Goal: Task Accomplishment & Management: Manage account settings

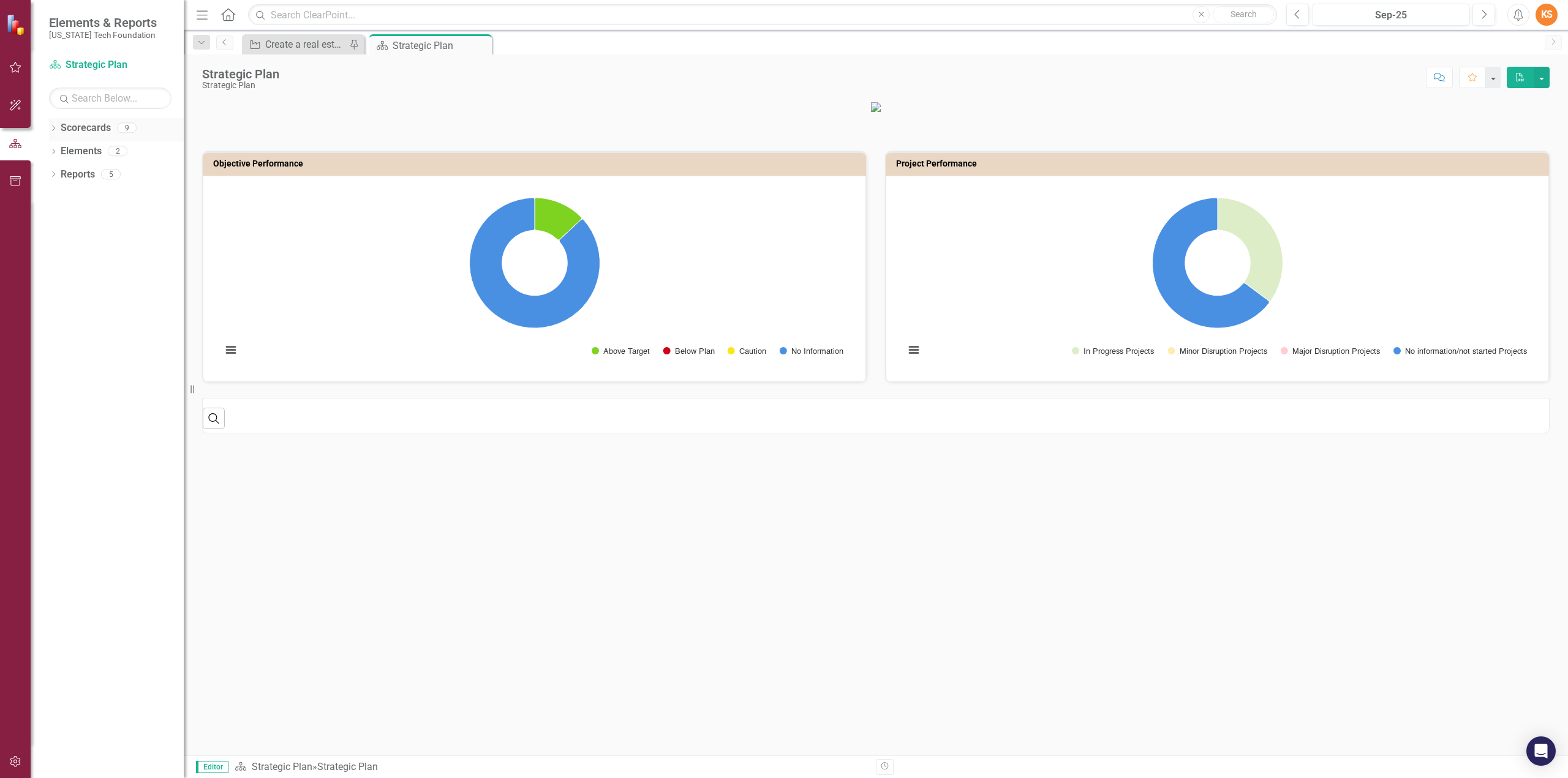
click at [52, 126] on icon "Dropdown" at bounding box center [53, 129] width 9 height 7
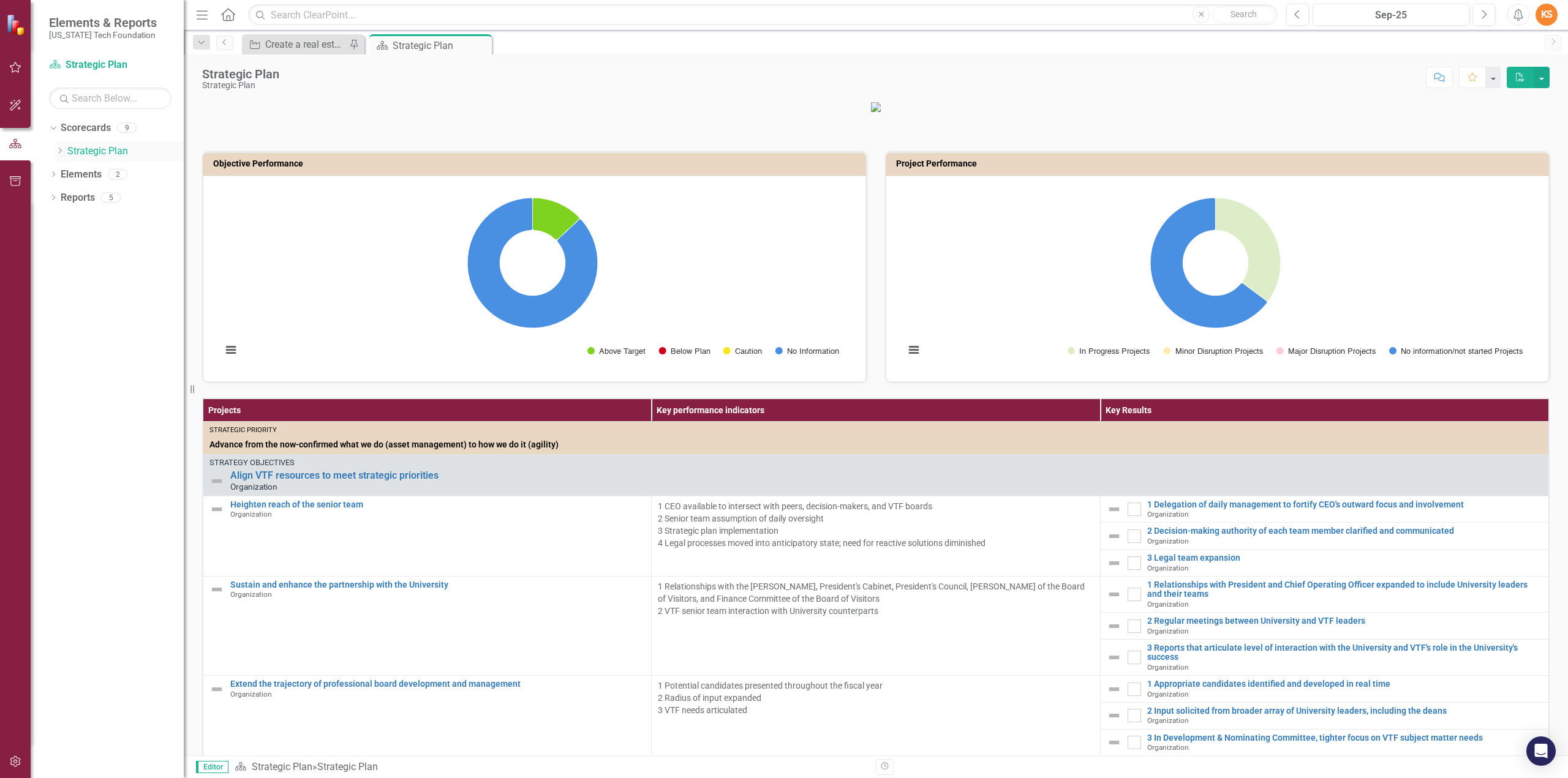
drag, startPoint x: 59, startPoint y: 149, endPoint x: 63, endPoint y: 158, distance: 9.8
click at [60, 149] on icon "Dropdown" at bounding box center [59, 151] width 9 height 8
click at [94, 311] on link "VTCRC" at bounding box center [131, 314] width 105 height 14
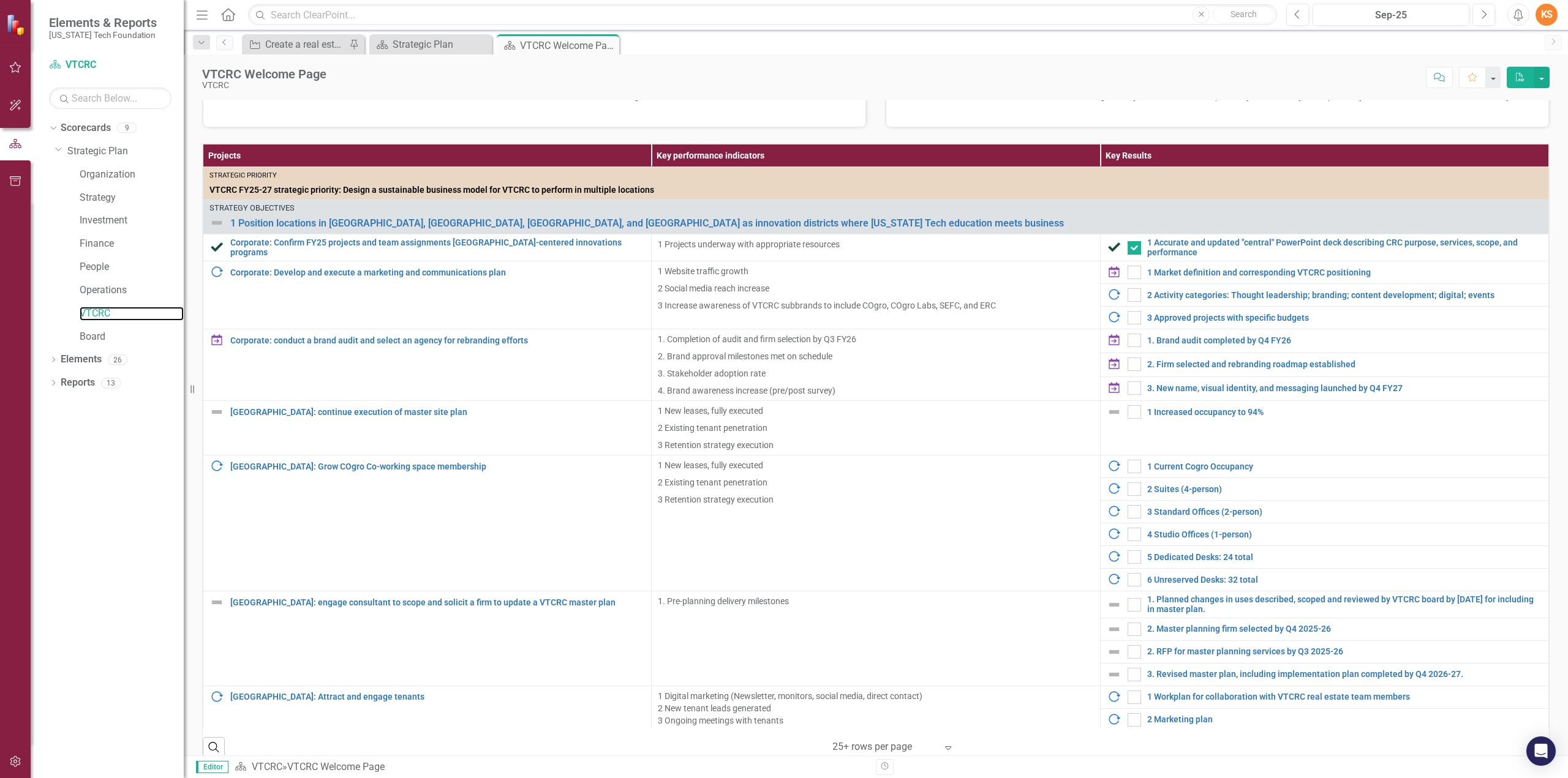
scroll to position [267, 0]
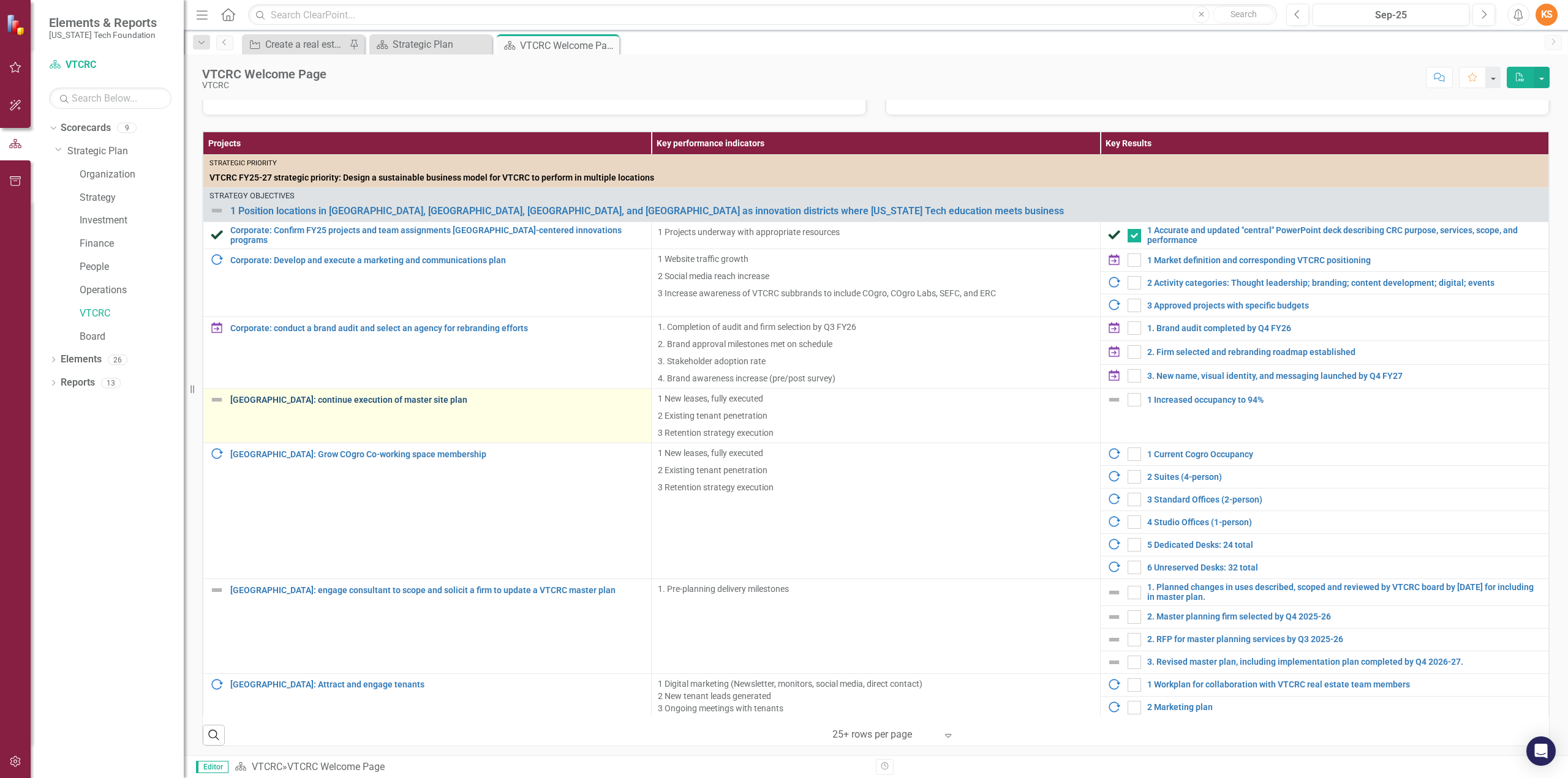
click at [265, 396] on link "Blacksburg: continue execution of master site plan" at bounding box center [438, 400] width 414 height 9
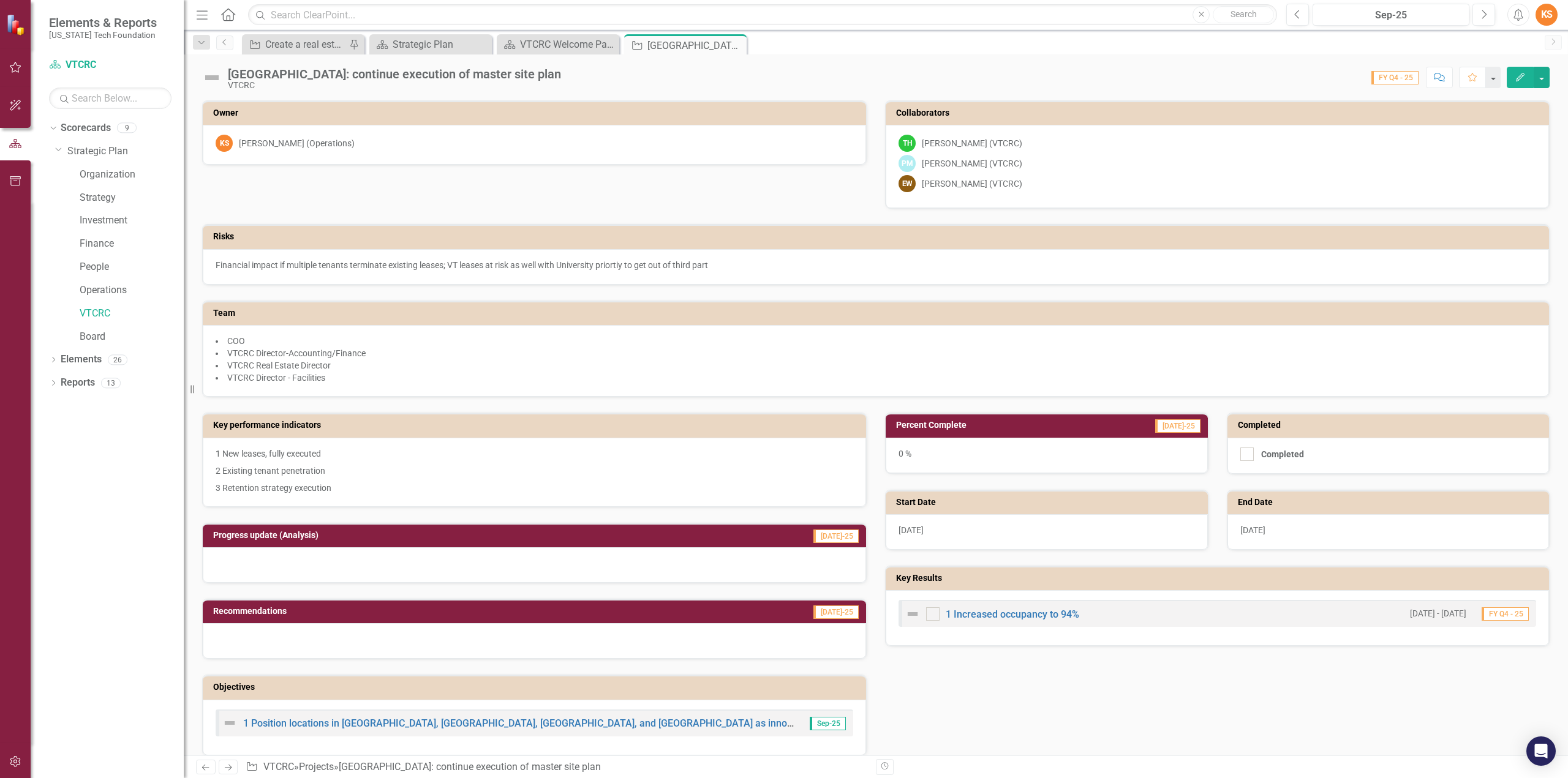
click at [1521, 75] on icon "Edit" at bounding box center [1519, 77] width 11 height 9
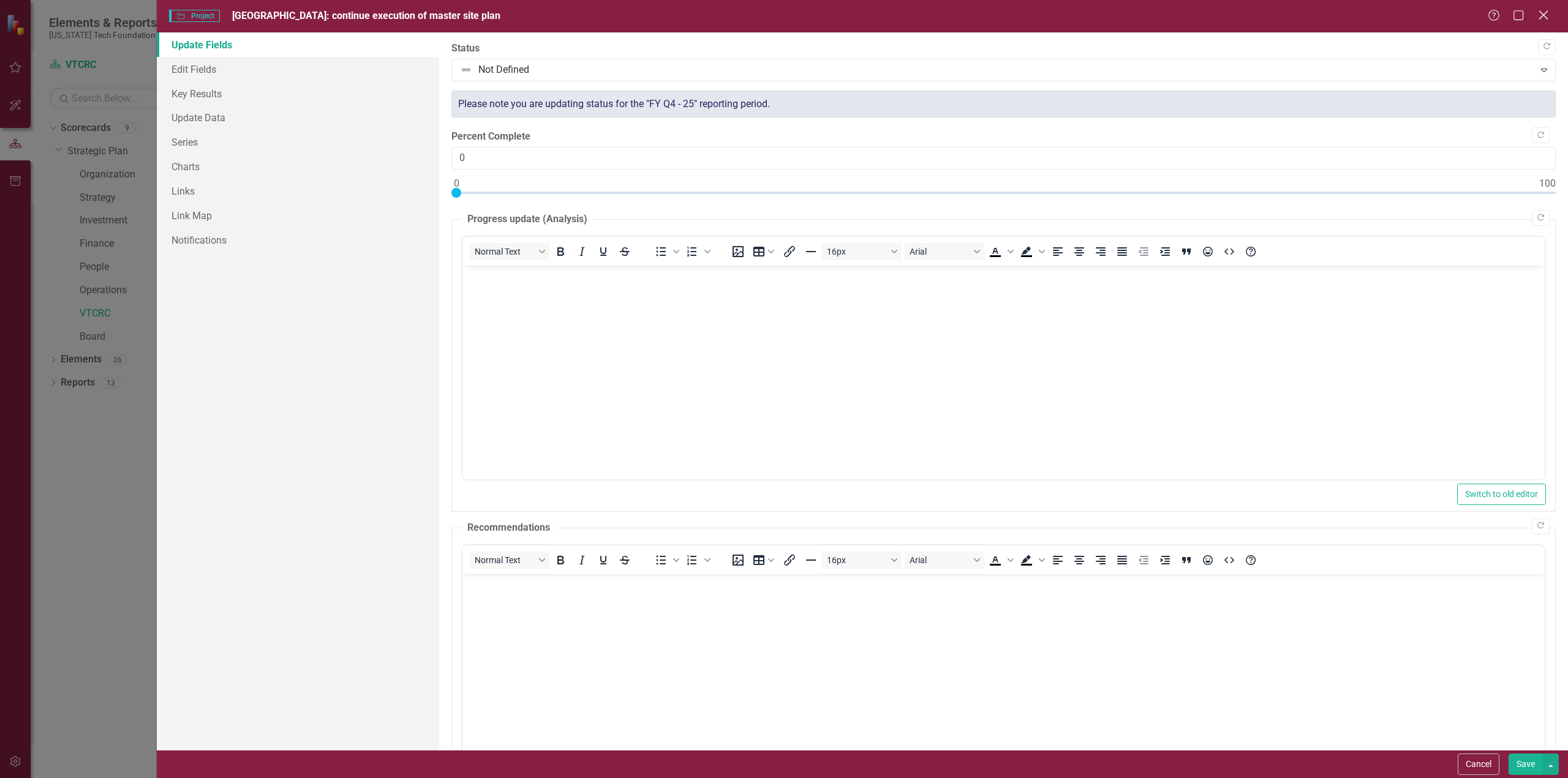
click at [1544, 13] on icon "Close" at bounding box center [1544, 15] width 16 height 12
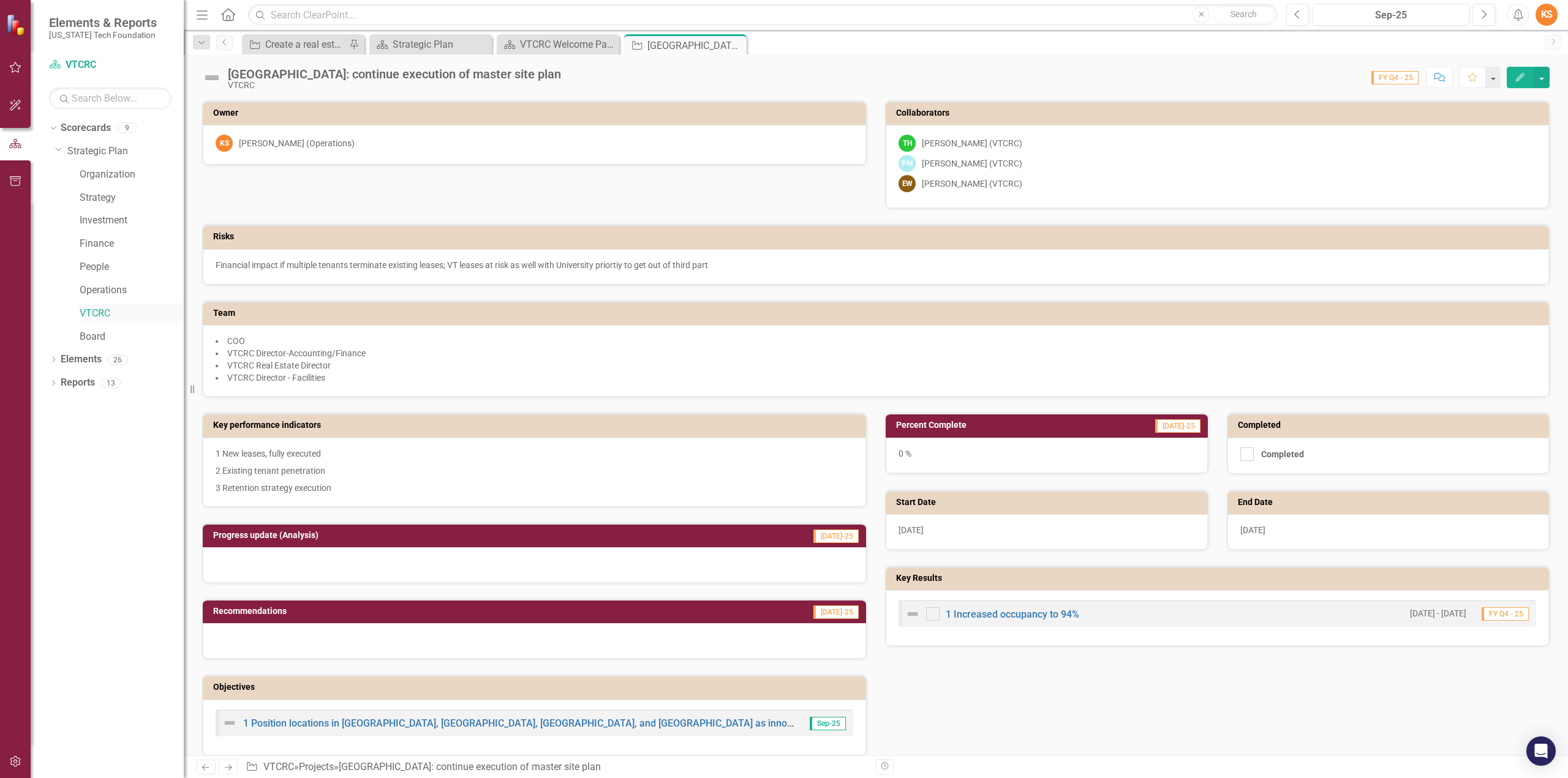
click at [96, 313] on link "VTCRC" at bounding box center [131, 314] width 105 height 14
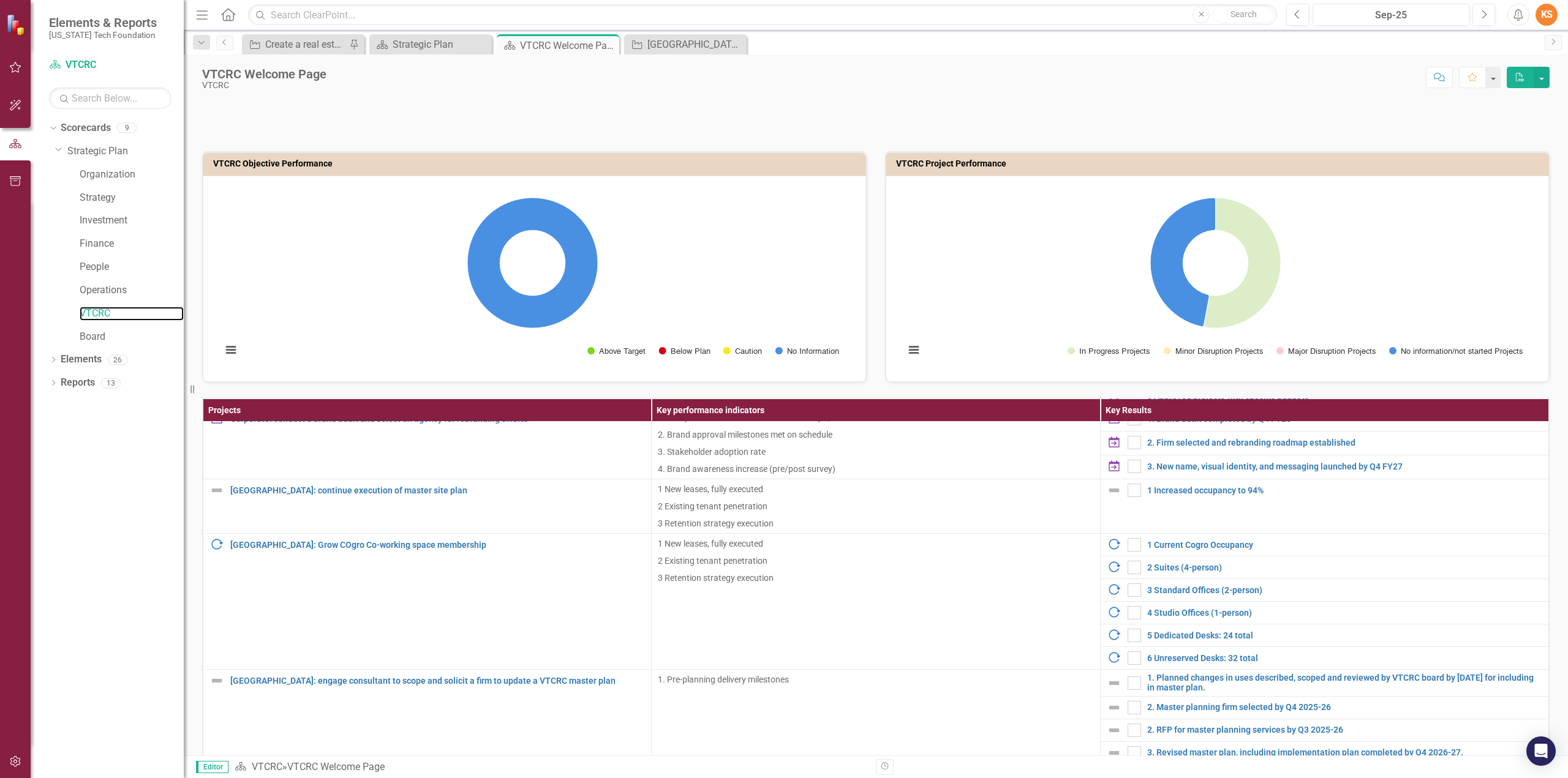
scroll to position [122, 0]
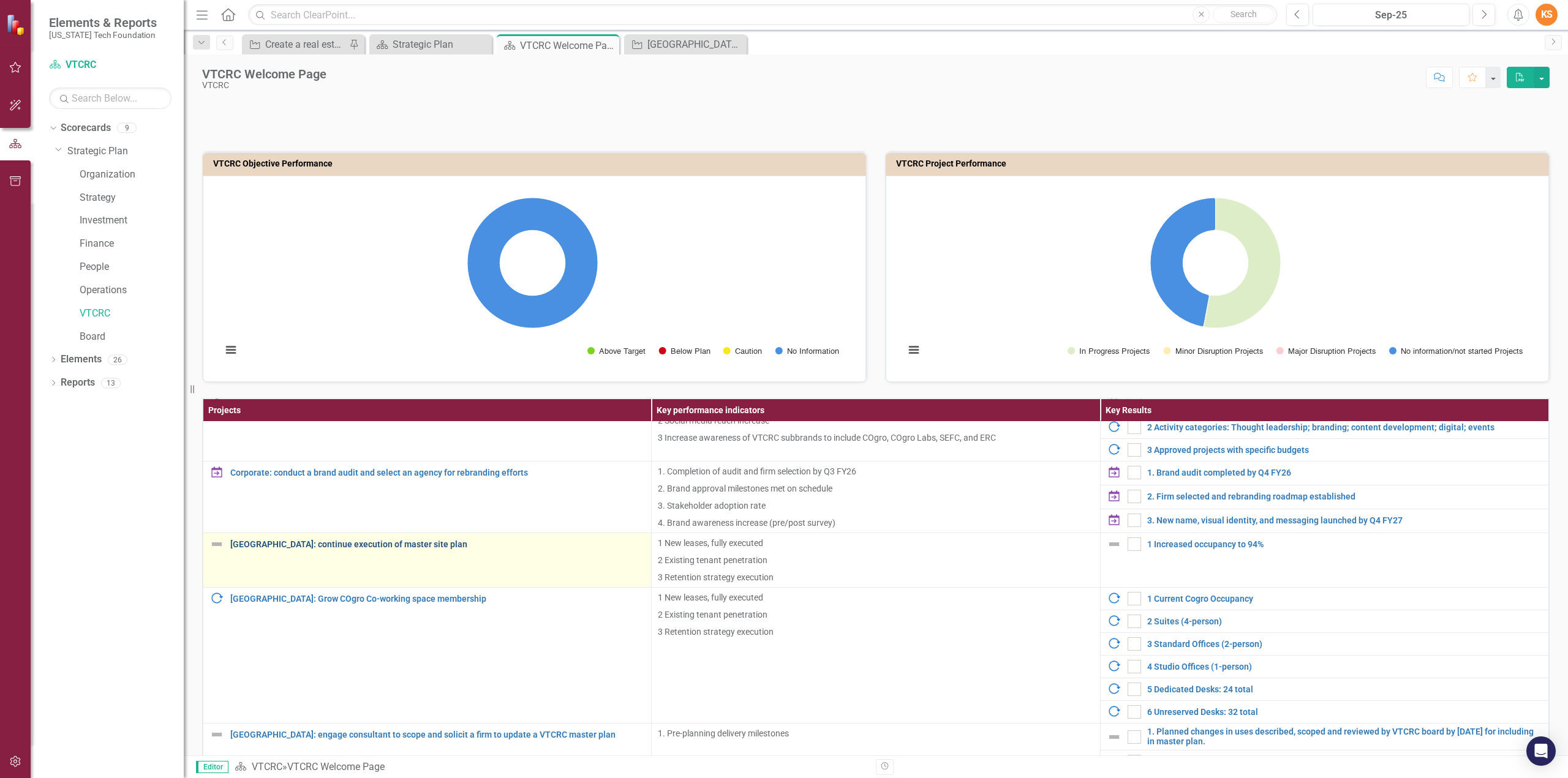
click at [342, 540] on link "Blacksburg: continue execution of master site plan" at bounding box center [438, 544] width 414 height 9
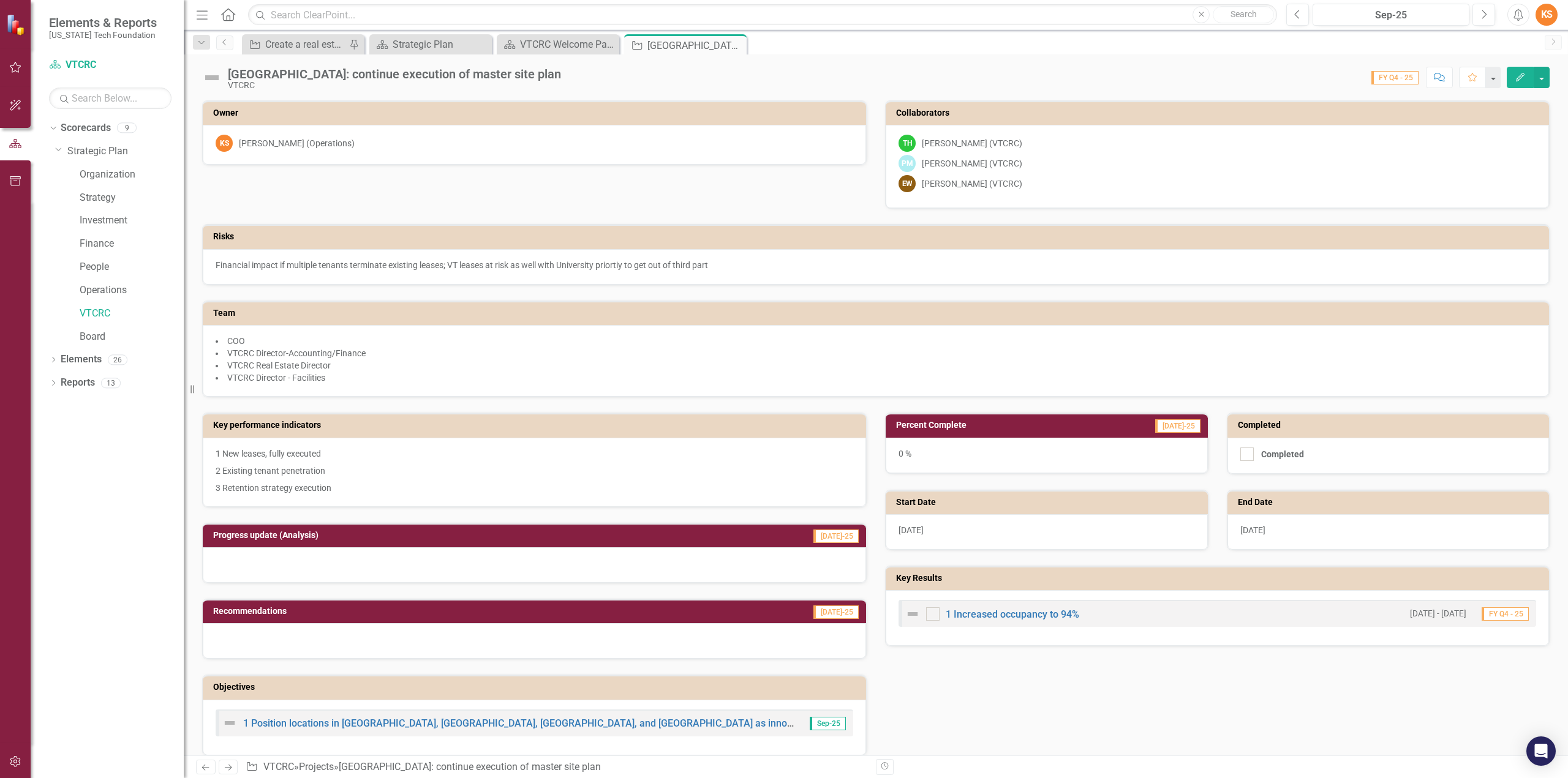
click at [1522, 74] on icon "button" at bounding box center [1520, 77] width 9 height 9
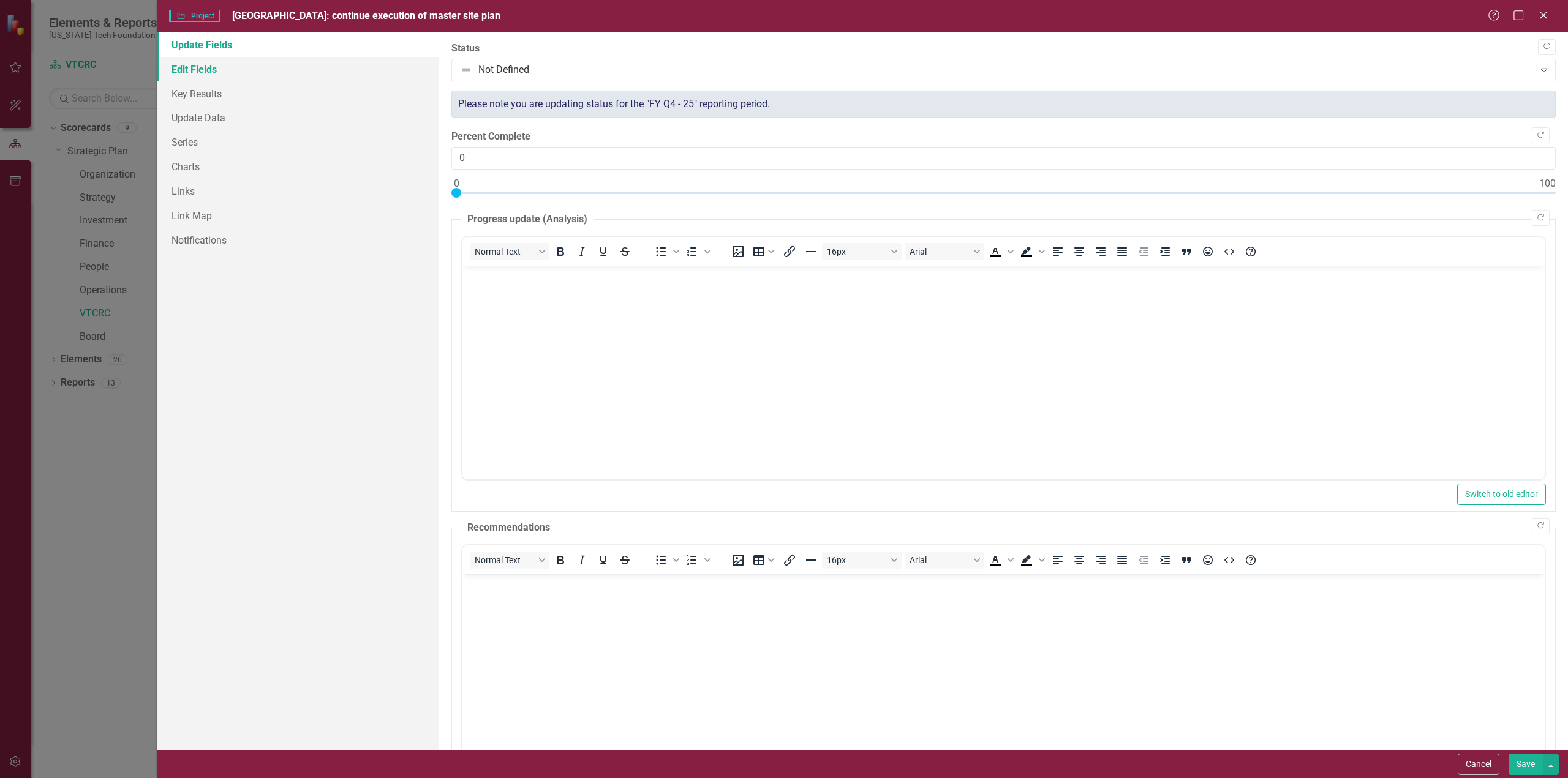
click at [190, 66] on link "Edit Fields" at bounding box center [297, 68] width 283 height 24
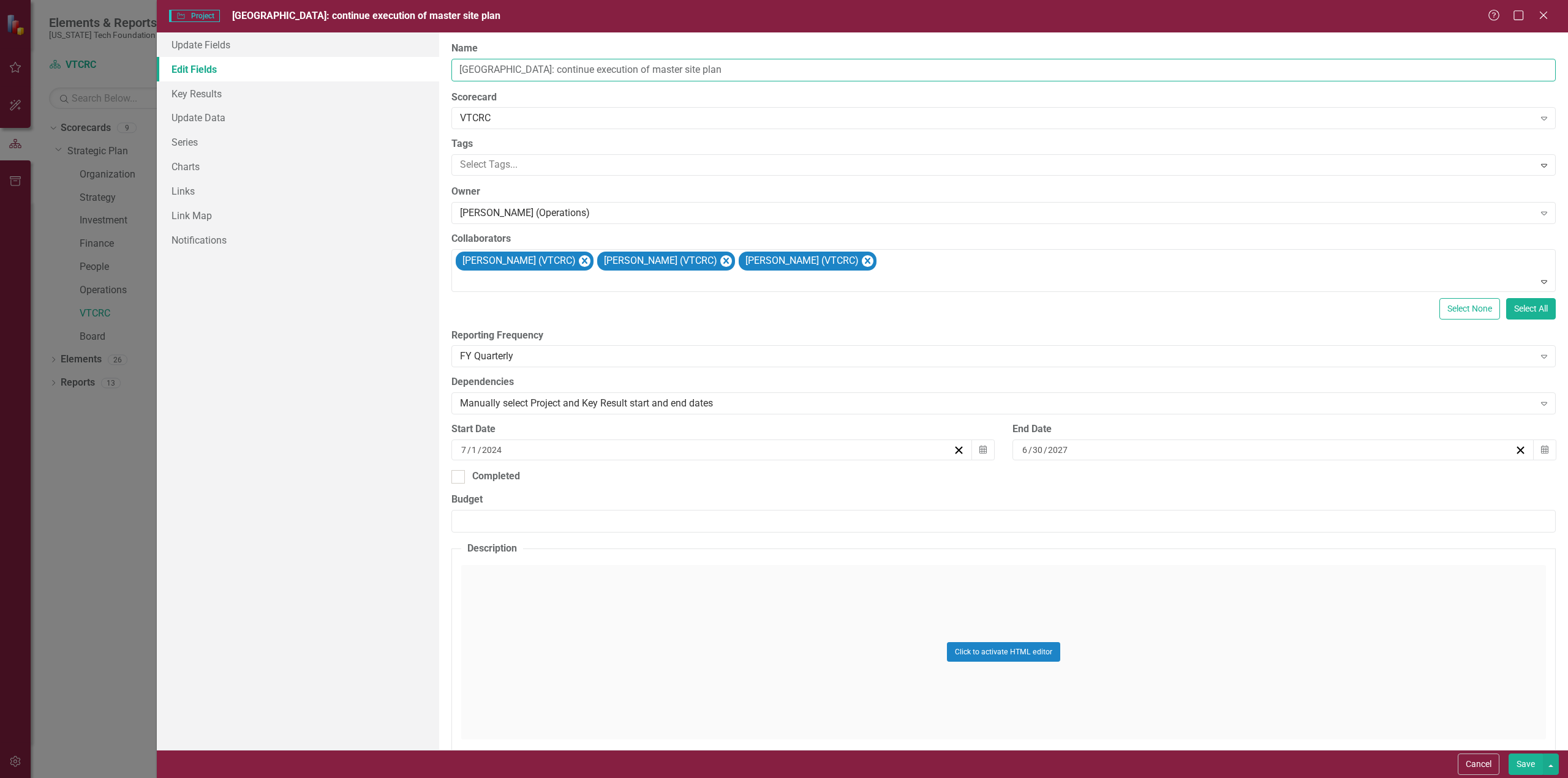
click at [695, 69] on input "Blacksburg: continue execution of master site plan" at bounding box center [1004, 69] width 1105 height 22
type input "Blacksburg:"
click at [1478, 758] on button "Cancel" at bounding box center [1478, 764] width 42 height 22
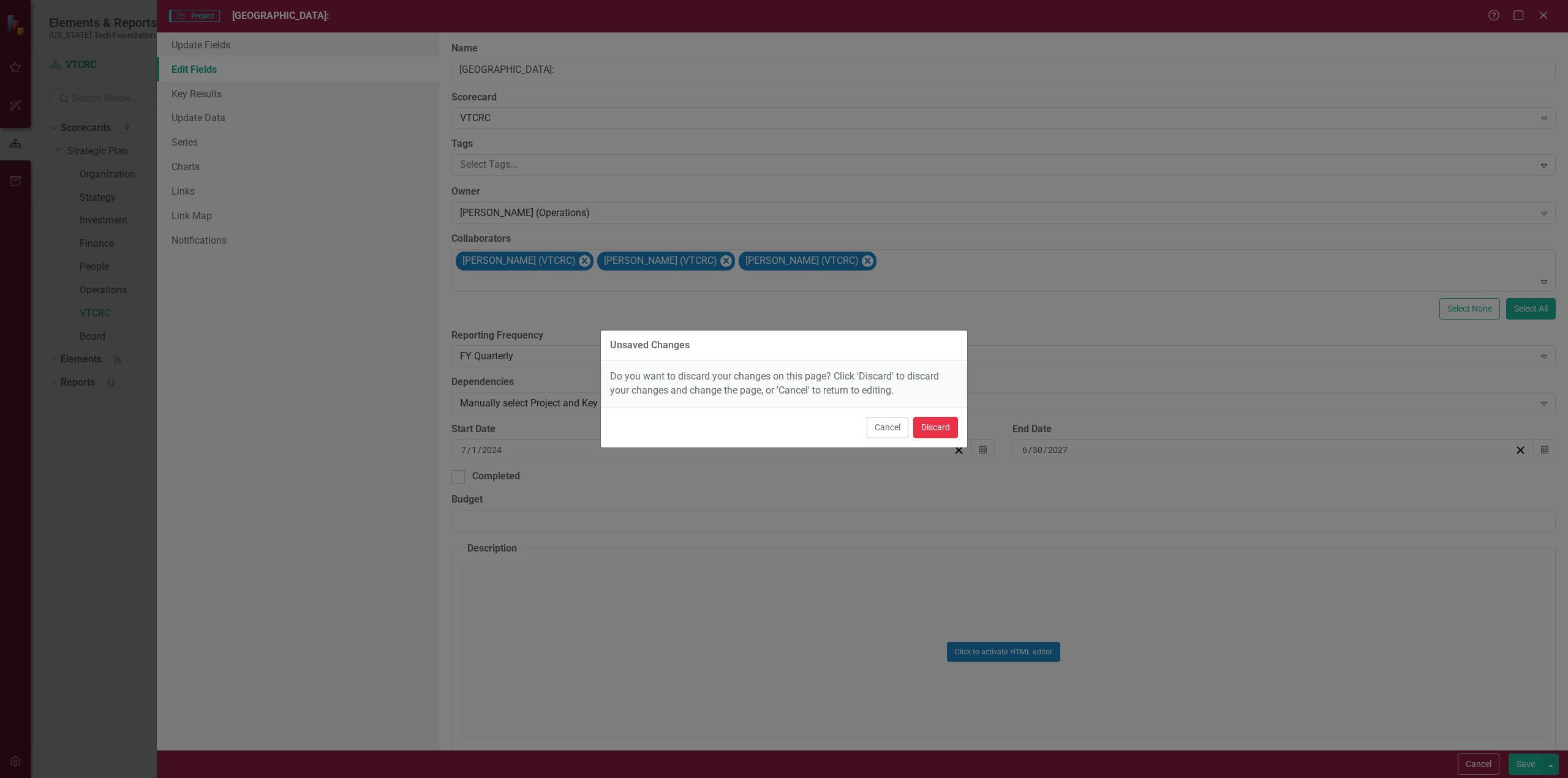
click at [942, 425] on button "Discard" at bounding box center [936, 428] width 45 height 22
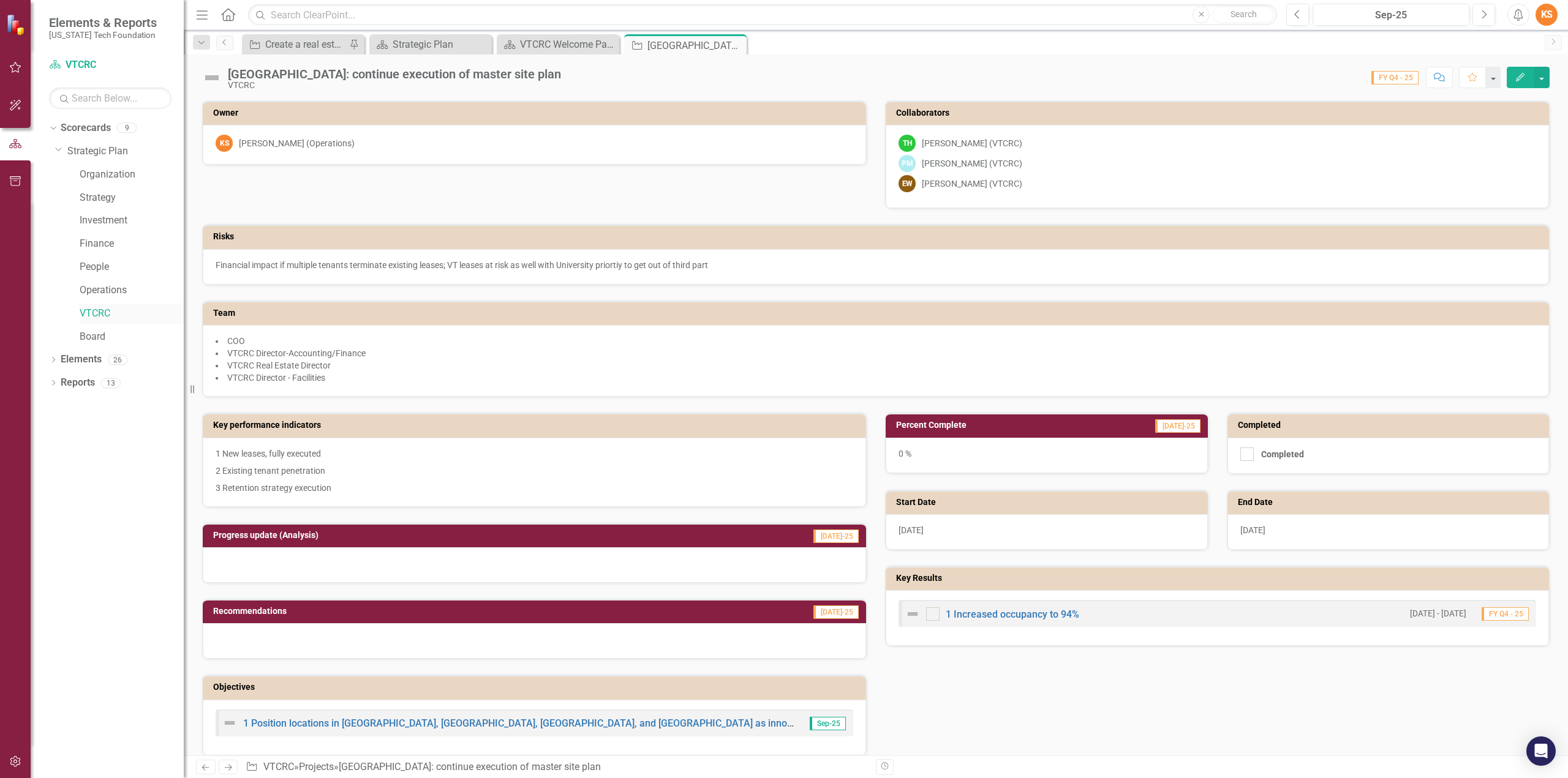
click at [93, 312] on link "VTCRC" at bounding box center [131, 314] width 105 height 14
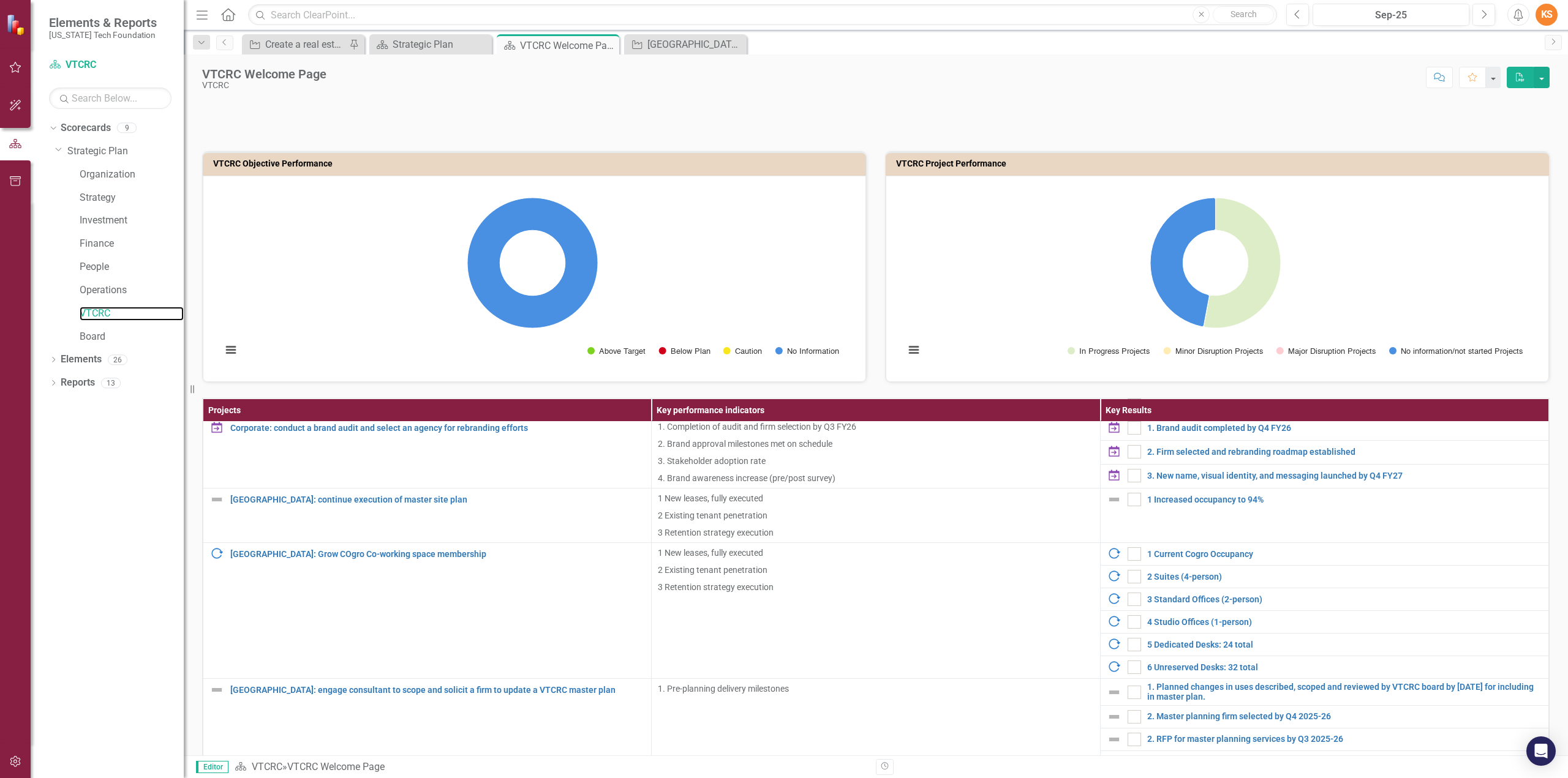
scroll to position [184, 0]
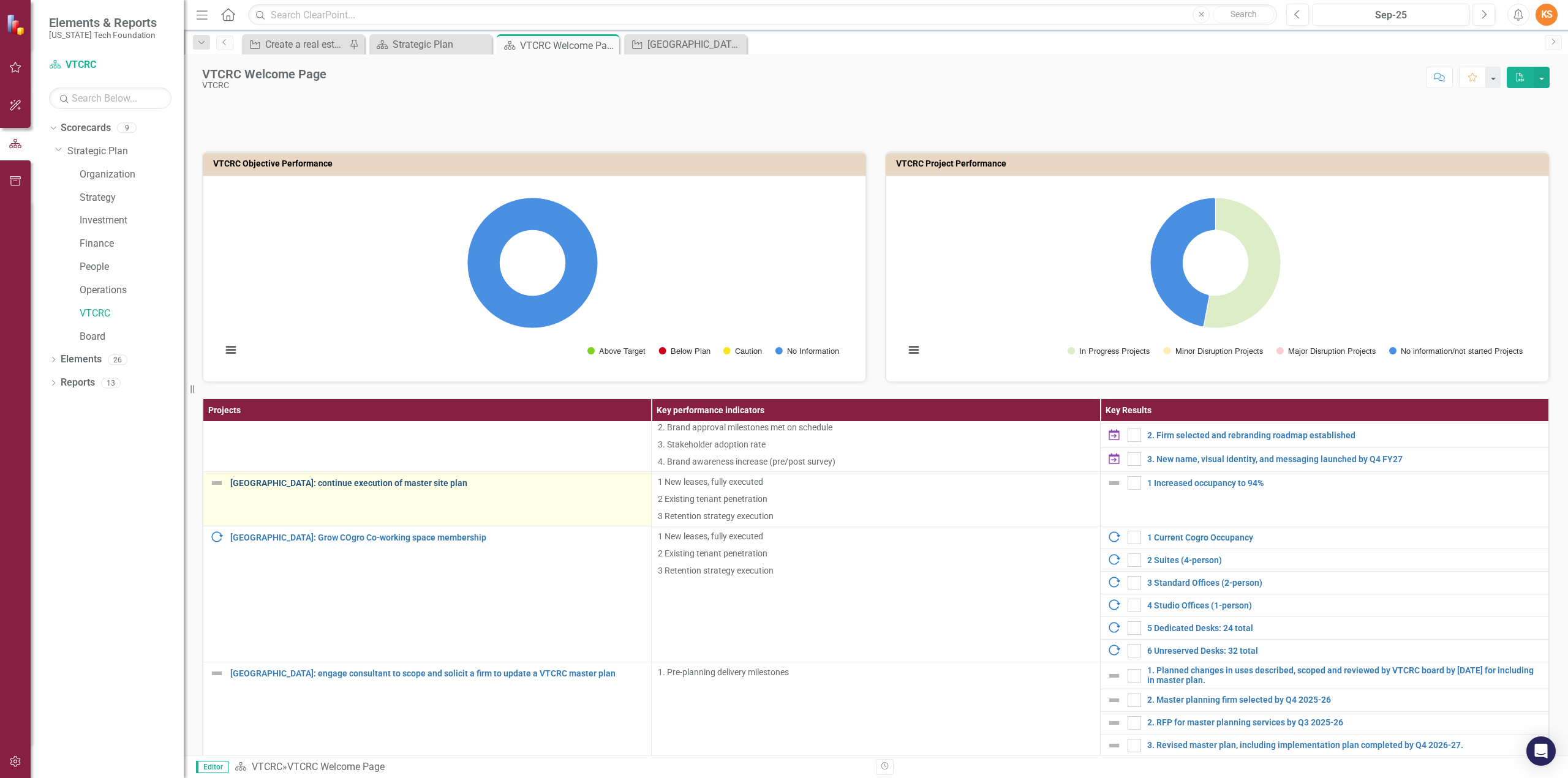
click at [289, 479] on link "Blacksburg: continue execution of master site plan" at bounding box center [438, 483] width 414 height 9
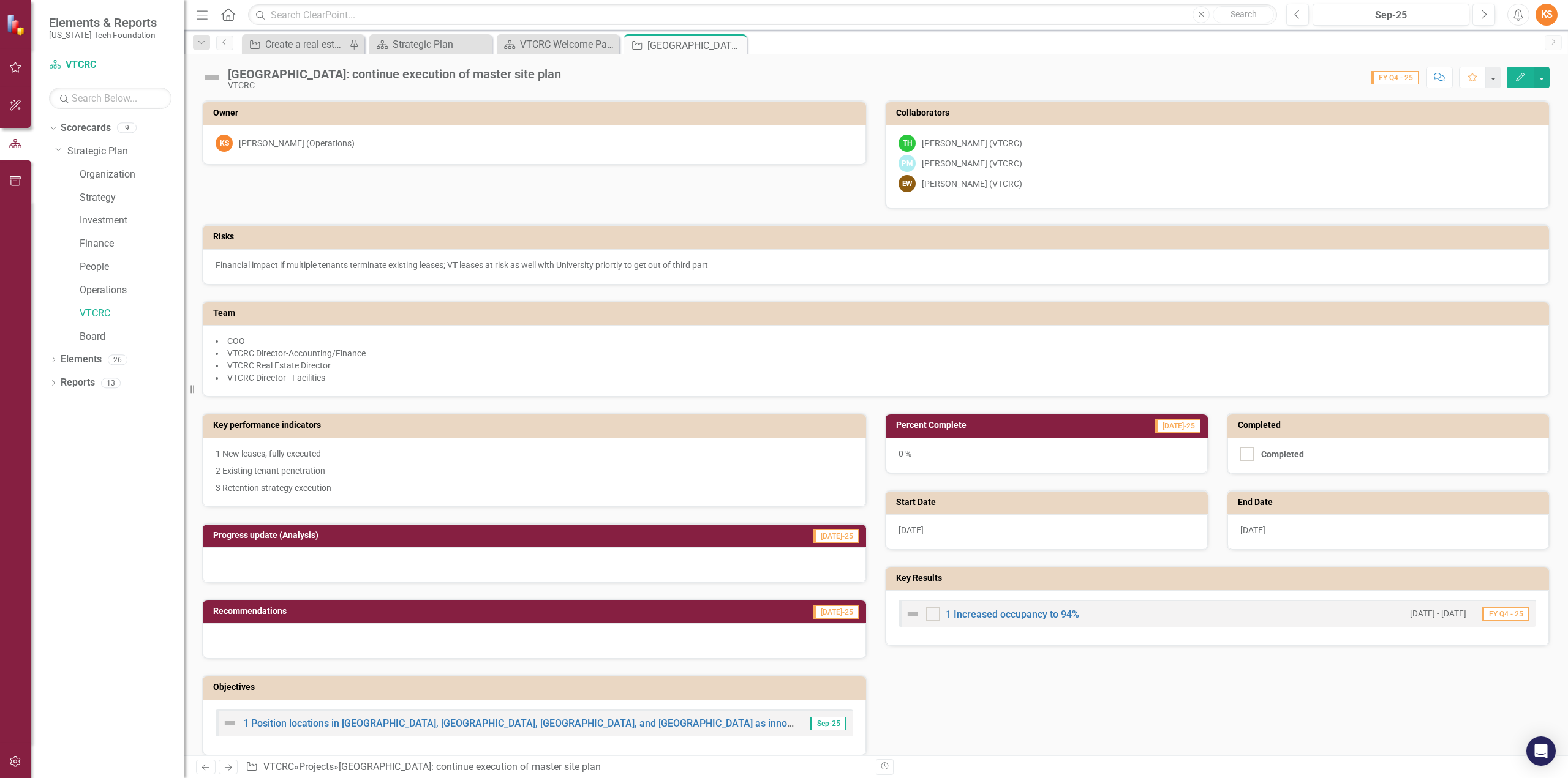
click at [1521, 74] on icon "Edit" at bounding box center [1519, 77] width 11 height 9
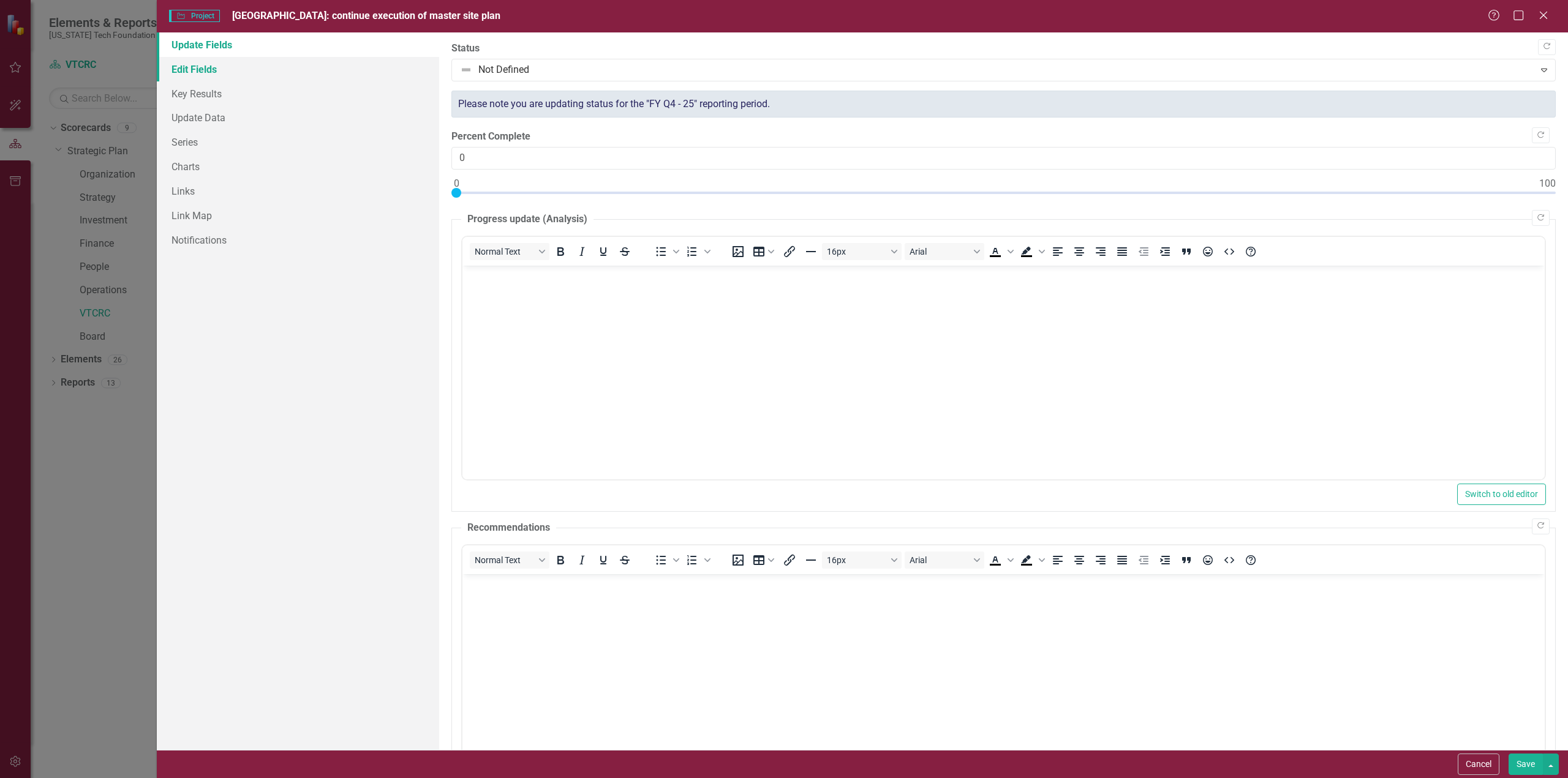
click at [187, 68] on link "Edit Fields" at bounding box center [297, 68] width 283 height 24
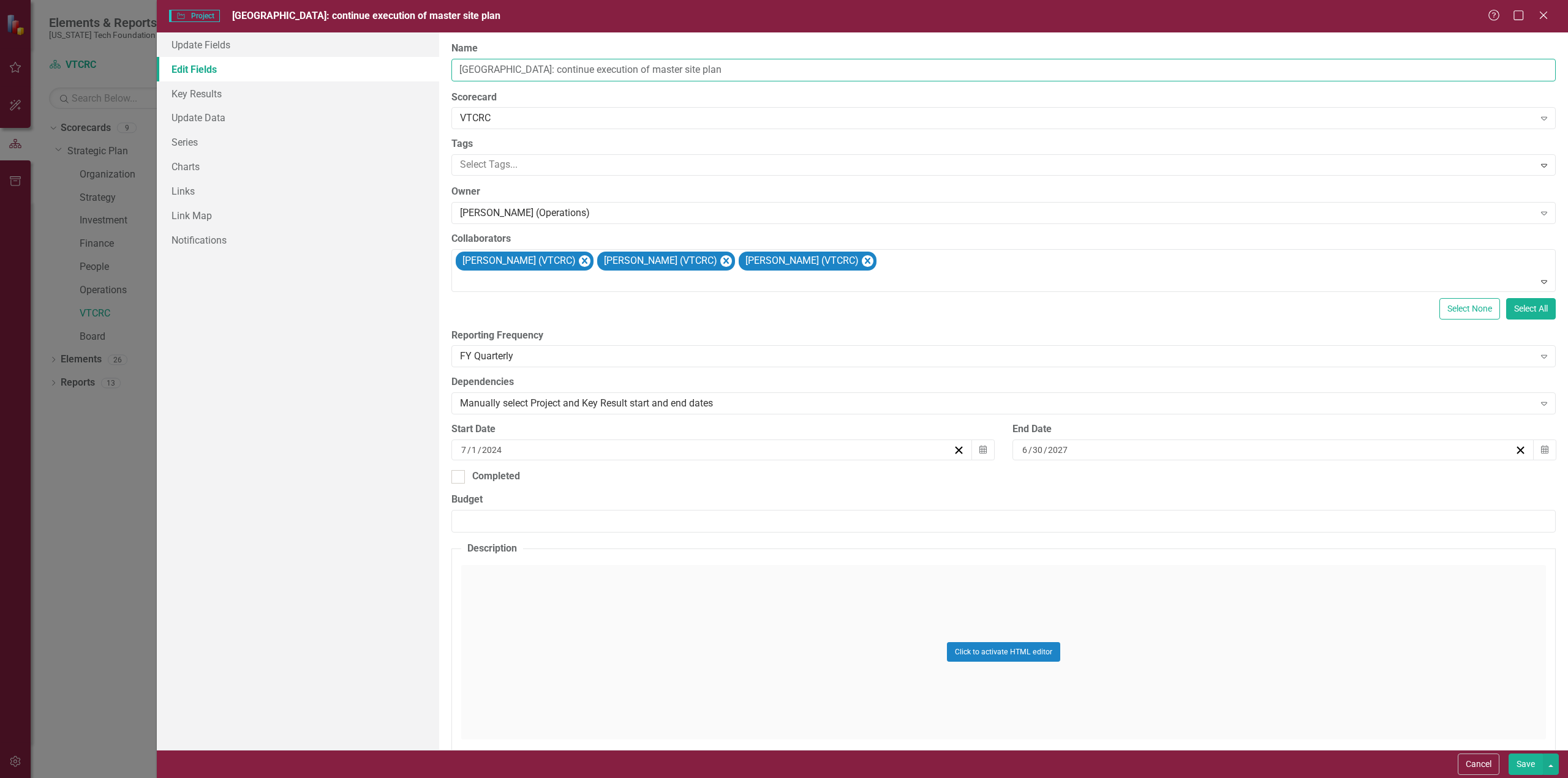
drag, startPoint x: 513, startPoint y: 71, endPoint x: 724, endPoint y: 65, distance: 211.1
click at [724, 65] on input "Blacksburg: continue execution of master site plan" at bounding box center [1004, 69] width 1105 height 22
type input "[GEOGRAPHIC_DATA]: Explore Third-Party Property Management"
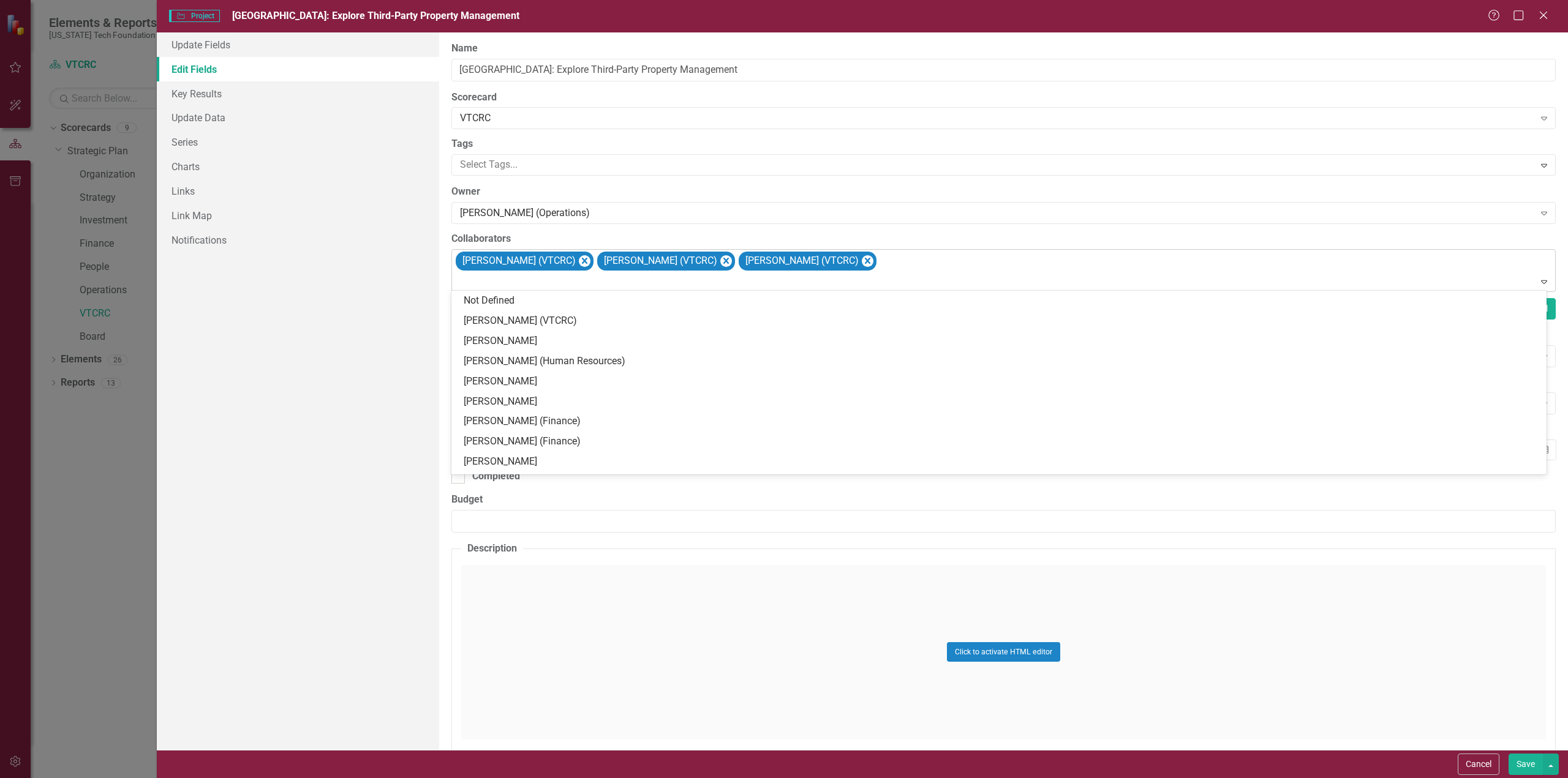
click at [834, 260] on div "Terri Harris (VTCRC) Pat Morris (VTCRC) Eddie Williams (VTCRC)" at bounding box center [1004, 271] width 1102 height 42
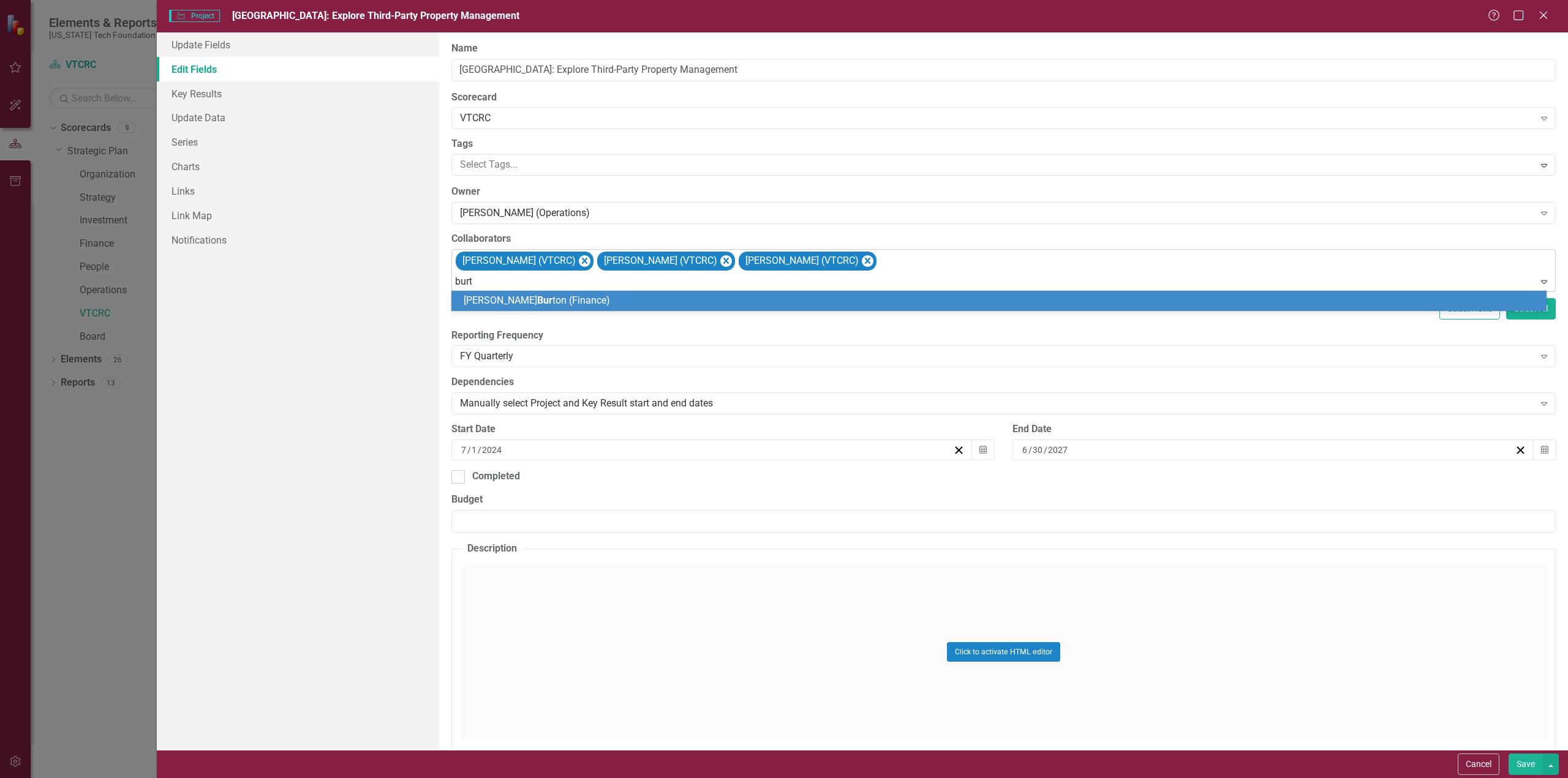
type input "burton"
type input "wood"
type input "miller"
type input "griffin"
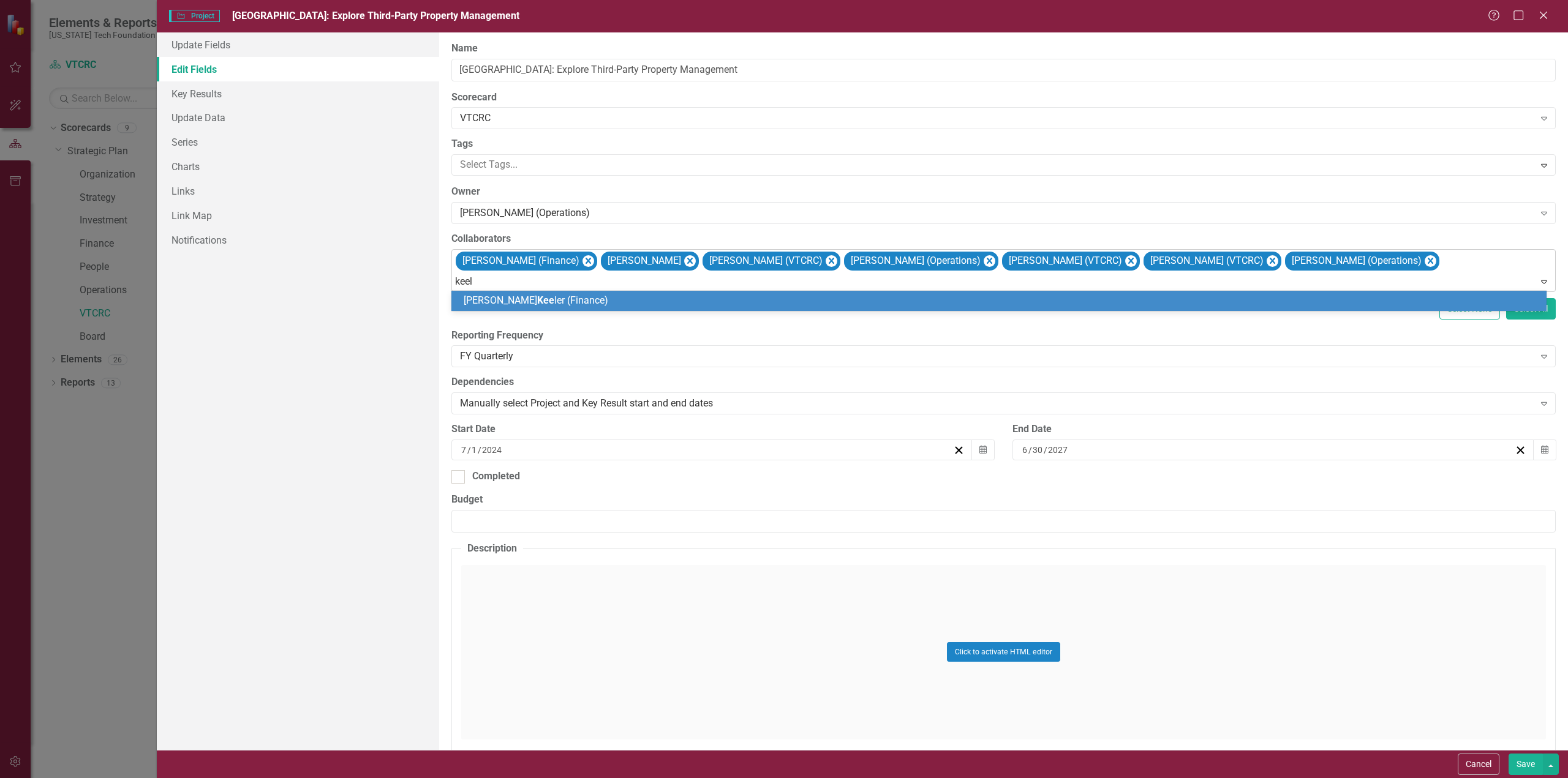
type input "keeler"
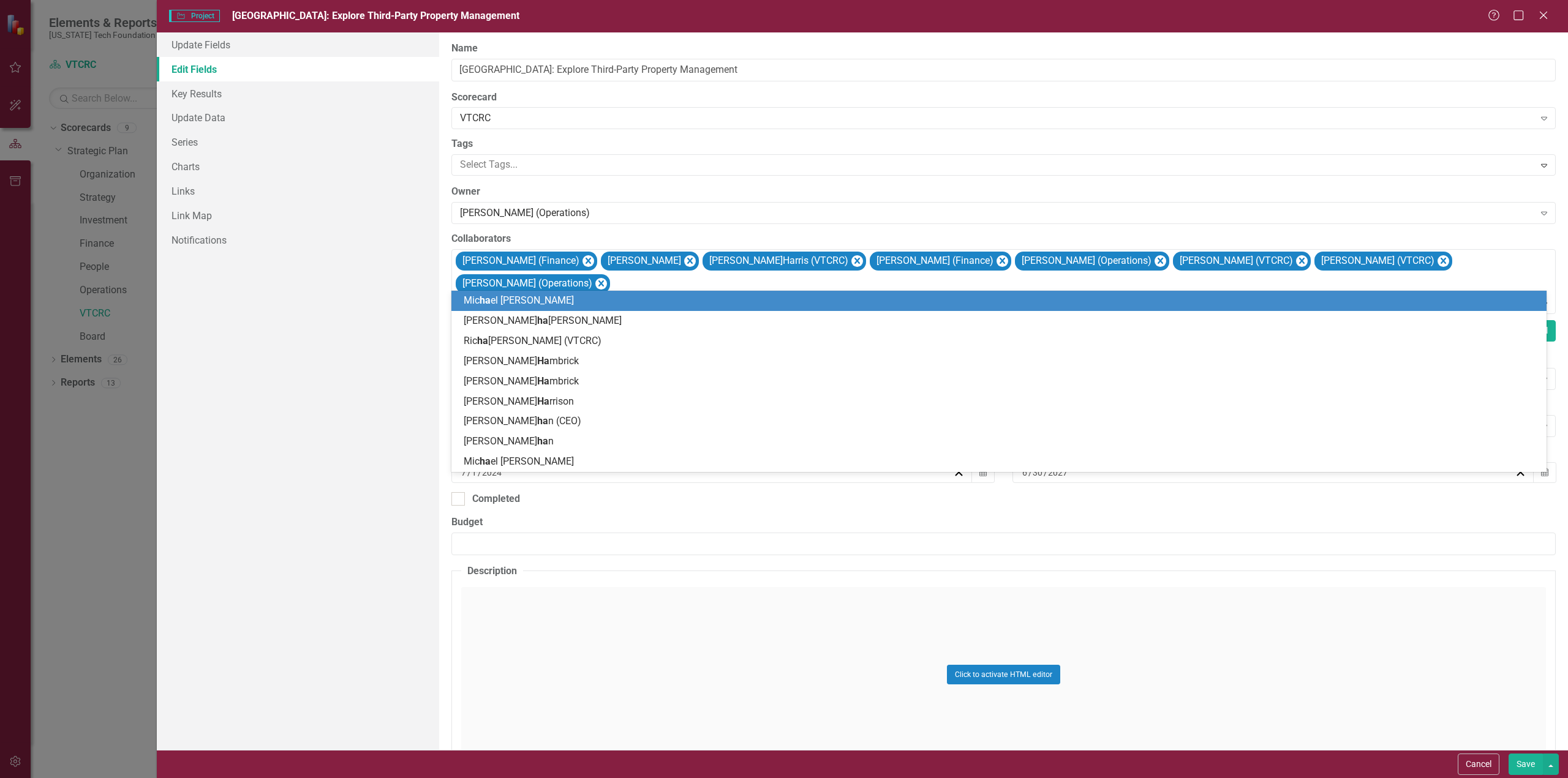
type input "harr"
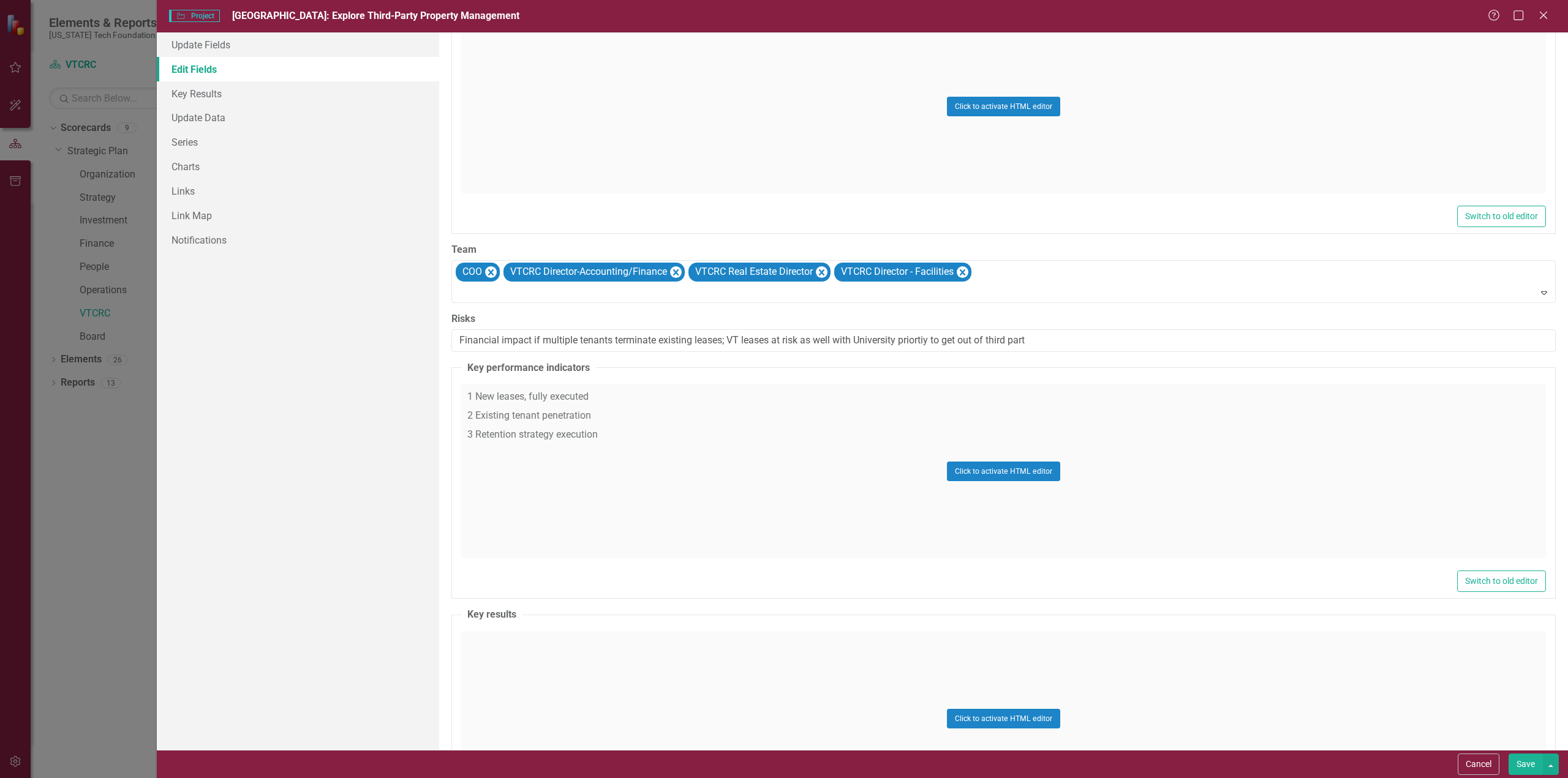
scroll to position [575, 0]
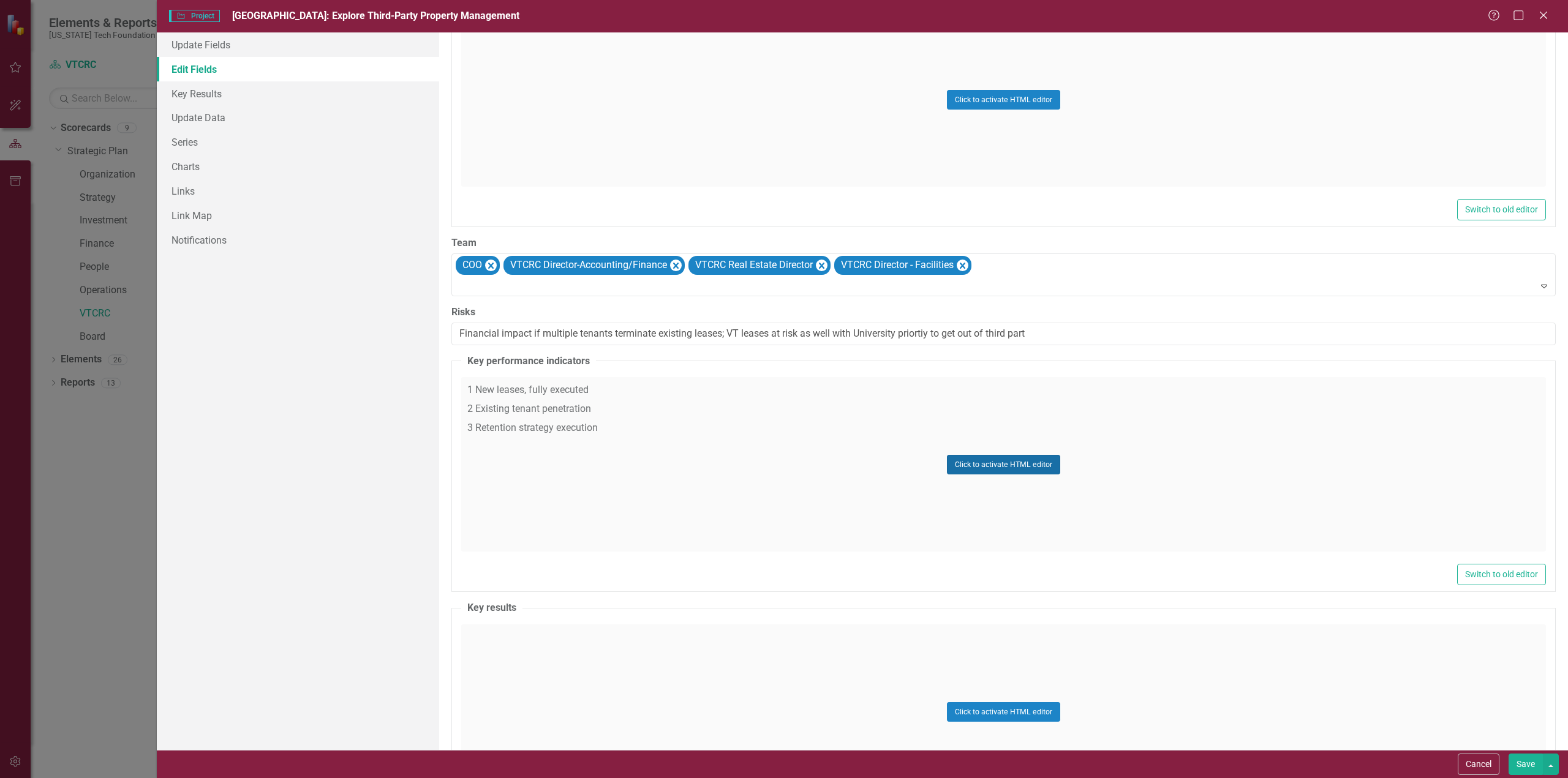
click at [1013, 455] on button "Click to activate HTML editor" at bounding box center [1004, 465] width 113 height 20
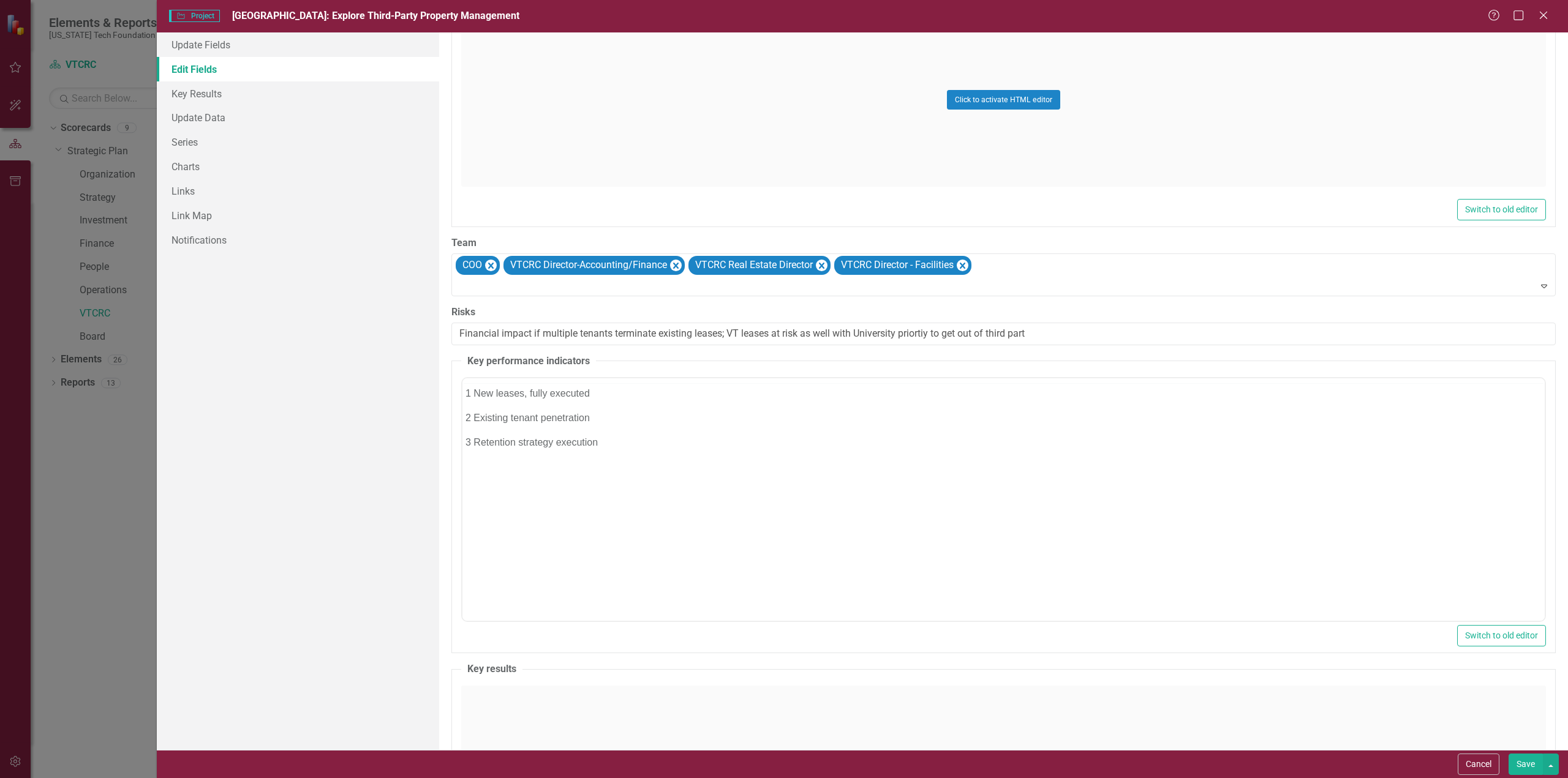
scroll to position [0, 0]
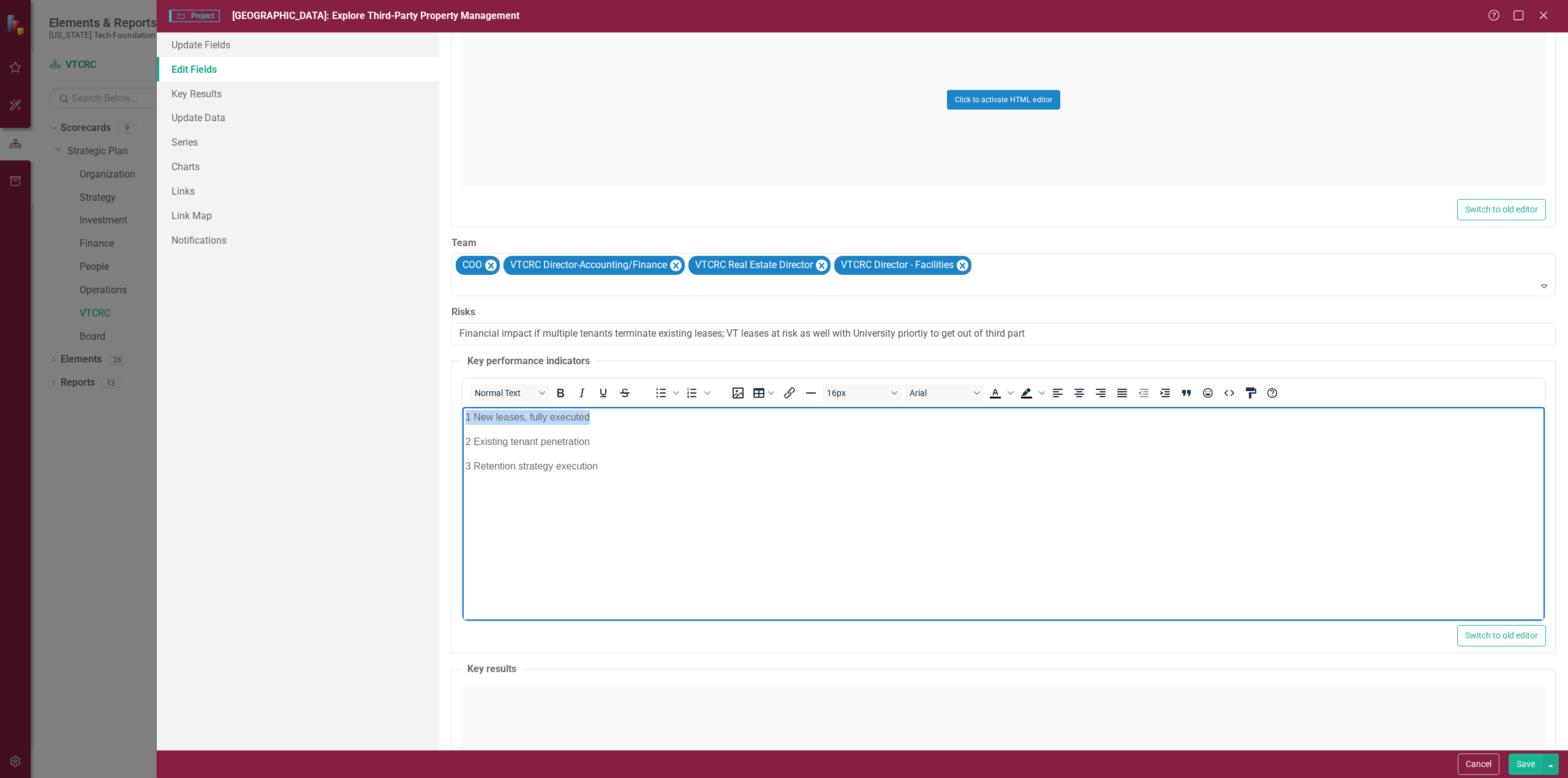
drag, startPoint x: 598, startPoint y: 416, endPoint x: 431, endPoint y: 419, distance: 167.0
click at [461, 419] on html "1 New leases, fully executed 2 Existing tenant penetration 3 Retention strategy…" at bounding box center [1002, 499] width 1082 height 184
drag, startPoint x: 607, startPoint y: 466, endPoint x: 457, endPoint y: 443, distance: 151.8
click at [461, 443] on html "2 Existing tenant penetration 3 Retention strategy execution" at bounding box center [1002, 499] width 1082 height 184
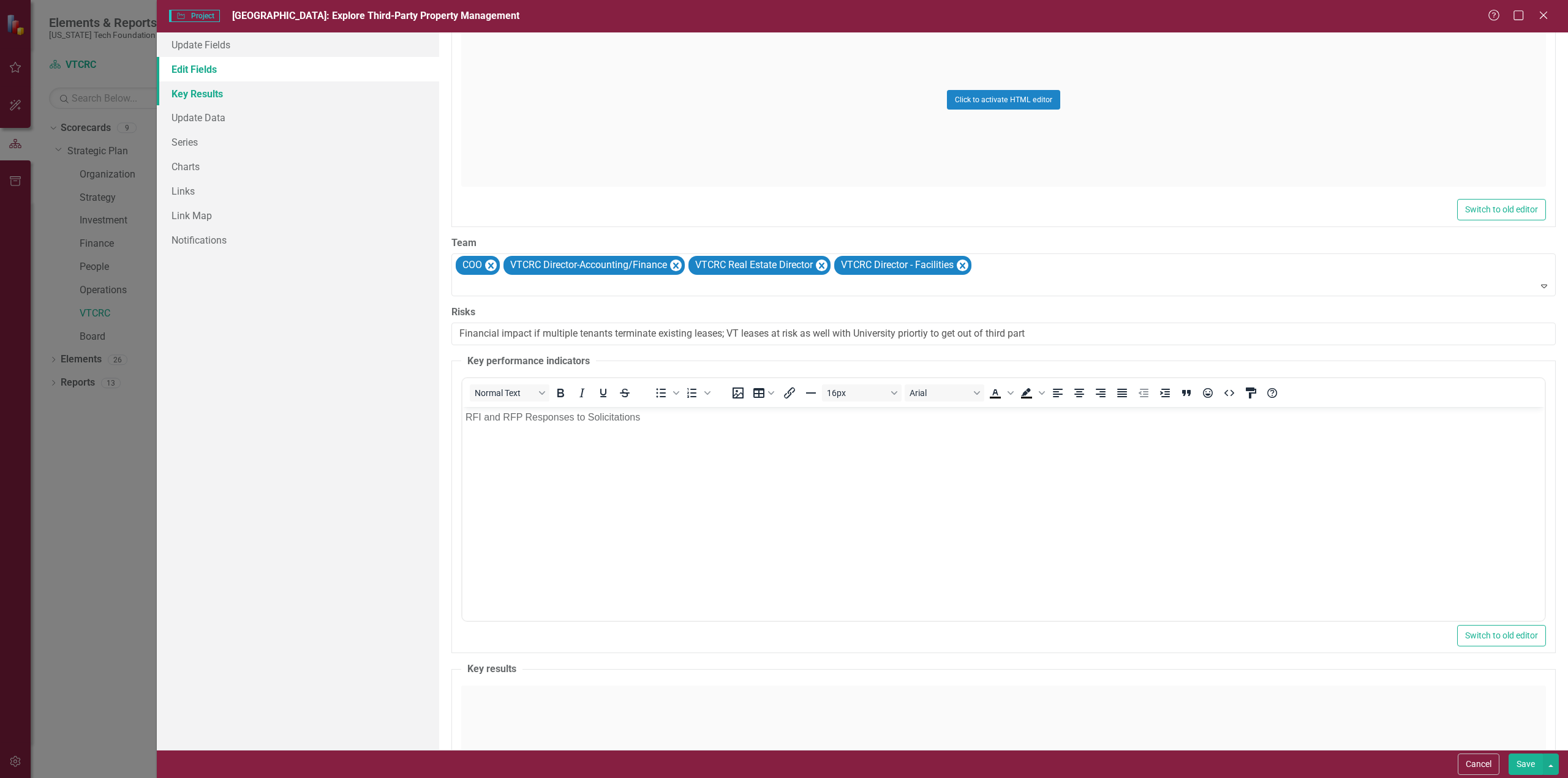
click at [204, 89] on link "Key Results" at bounding box center [297, 93] width 283 height 24
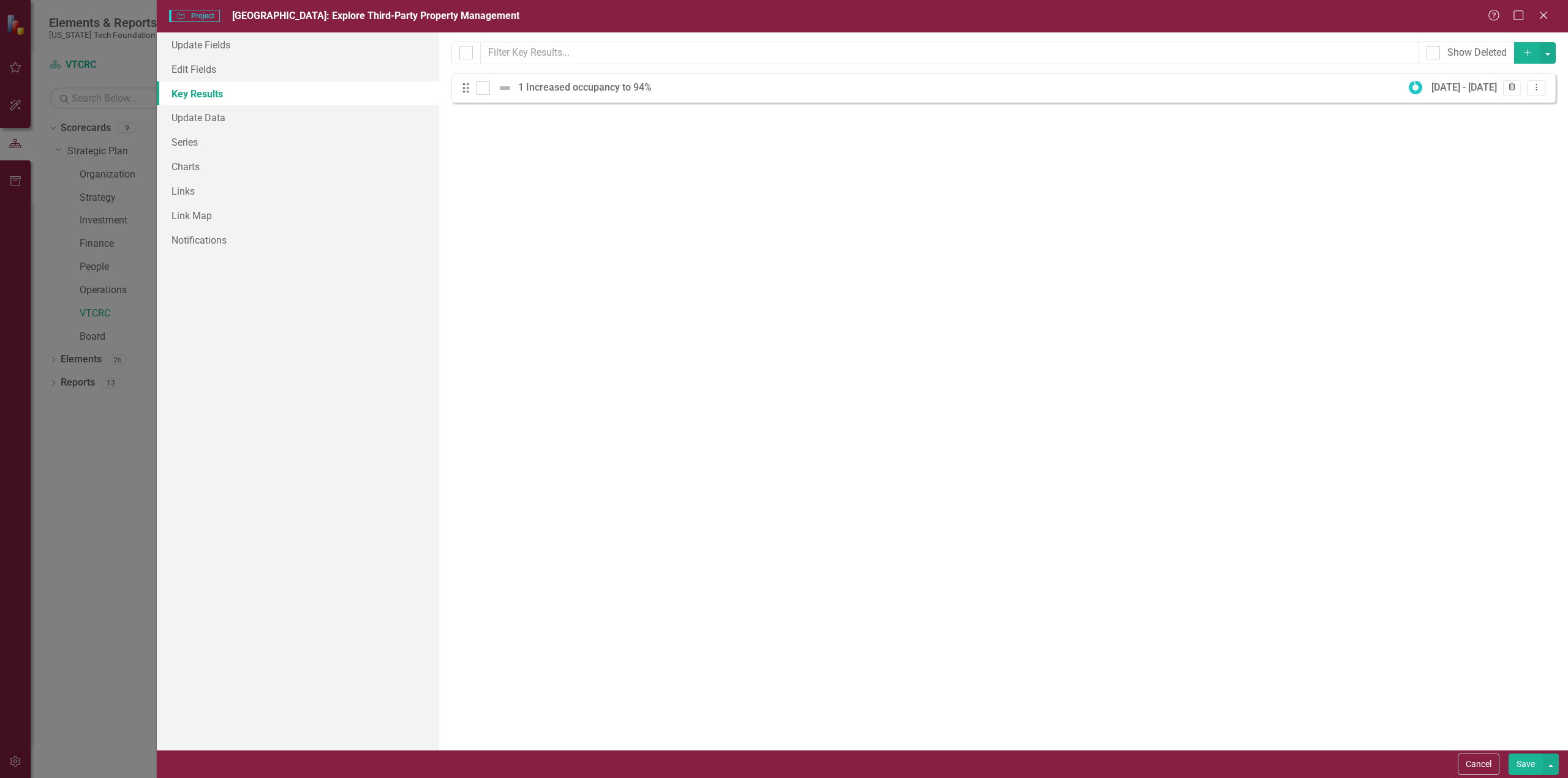
click at [1513, 84] on icon "button" at bounding box center [1511, 87] width 7 height 8
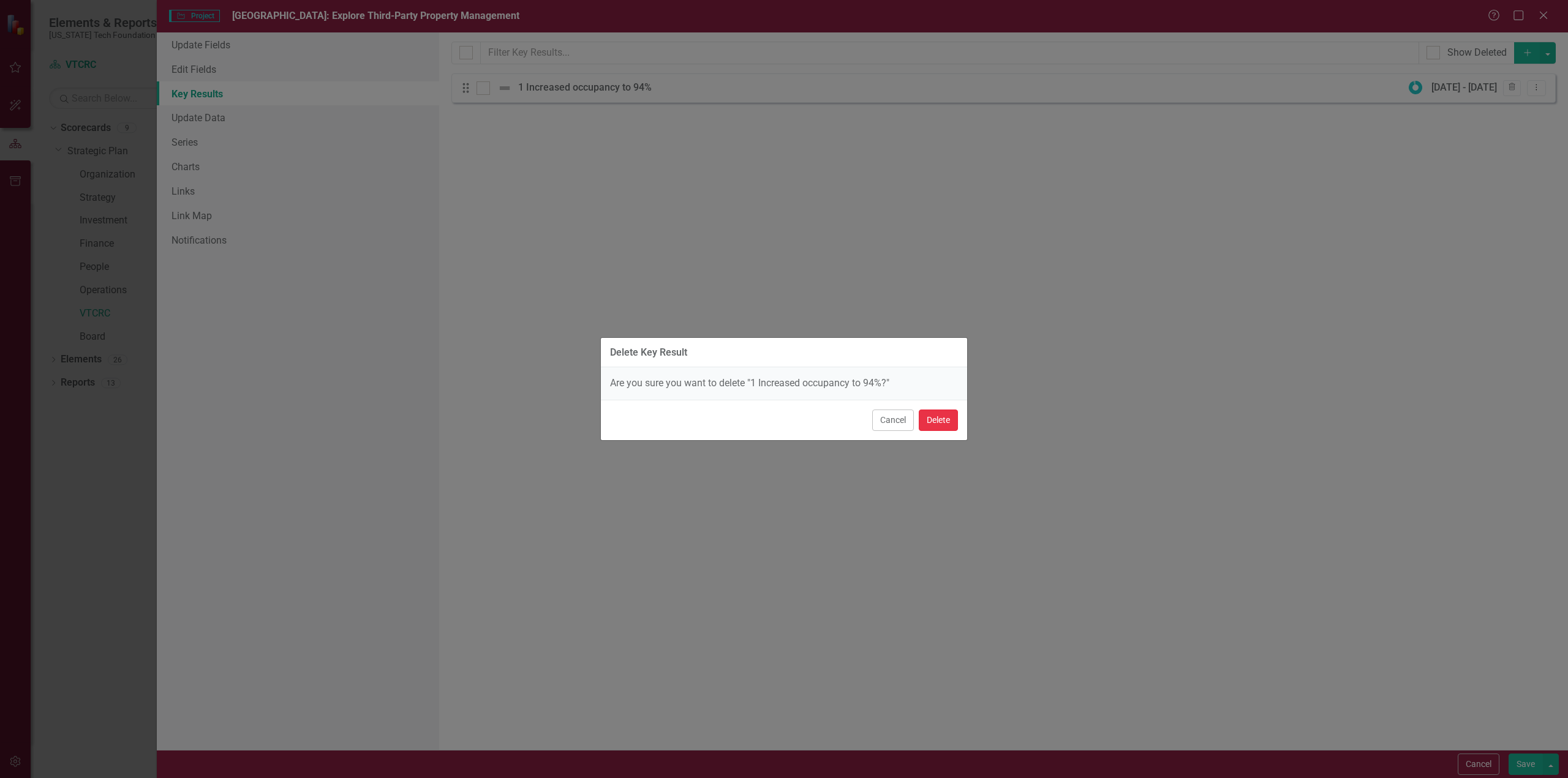
click at [945, 419] on button "Delete" at bounding box center [938, 420] width 39 height 22
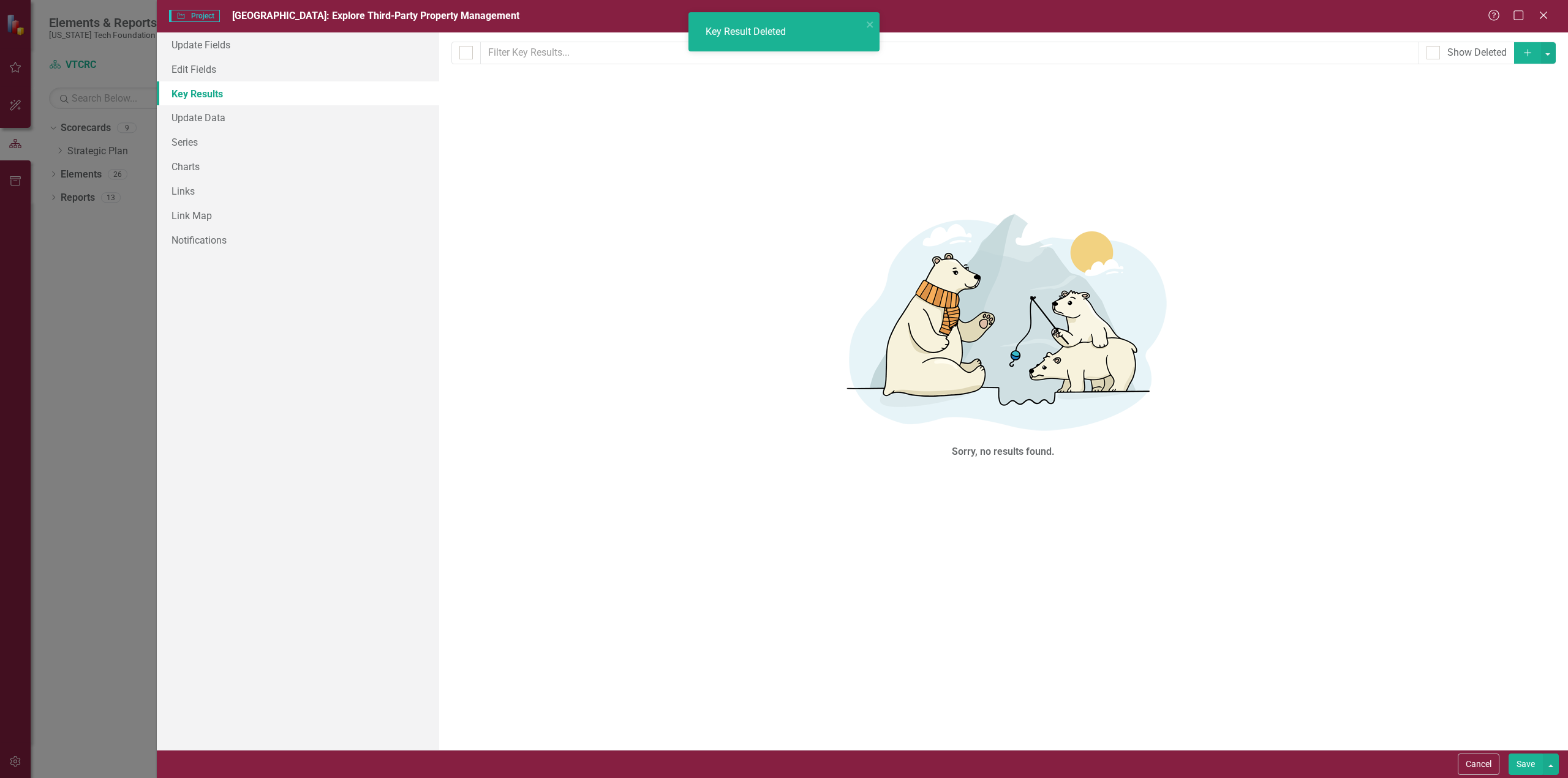
click at [1521, 53] on button "Add" at bounding box center [1528, 53] width 27 height 22
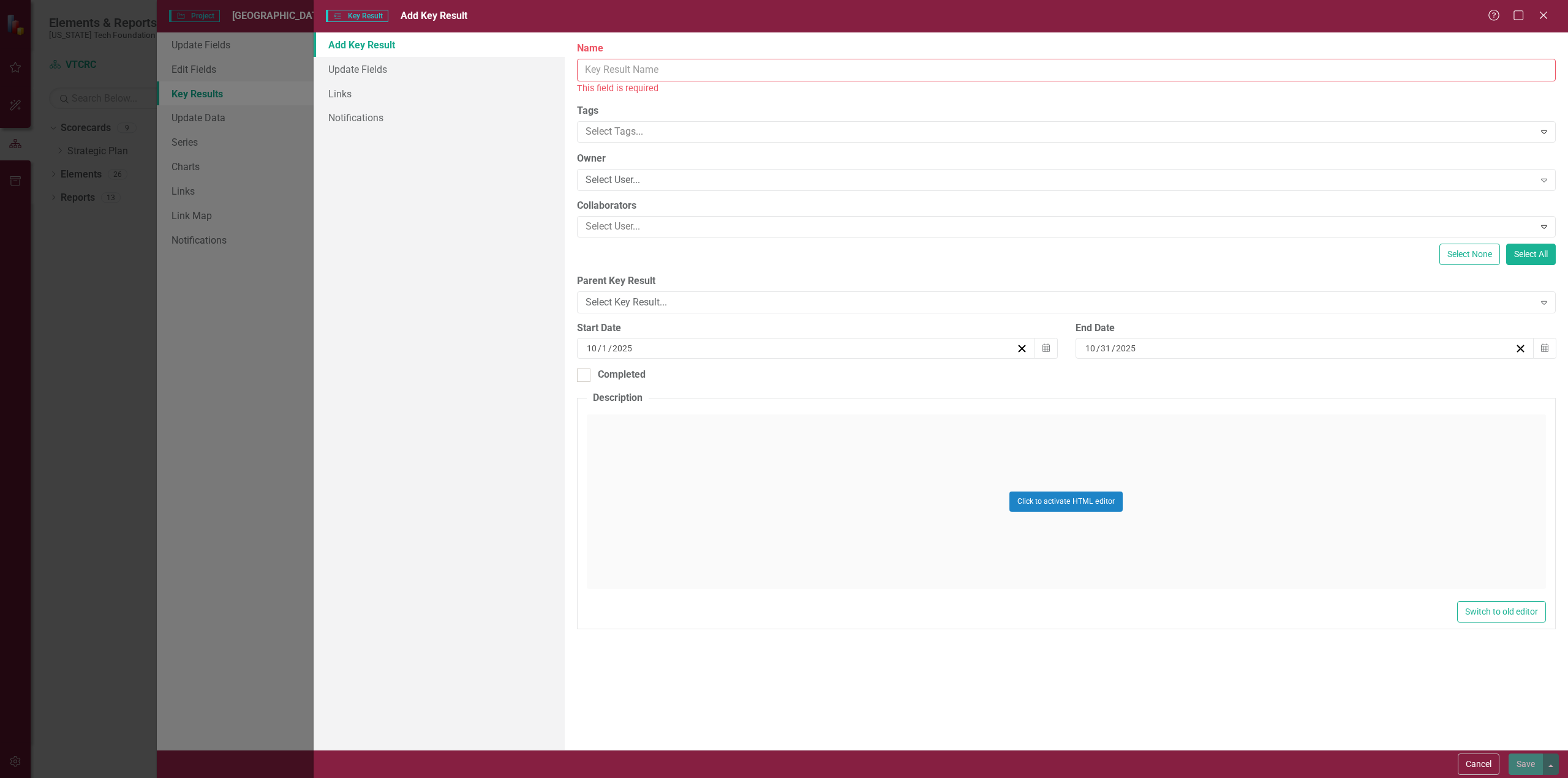
drag, startPoint x: 666, startPoint y: 68, endPoint x: 676, endPoint y: 67, distance: 10.0
click at [668, 67] on input "Name" at bounding box center [1066, 69] width 979 height 22
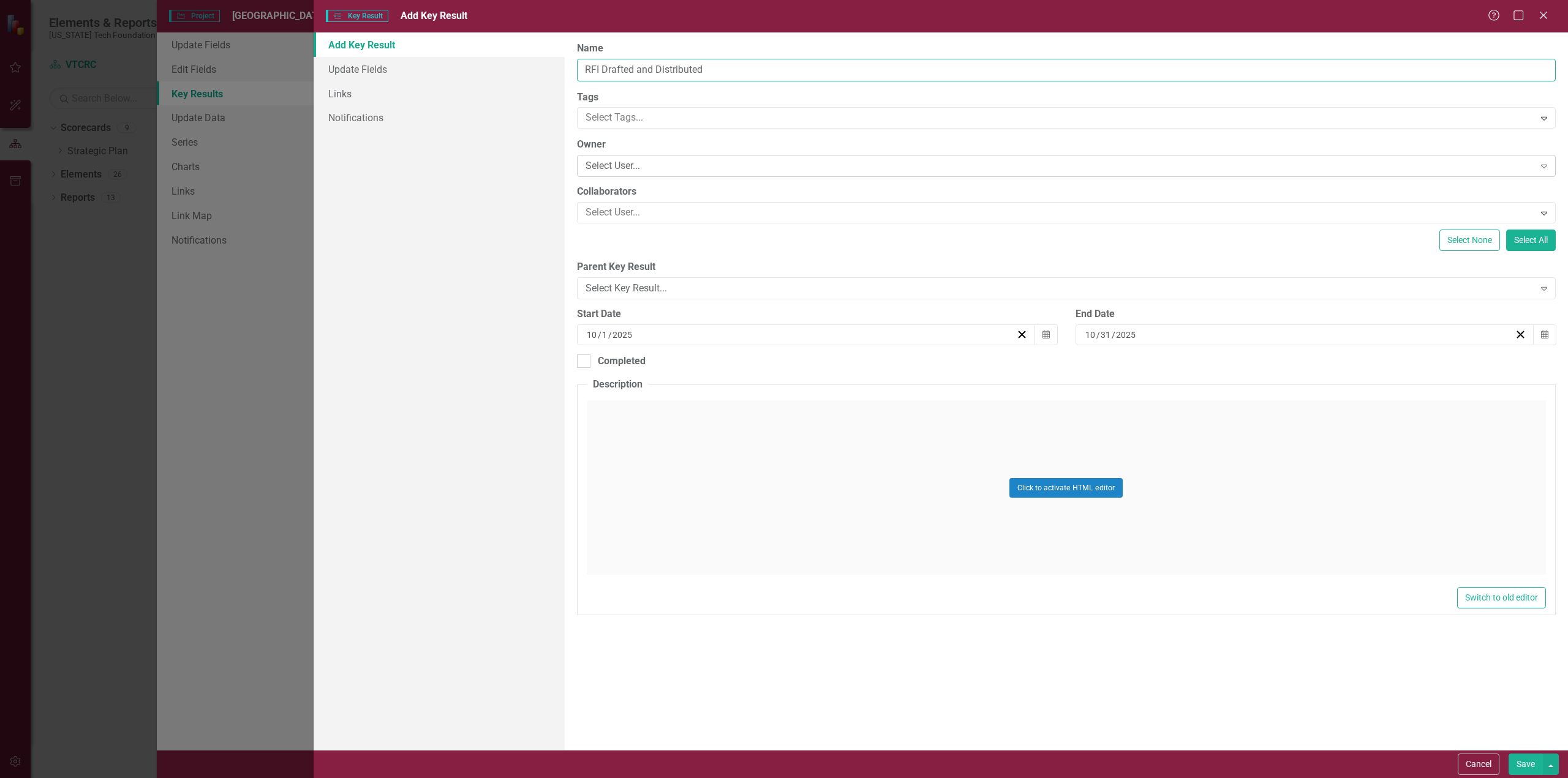
type input "RFI Drafted and Distributed"
click at [693, 162] on div "Select User..." at bounding box center [1060, 166] width 949 height 14
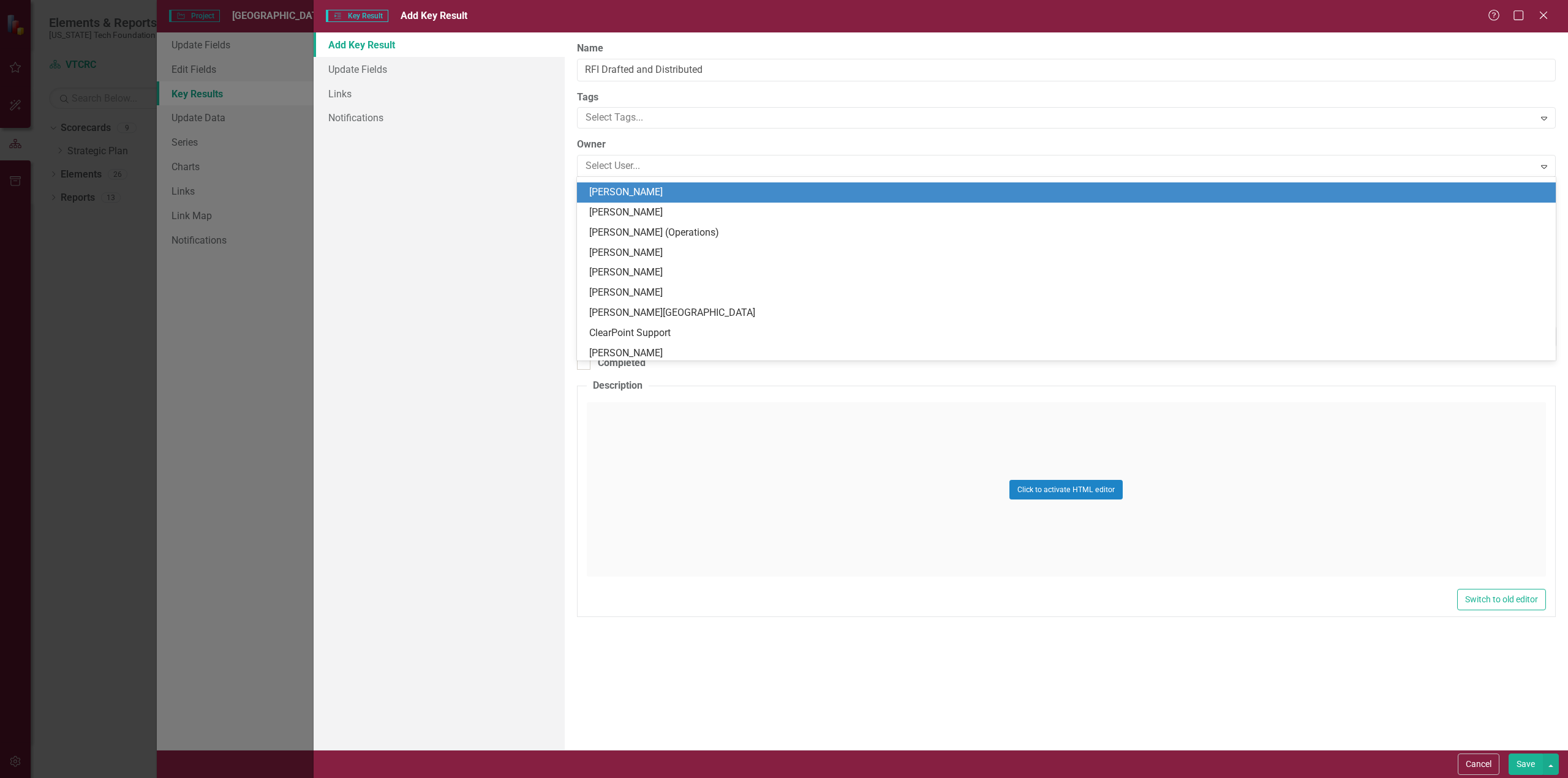
scroll to position [1102, 0]
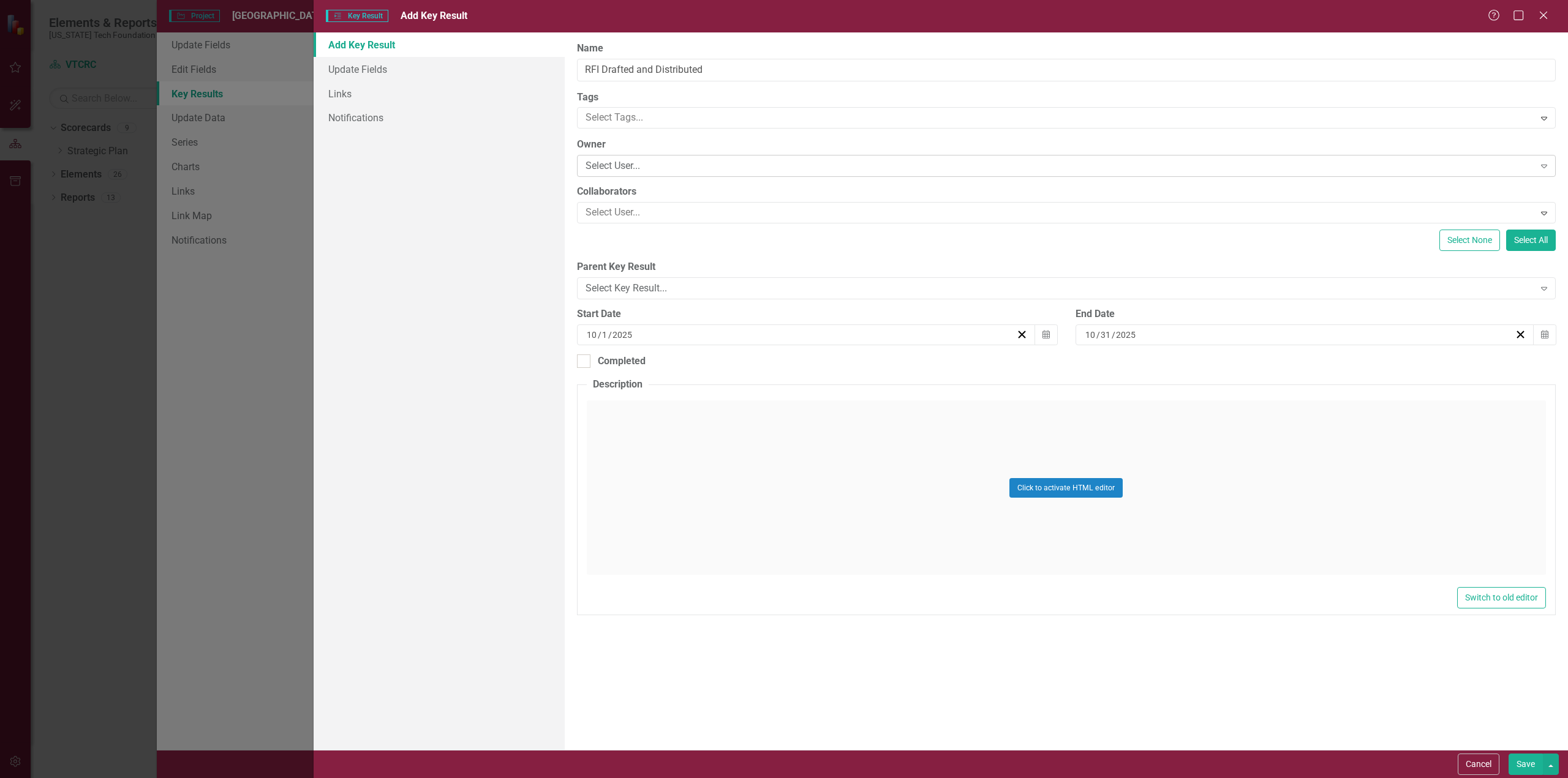
click at [647, 160] on div "Select User..." at bounding box center [1060, 166] width 949 height 14
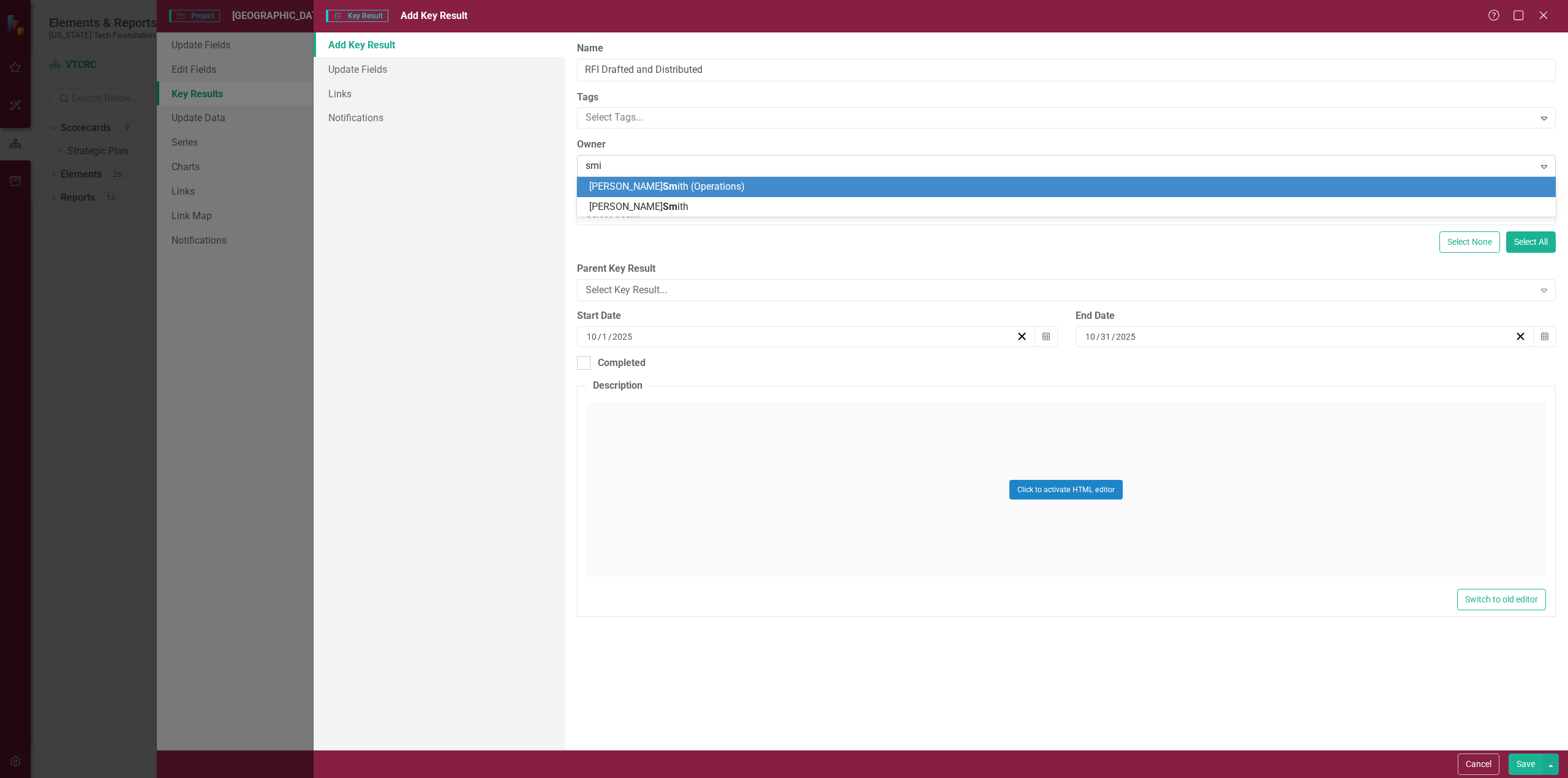
type input "smith"
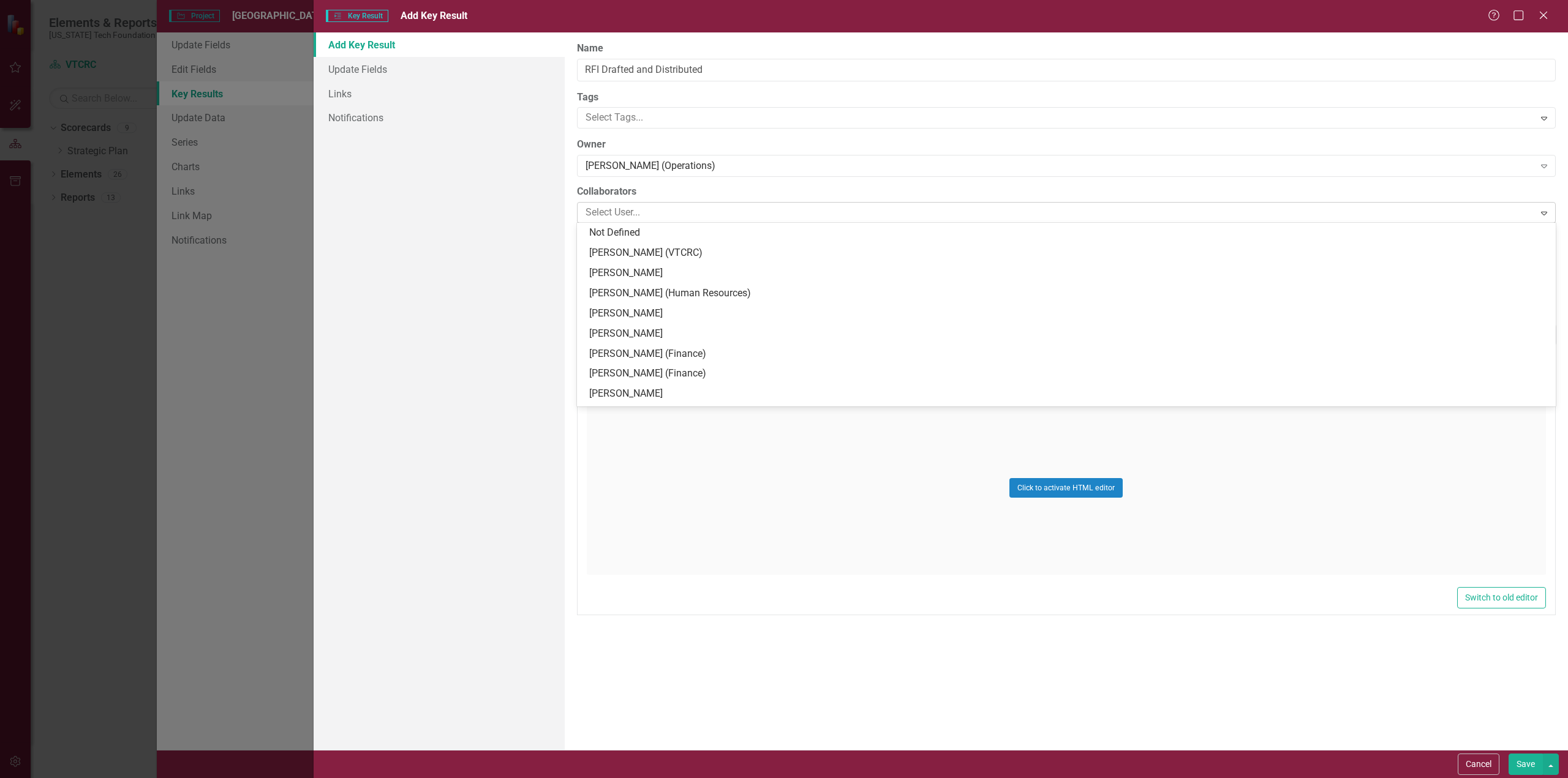
click at [633, 209] on div at bounding box center [1058, 212] width 954 height 17
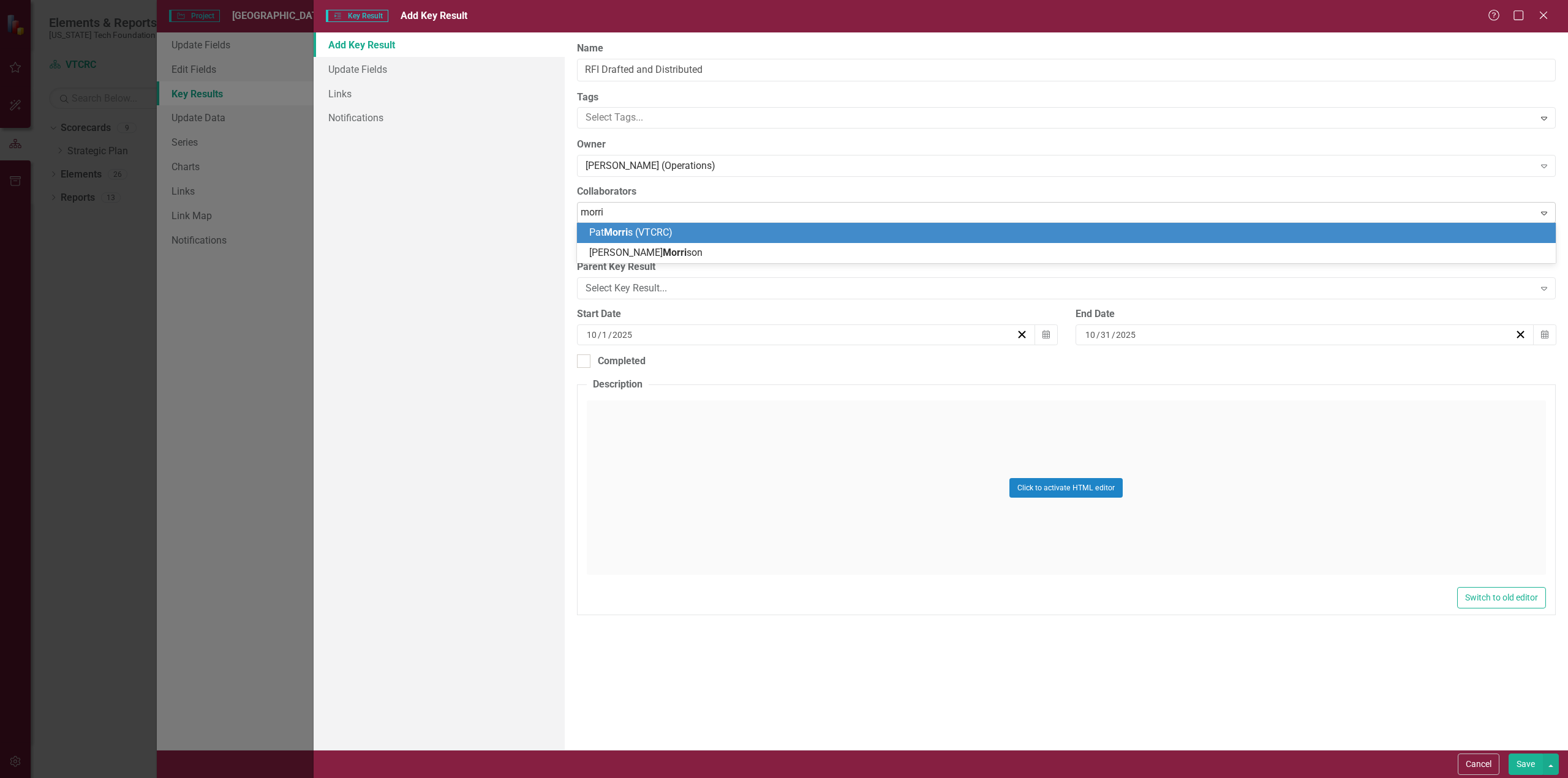
type input "morris"
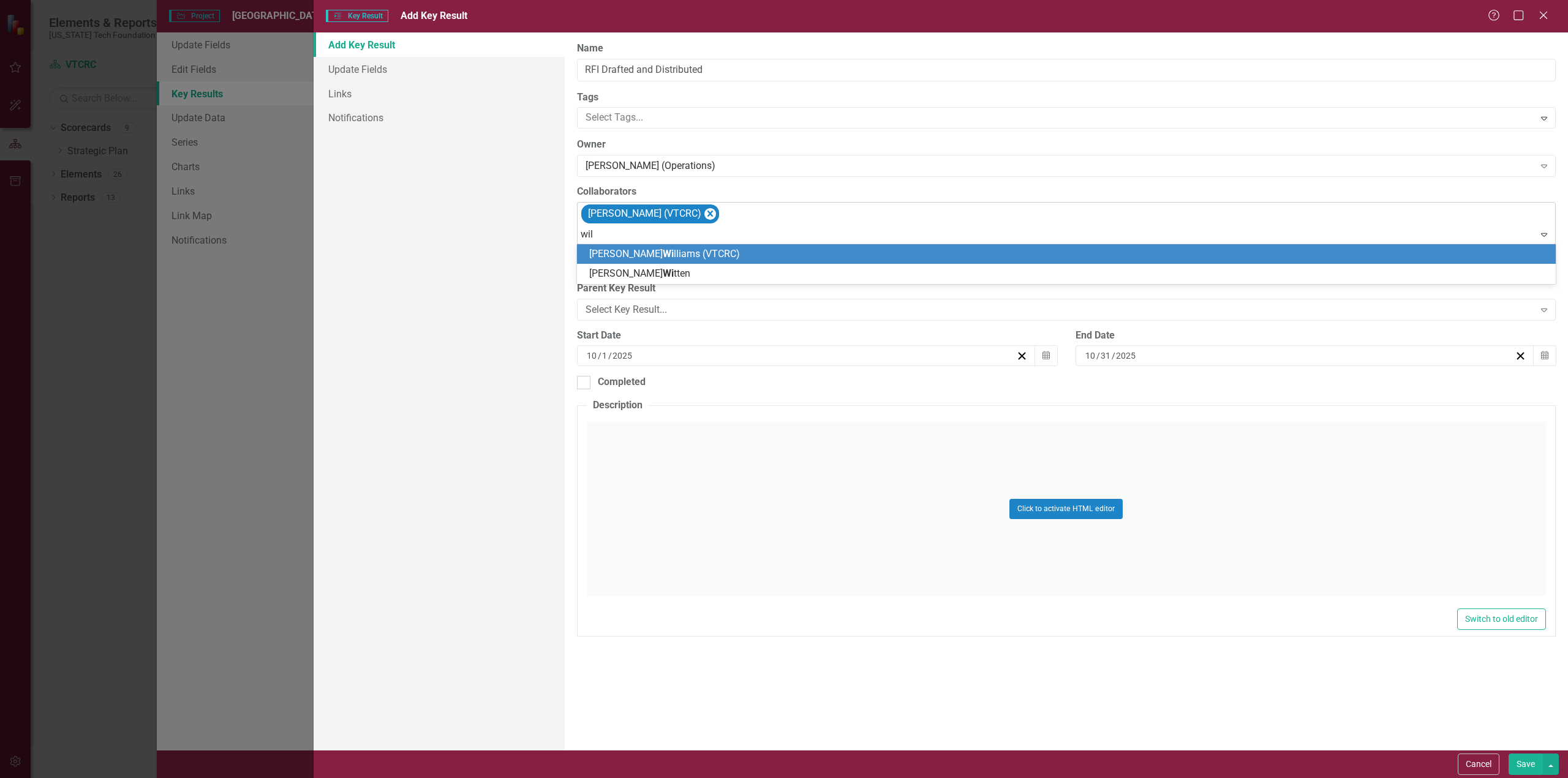
type input "will"
type input "harris"
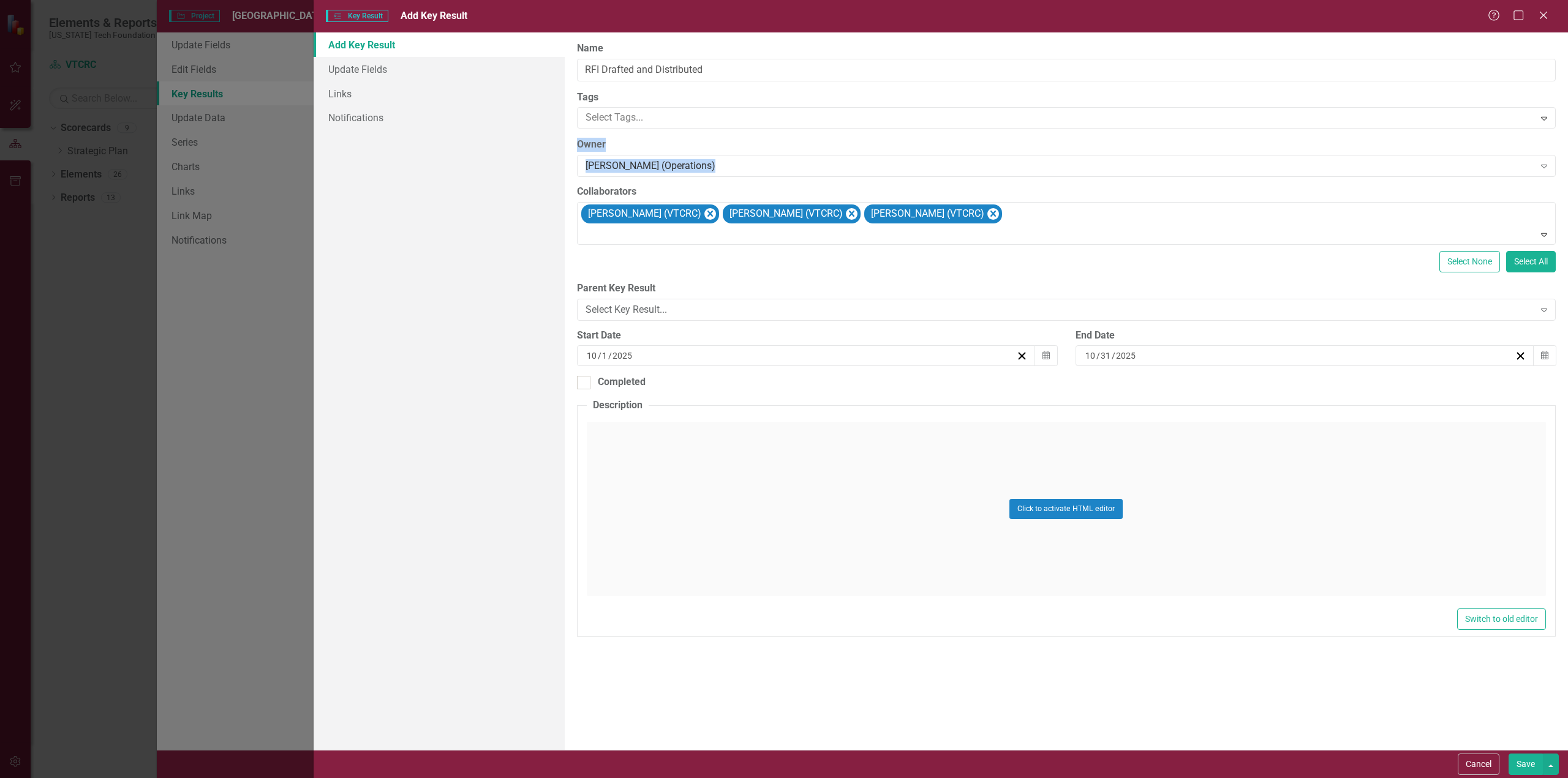
drag, startPoint x: 1565, startPoint y: 108, endPoint x: 1567, endPoint y: 165, distance: 57.0
click at [1567, 165] on div "ClearPoint Can Do More! How ClearPoint Can Help Close Enterprise plans can auto…" at bounding box center [1067, 391] width 1003 height 717
click at [1528, 763] on button "Save" at bounding box center [1525, 764] width 34 height 22
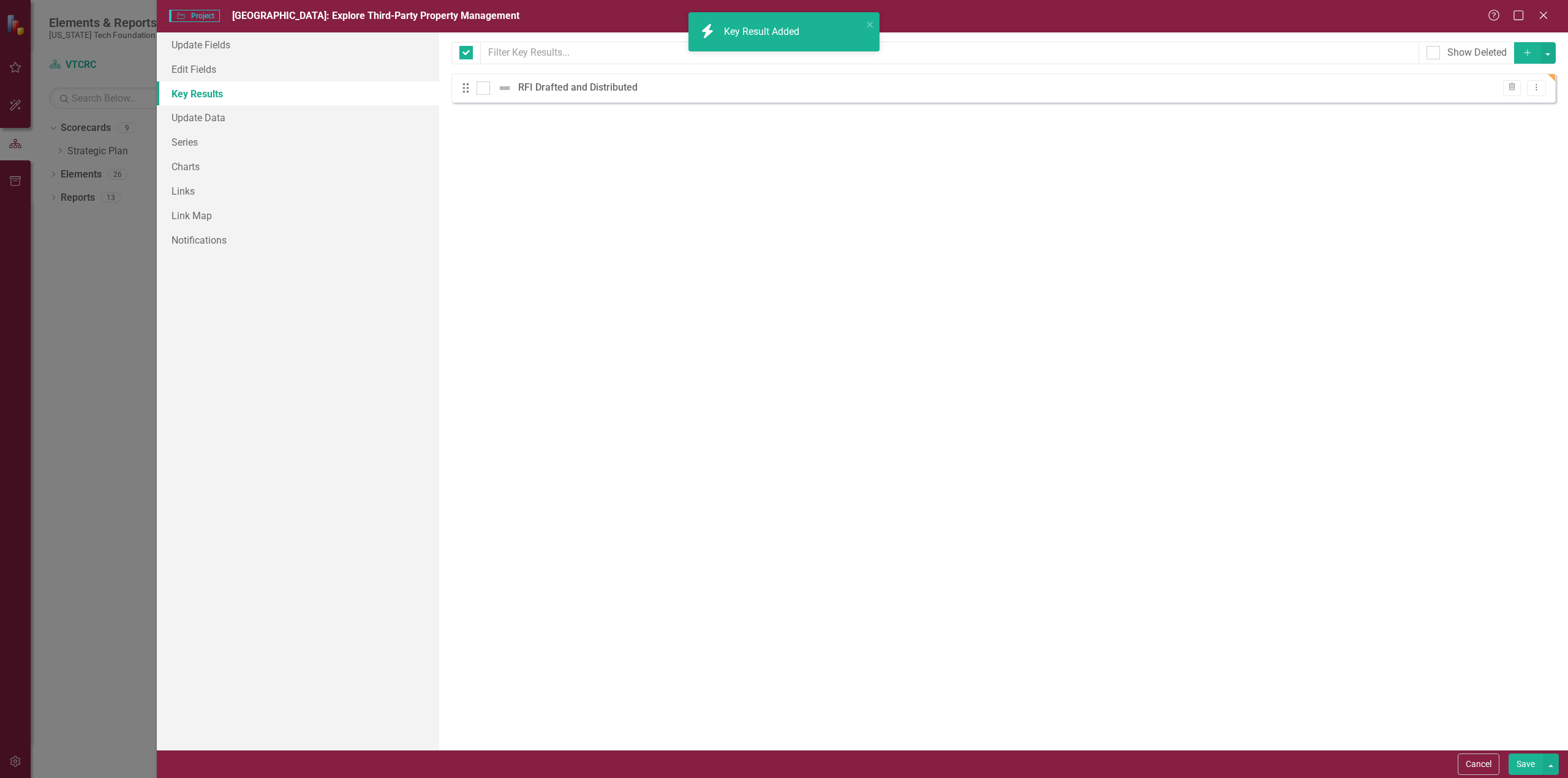
checkbox input "false"
click at [1528, 48] on icon "Add" at bounding box center [1527, 52] width 11 height 9
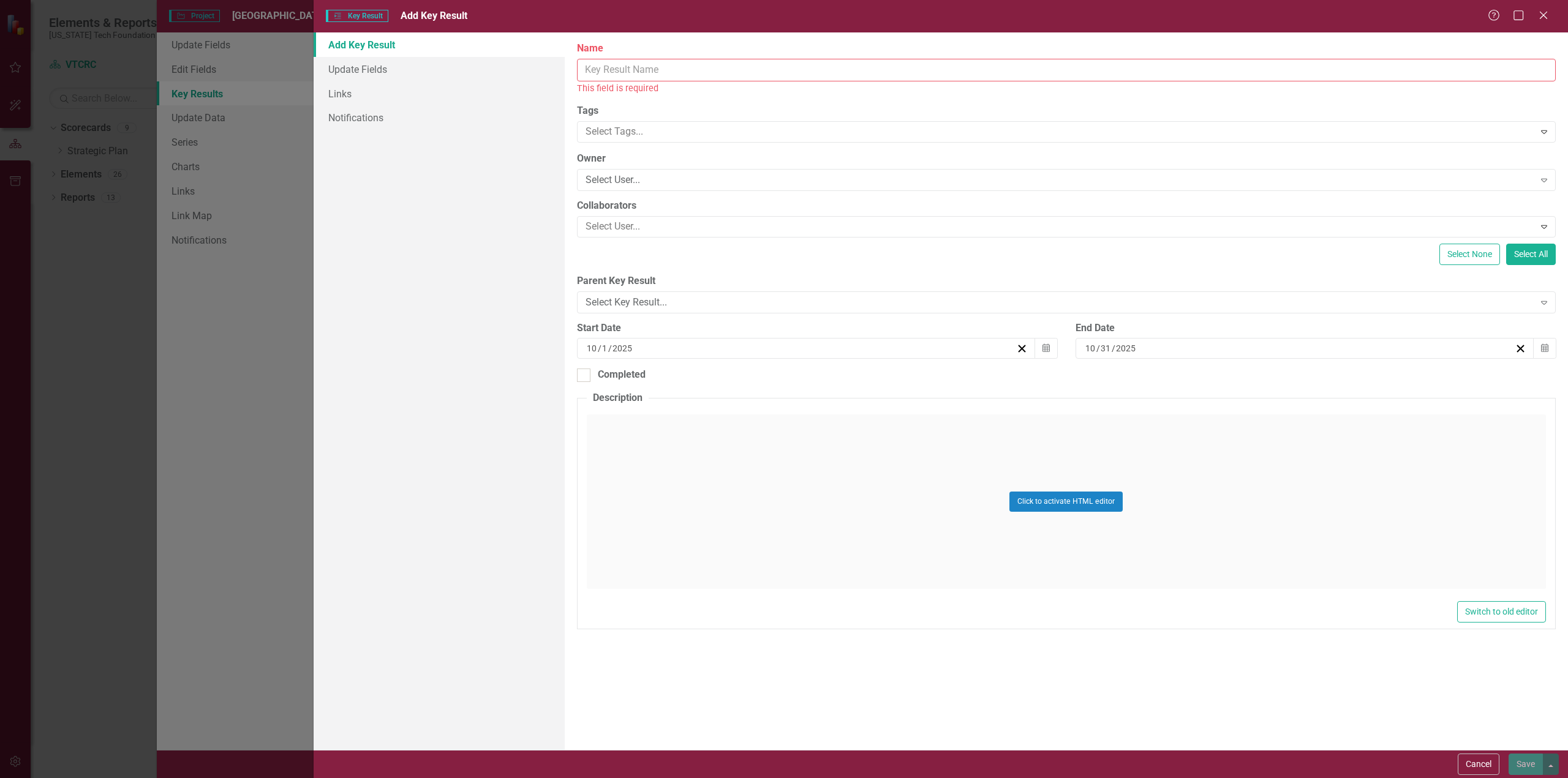
click at [674, 70] on input "Name" at bounding box center [1066, 69] width 979 height 22
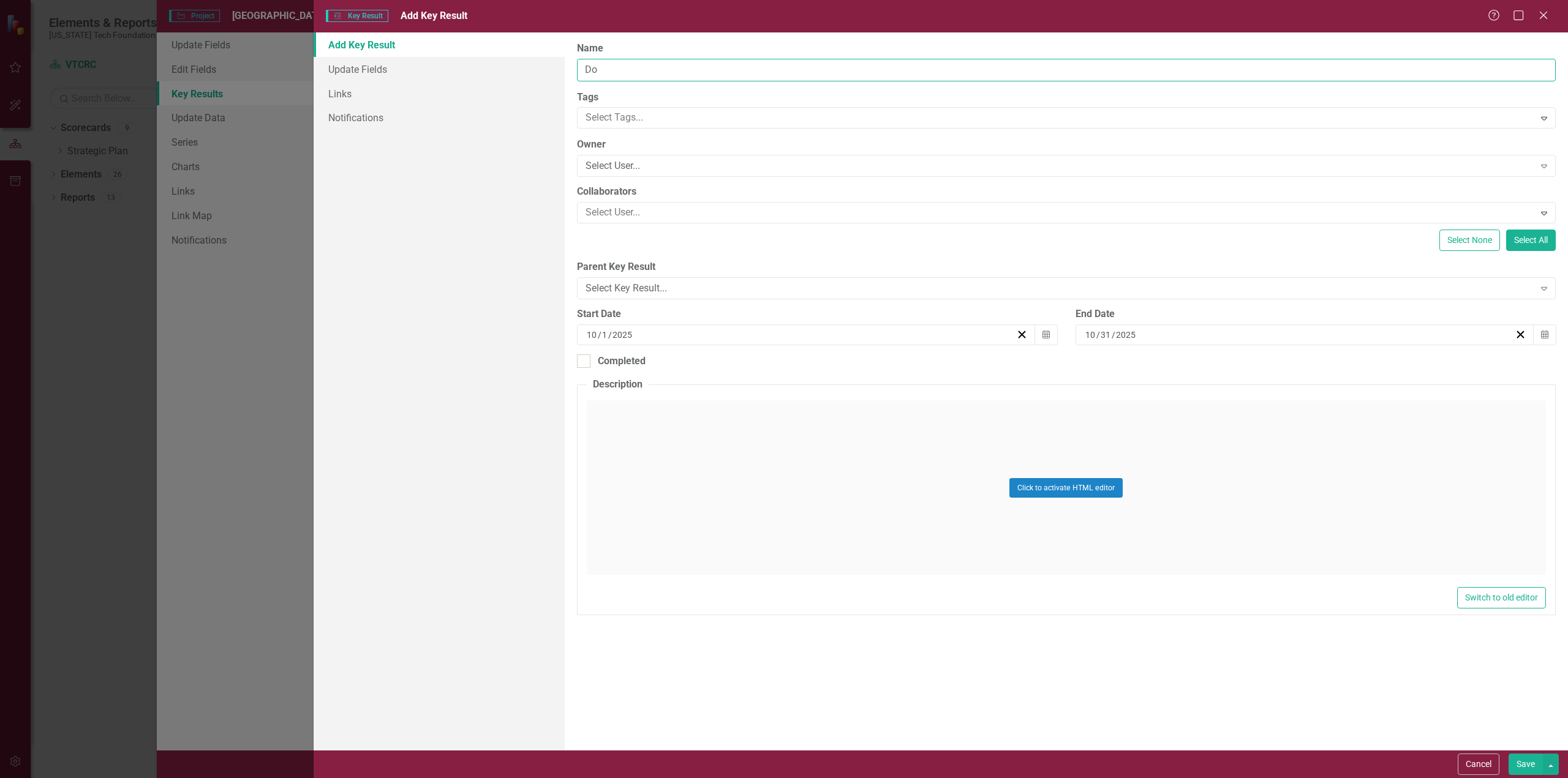
type input "D"
click at [669, 68] on input "RFI responses recieved and reviewed" at bounding box center [1066, 69] width 979 height 22
type input "RFI responses received and reviewed"
click at [1526, 765] on button "Save" at bounding box center [1525, 764] width 34 height 22
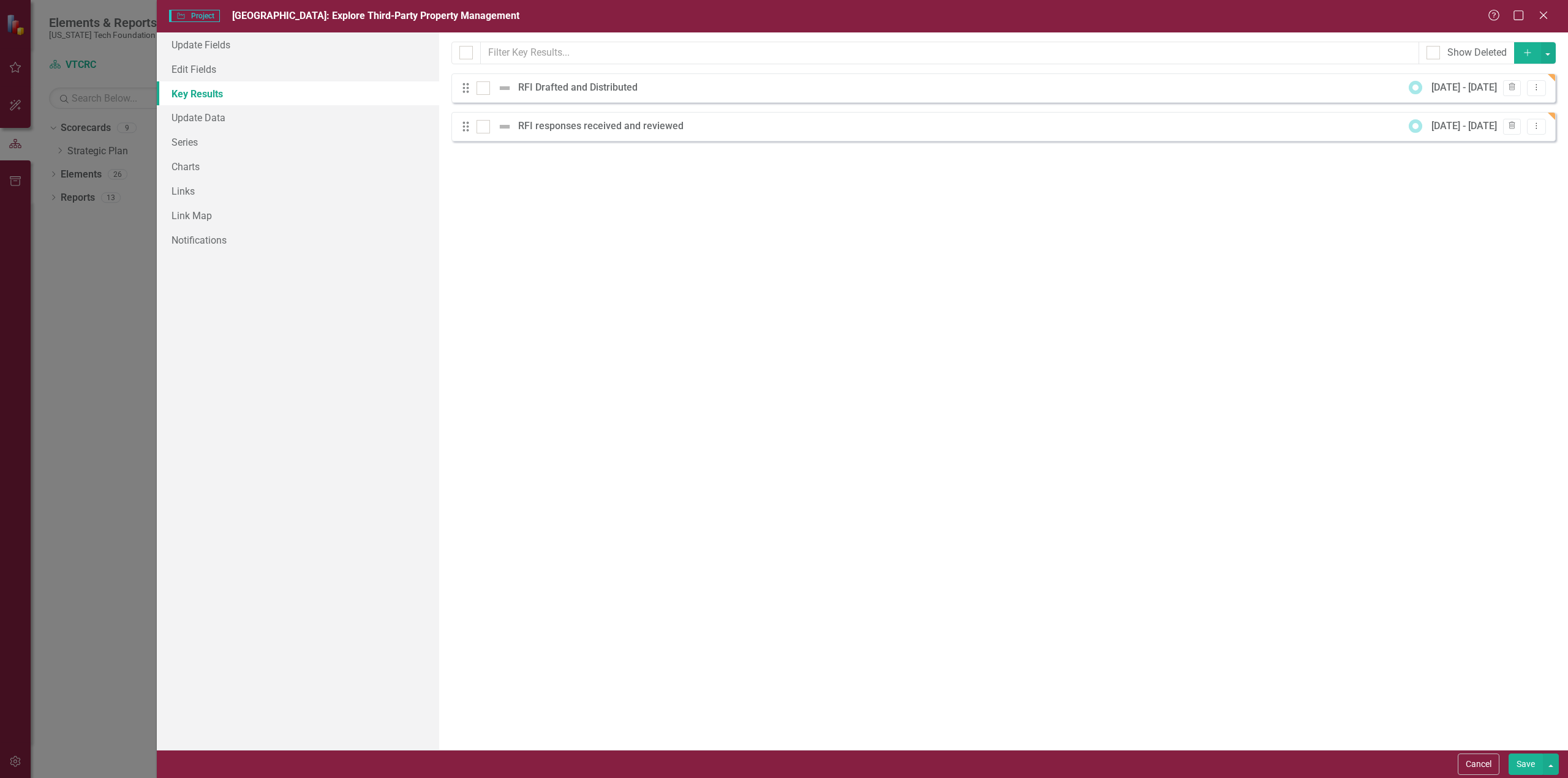
click at [1529, 50] on icon "Add" at bounding box center [1527, 52] width 11 height 9
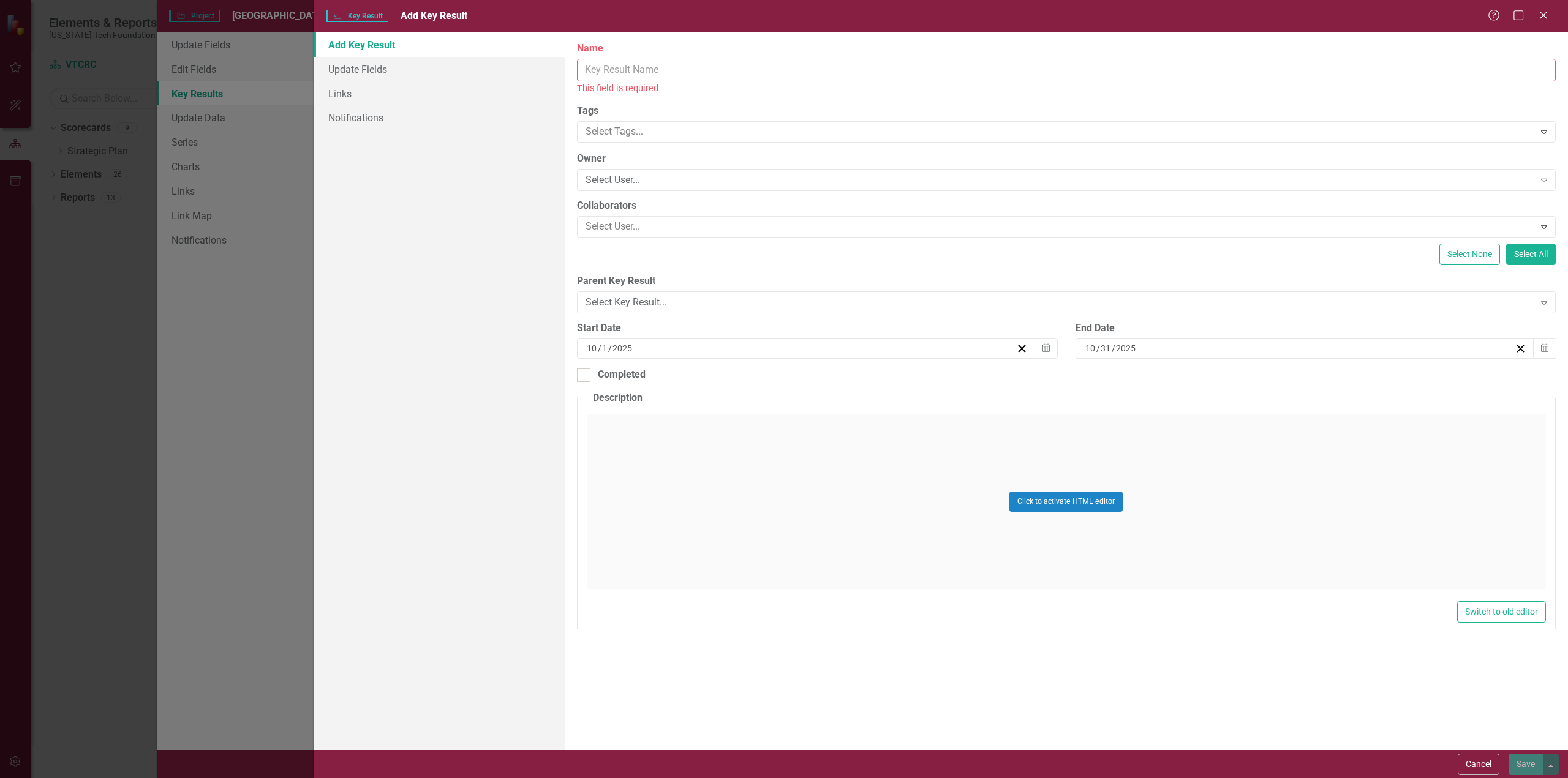
click at [672, 66] on input "Name" at bounding box center [1066, 69] width 979 height 22
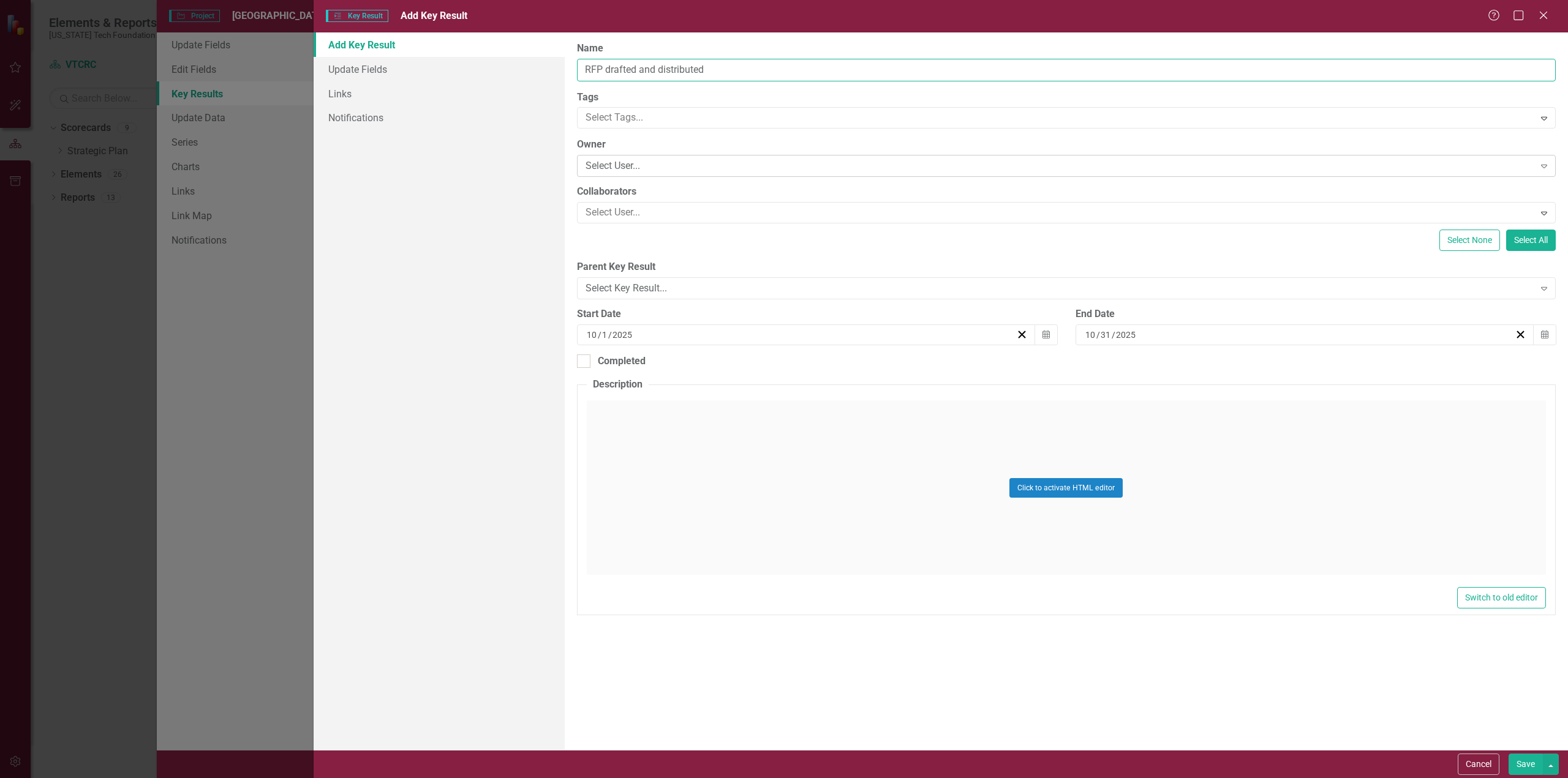
type input "RFP drafted and distributed"
click at [663, 161] on div "Select User..." at bounding box center [1060, 166] width 949 height 14
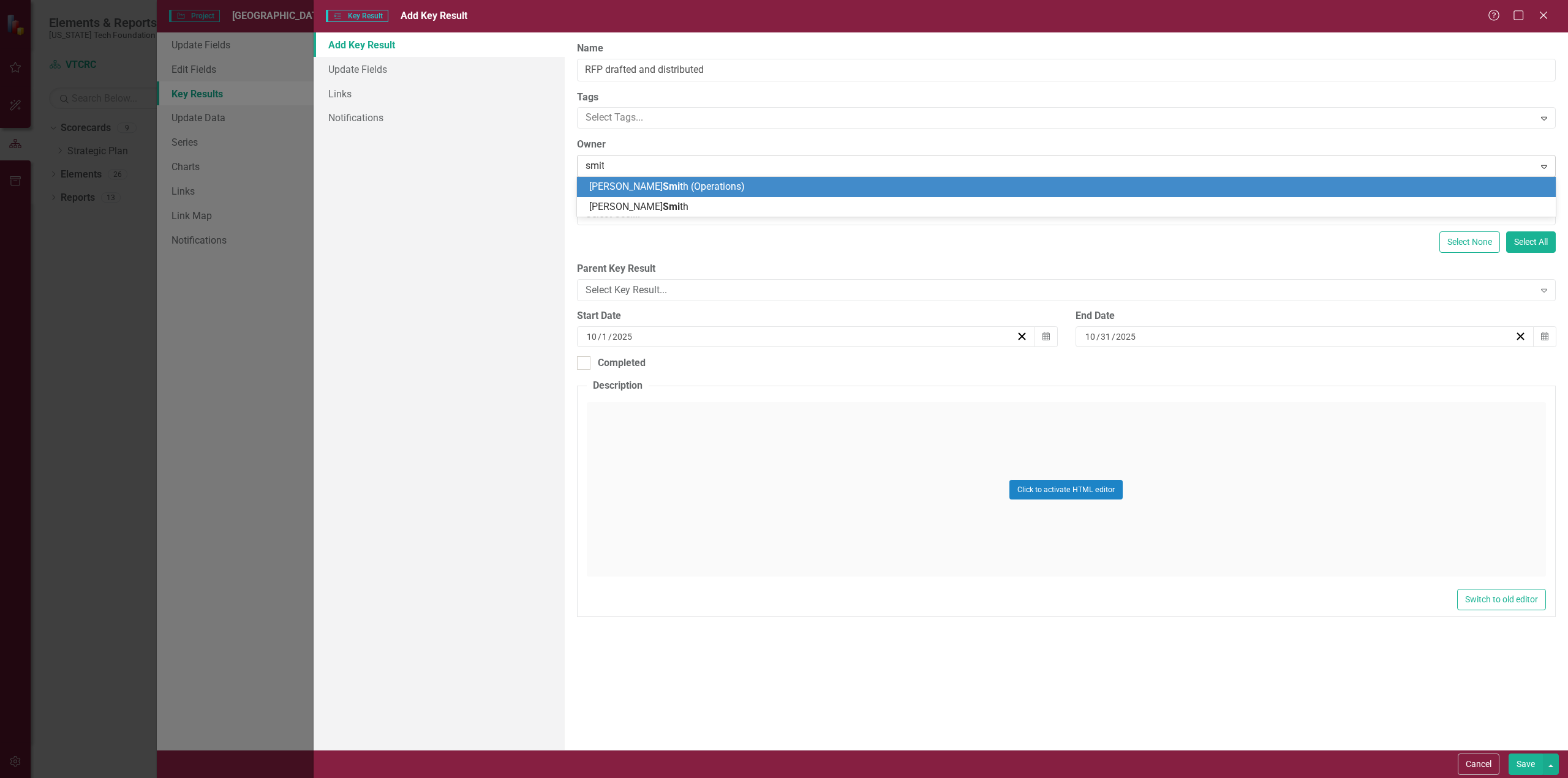
type input "smith"
click at [663, 185] on span "Smith" at bounding box center [700, 187] width 74 height 12
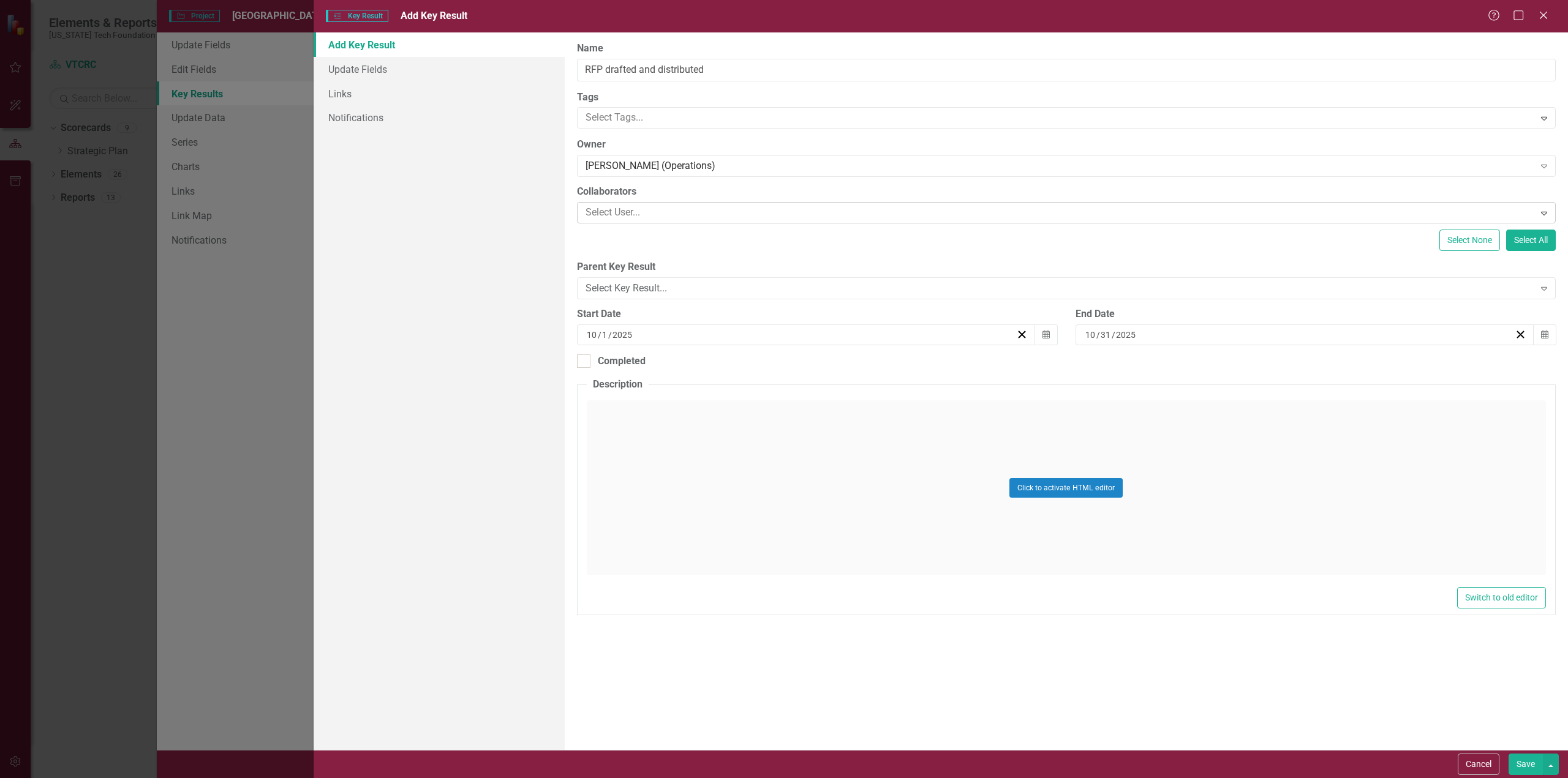
click at [642, 212] on div at bounding box center [1058, 212] width 954 height 17
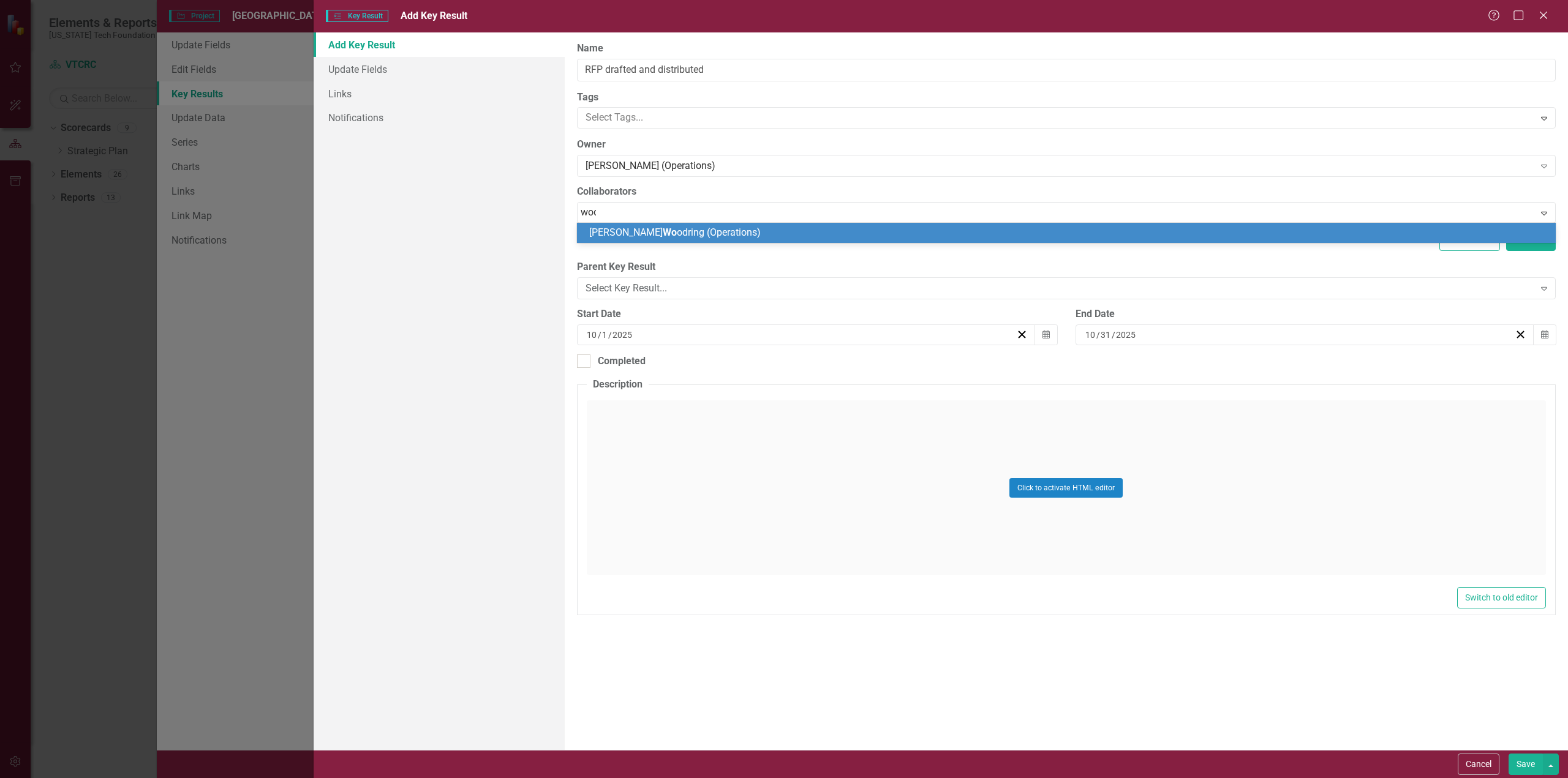
type input "wood"
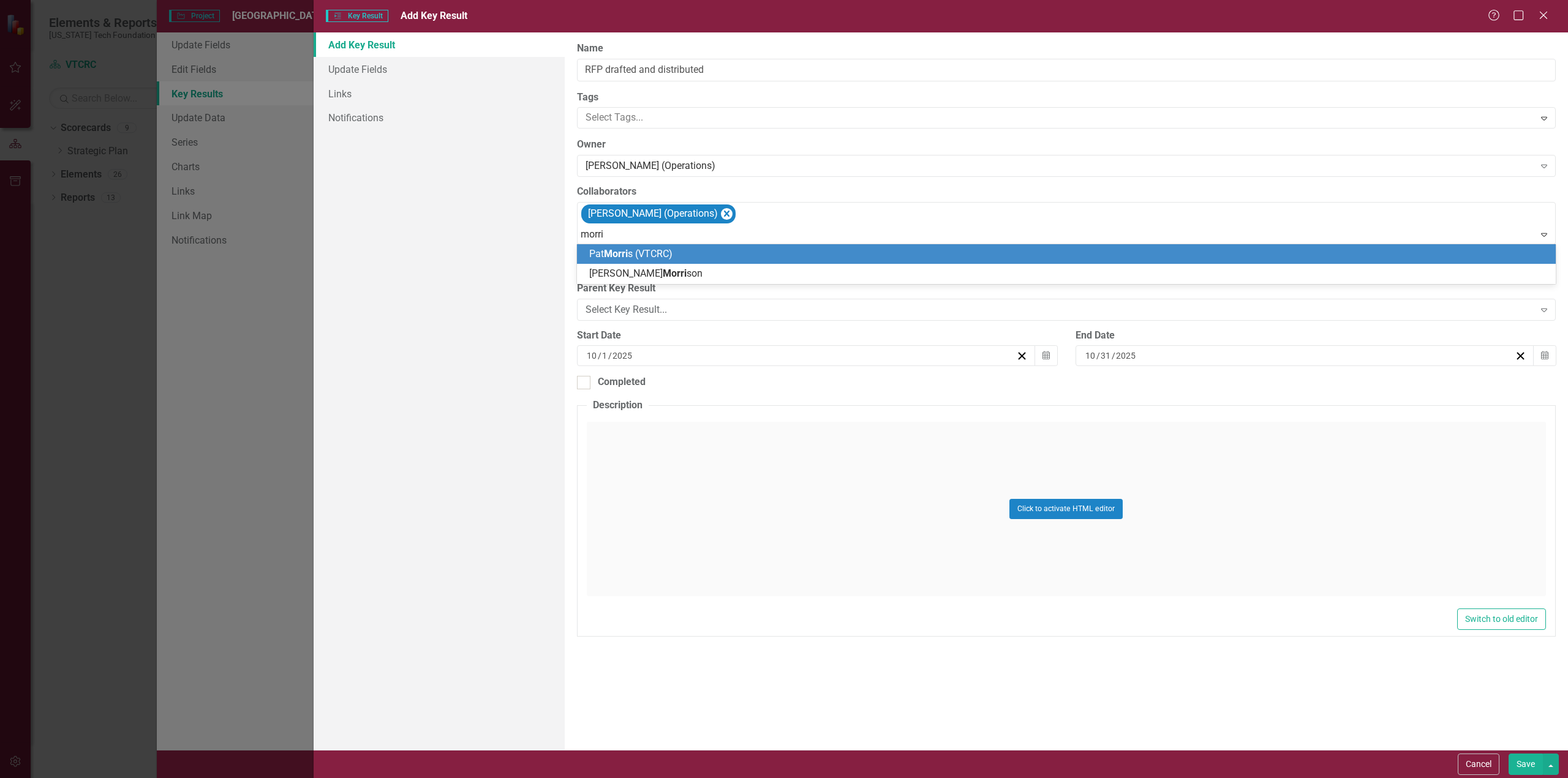
type input "morris"
type input "griff"
type input "harris"
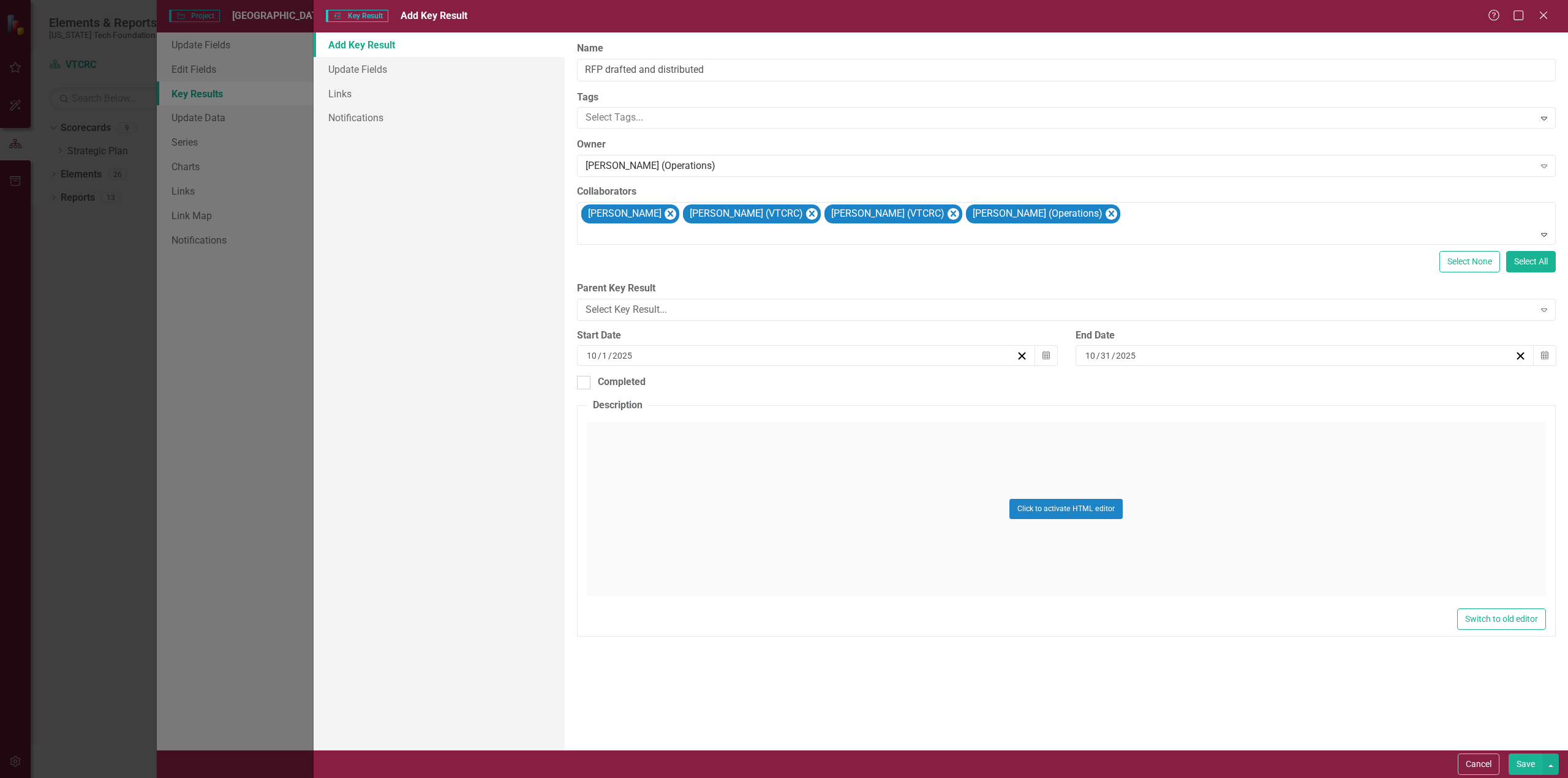
click at [1525, 763] on button "Save" at bounding box center [1525, 764] width 34 height 22
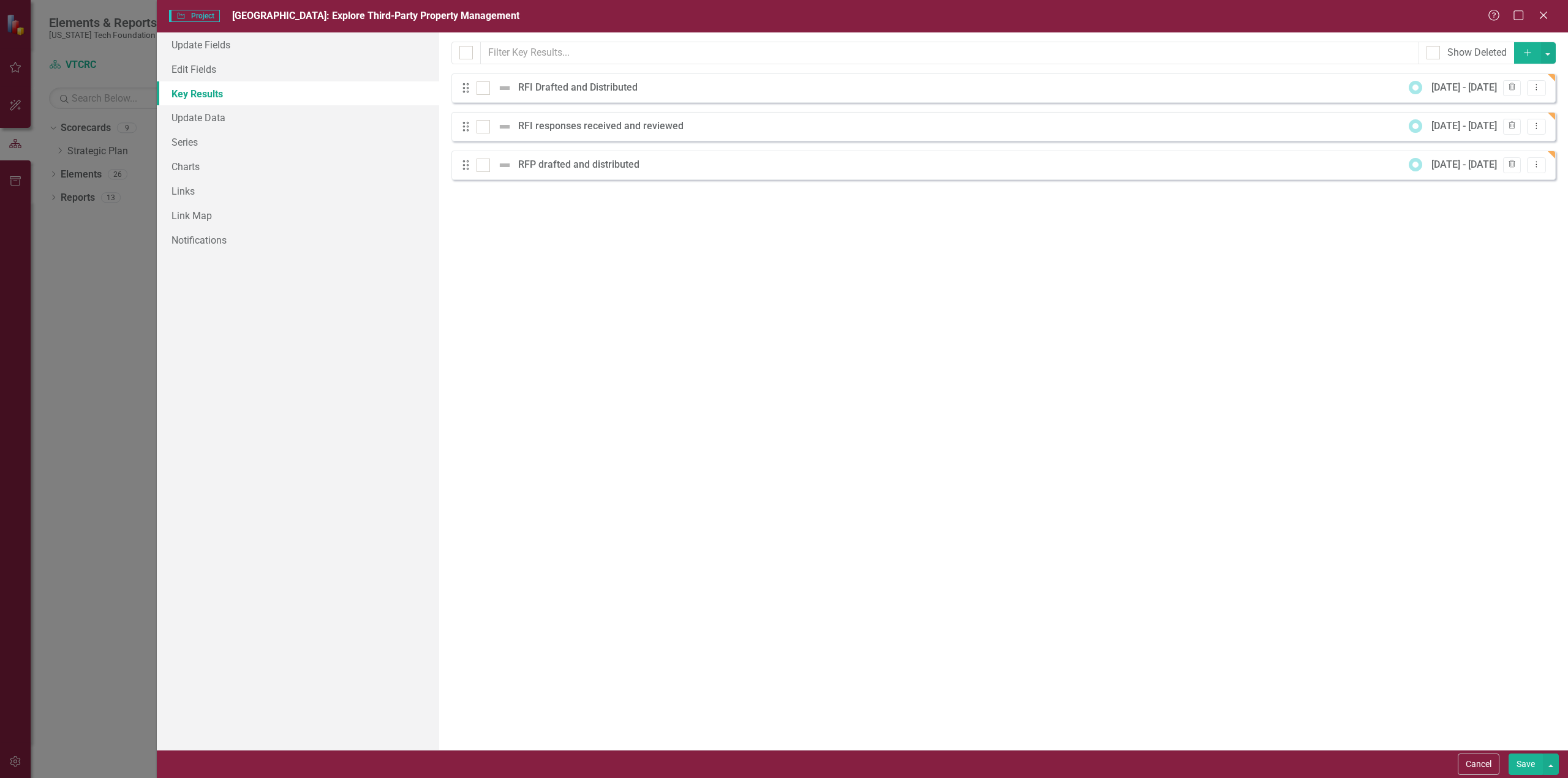
click at [1526, 49] on icon "Add" at bounding box center [1527, 52] width 11 height 9
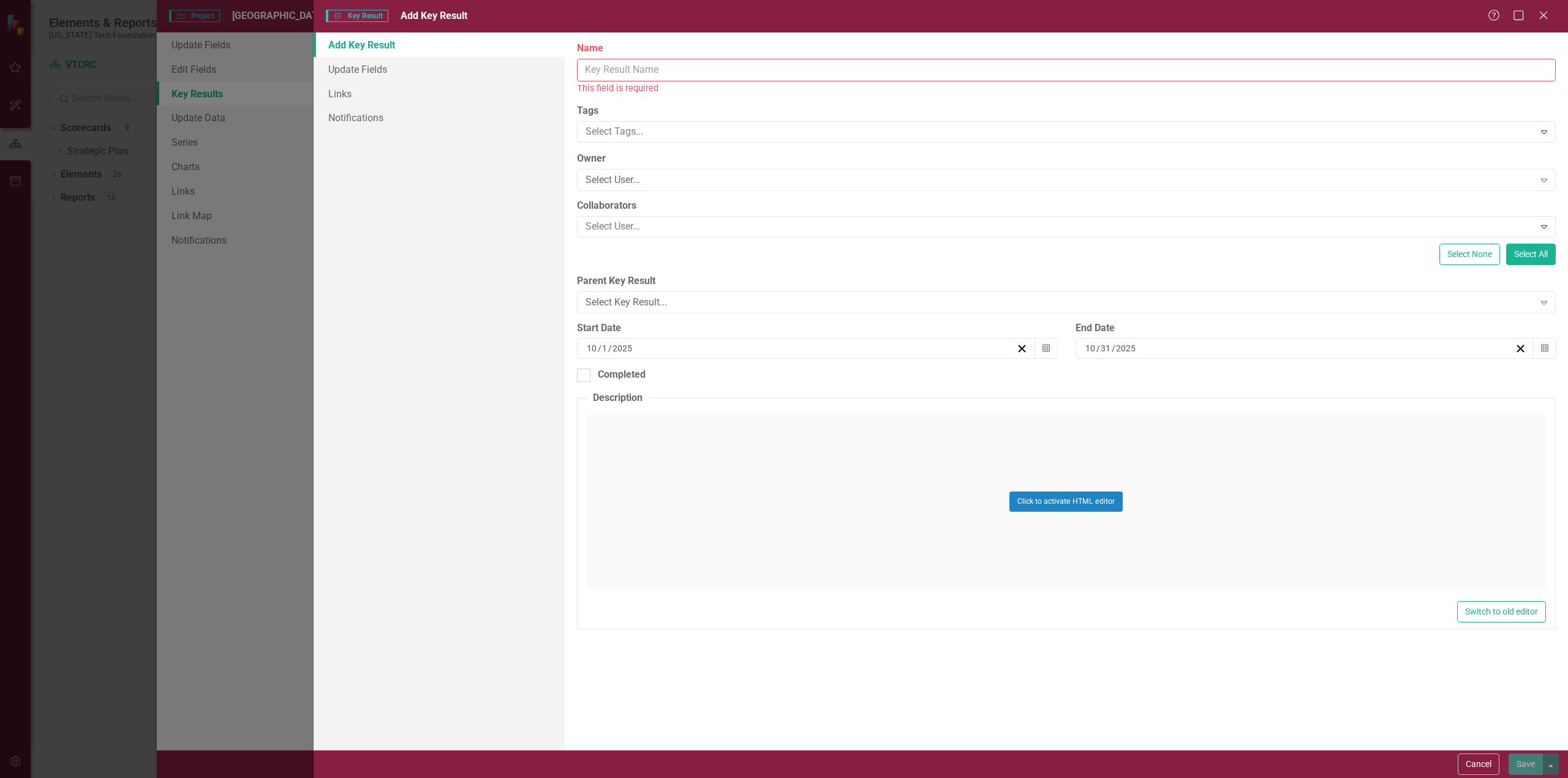
click at [670, 69] on input "Name" at bounding box center [1066, 69] width 979 height 22
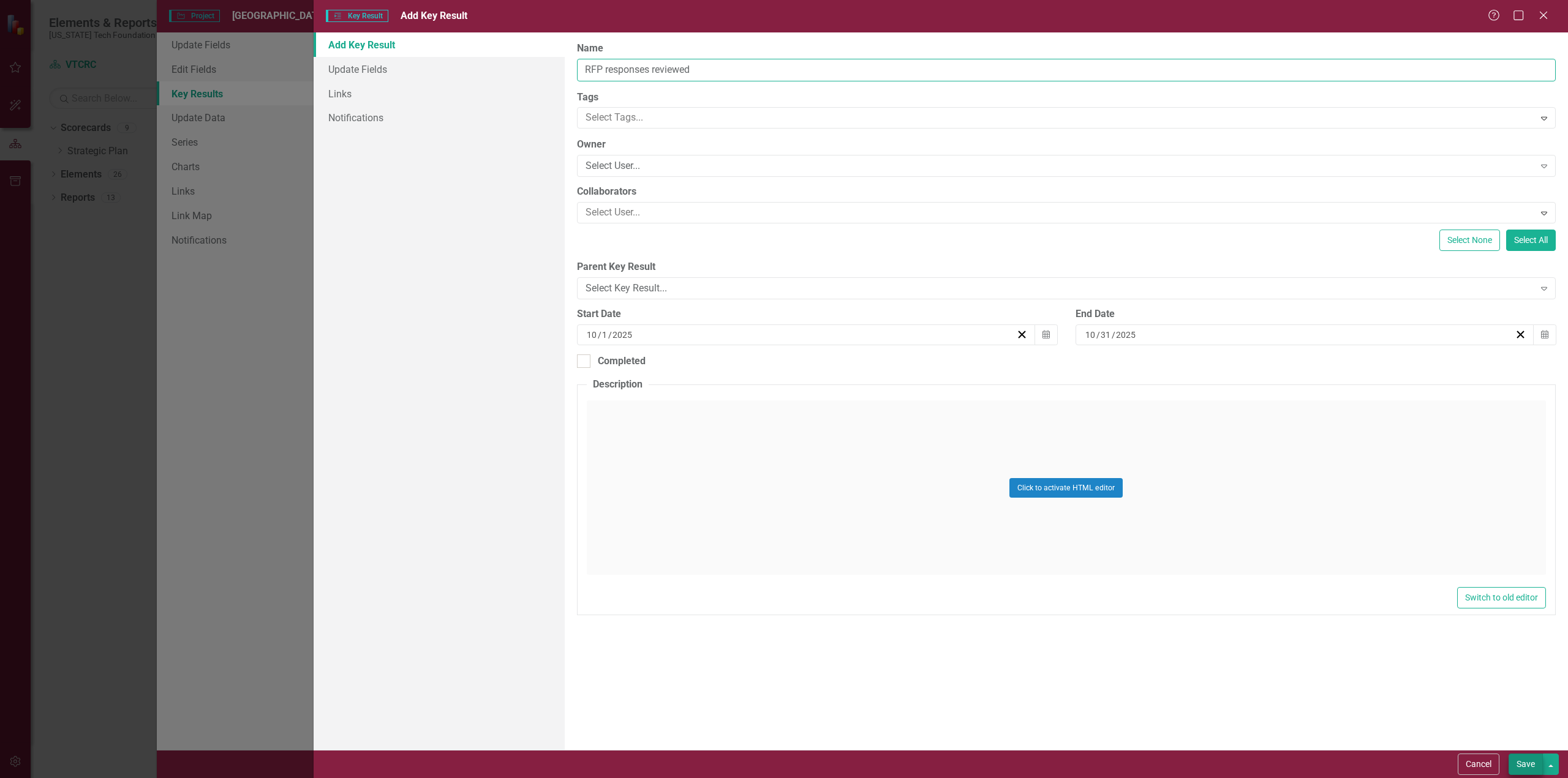
type input "RFP responses reviewed"
click at [1525, 768] on button "Save" at bounding box center [1525, 764] width 34 height 22
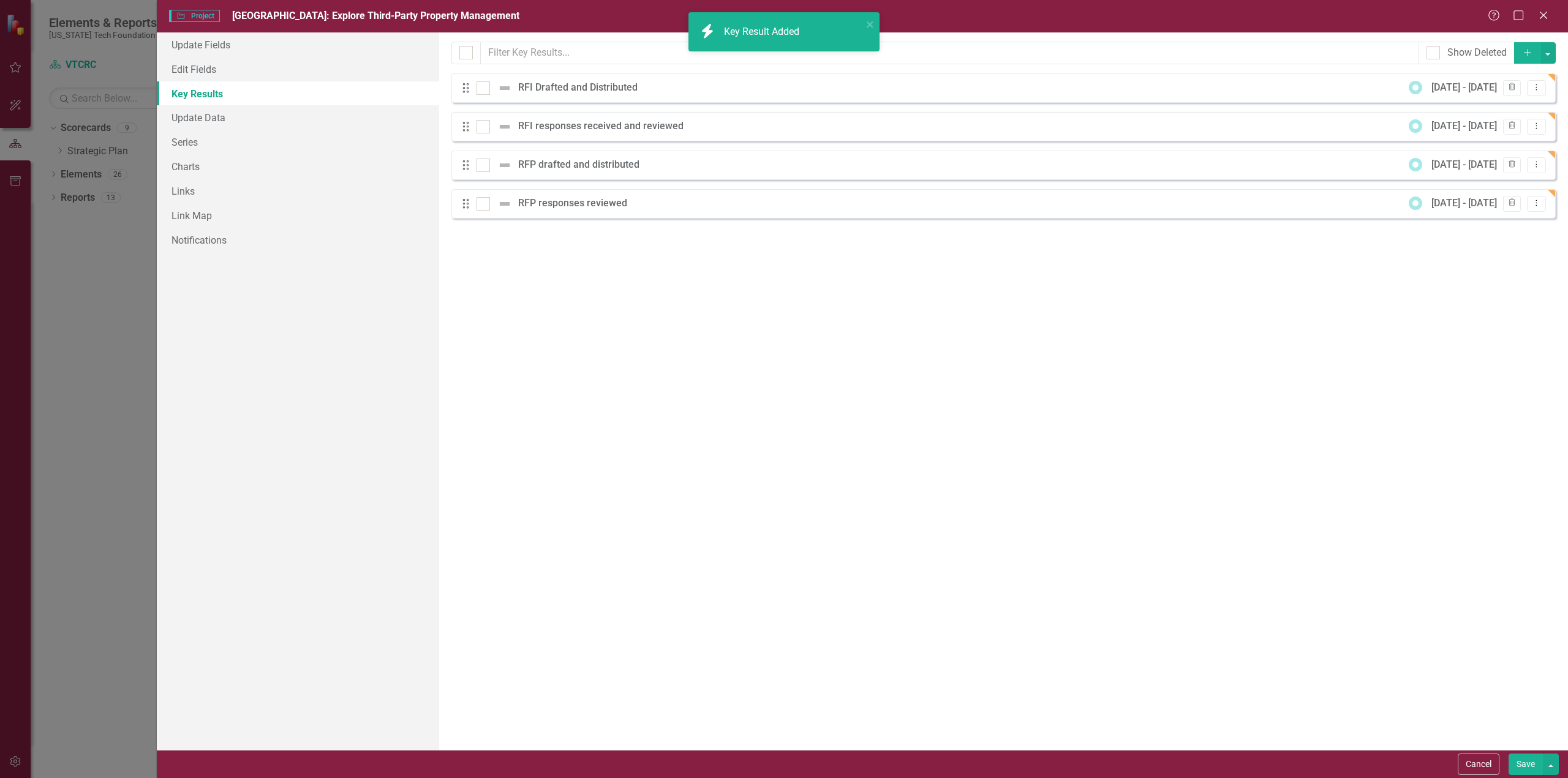
click at [1528, 47] on button "Add" at bounding box center [1528, 53] width 27 height 22
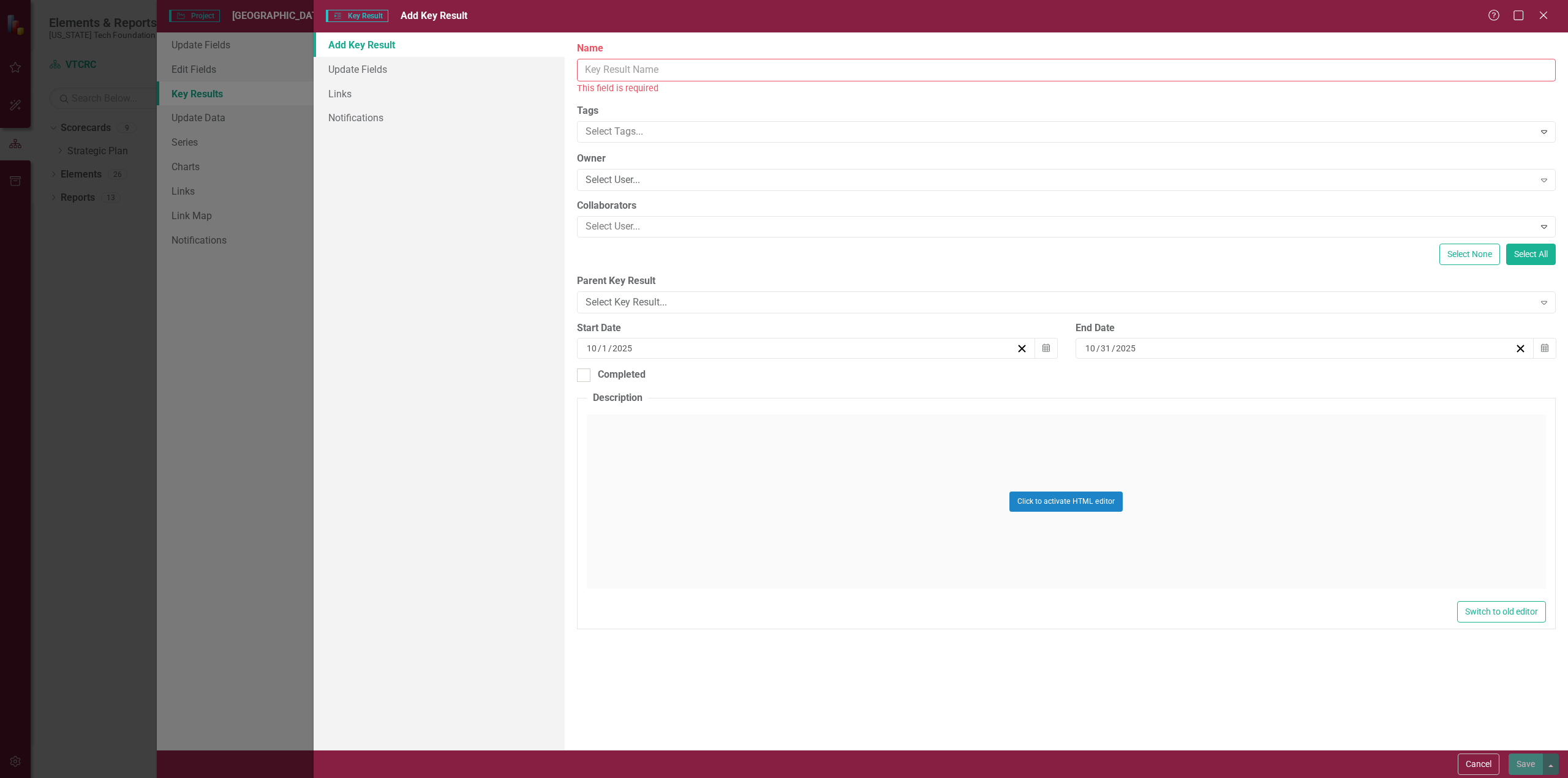
click at [688, 67] on input "Name" at bounding box center [1066, 69] width 979 height 22
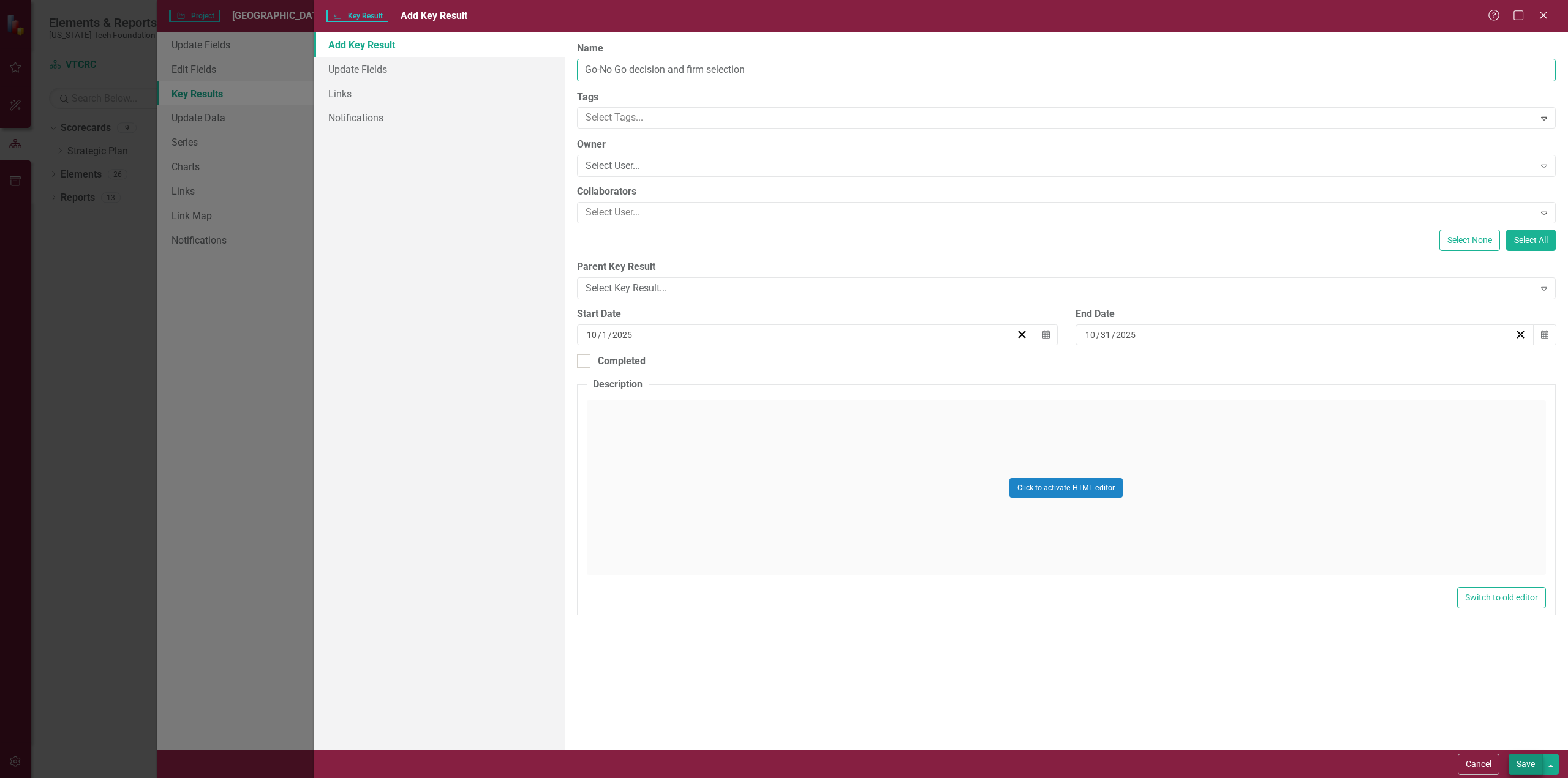
type input "Go-No Go decision and firm selection"
click at [1520, 766] on button "Save" at bounding box center [1525, 764] width 34 height 22
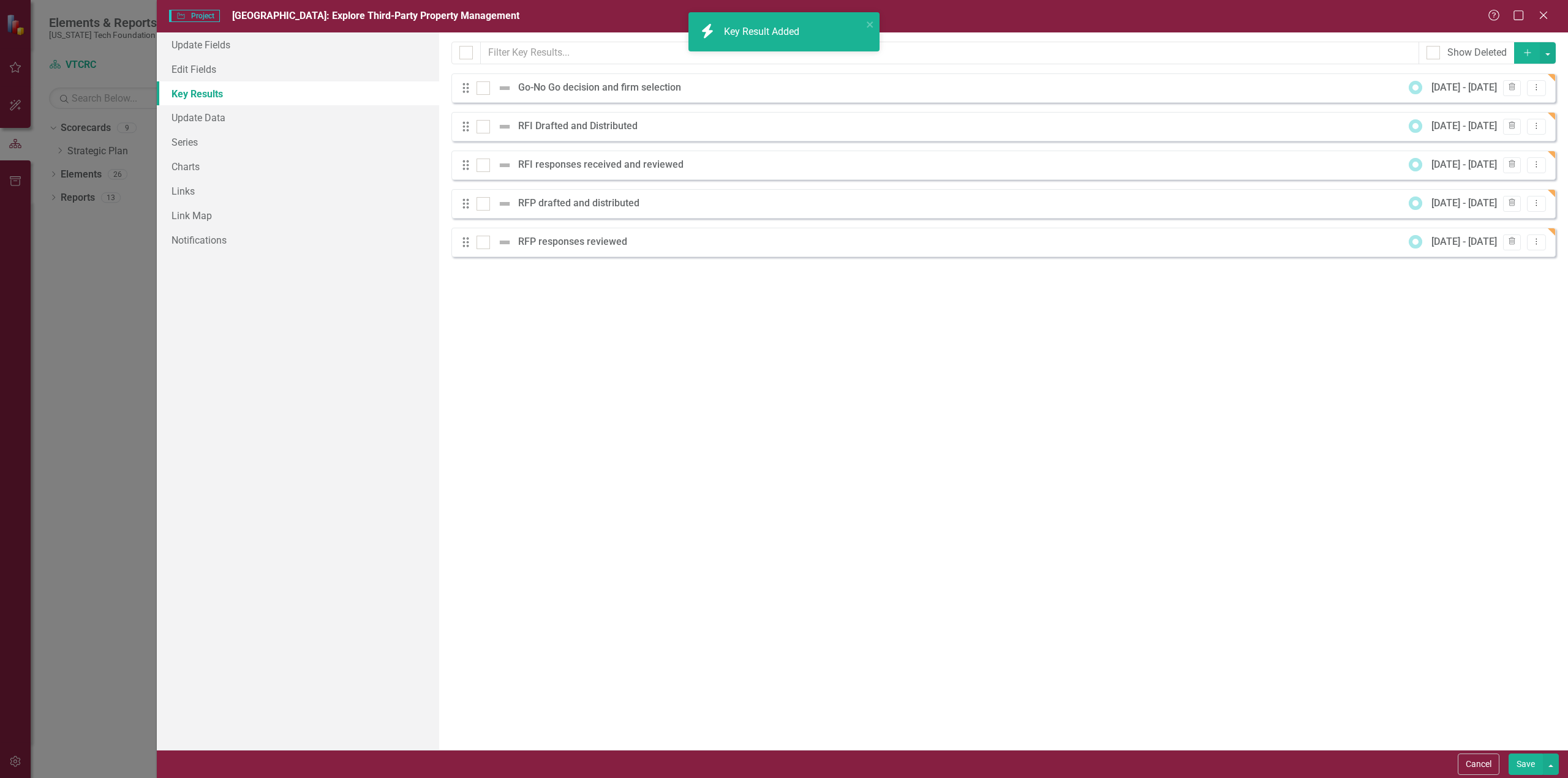
click at [1522, 759] on button "Save" at bounding box center [1525, 764] width 34 height 22
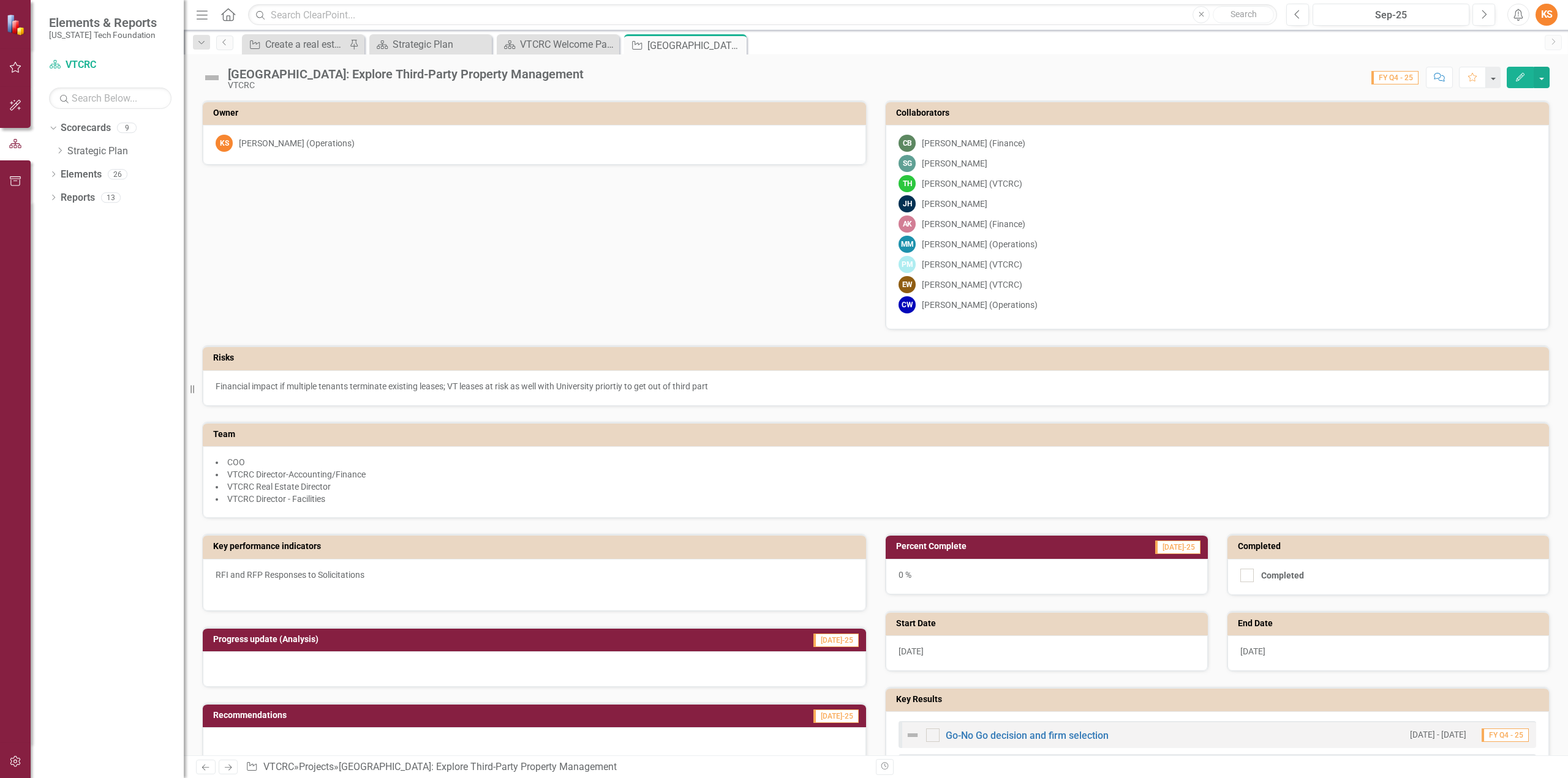
click at [498, 384] on span "Financial impact if multiple tenants terminate existing leases; VT leases at ri…" at bounding box center [462, 386] width 493 height 10
click at [1521, 75] on icon "Edit" at bounding box center [1519, 77] width 11 height 9
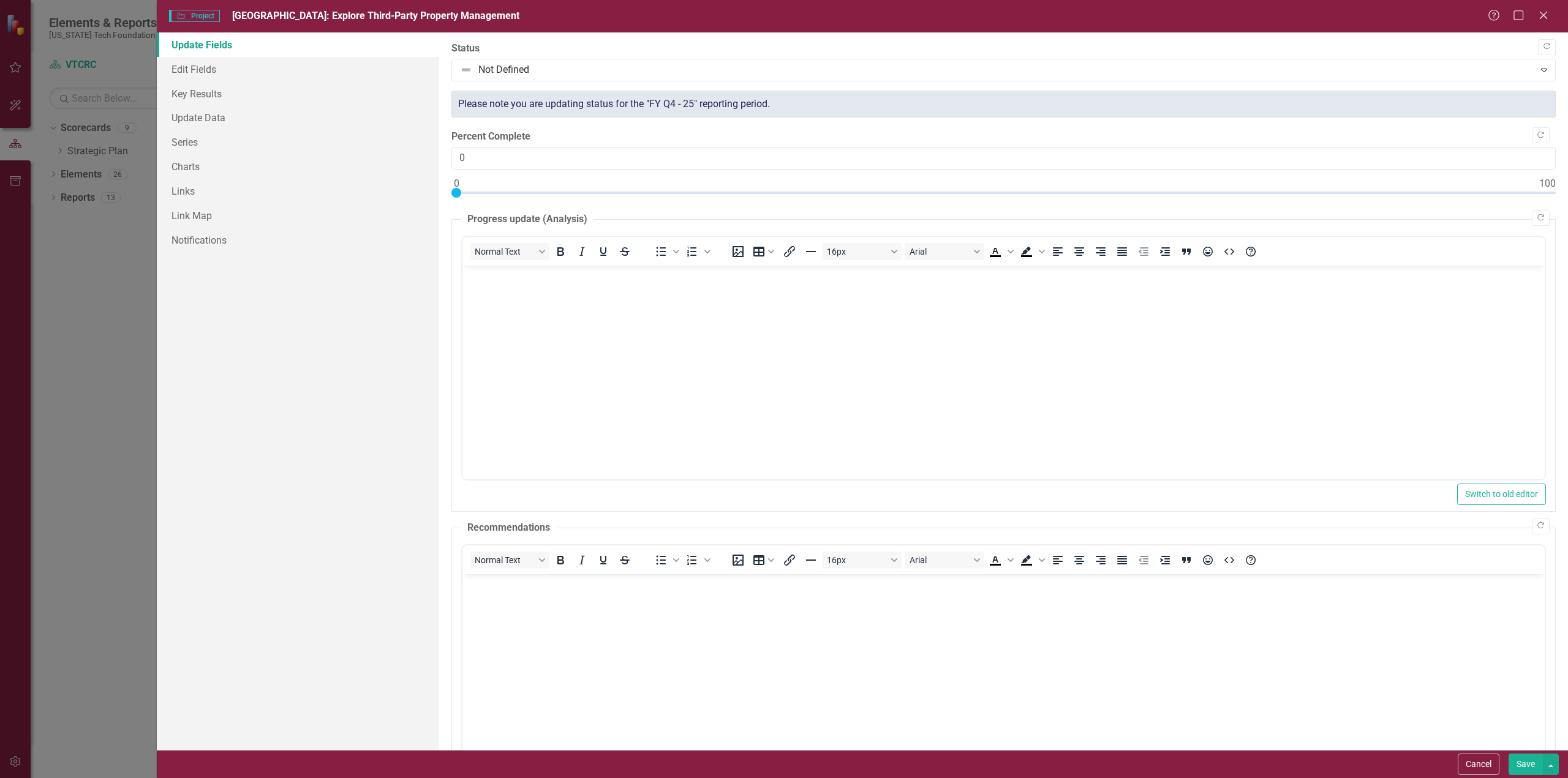
scroll to position [0, 0]
click at [188, 65] on link "Edit Fields" at bounding box center [297, 68] width 283 height 24
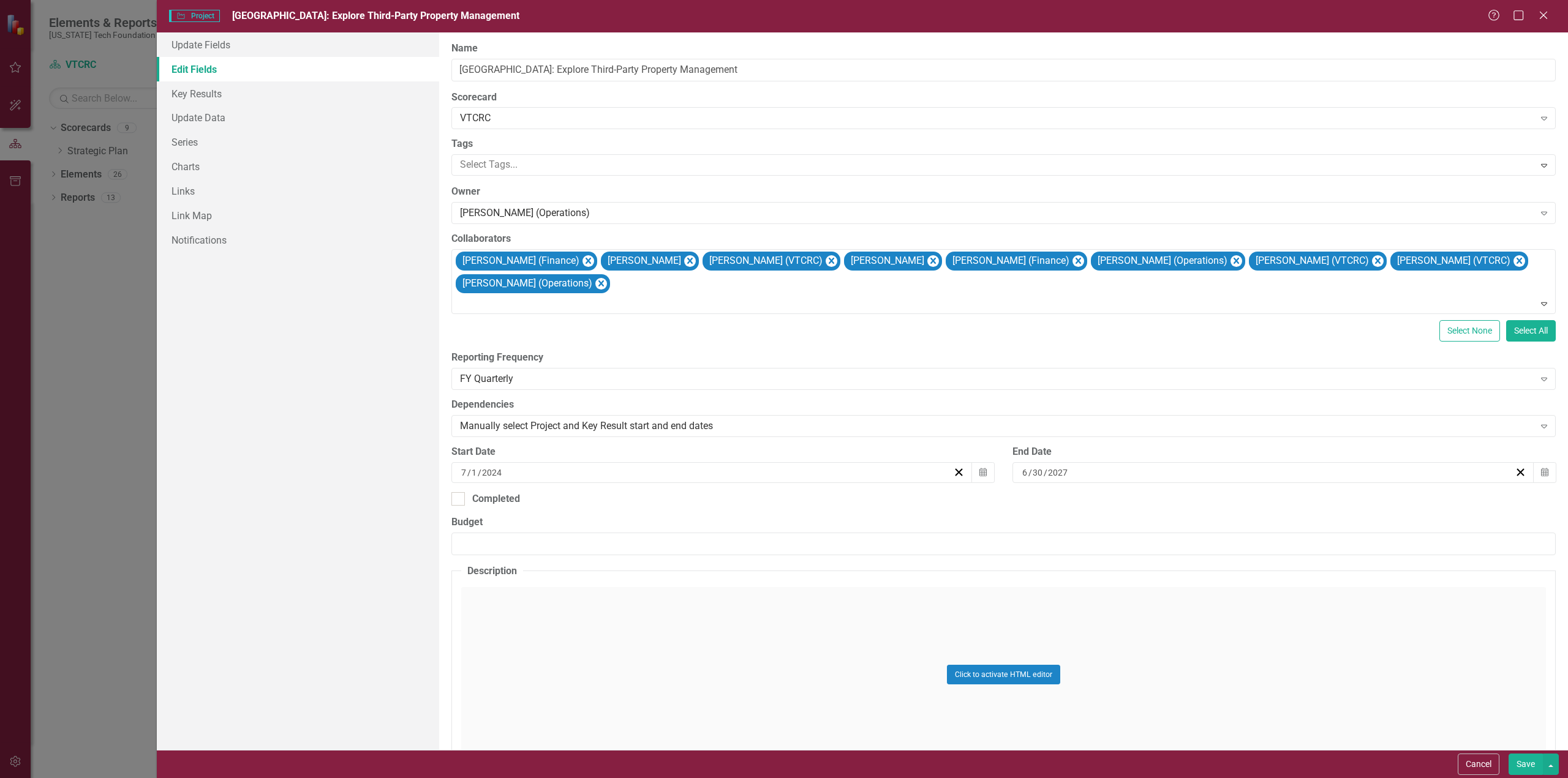
click at [196, 66] on link "Edit Fields" at bounding box center [297, 68] width 283 height 24
click at [189, 92] on link "Key Results" at bounding box center [297, 93] width 283 height 24
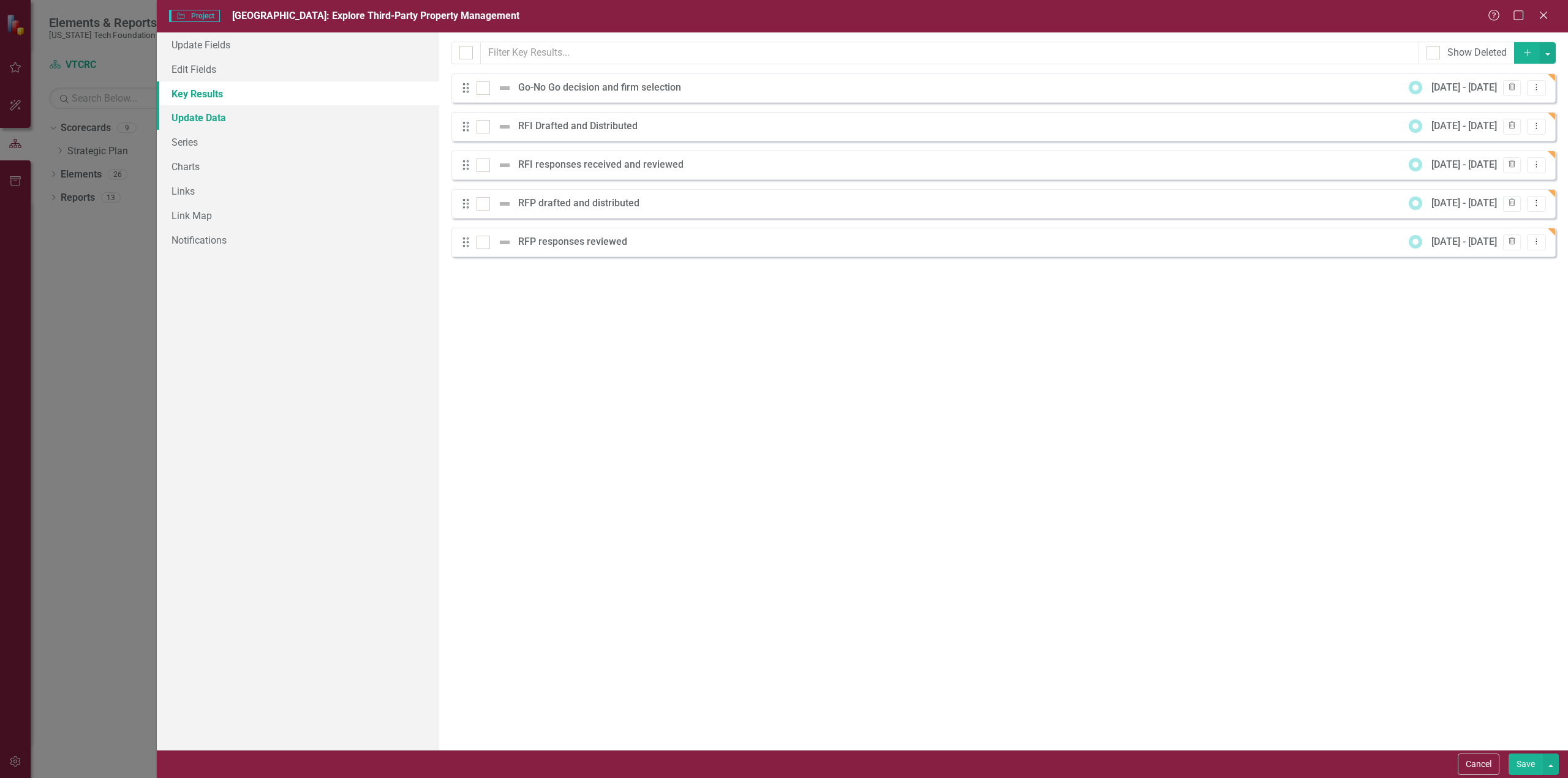
click at [193, 118] on link "Update Data" at bounding box center [297, 117] width 283 height 24
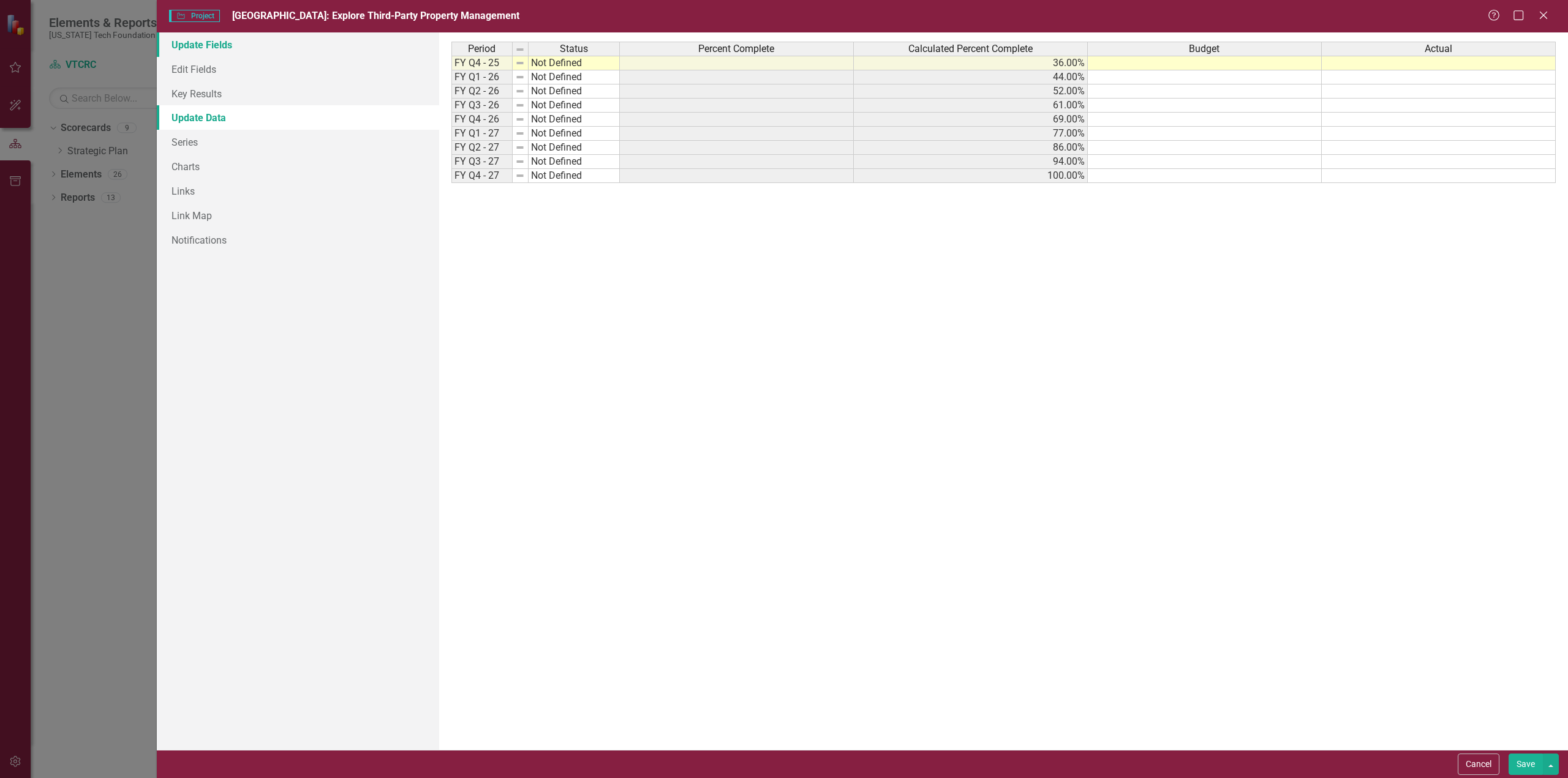
click at [203, 42] on link "Update Fields" at bounding box center [297, 44] width 283 height 24
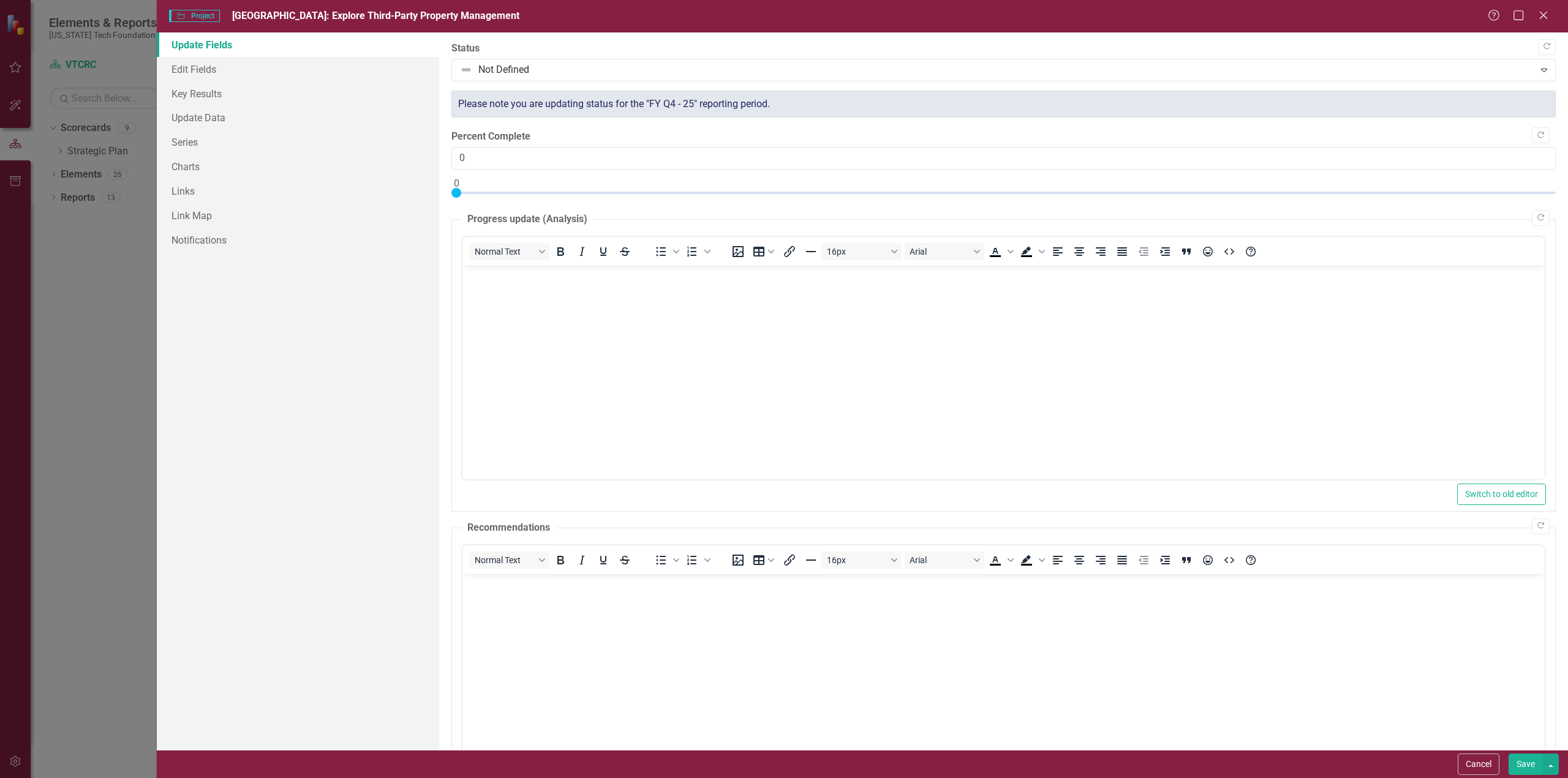
click at [1523, 763] on button "Save" at bounding box center [1525, 764] width 34 height 22
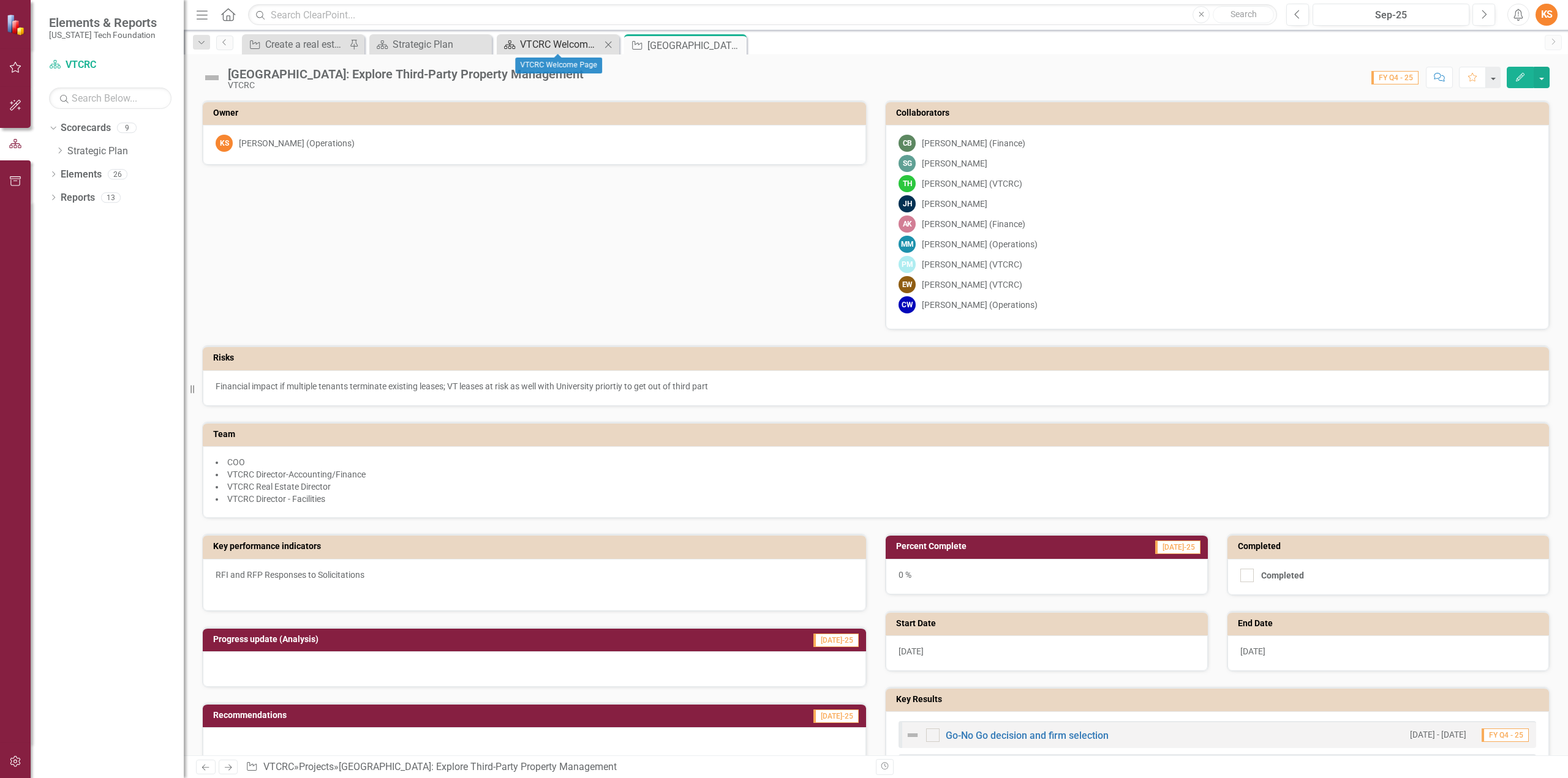
click at [559, 38] on div "VTCRC Welcome Page" at bounding box center [560, 45] width 81 height 16
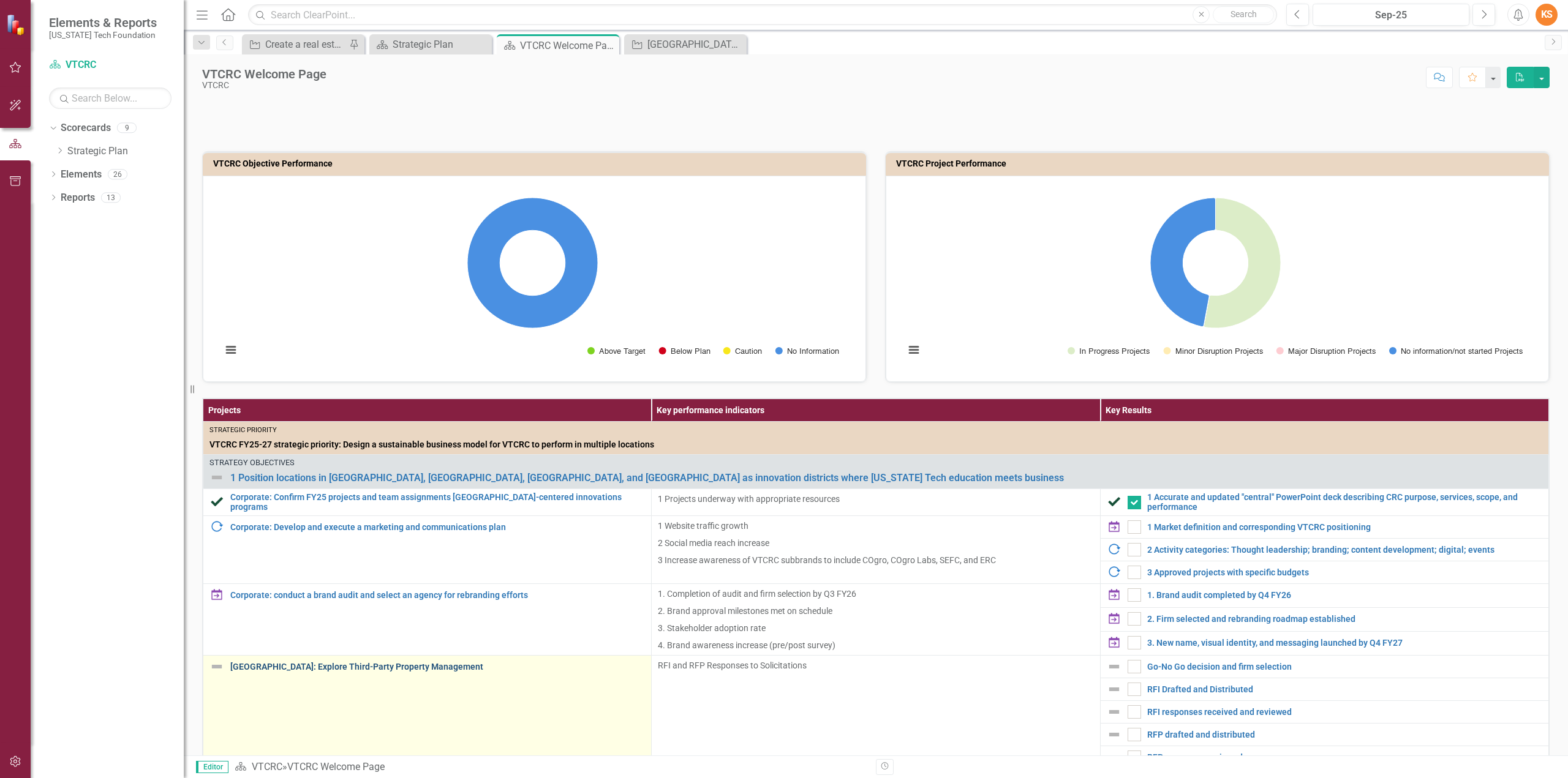
click at [349, 666] on link "[GEOGRAPHIC_DATA]: Explore Third-Party Property Management" at bounding box center [438, 667] width 414 height 9
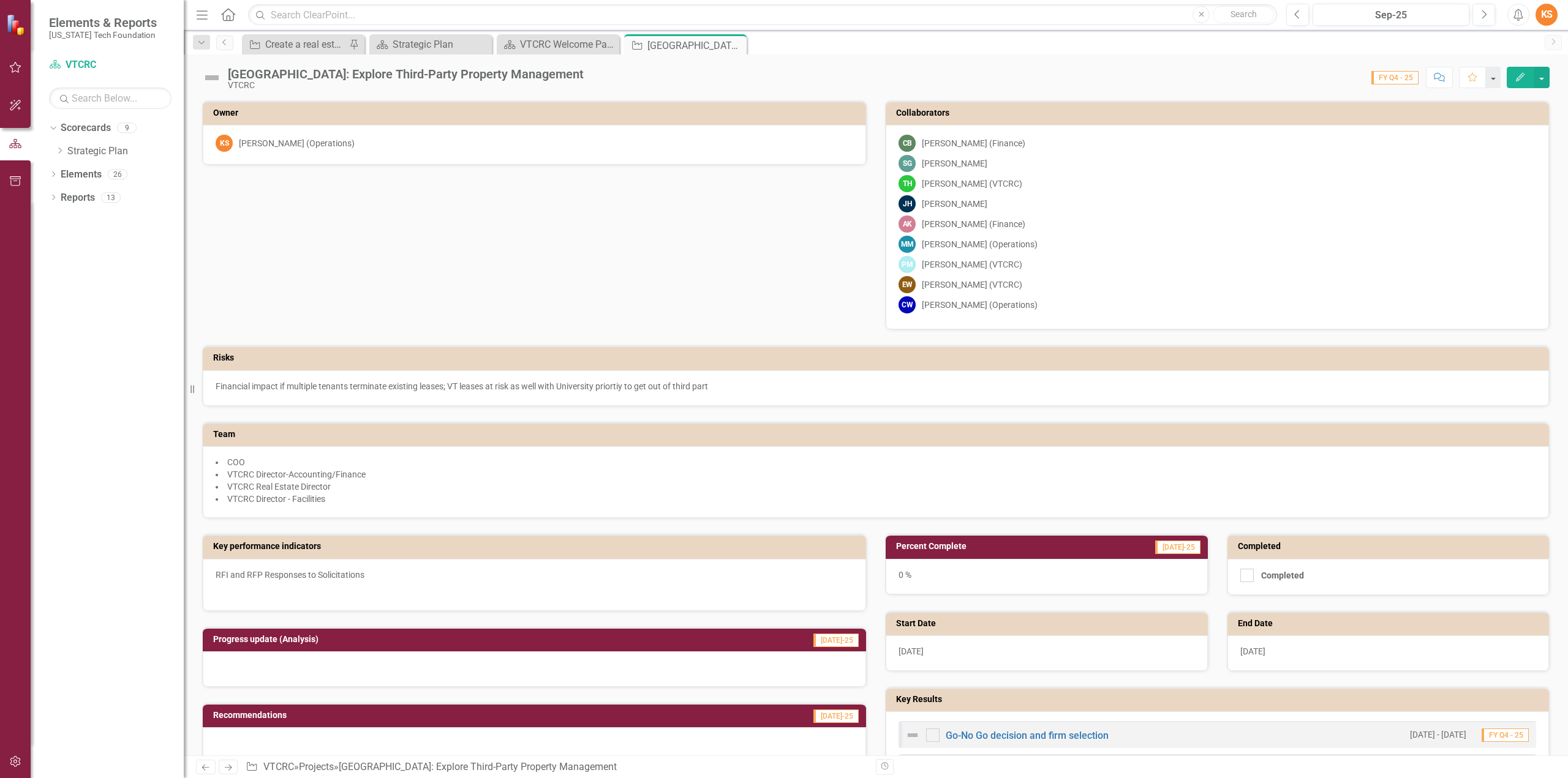
click at [1518, 78] on icon "Edit" at bounding box center [1519, 77] width 11 height 9
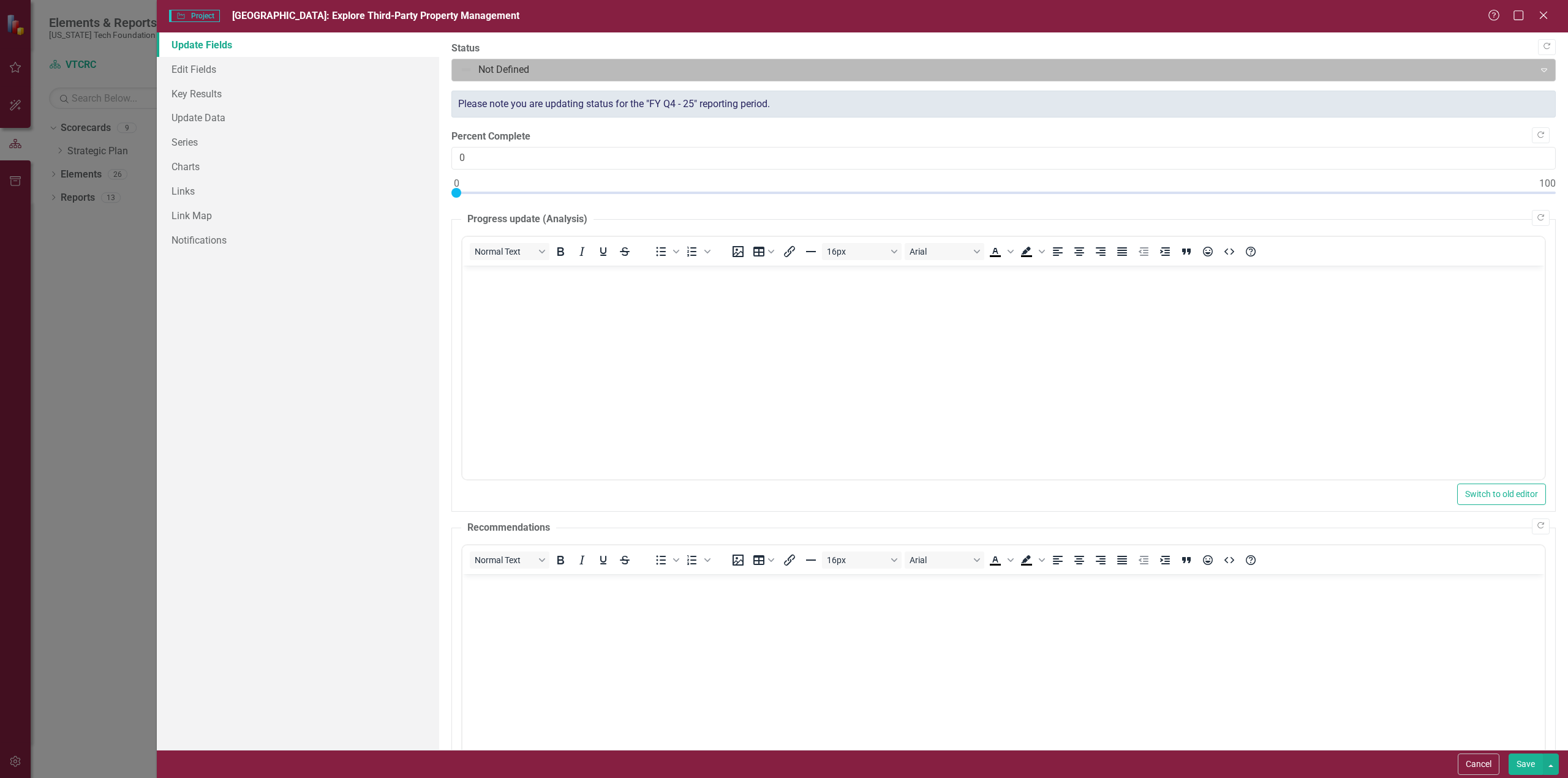
click at [1538, 69] on icon "Expand" at bounding box center [1544, 69] width 13 height 10
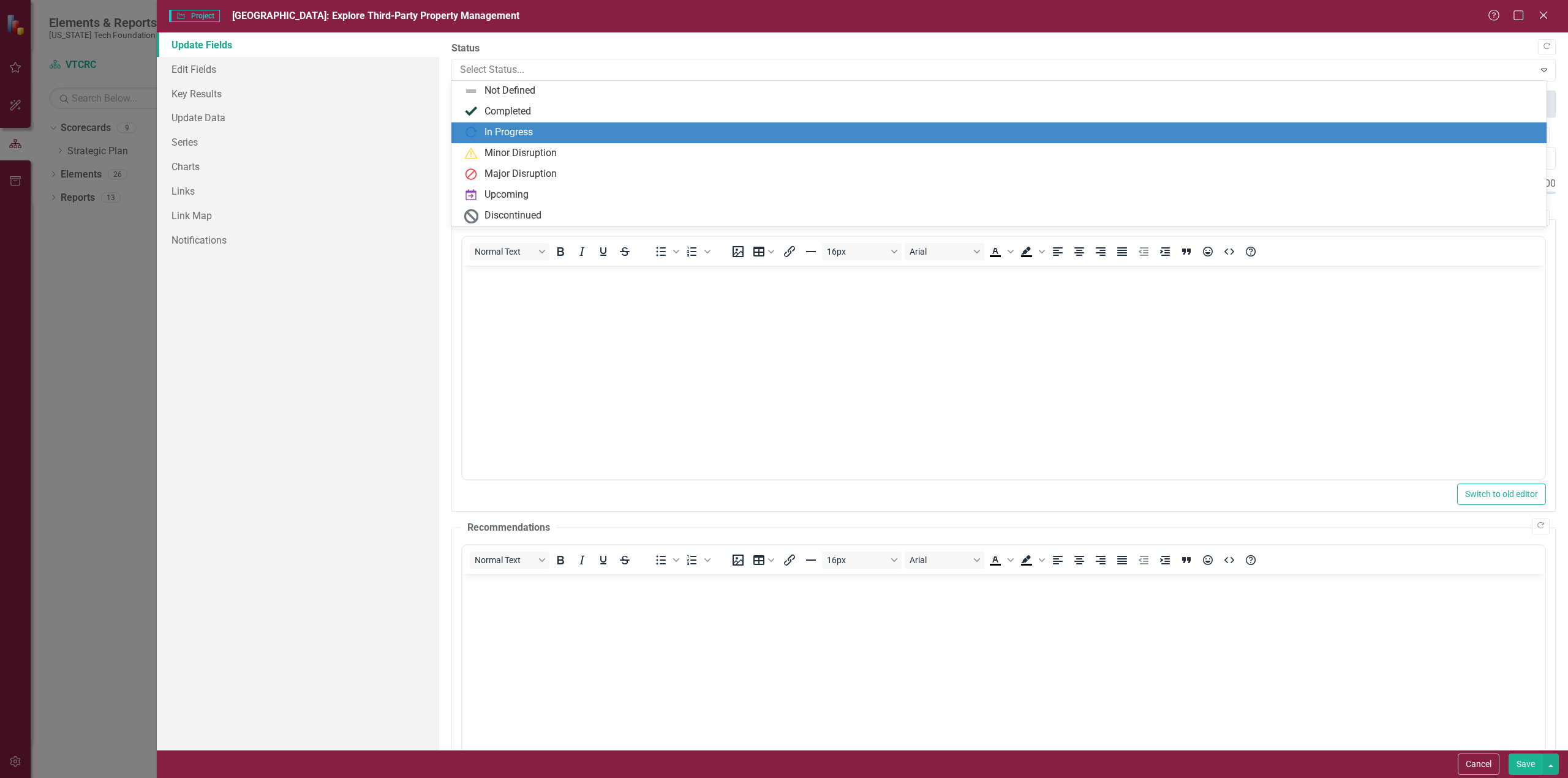
click at [524, 129] on div "In Progress" at bounding box center [508, 132] width 48 height 14
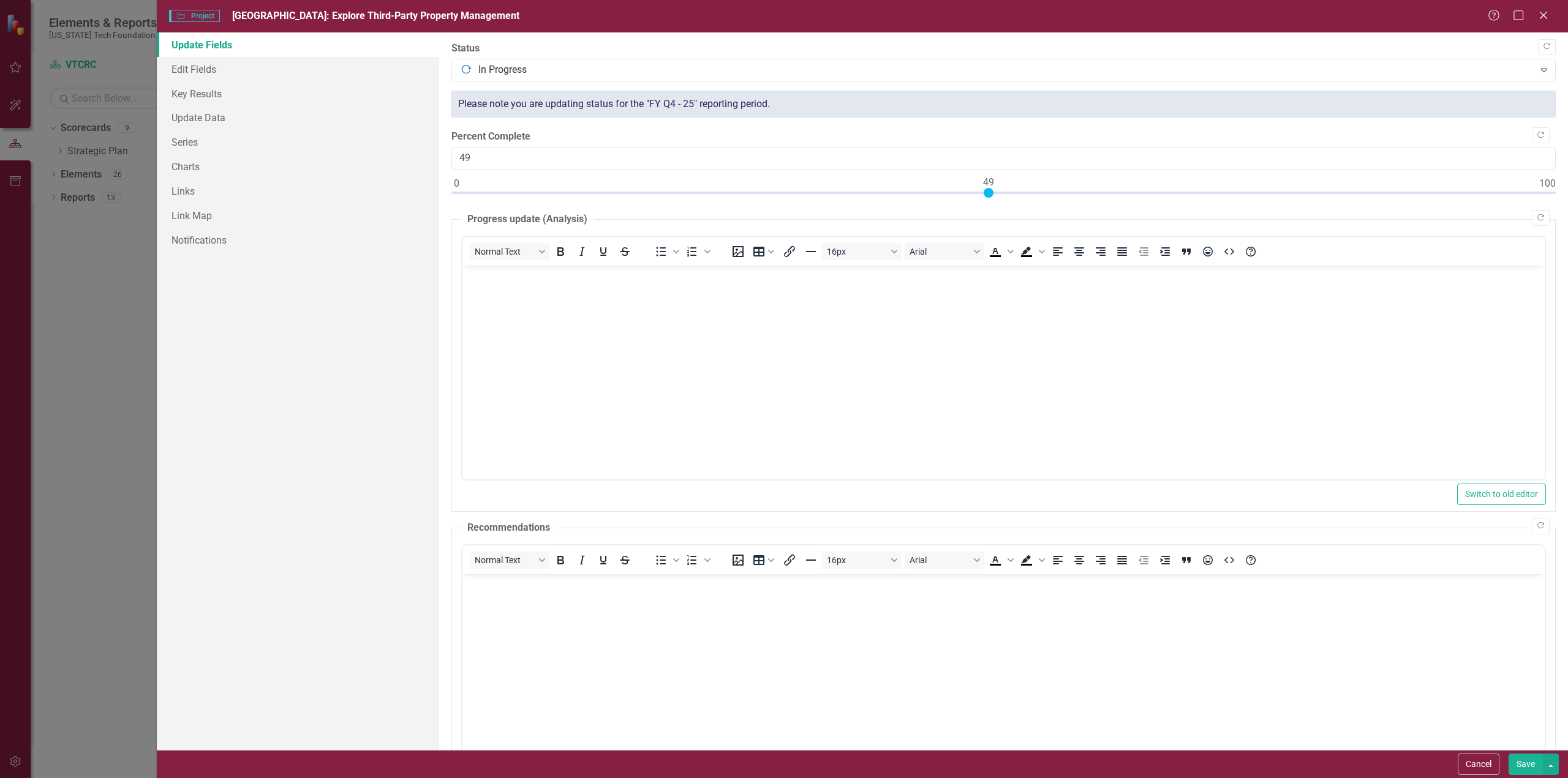
type input "50"
drag, startPoint x: 456, startPoint y: 191, endPoint x: 1002, endPoint y: 190, distance: 546.0
click at [996, 194] on div at bounding box center [999, 193] width 10 height 10
click at [1524, 762] on button "Save" at bounding box center [1525, 764] width 34 height 22
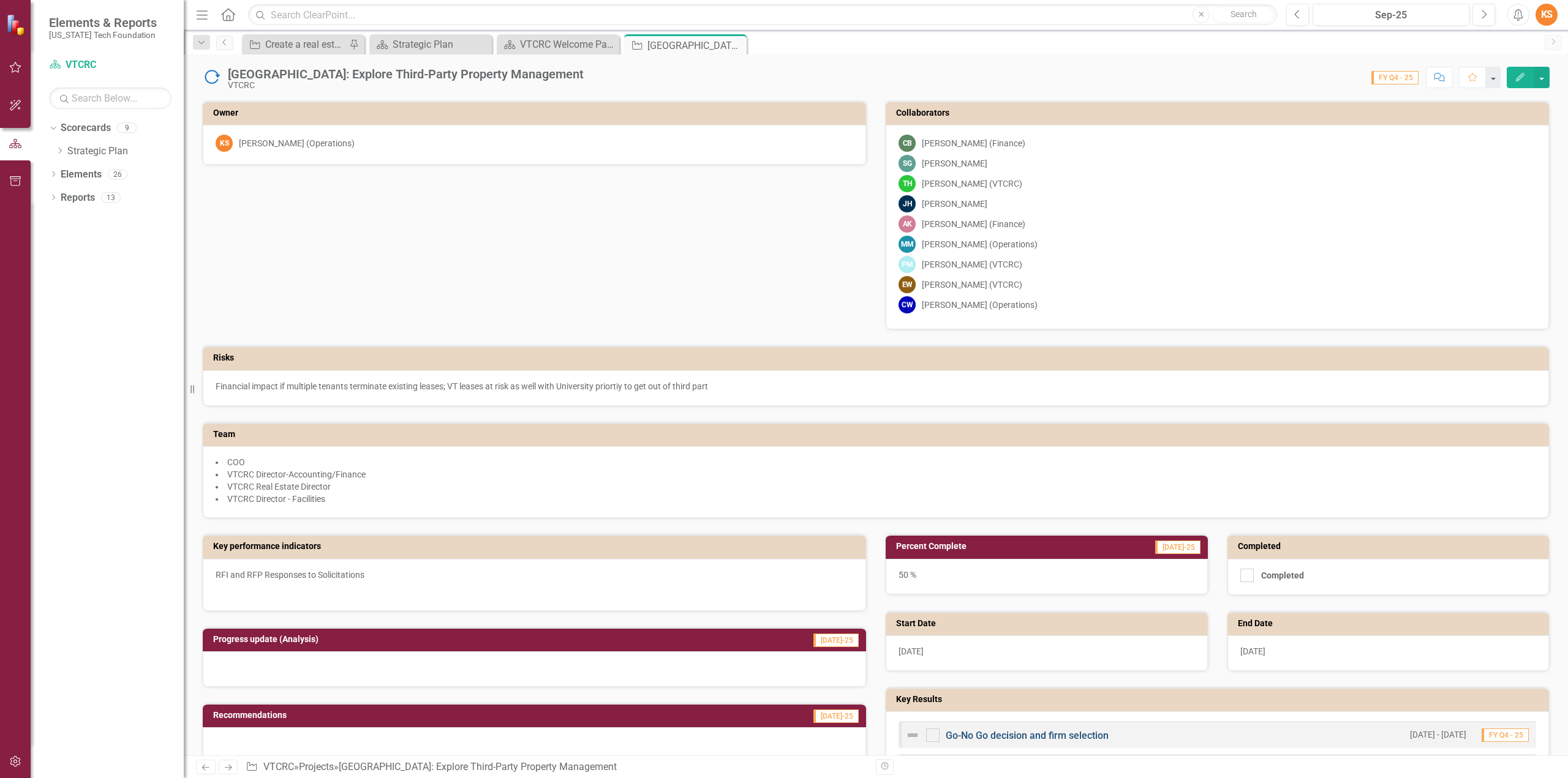
click at [1010, 731] on link "Go-No Go decision and firm selection" at bounding box center [1026, 736] width 163 height 12
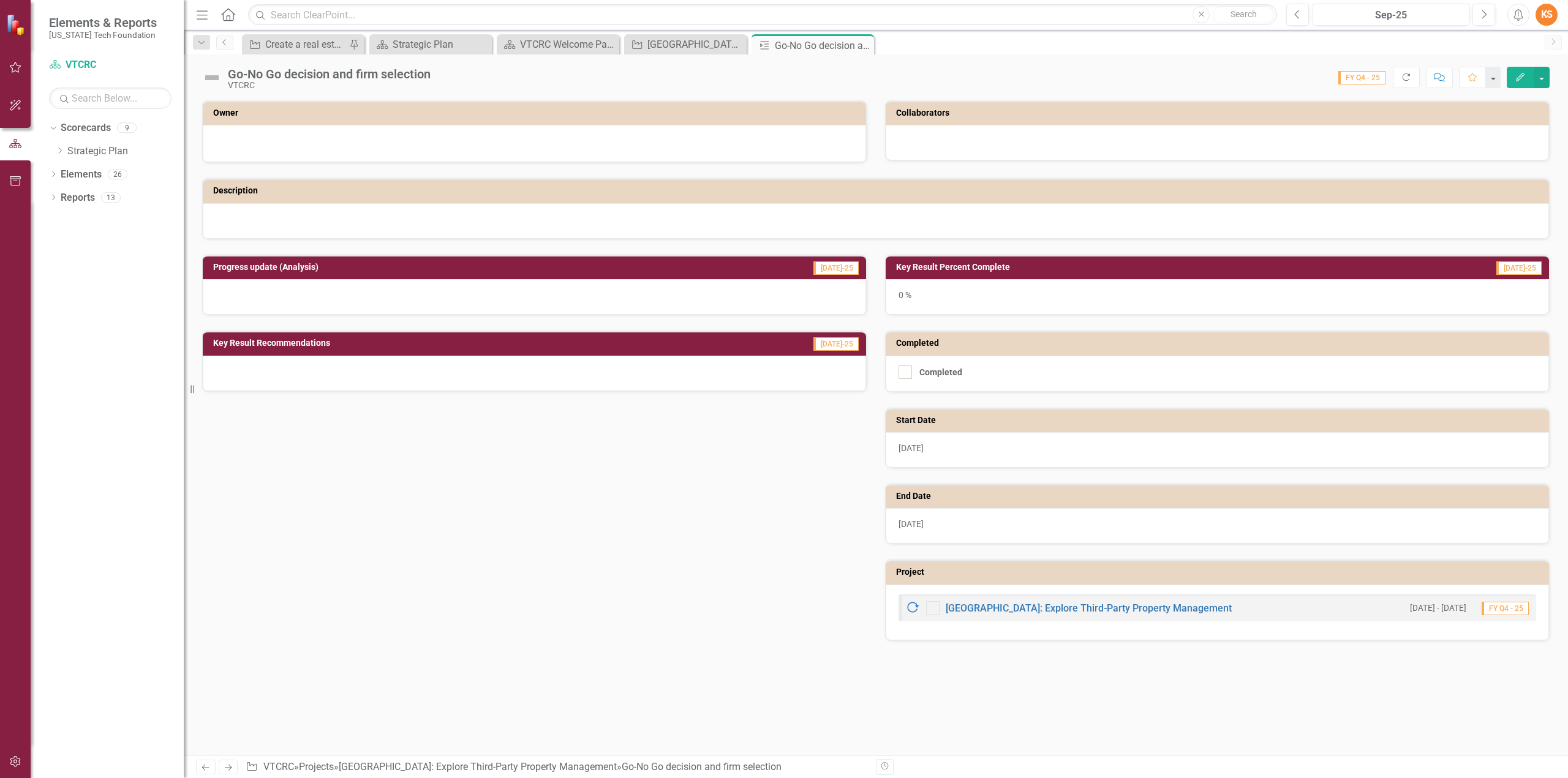
click at [1519, 75] on icon "Edit" at bounding box center [1519, 77] width 11 height 9
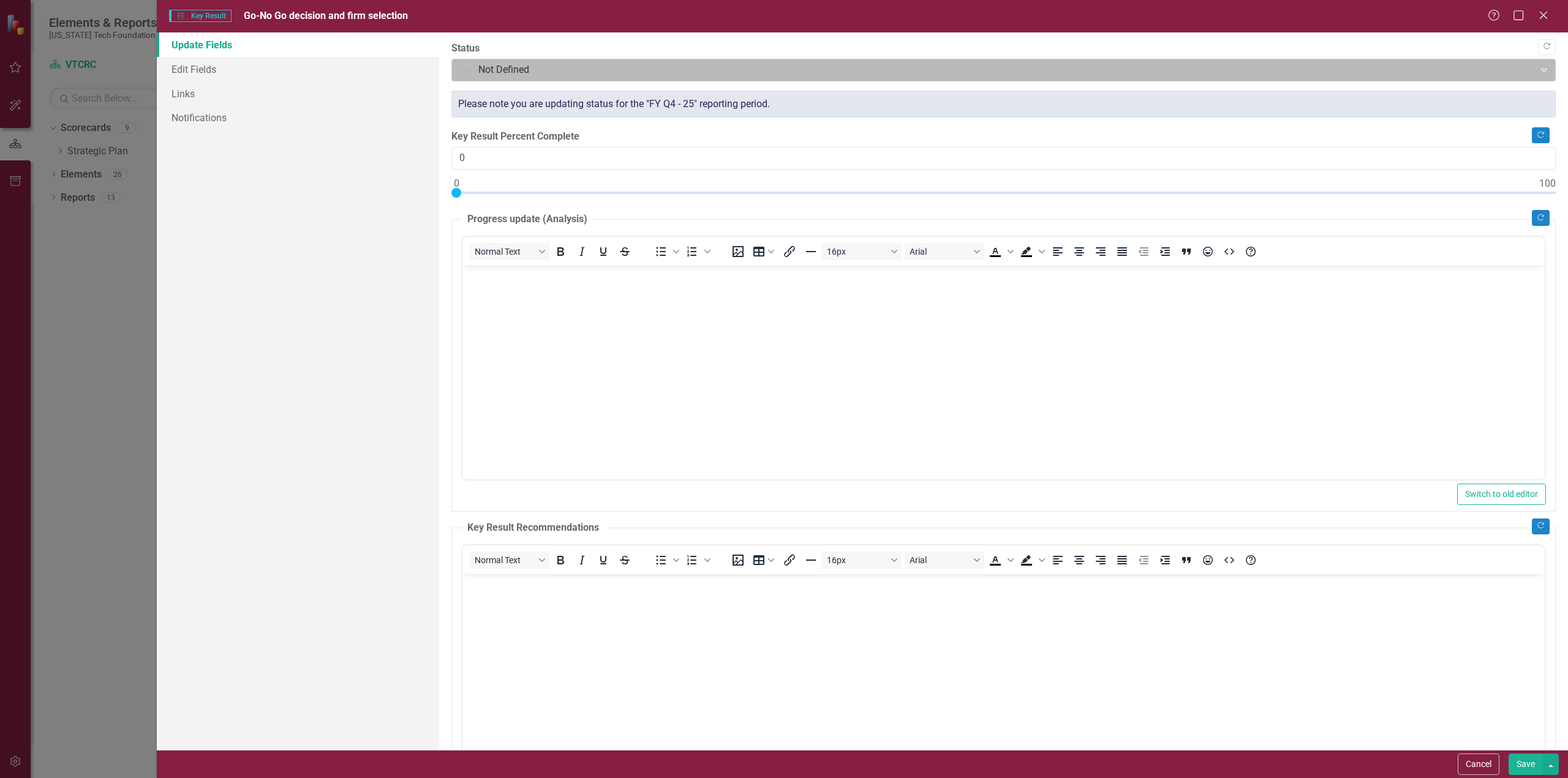
click at [1538, 68] on icon "Expand" at bounding box center [1544, 69] width 13 height 10
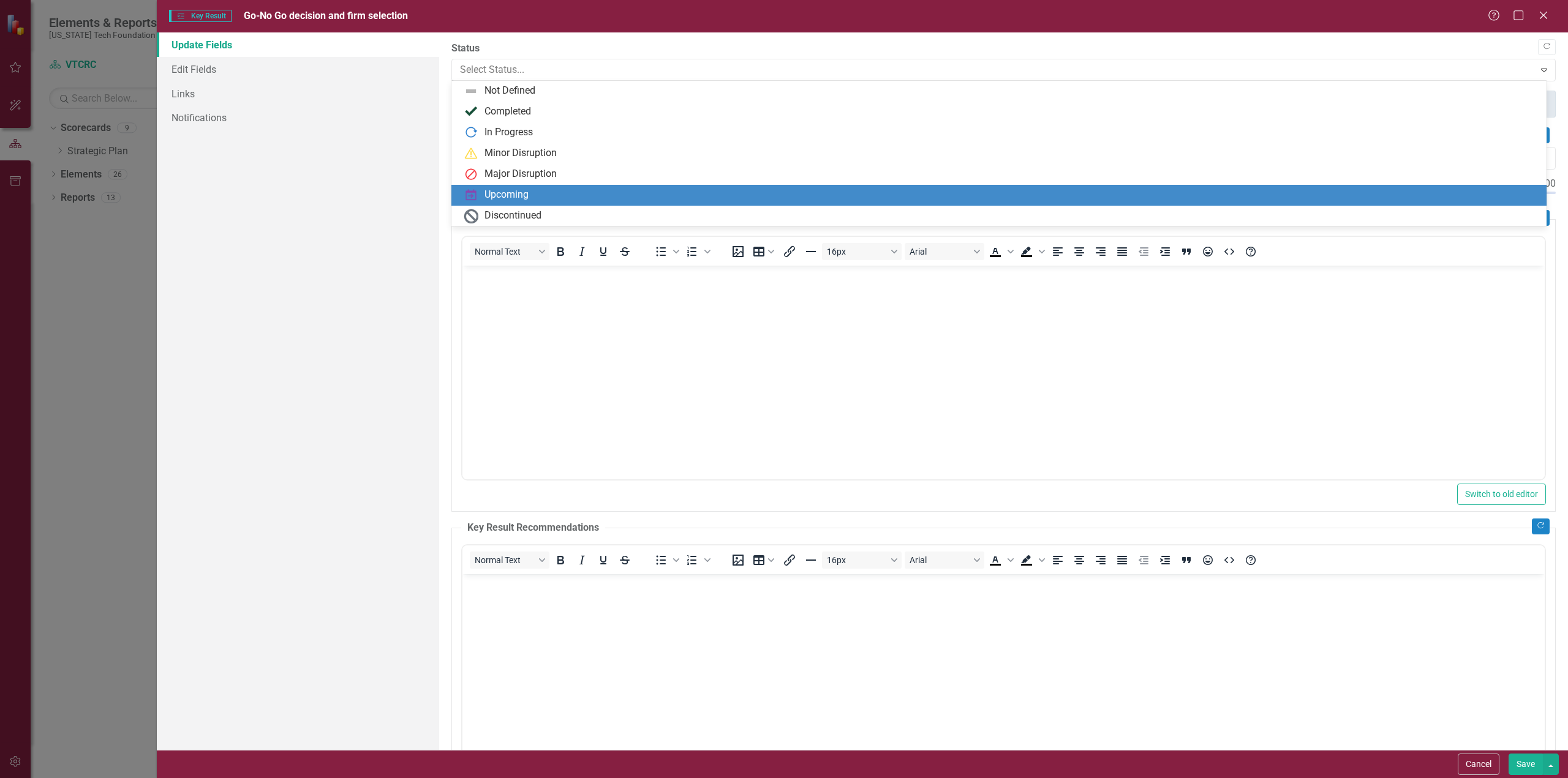
click at [501, 197] on div "Upcoming" at bounding box center [506, 194] width 44 height 14
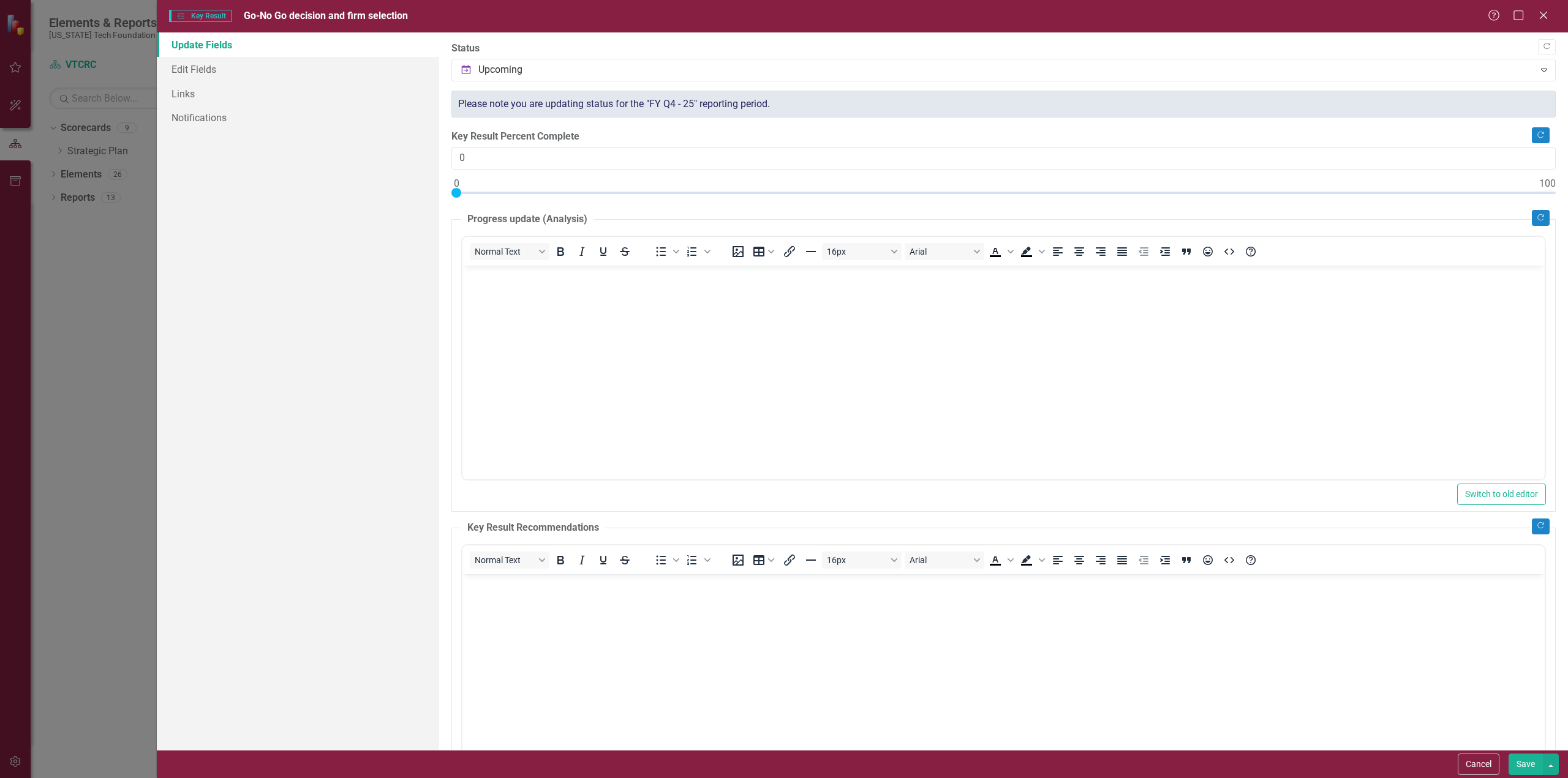
click at [1526, 767] on button "Save" at bounding box center [1525, 764] width 34 height 22
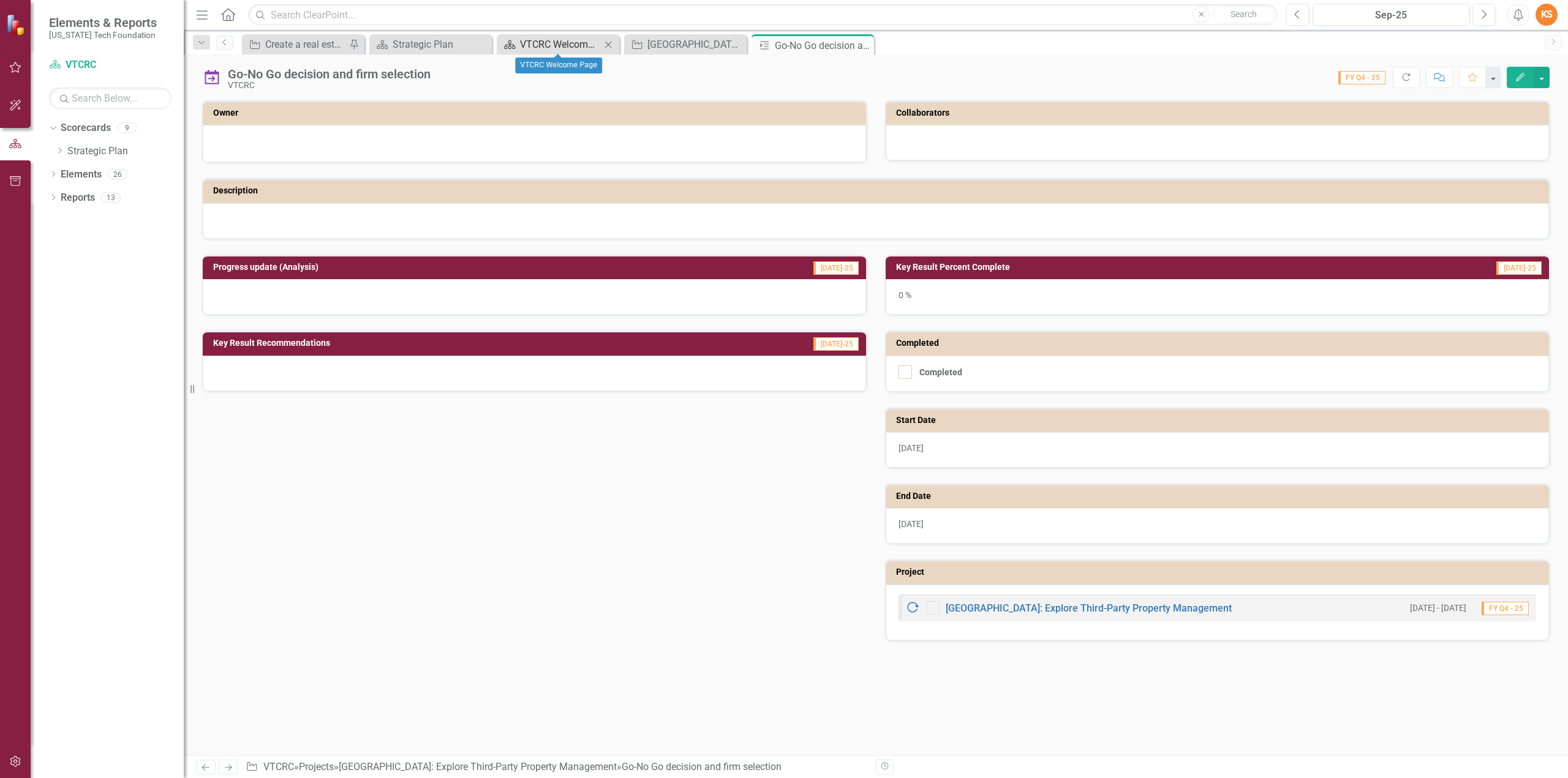
click at [552, 39] on div "VTCRC Welcome Page" at bounding box center [560, 45] width 81 height 16
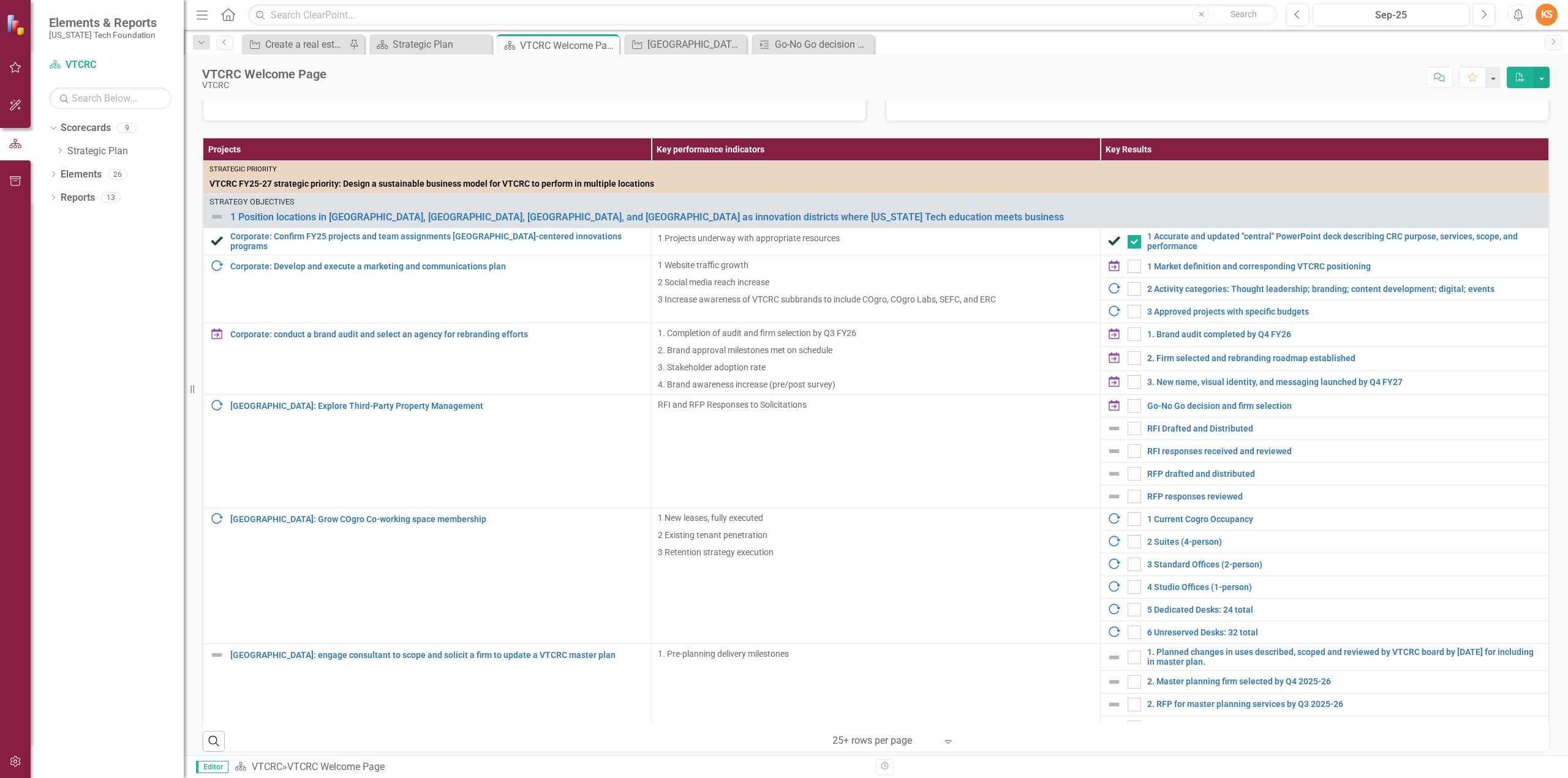
scroll to position [262, 0]
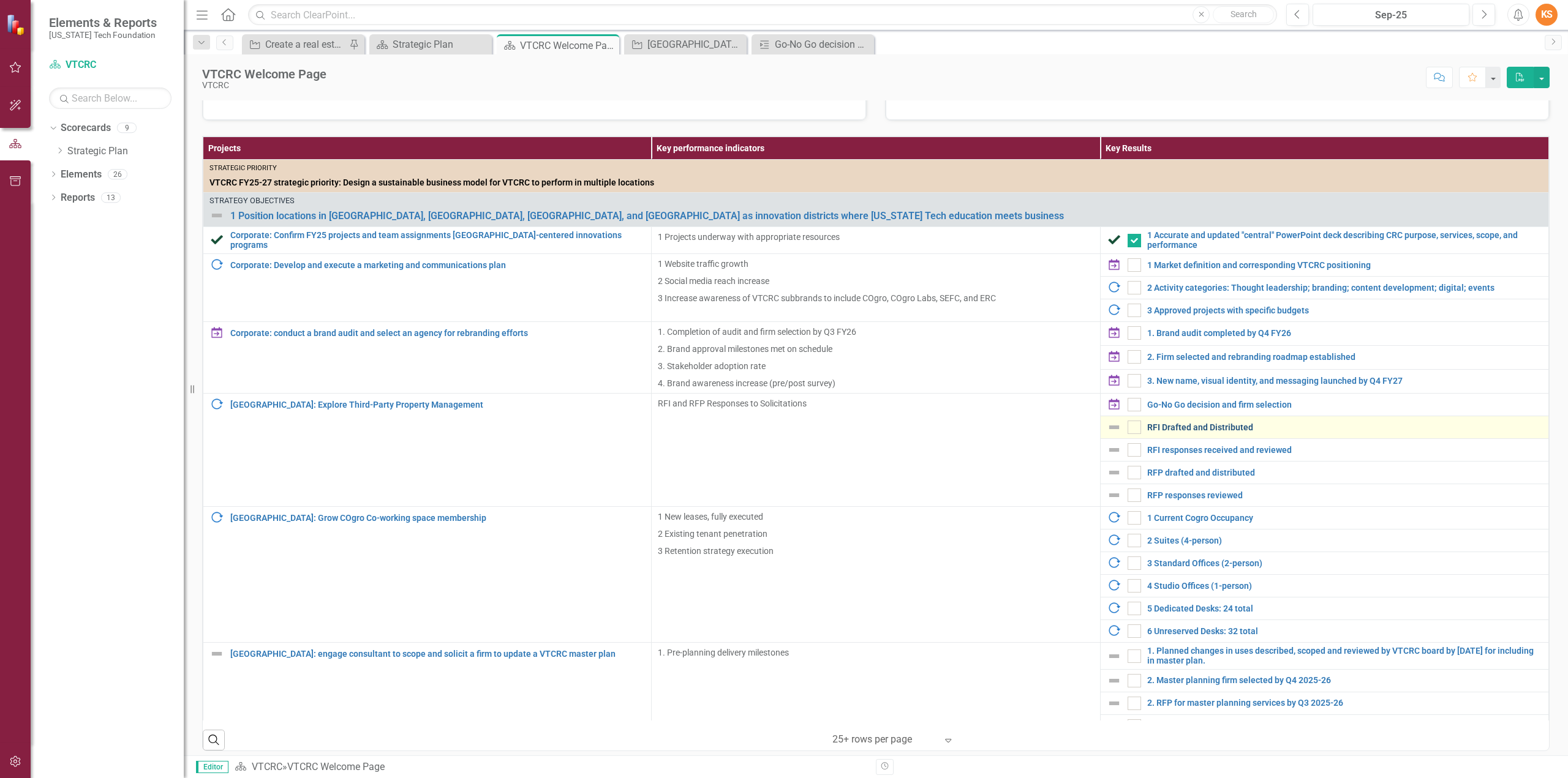
click at [1195, 423] on link "RFI Drafted and Distributed" at bounding box center [1345, 427] width 395 height 9
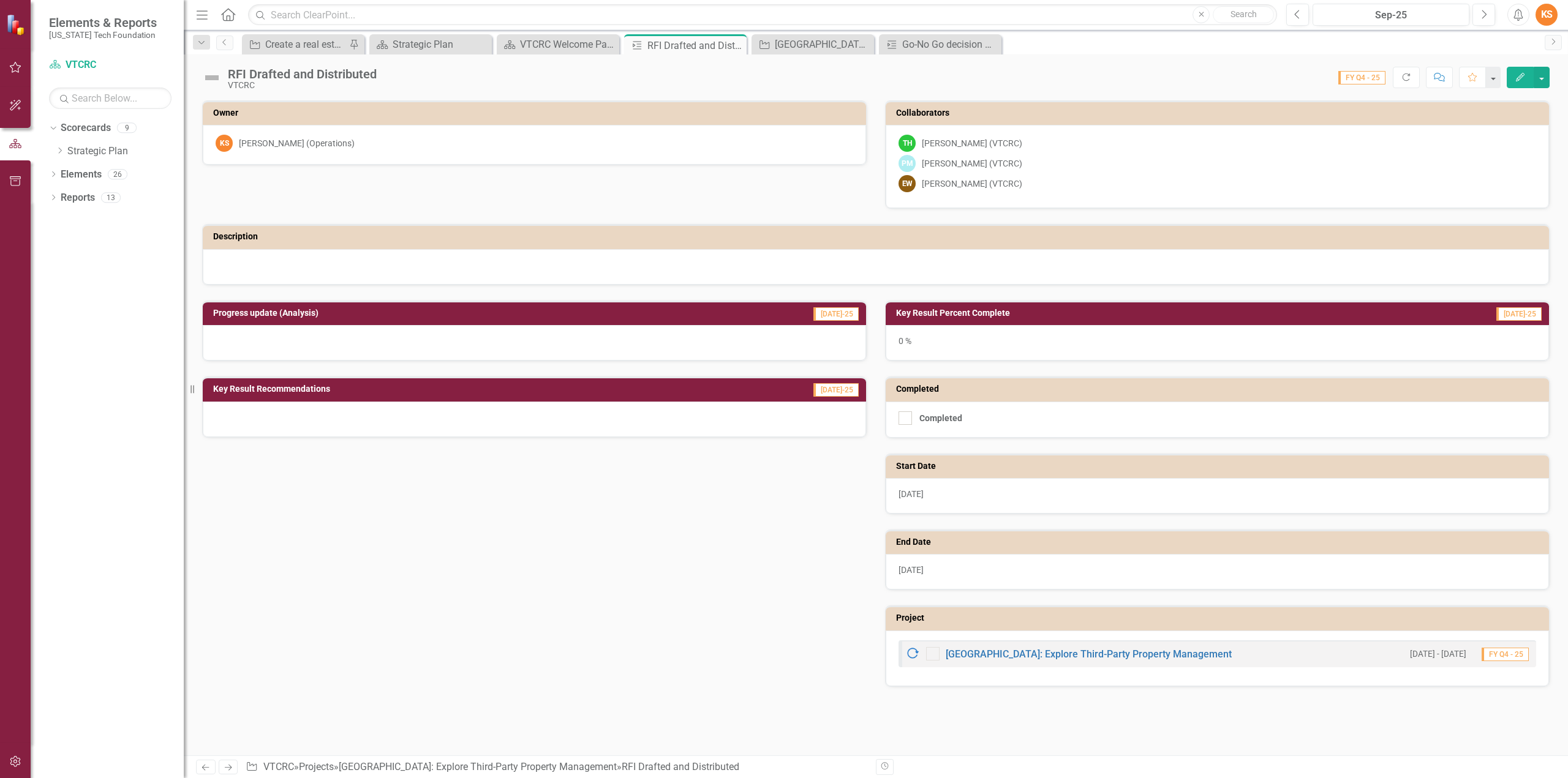
click at [1520, 76] on icon "button" at bounding box center [1520, 77] width 9 height 9
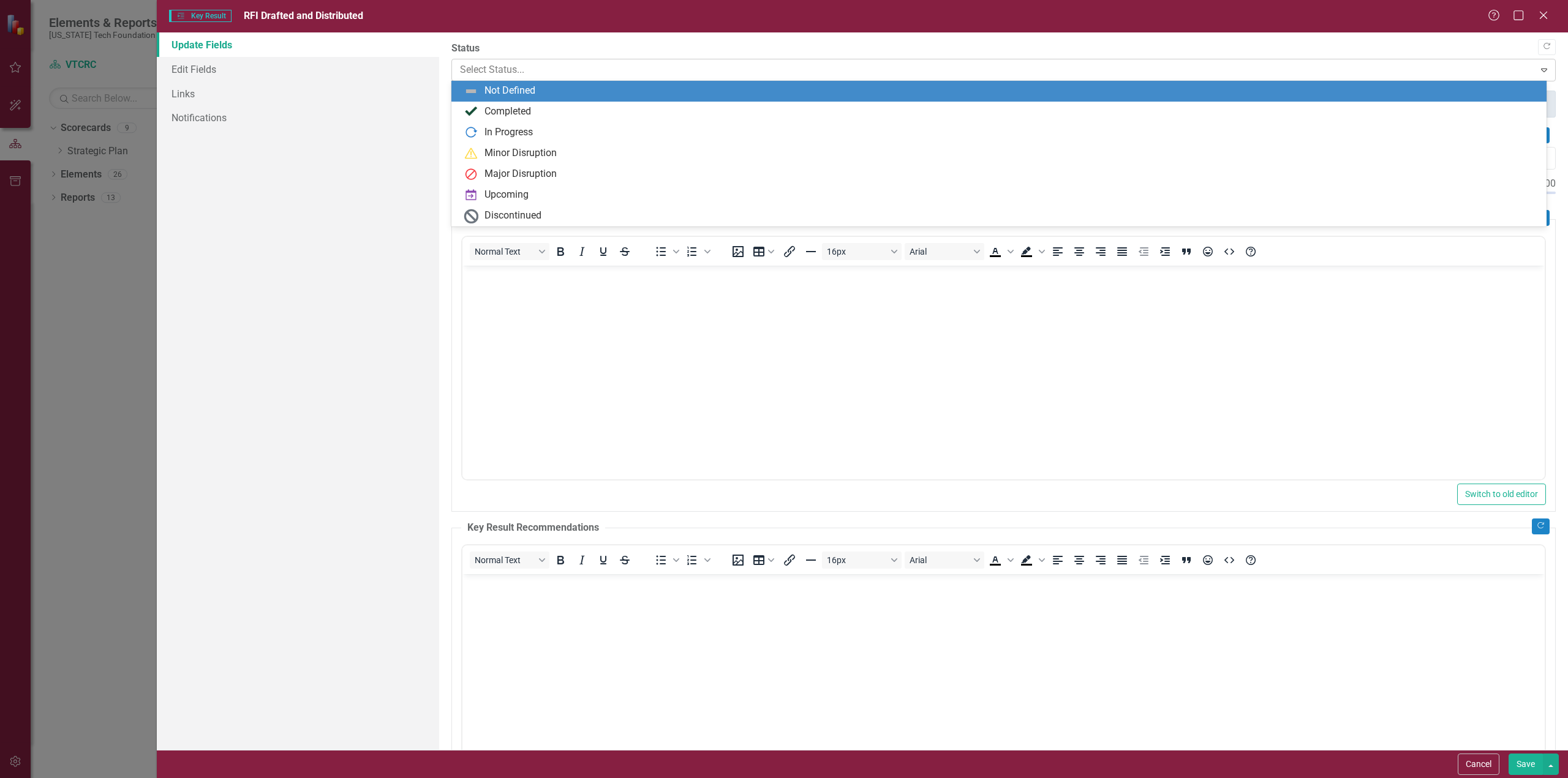
click at [1538, 69] on icon "Expand" at bounding box center [1544, 69] width 13 height 10
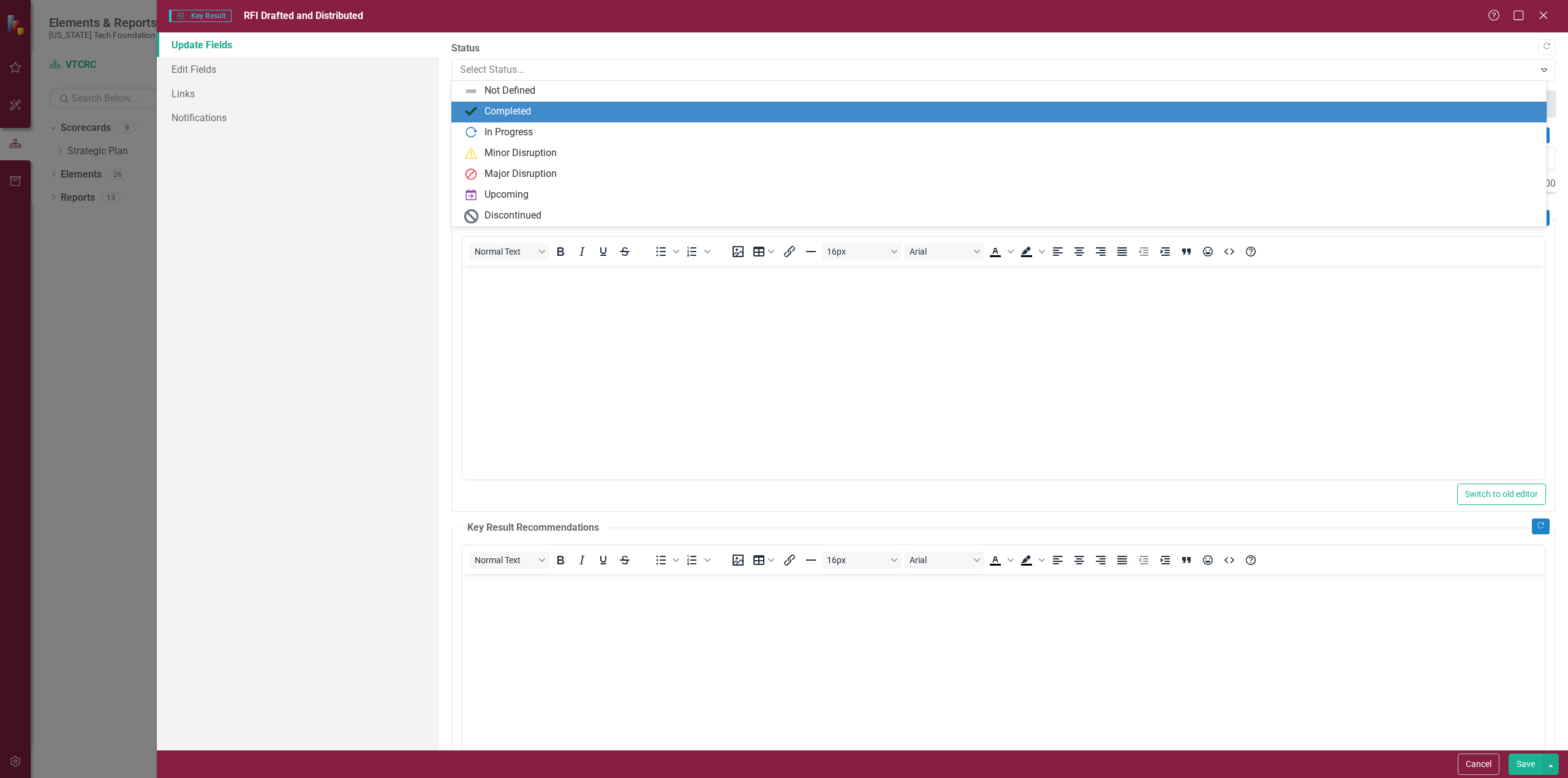
click at [531, 108] on div "Completed" at bounding box center [508, 111] width 47 height 14
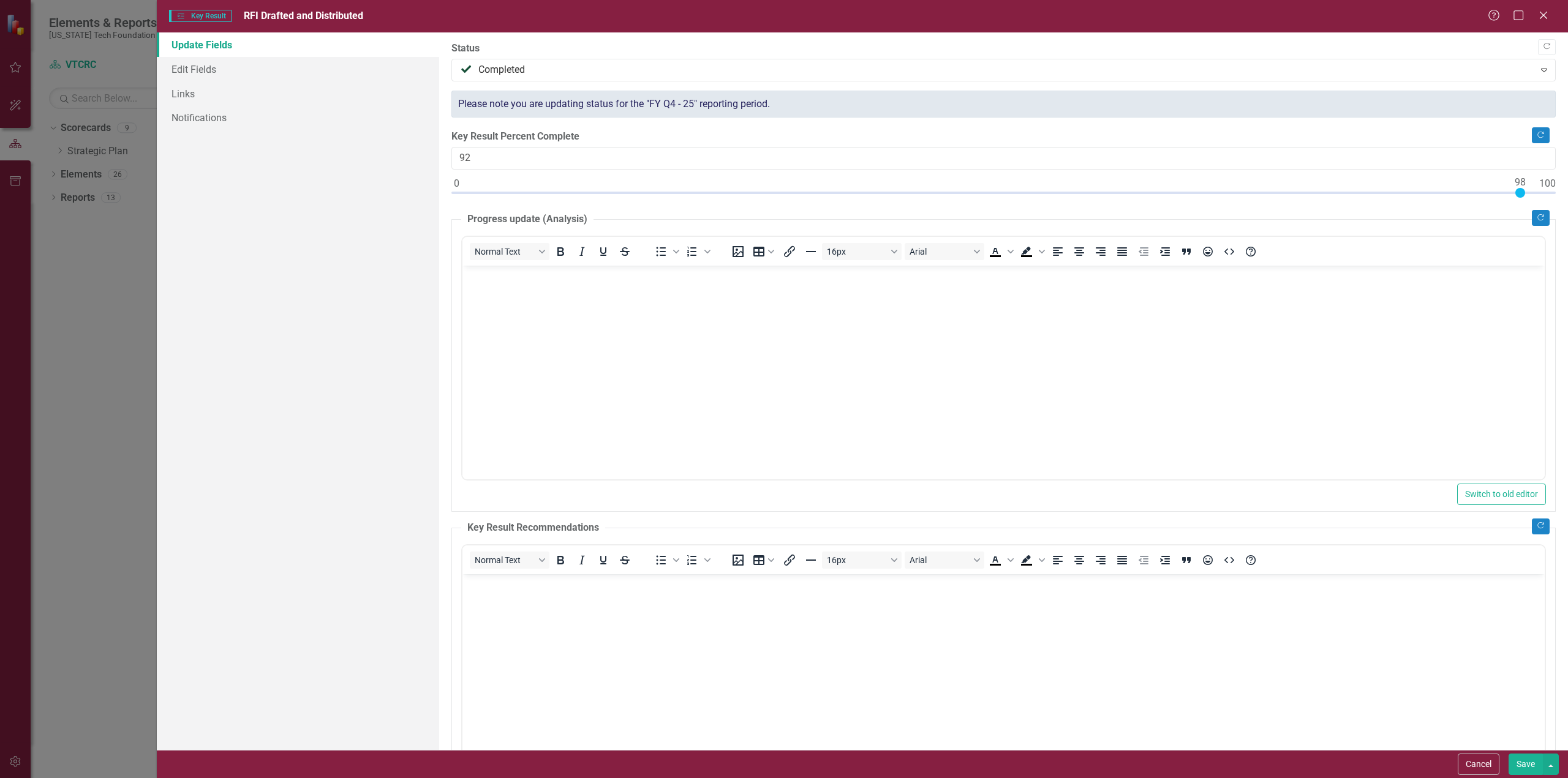
type input "100"
drag, startPoint x: 455, startPoint y: 190, endPoint x: 1567, endPoint y: 198, distance: 1112.0
click at [1567, 198] on div ""Update" fields in ClearPoint are the fields that change from reporting period …" at bounding box center [1003, 391] width 1129 height 717
click at [1529, 766] on button "Save" at bounding box center [1525, 764] width 34 height 22
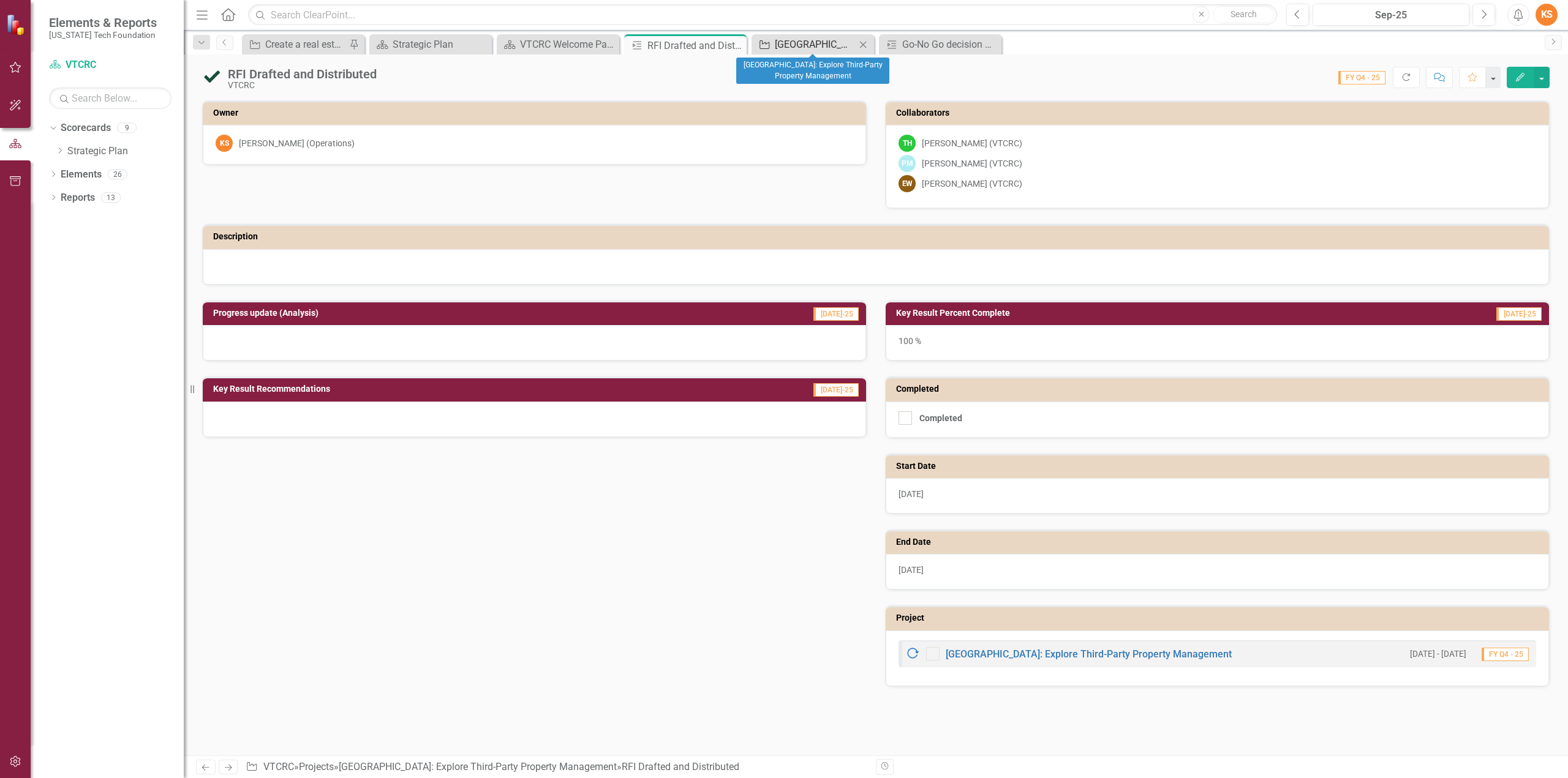
click at [809, 43] on div "[GEOGRAPHIC_DATA]: Explore Third-Party Property Management" at bounding box center [815, 45] width 81 height 16
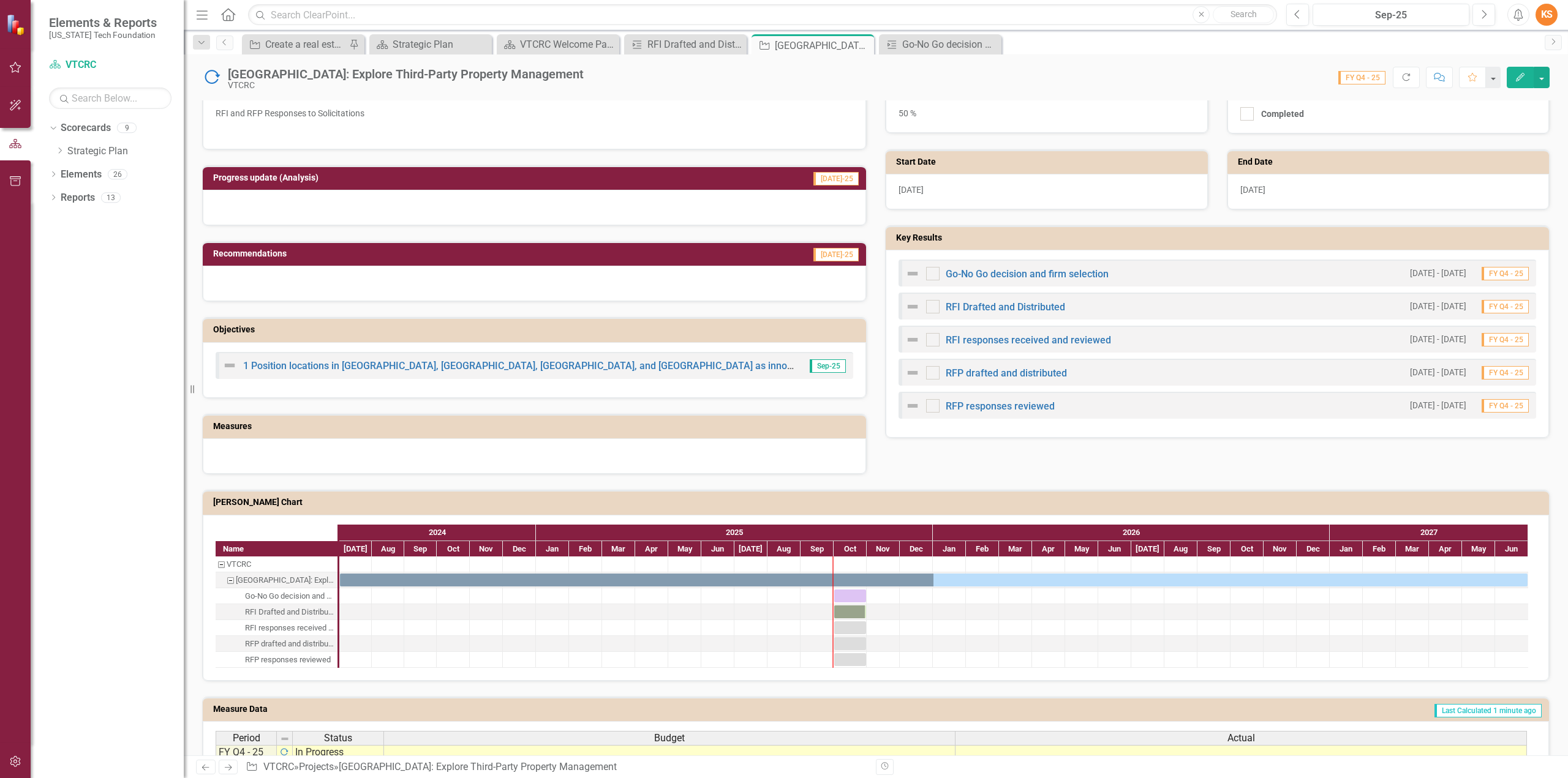
scroll to position [462, 0]
click at [988, 335] on link "RFI responses received and reviewed" at bounding box center [1027, 339] width 165 height 12
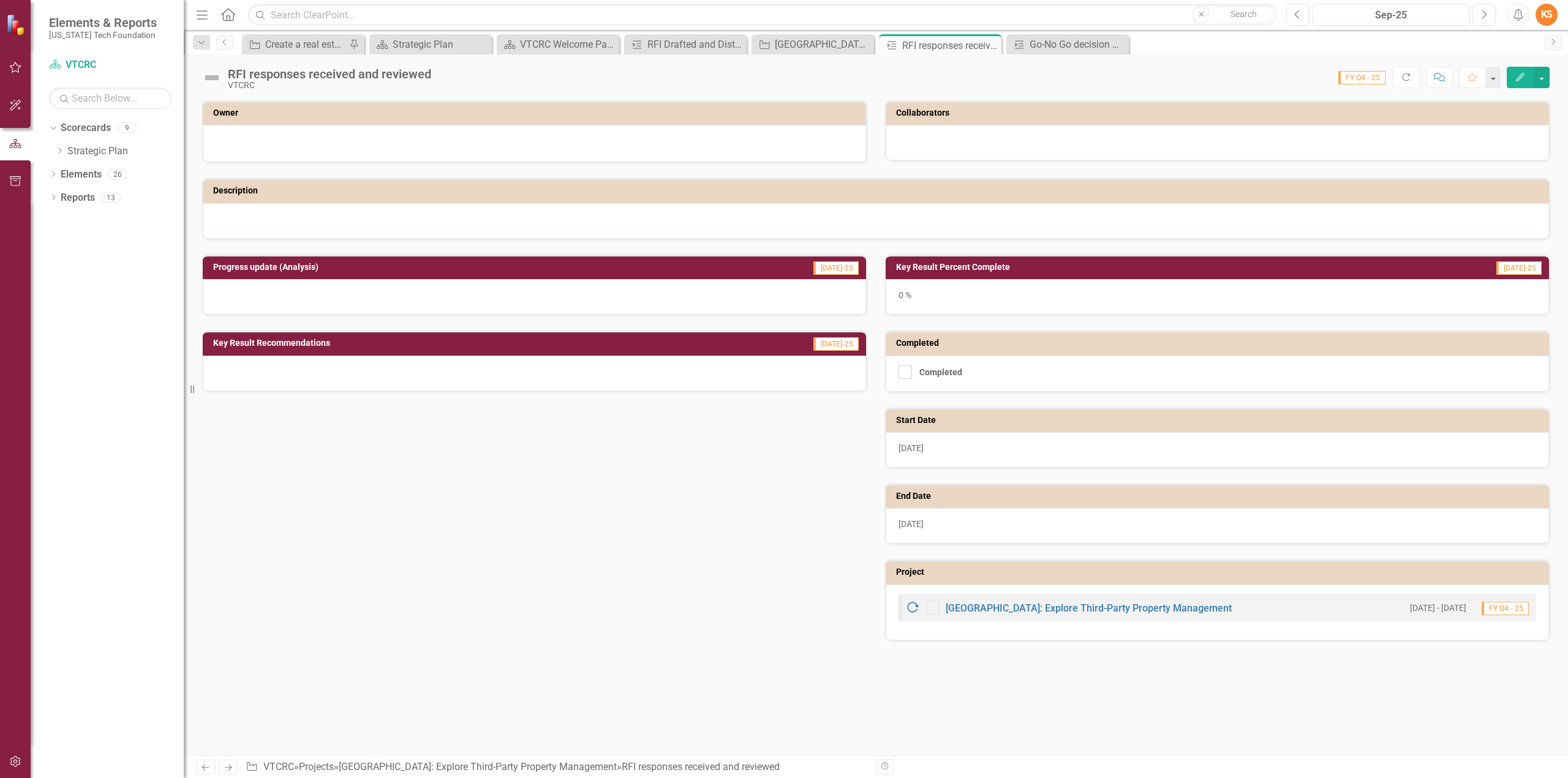
click at [1520, 75] on icon "button" at bounding box center [1520, 77] width 9 height 9
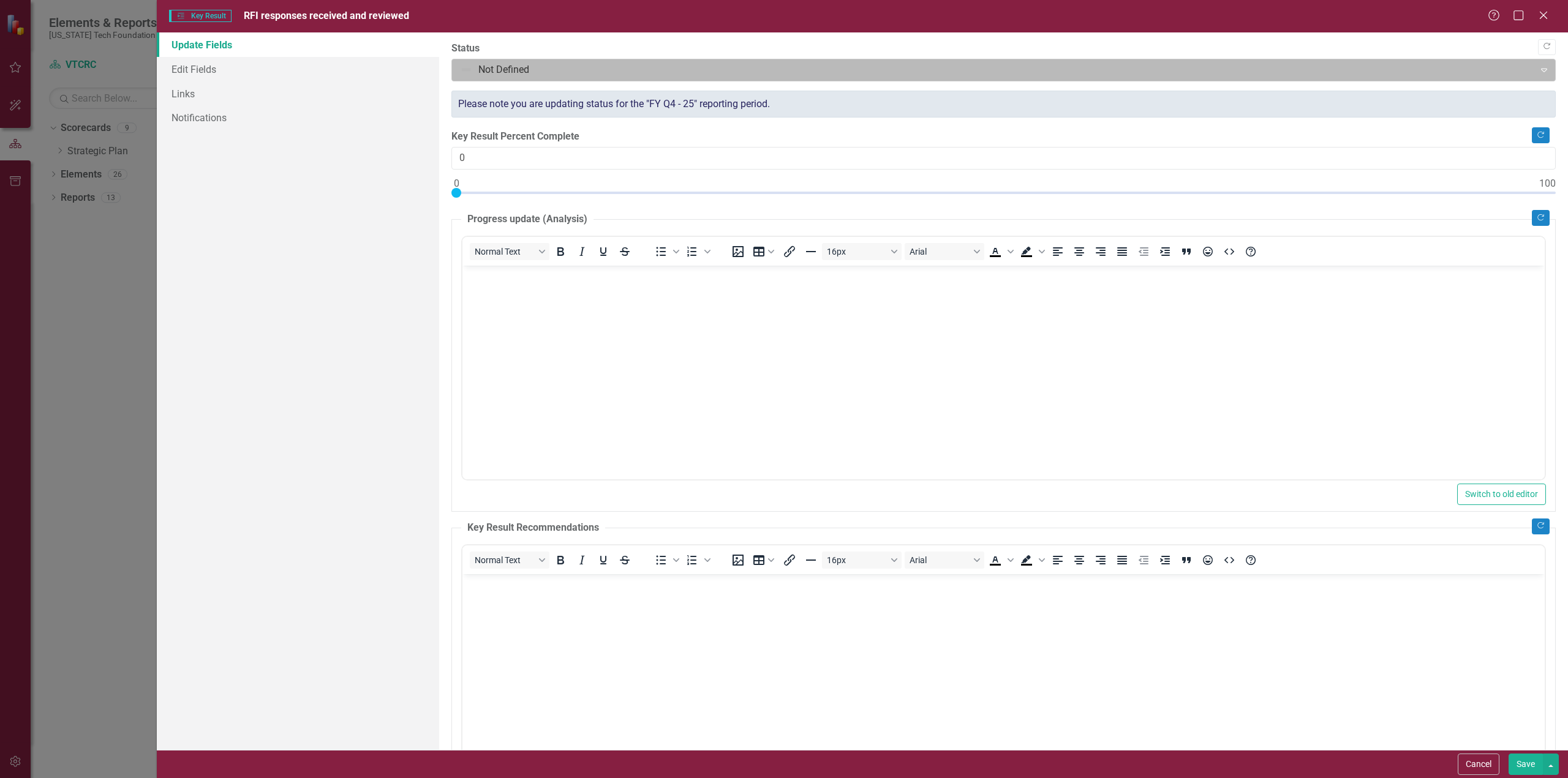
click at [468, 67] on div at bounding box center [993, 69] width 1067 height 17
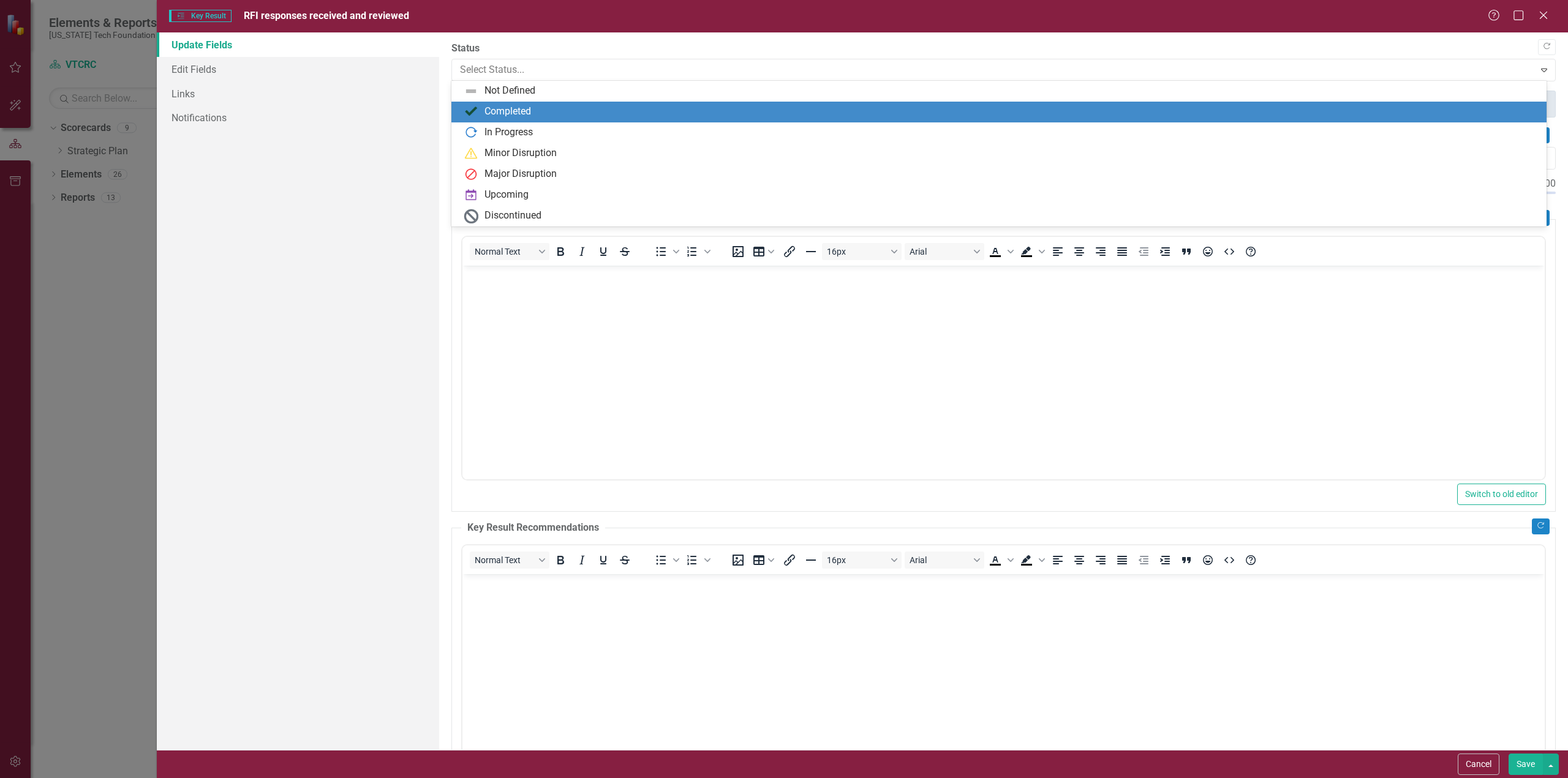
click at [498, 112] on div "Completed" at bounding box center [508, 111] width 47 height 14
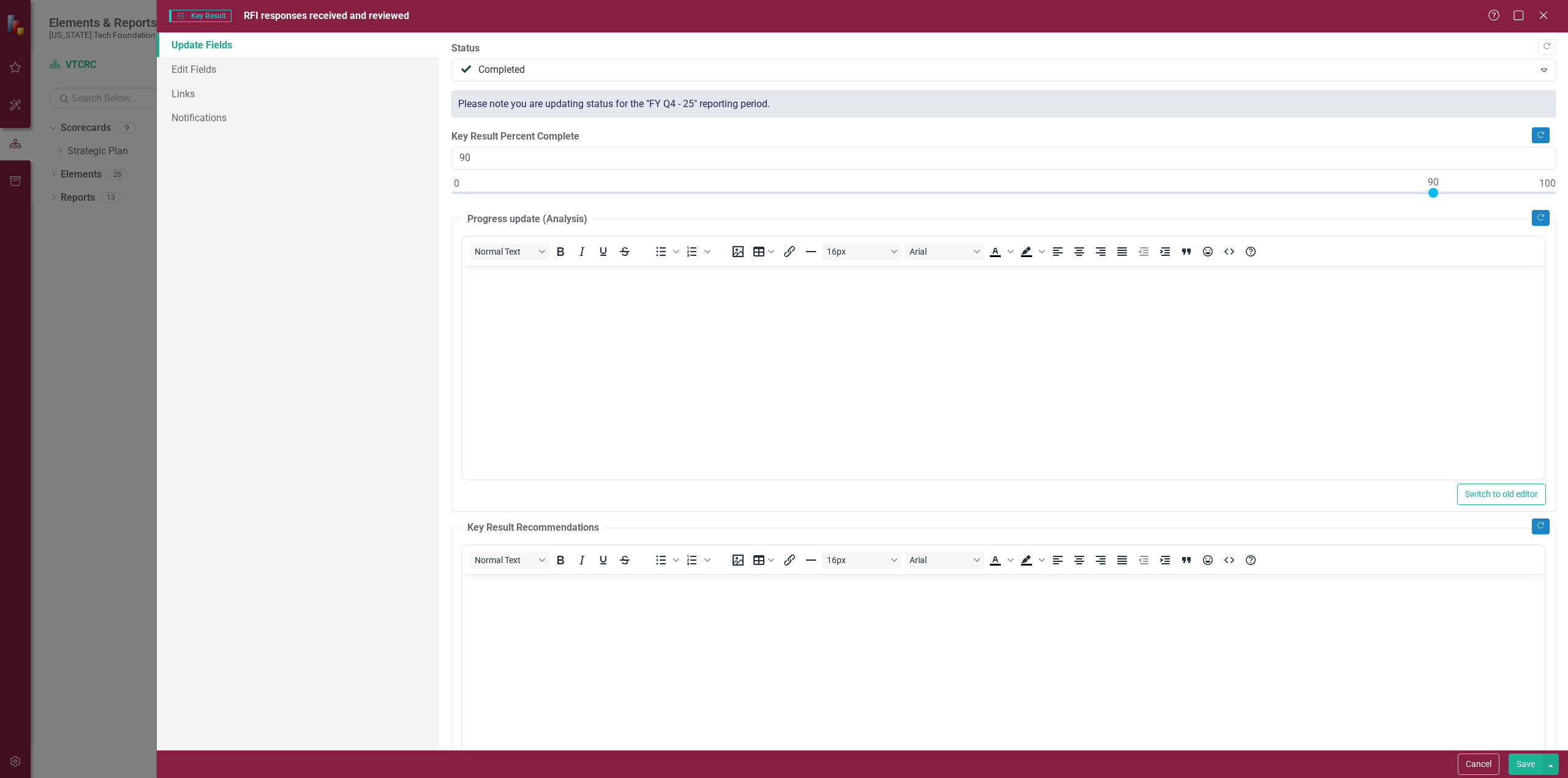
type input "100"
drag, startPoint x: 455, startPoint y: 191, endPoint x: 1567, endPoint y: 192, distance: 1112.0
click at [1567, 192] on div ""Update" fields in ClearPoint are the fields that change from reporting period …" at bounding box center [1003, 391] width 1129 height 717
click at [1528, 766] on button "Save" at bounding box center [1525, 764] width 34 height 22
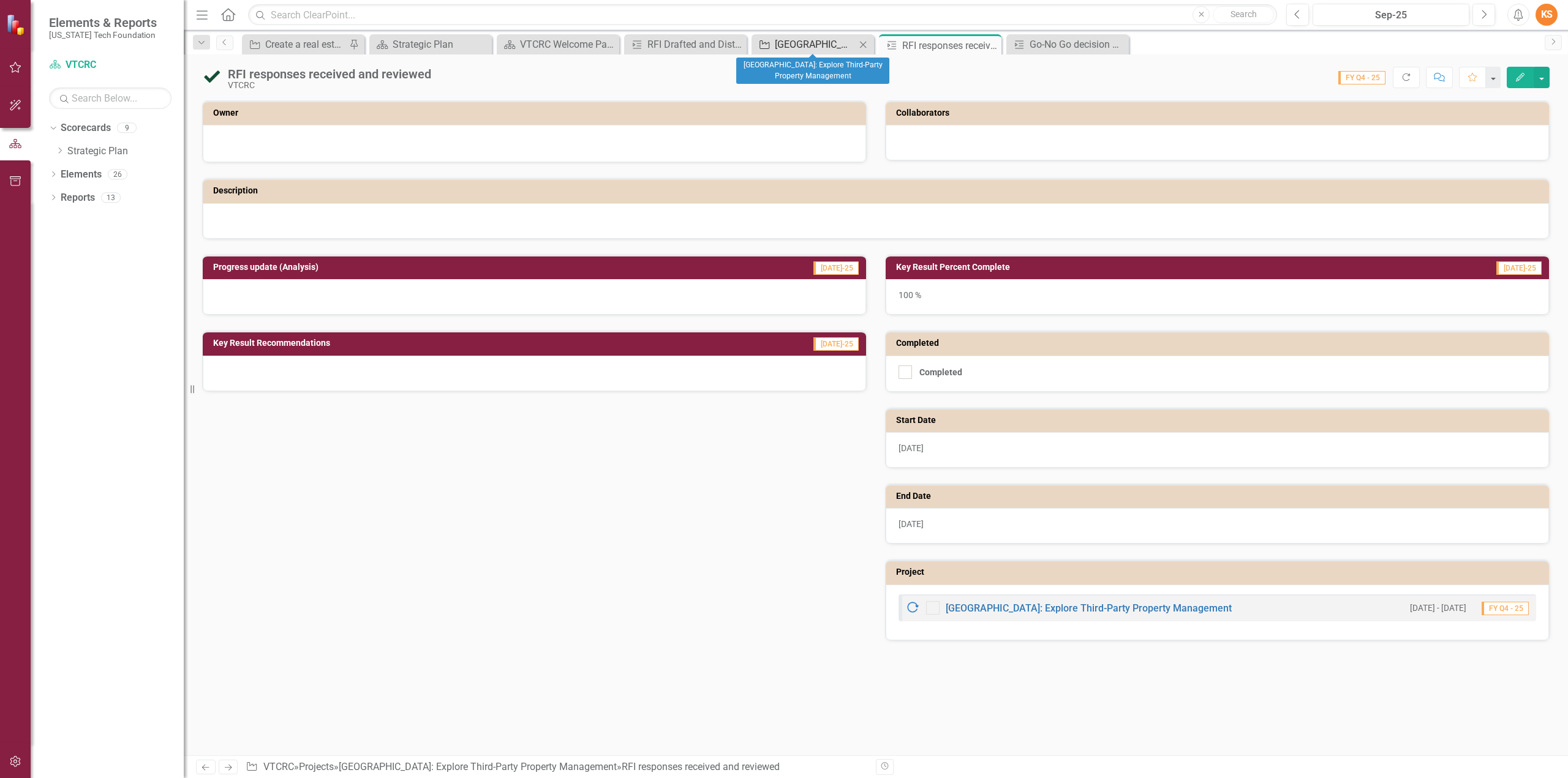
click at [823, 42] on div "[GEOGRAPHIC_DATA]: Explore Third-Party Property Management" at bounding box center [815, 45] width 81 height 16
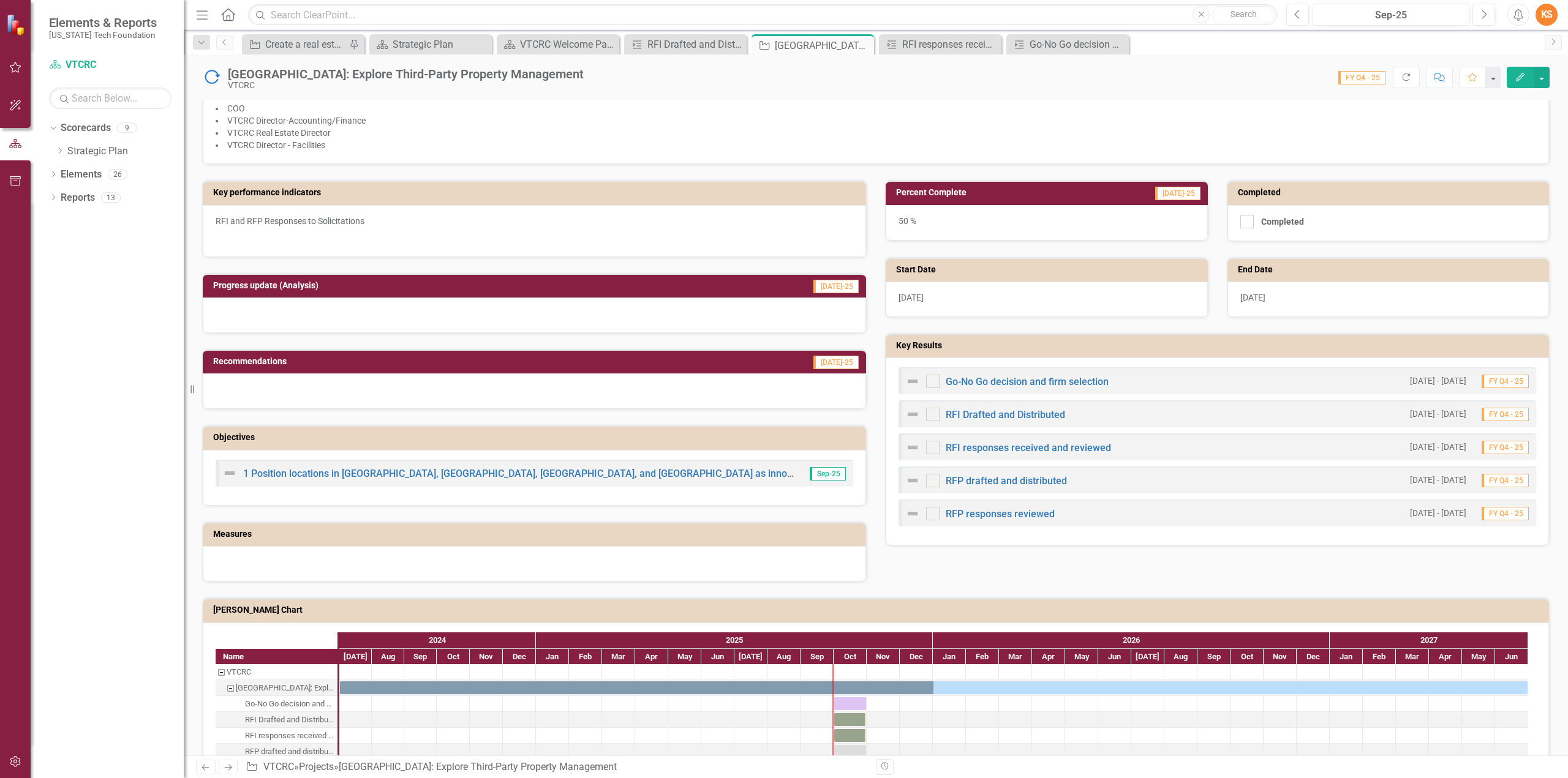
scroll to position [434, 0]
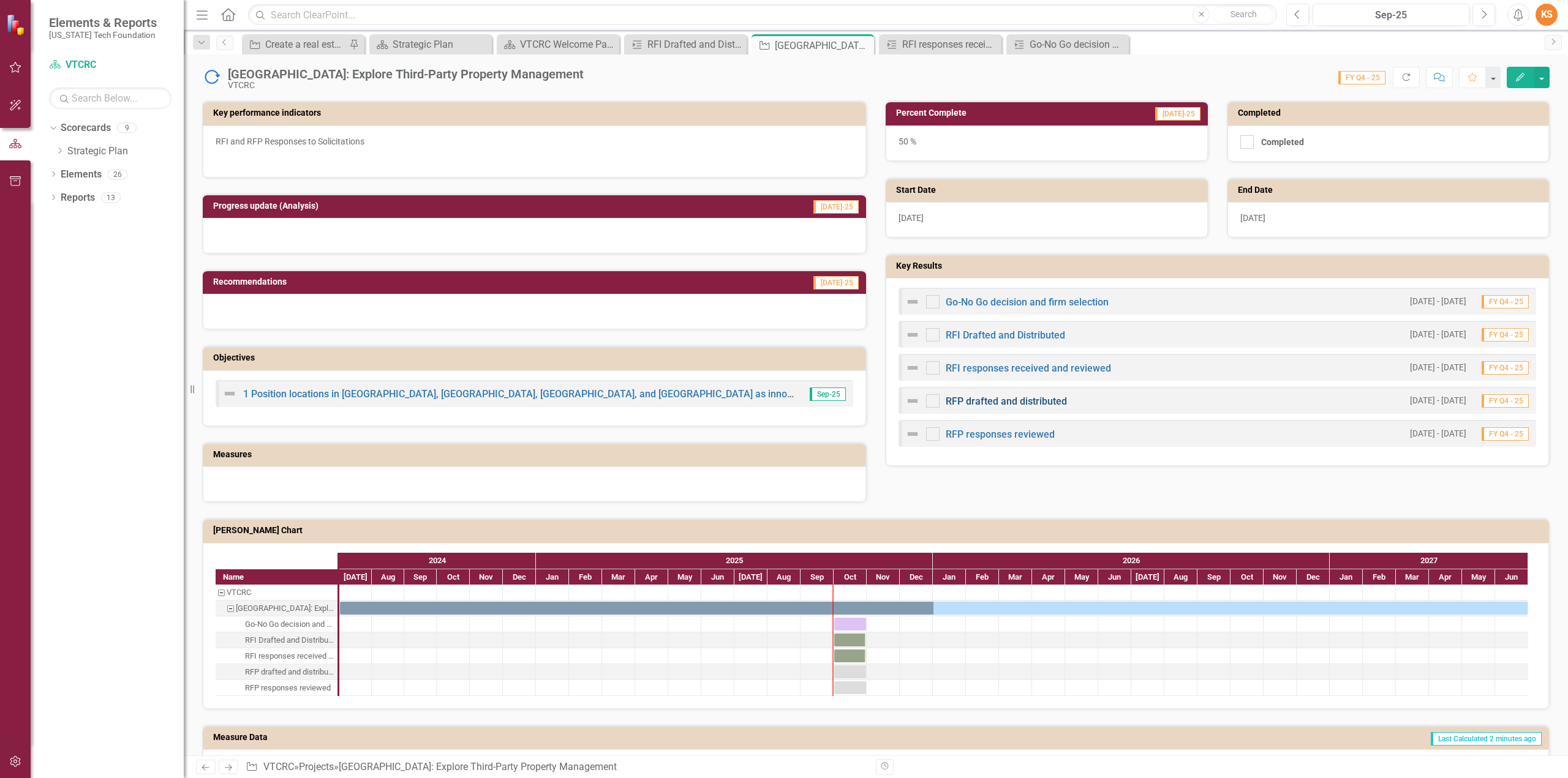
click at [1004, 397] on link "RFP drafted and distributed" at bounding box center [1006, 402] width 121 height 12
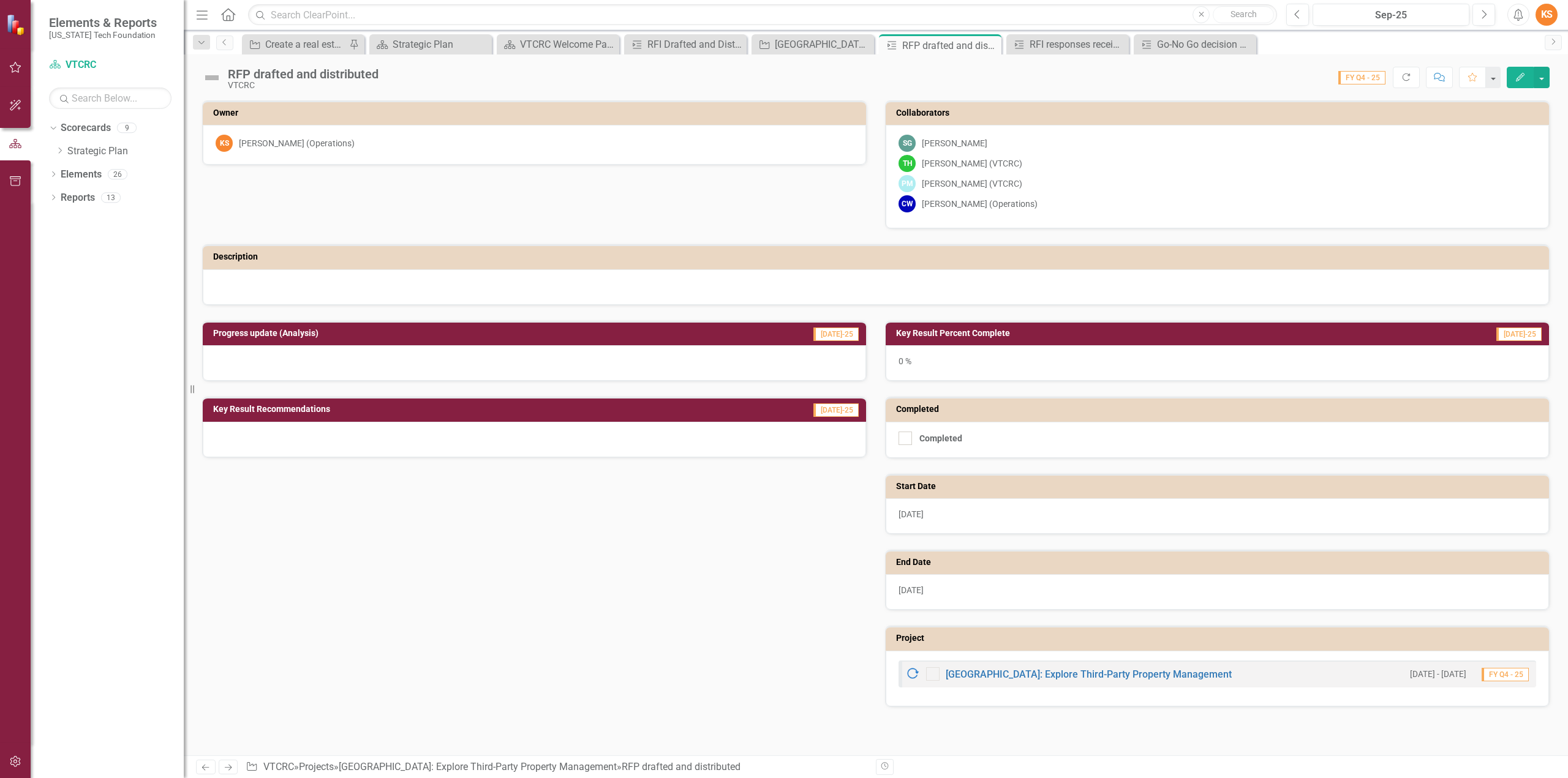
click at [1516, 75] on icon "Edit" at bounding box center [1519, 77] width 11 height 9
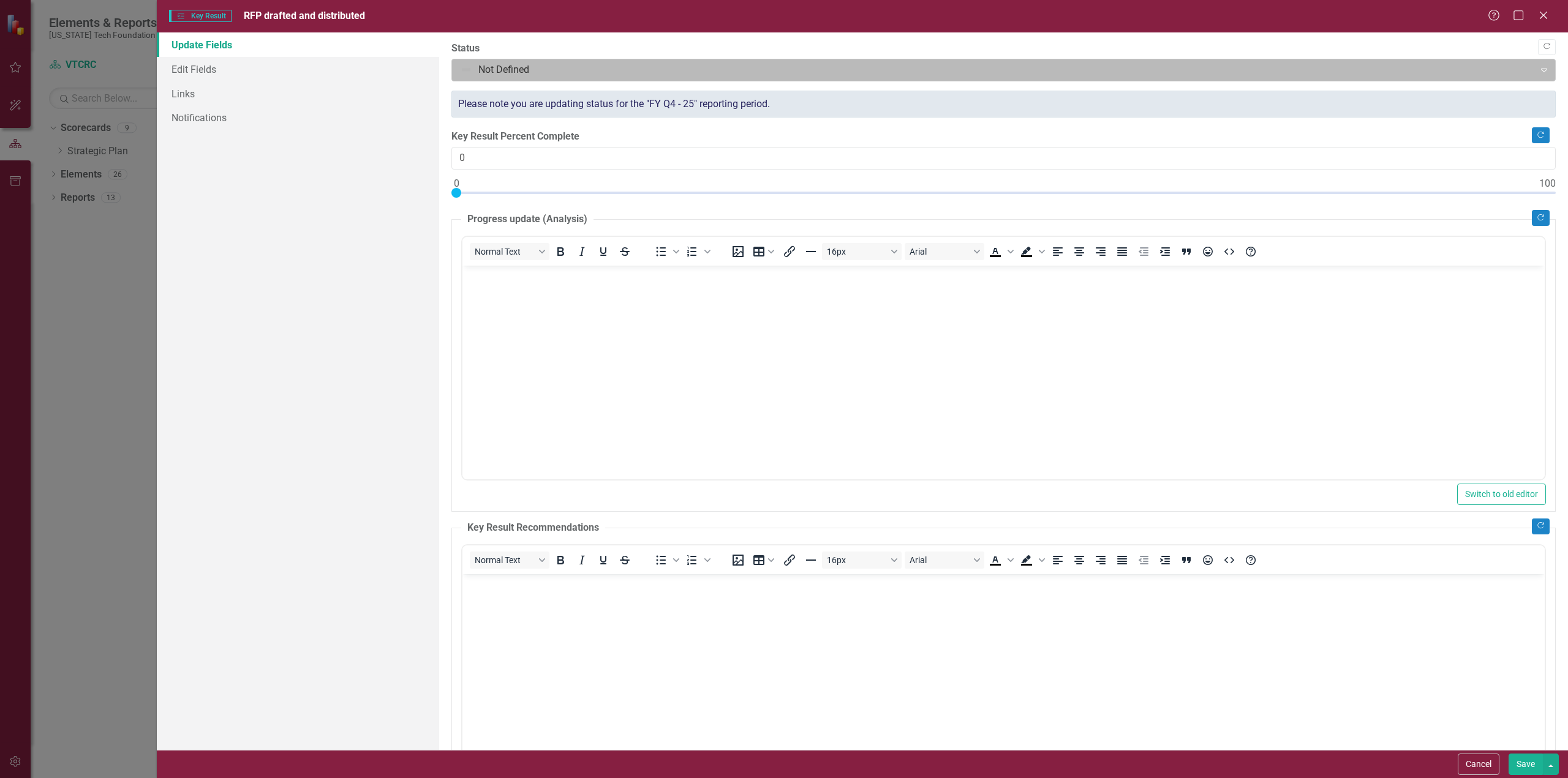
click at [540, 72] on div at bounding box center [993, 69] width 1067 height 17
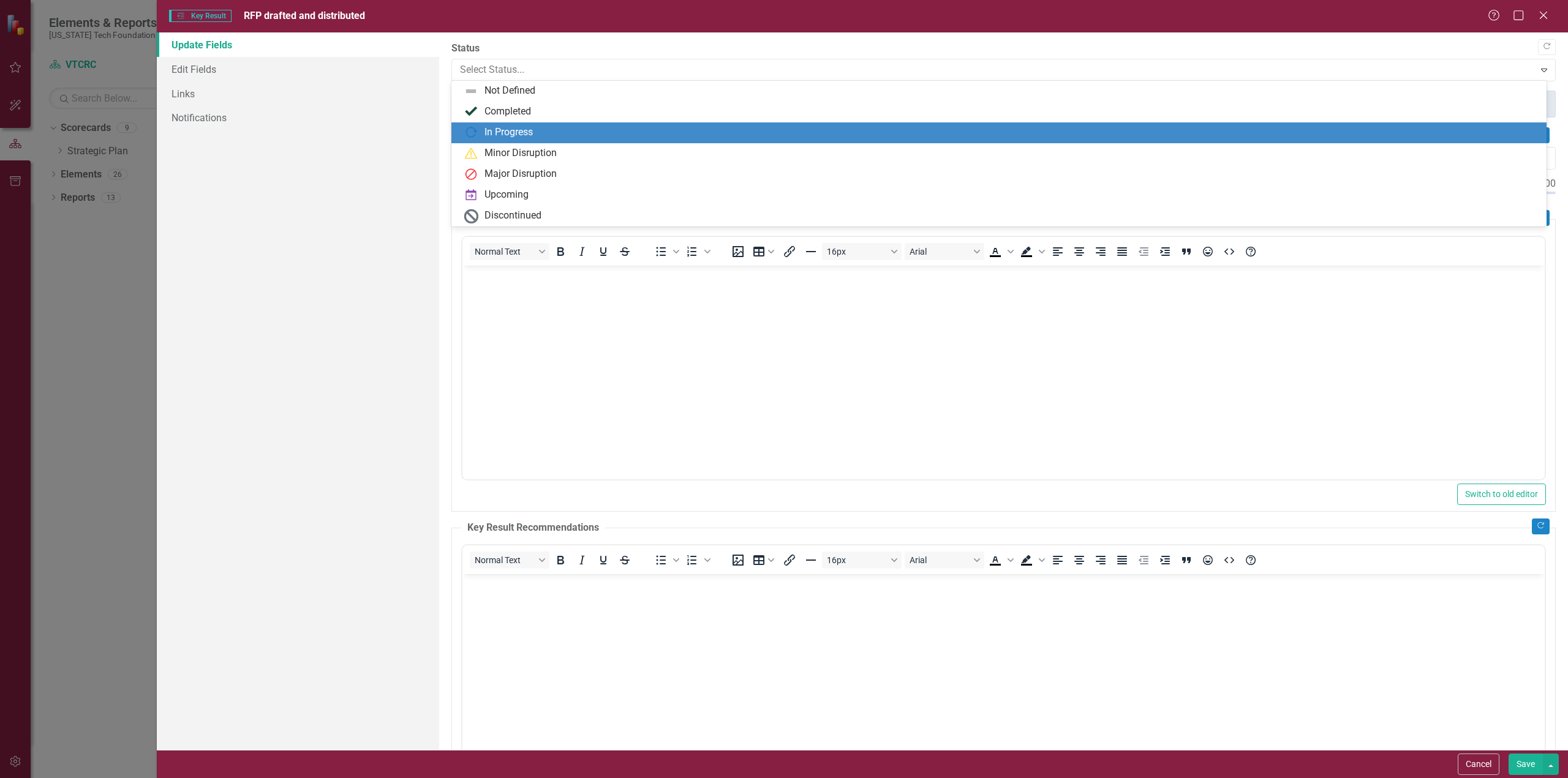
click at [501, 134] on div "In Progress" at bounding box center [508, 132] width 48 height 14
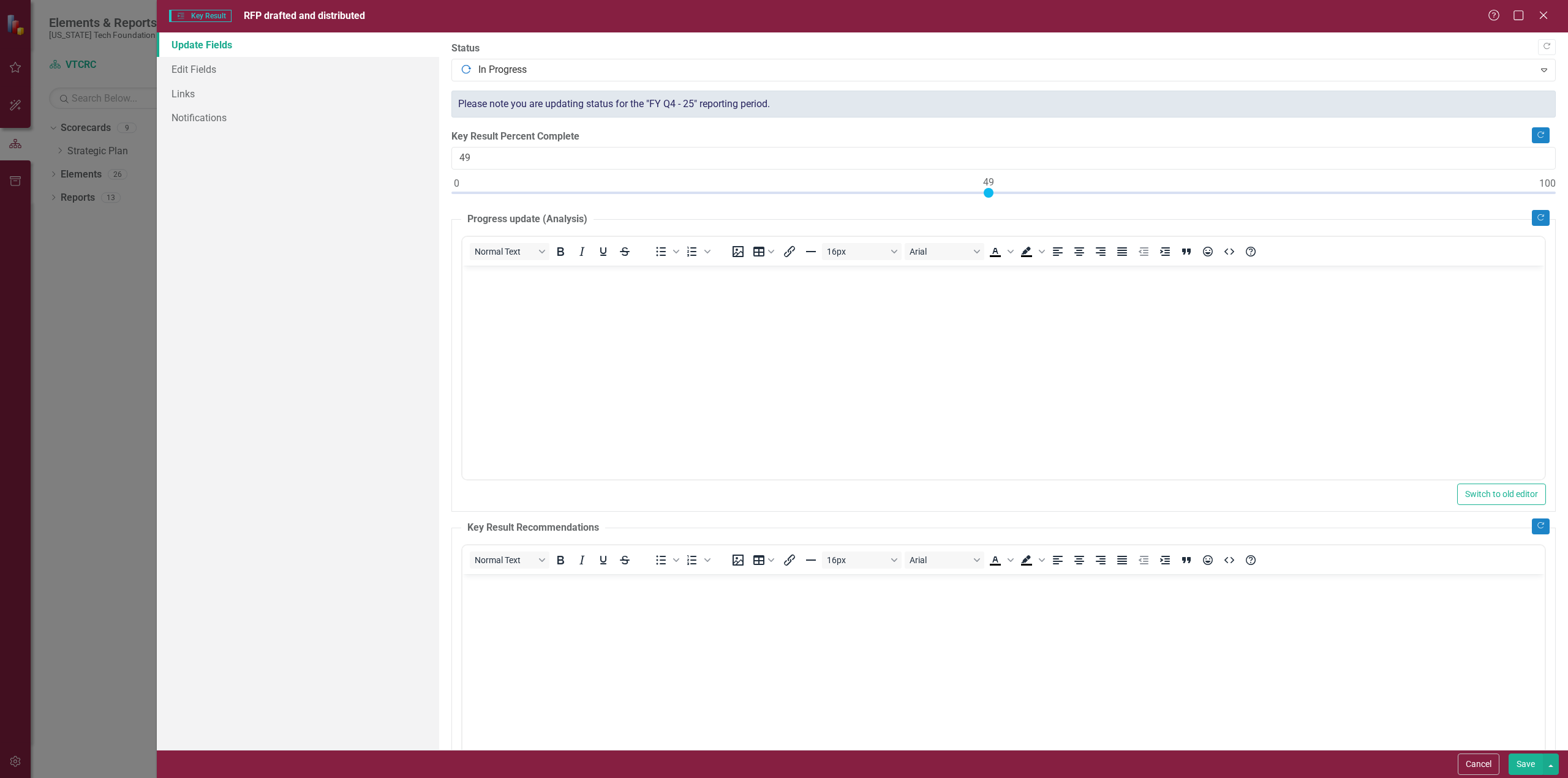
type input "50"
drag, startPoint x: 456, startPoint y: 191, endPoint x: 1000, endPoint y: 191, distance: 544.0
click at [998, 192] on div at bounding box center [999, 193] width 10 height 10
click at [1526, 766] on button "Save" at bounding box center [1525, 764] width 34 height 22
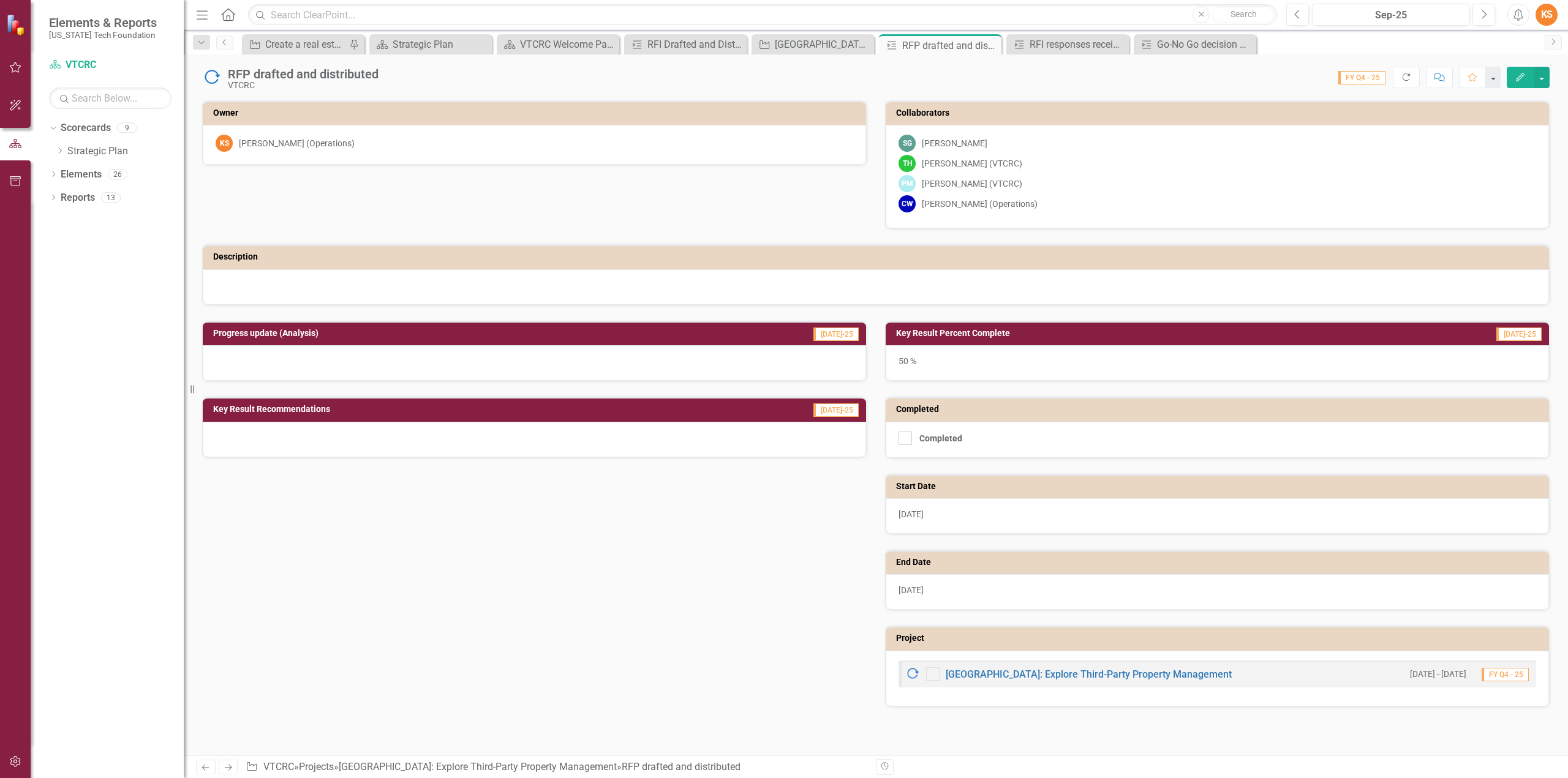
click at [1522, 74] on icon "button" at bounding box center [1520, 77] width 9 height 9
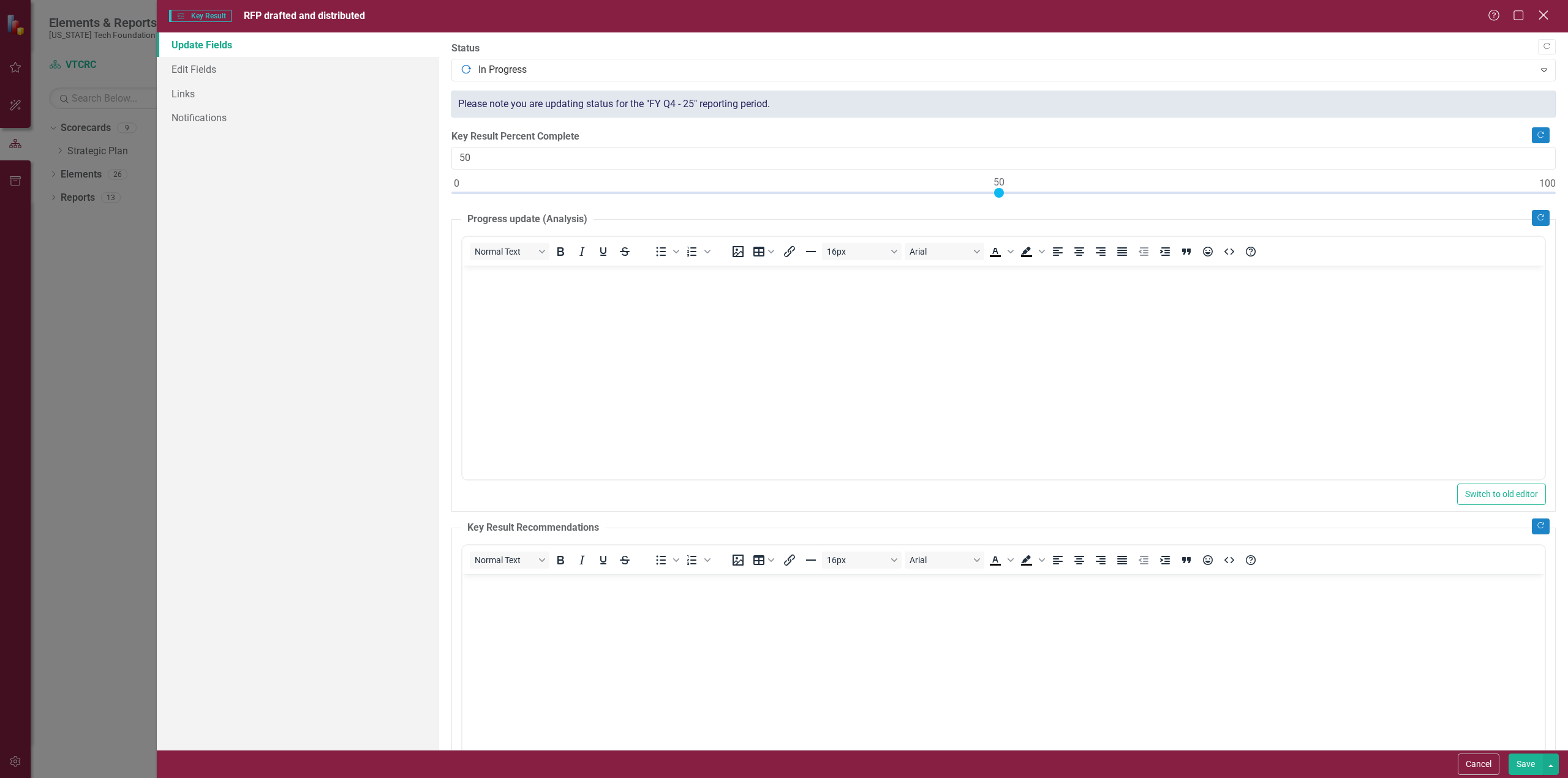
click at [1543, 13] on icon "Close" at bounding box center [1544, 15] width 16 height 12
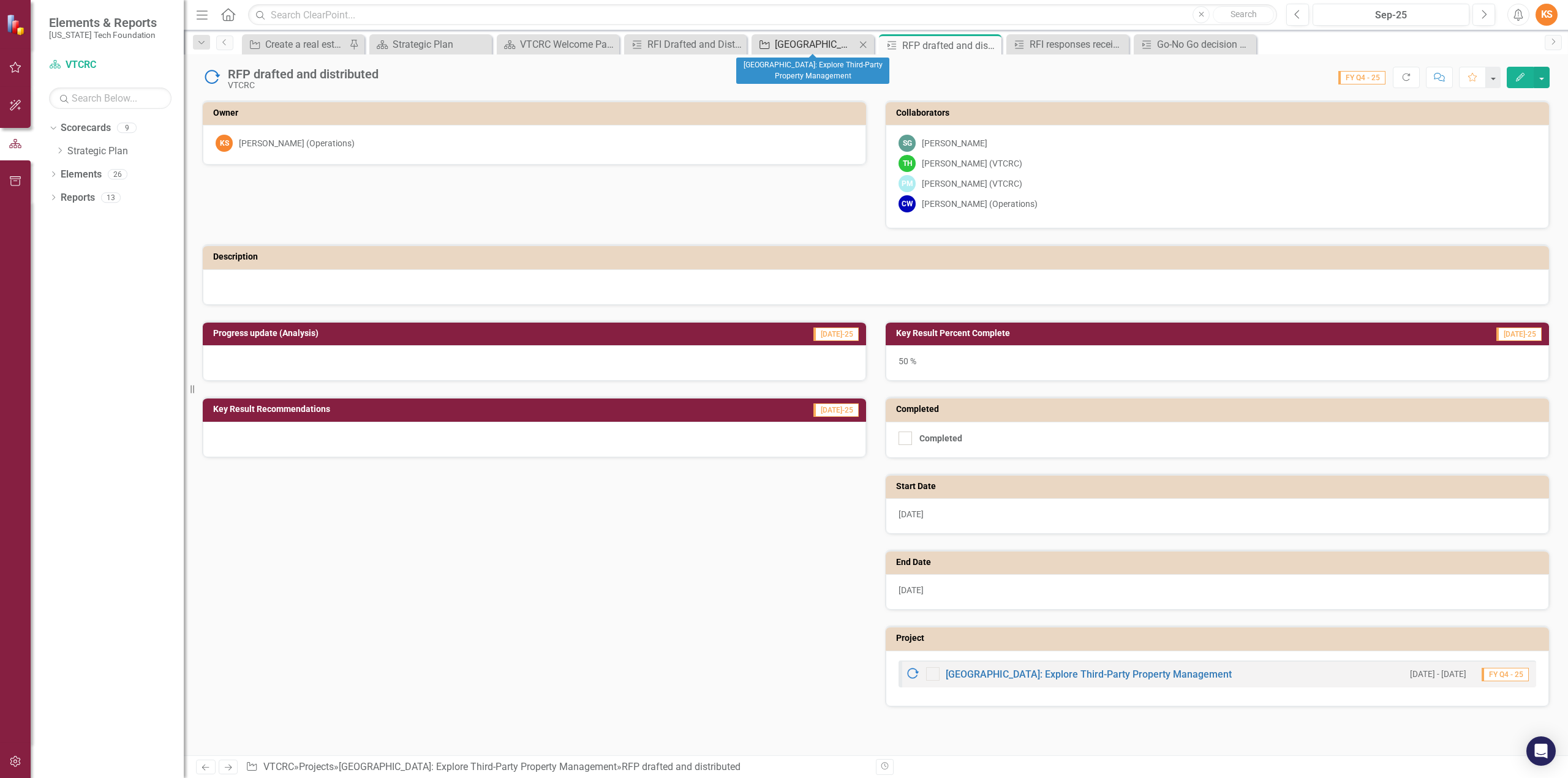
click at [820, 38] on div "[GEOGRAPHIC_DATA]: Explore Third-Party Property Management" at bounding box center [815, 45] width 81 height 16
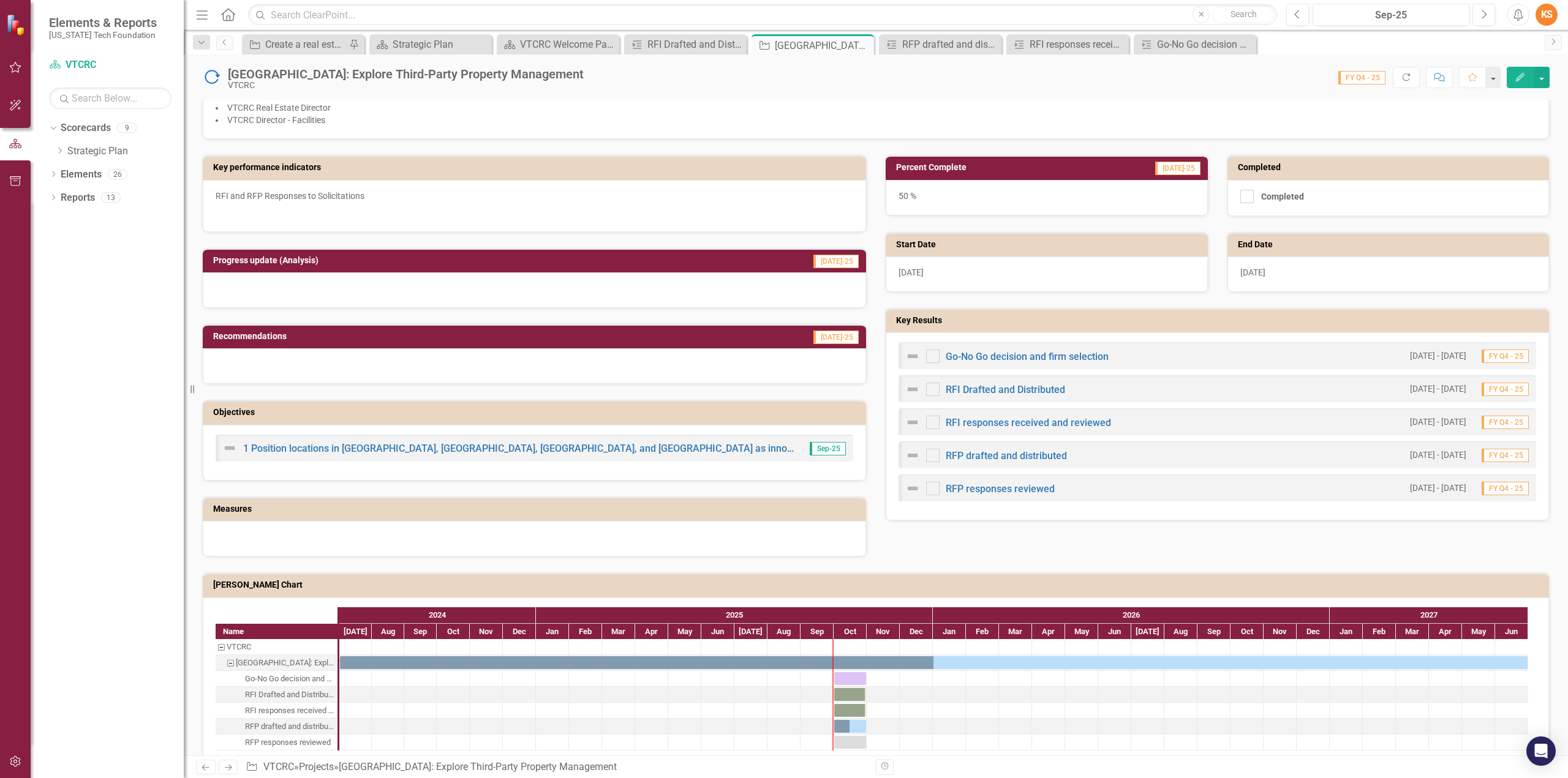
scroll to position [381, 0]
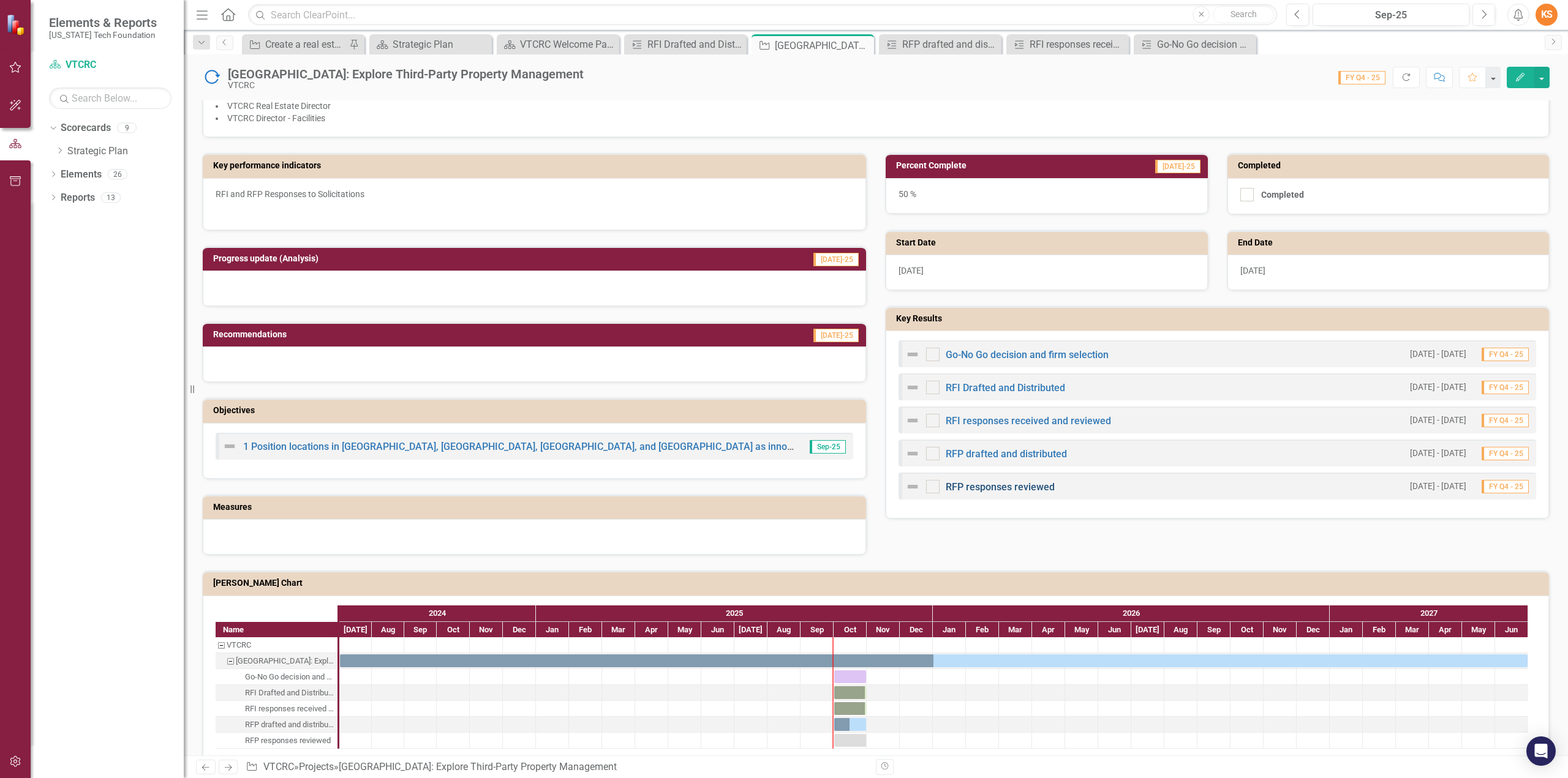
click at [983, 482] on link "RFP responses reviewed" at bounding box center [1000, 487] width 109 height 12
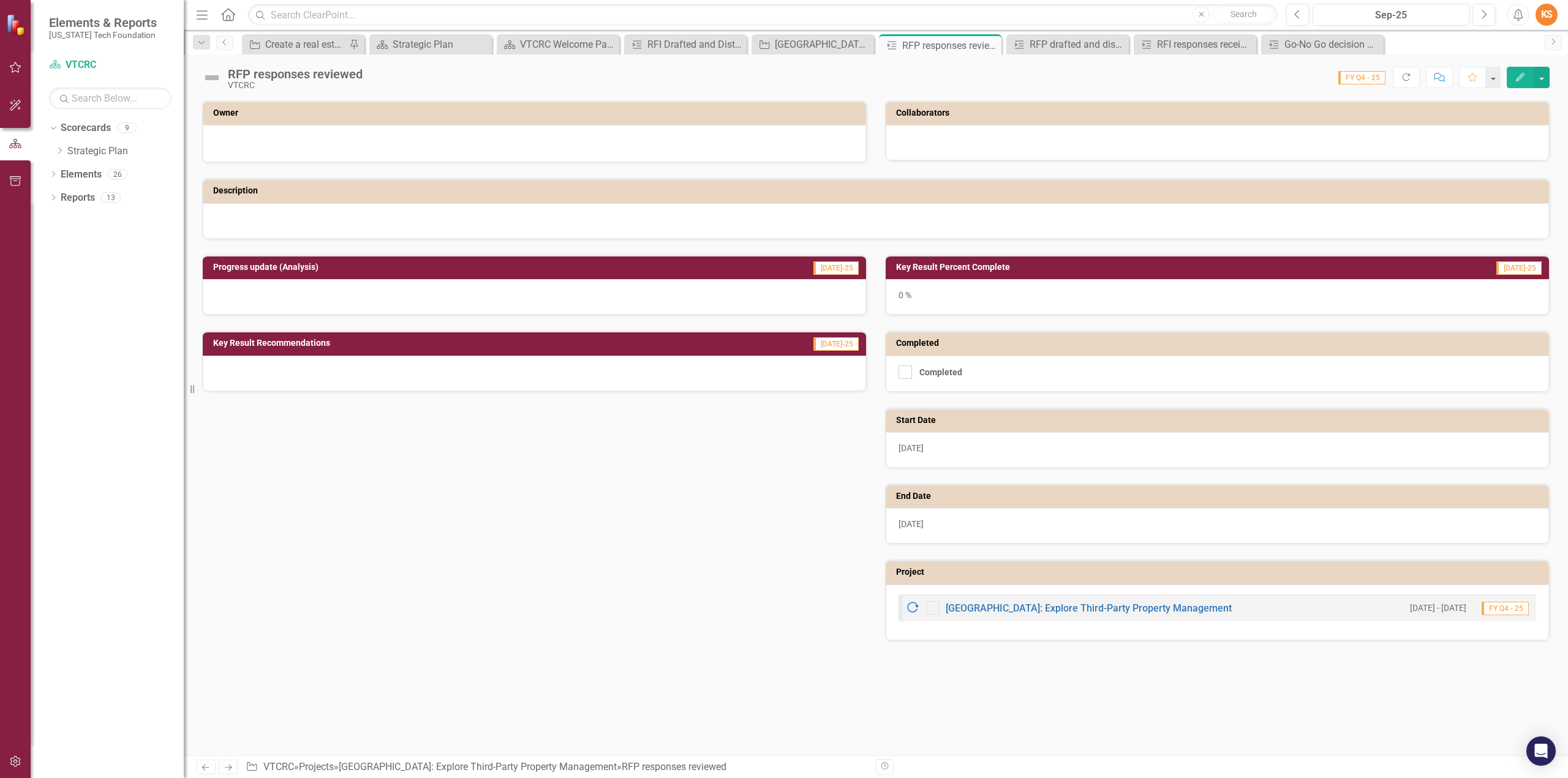
click at [1523, 74] on icon "Edit" at bounding box center [1519, 77] width 11 height 9
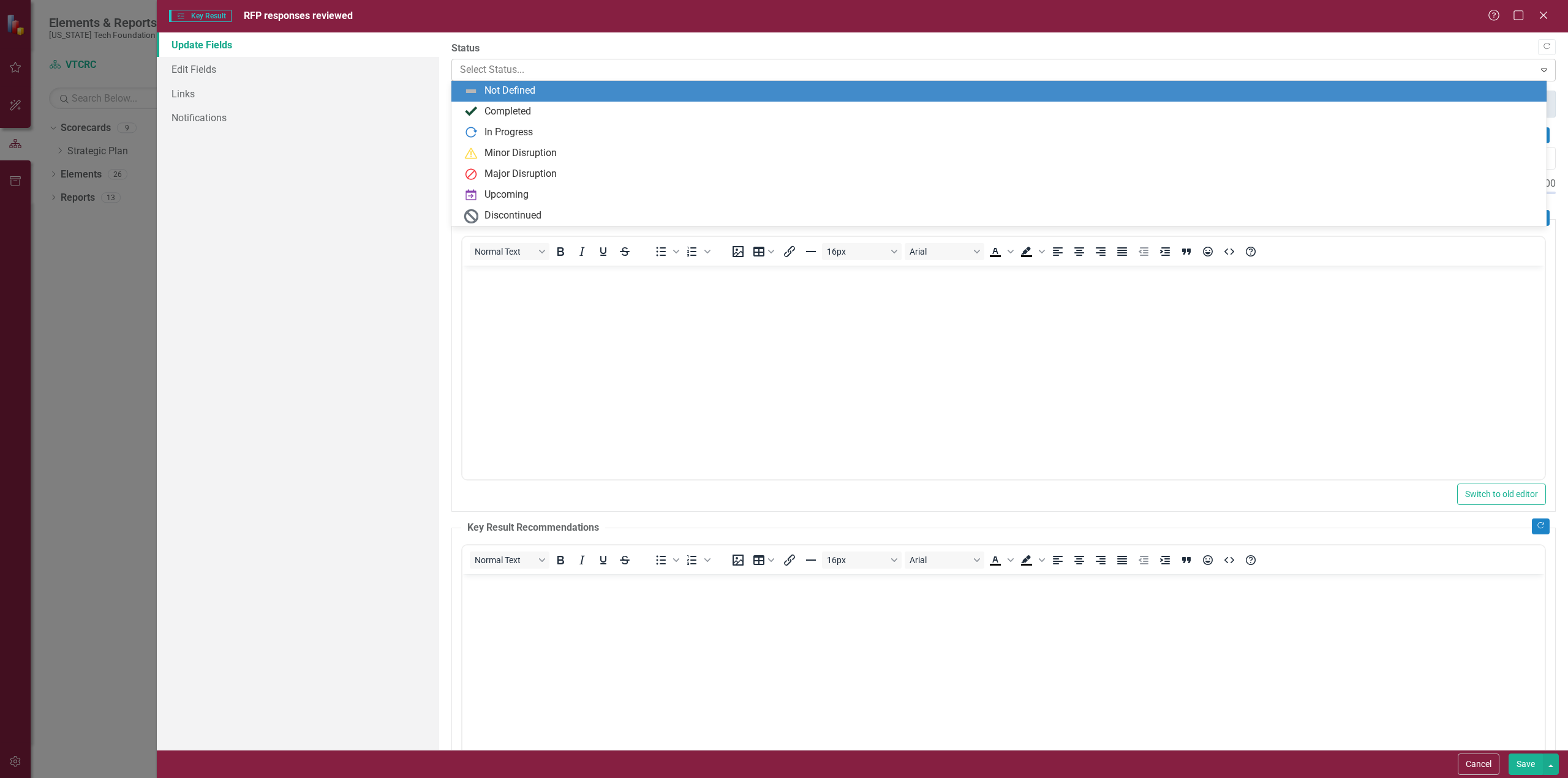
click at [1306, 69] on div at bounding box center [993, 69] width 1067 height 17
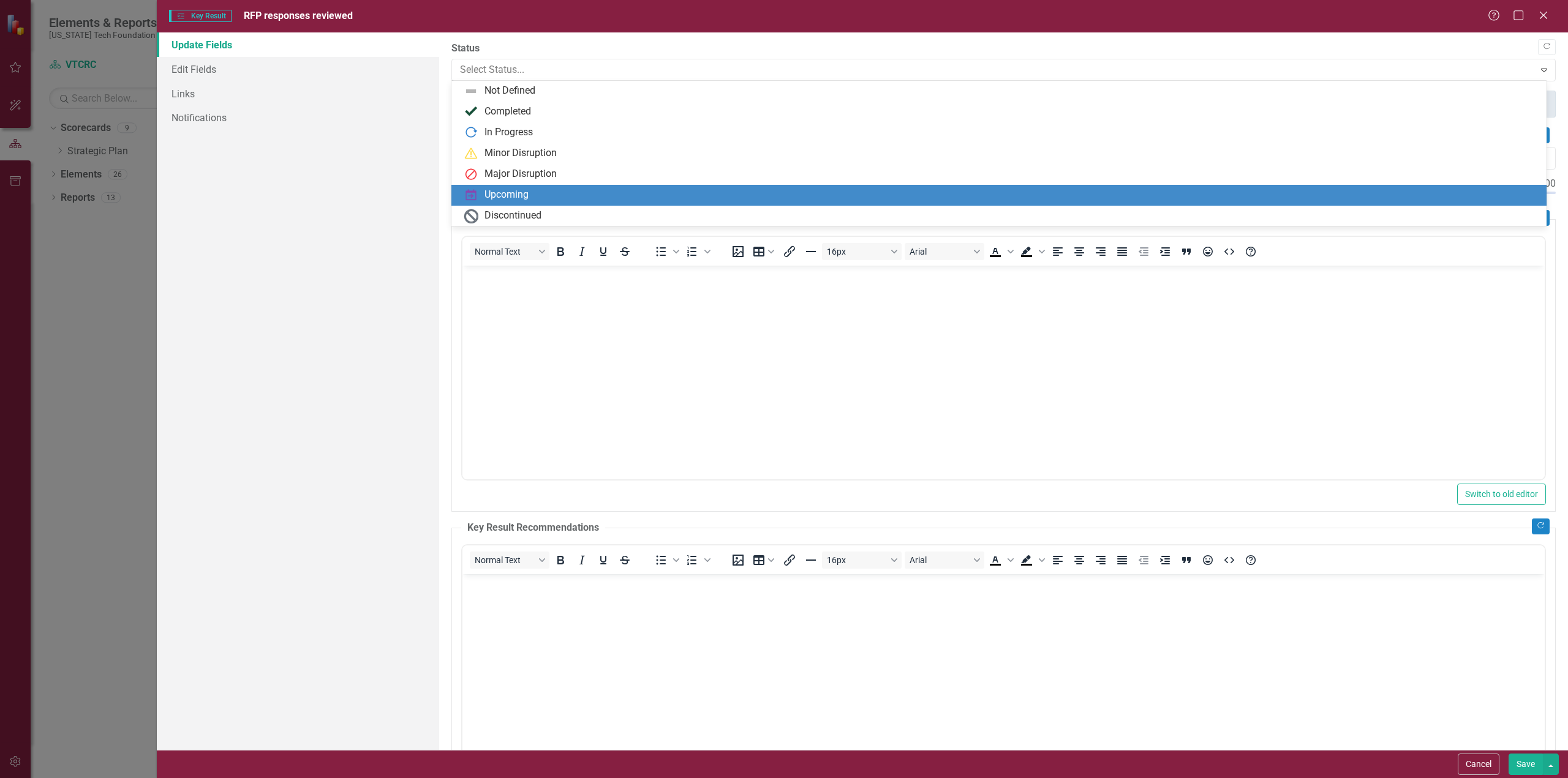
click at [503, 191] on div "Upcoming" at bounding box center [506, 194] width 44 height 14
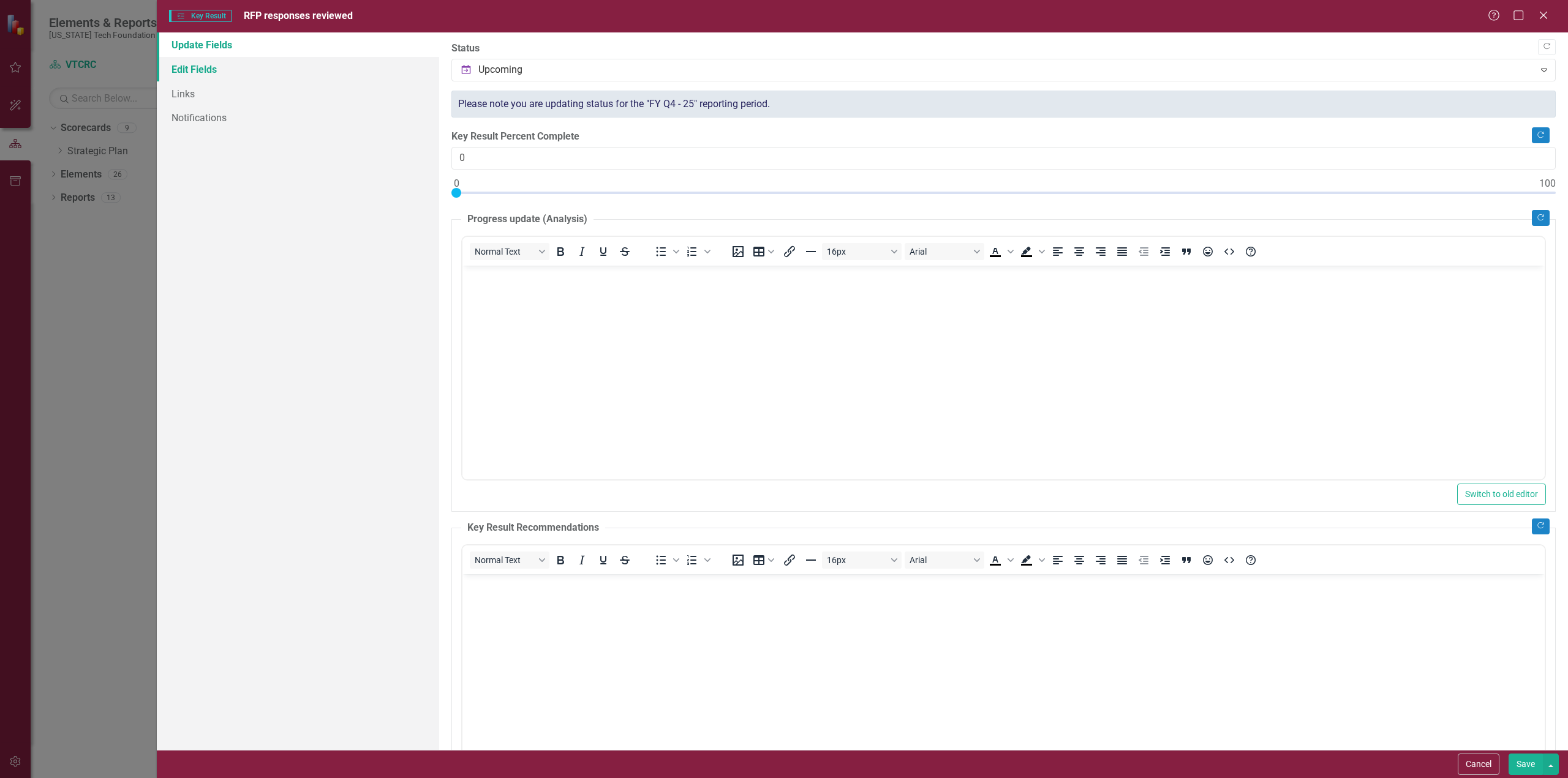
click at [200, 65] on link "Edit Fields" at bounding box center [297, 68] width 283 height 24
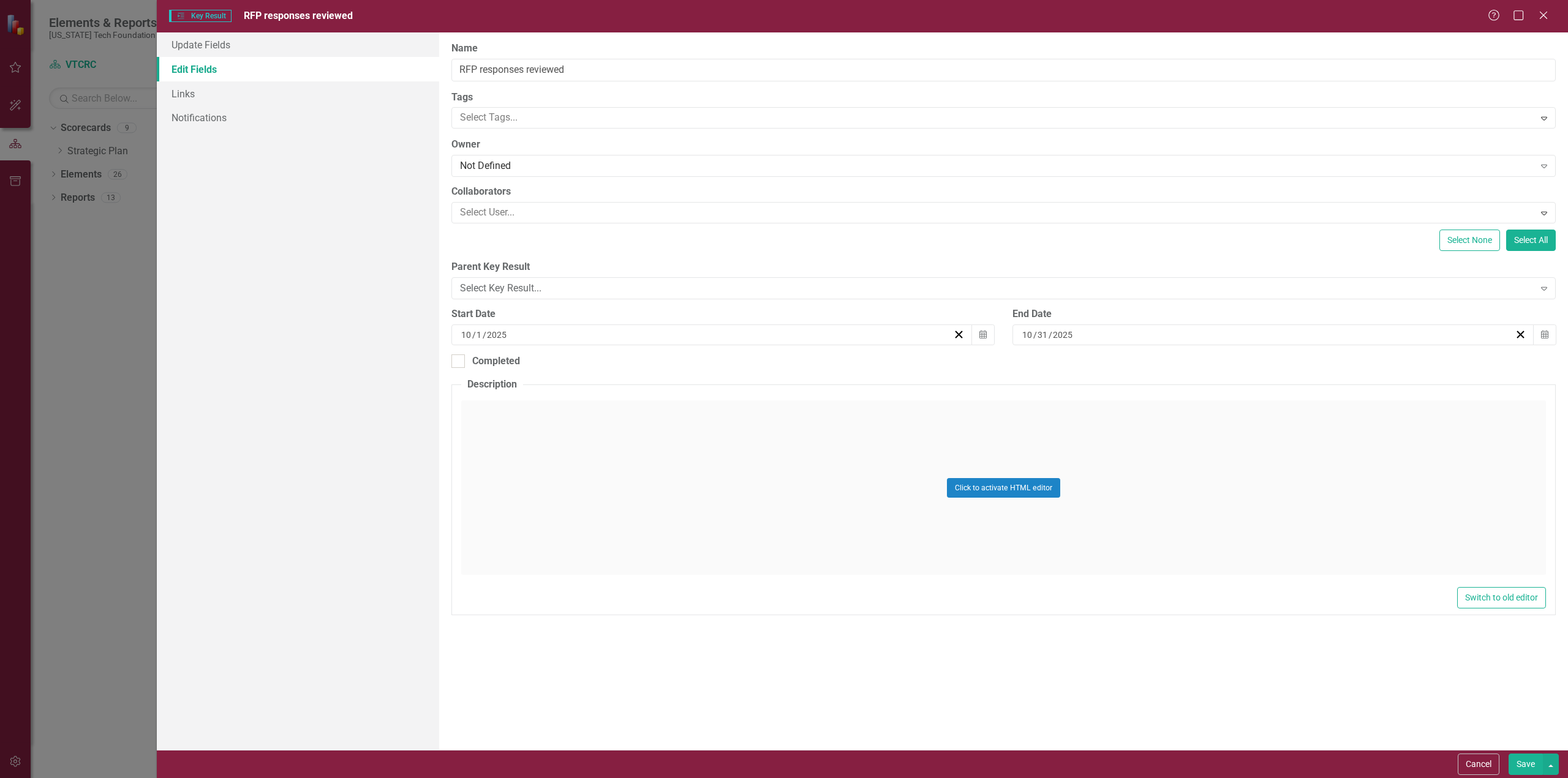
click at [633, 338] on div "10 / 1 / 2025" at bounding box center [706, 334] width 494 height 13
click at [780, 362] on button "›" at bounding box center [779, 365] width 27 height 27
click at [652, 511] on abbr "1" at bounding box center [651, 515] width 5 height 10
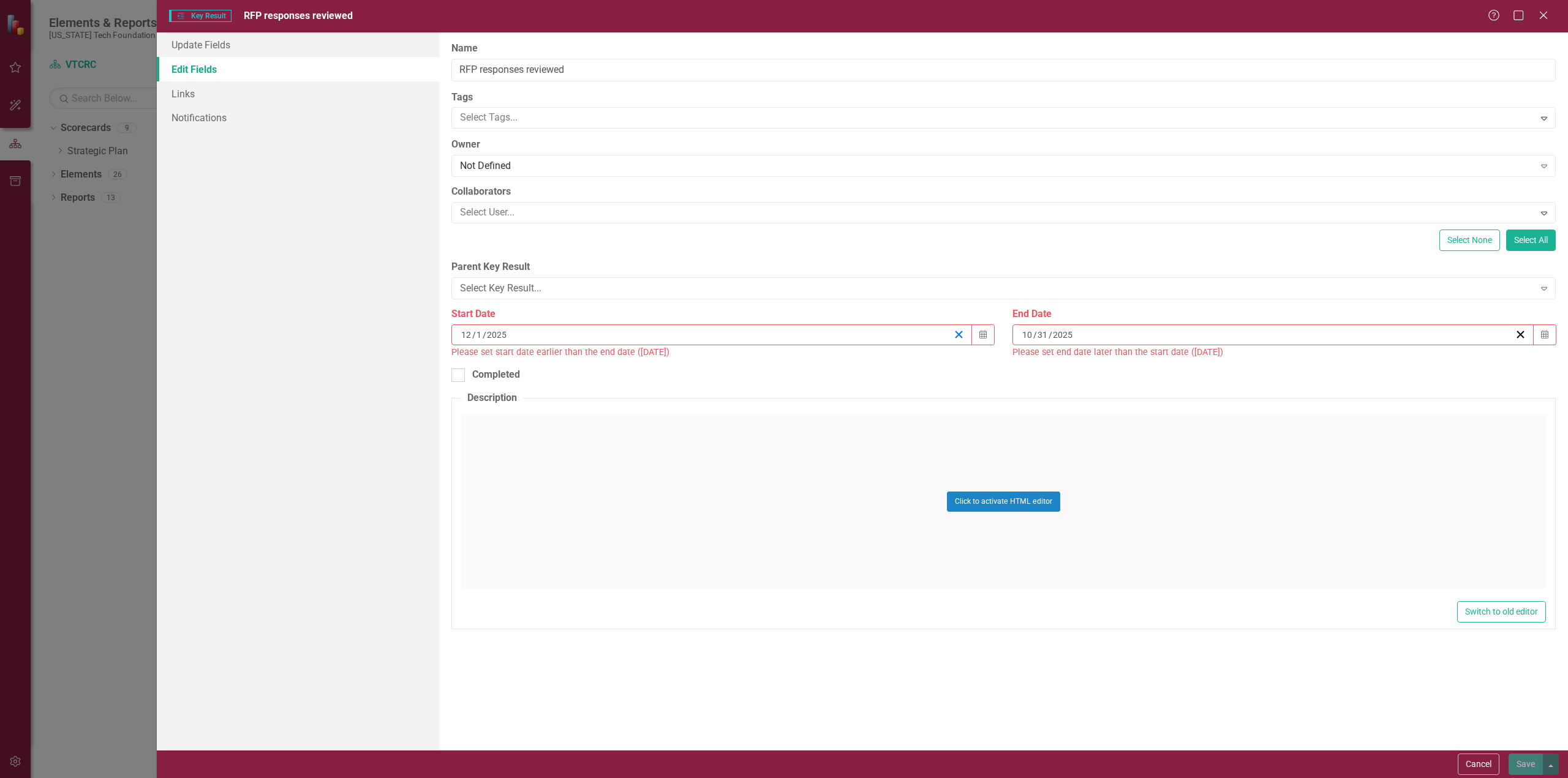
click at [958, 332] on line "button" at bounding box center [958, 334] width 7 height 7
click at [957, 331] on line "button" at bounding box center [958, 334] width 7 height 7
click at [1547, 332] on icon "Calendar" at bounding box center [1545, 334] width 8 height 9
click at [1371, 365] on button "»" at bounding box center [1368, 365] width 27 height 27
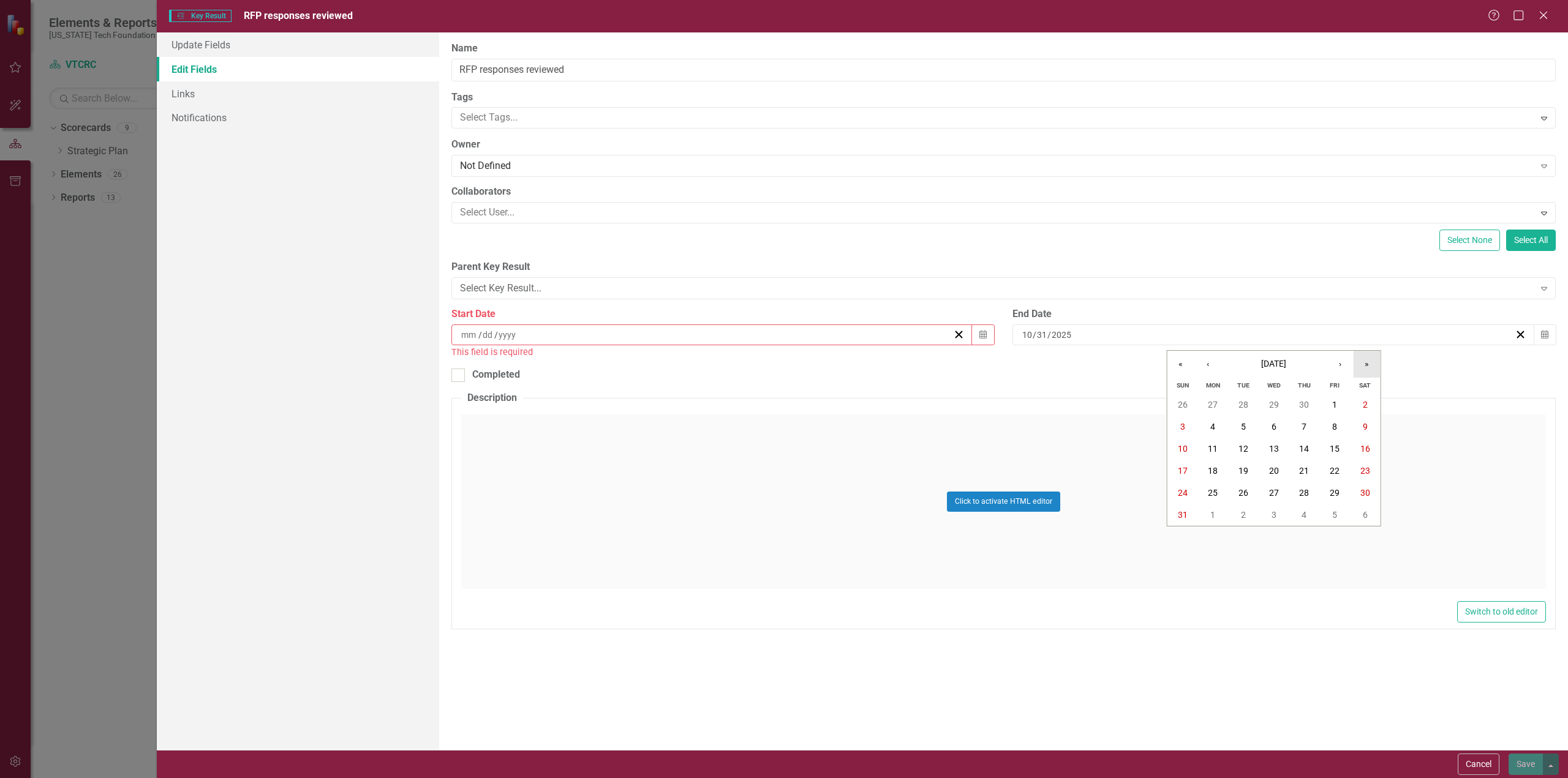
click at [1371, 365] on button "»" at bounding box center [1368, 365] width 27 height 27
click at [1184, 363] on button "«" at bounding box center [1181, 365] width 27 height 27
click at [1185, 363] on button "«" at bounding box center [1181, 365] width 27 height 27
click at [1185, 362] on button "«" at bounding box center [1181, 365] width 27 height 27
click at [1340, 361] on button "›" at bounding box center [1340, 365] width 27 height 27
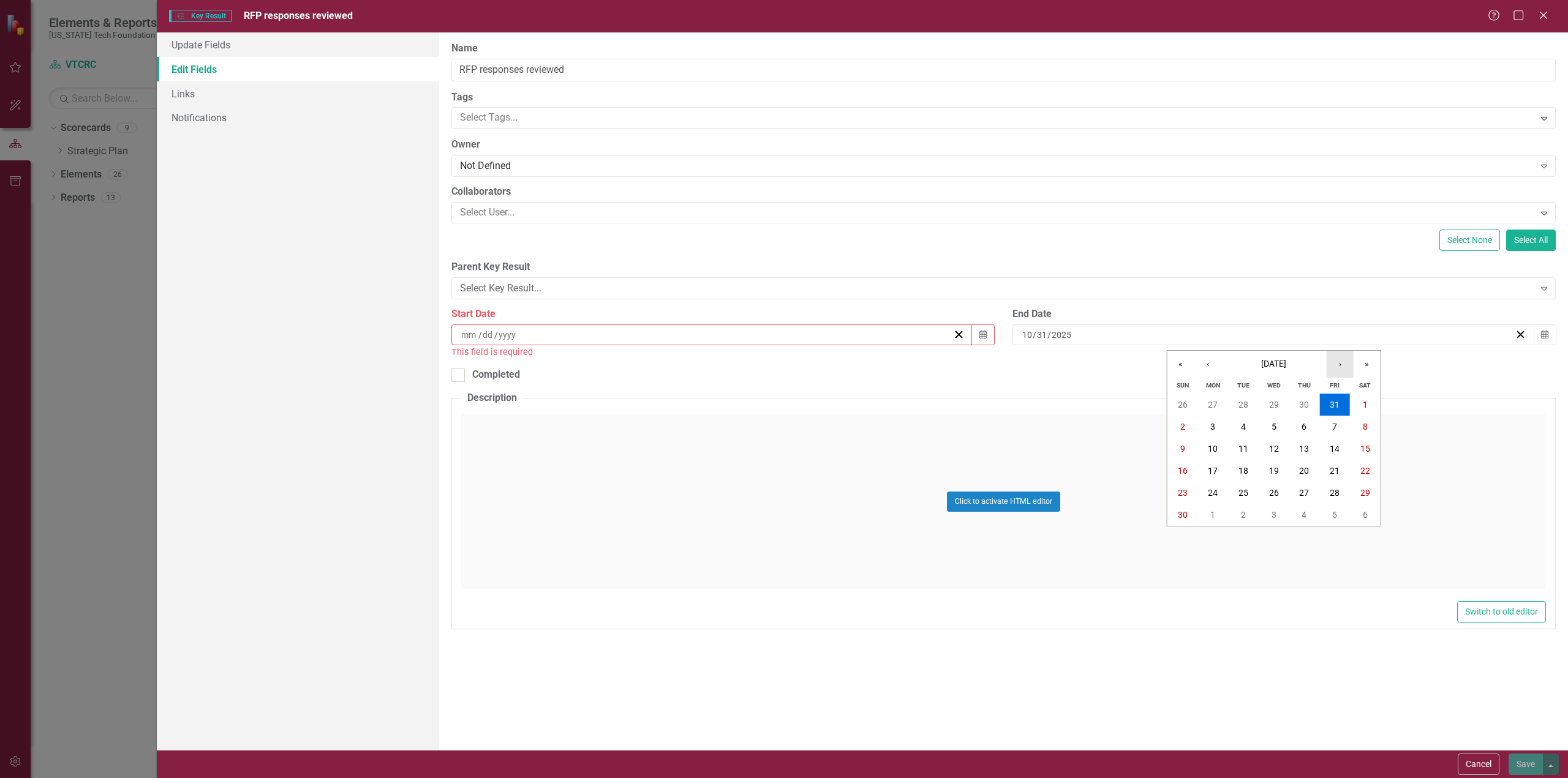
click at [1340, 361] on button "›" at bounding box center [1340, 365] width 27 height 27
click at [1341, 360] on button "›" at bounding box center [1340, 365] width 27 height 27
click at [1362, 494] on abbr "31" at bounding box center [1366, 493] width 10 height 10
click at [984, 331] on icon "button" at bounding box center [983, 334] width 8 height 9
click at [779, 363] on button "›" at bounding box center [779, 365] width 27 height 27
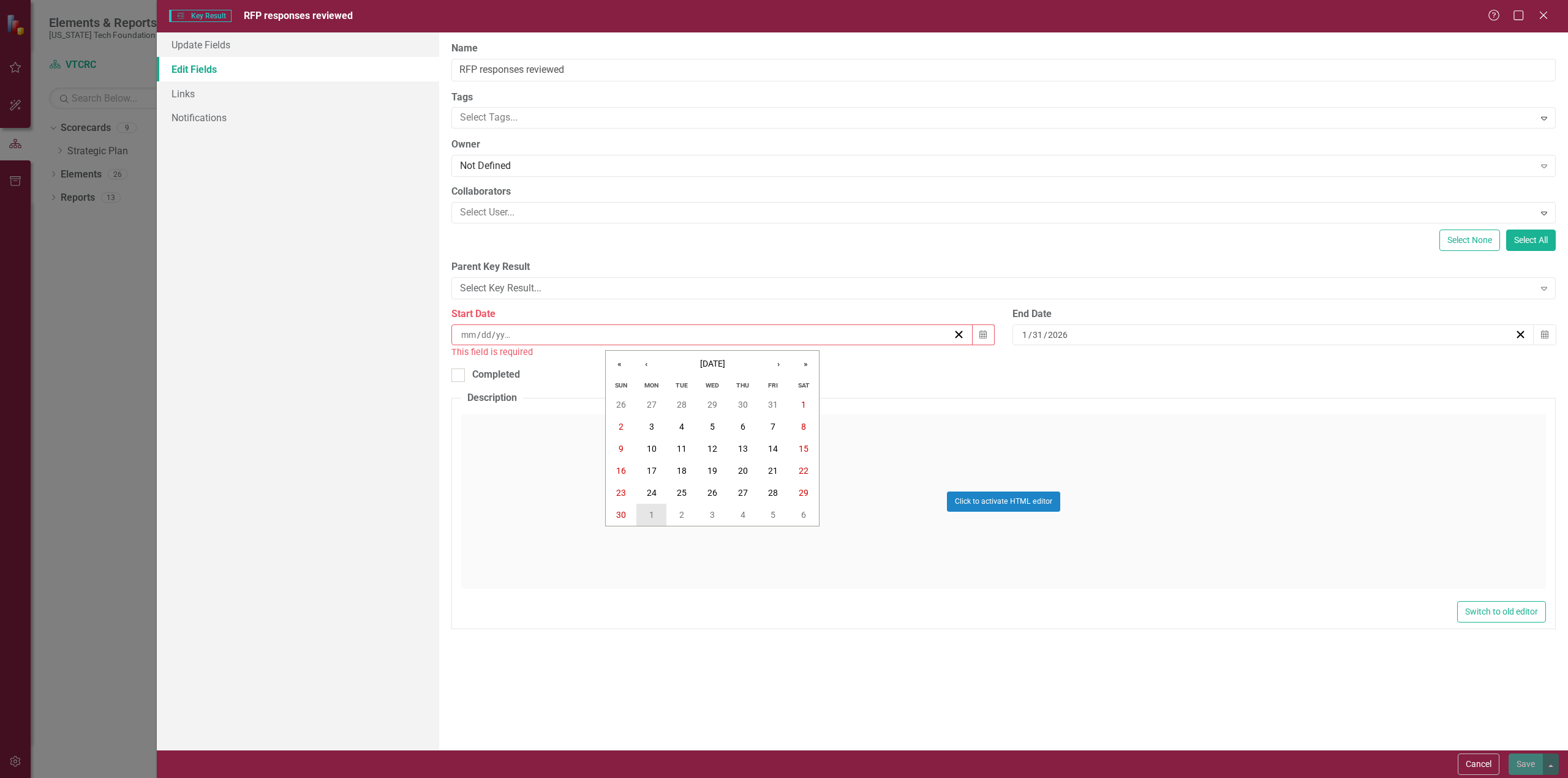
click at [647, 512] on button "1" at bounding box center [651, 515] width 30 height 22
click at [1532, 768] on button "Save" at bounding box center [1525, 764] width 34 height 22
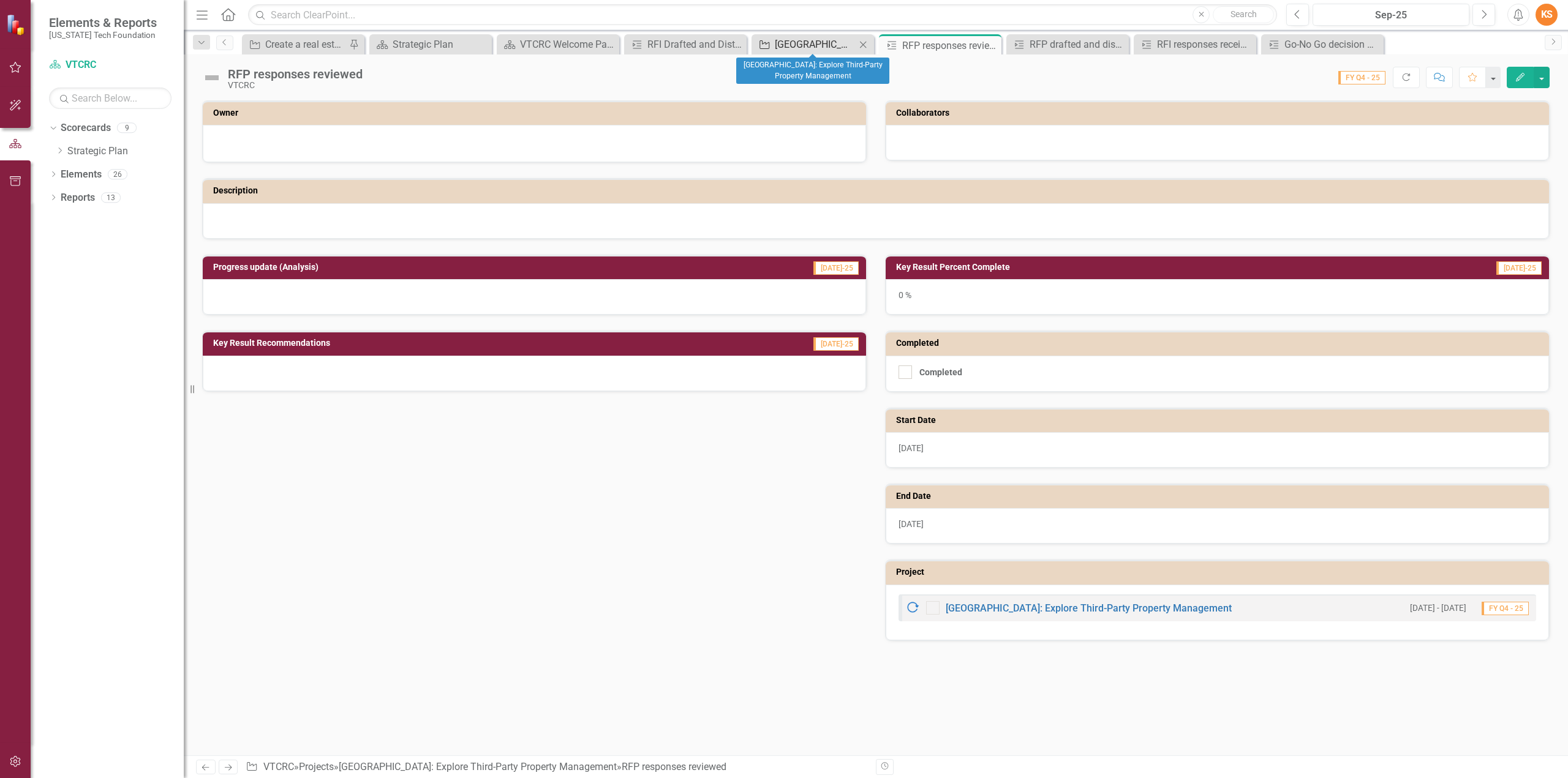
click at [816, 44] on div "[GEOGRAPHIC_DATA]: Explore Third-Party Property Management" at bounding box center [815, 45] width 81 height 16
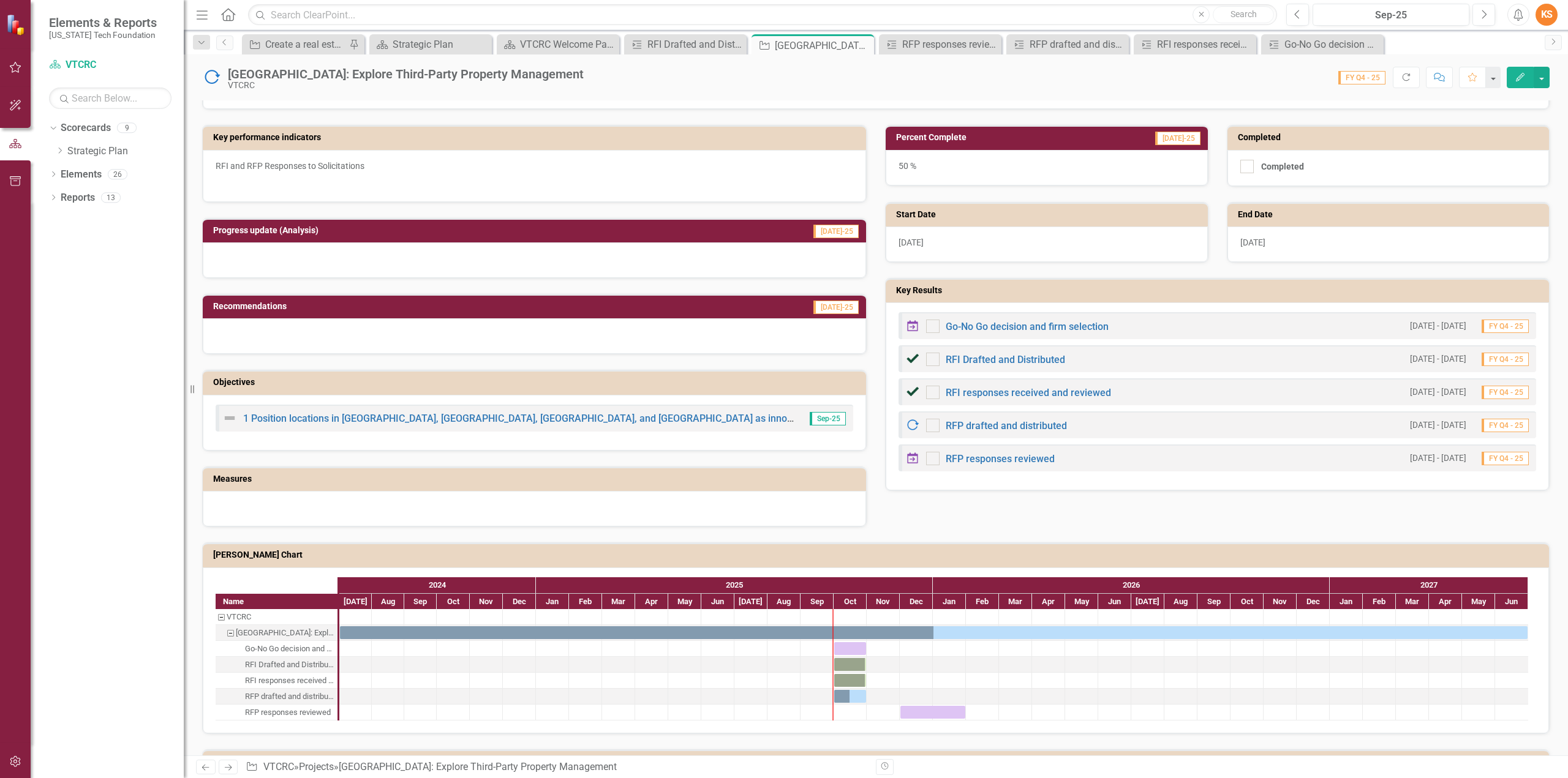
scroll to position [411, 0]
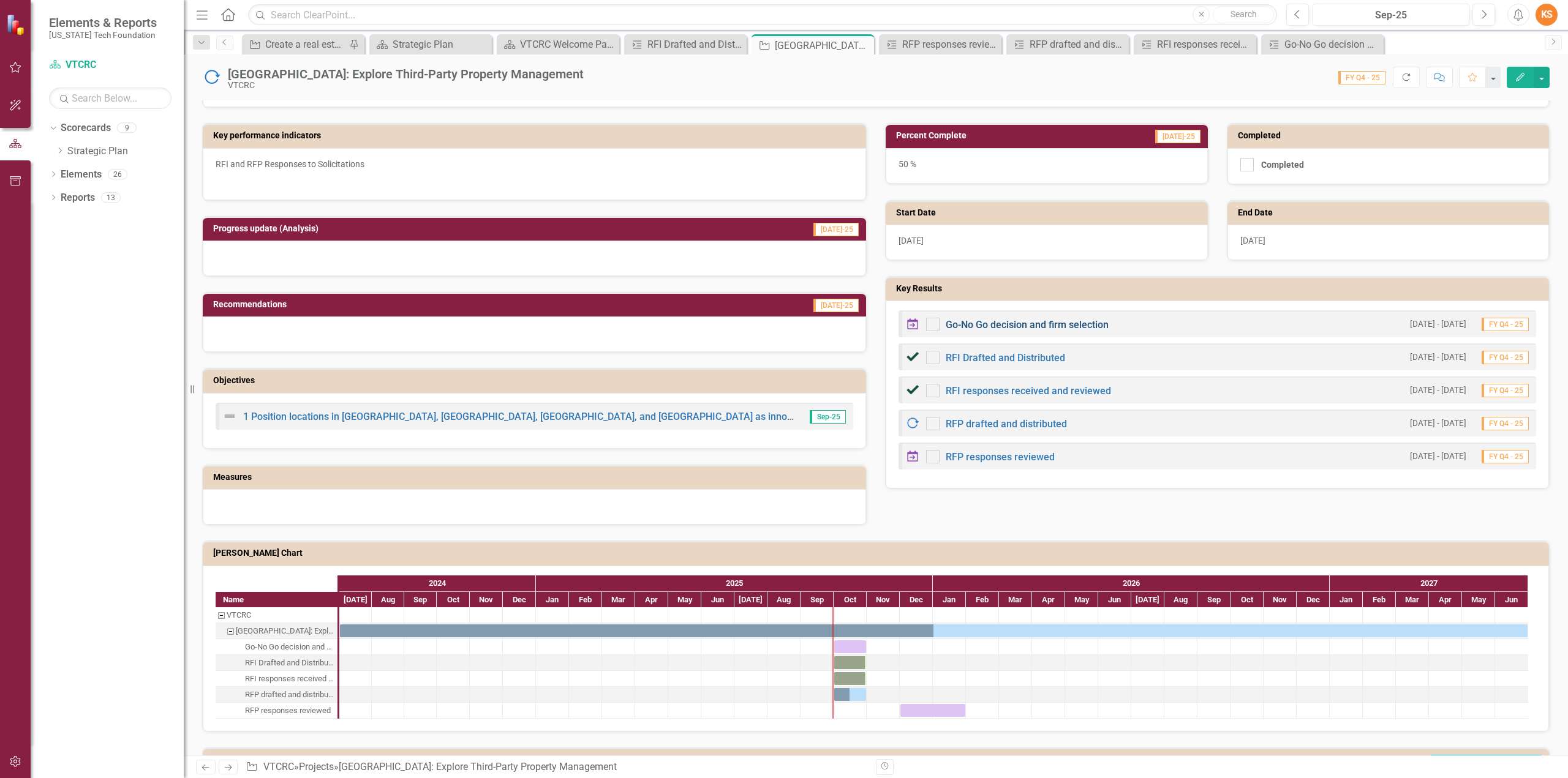
click at [1035, 323] on link "Go-No Go decision and firm selection" at bounding box center [1026, 324] width 163 height 12
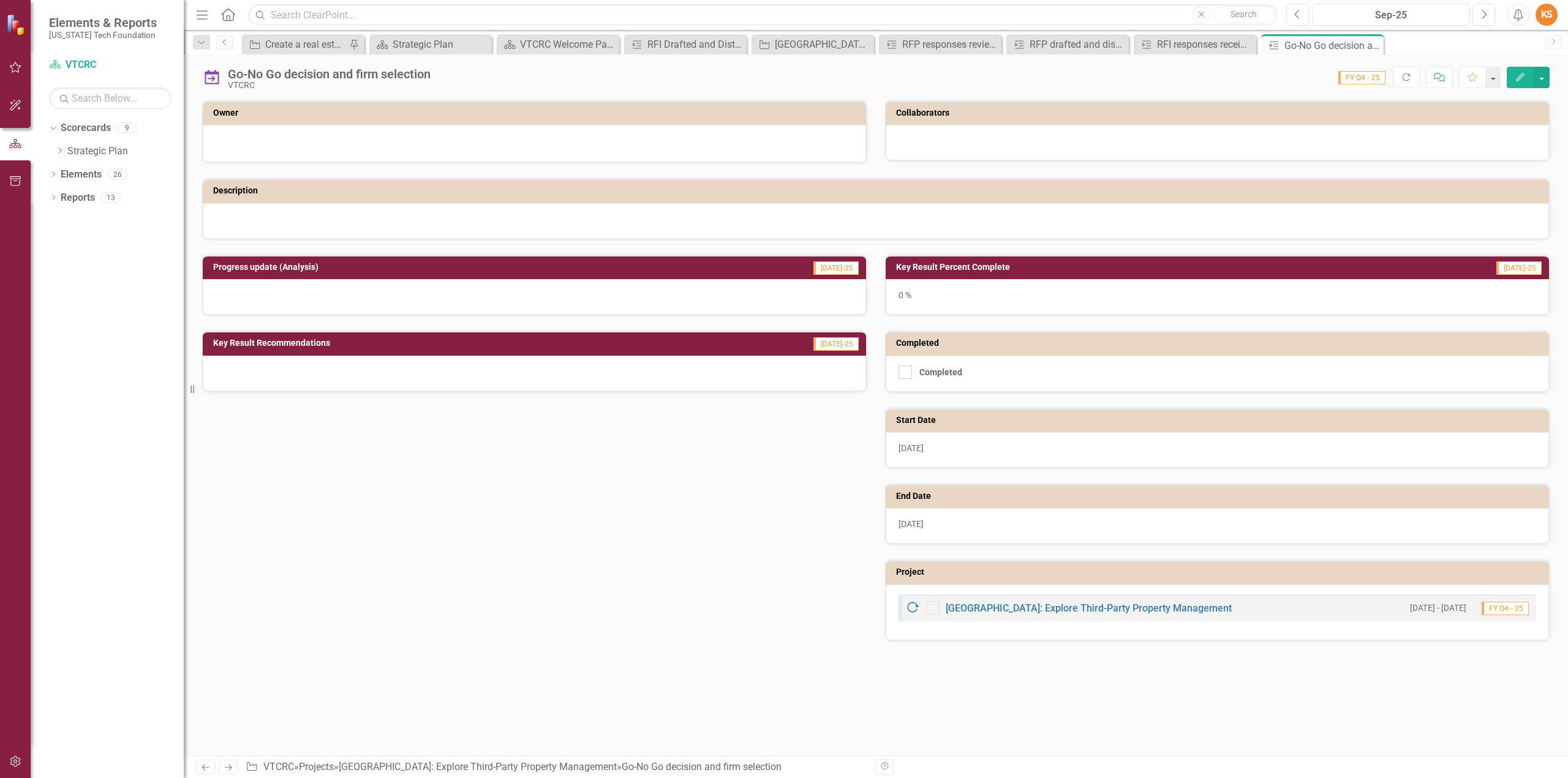
click at [1523, 73] on icon "Edit" at bounding box center [1519, 77] width 11 height 9
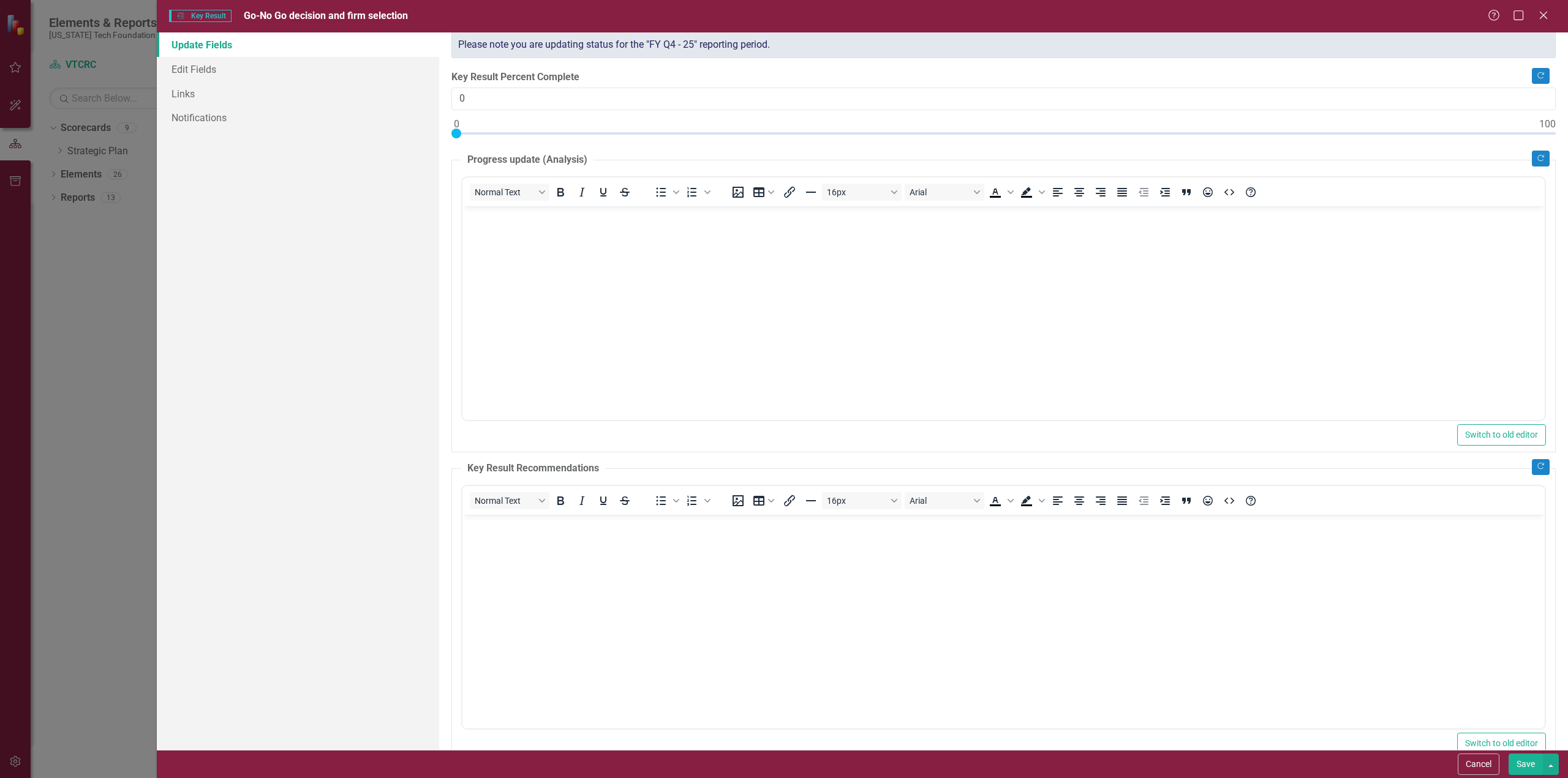
scroll to position [86, 0]
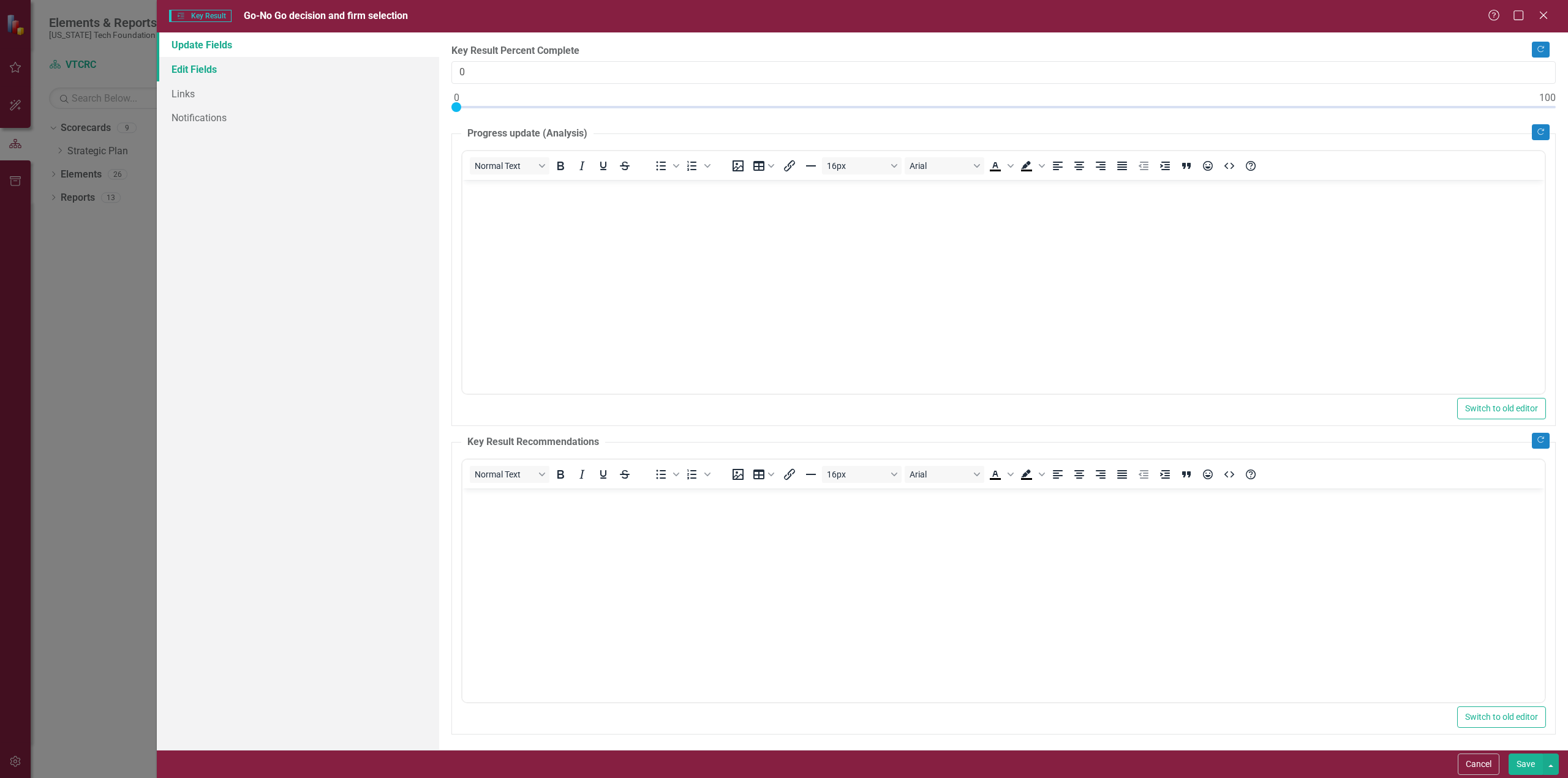
click at [190, 68] on link "Edit Fields" at bounding box center [297, 68] width 283 height 24
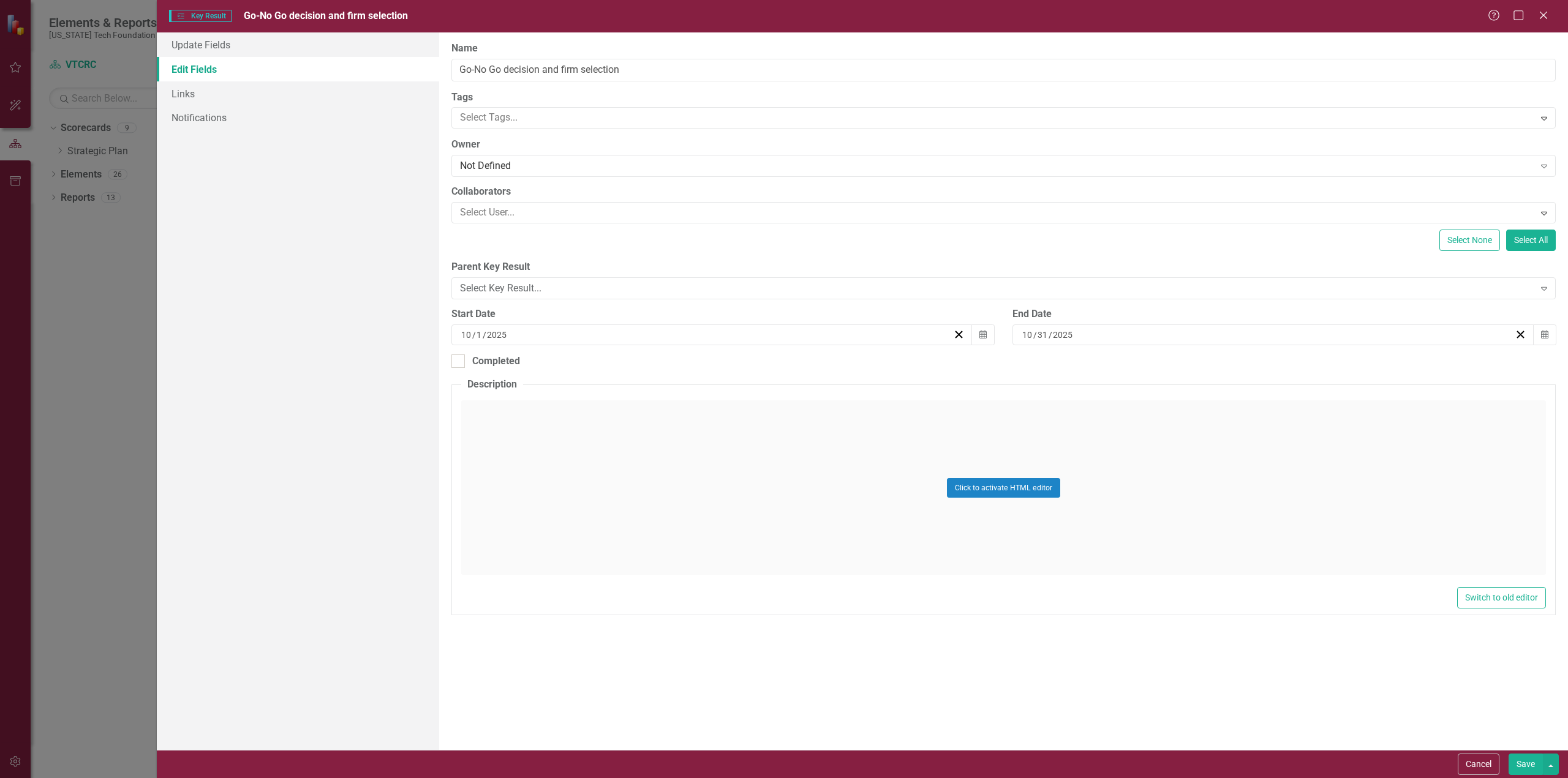
click at [1111, 330] on div "10 / 31 / 2025" at bounding box center [1267, 334] width 494 height 13
click at [1339, 364] on button "›" at bounding box center [1340, 365] width 27 height 27
click at [1340, 364] on button "›" at bounding box center [1340, 365] width 27 height 27
click at [1341, 364] on button "›" at bounding box center [1340, 365] width 27 height 27
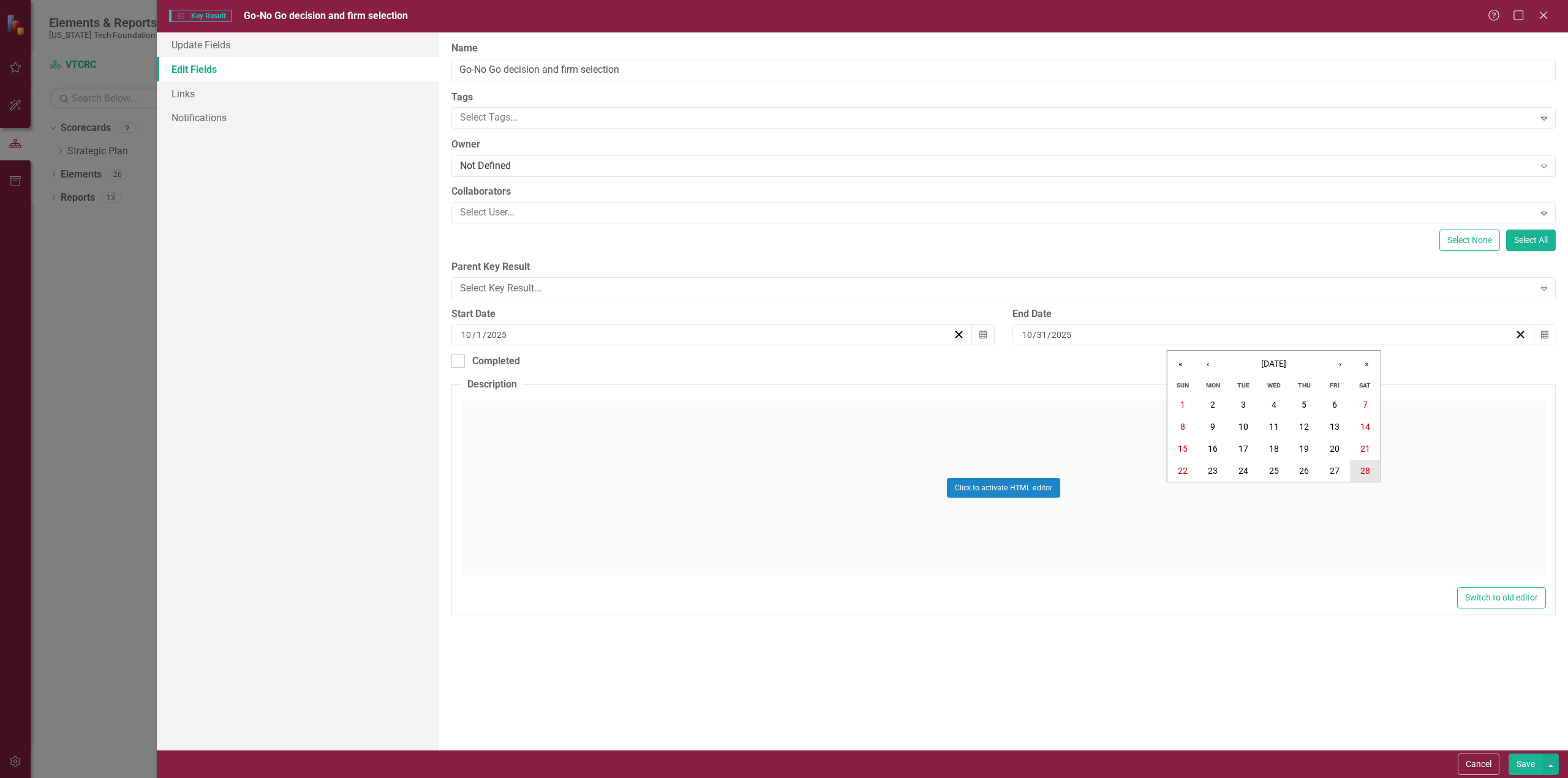
click at [1366, 470] on abbr "28" at bounding box center [1366, 471] width 10 height 10
click at [981, 332] on icon "button" at bounding box center [983, 334] width 8 height 9
click at [647, 362] on button "‹" at bounding box center [646, 365] width 27 height 27
click at [783, 364] on button "›" at bounding box center [779, 365] width 27 height 27
click at [781, 365] on button "›" at bounding box center [779, 365] width 27 height 27
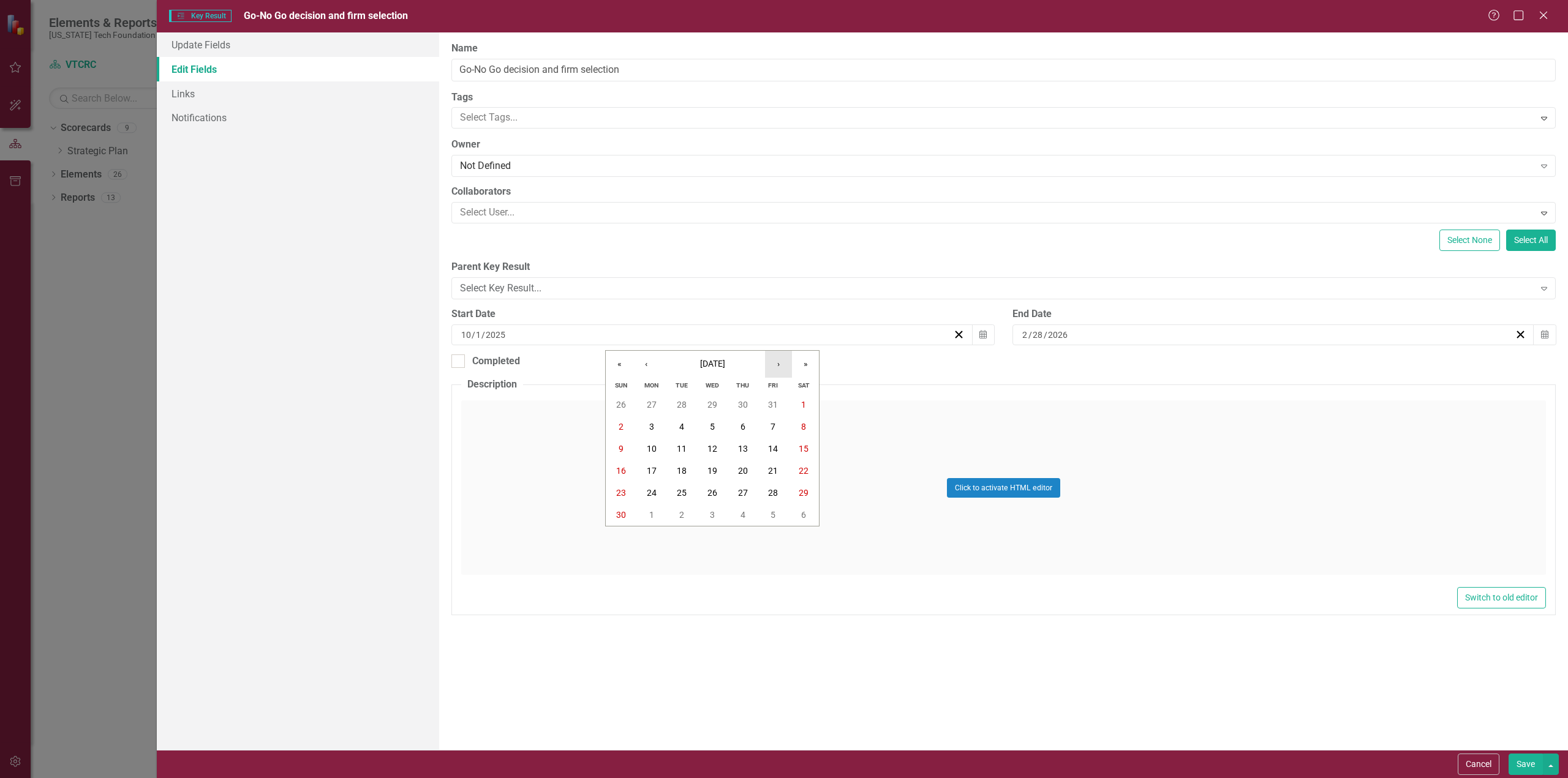
click at [781, 365] on button "›" at bounding box center [779, 365] width 27 height 27
click at [777, 363] on button "›" at bounding box center [779, 365] width 27 height 27
click at [739, 403] on button "1" at bounding box center [742, 405] width 30 height 22
click at [1523, 763] on button "Save" at bounding box center [1525, 764] width 34 height 22
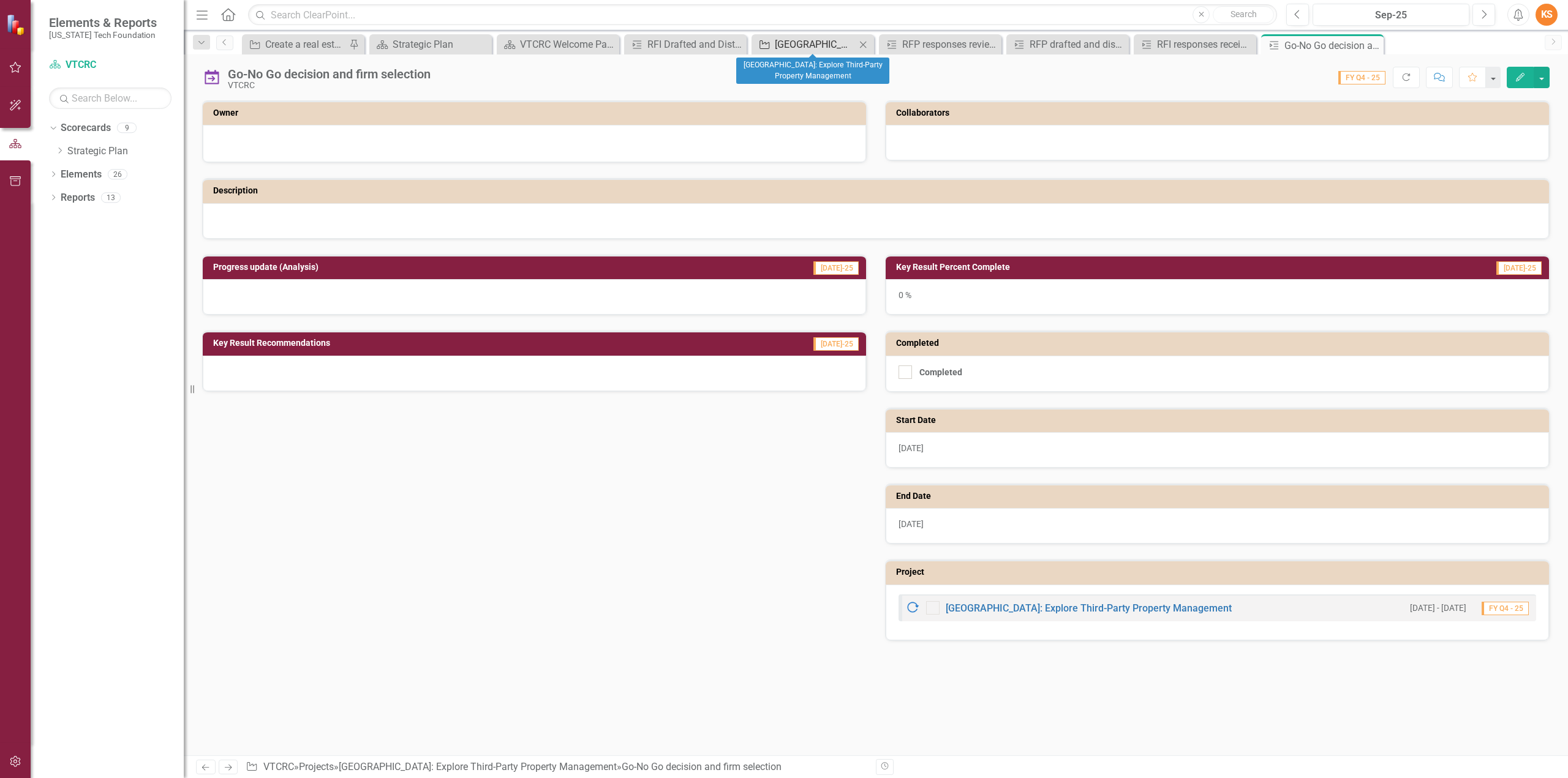
click at [809, 46] on div "[GEOGRAPHIC_DATA]: Explore Third-Party Property Management" at bounding box center [815, 45] width 81 height 16
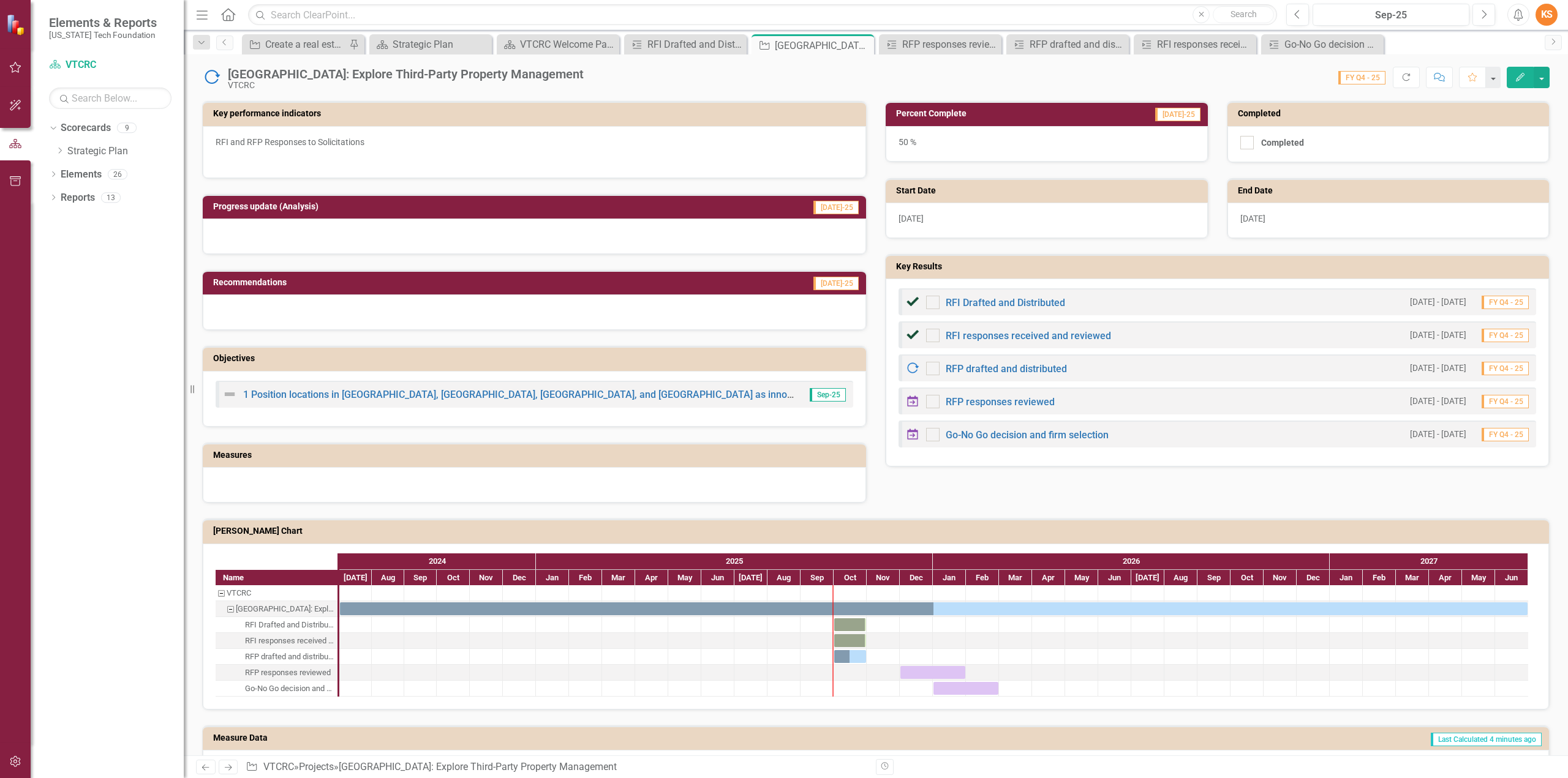
scroll to position [434, 0]
click at [1424, 296] on small "[DATE] - [DATE]" at bounding box center [1438, 302] width 57 height 12
click at [991, 297] on link "RFI Drafted and Distributed" at bounding box center [1005, 302] width 119 height 12
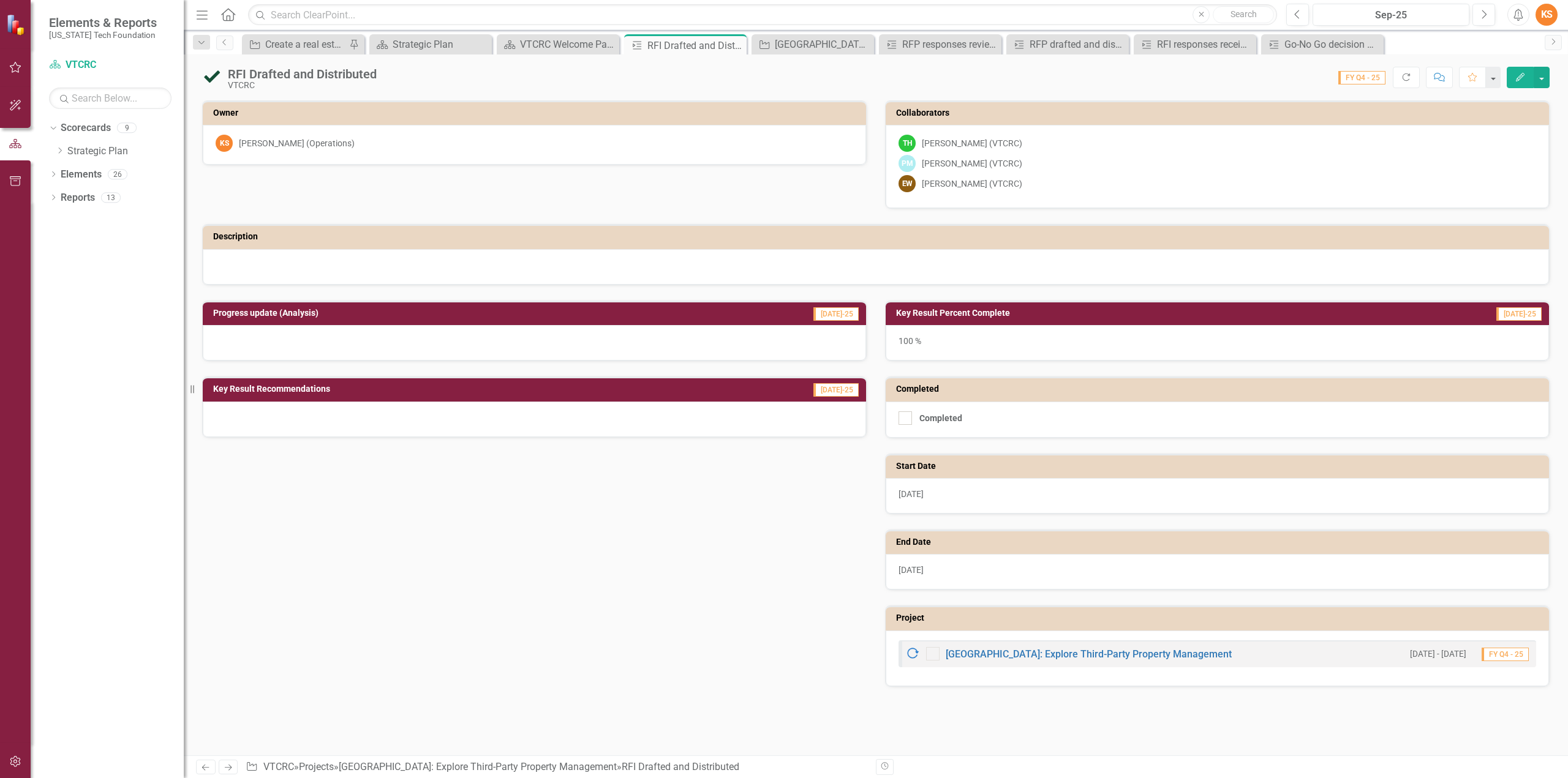
click at [1521, 76] on icon "Edit" at bounding box center [1519, 77] width 11 height 9
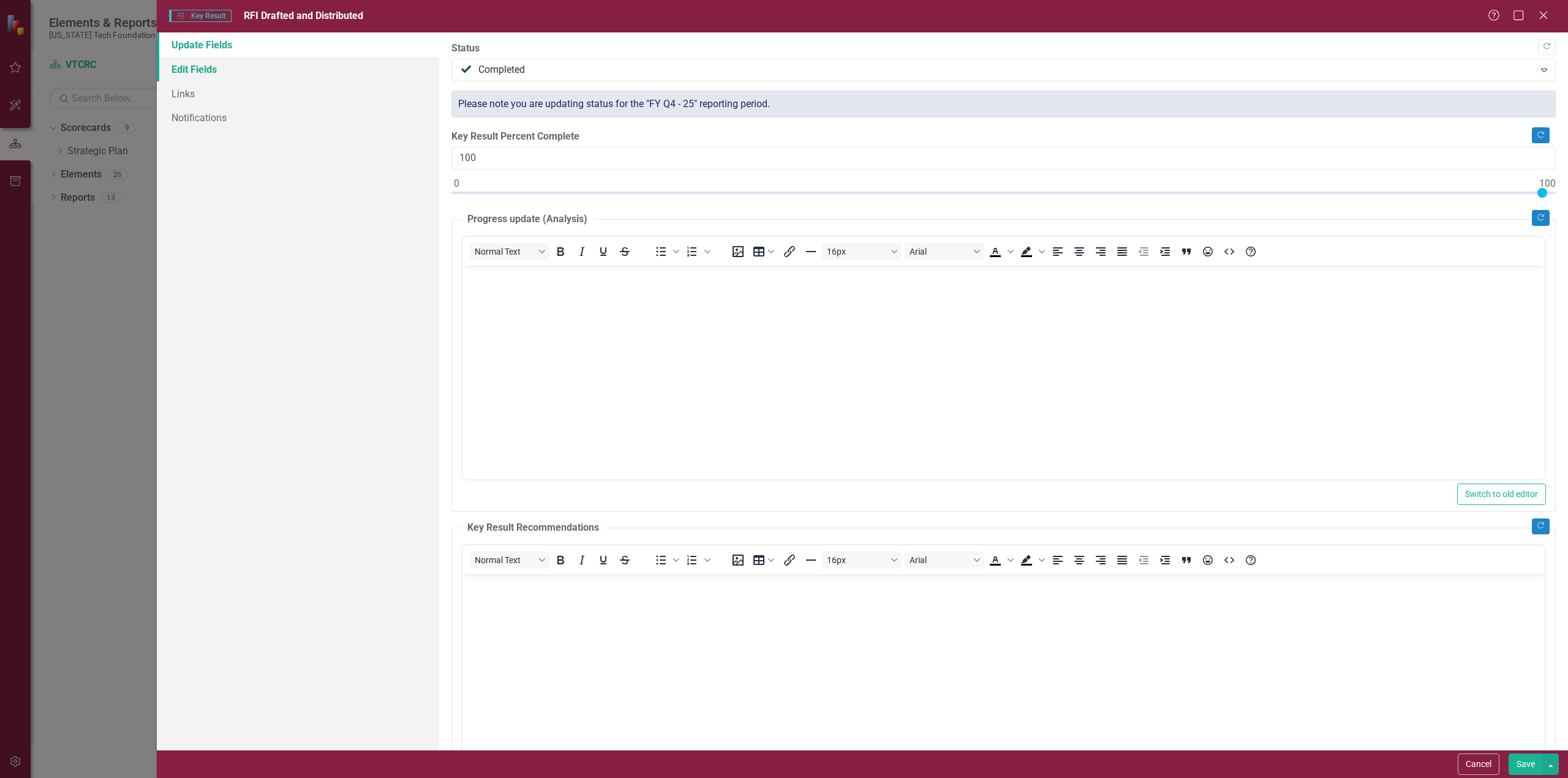
click at [194, 68] on link "Edit Fields" at bounding box center [297, 68] width 283 height 24
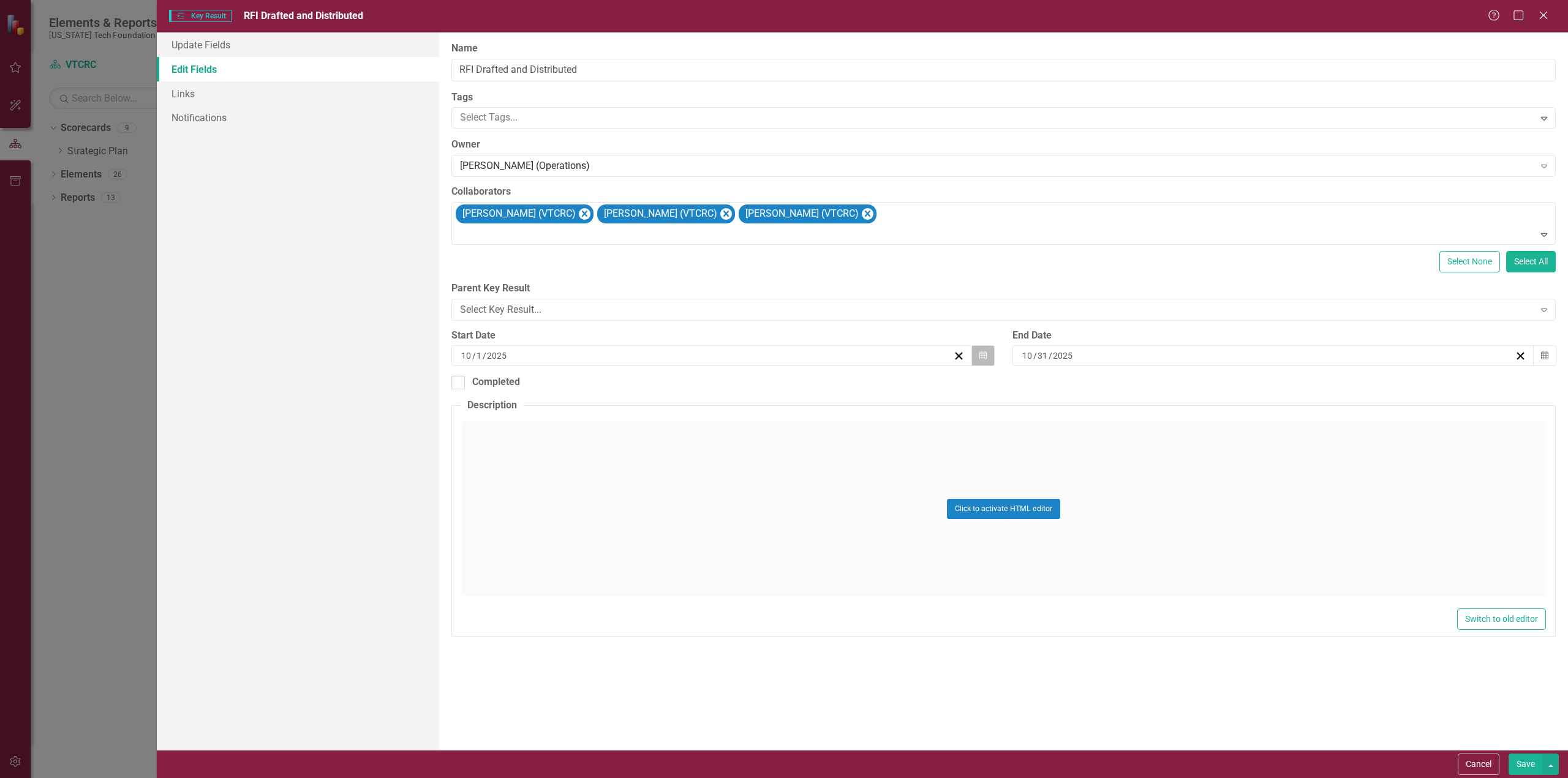
click at [984, 352] on icon "Calendar" at bounding box center [983, 356] width 8 height 9
click at [645, 381] on button "‹" at bounding box center [646, 385] width 27 height 27
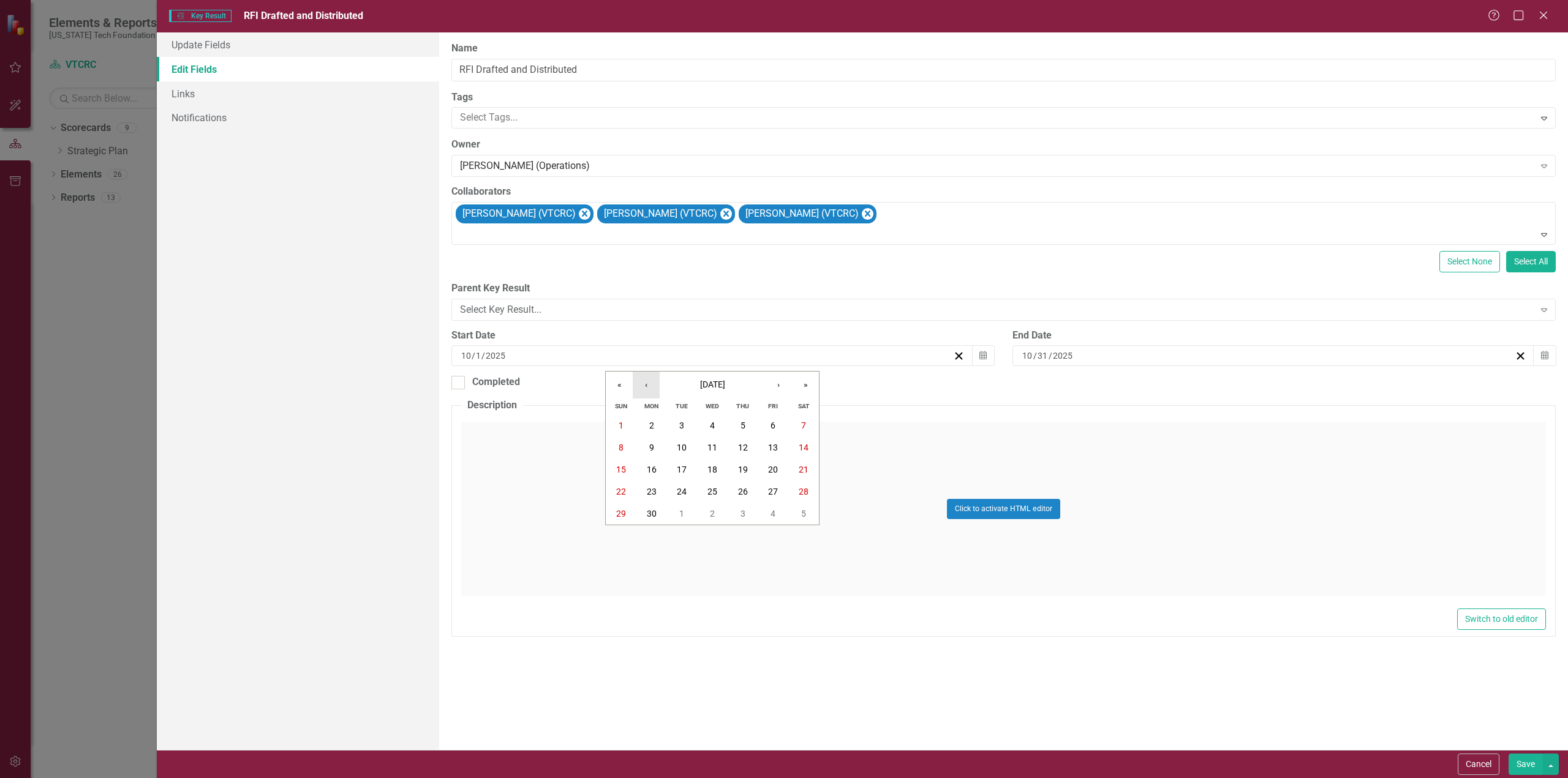
click at [647, 386] on button "‹" at bounding box center [646, 385] width 27 height 27
click at [739, 426] on button "1" at bounding box center [742, 425] width 30 height 22
click at [1547, 354] on icon "Calendar" at bounding box center [1545, 356] width 8 height 9
click at [1339, 383] on button "›" at bounding box center [1340, 385] width 27 height 27
click at [1206, 383] on button "‹" at bounding box center [1208, 385] width 27 height 27
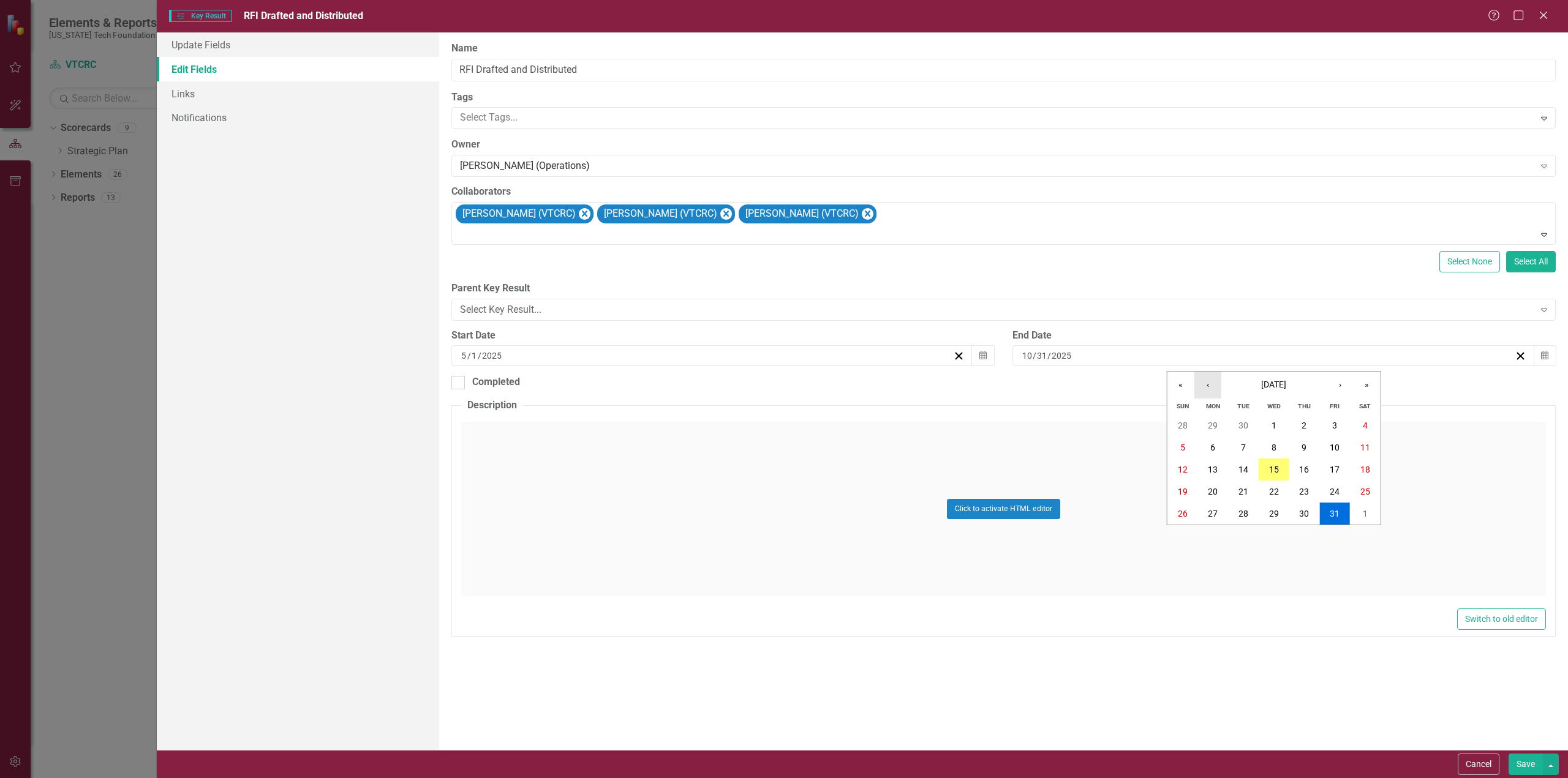
click at [1206, 383] on button "‹" at bounding box center [1208, 385] width 27 height 27
click at [1208, 383] on button "‹" at bounding box center [1208, 385] width 27 height 27
click at [1340, 381] on button "›" at bounding box center [1340, 385] width 27 height 27
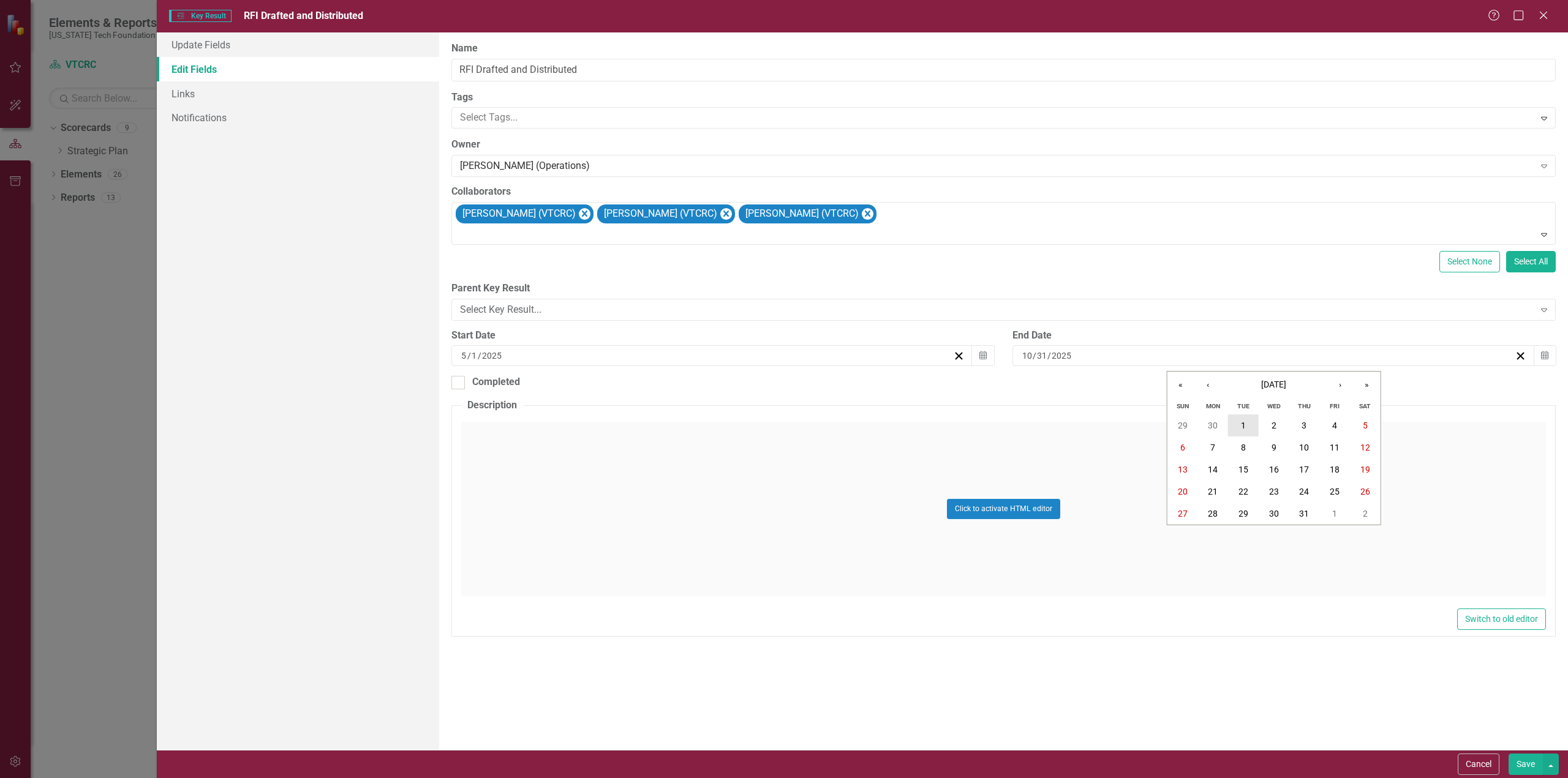
click at [1245, 424] on abbr "1" at bounding box center [1242, 425] width 5 height 10
click at [1530, 762] on button "Save" at bounding box center [1525, 764] width 34 height 22
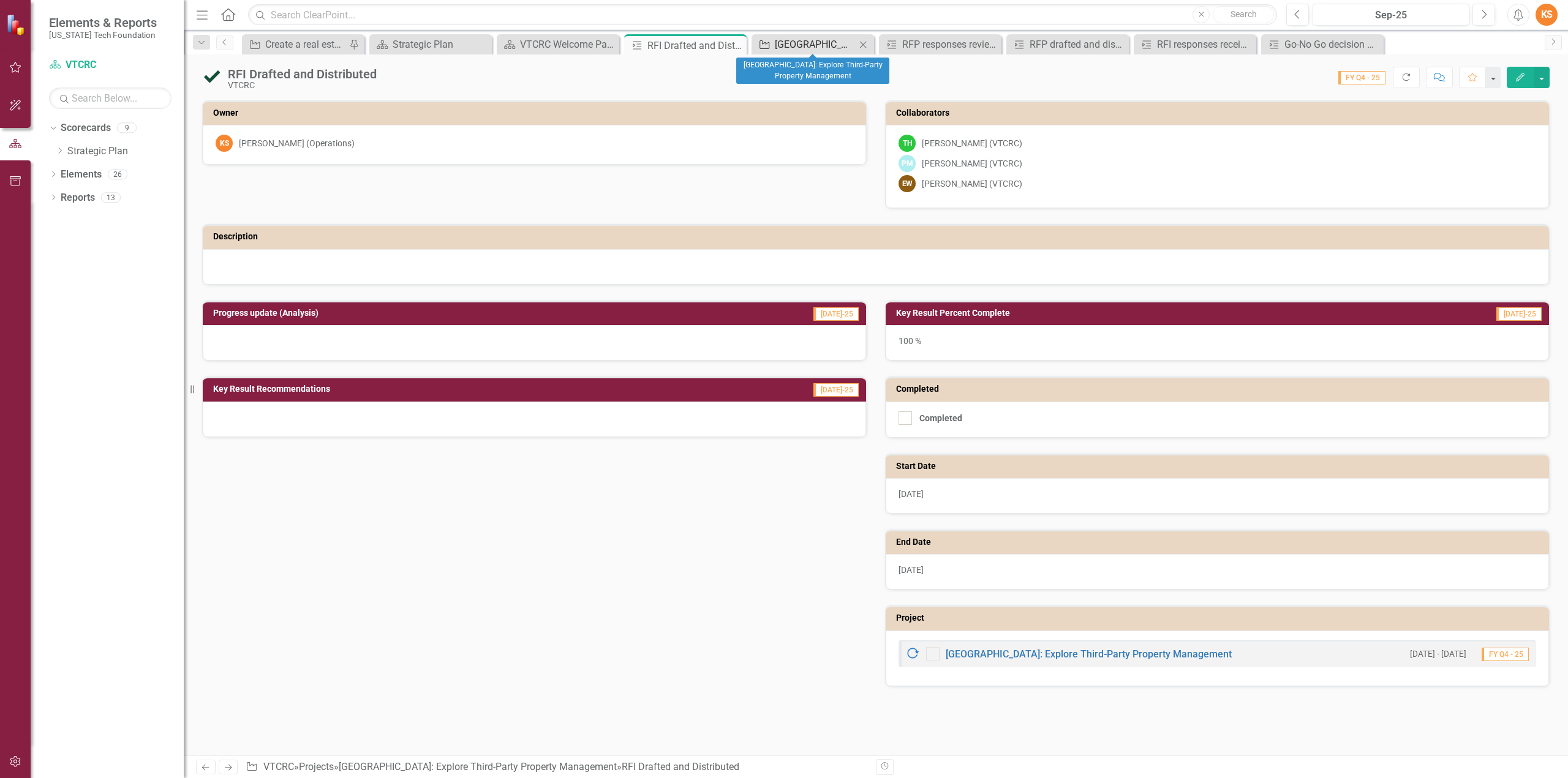
click at [817, 43] on div "[GEOGRAPHIC_DATA]: Explore Third-Party Property Management" at bounding box center [815, 45] width 81 height 16
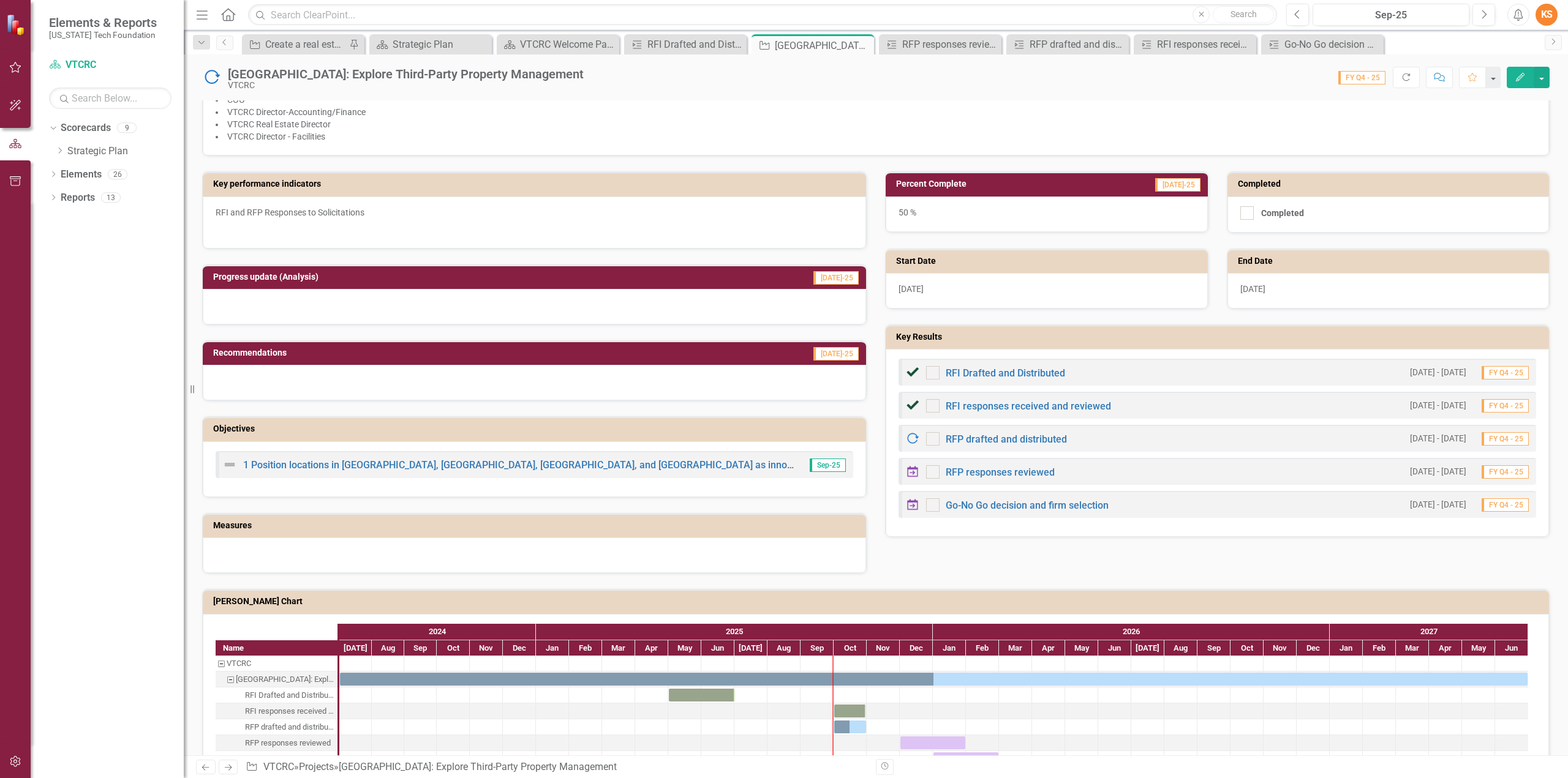
scroll to position [357, 0]
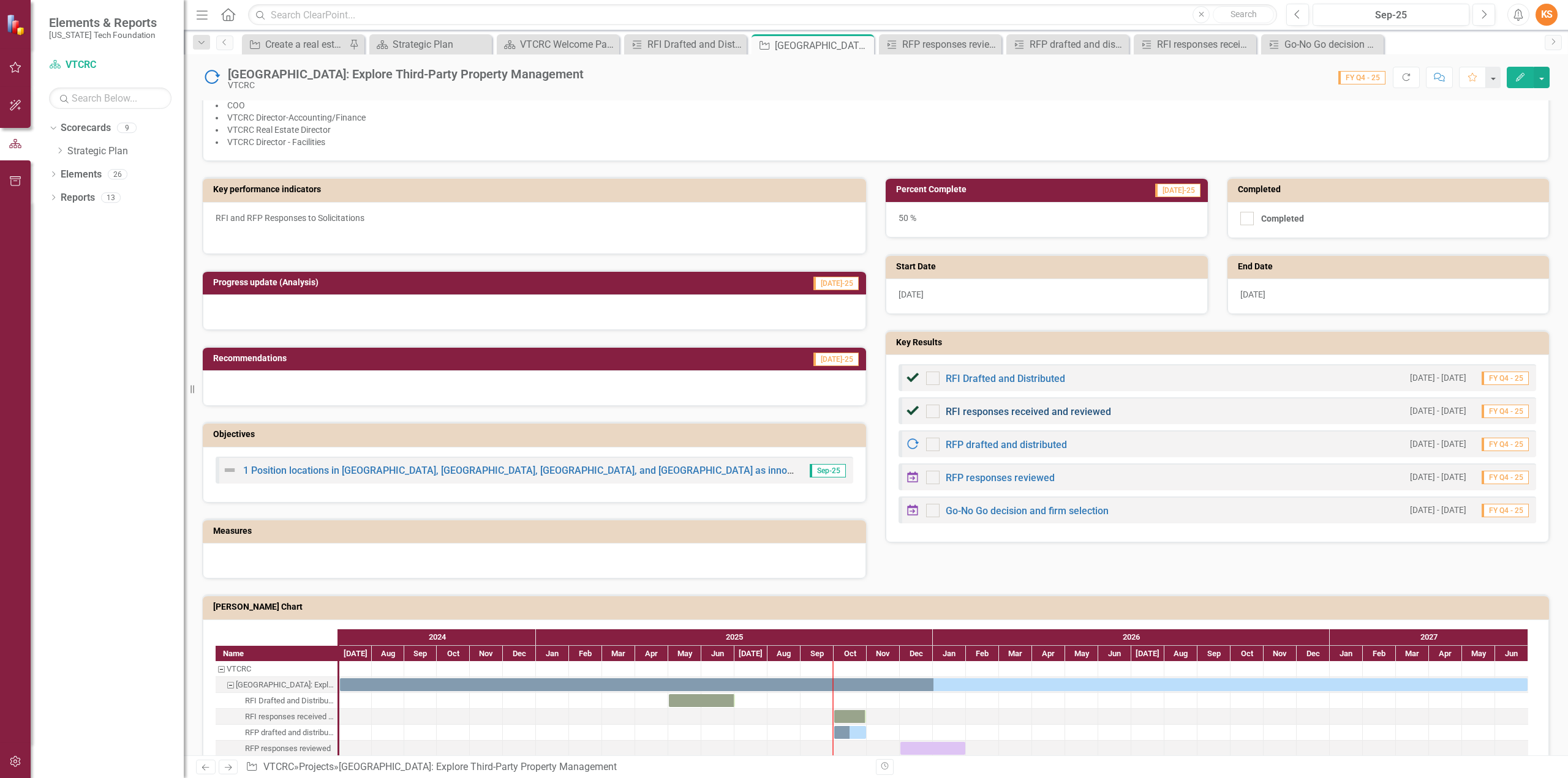
click at [1037, 406] on link "RFI responses received and reviewed" at bounding box center [1027, 411] width 165 height 12
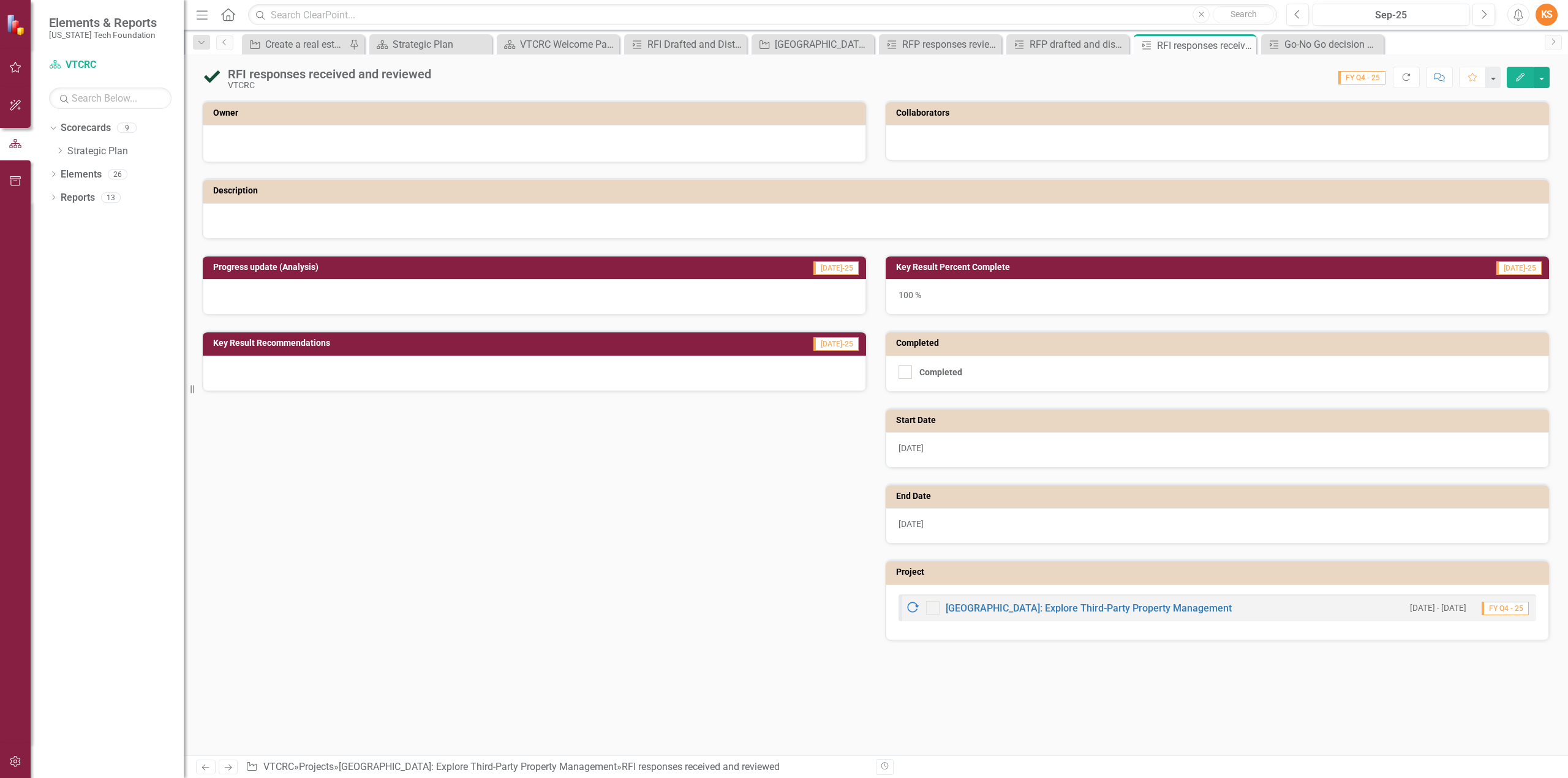
click at [1518, 76] on icon "Edit" at bounding box center [1519, 77] width 11 height 9
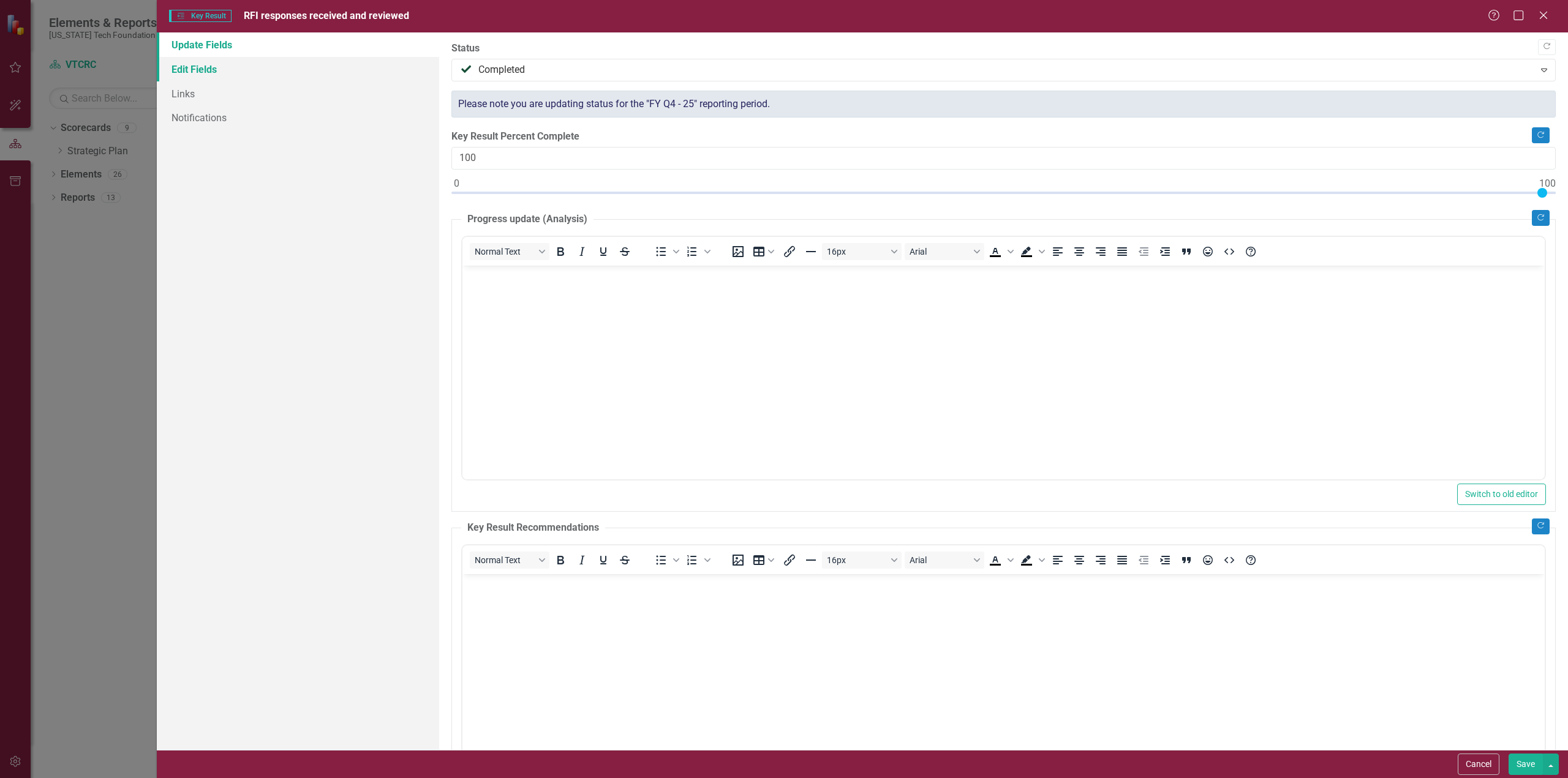
click at [202, 67] on link "Edit Fields" at bounding box center [297, 68] width 283 height 24
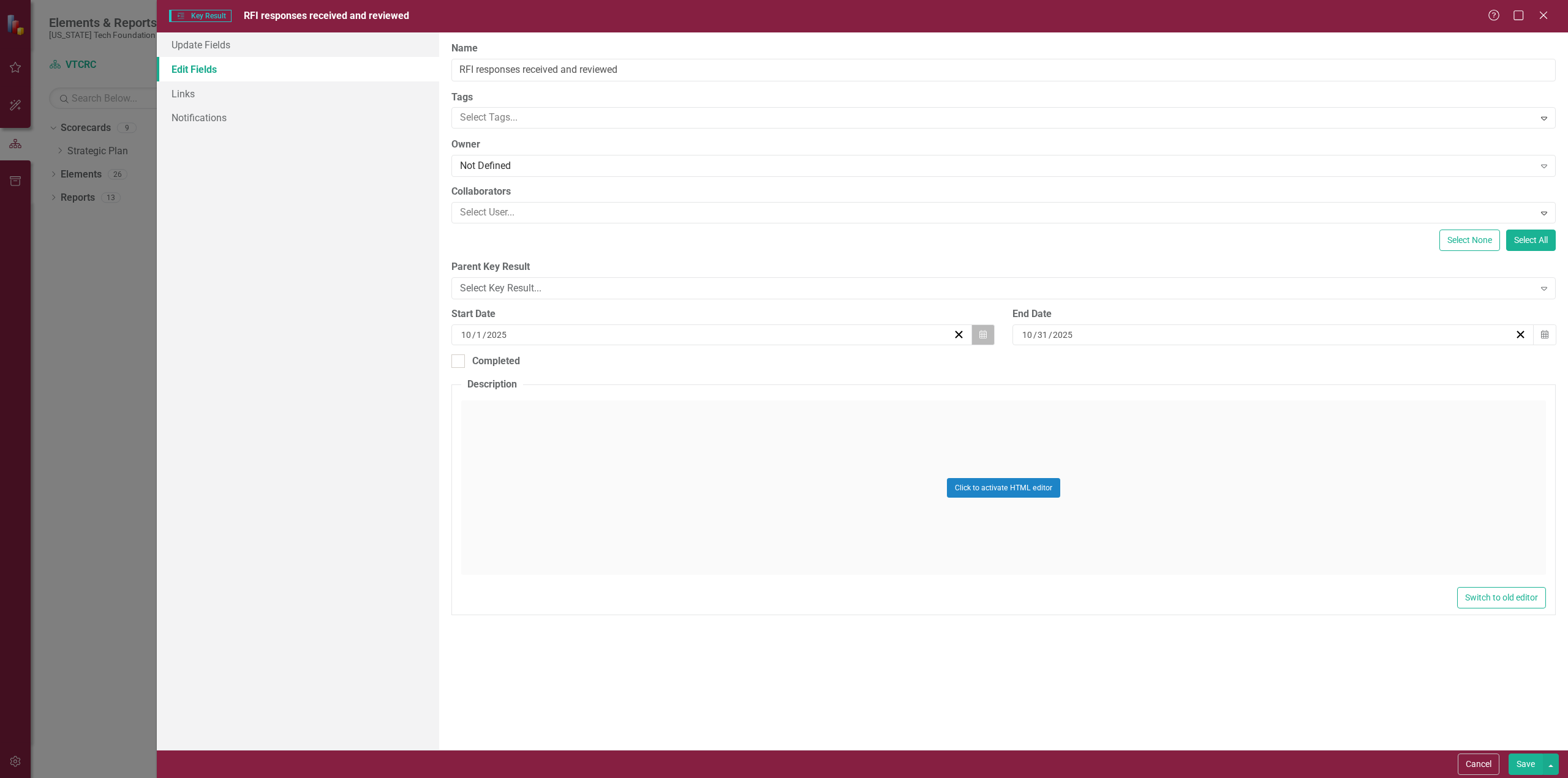
click at [984, 332] on icon "button" at bounding box center [983, 334] width 8 height 9
click at [647, 365] on button "‹" at bounding box center [646, 365] width 27 height 27
click at [647, 364] on button "‹" at bounding box center [646, 365] width 27 height 27
click at [776, 445] on abbr "15" at bounding box center [773, 449] width 10 height 10
click at [1523, 760] on button "Save" at bounding box center [1525, 764] width 34 height 22
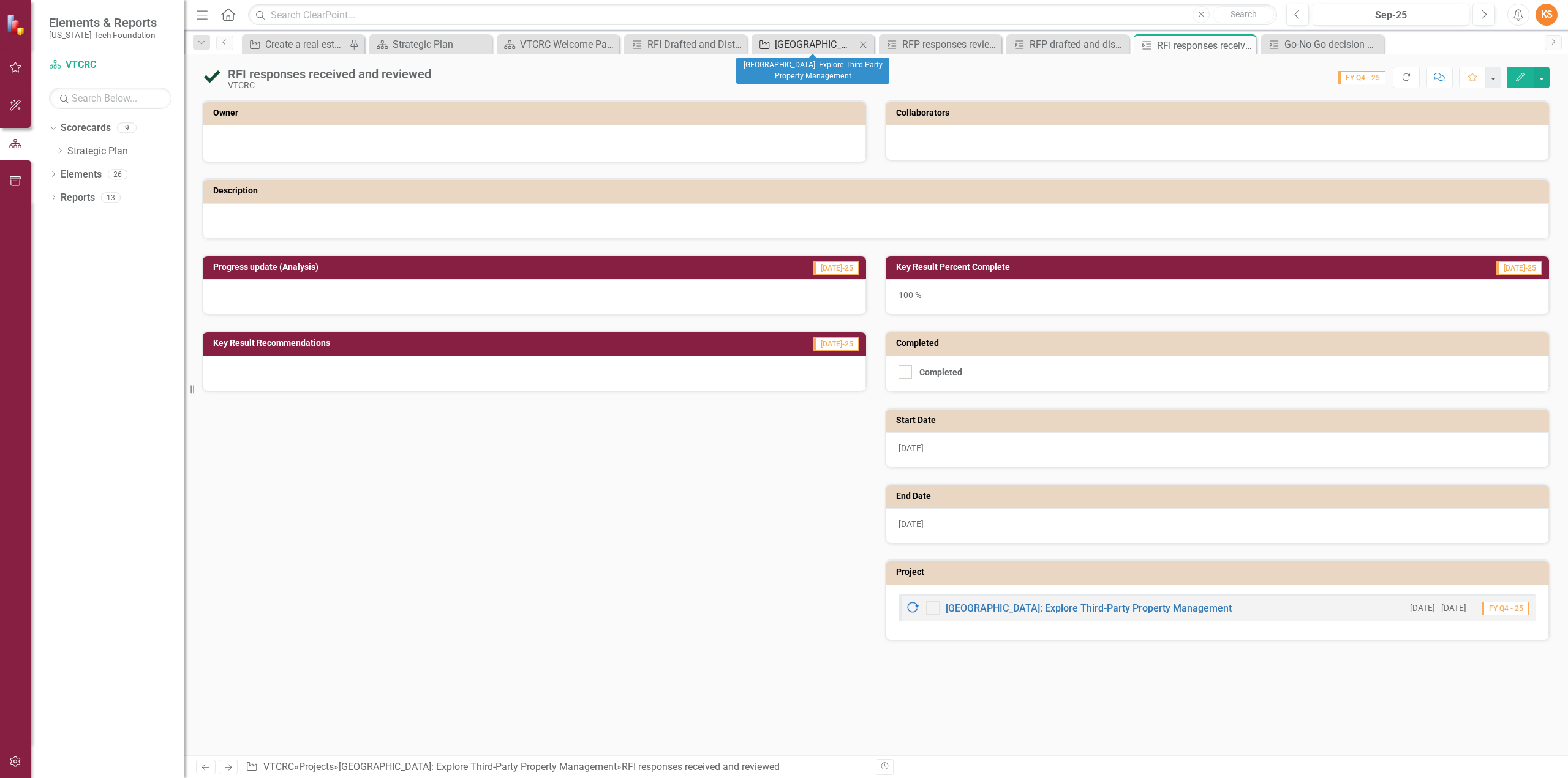
click at [817, 41] on div "[GEOGRAPHIC_DATA]: Explore Third-Party Property Management" at bounding box center [815, 45] width 81 height 16
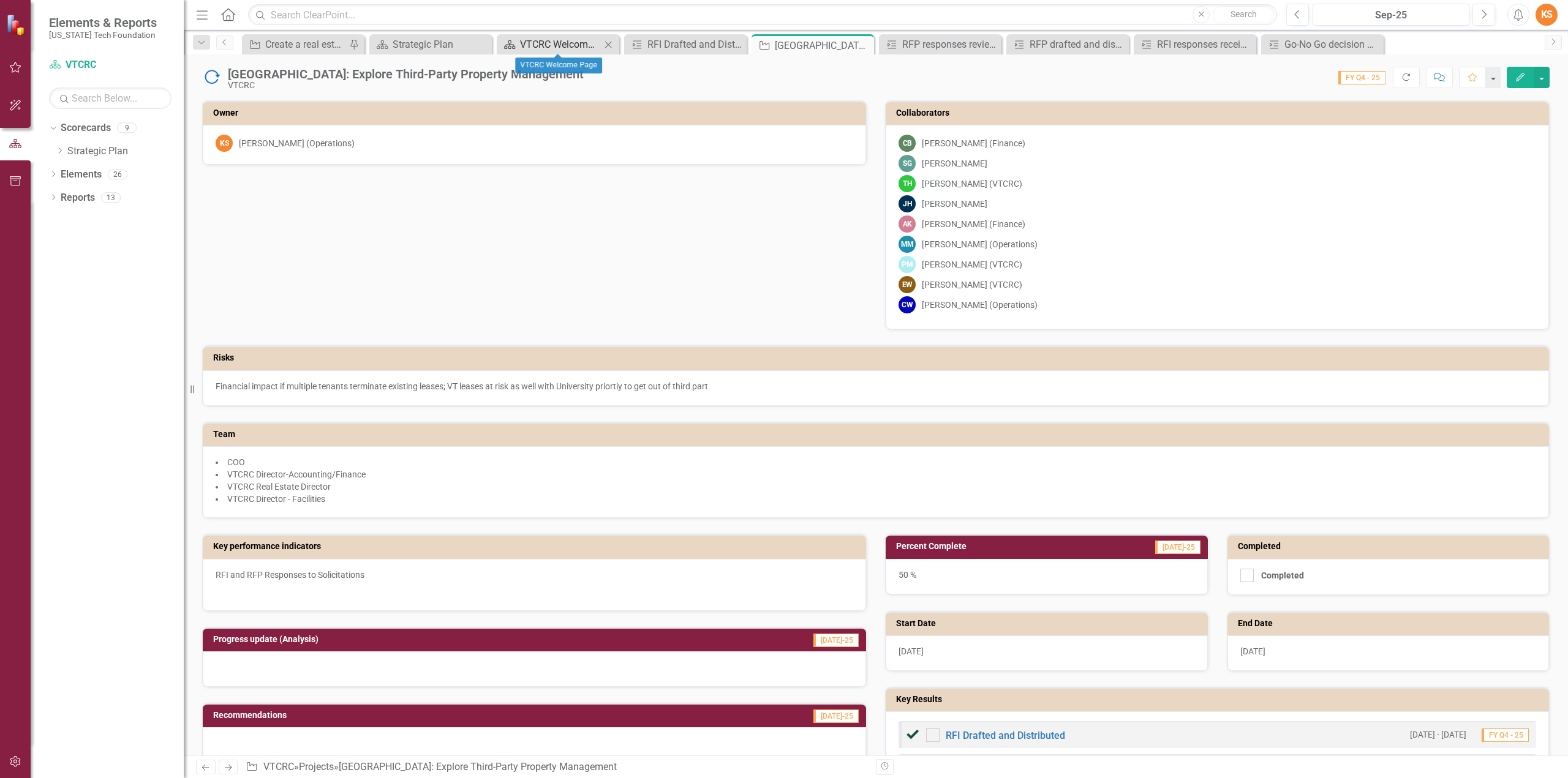
click at [553, 37] on div "VTCRC Welcome Page" at bounding box center [560, 45] width 81 height 16
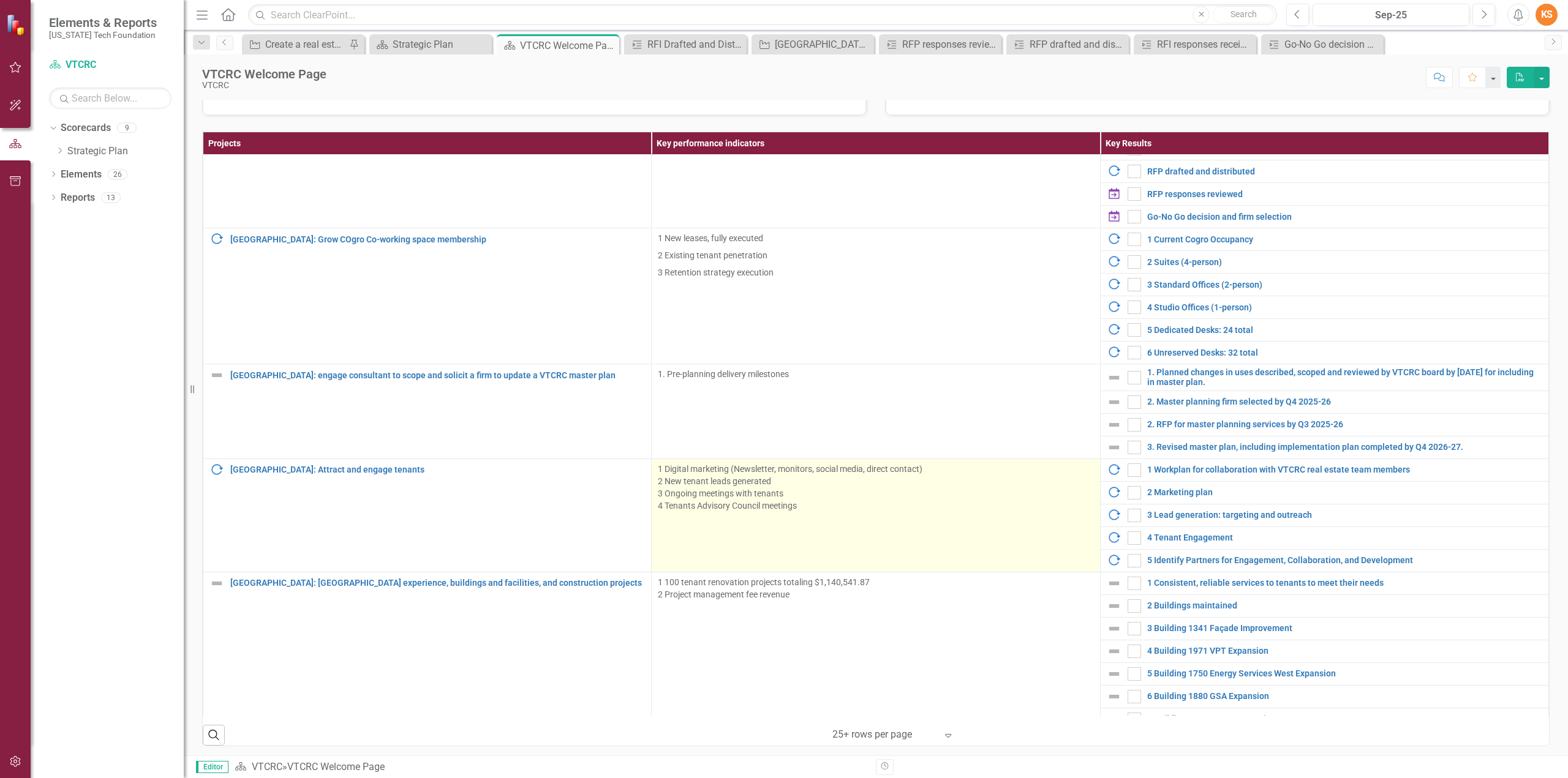
scroll to position [212, 0]
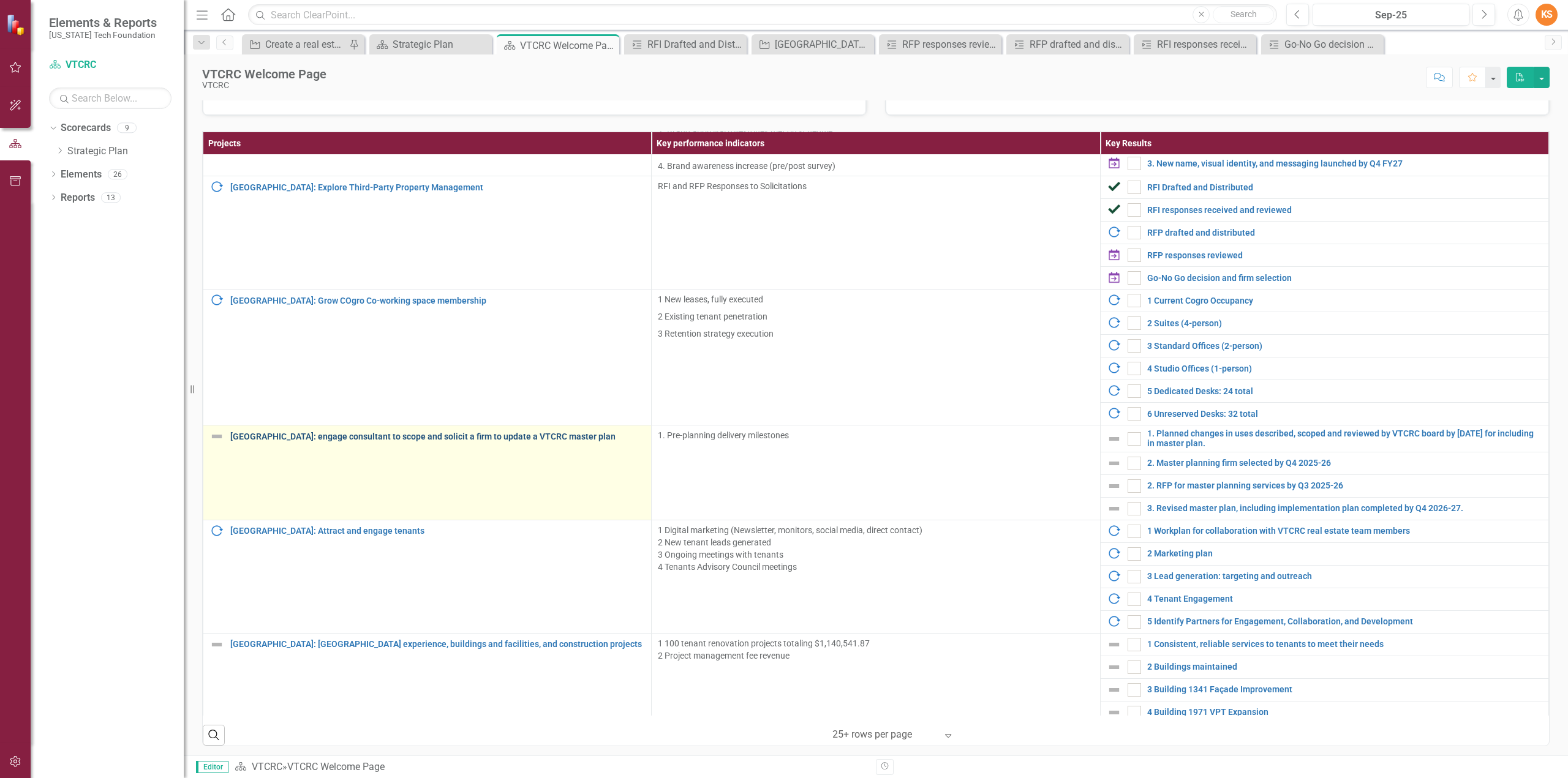
click at [436, 432] on link "[GEOGRAPHIC_DATA]: engage consultant to scope and solicit a firm to update a VT…" at bounding box center [438, 436] width 414 height 9
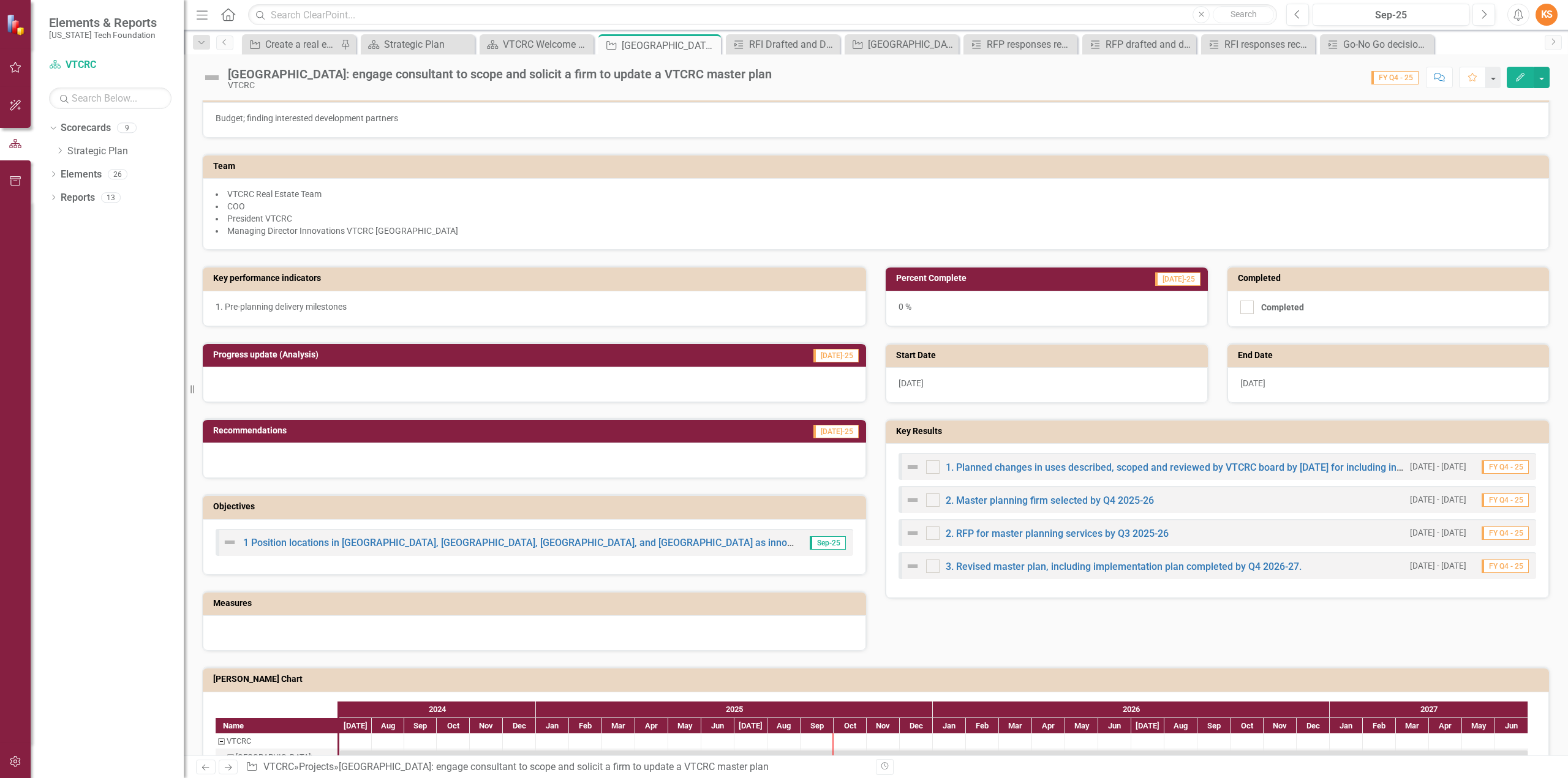
scroll to position [166, 0]
click at [1116, 462] on link "1. Planned changes in uses described, scoped and reviewed by VTCRC board by [DA…" at bounding box center [1199, 468] width 508 height 12
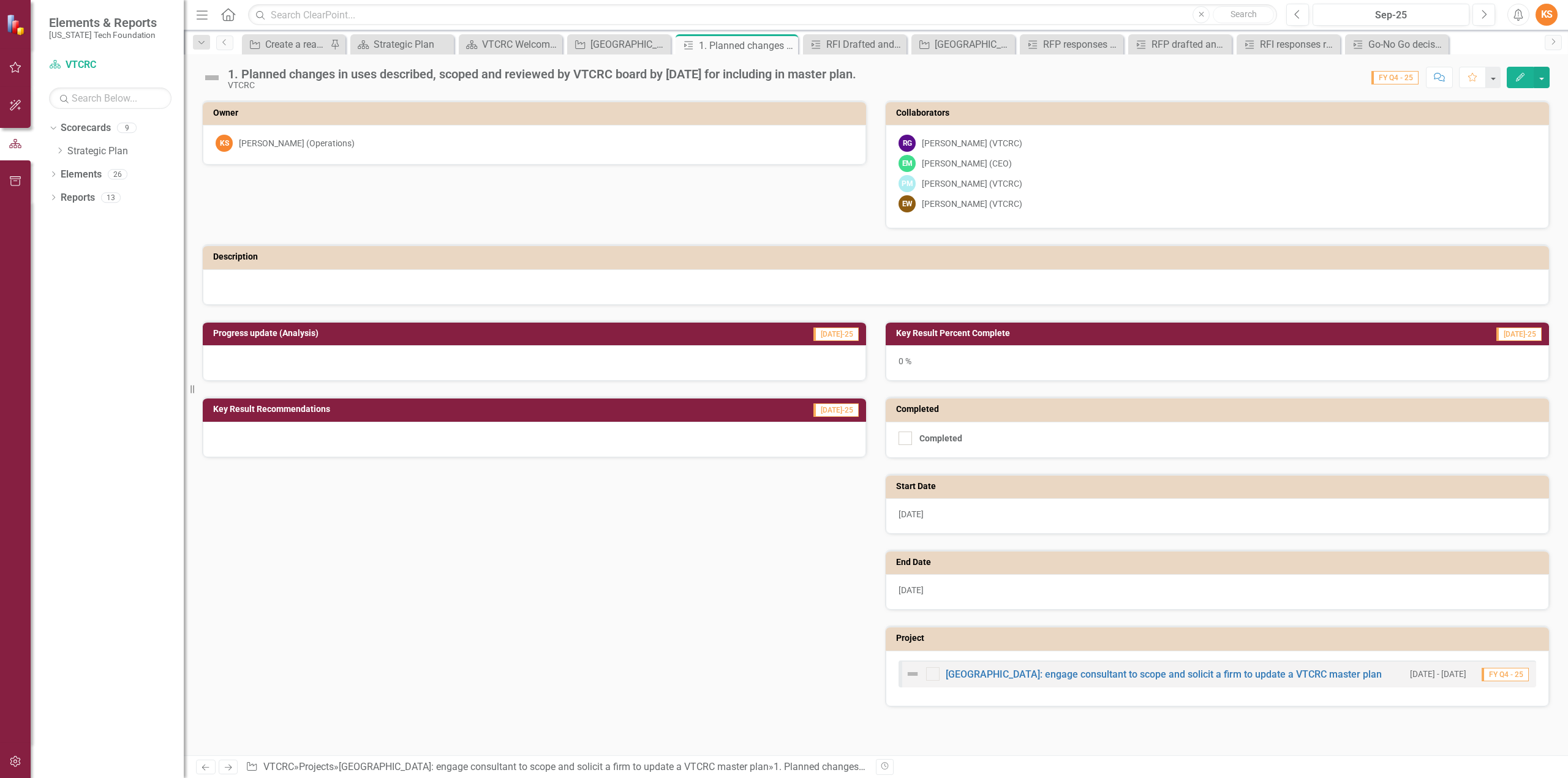
click at [1520, 76] on icon "Edit" at bounding box center [1519, 77] width 11 height 9
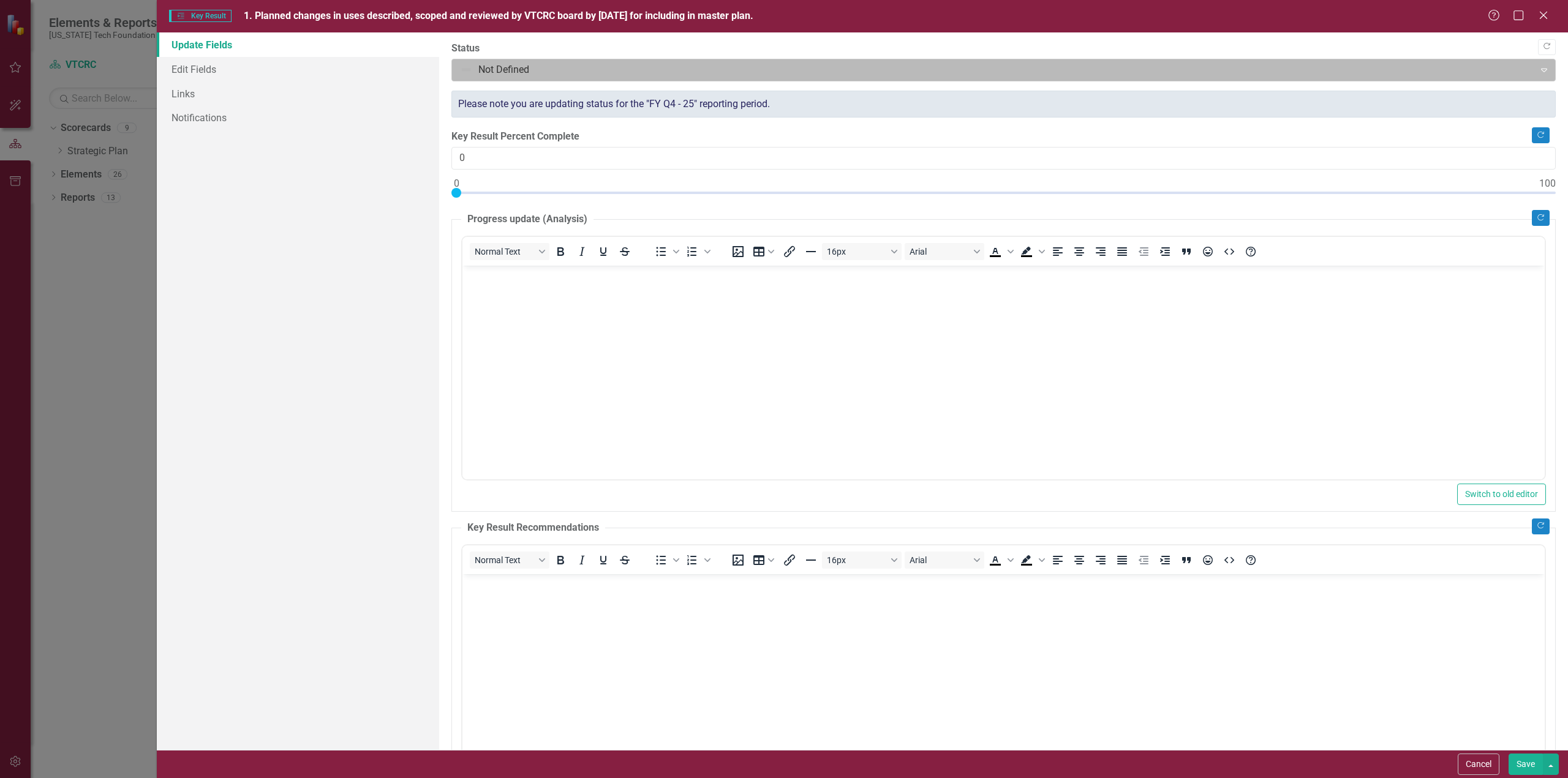
click at [591, 66] on div at bounding box center [993, 69] width 1067 height 17
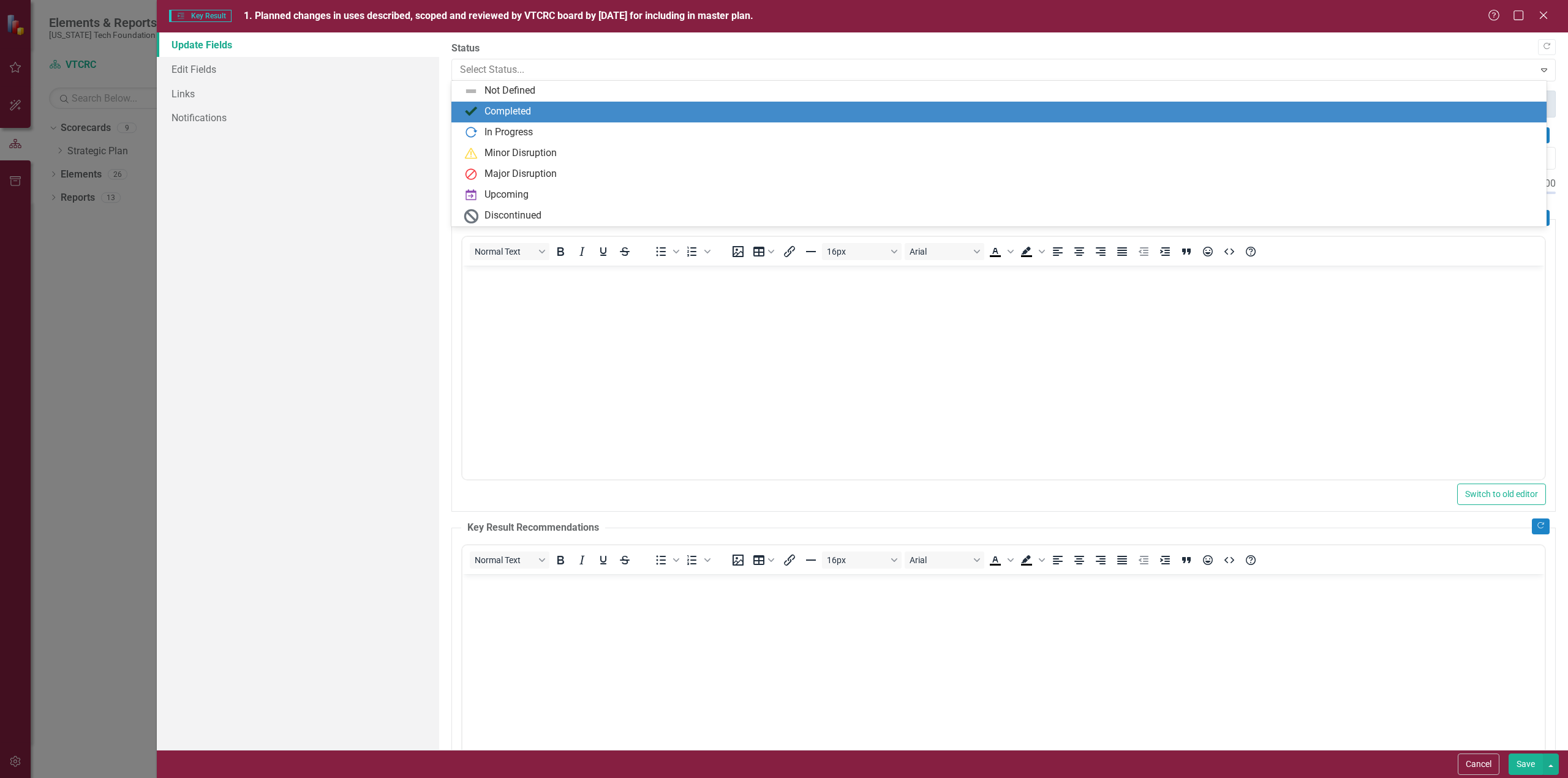
click at [502, 112] on div "Completed" at bounding box center [508, 111] width 47 height 14
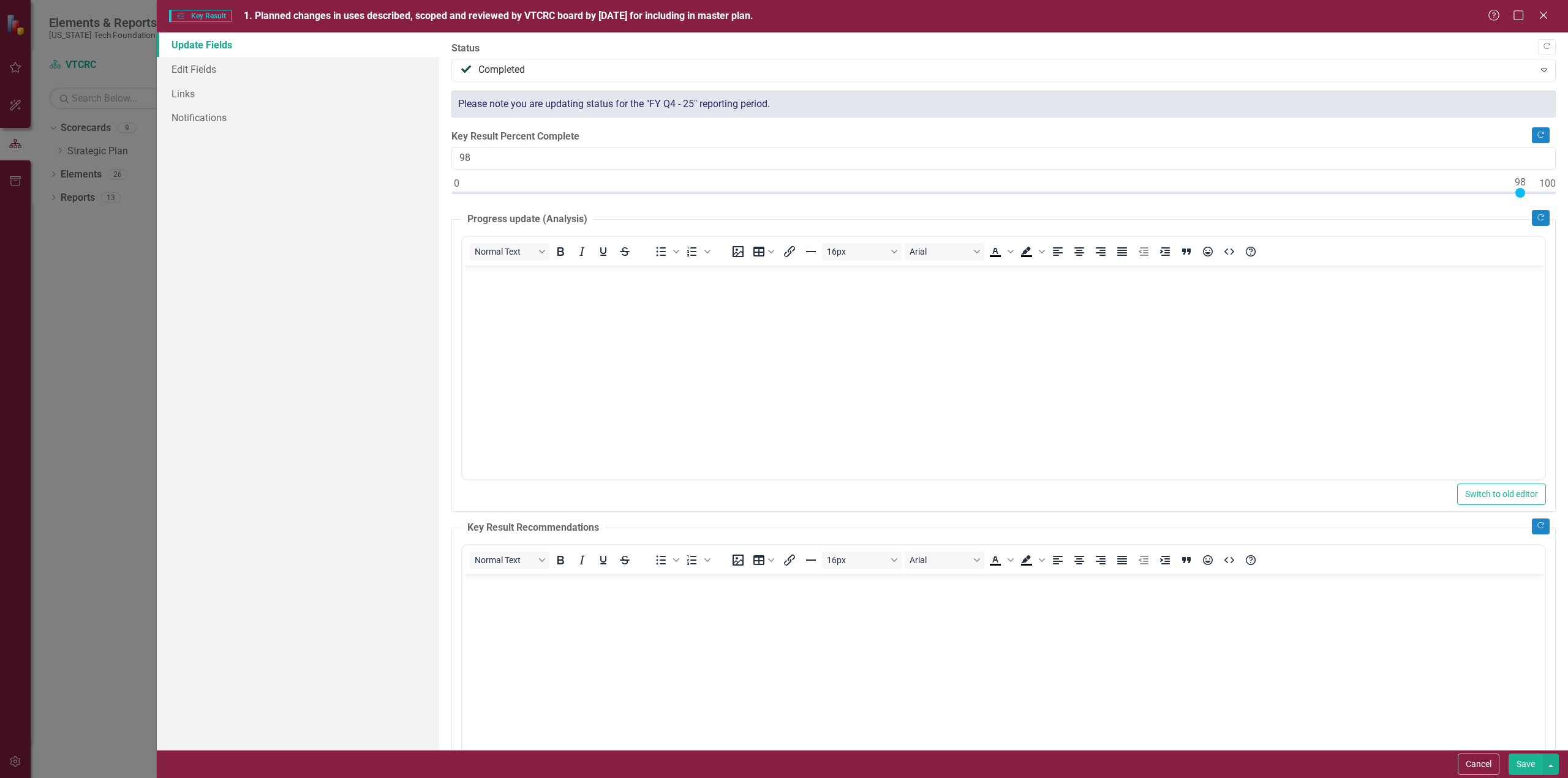
type input "100"
drag, startPoint x: 456, startPoint y: 190, endPoint x: 1567, endPoint y: 182, distance: 1111.0
click at [1567, 182] on div ""Update" fields in ClearPoint are the fields that change from reporting period …" at bounding box center [1003, 391] width 1129 height 717
click at [1530, 763] on button "Save" at bounding box center [1525, 764] width 34 height 22
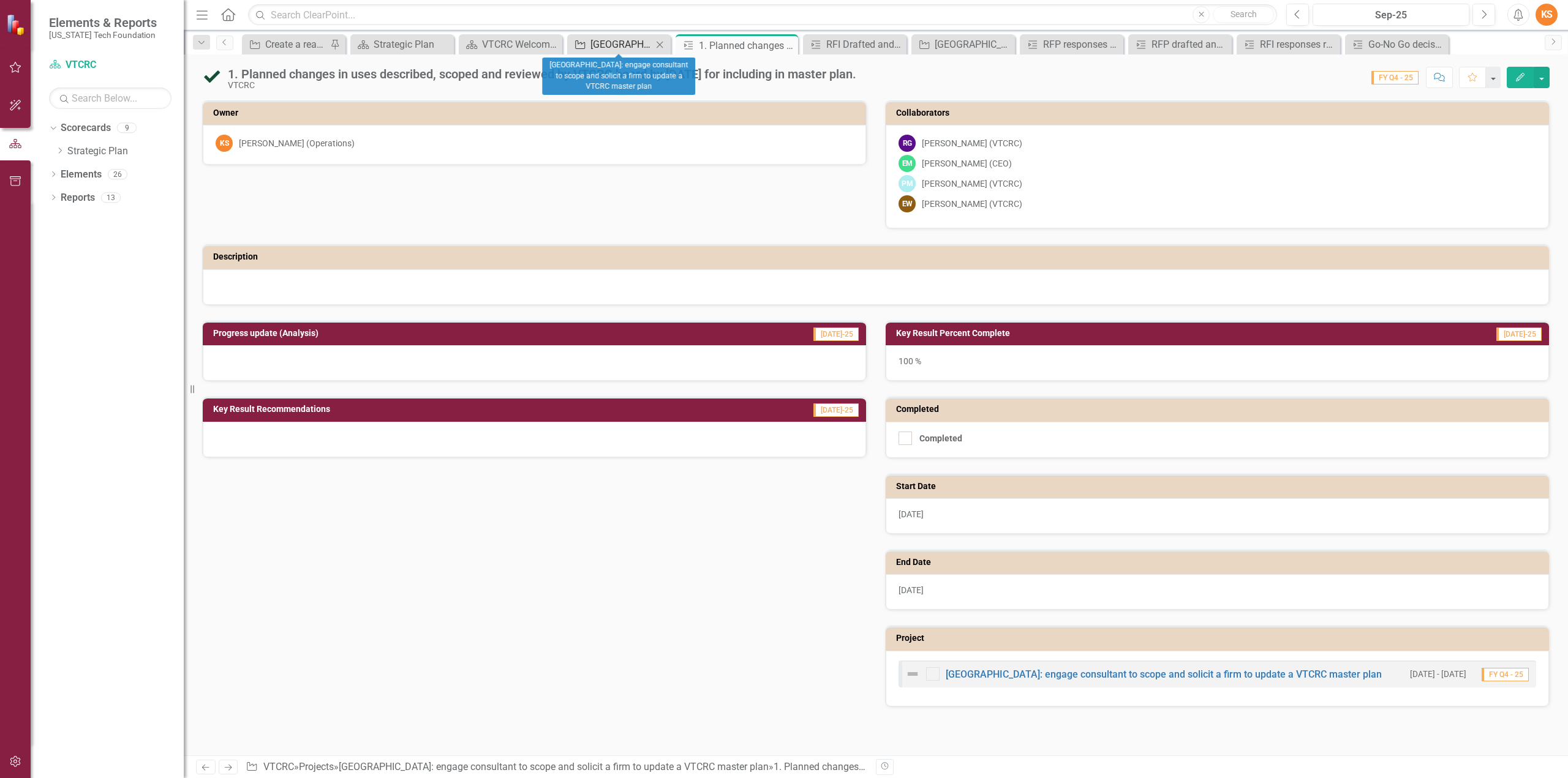
click at [630, 46] on div "[GEOGRAPHIC_DATA]: engage consultant to scope and solicit a firm to update a VT…" at bounding box center [621, 45] width 62 height 16
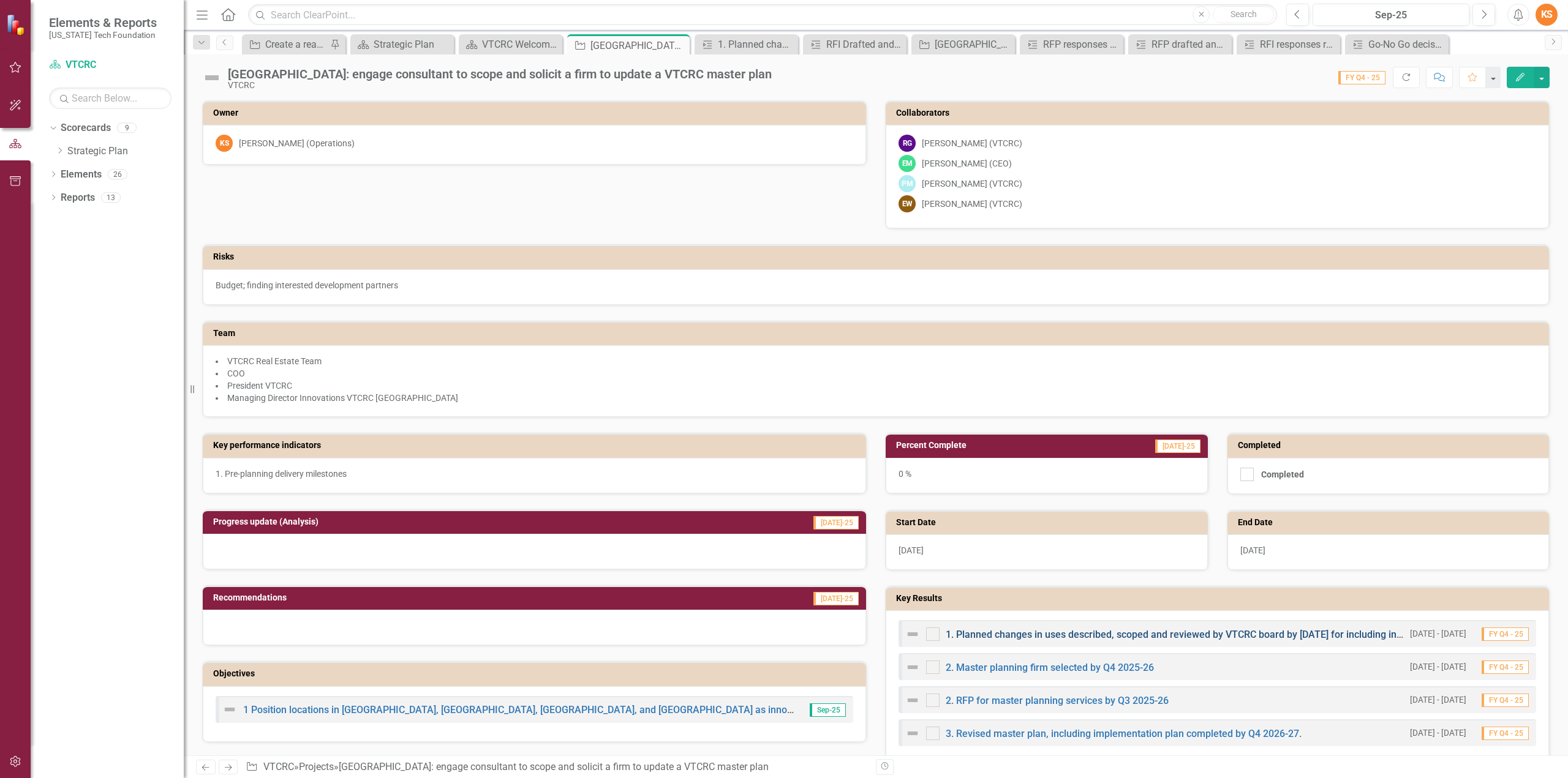
click at [1149, 629] on link "1. Planned changes in uses described, scoped and reviewed by VTCRC board by [DA…" at bounding box center [1199, 634] width 508 height 12
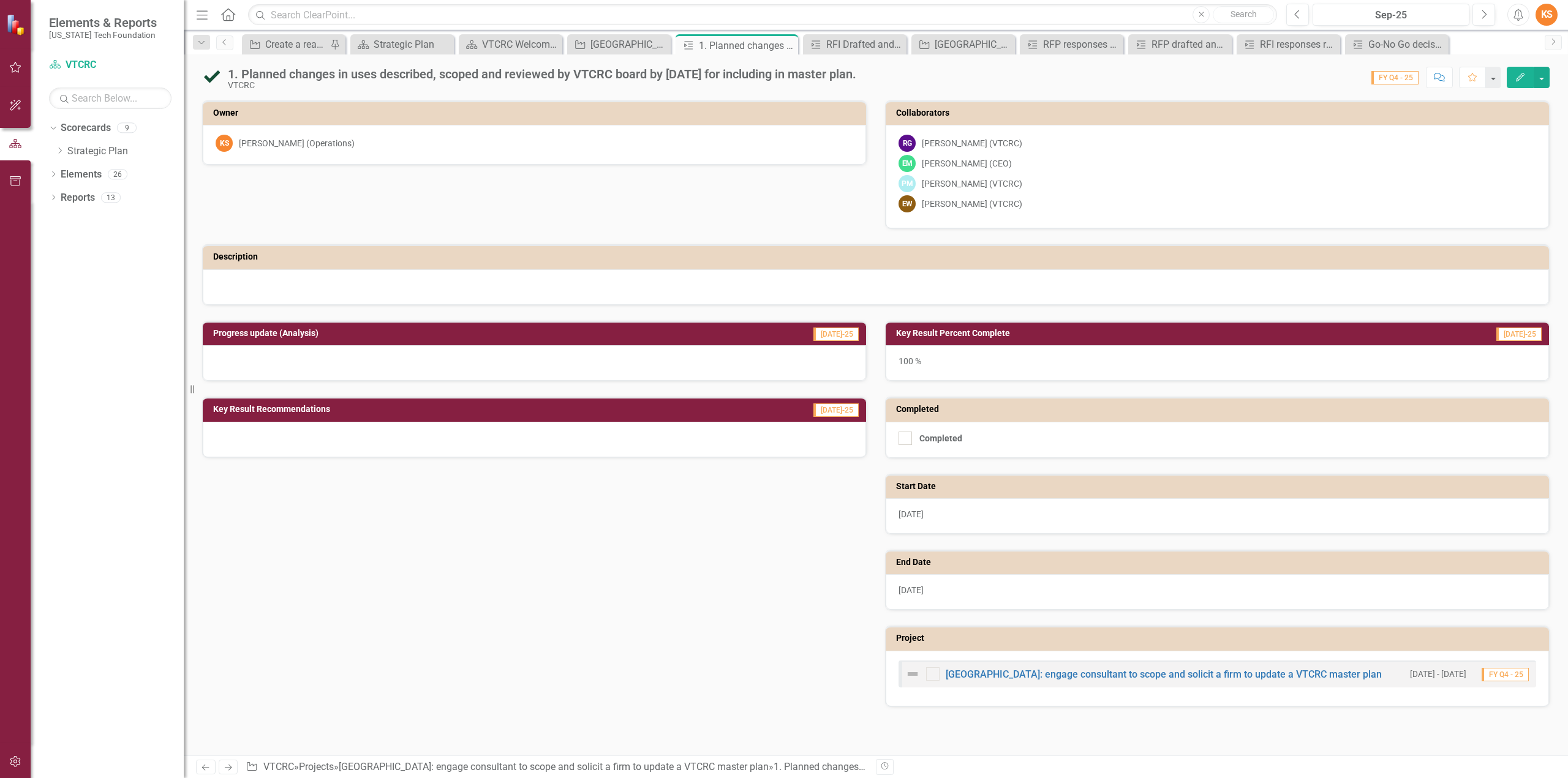
click at [1524, 75] on icon "Edit" at bounding box center [1519, 77] width 11 height 9
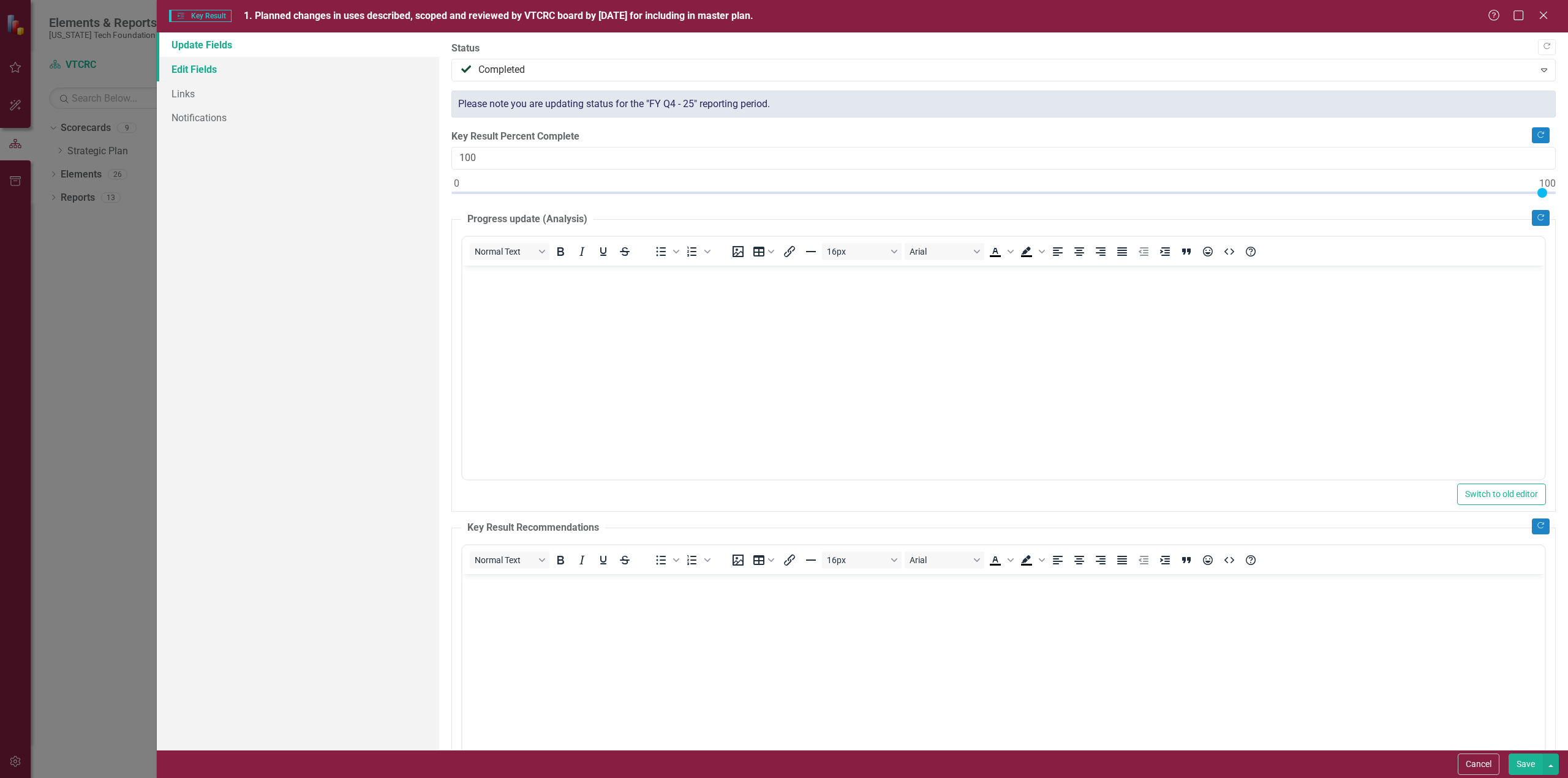
click at [194, 64] on link "Edit Fields" at bounding box center [297, 68] width 283 height 24
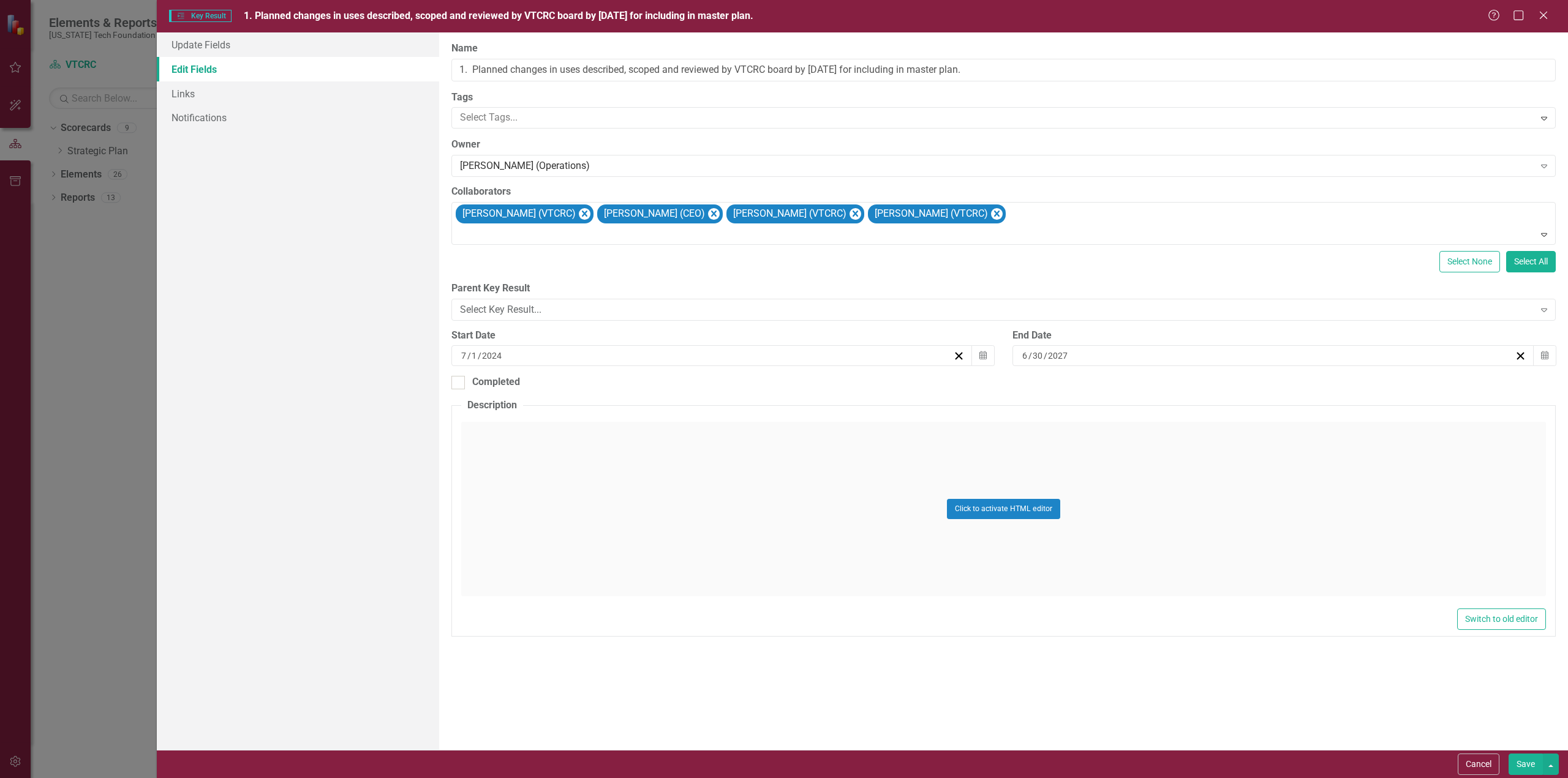
drag, startPoint x: 1059, startPoint y: 351, endPoint x: 1071, endPoint y: 350, distance: 12.0
click at [1071, 350] on div "6 / 30 / 2027" at bounding box center [1267, 356] width 494 height 13
click at [1209, 383] on button "‹" at bounding box center [1208, 385] width 27 height 27
click at [1209, 384] on button "‹" at bounding box center [1208, 385] width 27 height 27
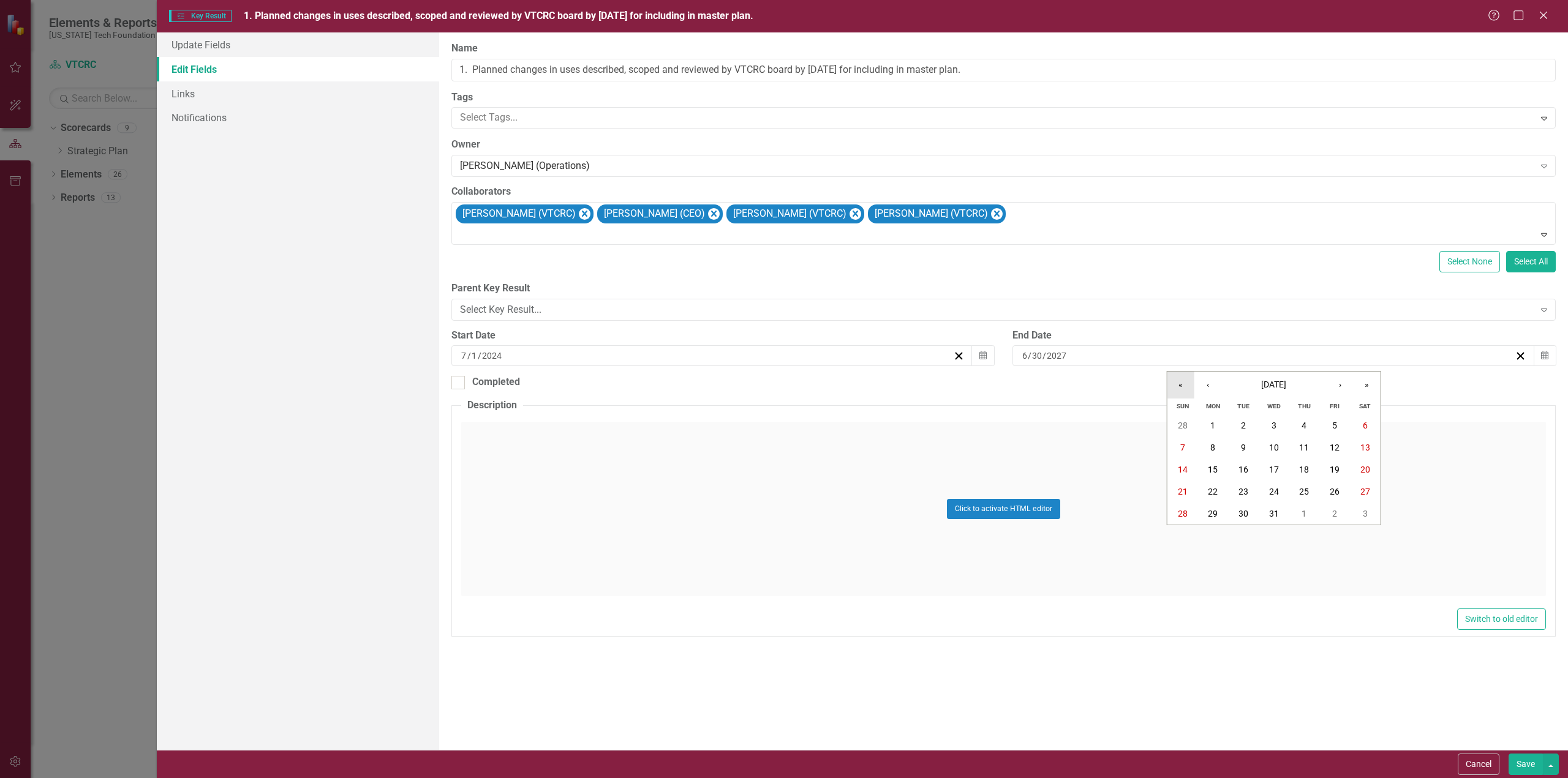
click at [1180, 381] on button "«" at bounding box center [1181, 385] width 27 height 27
click at [1343, 385] on button "›" at bounding box center [1340, 385] width 27 height 27
click at [1341, 385] on button "›" at bounding box center [1340, 385] width 27 height 27
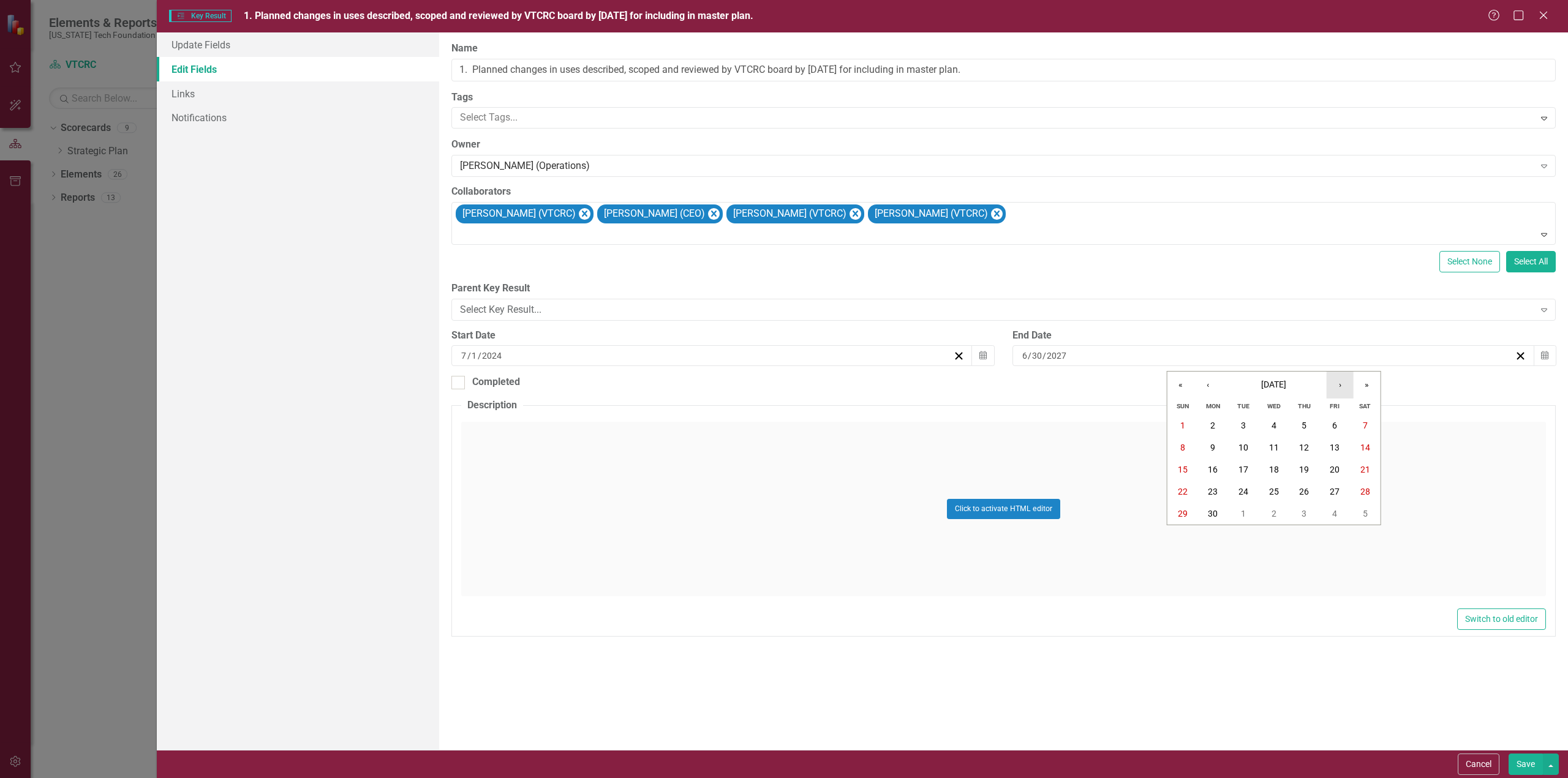
click at [1341, 385] on button "›" at bounding box center [1340, 385] width 27 height 27
click at [1215, 423] on abbr "30" at bounding box center [1213, 425] width 10 height 10
click at [1524, 768] on button "Save" at bounding box center [1525, 764] width 34 height 22
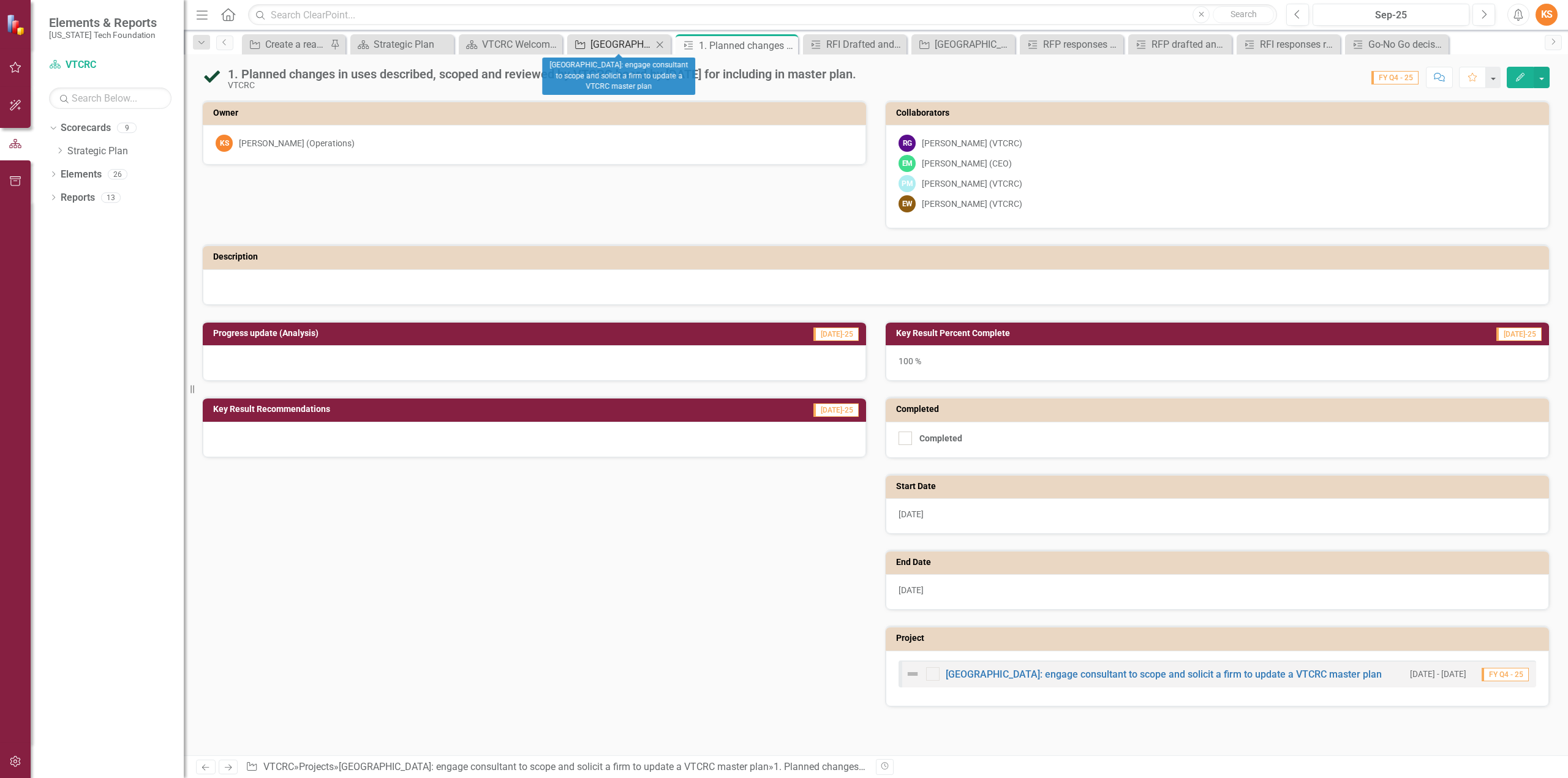
click at [611, 44] on div "[GEOGRAPHIC_DATA]: engage consultant to scope and solicit a firm to update a VT…" at bounding box center [621, 45] width 62 height 16
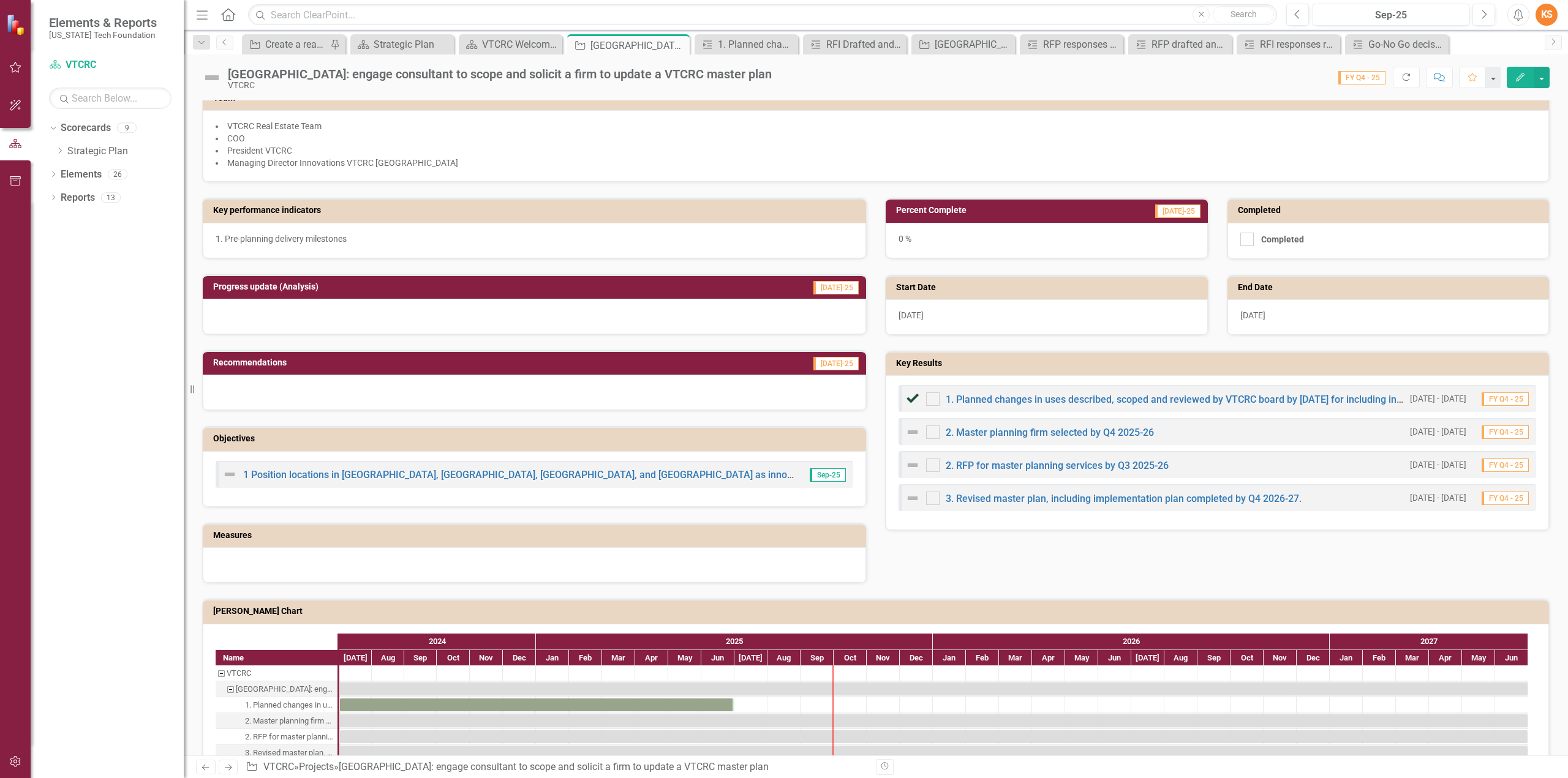
scroll to position [263, 0]
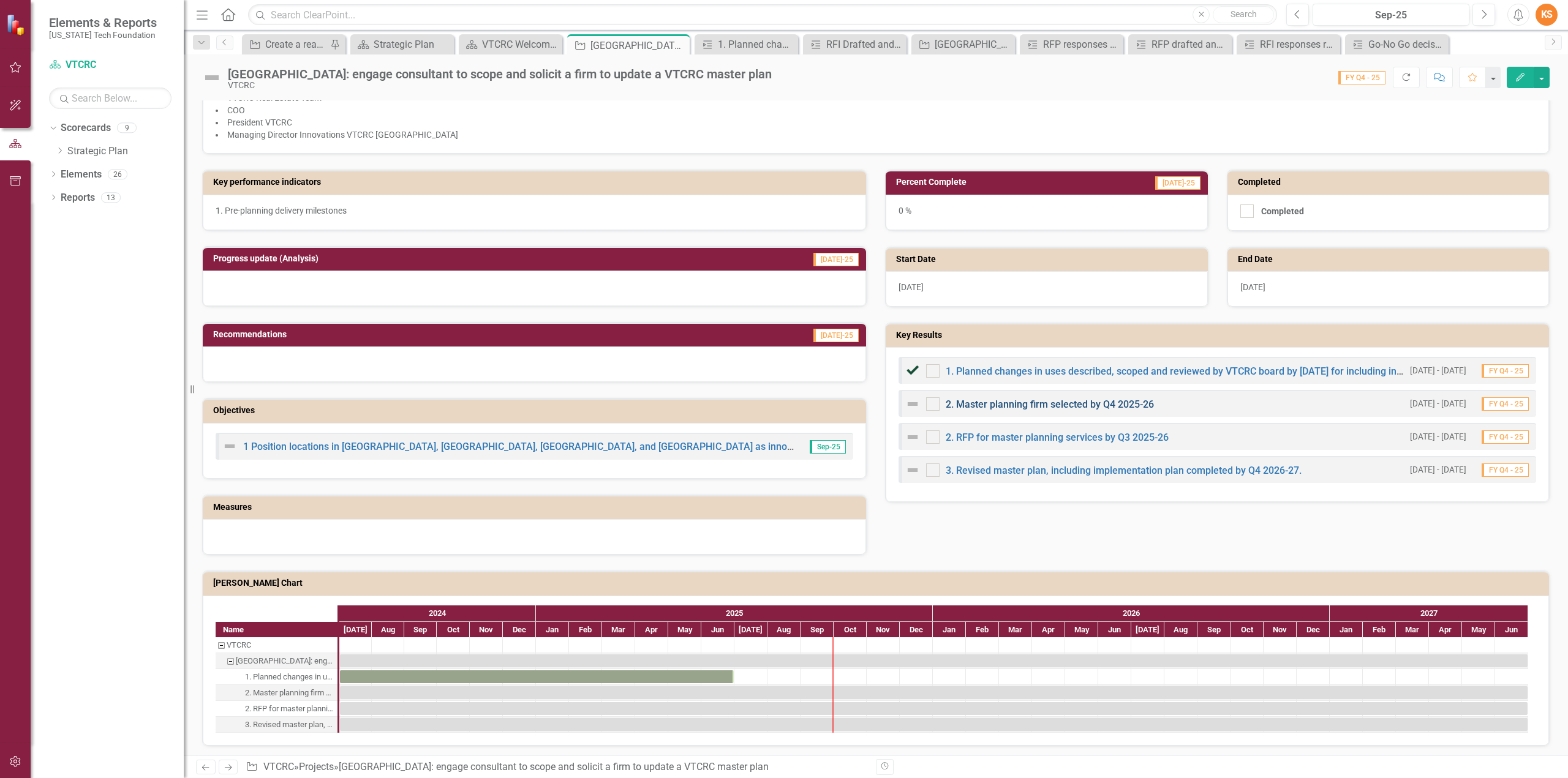
click at [1059, 400] on link "2. Master planning firm selected by Q4 2025-26" at bounding box center [1049, 405] width 208 height 12
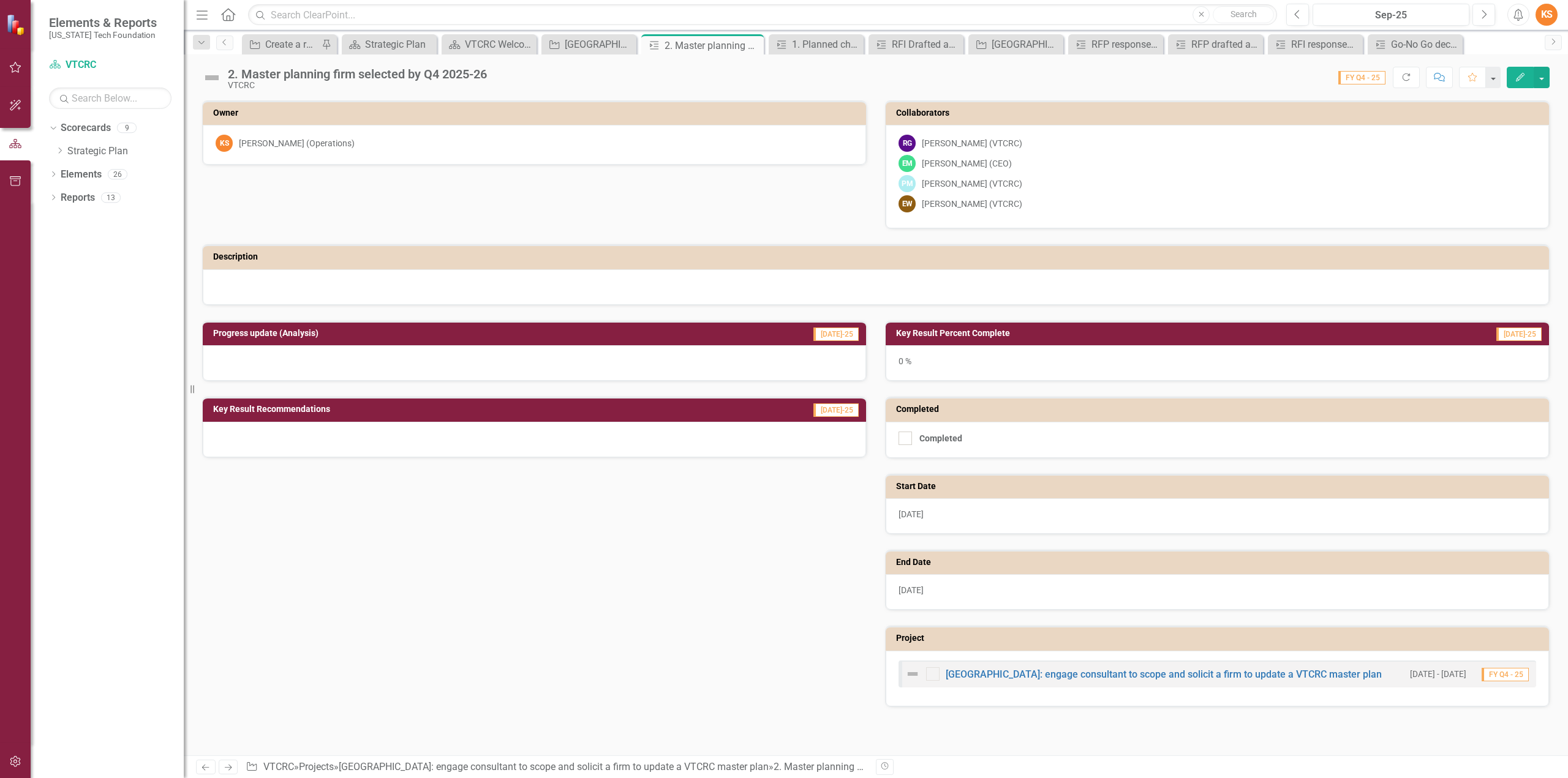
click at [1519, 74] on icon "Edit" at bounding box center [1519, 77] width 11 height 9
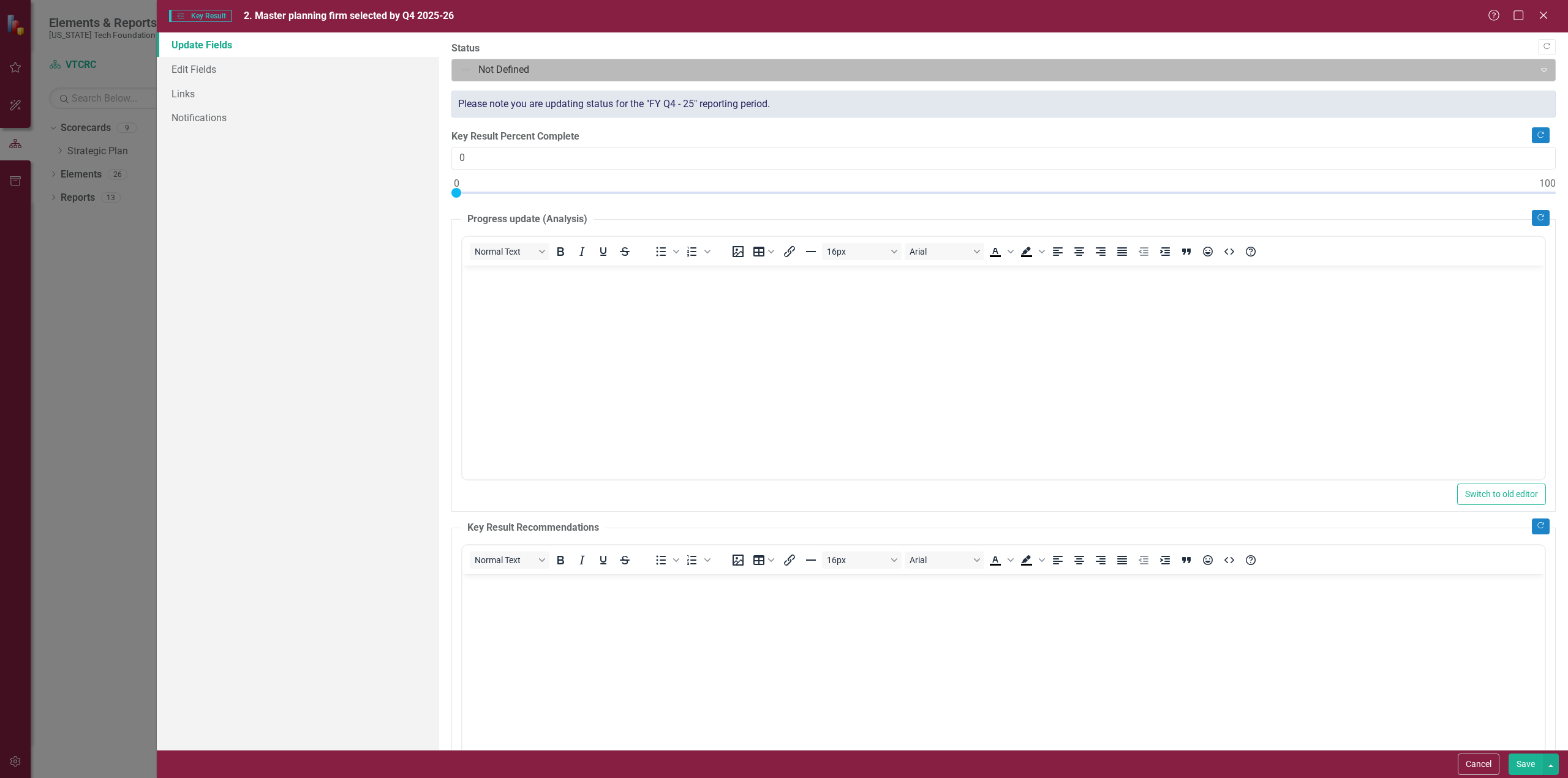
click at [987, 68] on div at bounding box center [993, 69] width 1067 height 17
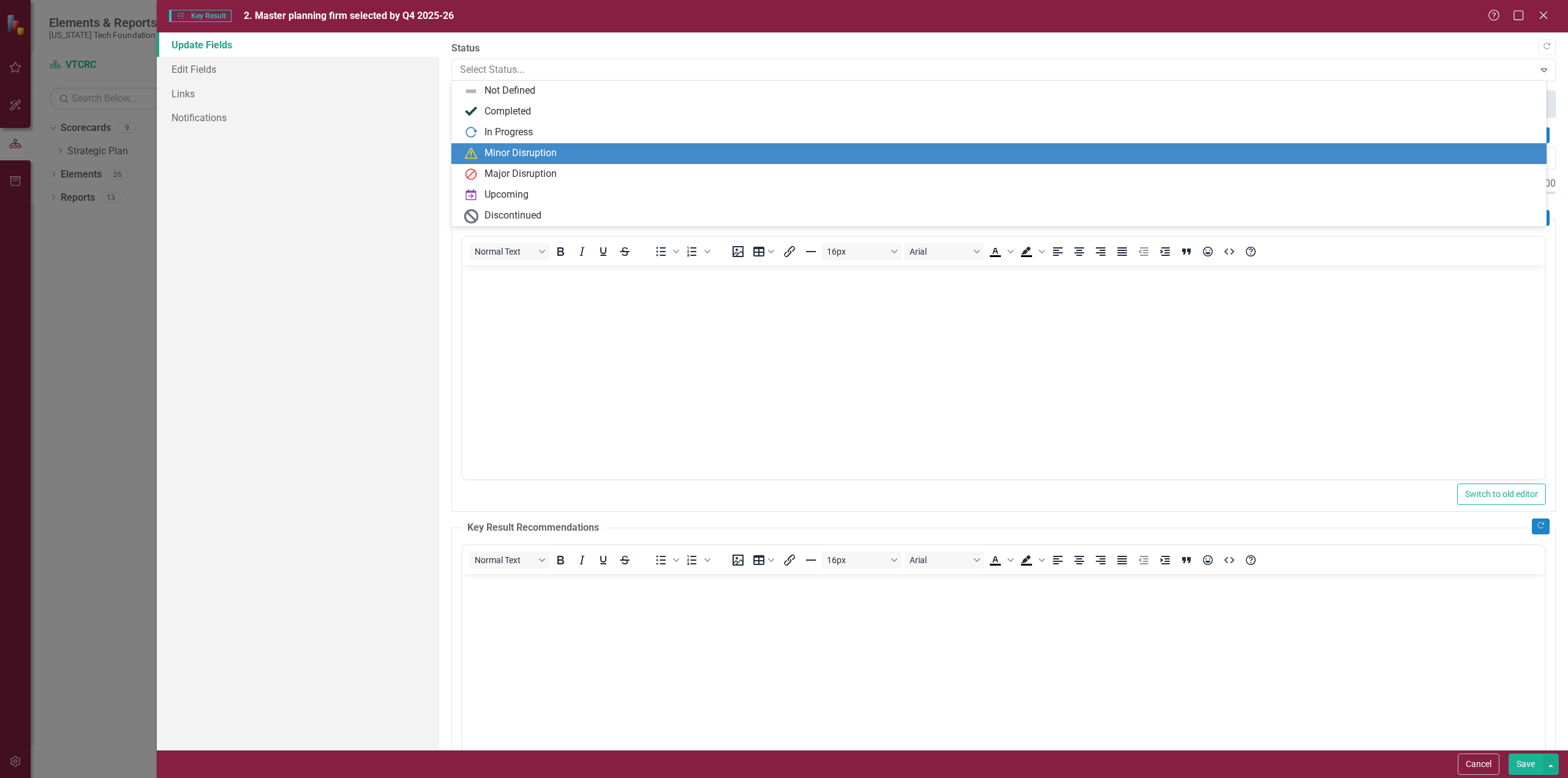
click at [508, 153] on div "Minor Disruption" at bounding box center [521, 153] width 72 height 14
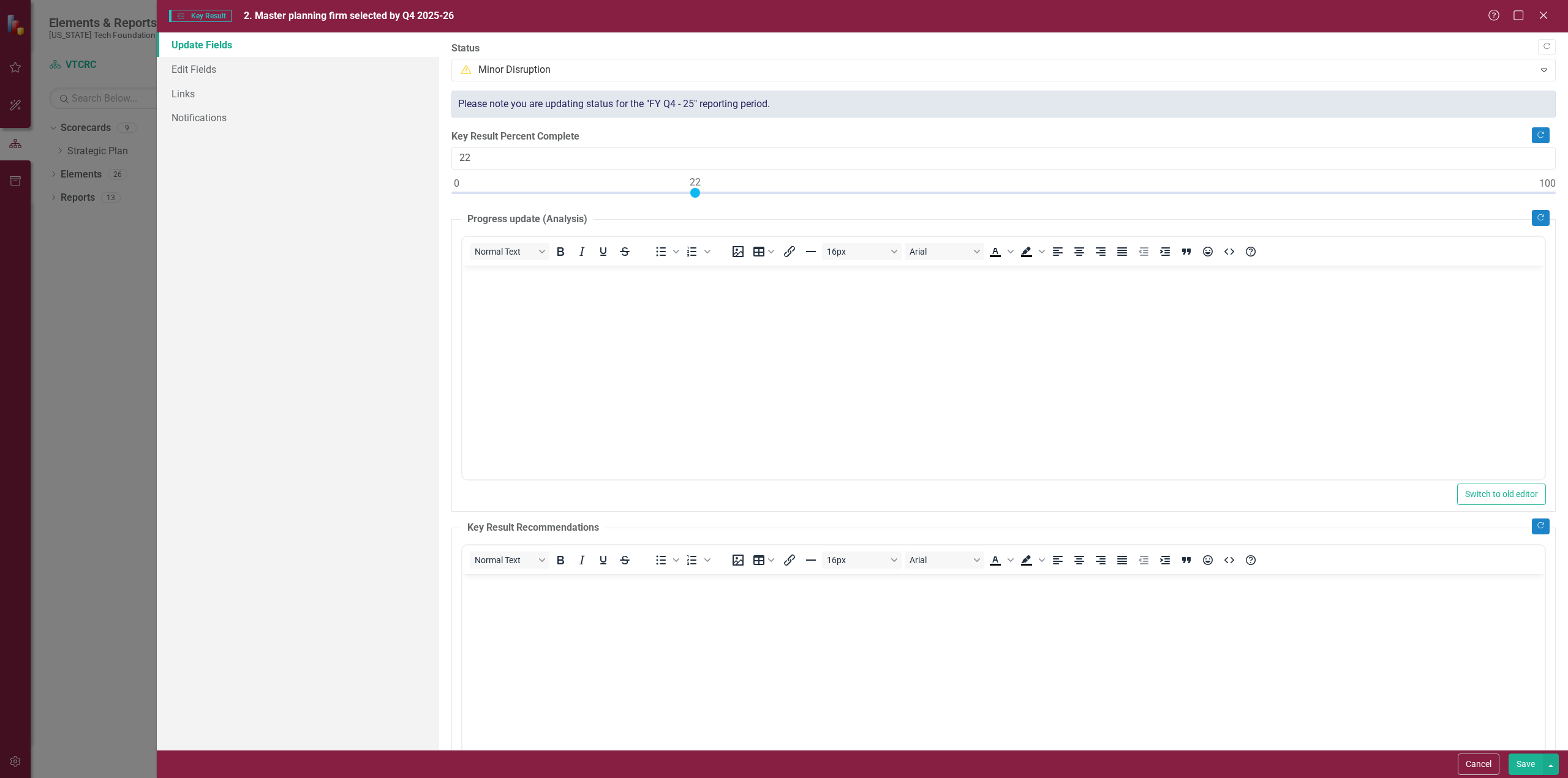
type input "25"
drag, startPoint x: 456, startPoint y: 191, endPoint x: 729, endPoint y: 196, distance: 273.0
click at [729, 196] on div at bounding box center [1004, 195] width 1105 height 16
click at [534, 308] on body "Rich Text Area. Press ALT-0 for help." at bounding box center [1002, 357] width 1082 height 184
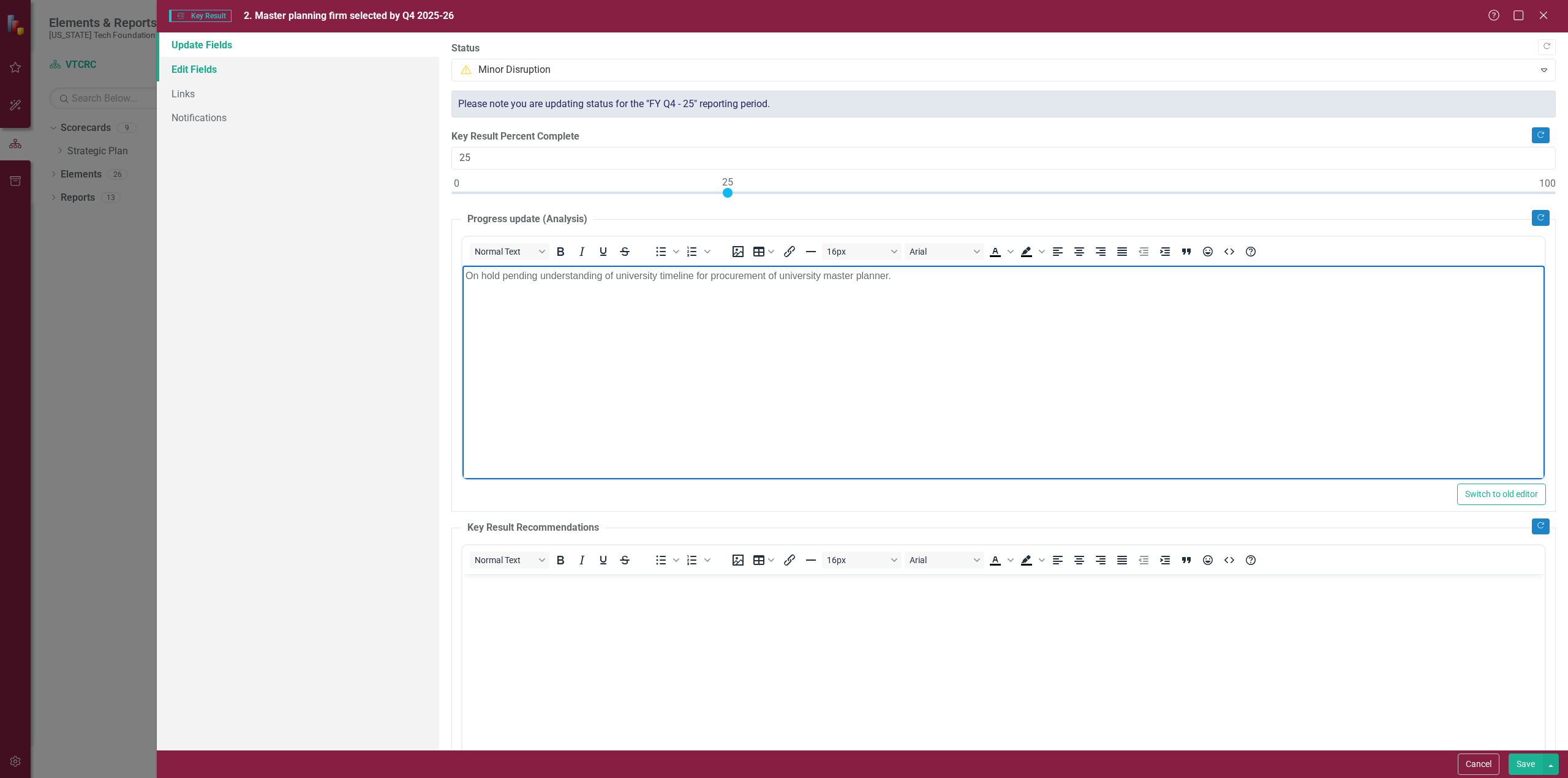
click at [197, 69] on link "Edit Fields" at bounding box center [297, 68] width 283 height 24
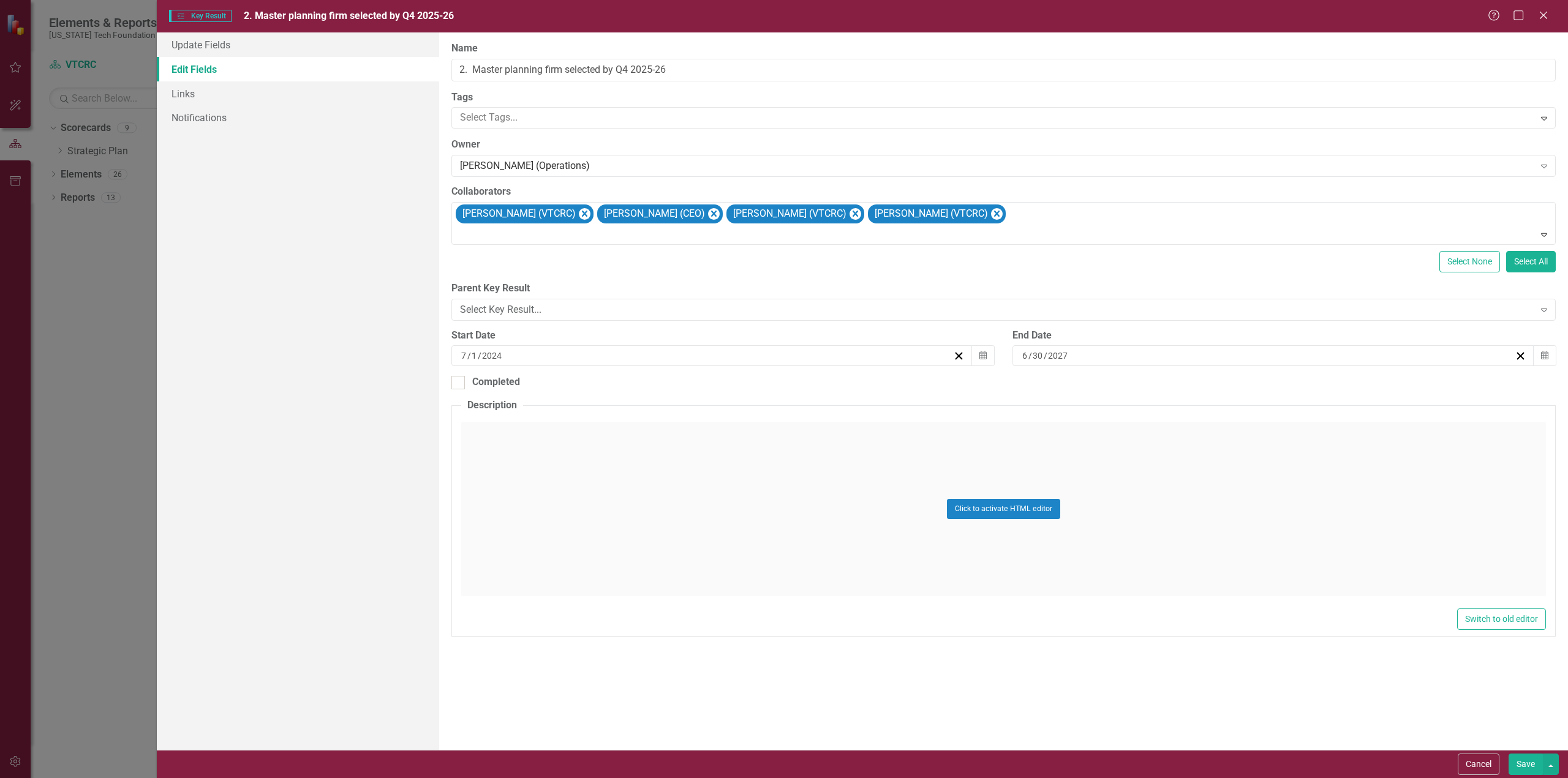
click at [592, 351] on div "7 / 1 / 2024" at bounding box center [706, 356] width 494 height 13
click at [807, 384] on button "»" at bounding box center [806, 385] width 27 height 27
click at [679, 468] on abbr "15" at bounding box center [681, 470] width 10 height 10
click at [1163, 357] on div "6 / 30 / 2027" at bounding box center [1267, 356] width 494 height 13
click at [1180, 385] on button "«" at bounding box center [1181, 385] width 27 height 27
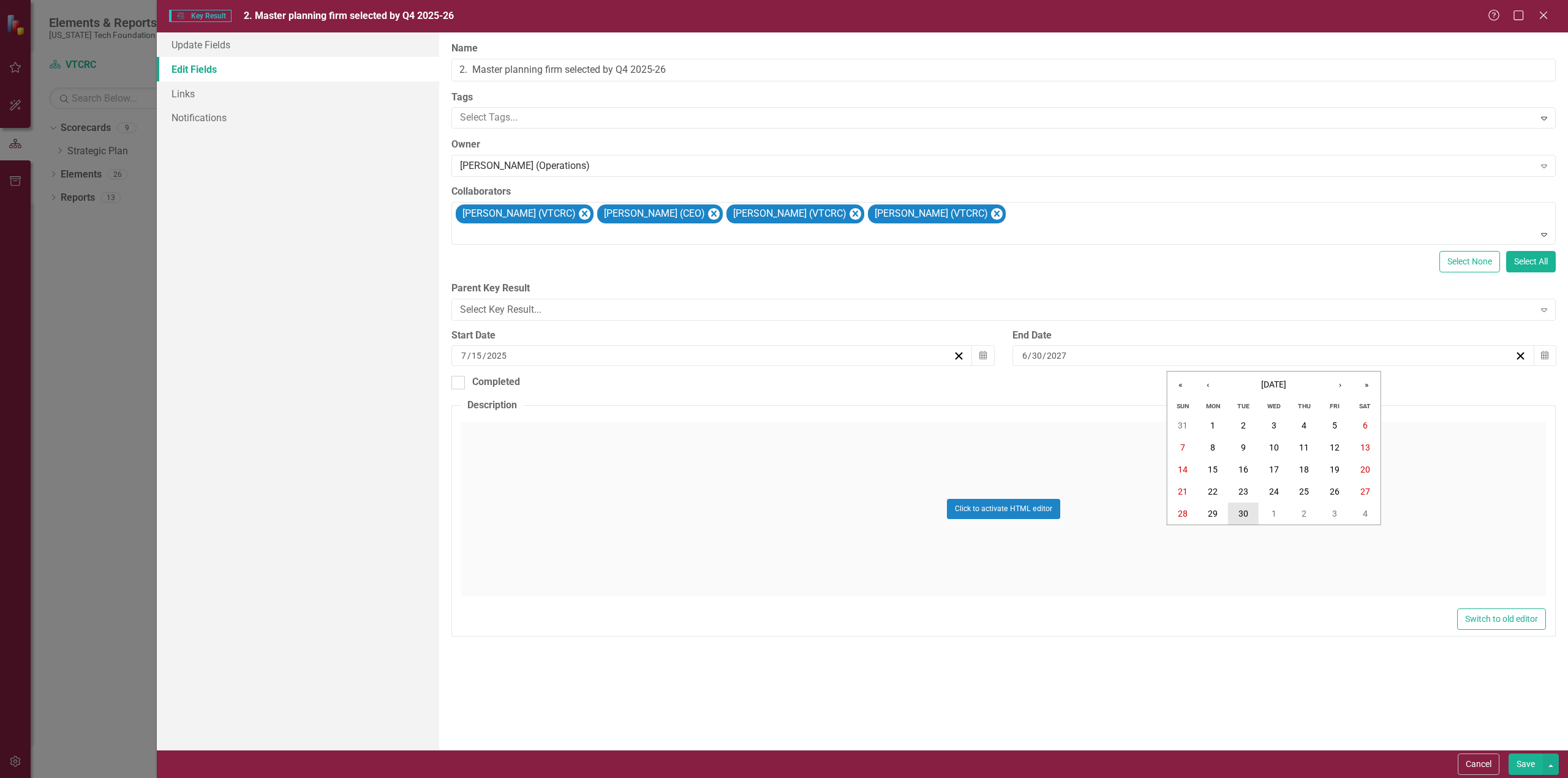
click at [1242, 512] on abbr "30" at bounding box center [1243, 514] width 10 height 10
click at [1524, 765] on button "Save" at bounding box center [1525, 764] width 34 height 22
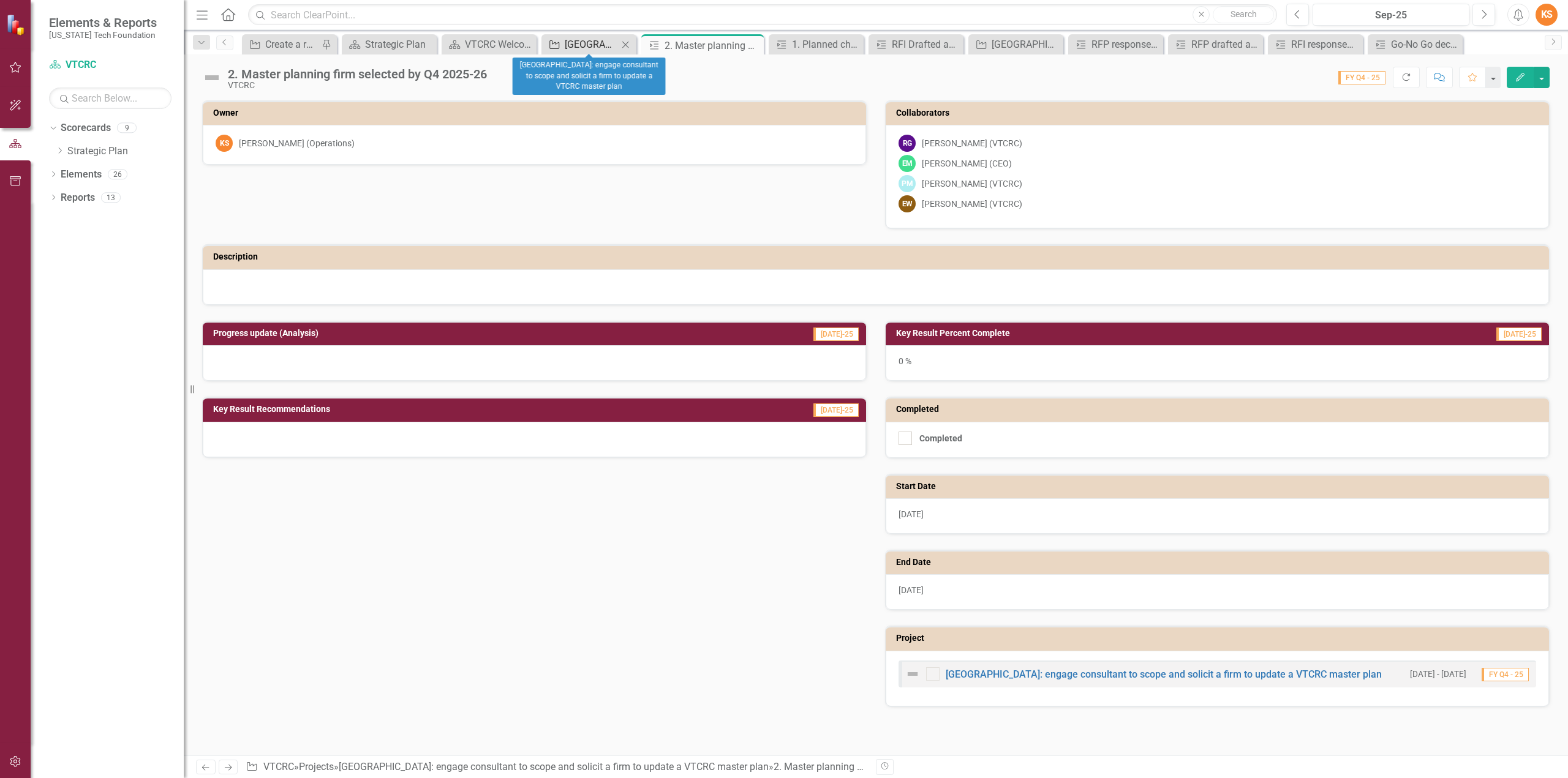
click at [592, 45] on div "[GEOGRAPHIC_DATA]: engage consultant to scope and solicit a firm to update a VT…" at bounding box center [591, 45] width 54 height 16
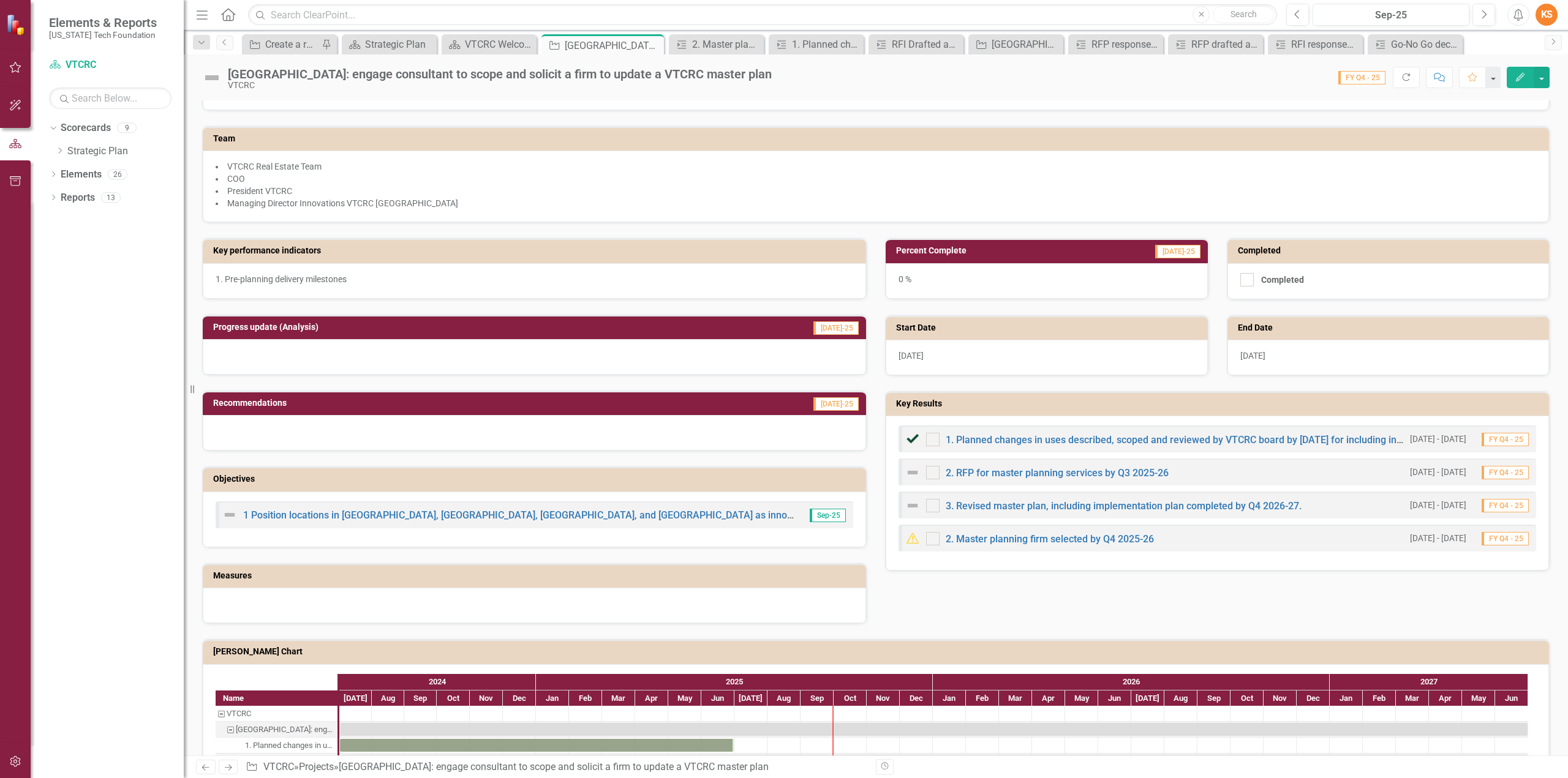
scroll to position [198, 0]
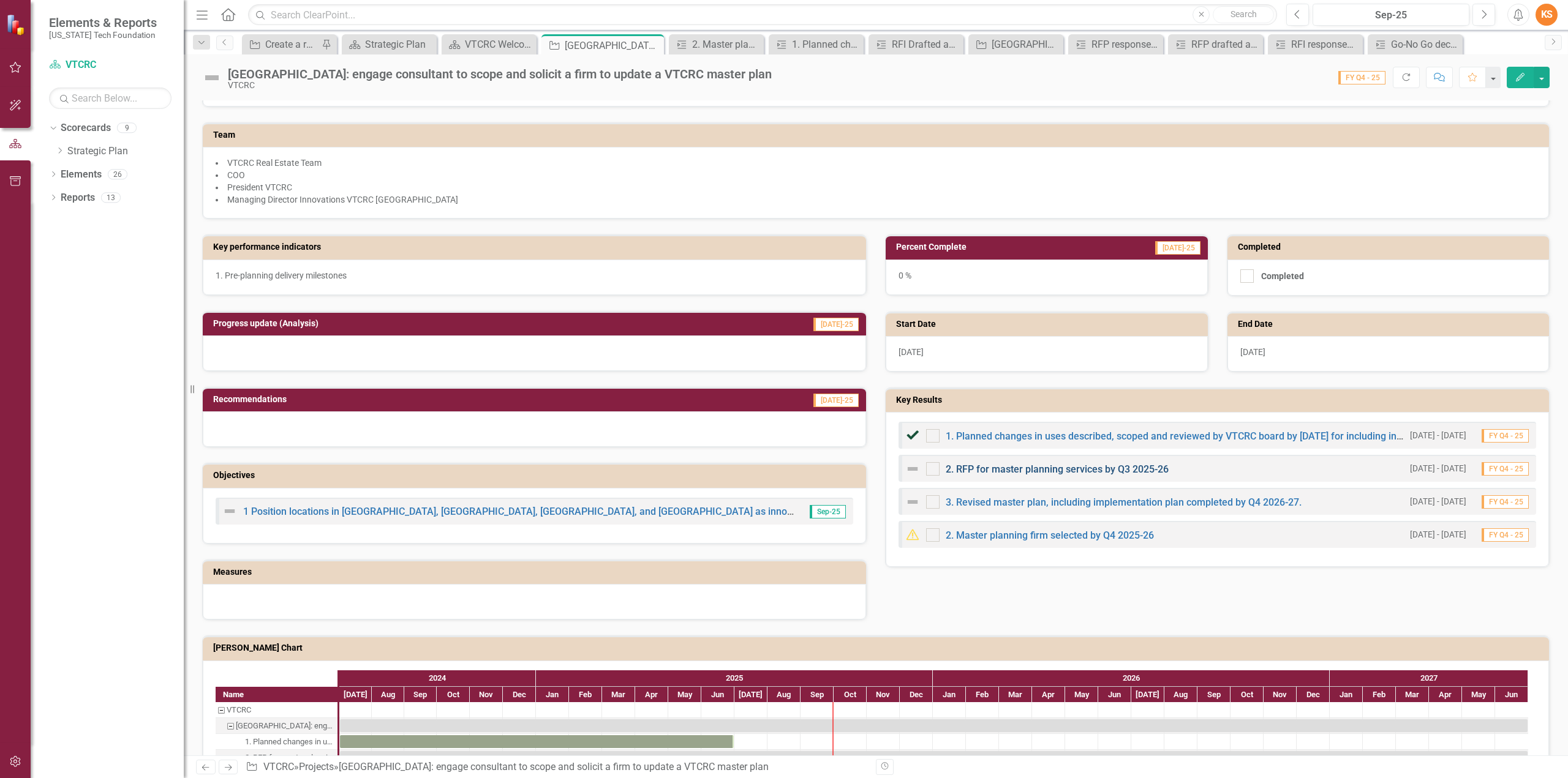
click at [1006, 465] on link "2. RFP for master planning services by Q3 2025-26" at bounding box center [1057, 469] width 223 height 12
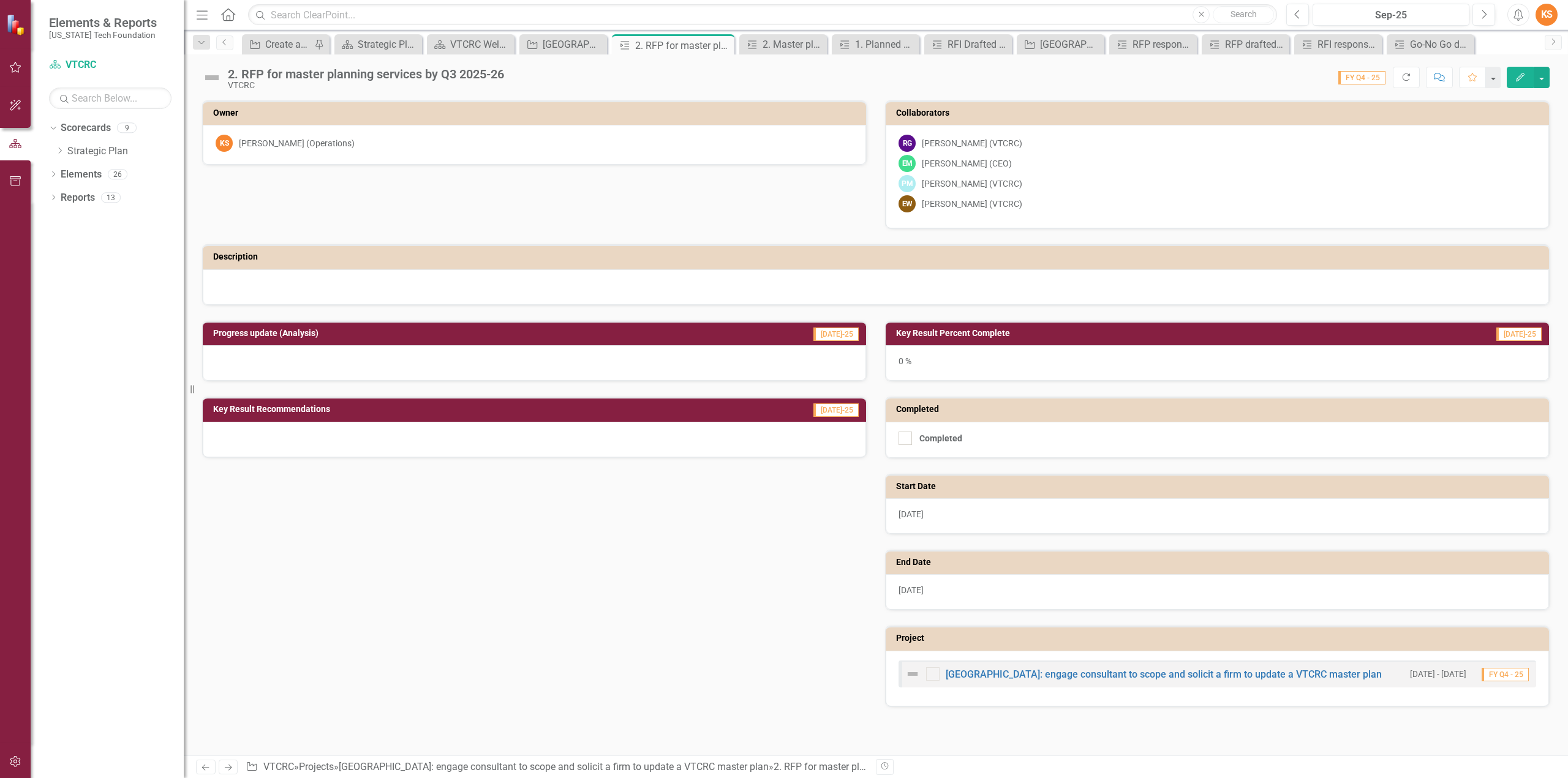
click at [1519, 74] on icon "Edit" at bounding box center [1519, 77] width 11 height 9
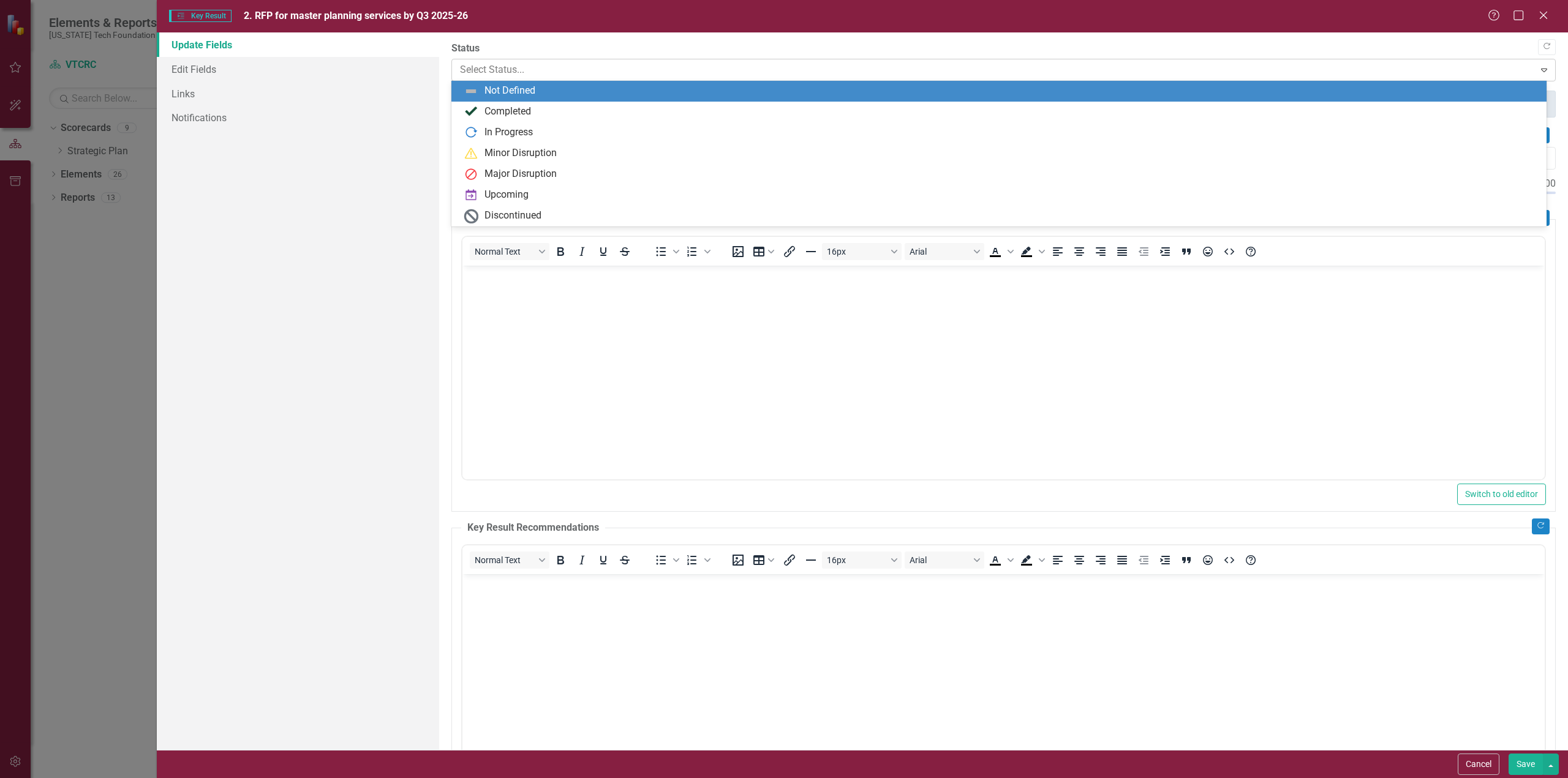
click at [610, 69] on div at bounding box center [993, 69] width 1067 height 17
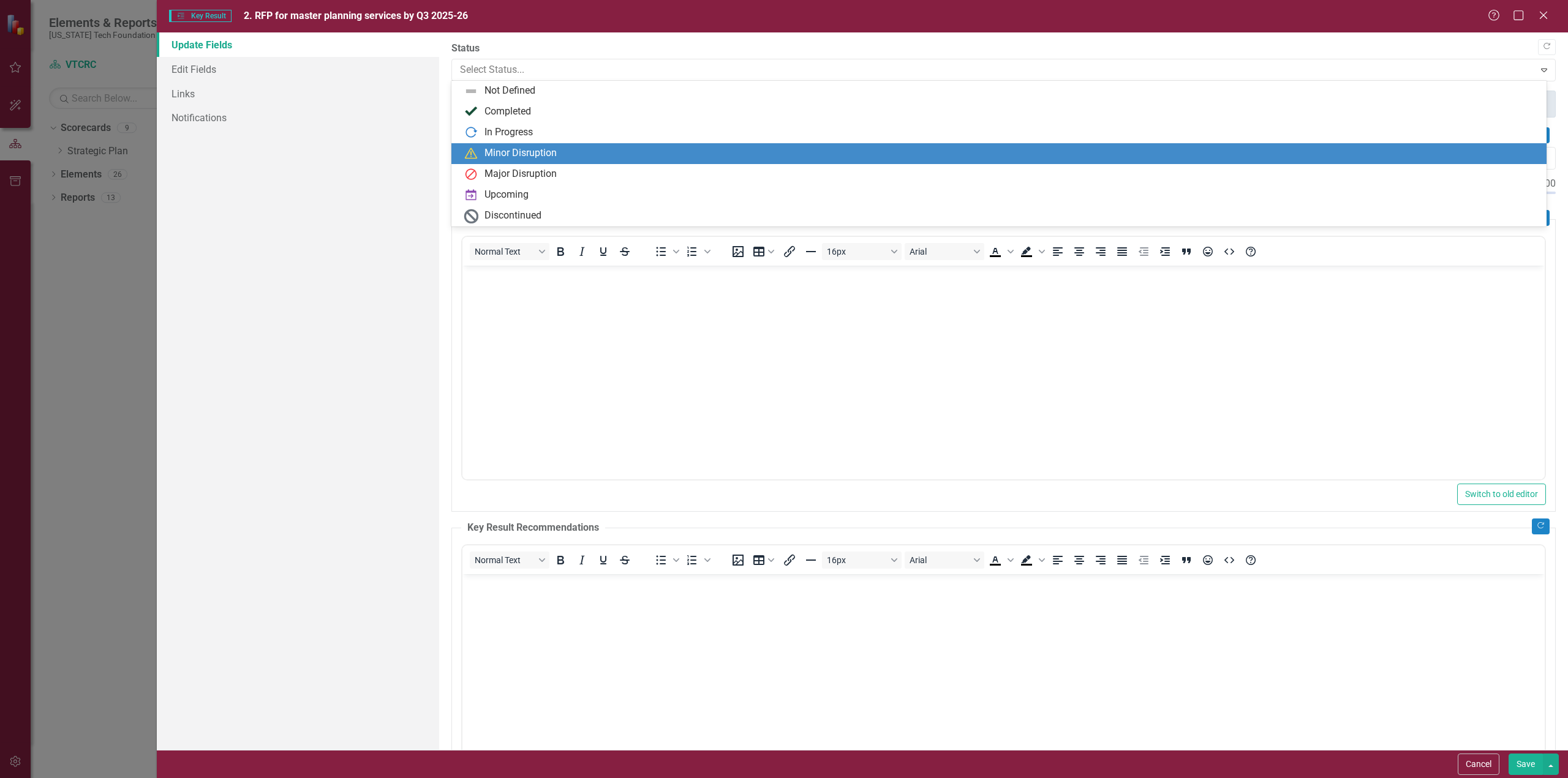
click at [520, 153] on div "Minor Disruption" at bounding box center [521, 153] width 72 height 14
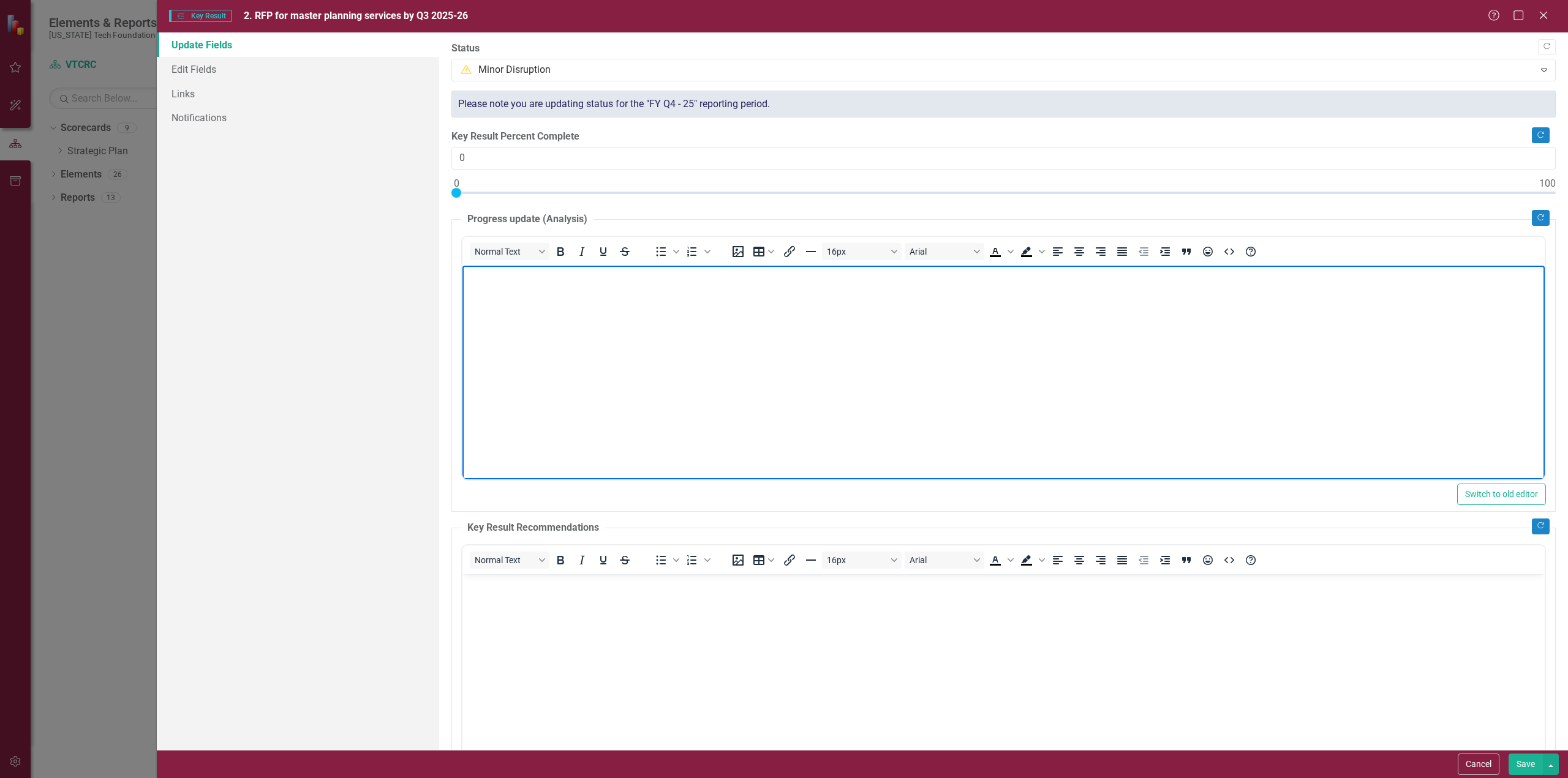
click at [547, 300] on body "Rich Text Area. Press ALT-0 for help." at bounding box center [1002, 357] width 1082 height 184
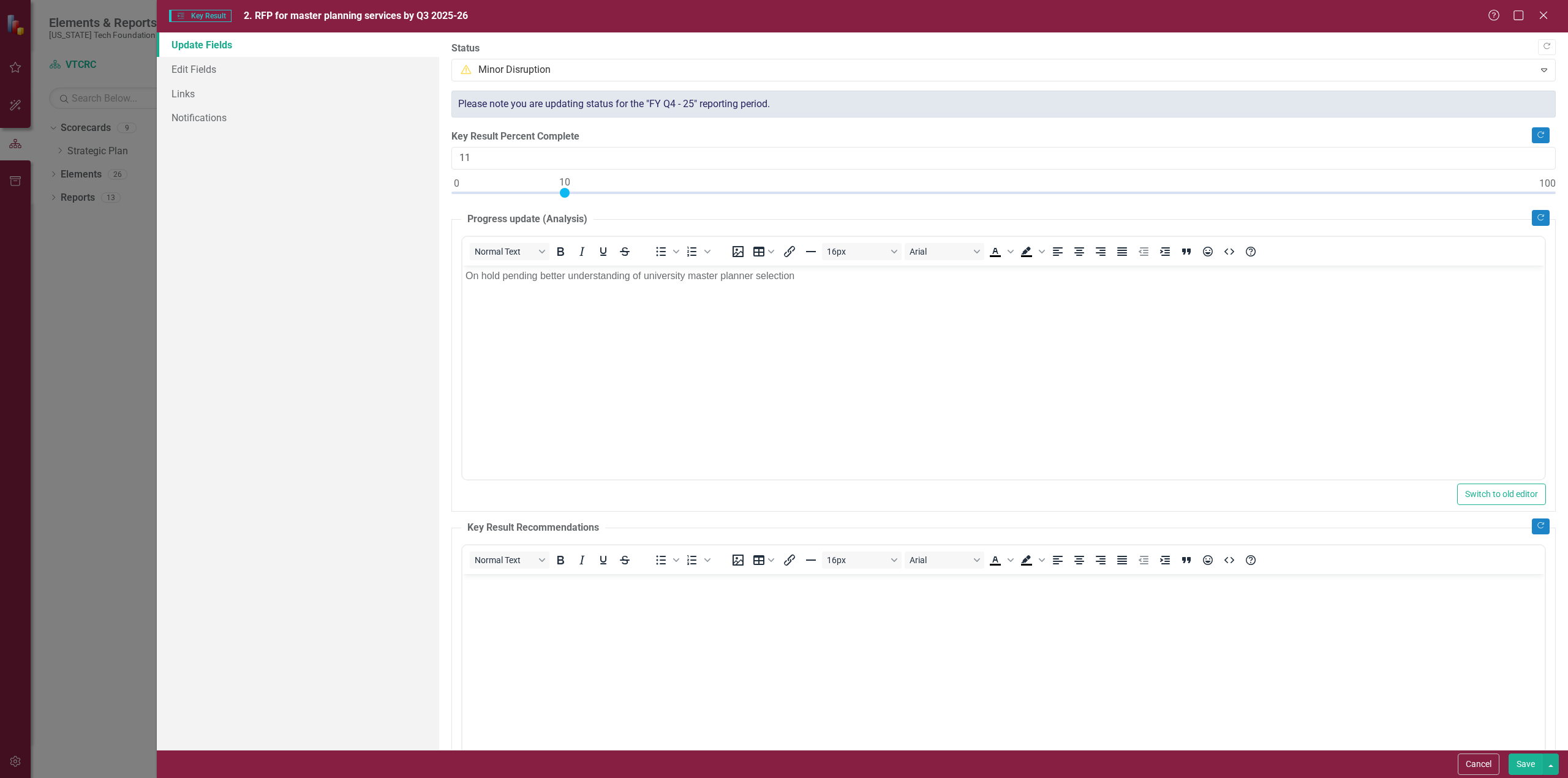
type input "10"
drag, startPoint x: 457, startPoint y: 190, endPoint x: 567, endPoint y: 196, distance: 110.2
click at [567, 196] on div at bounding box center [1004, 195] width 1105 height 16
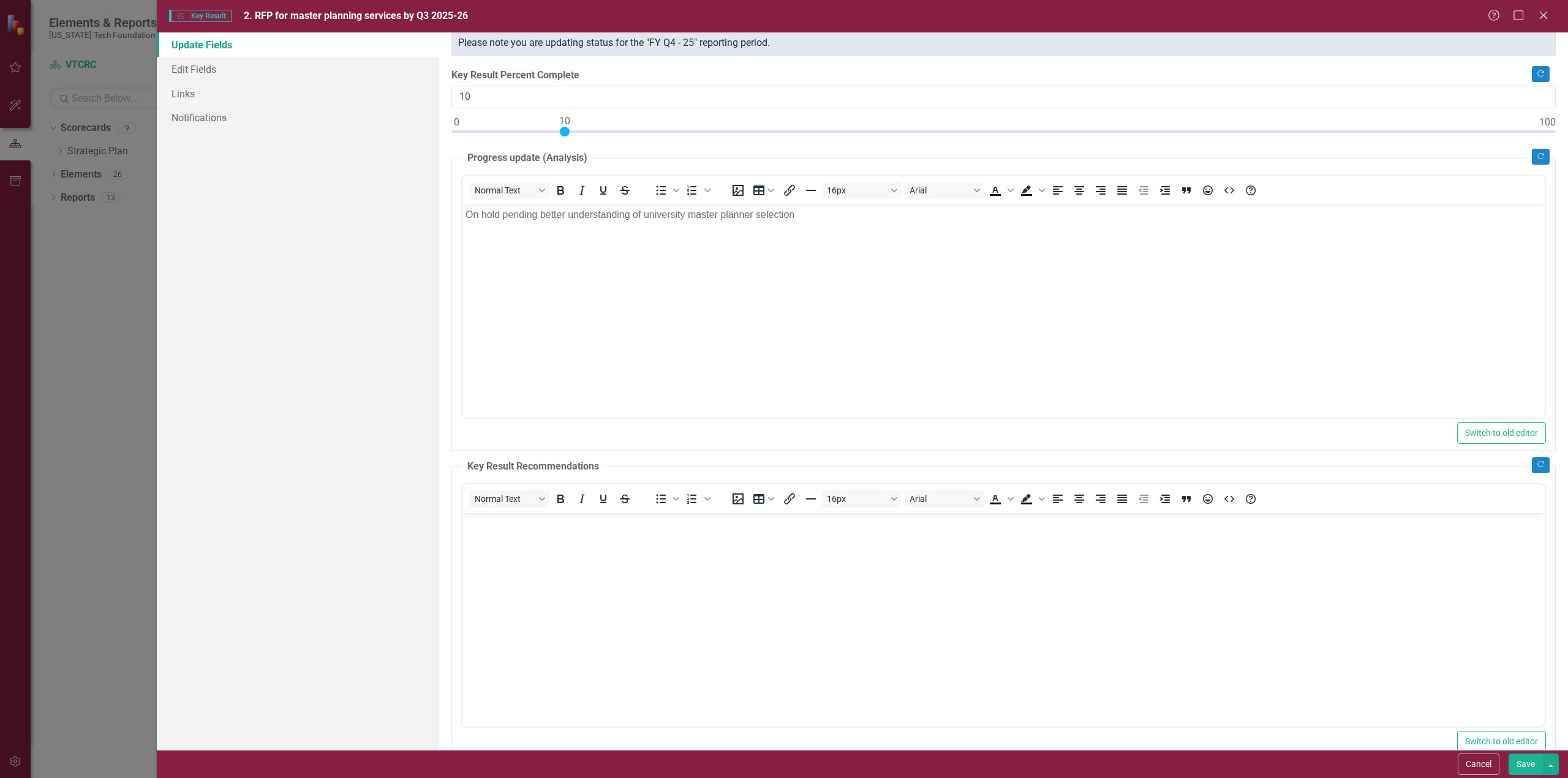
scroll to position [86, 0]
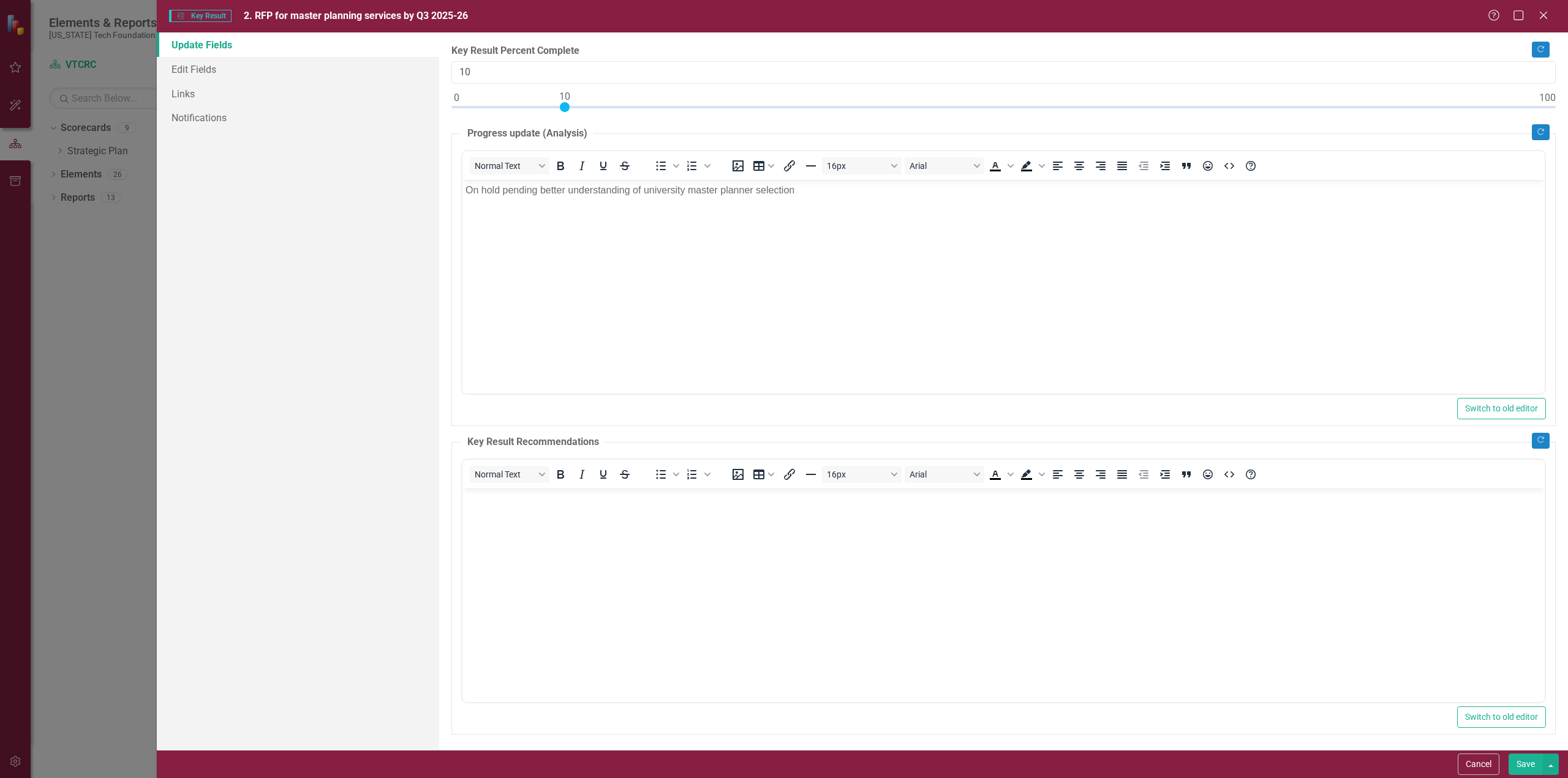
click at [1527, 763] on button "Save" at bounding box center [1525, 764] width 34 height 22
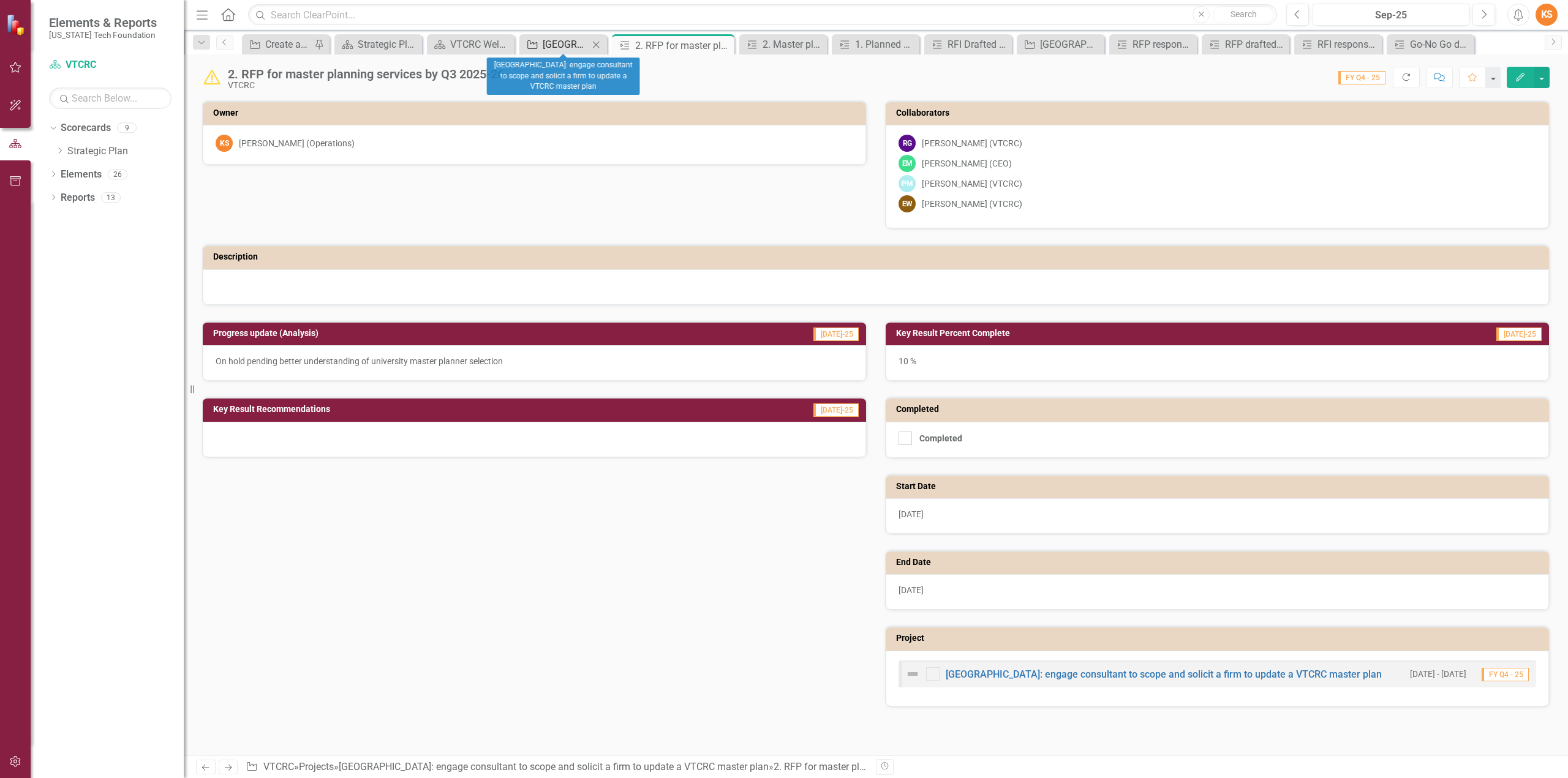
click at [573, 43] on div "[GEOGRAPHIC_DATA]: engage consultant to scope and solicit a firm to update a VT…" at bounding box center [565, 45] width 46 height 16
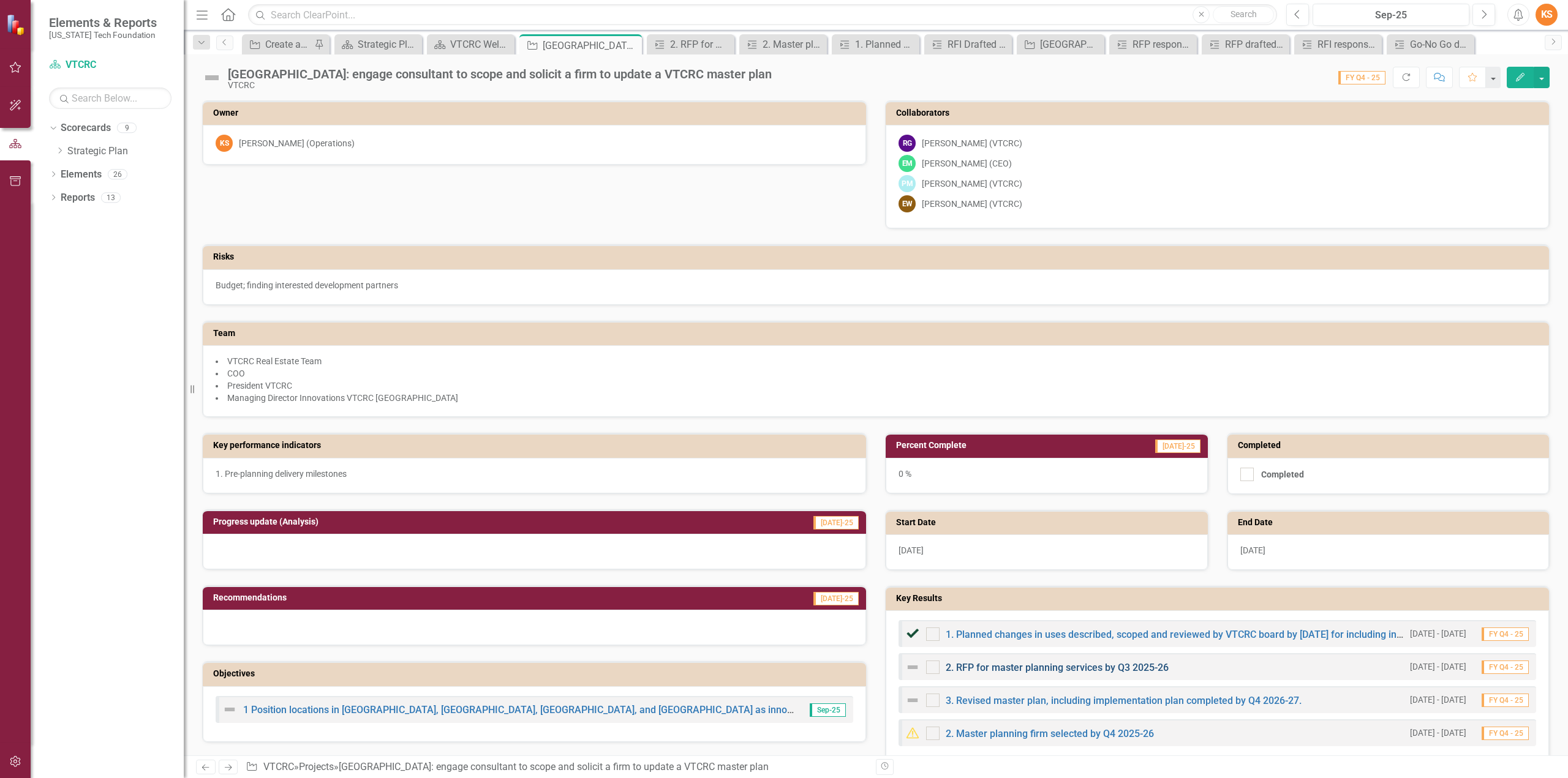
click at [1056, 664] on link "2. RFP for master planning services by Q3 2025-26" at bounding box center [1057, 668] width 223 height 12
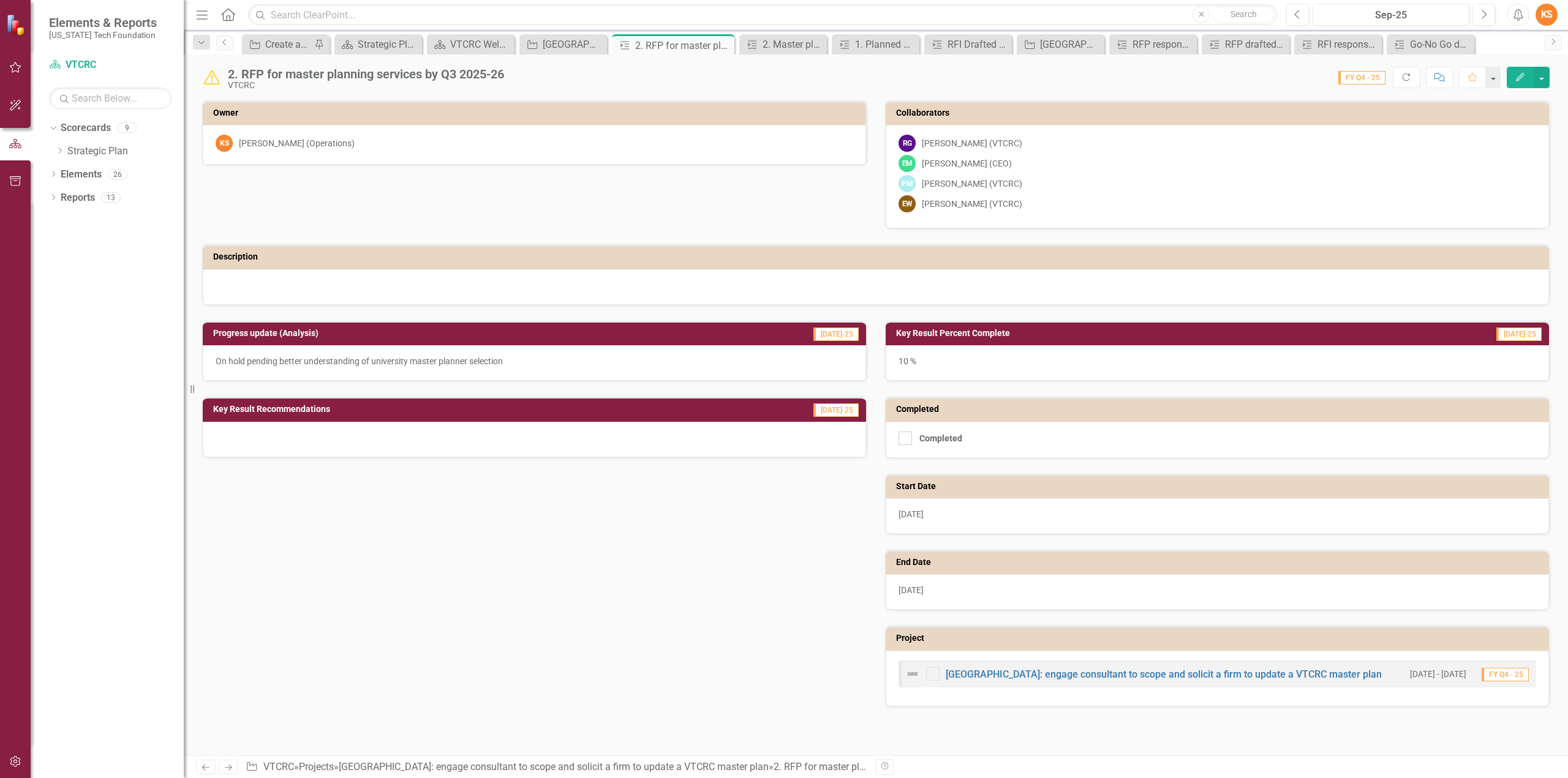
click at [1520, 74] on icon "Edit" at bounding box center [1519, 77] width 11 height 9
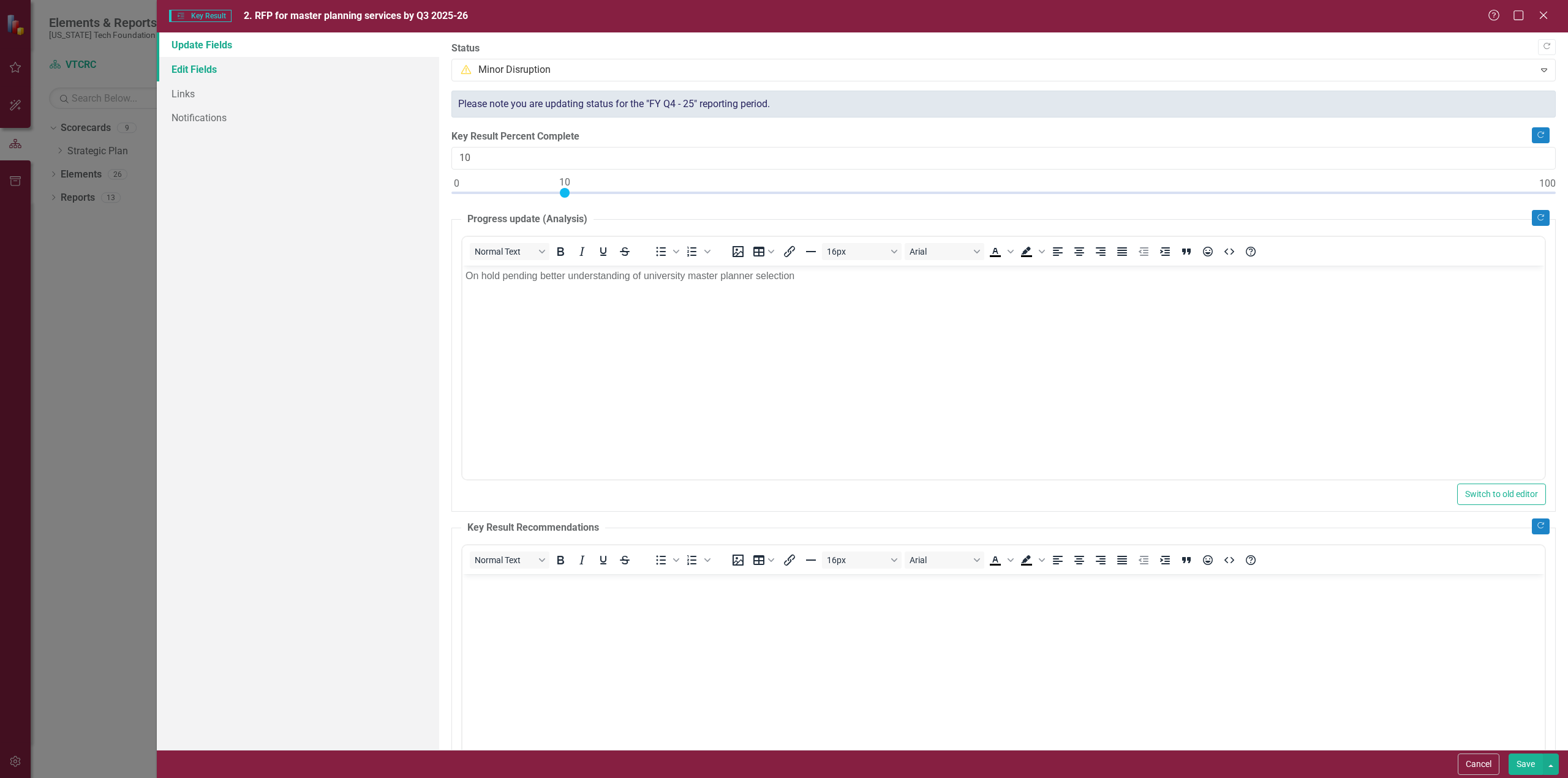
click at [199, 69] on link "Edit Fields" at bounding box center [297, 68] width 283 height 24
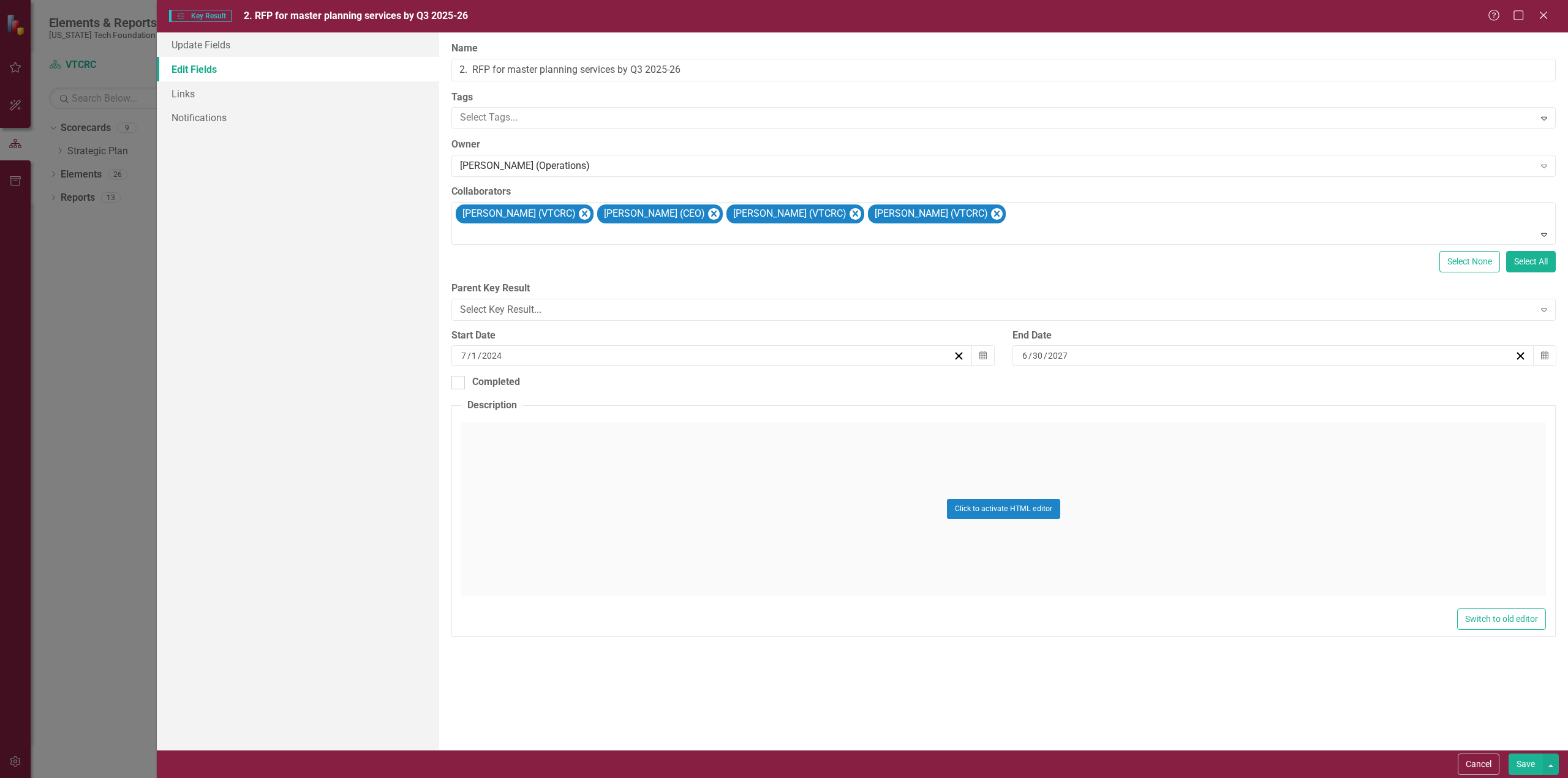
click at [510, 351] on div "7 / 1 / 2024" at bounding box center [706, 356] width 494 height 13
click at [781, 385] on button "›" at bounding box center [779, 385] width 27 height 27
click at [804, 383] on button "»" at bounding box center [806, 385] width 27 height 27
click at [618, 382] on button "«" at bounding box center [620, 385] width 27 height 27
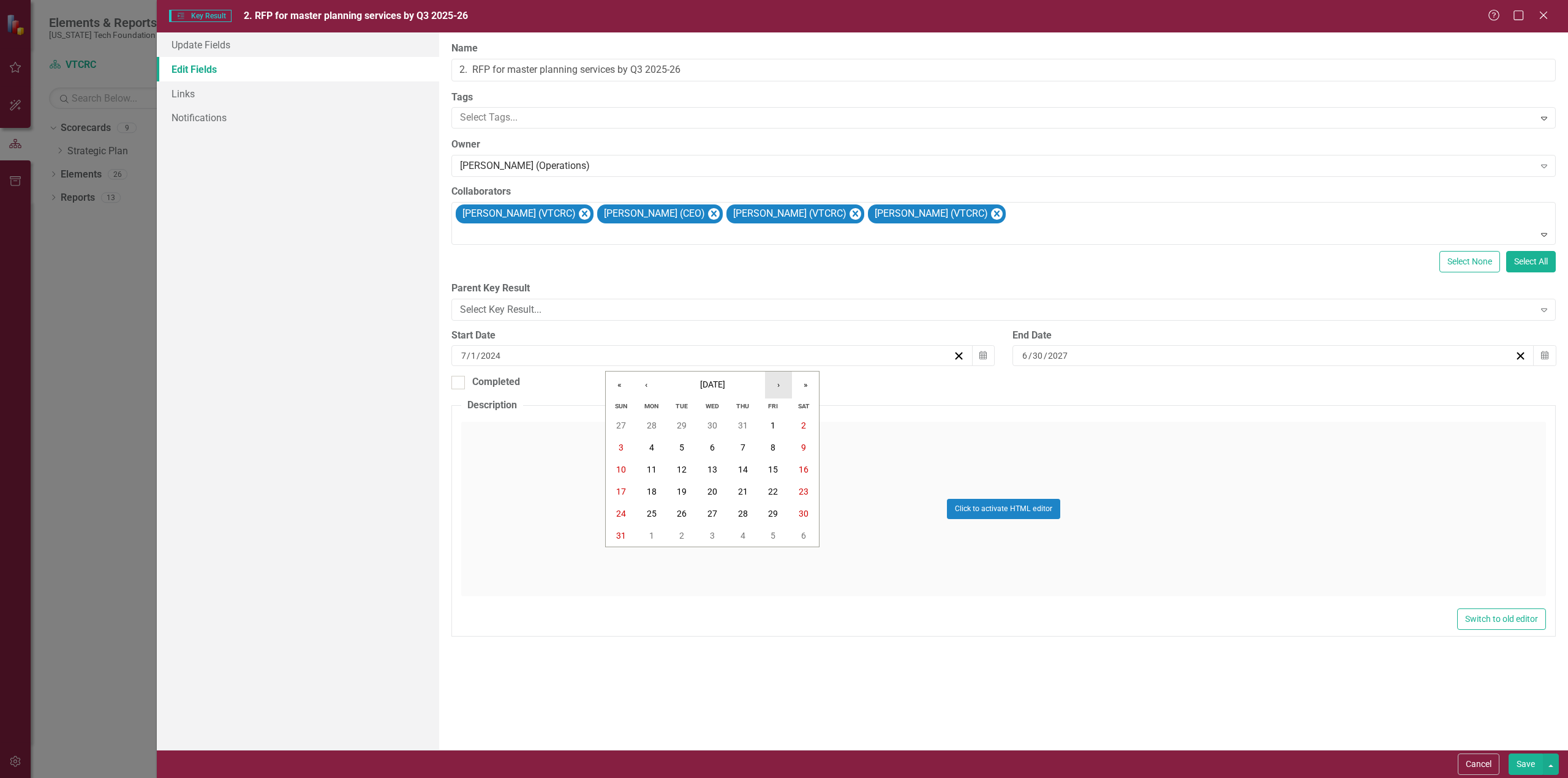
click at [779, 384] on button "›" at bounding box center [779, 385] width 27 height 27
click at [778, 383] on button "›" at bounding box center [779, 385] width 27 height 27
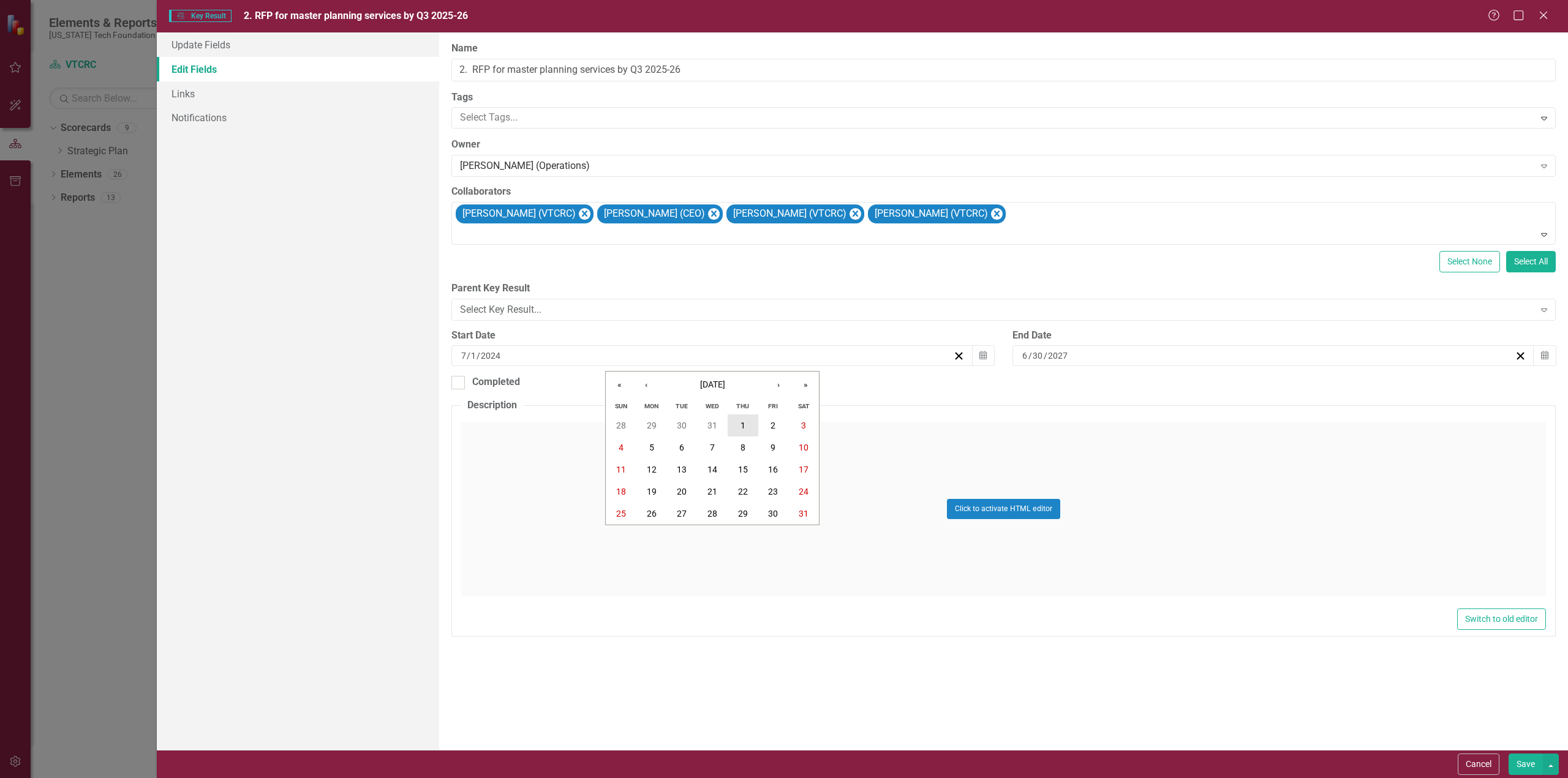
click at [742, 423] on abbr "1" at bounding box center [742, 425] width 5 height 10
click at [1079, 355] on div "6 / 30 / 2027" at bounding box center [1267, 356] width 494 height 13
click at [1178, 383] on button "«" at bounding box center [1181, 385] width 27 height 27
click at [1204, 386] on button "‹" at bounding box center [1208, 385] width 27 height 27
click at [1205, 385] on button "‹" at bounding box center [1208, 385] width 27 height 27
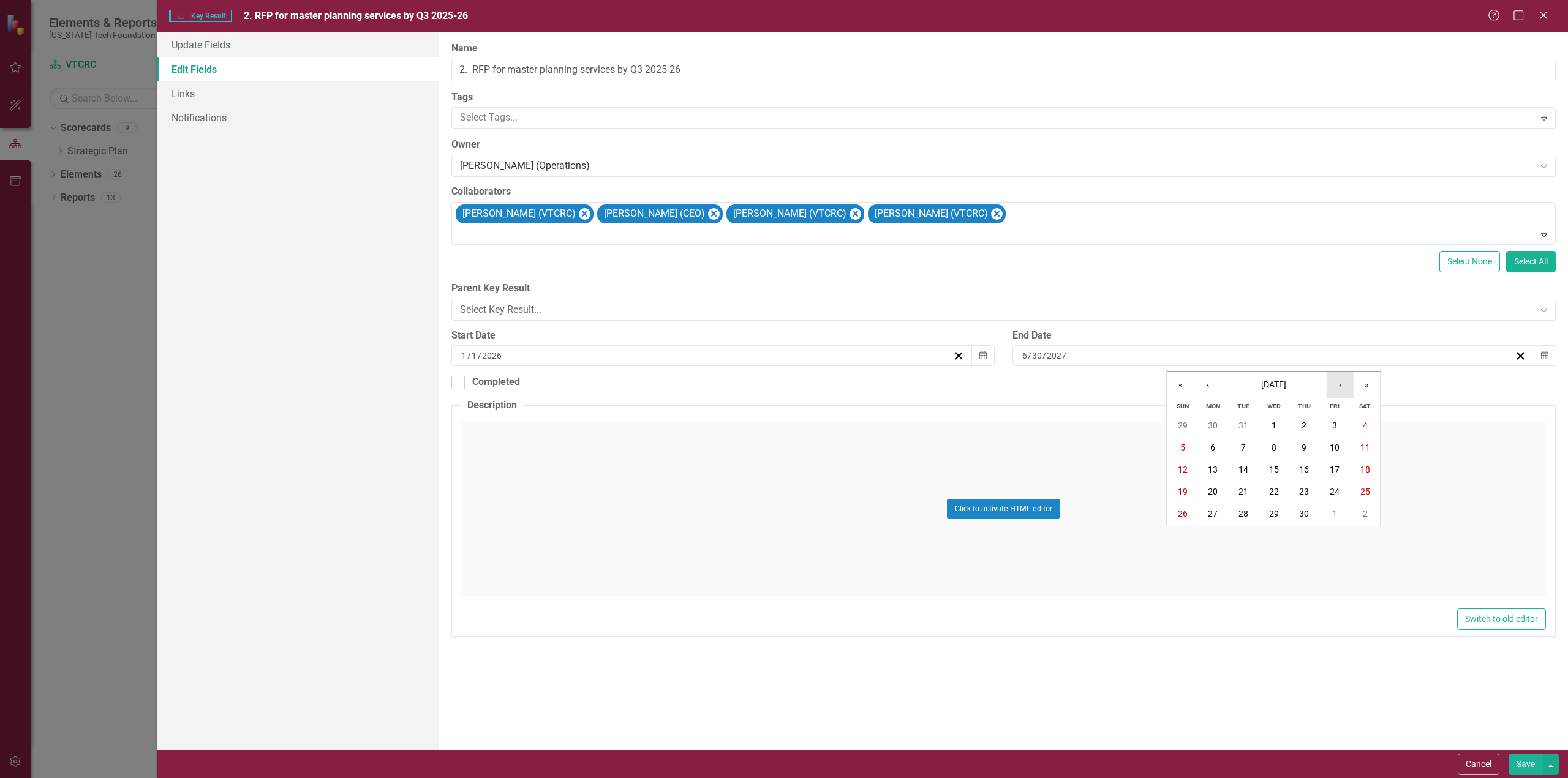
click at [1340, 382] on button "›" at bounding box center [1340, 385] width 27 height 27
click at [1523, 762] on button "Save" at bounding box center [1525, 764] width 34 height 22
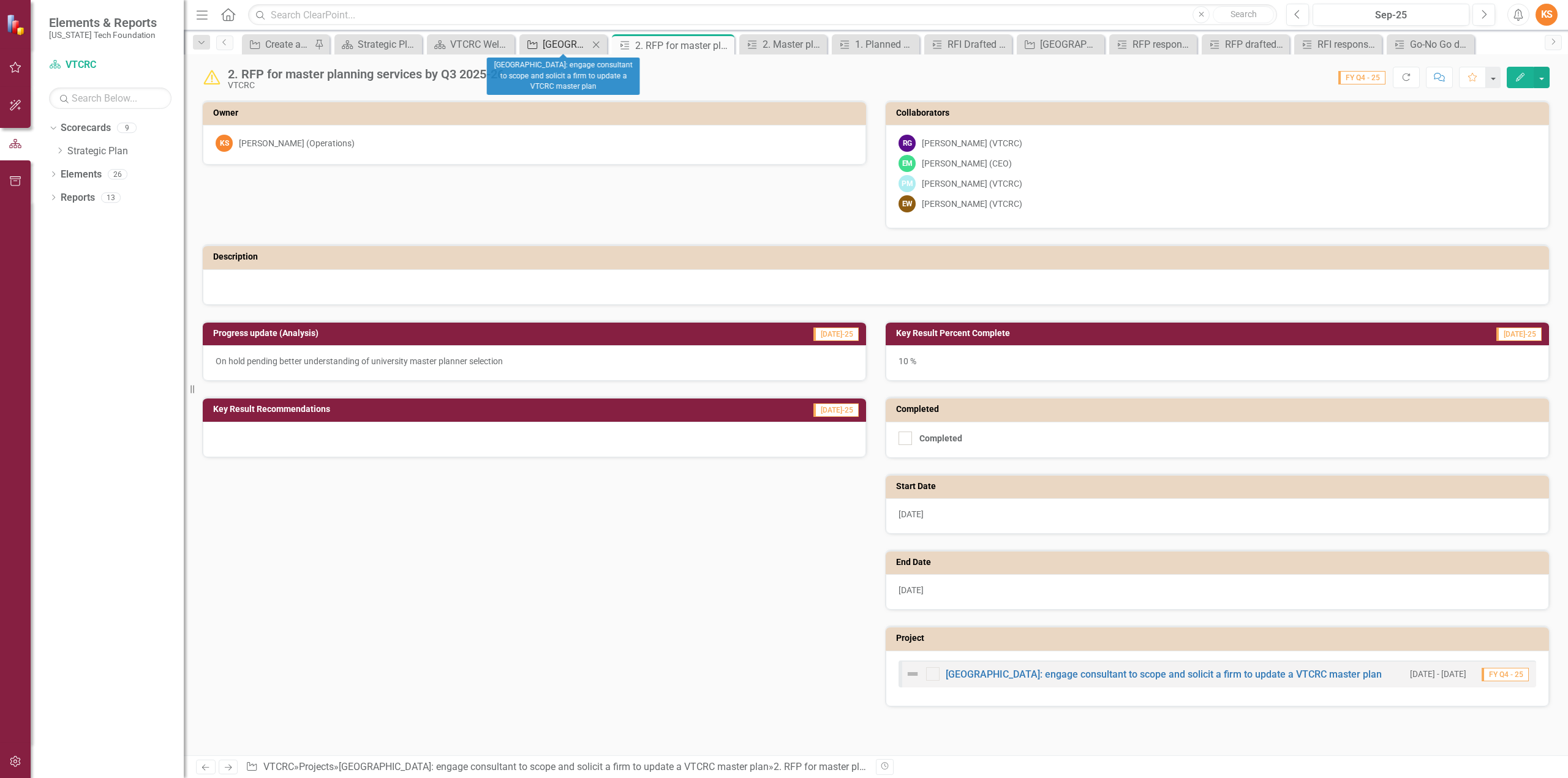
click at [562, 43] on div "[GEOGRAPHIC_DATA]: engage consultant to scope and solicit a firm to update a VT…" at bounding box center [565, 45] width 46 height 16
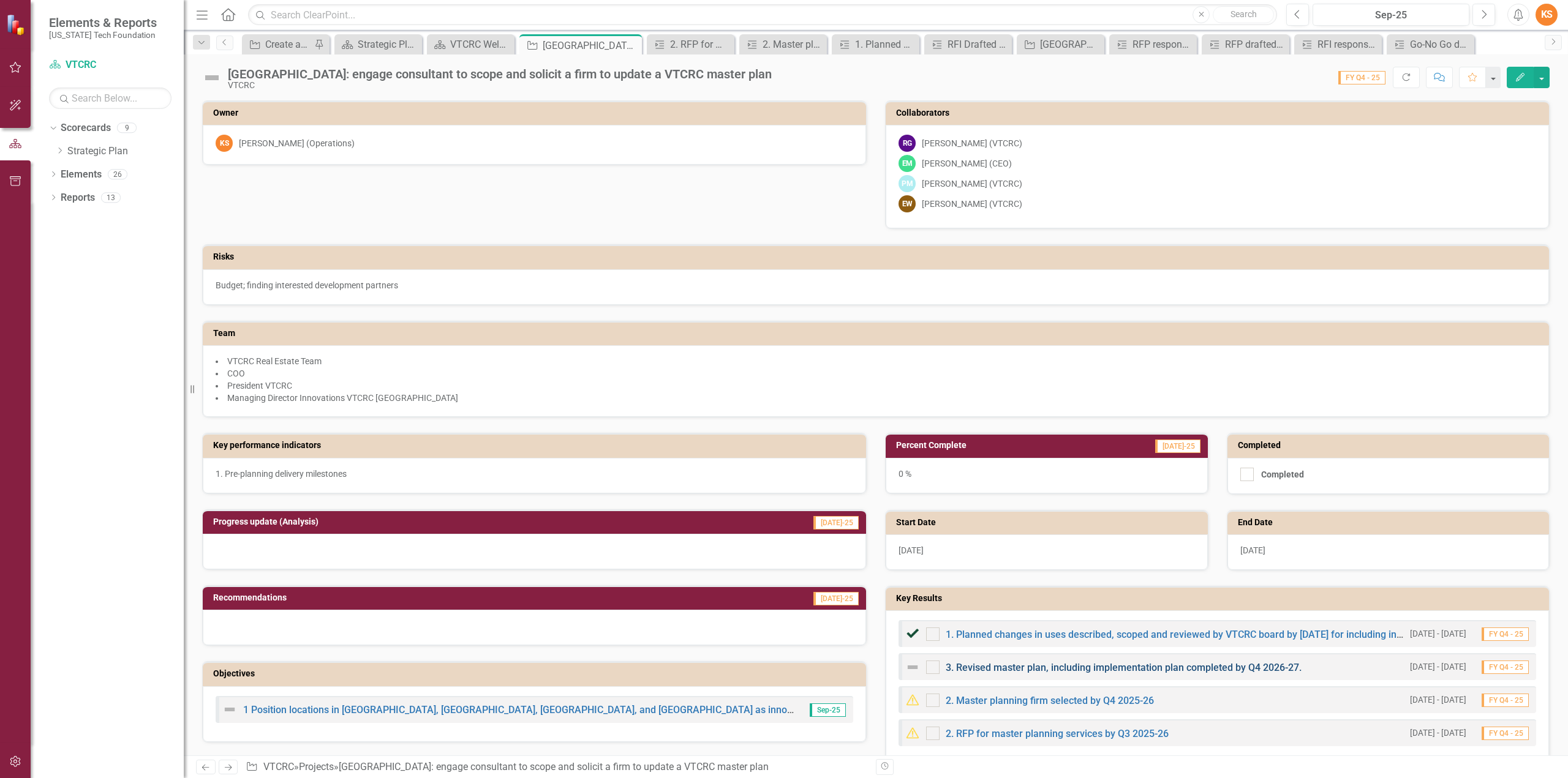
click at [1148, 664] on link "3. Revised master plan, including implementation plan completed by Q4 2026-27." at bounding box center [1123, 668] width 356 height 12
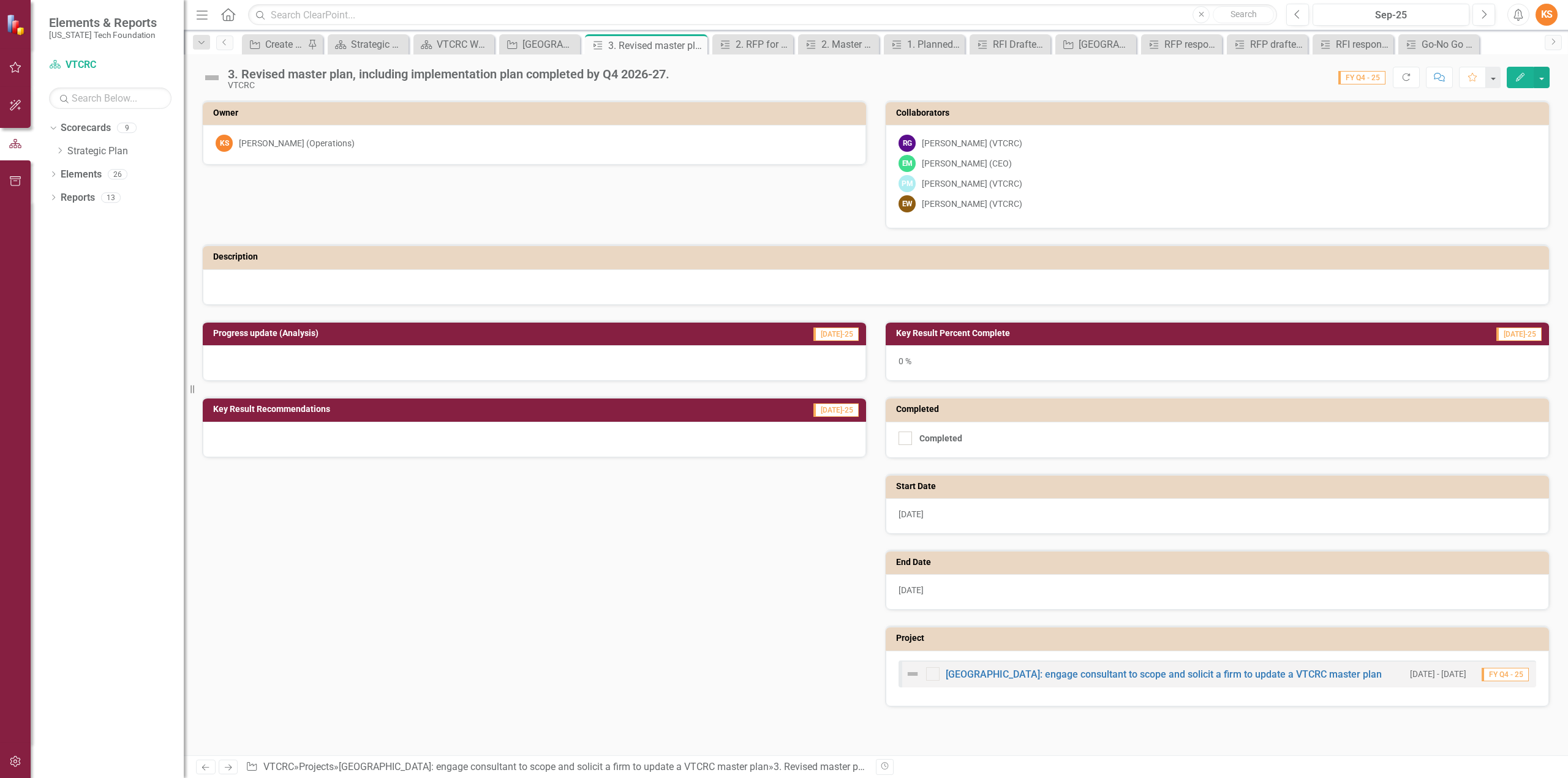
click at [1518, 75] on icon "Edit" at bounding box center [1519, 77] width 11 height 9
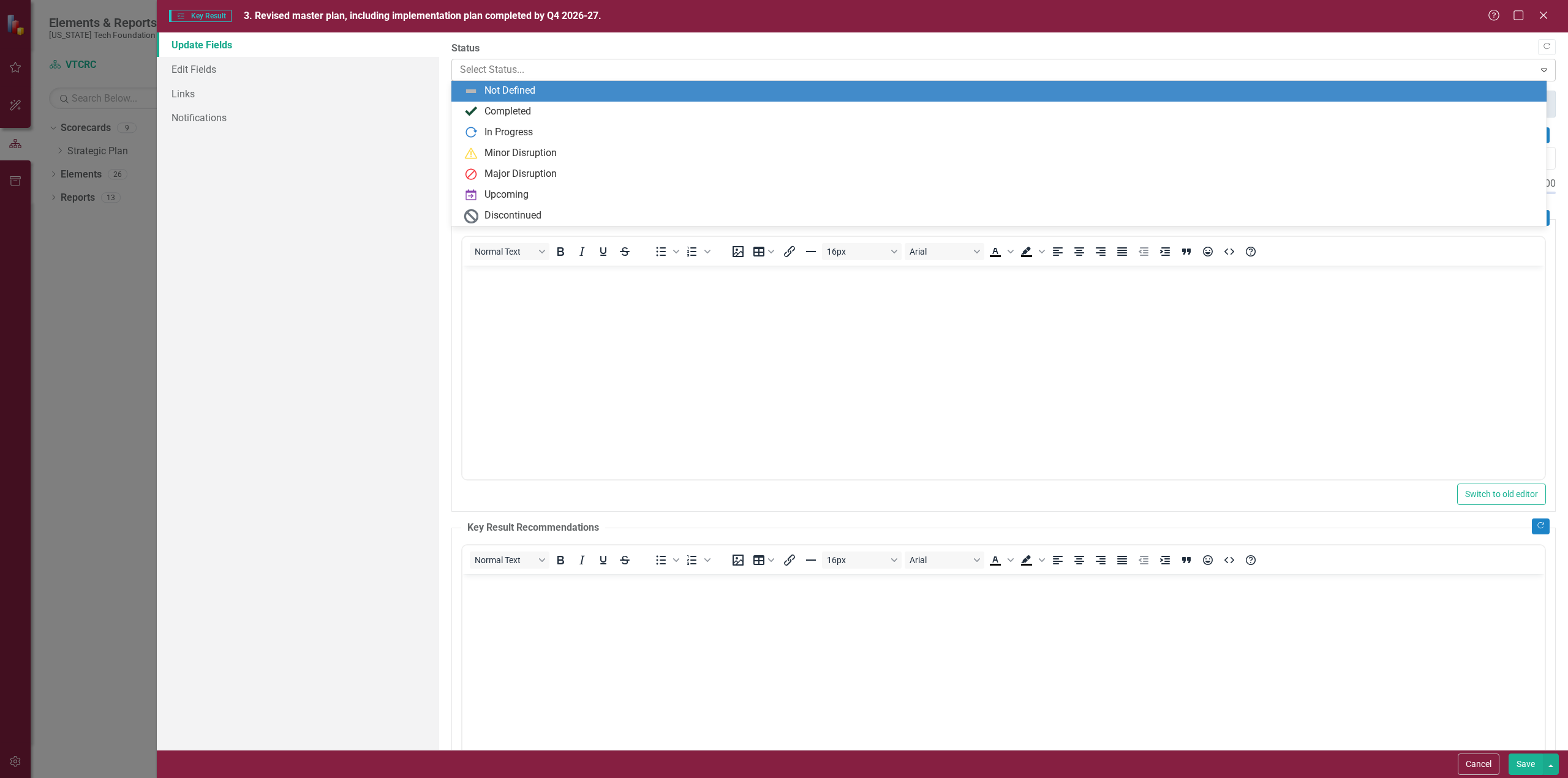
click at [563, 73] on div at bounding box center [993, 69] width 1067 height 17
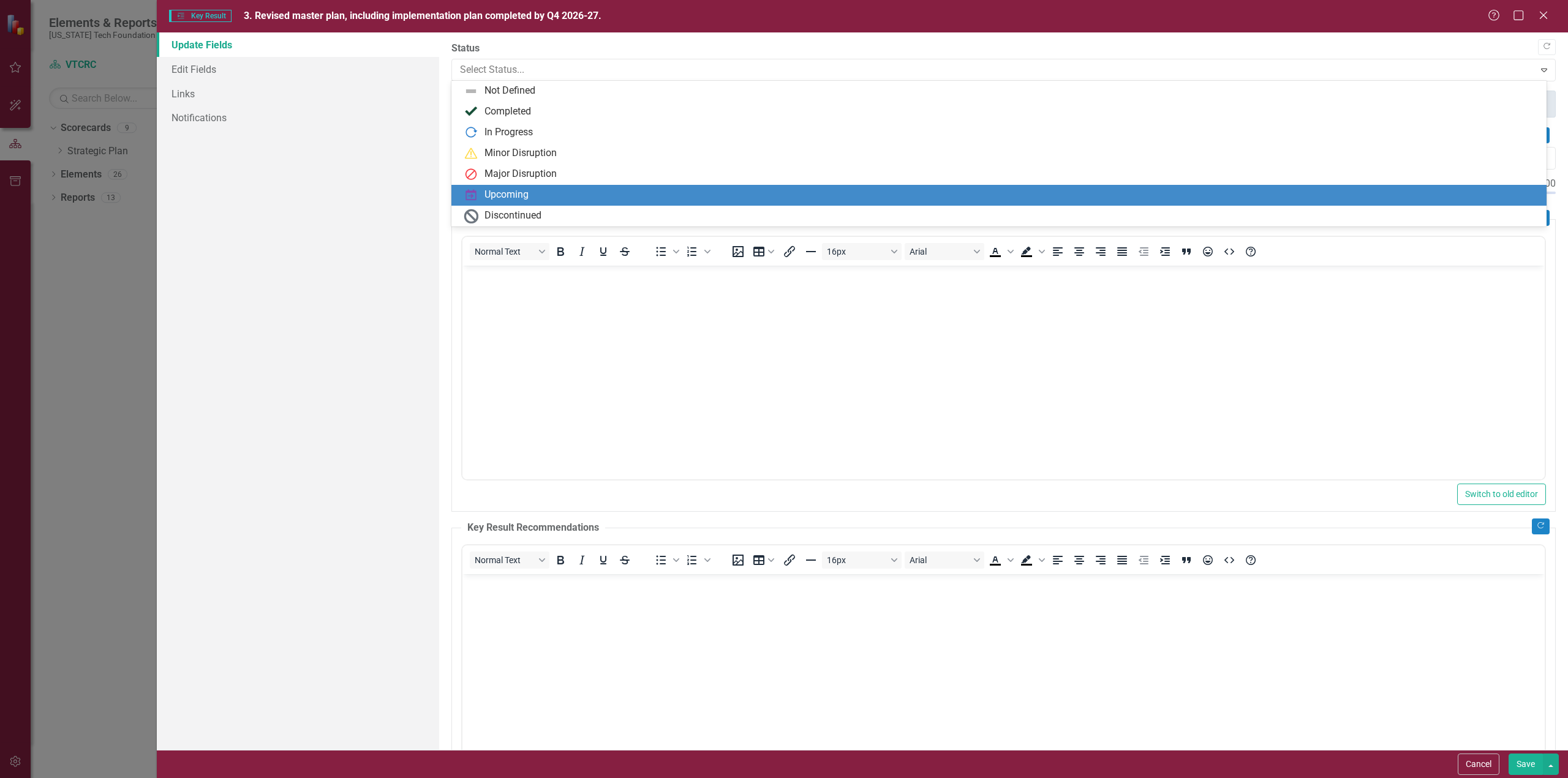
click at [506, 195] on div "Upcoming" at bounding box center [506, 194] width 44 height 14
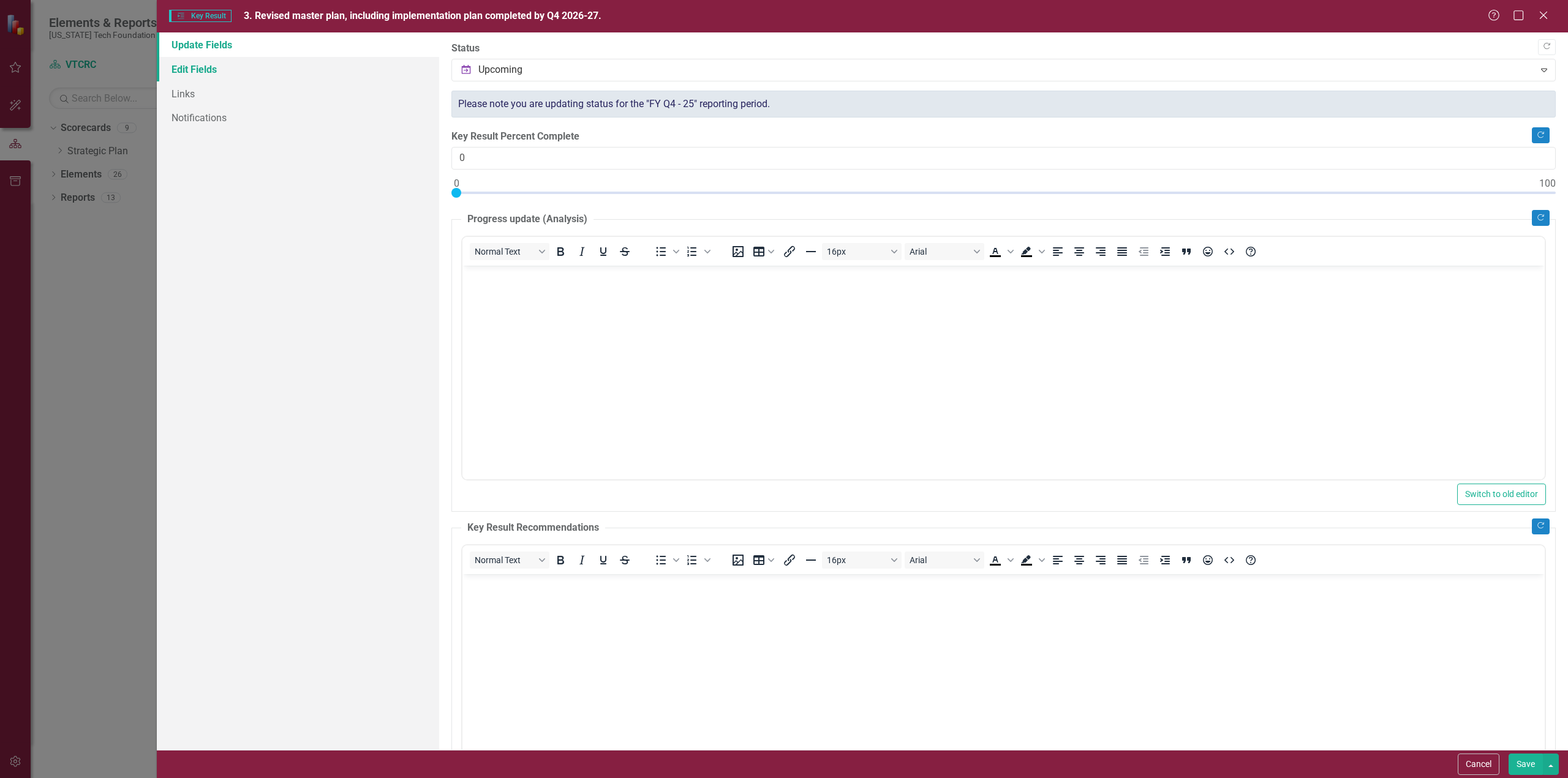
click at [201, 66] on link "Edit Fields" at bounding box center [297, 68] width 283 height 24
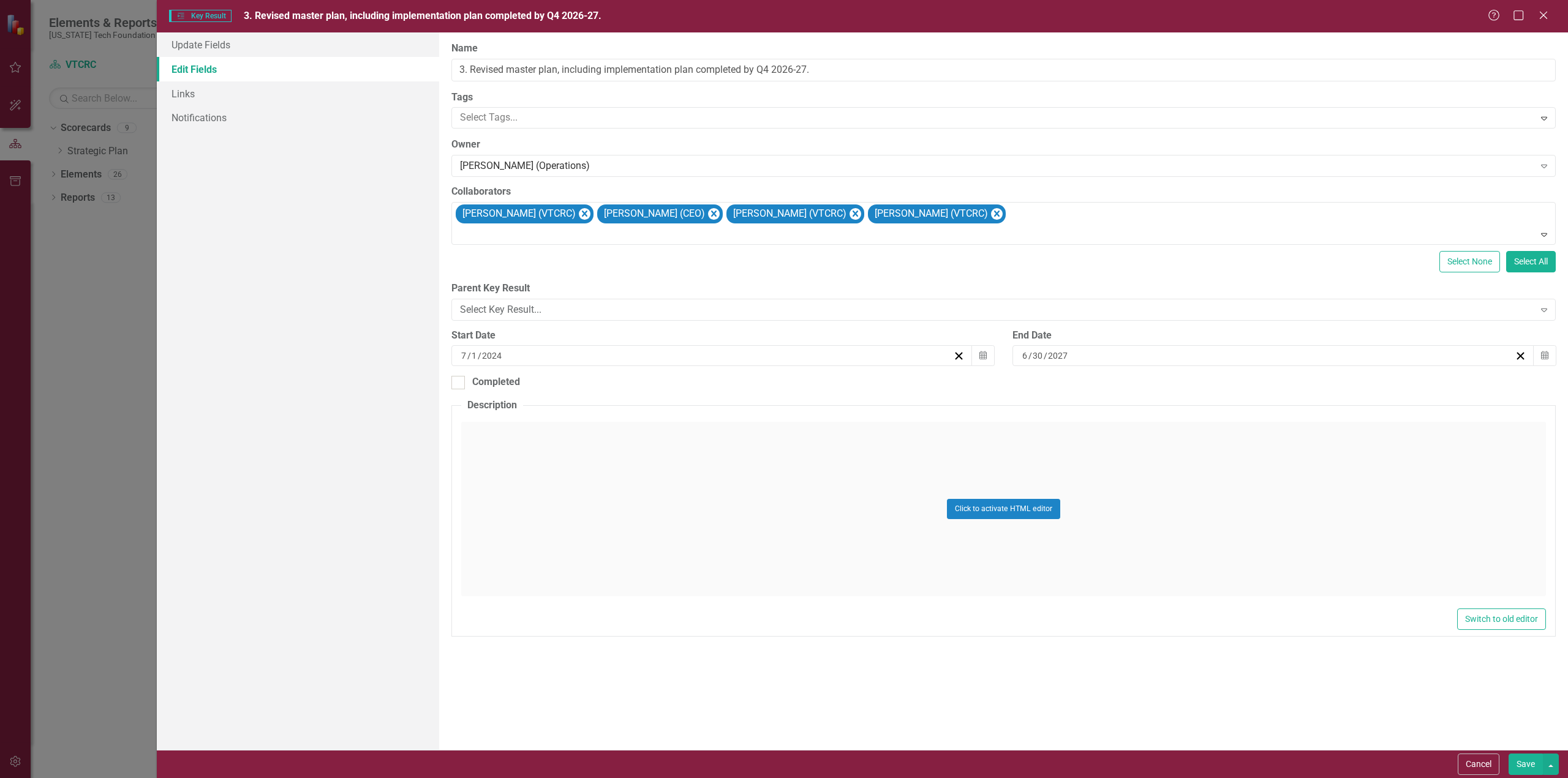
click at [526, 355] on div "7 / 1 / 2024" at bounding box center [706, 356] width 494 height 13
click at [806, 383] on button "»" at bounding box center [806, 385] width 27 height 27
click at [710, 423] on abbr "1" at bounding box center [712, 425] width 5 height 10
click at [1528, 762] on button "Save" at bounding box center [1525, 764] width 34 height 22
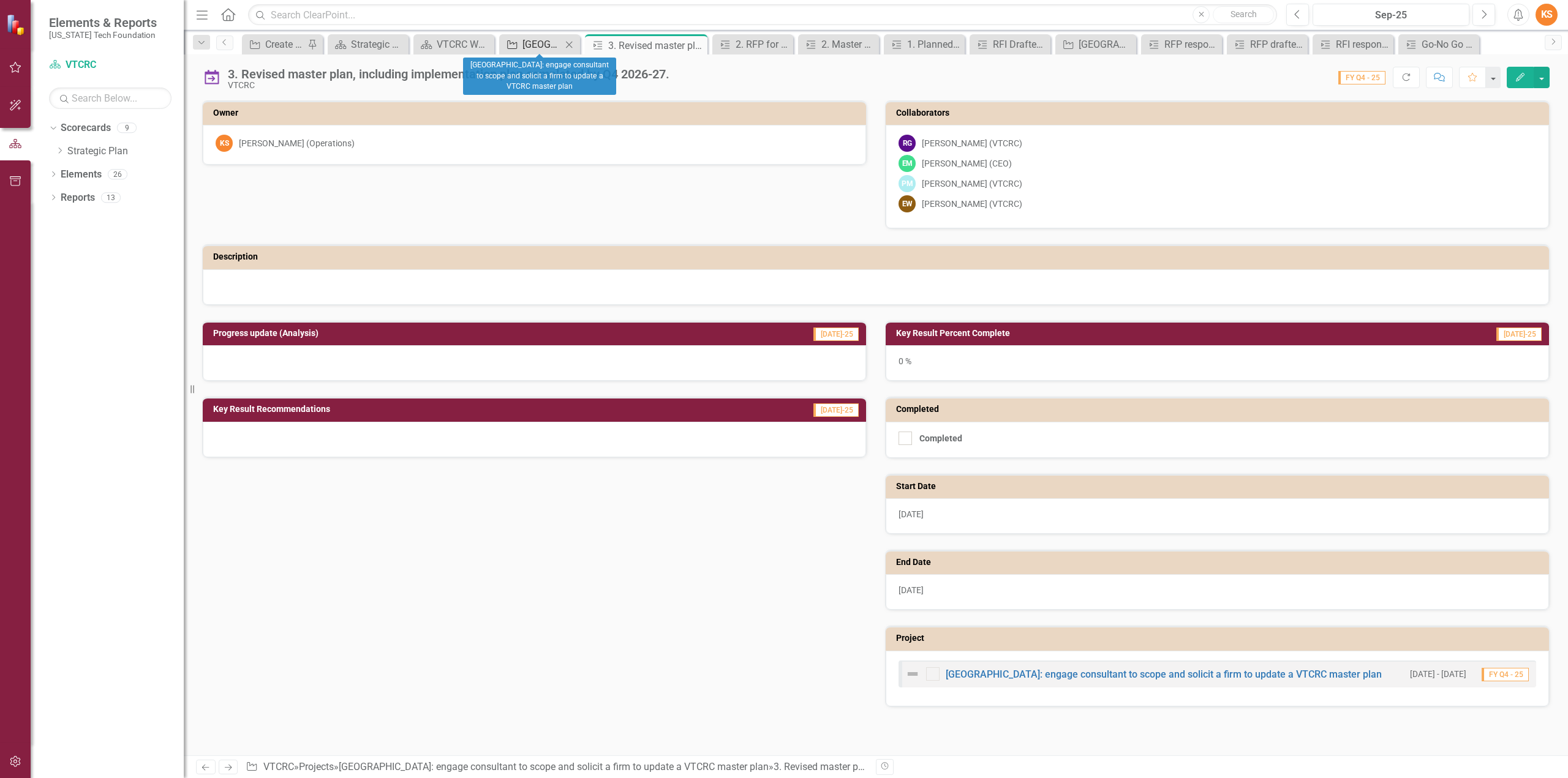
click at [545, 38] on div "[GEOGRAPHIC_DATA]: engage consultant to scope and solicit a firm to update a VT…" at bounding box center [542, 45] width 39 height 16
click at [93, 148] on link "Strategic Plan" at bounding box center [125, 151] width 116 height 14
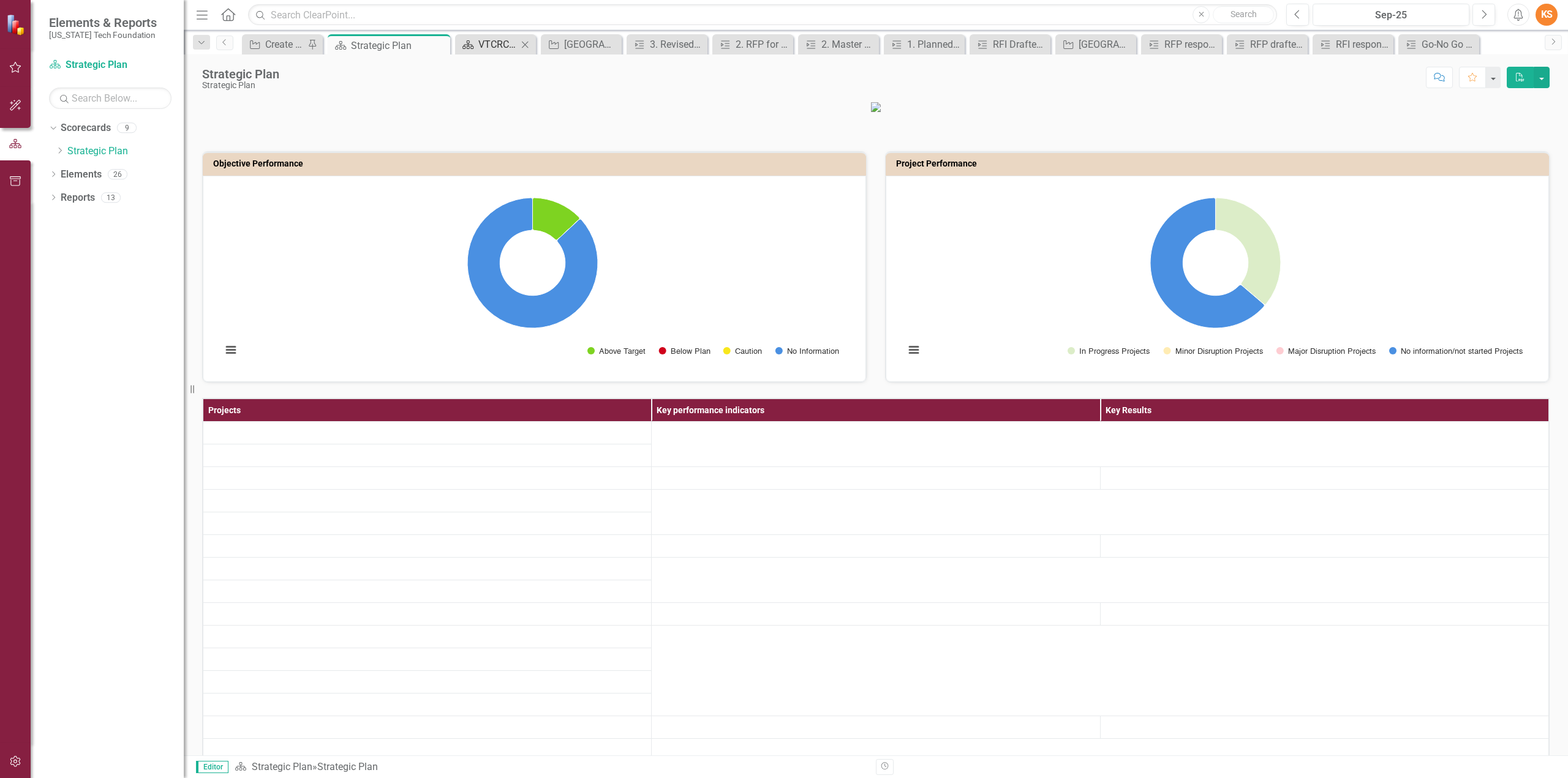
click at [502, 44] on div "VTCRC Welcome Page" at bounding box center [498, 45] width 39 height 16
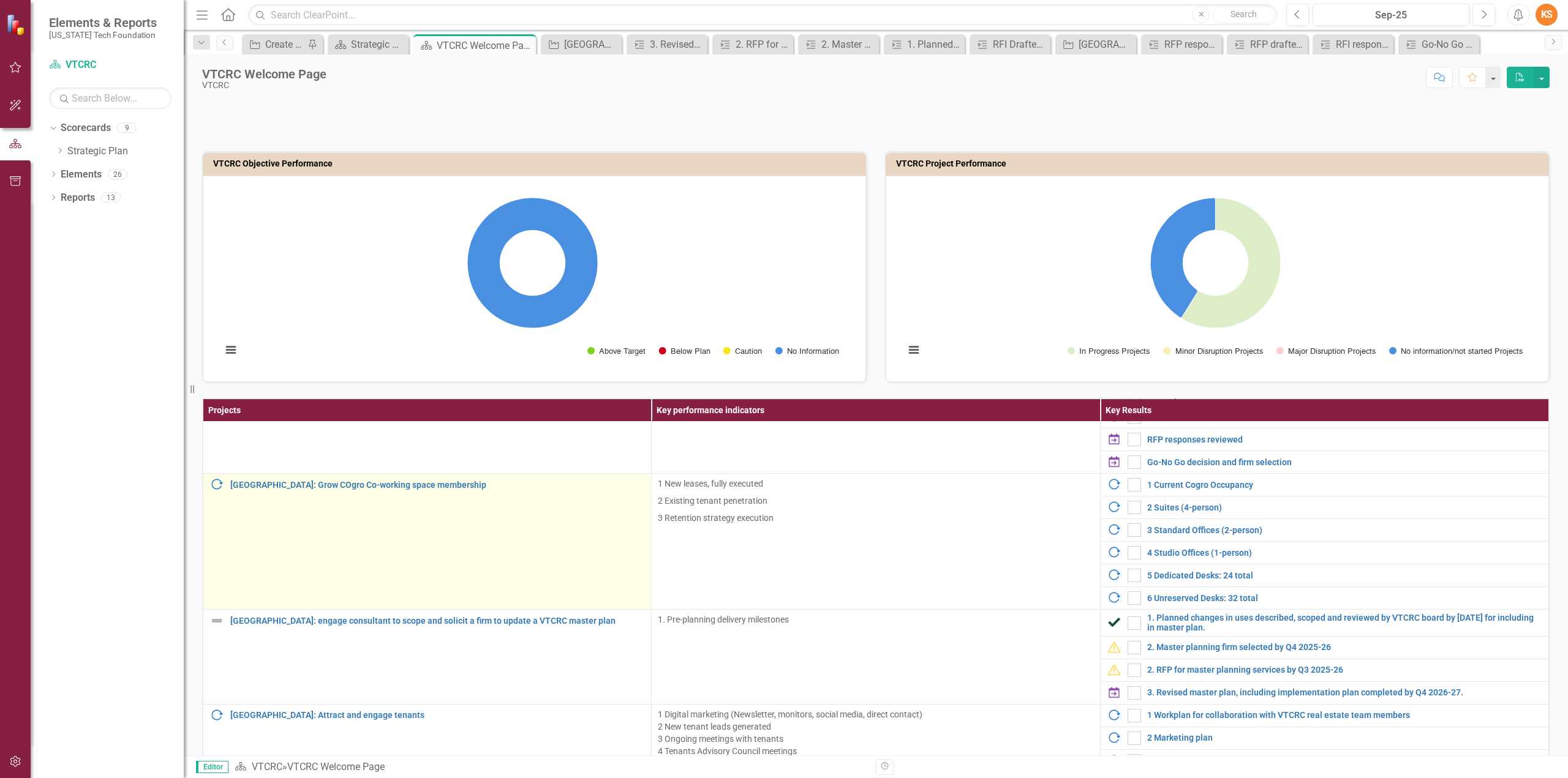
scroll to position [306, 0]
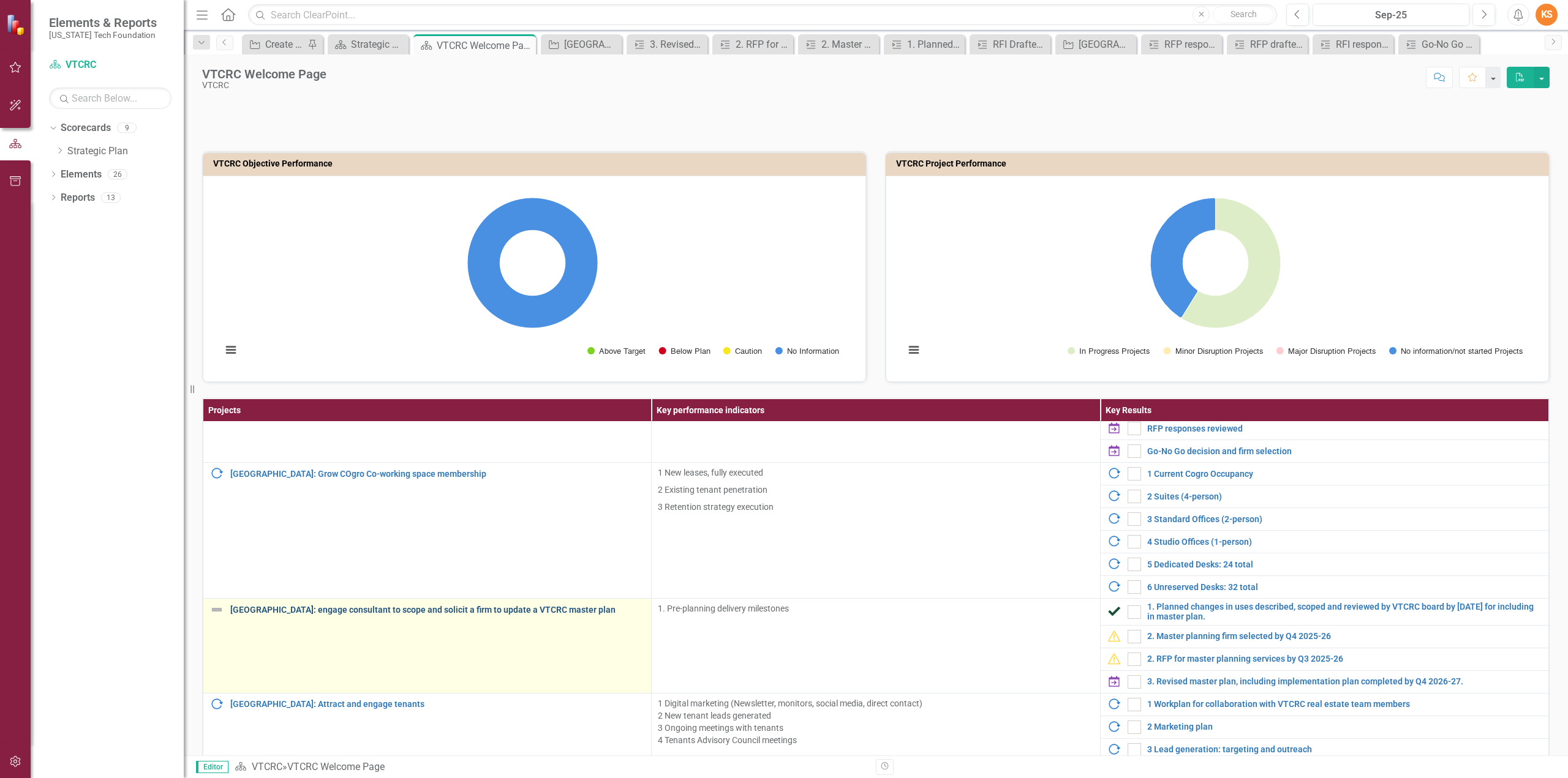
click at [309, 608] on link "[GEOGRAPHIC_DATA]: engage consultant to scope and solicit a firm to update a VT…" at bounding box center [438, 610] width 414 height 9
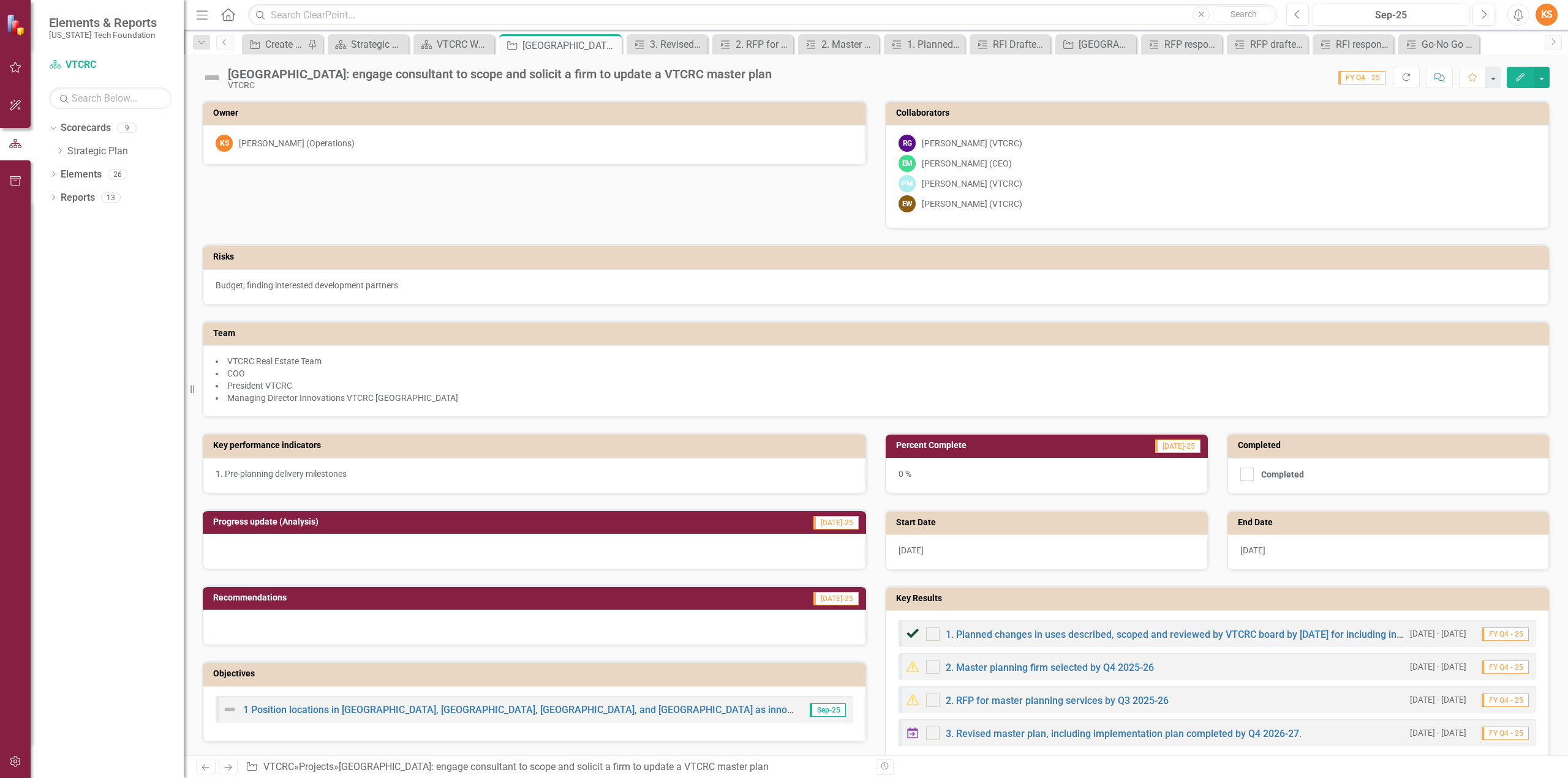
click at [1523, 76] on icon "Edit" at bounding box center [1519, 77] width 11 height 9
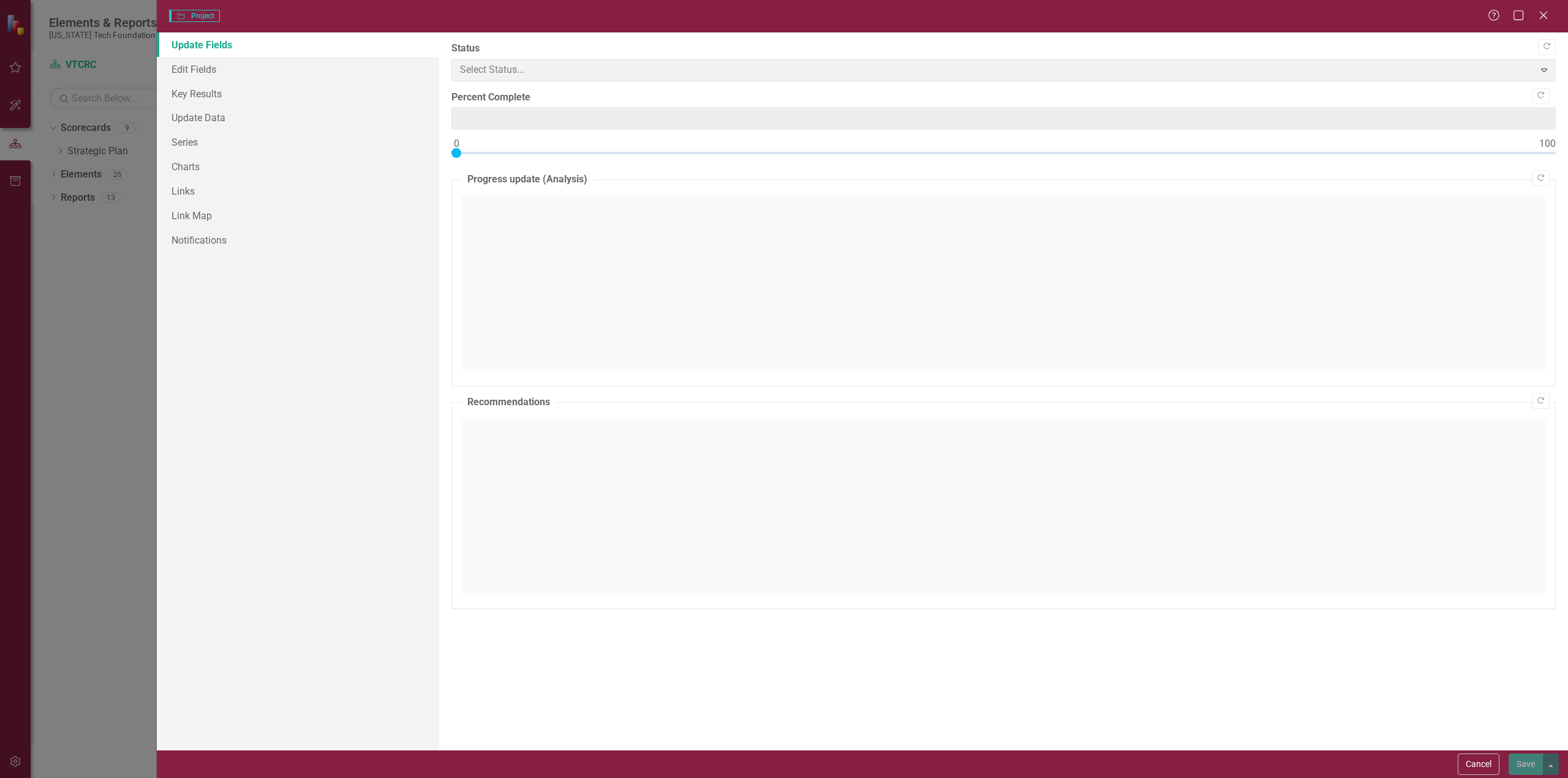
type input "0"
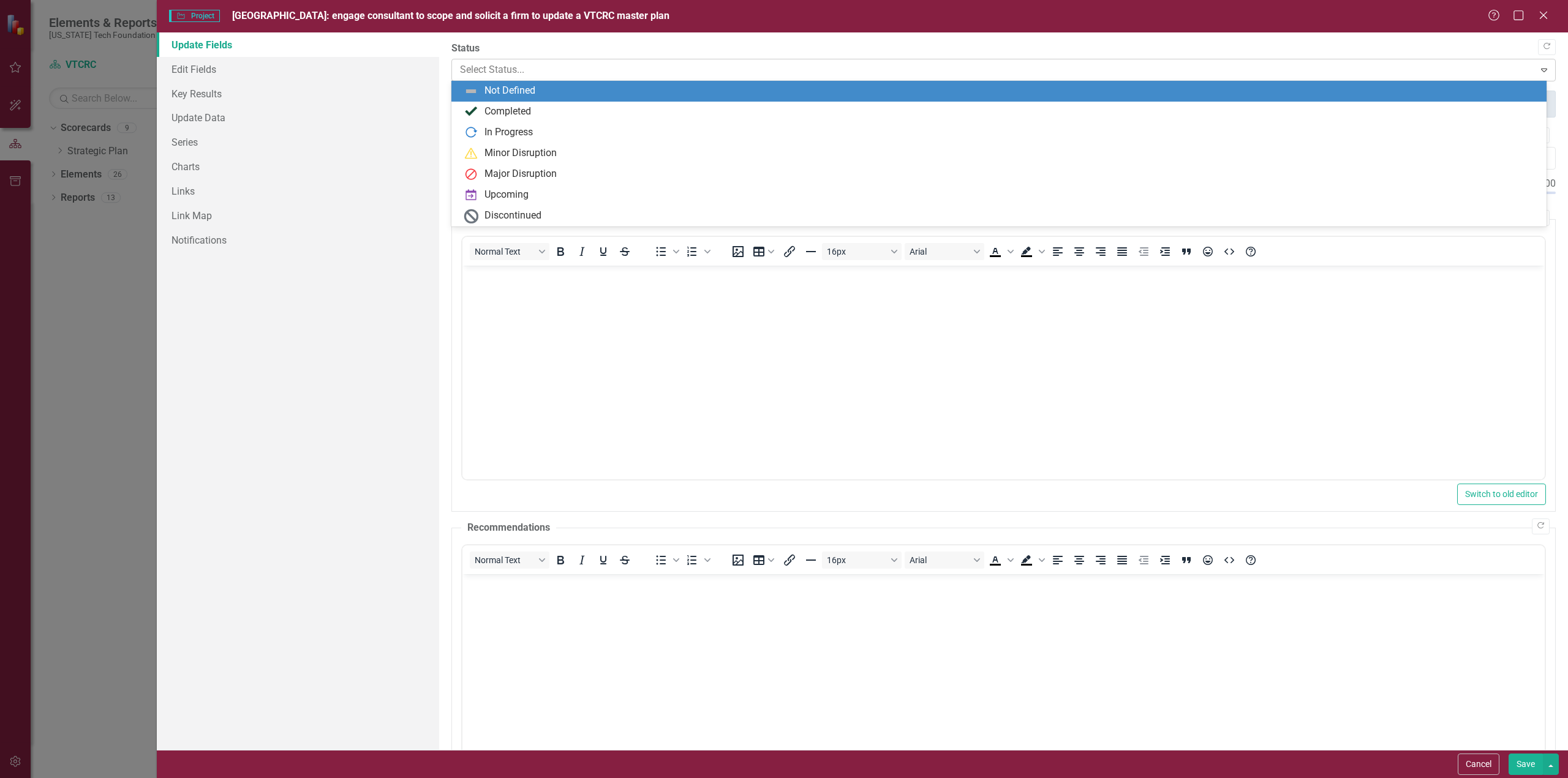
click at [512, 69] on div at bounding box center [993, 69] width 1067 height 17
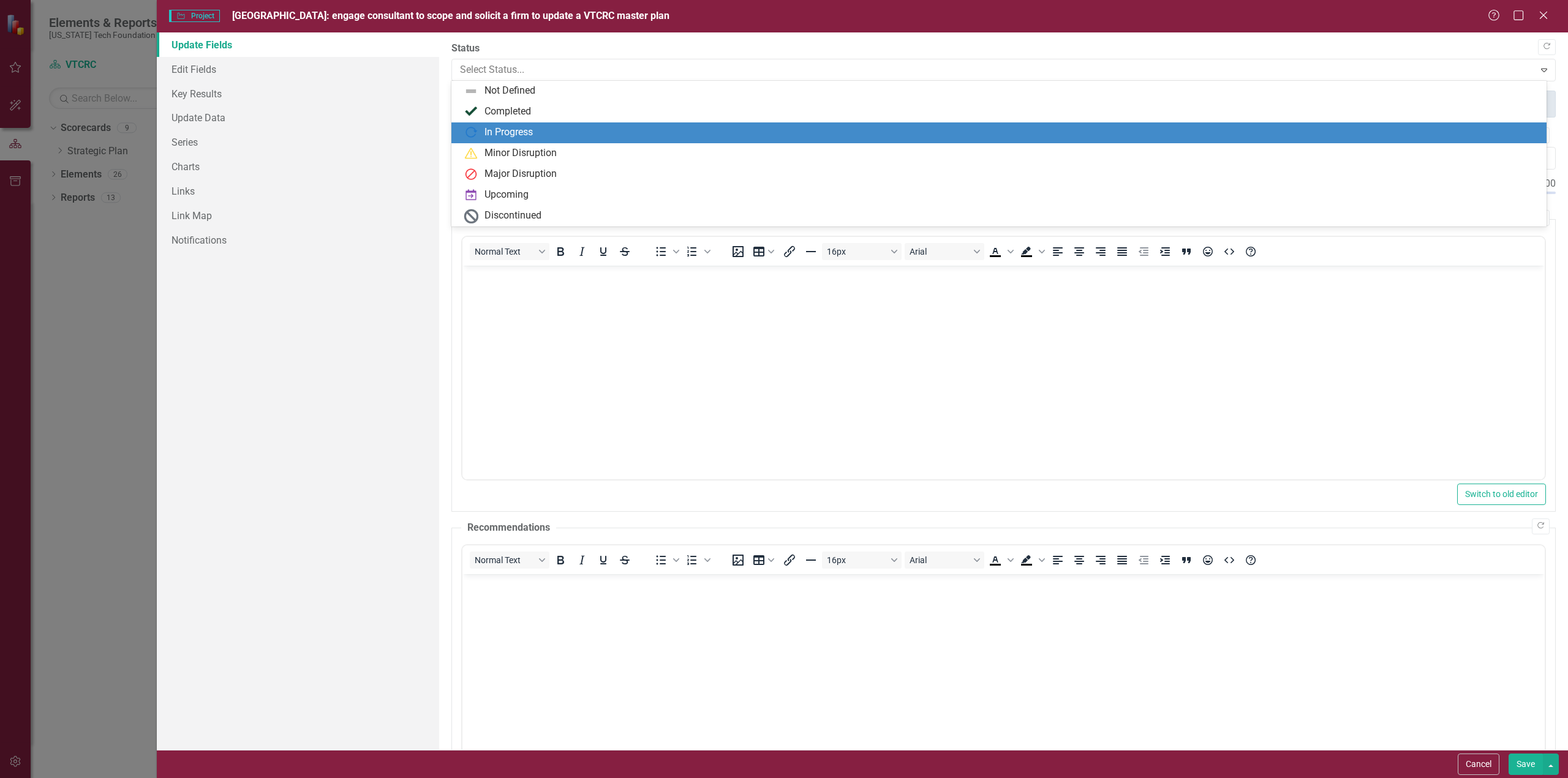
click at [504, 133] on div "In Progress" at bounding box center [508, 132] width 48 height 14
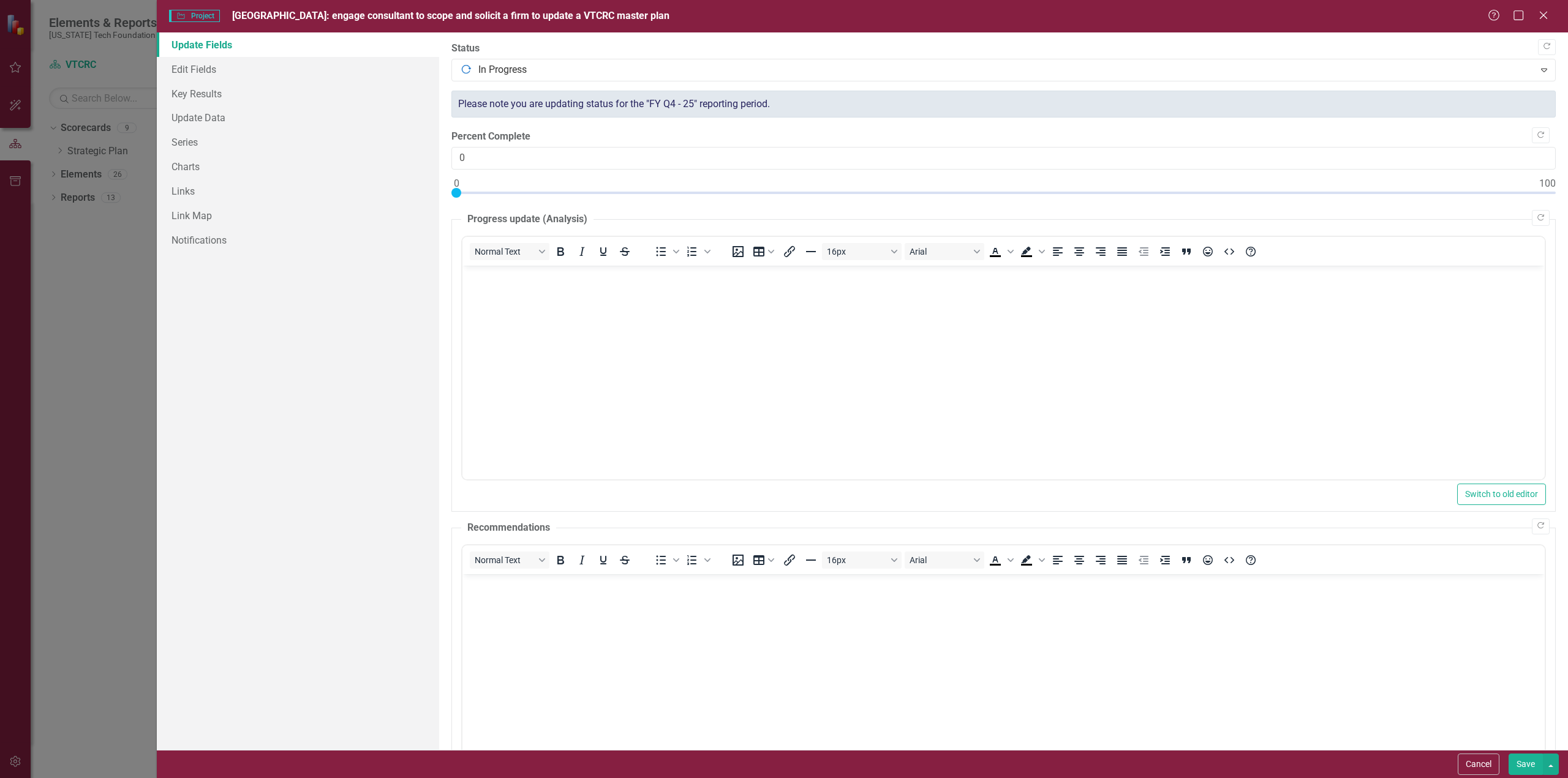
click at [1525, 763] on button "Save" at bounding box center [1525, 764] width 34 height 22
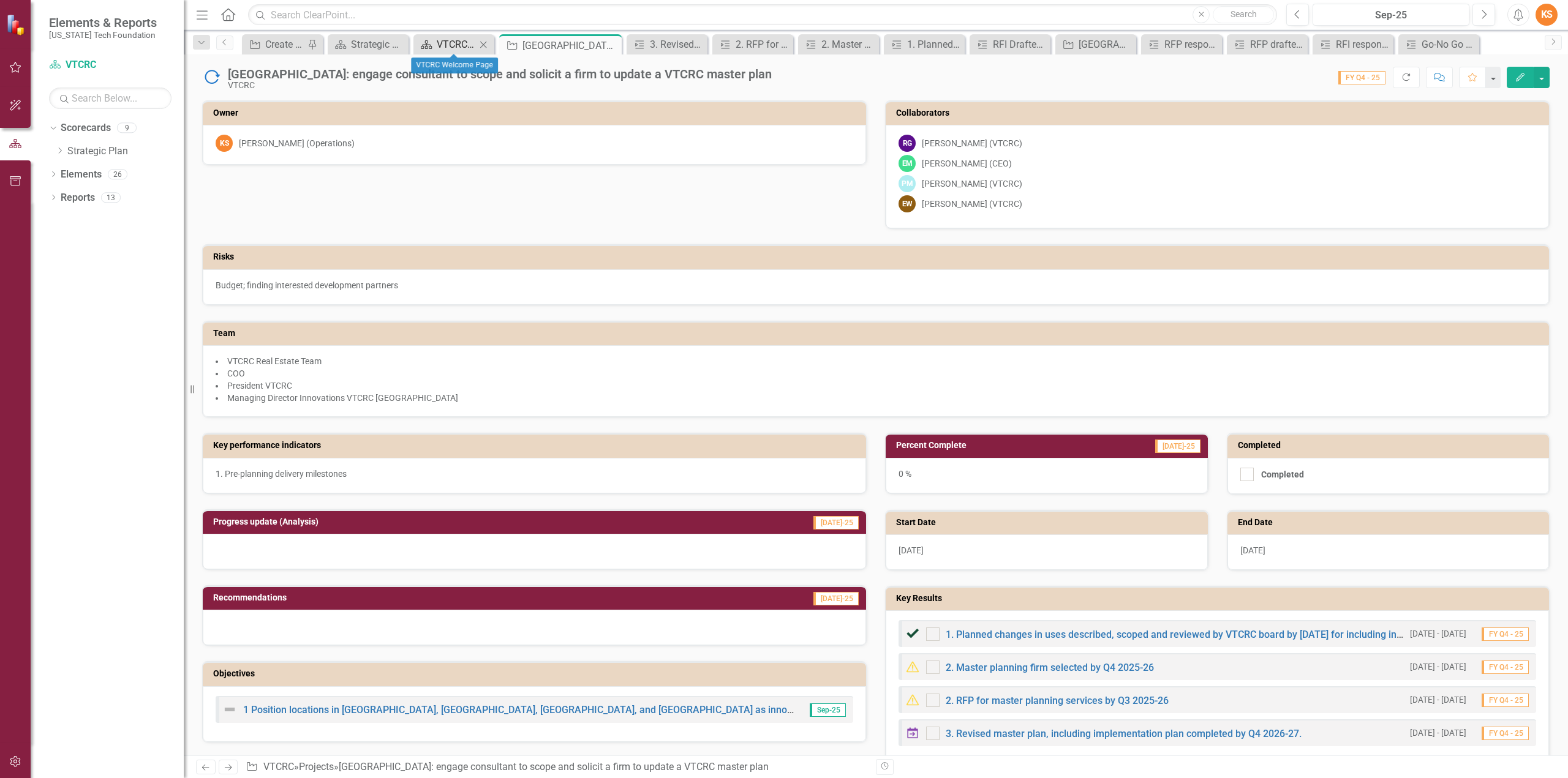
click at [458, 41] on div "VTCRC Welcome Page" at bounding box center [457, 45] width 39 height 16
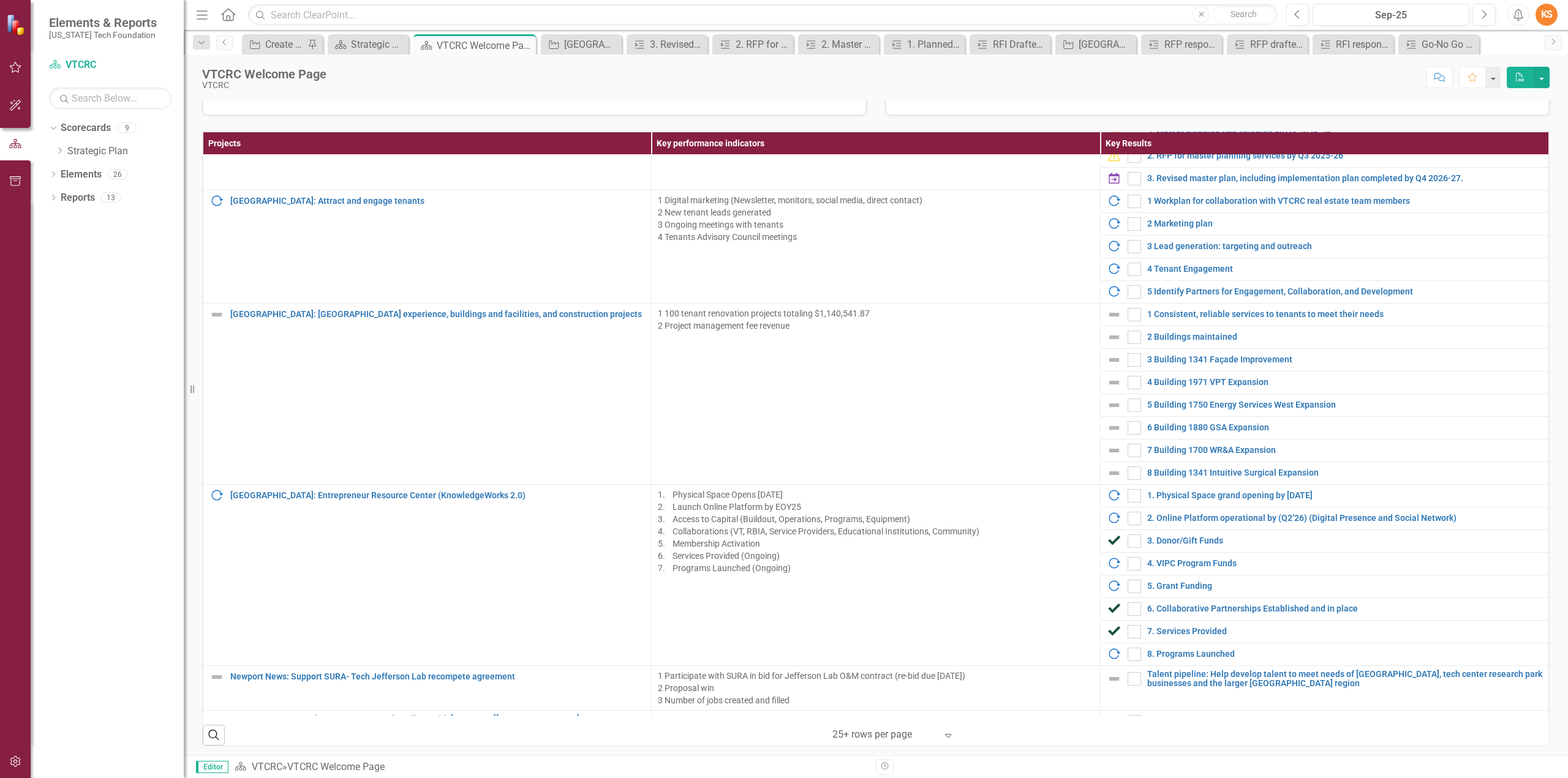
scroll to position [551, 0]
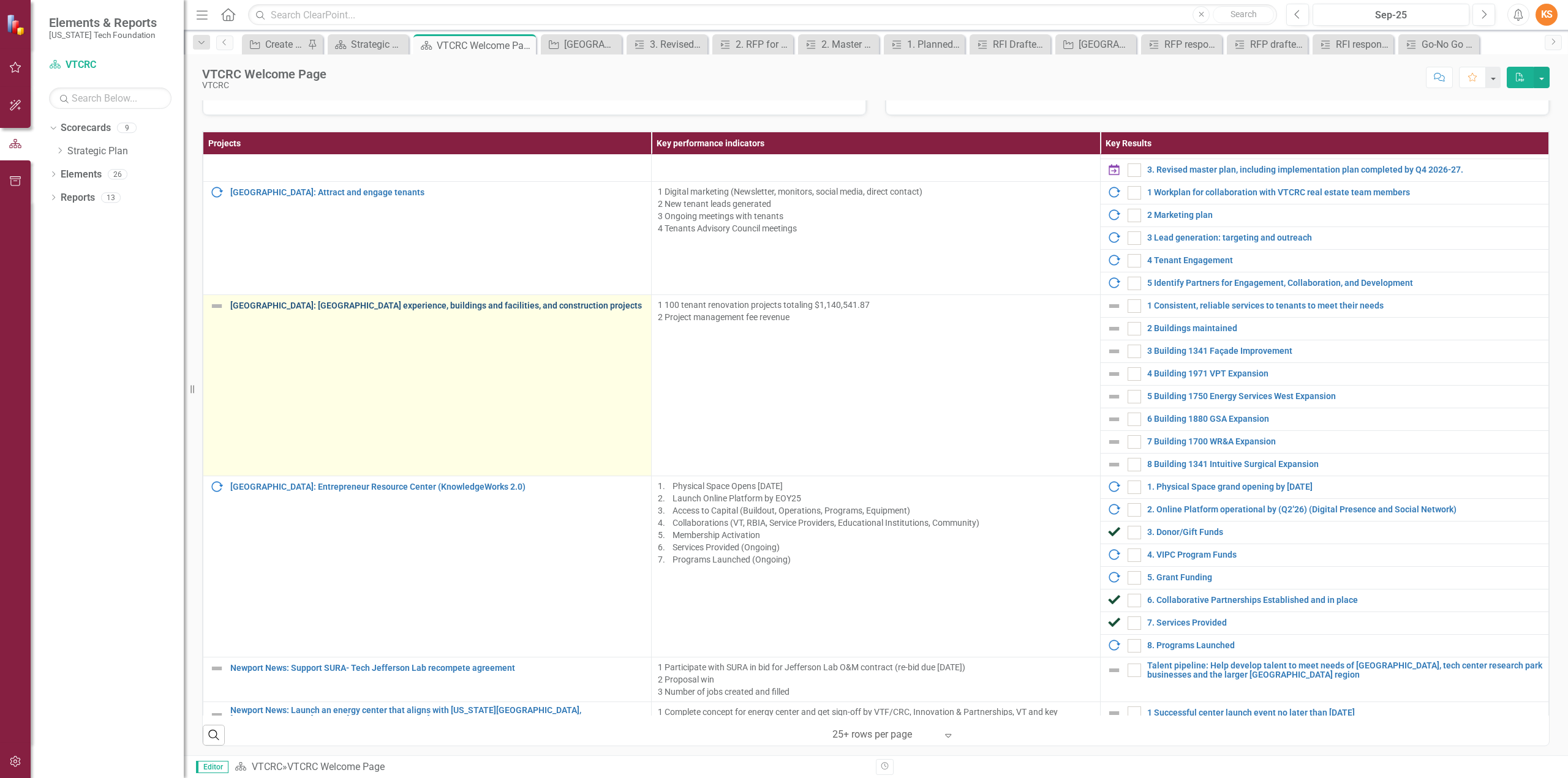
click at [410, 302] on link "Blacksburg: Manage park experience, buildings and facilities, and construction …" at bounding box center [438, 305] width 414 height 9
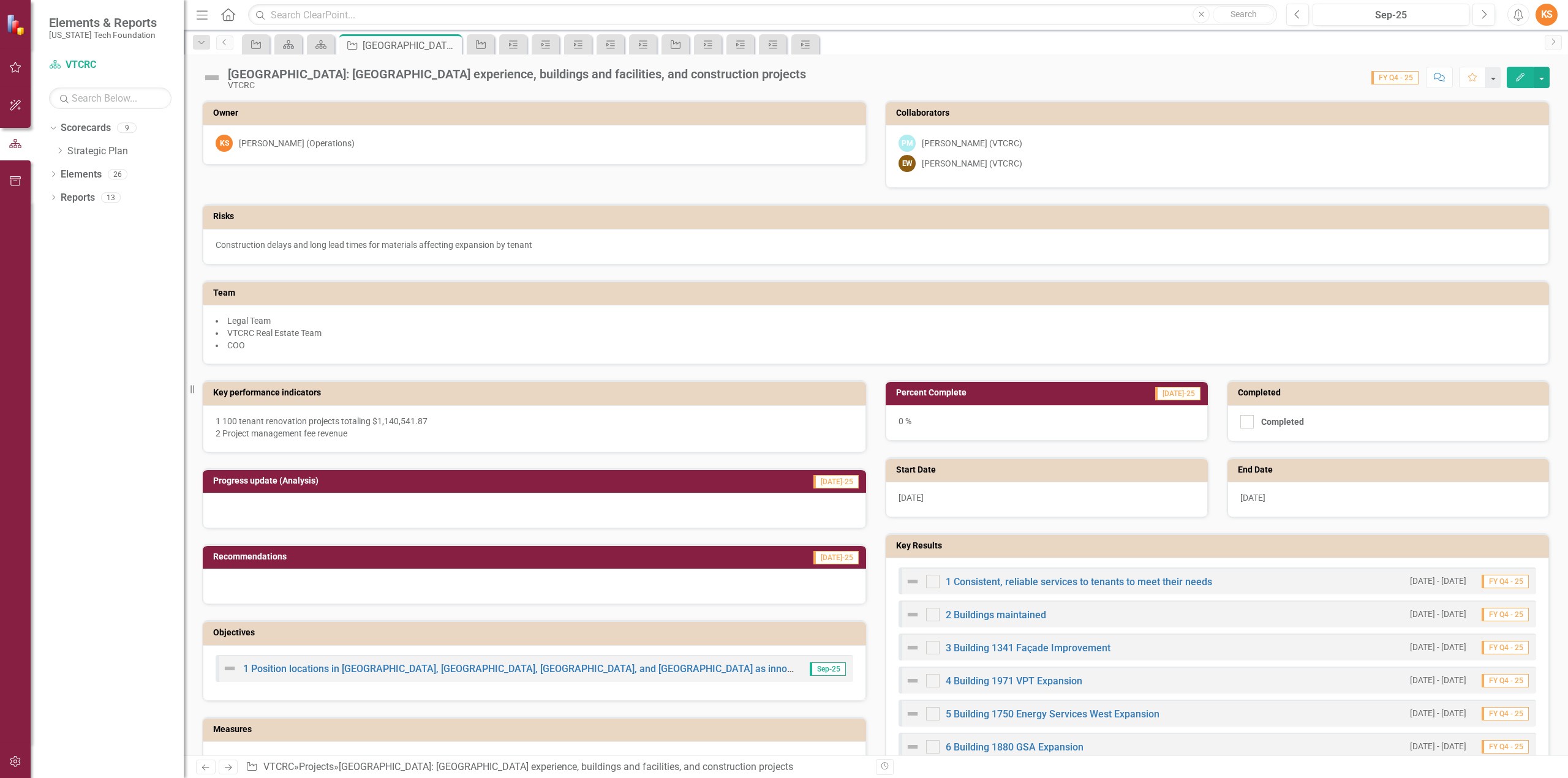
click at [347, 433] on p "1 100 tenant renovation projects totaling $1,140,541.87 2 Project management fe…" at bounding box center [535, 427] width 637 height 24
drag, startPoint x: 347, startPoint y: 432, endPoint x: 307, endPoint y: 429, distance: 40.1
click at [307, 429] on p "1 100 tenant renovation projects totaling $1,140,541.87 2 Project management fe…" at bounding box center [535, 427] width 637 height 24
click at [1521, 80] on icon "Edit" at bounding box center [1519, 77] width 11 height 9
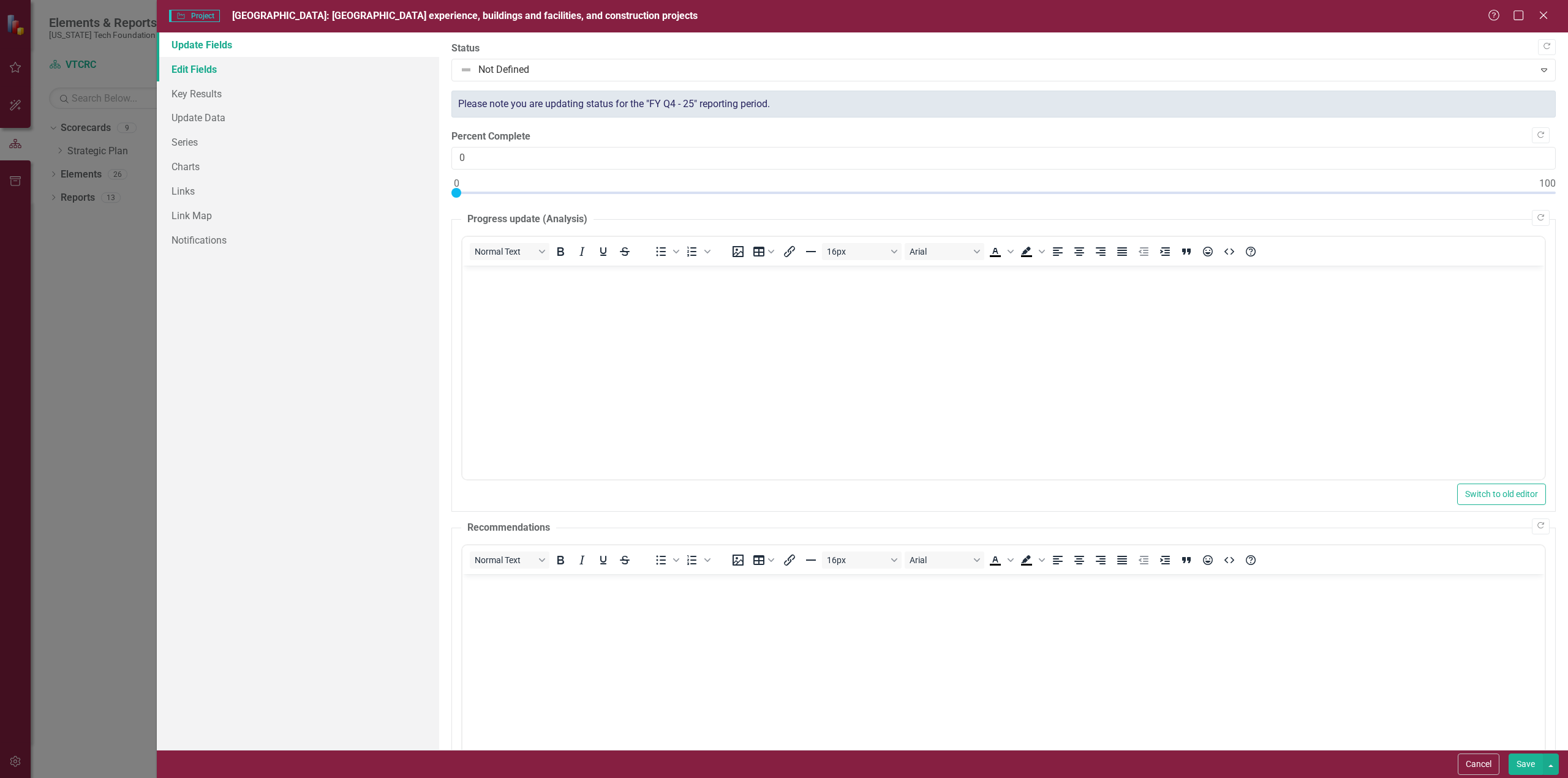
click at [204, 68] on link "Edit Fields" at bounding box center [297, 68] width 283 height 24
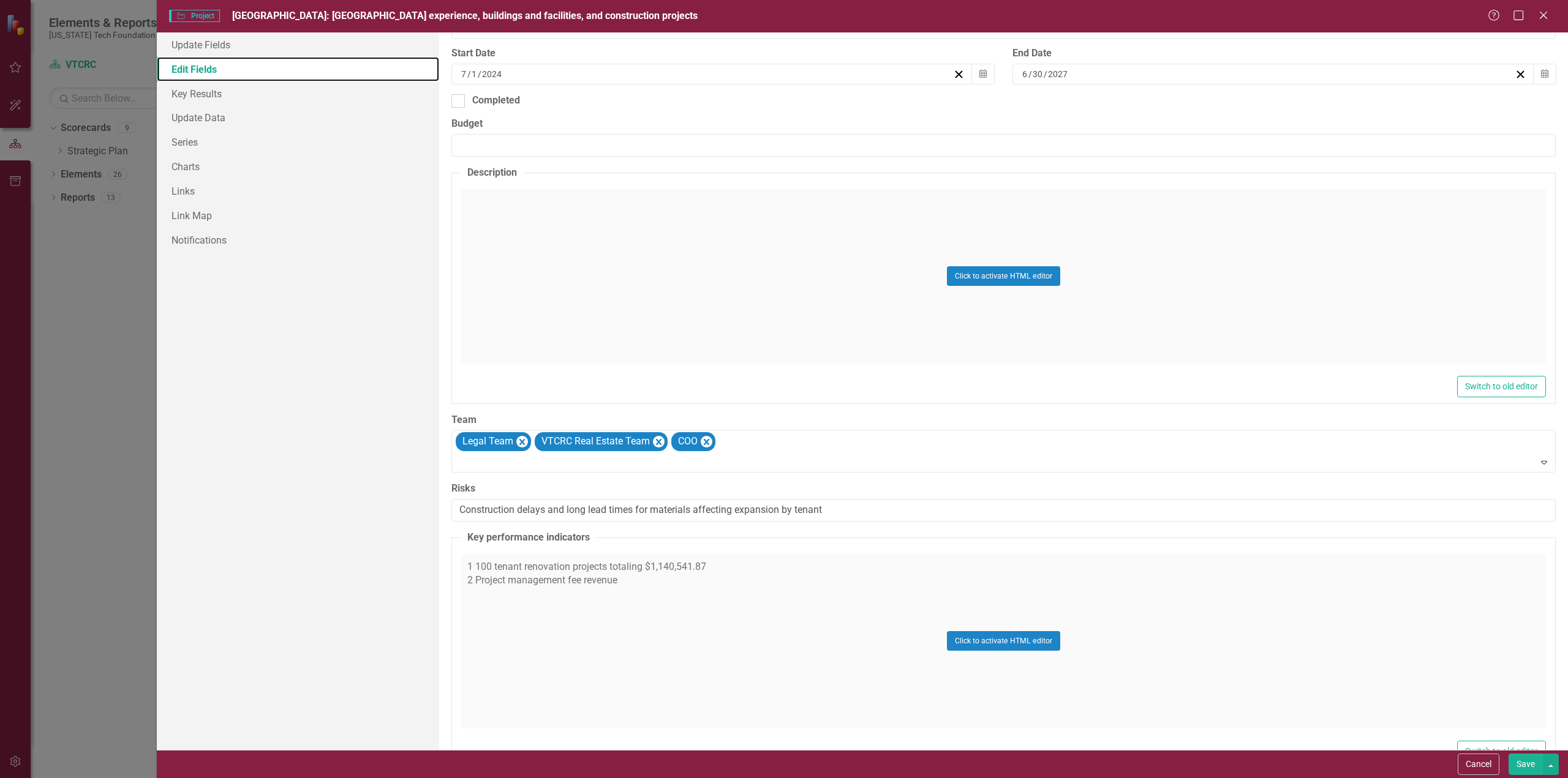
scroll to position [490, 0]
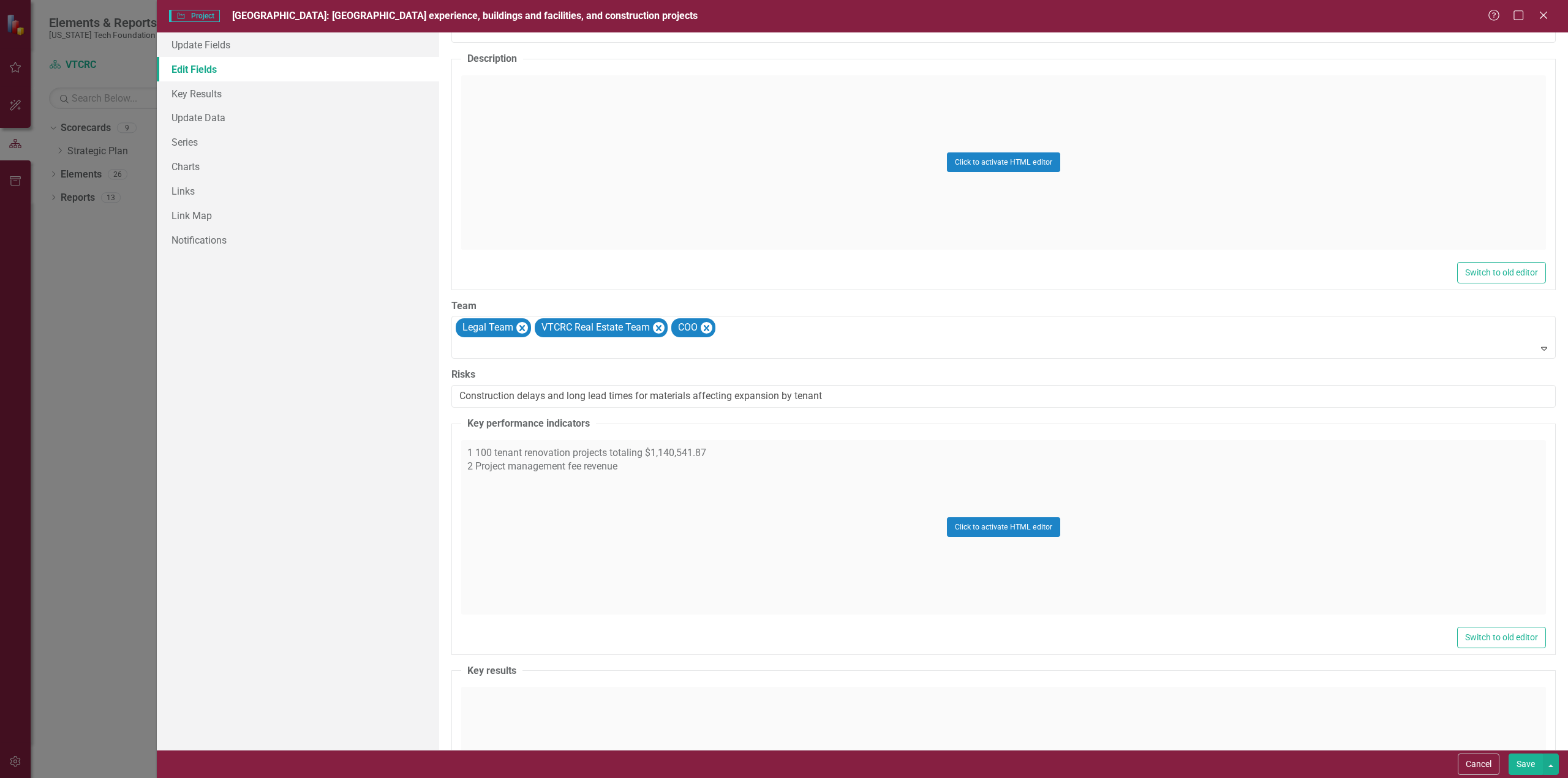
click at [625, 461] on div "Click to activate HTML editor" at bounding box center [1004, 527] width 1085 height 175
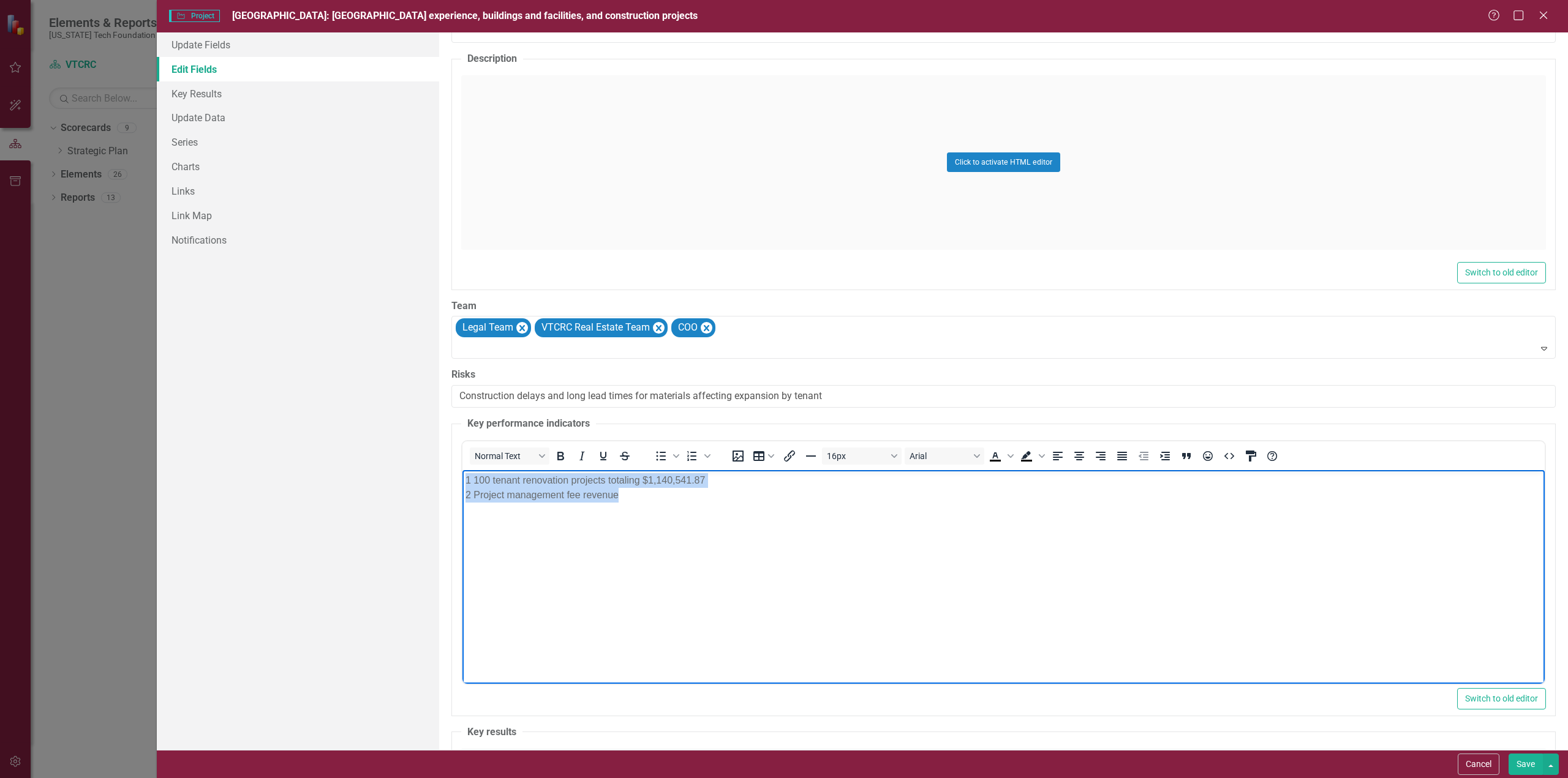
drag, startPoint x: 628, startPoint y: 493, endPoint x: 419, endPoint y: 485, distance: 209.2
click at [461, 485] on html "1 100 tenant renovation projects totaling $1,140,541.87 2 Project management fe…" at bounding box center [1002, 562] width 1082 height 184
click at [632, 504] on body "1 100 tenant renovation projects totaling $1,140,541.87 2 Project management fe…" at bounding box center [1002, 562] width 1082 height 184
drag, startPoint x: 632, startPoint y: 499, endPoint x: 439, endPoint y: 497, distance: 193.0
click at [461, 497] on html "1 100 tenant renovation projects totaling $1,140,541.87 2 Project management fe…" at bounding box center [1002, 562] width 1082 height 184
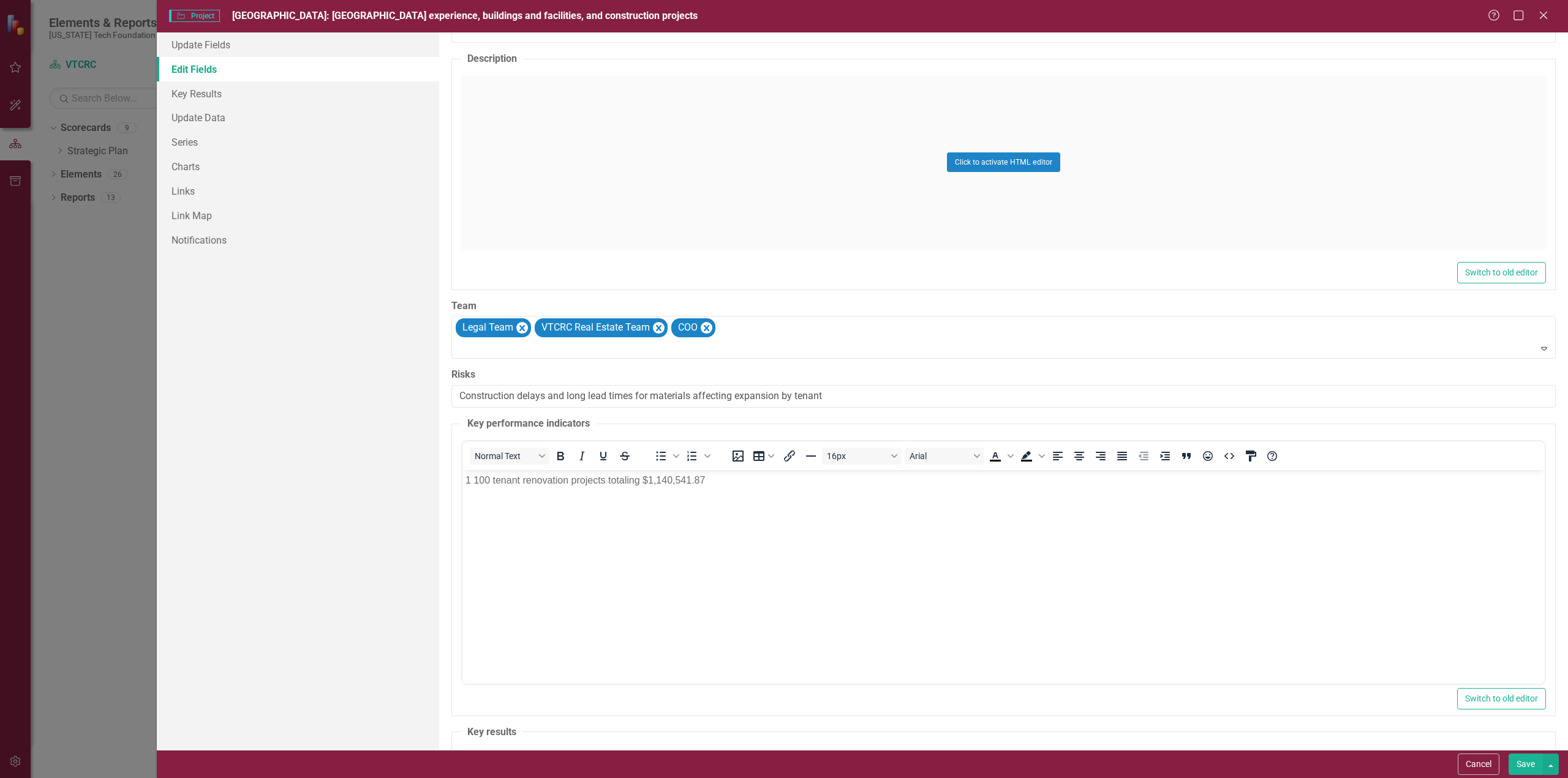
drag, startPoint x: 1517, startPoint y: 764, endPoint x: 1516, endPoint y: 753, distance: 11.0
click at [1519, 764] on button "Save" at bounding box center [1525, 764] width 34 height 22
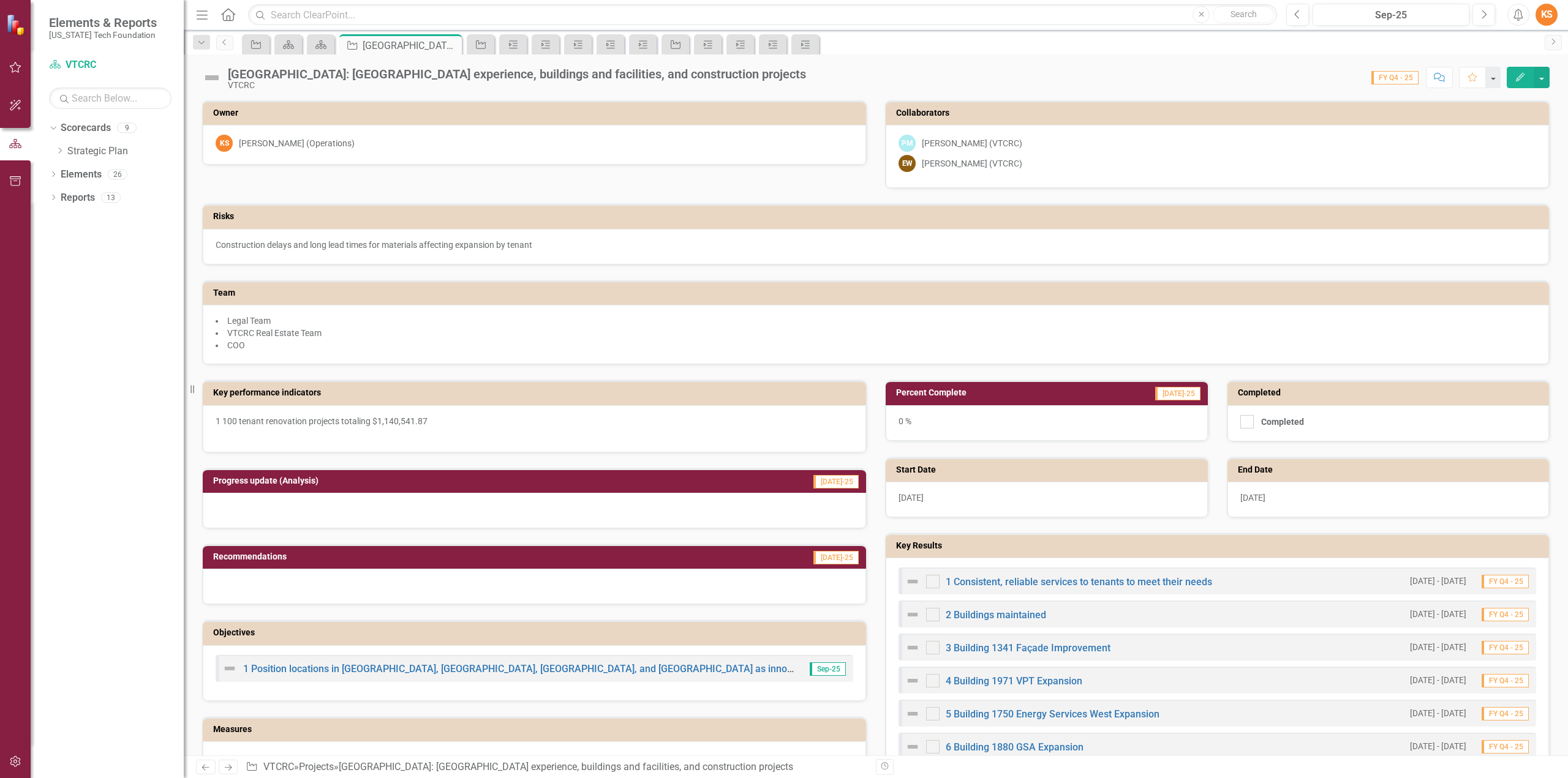
click at [1520, 69] on button "Edit" at bounding box center [1520, 77] width 27 height 22
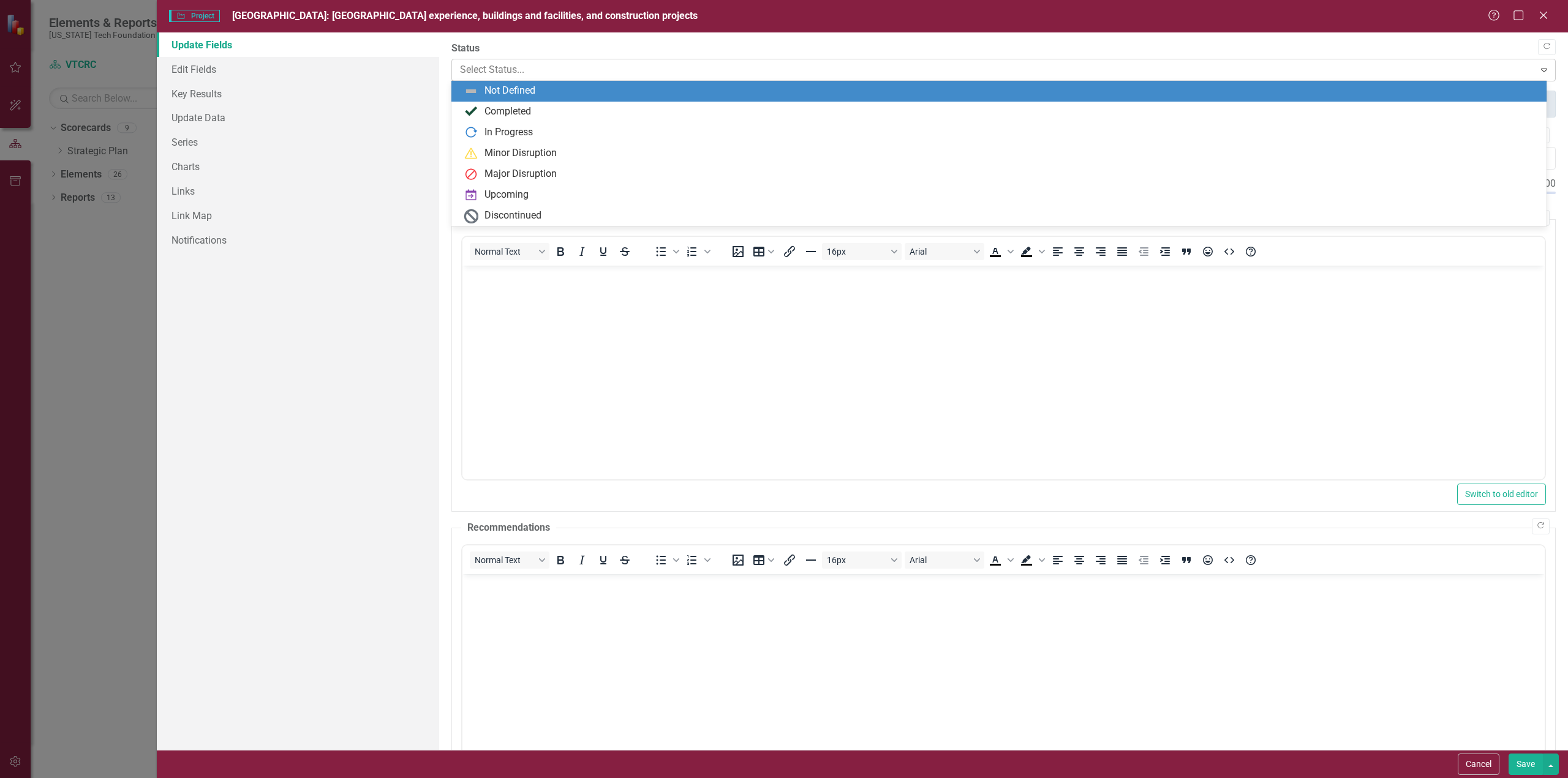
click at [665, 67] on div at bounding box center [993, 69] width 1067 height 17
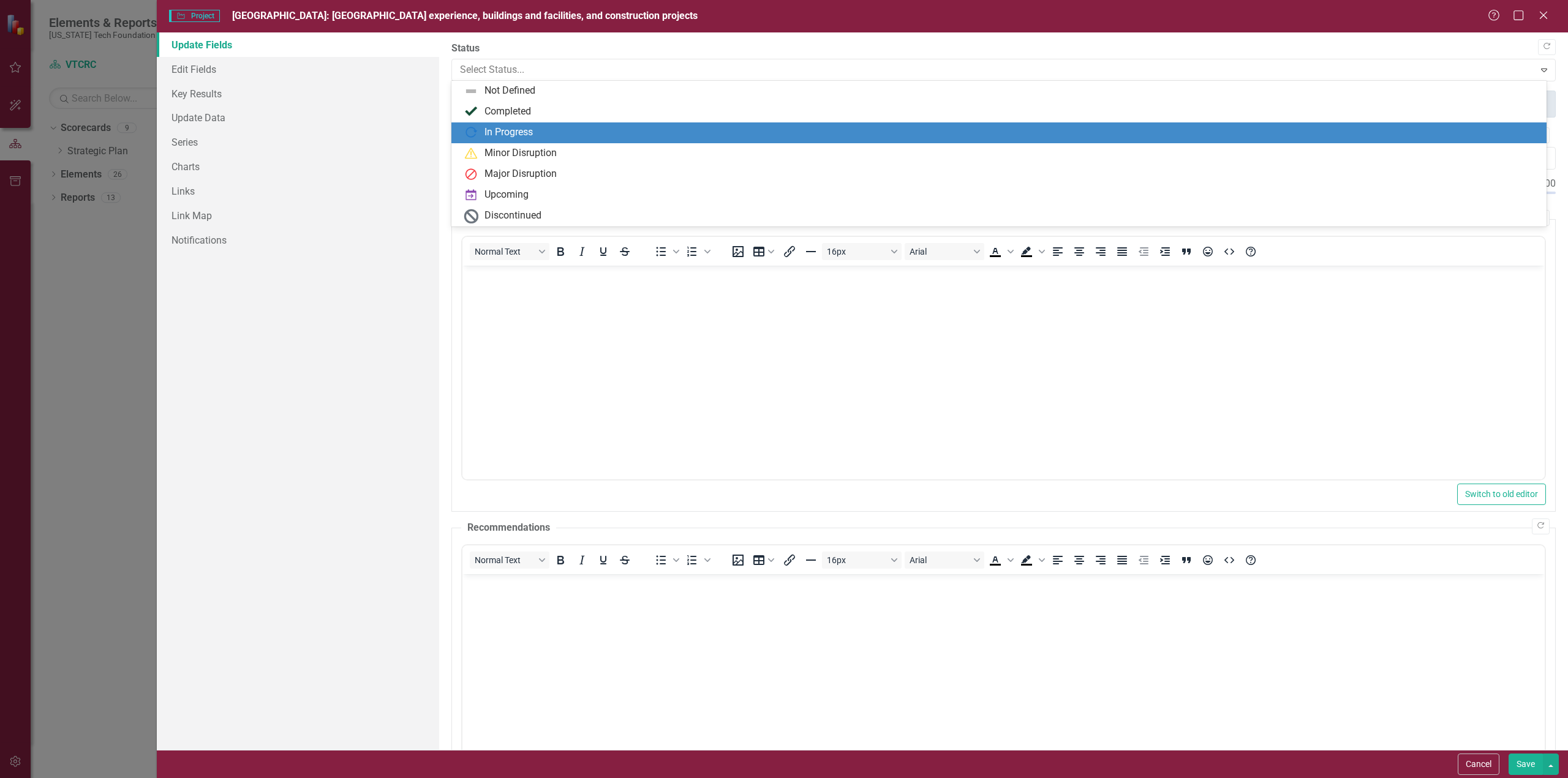
click at [501, 131] on div "In Progress" at bounding box center [508, 132] width 48 height 14
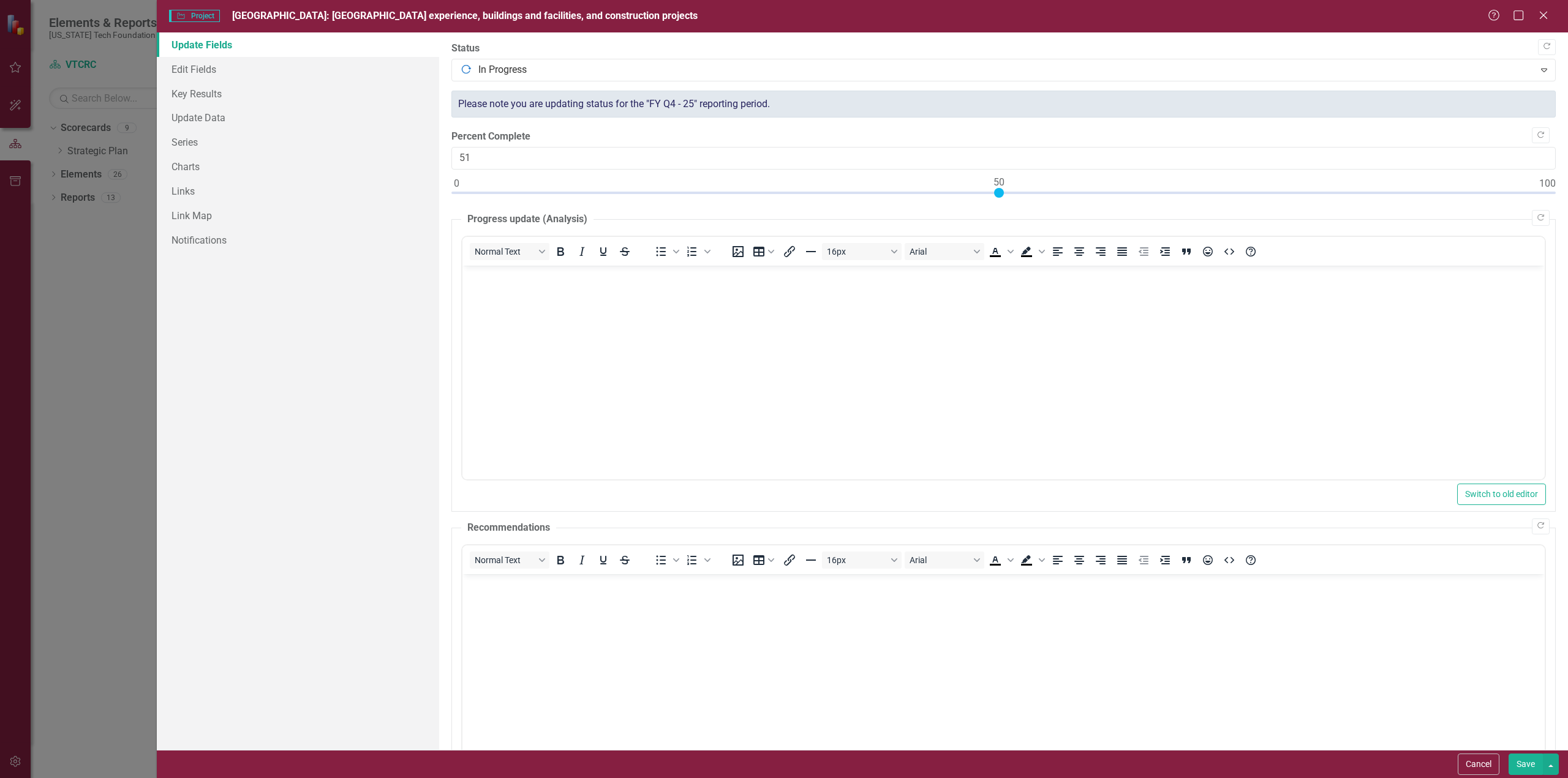
type input "50"
drag, startPoint x: 456, startPoint y: 191, endPoint x: 1000, endPoint y: 199, distance: 544.1
click at [1001, 198] on div at bounding box center [1004, 195] width 1105 height 16
click at [483, 292] on body "Rich Text Area. Press ALT-0 for help." at bounding box center [1002, 357] width 1082 height 184
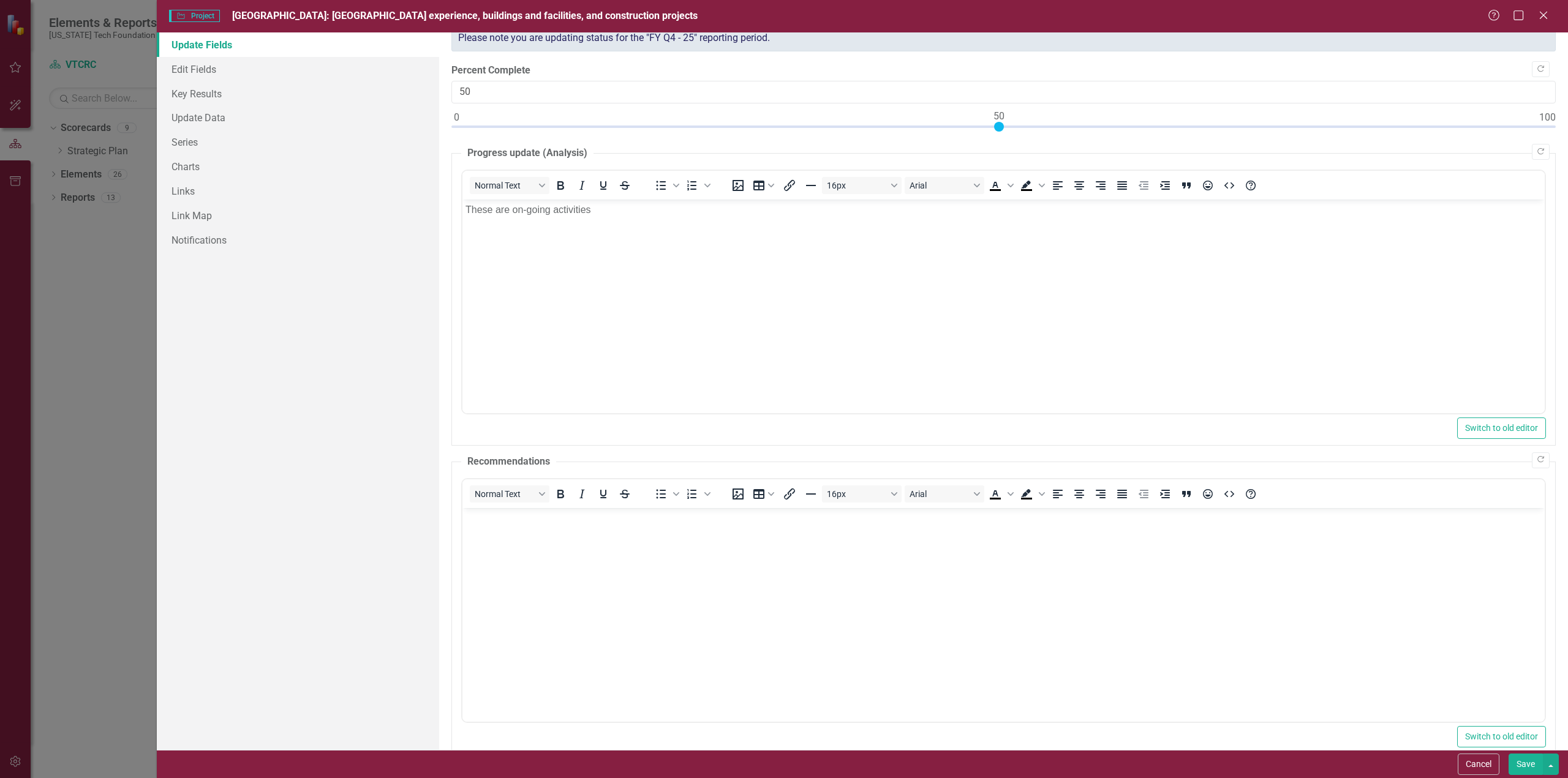
scroll to position [86, 0]
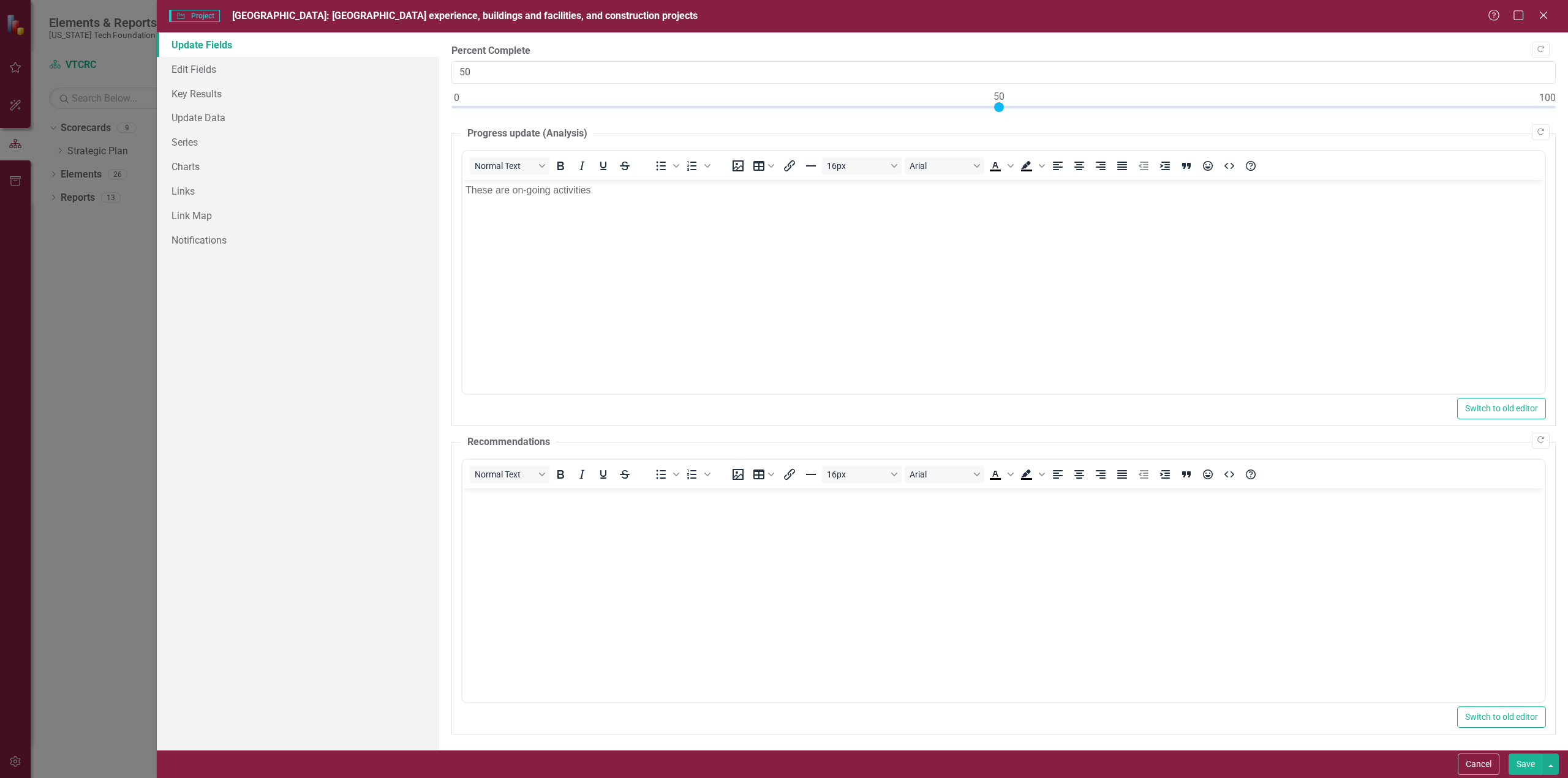
click at [1523, 769] on button "Save" at bounding box center [1525, 764] width 34 height 22
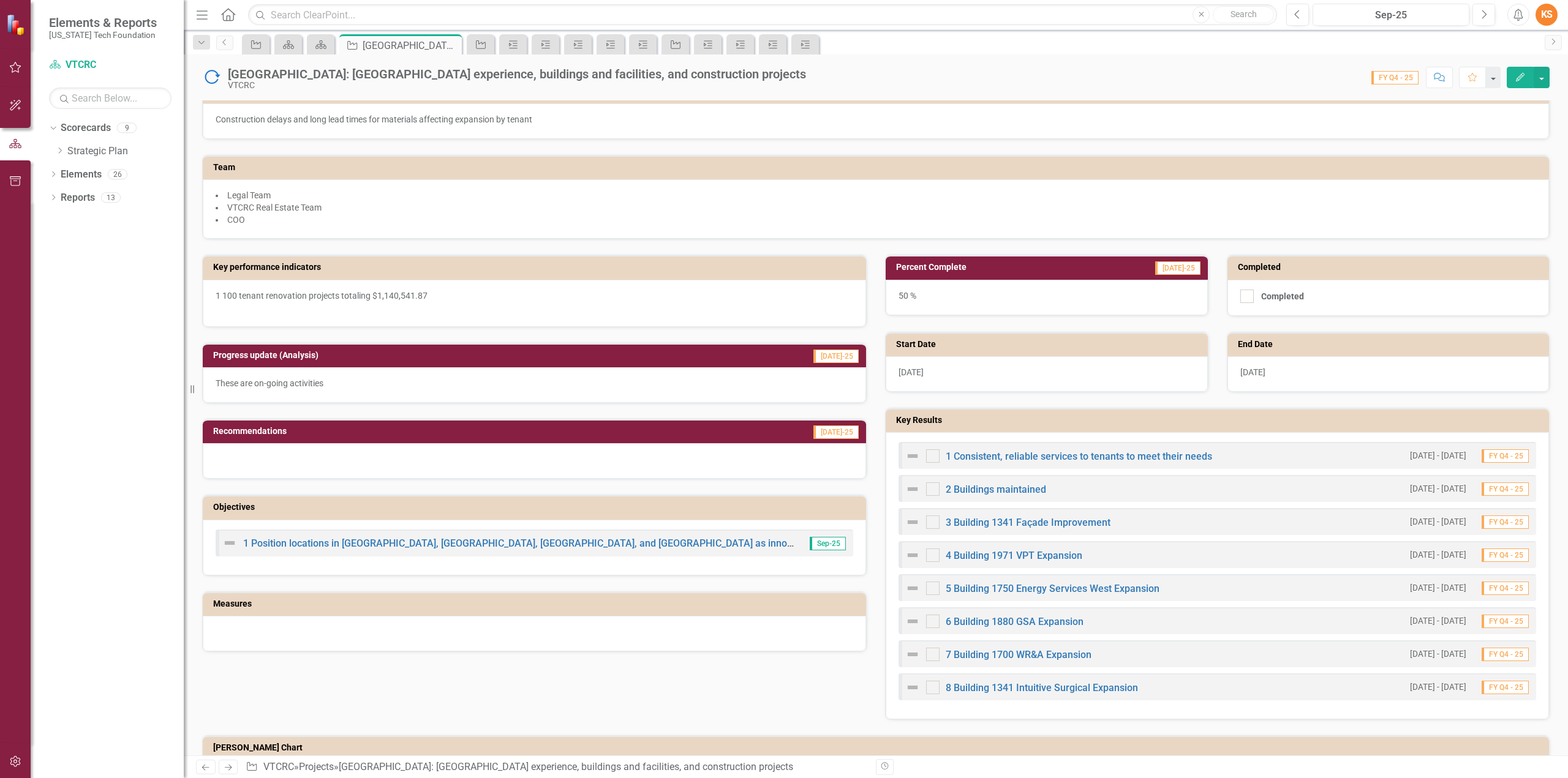
scroll to position [128, 0]
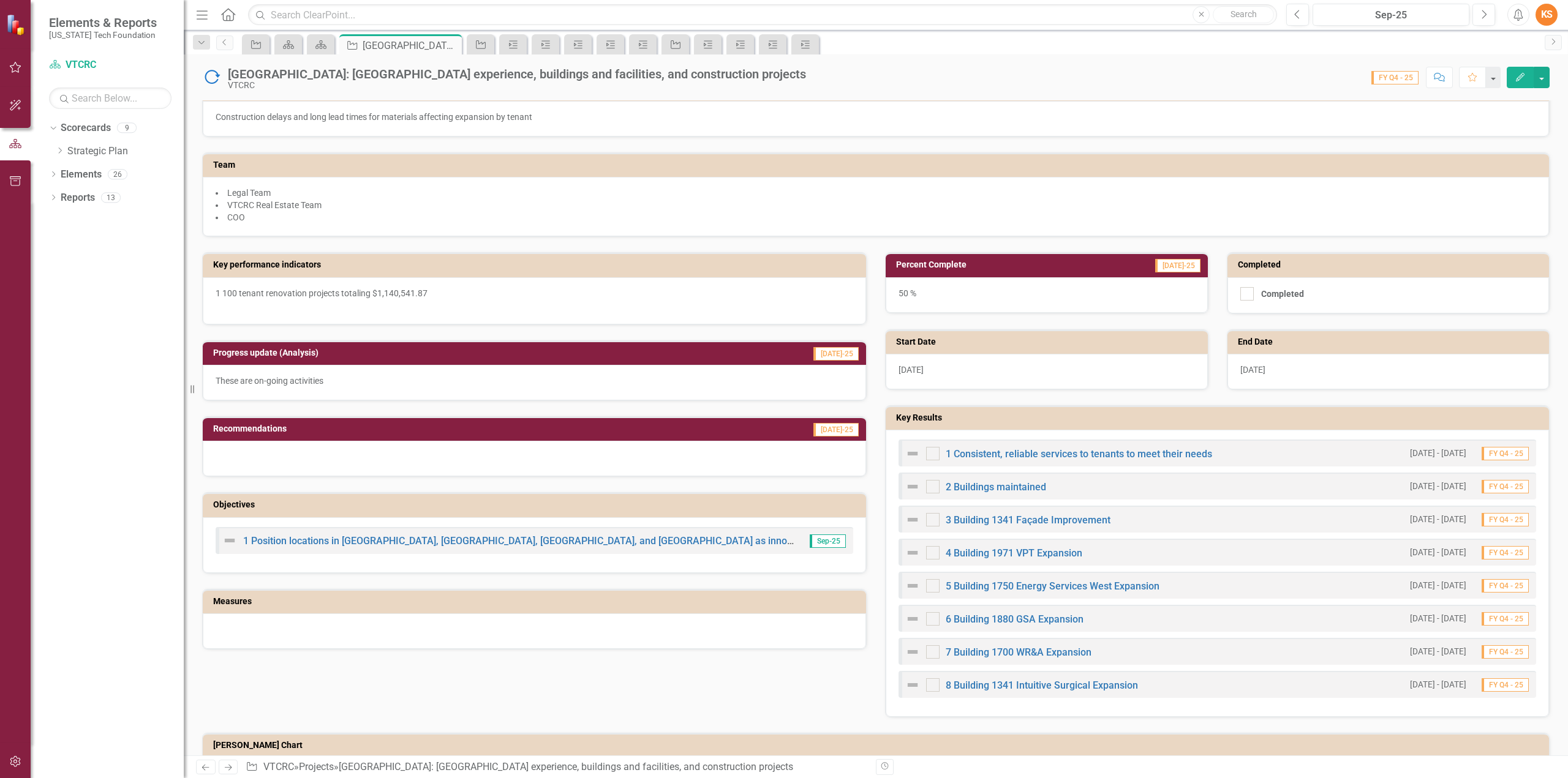
click at [1520, 73] on icon "Edit" at bounding box center [1519, 77] width 11 height 9
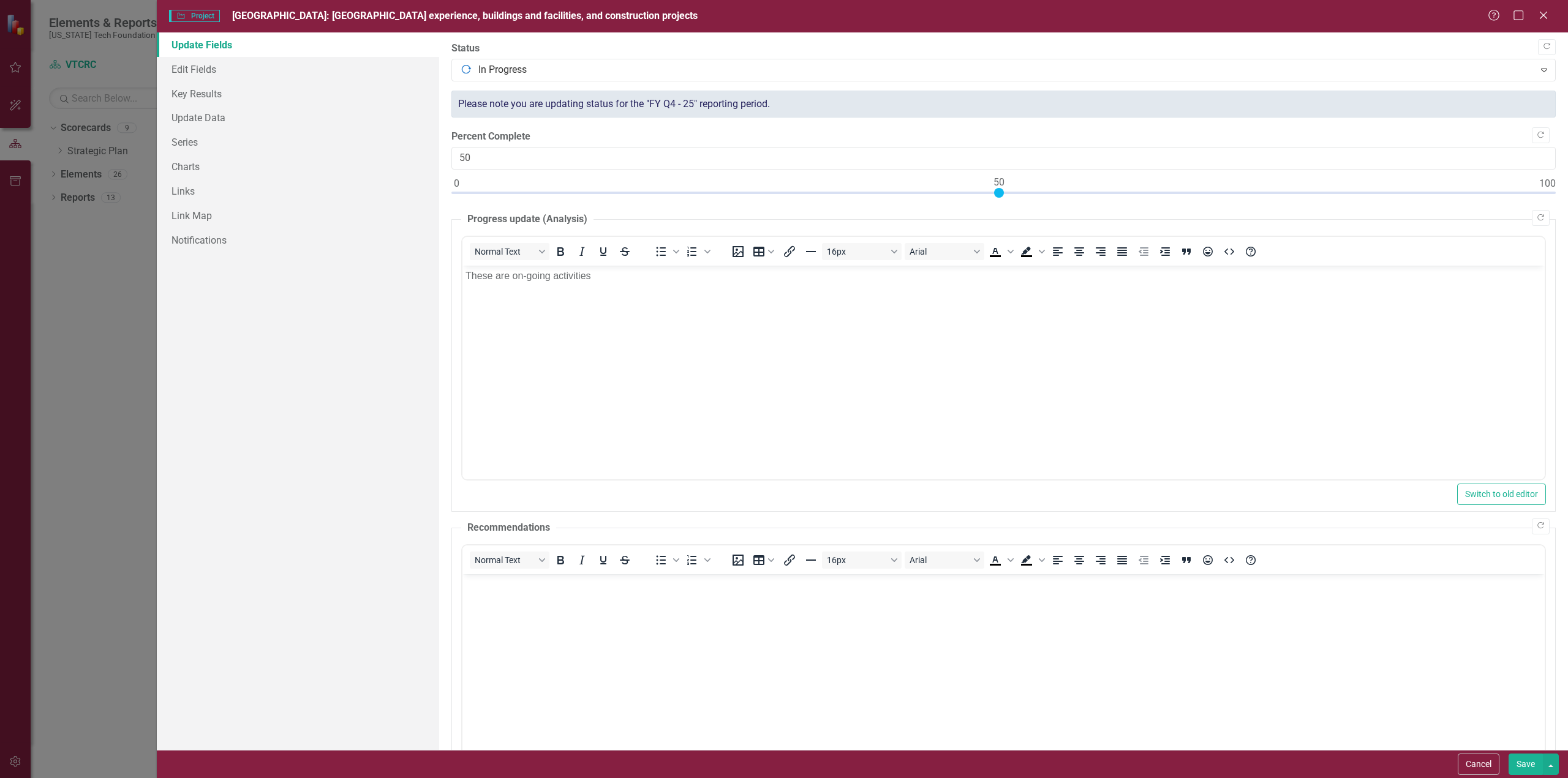
scroll to position [0, 0]
click at [188, 65] on link "Edit Fields" at bounding box center [297, 68] width 283 height 24
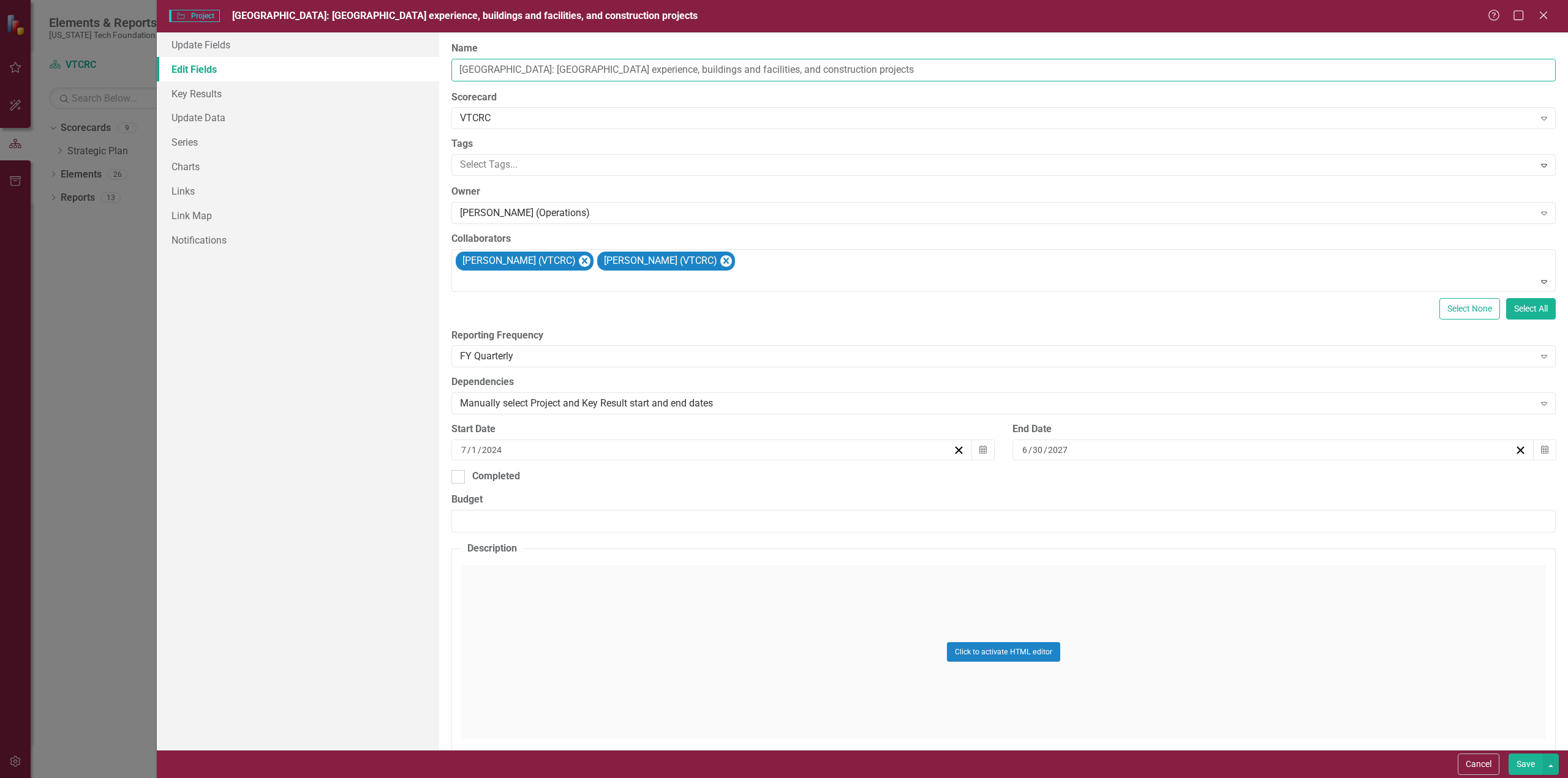
drag, startPoint x: 551, startPoint y: 70, endPoint x: 641, endPoint y: 17, distance: 104.4
click at [625, 59] on input "Blacksburg: Manage park experience, buildings and facilities, and construction …" at bounding box center [1004, 69] width 1105 height 22
type input "[GEOGRAPHIC_DATA]: [GEOGRAPHIC_DATA] buildings and facilities, and construction…"
click at [608, 282] on div at bounding box center [1005, 281] width 1099 height 17
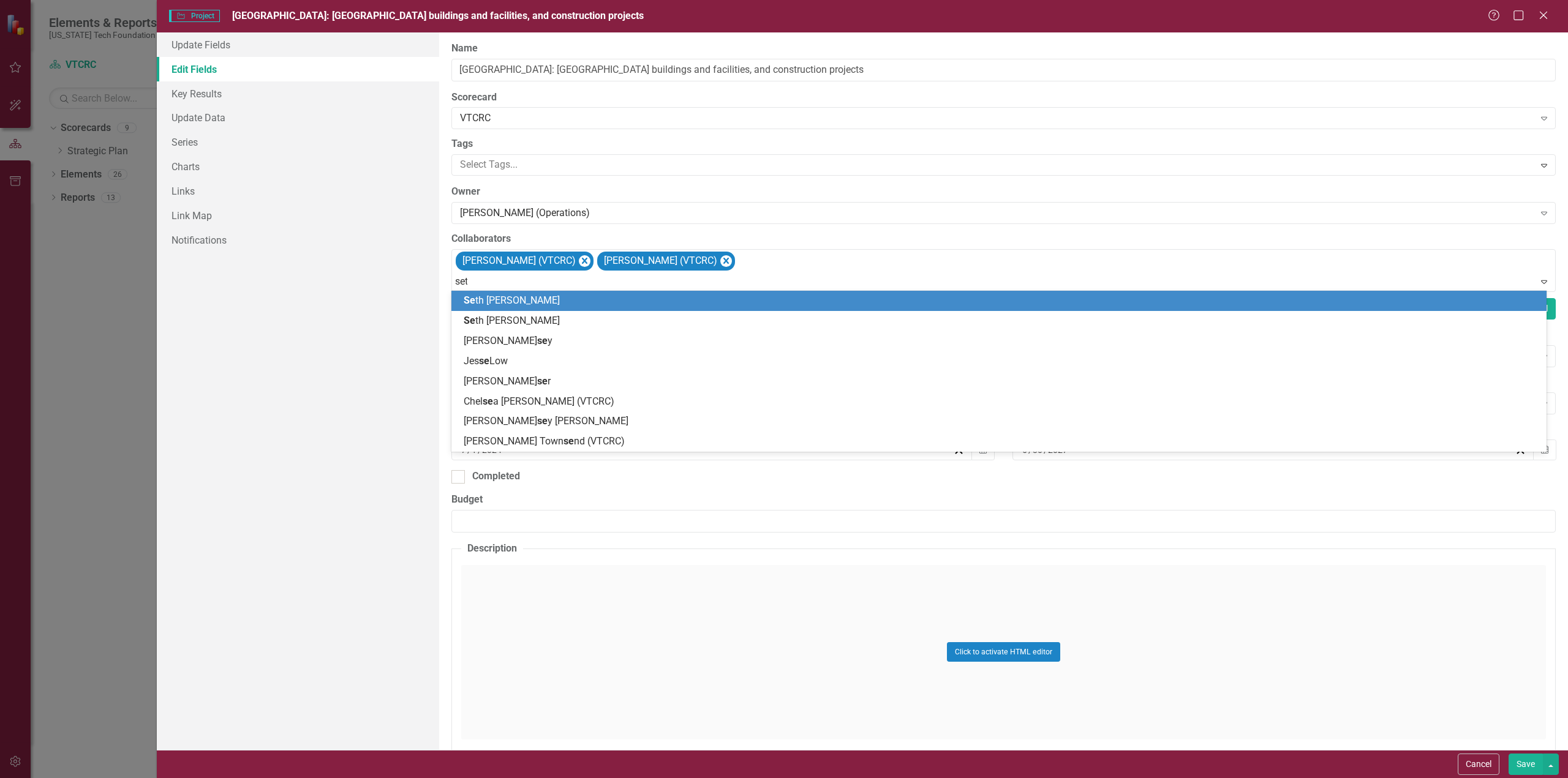
type input "seth"
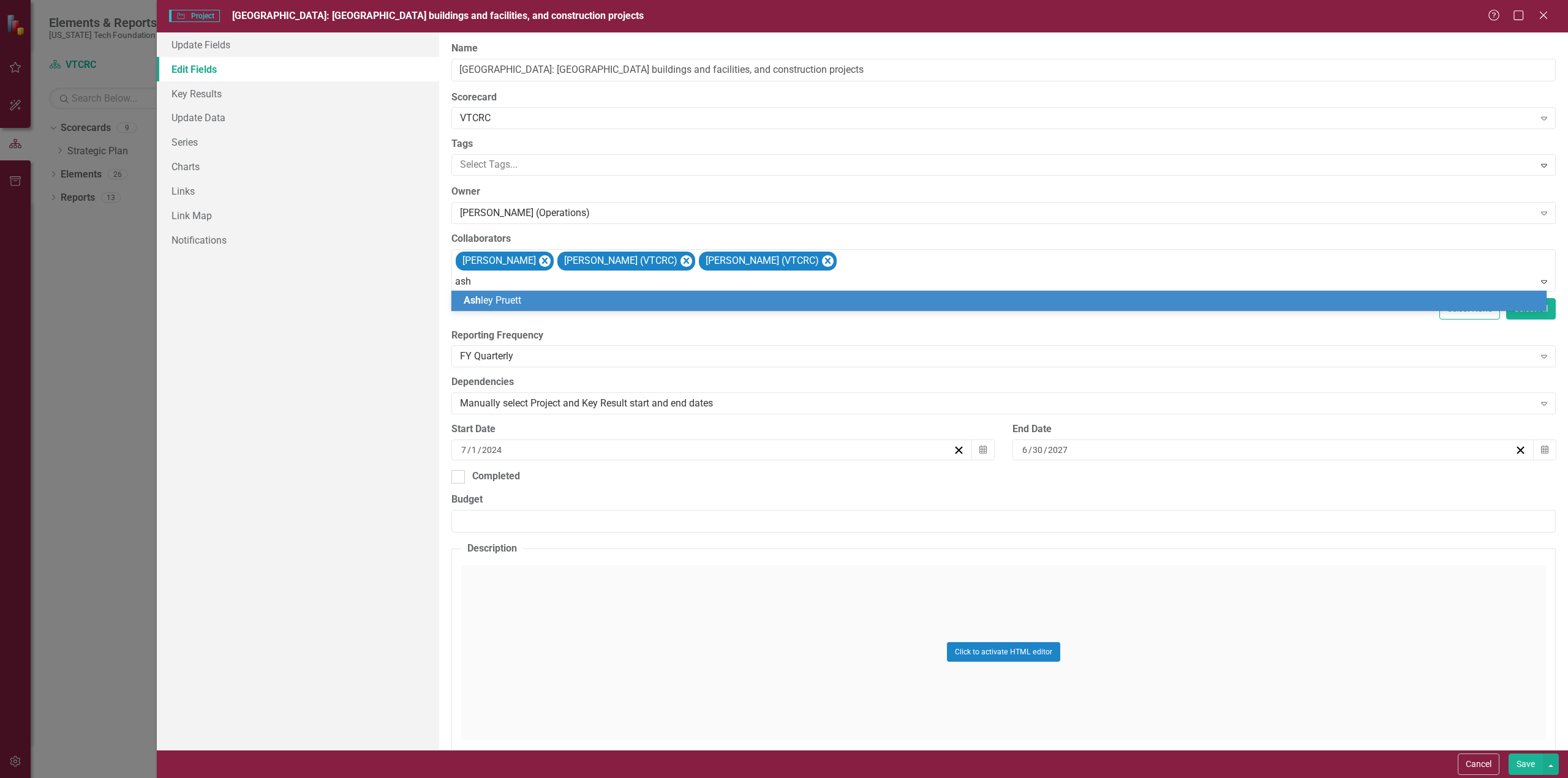
type input "ashl"
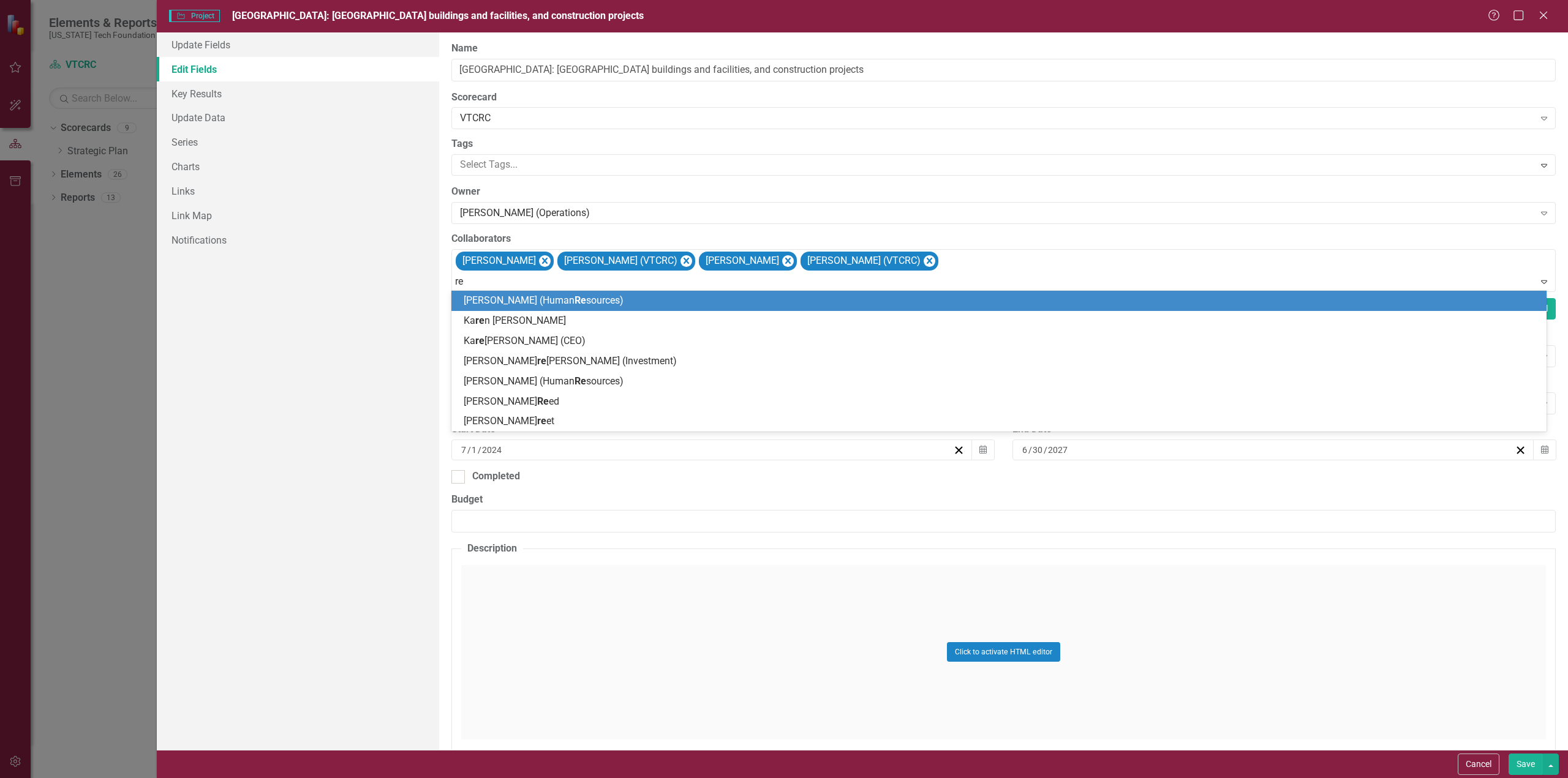
type input "ree"
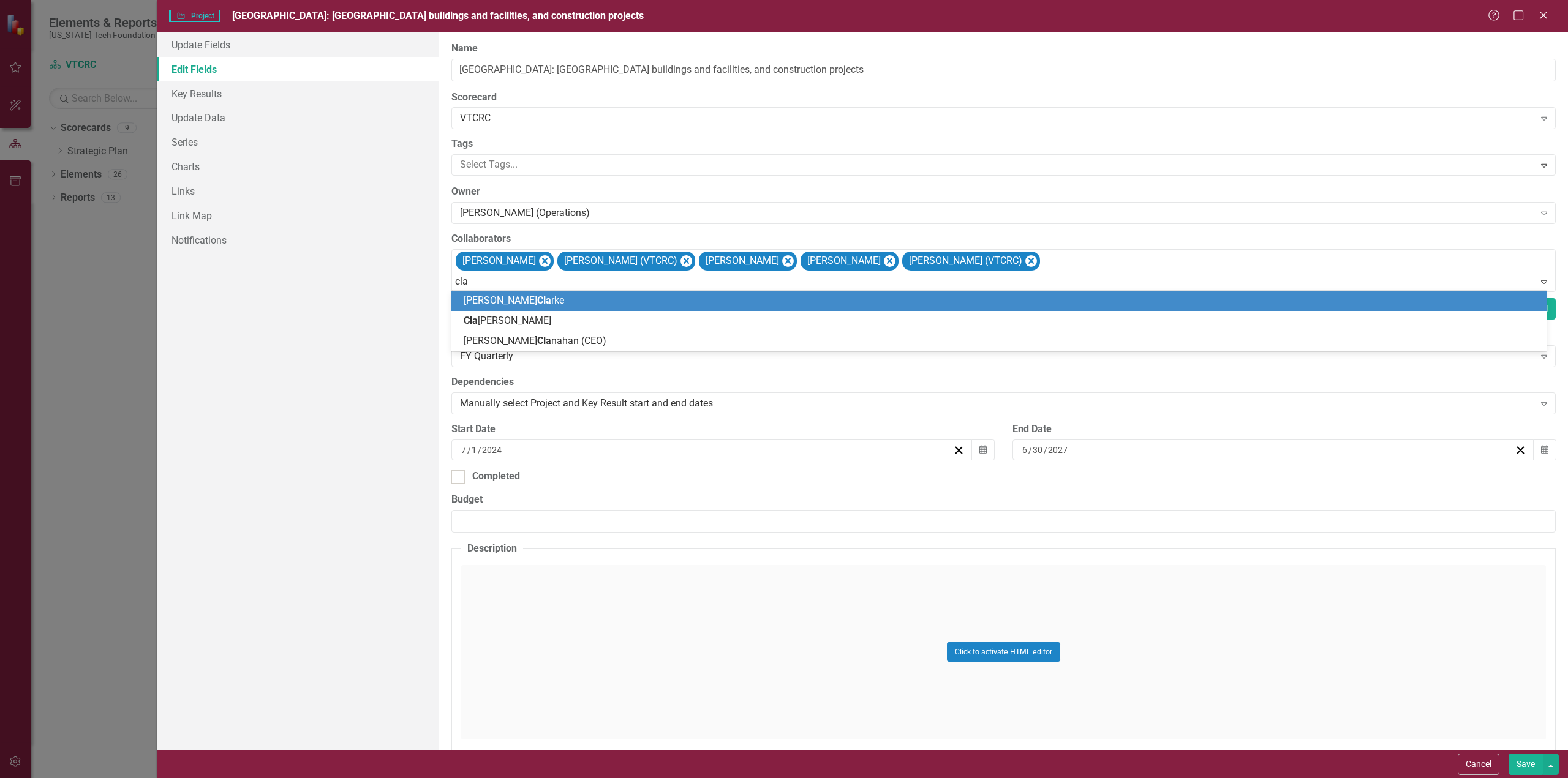
type input "clay"
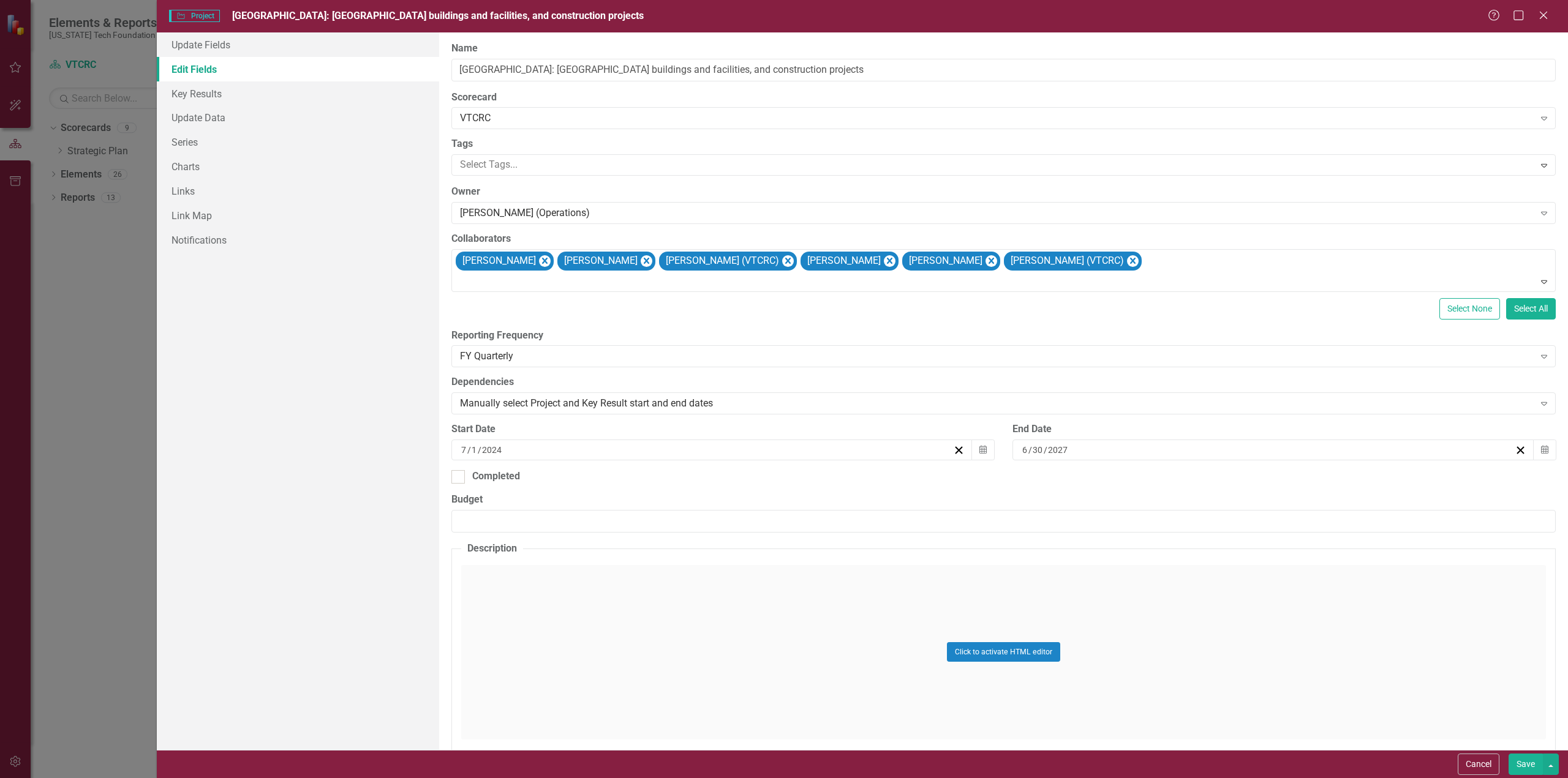
click at [1527, 765] on button "Save" at bounding box center [1525, 764] width 34 height 22
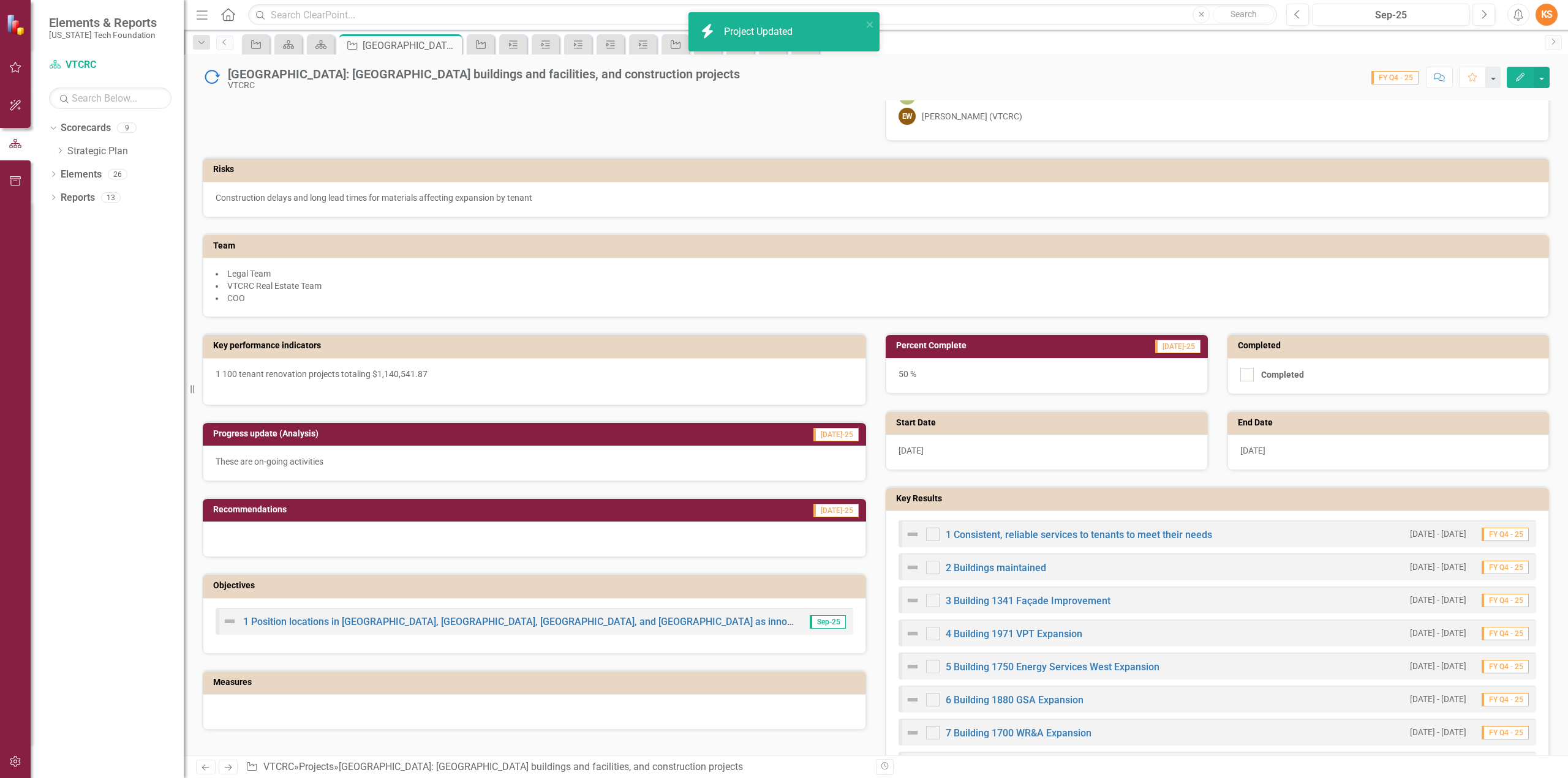
scroll to position [209, 0]
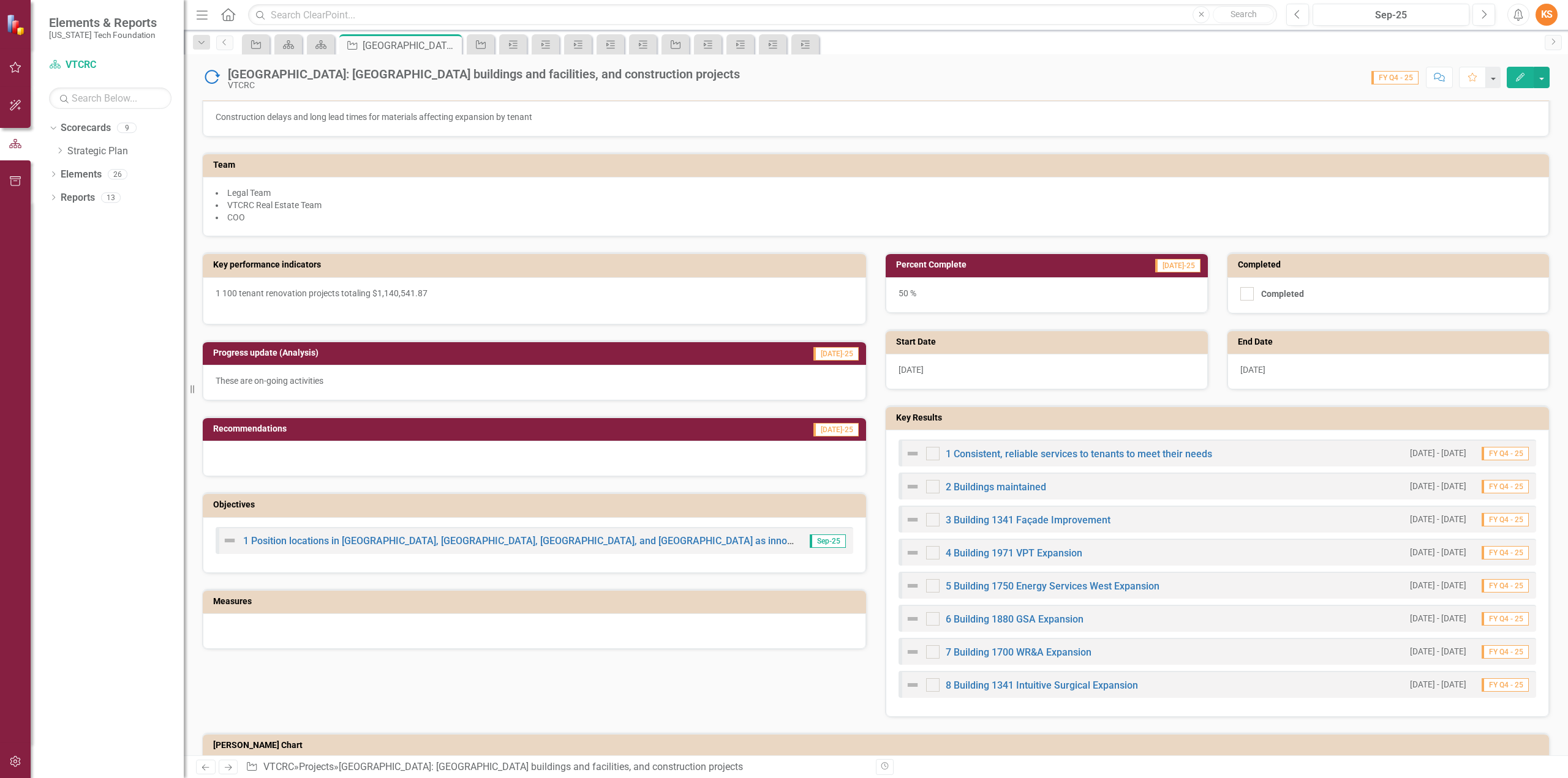
click at [1519, 76] on icon "Edit" at bounding box center [1519, 77] width 11 height 9
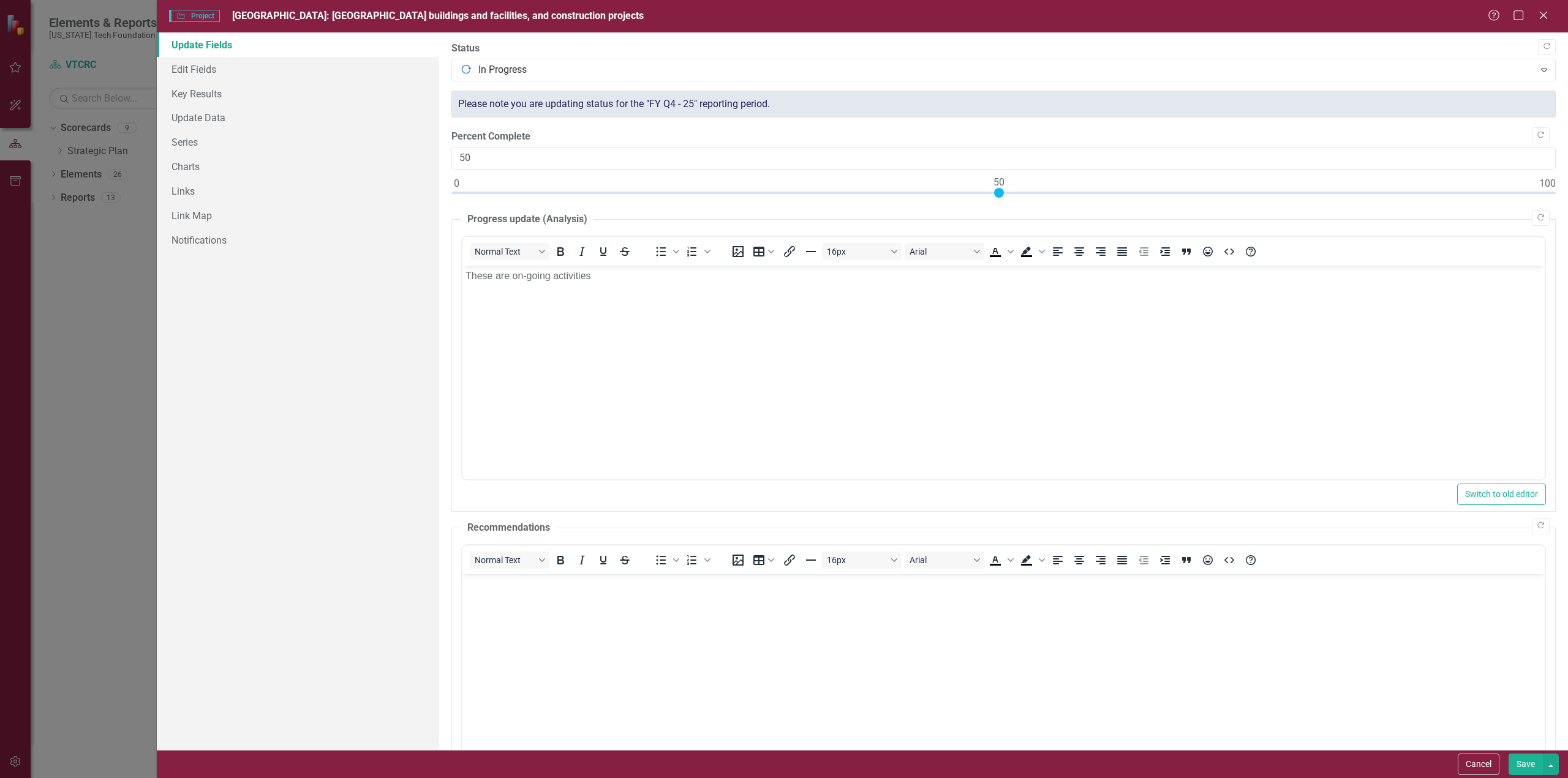
scroll to position [0, 0]
click at [197, 96] on link "Key Results" at bounding box center [297, 93] width 283 height 24
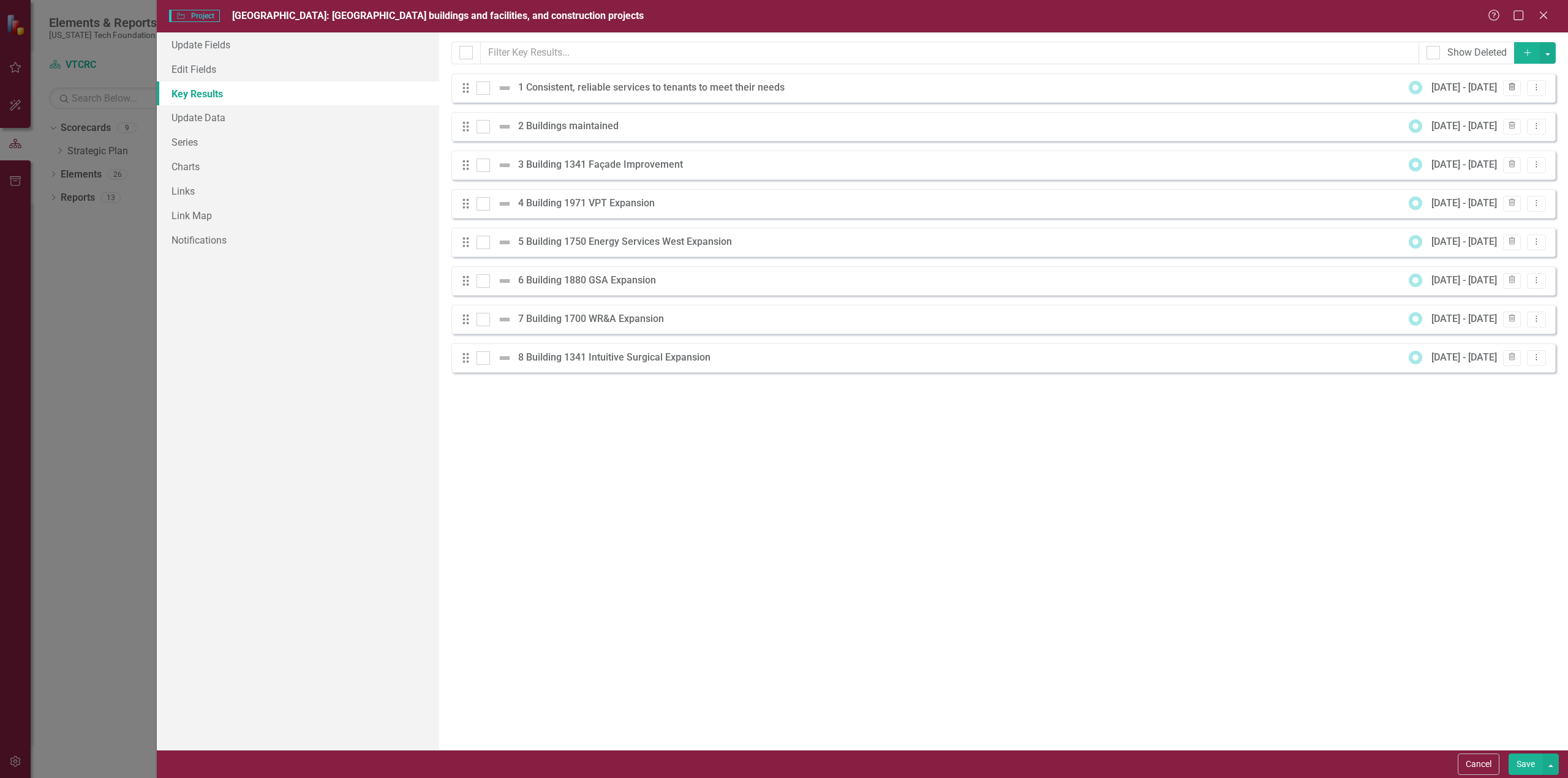
click at [1514, 88] on icon "Trash" at bounding box center [1511, 88] width 9 height 8
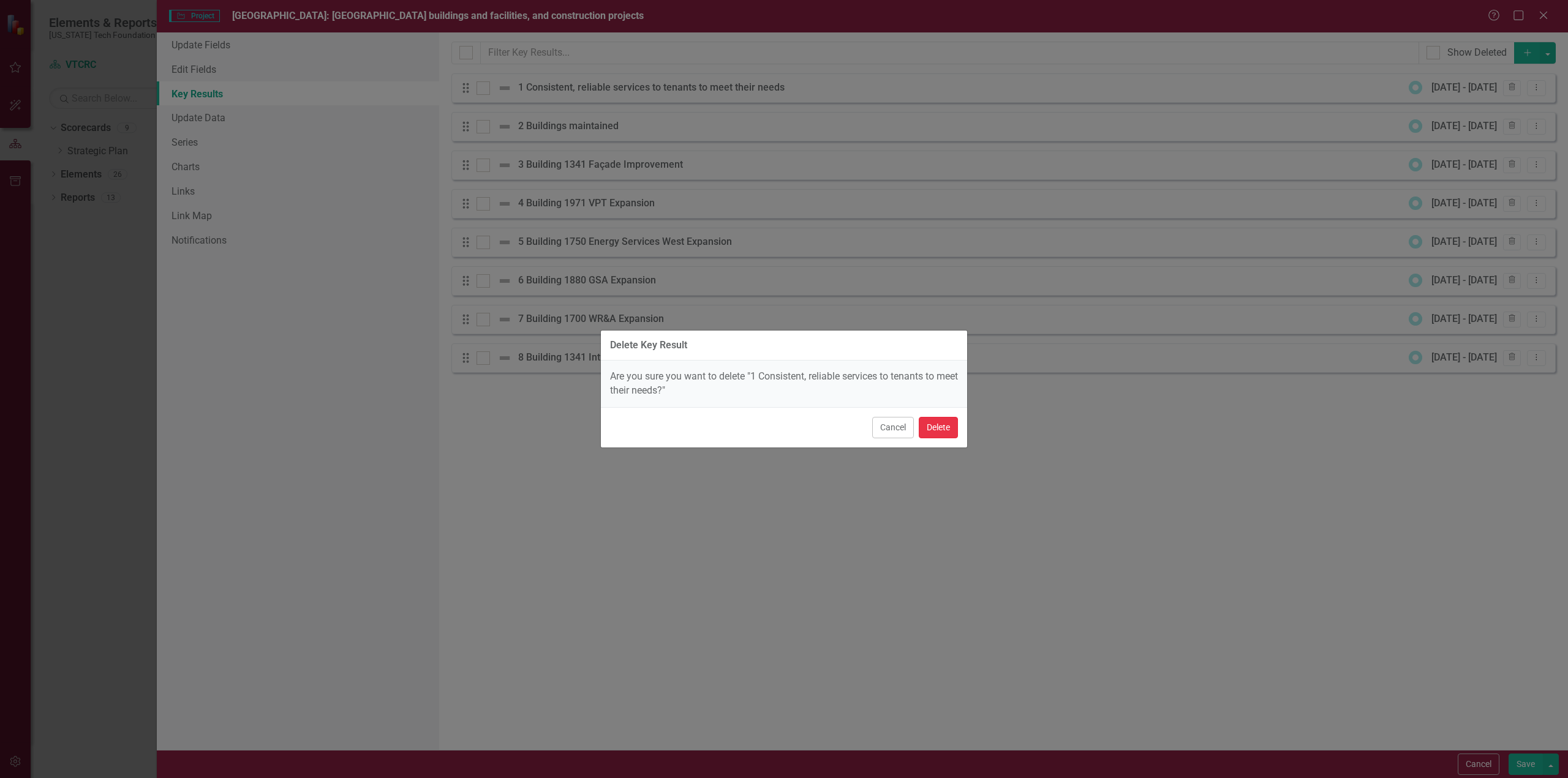
click at [943, 432] on button "Delete" at bounding box center [938, 428] width 39 height 22
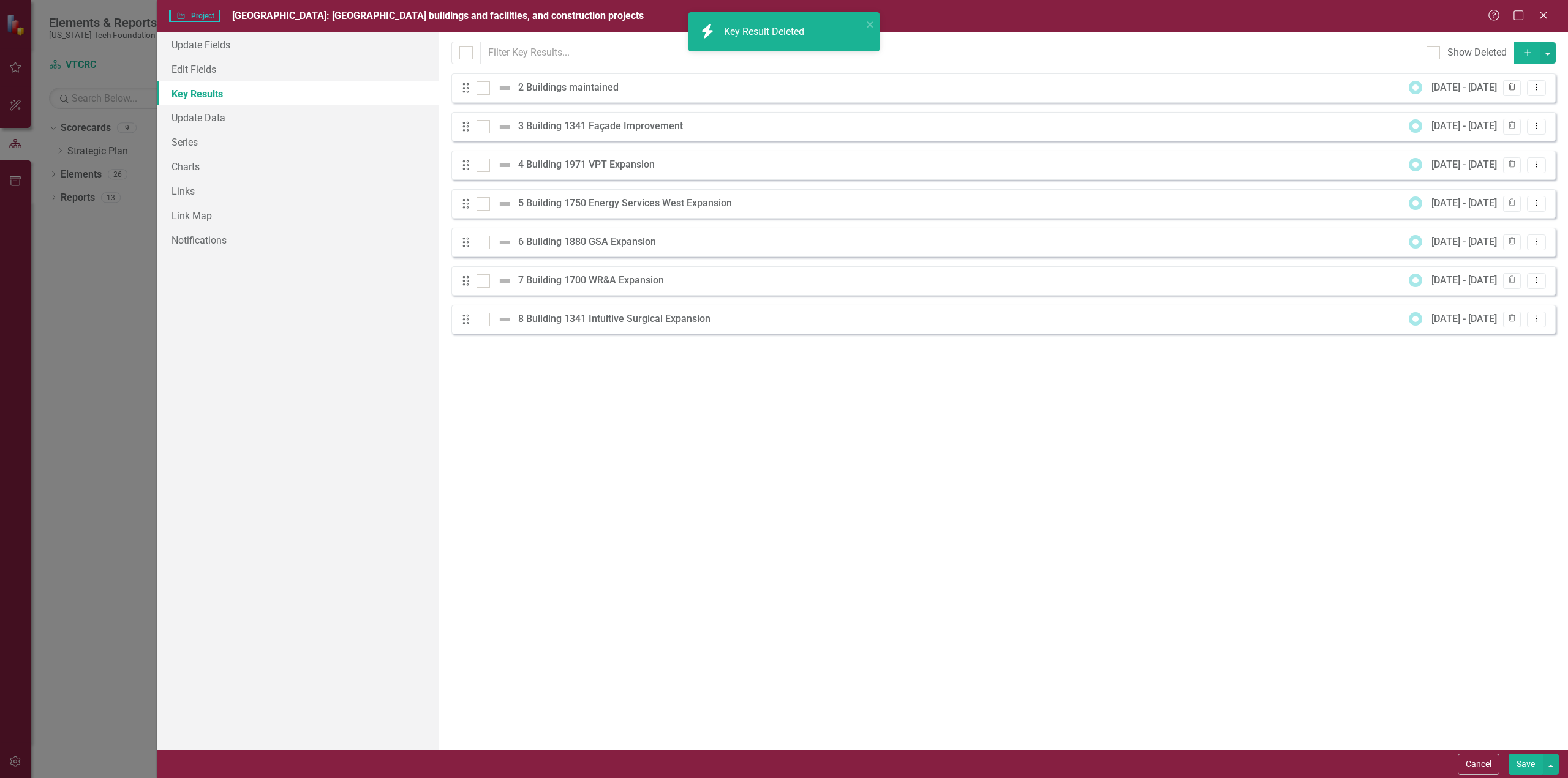
click at [1513, 86] on icon "button" at bounding box center [1511, 87] width 7 height 8
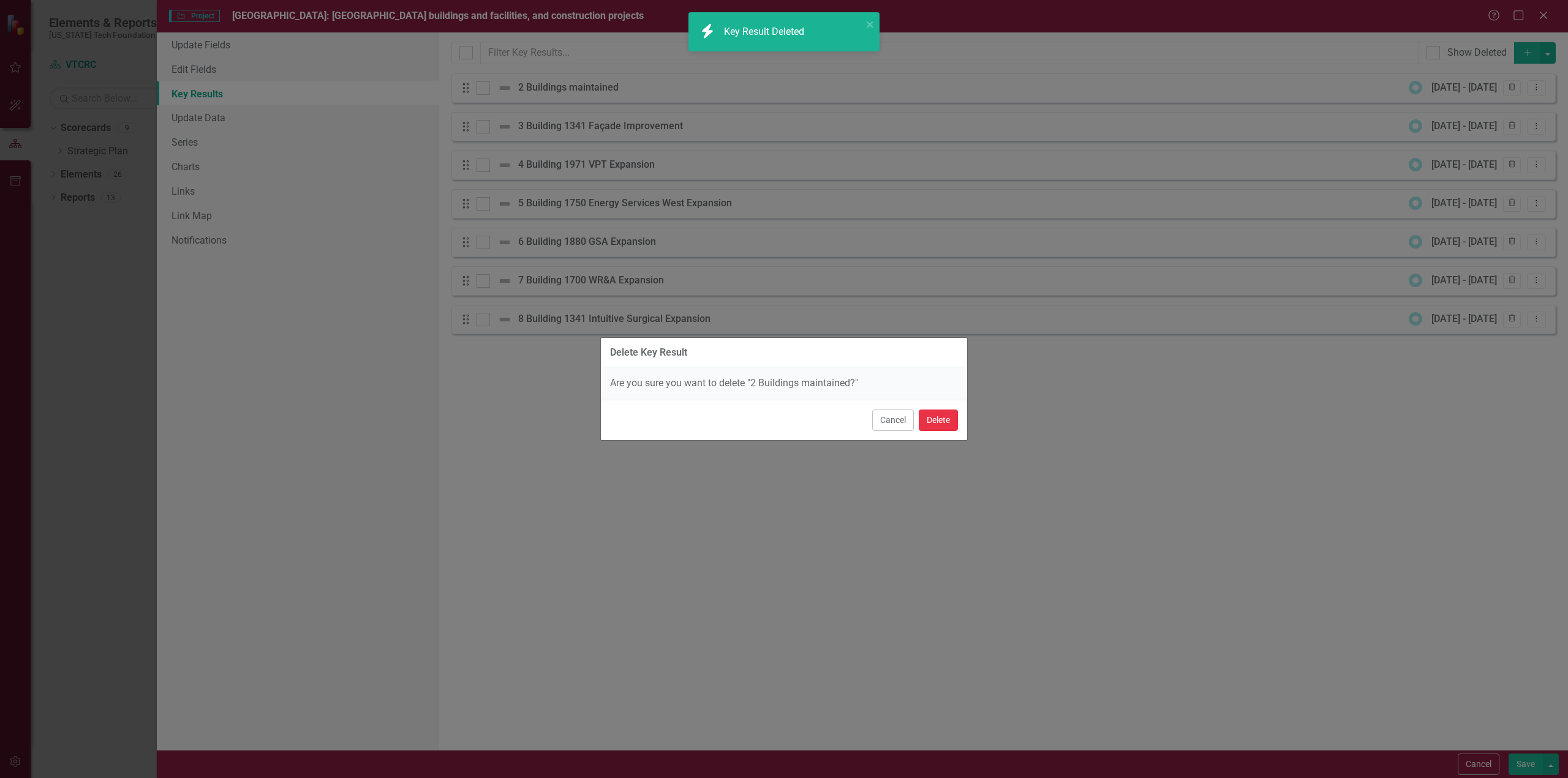
click at [947, 424] on button "Delete" at bounding box center [938, 420] width 39 height 22
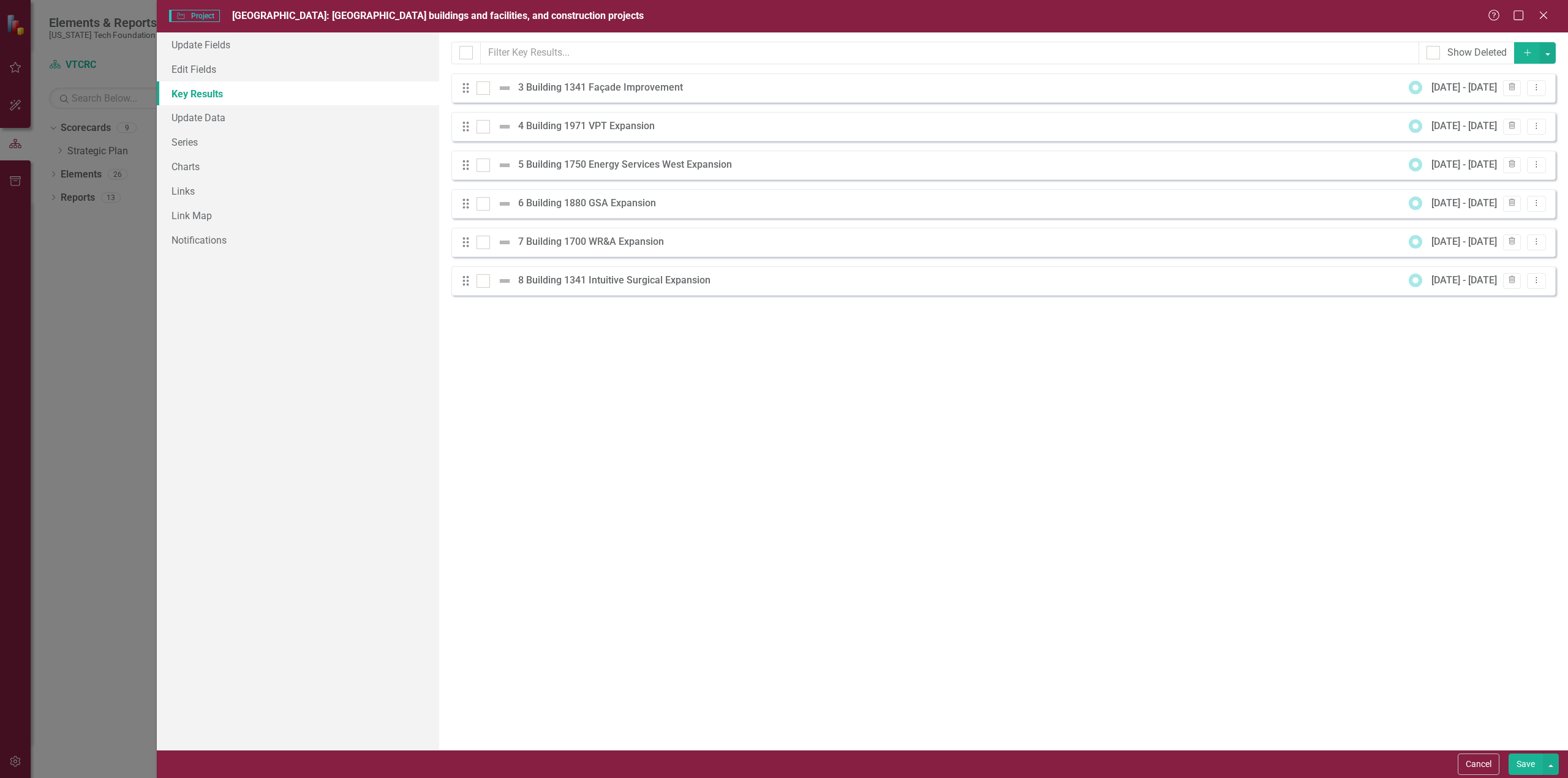
click at [488, 88] on div at bounding box center [483, 88] width 14 height 14
click at [485, 88] on input "checkbox" at bounding box center [480, 85] width 8 height 8
click at [484, 89] on div at bounding box center [483, 88] width 14 height 14
click at [484, 89] on input "checkbox" at bounding box center [480, 85] width 8 height 8
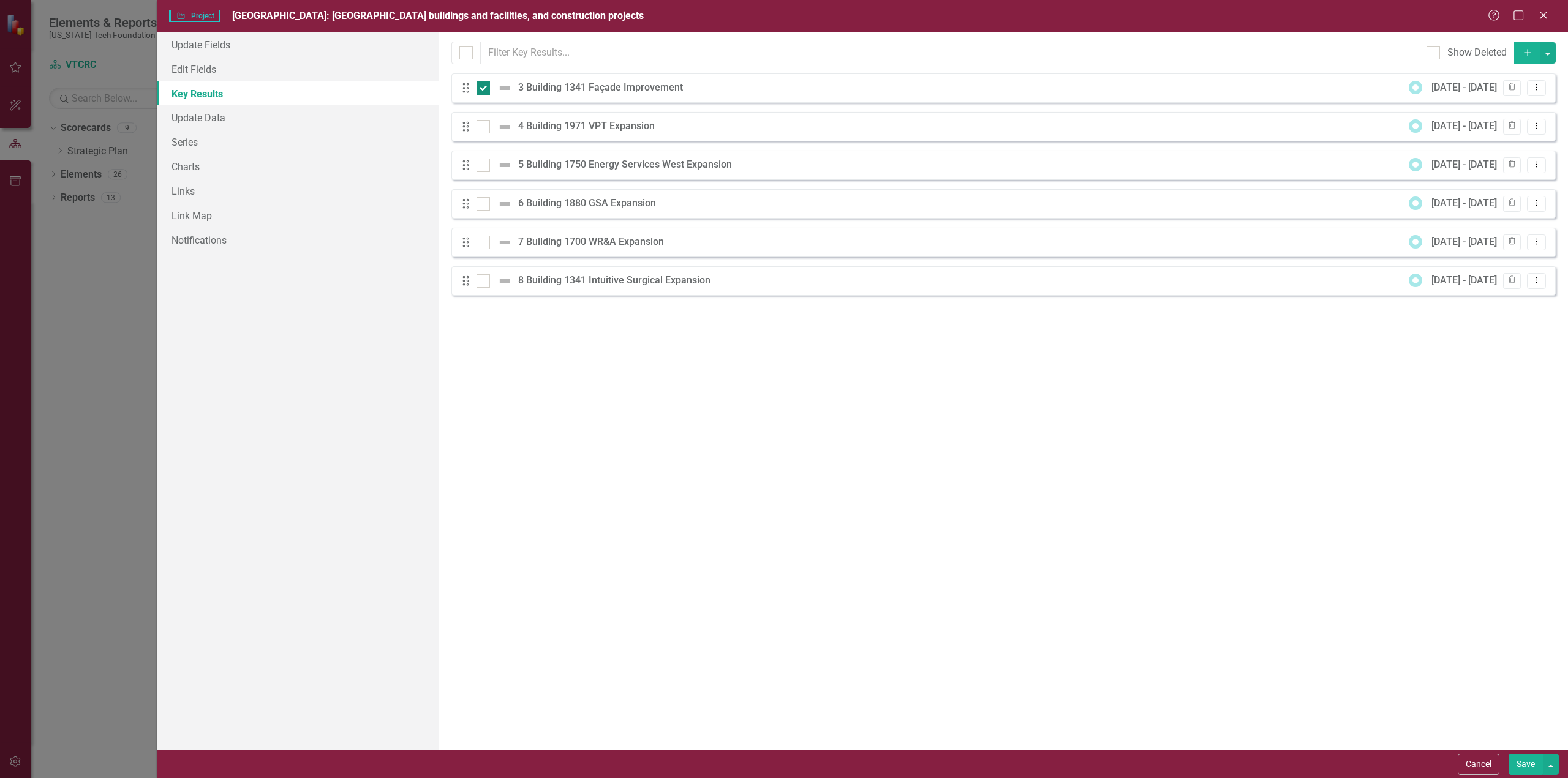
checkbox input "false"
click at [1535, 86] on icon "Dropdown Menu" at bounding box center [1536, 87] width 11 height 8
click at [1508, 107] on link "Edit Edit Key Result" at bounding box center [1486, 108] width 118 height 22
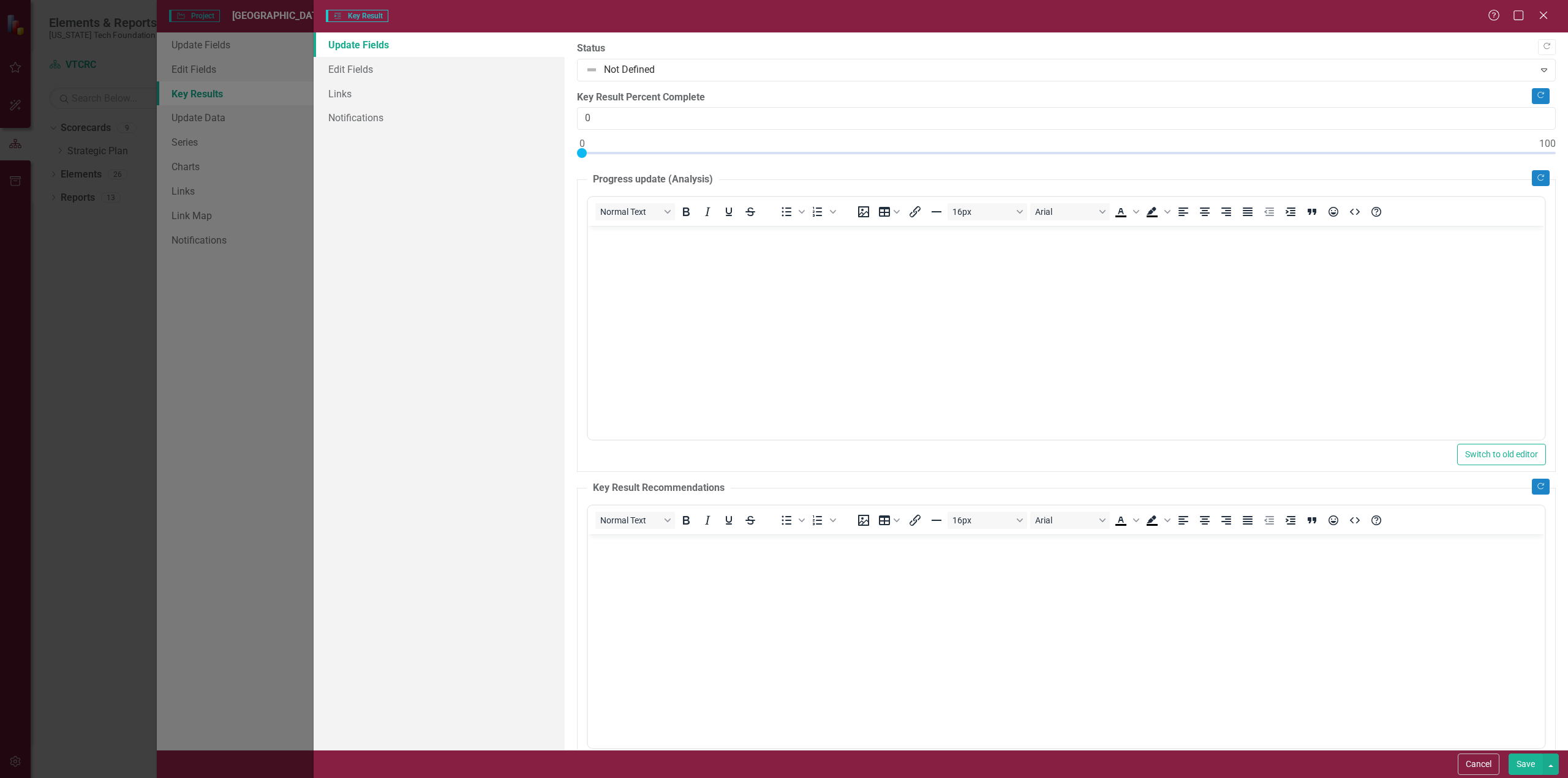
scroll to position [0, 0]
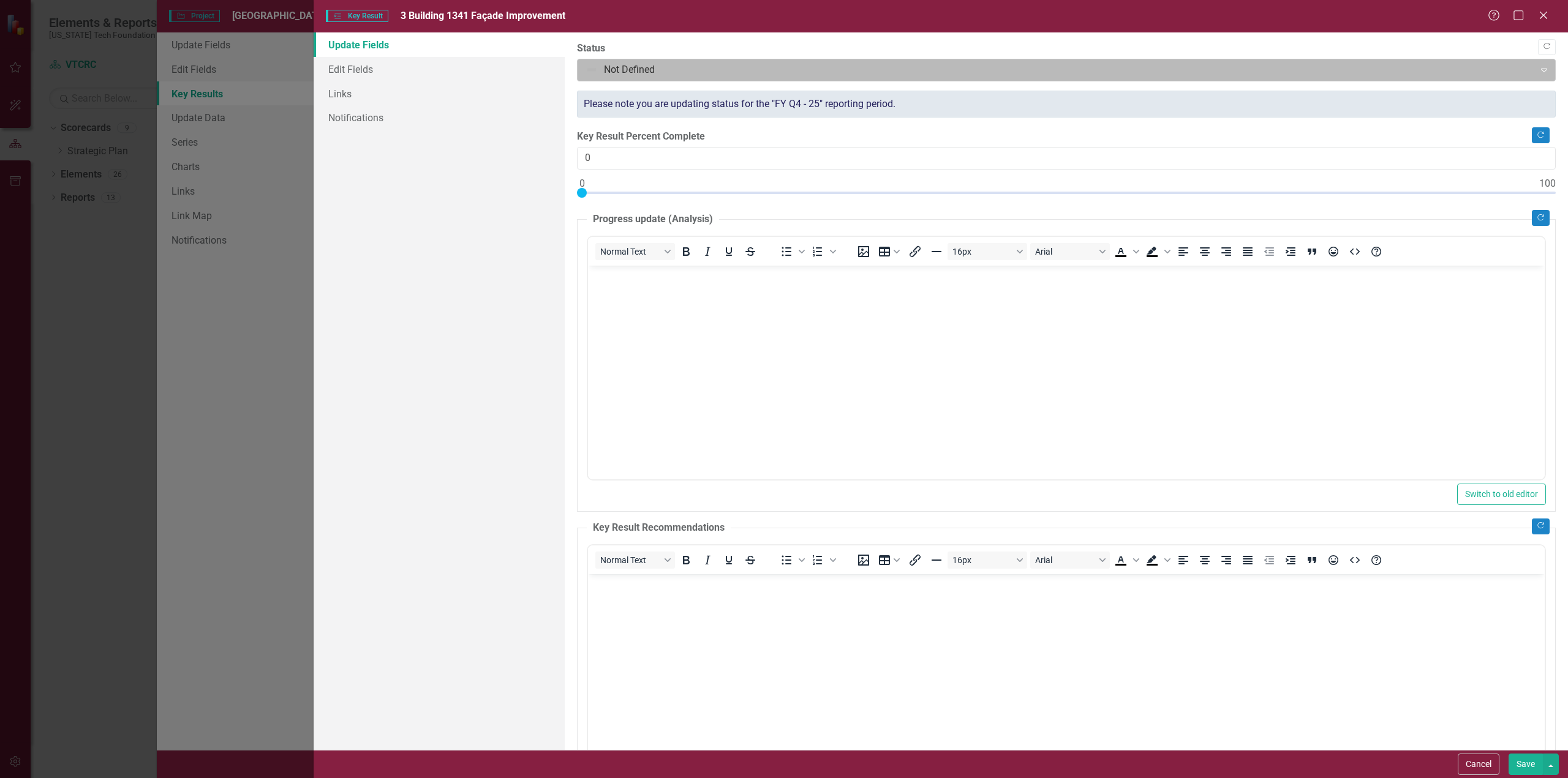
click at [674, 65] on div at bounding box center [1056, 69] width 941 height 17
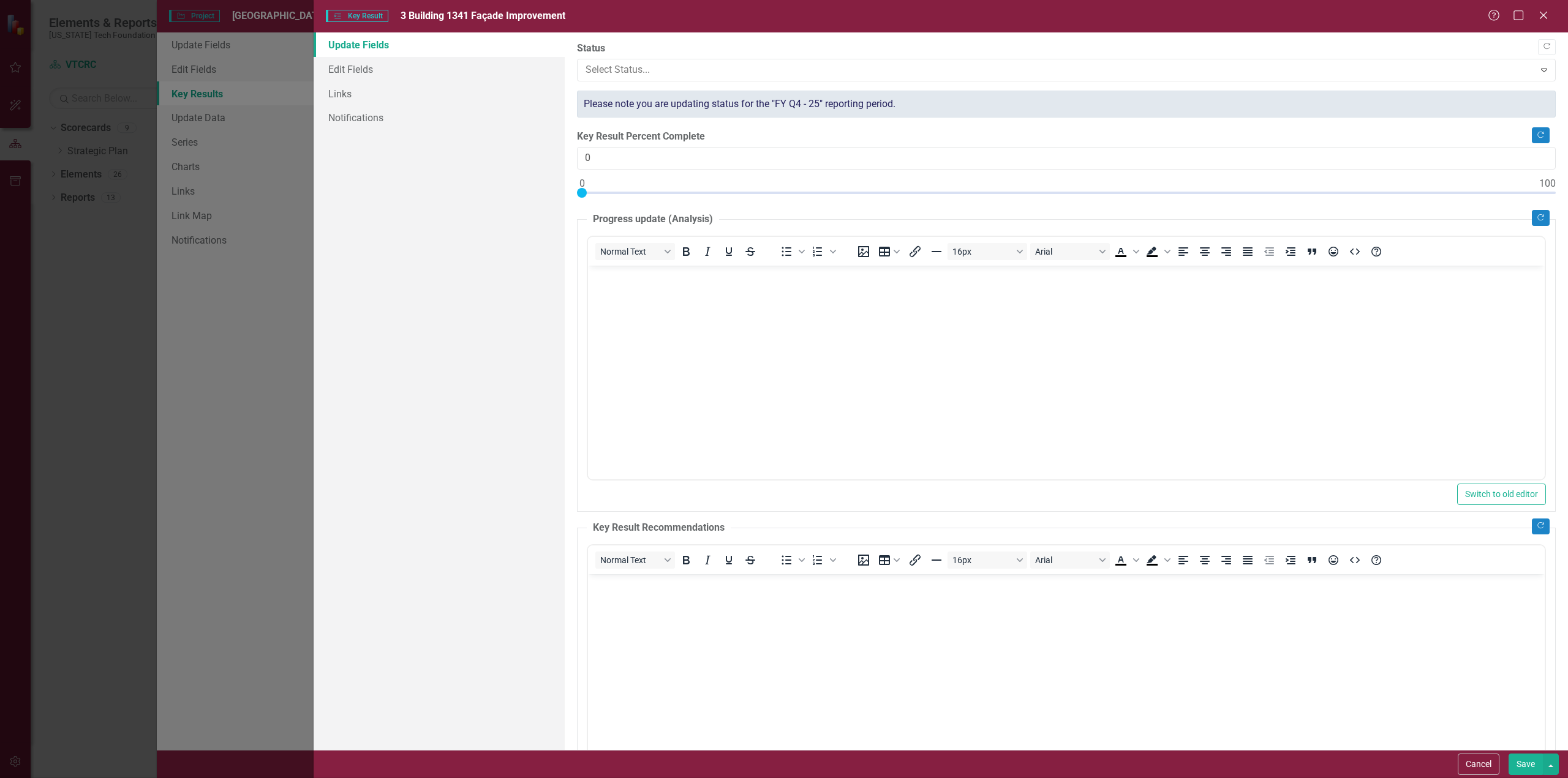
type input "100"
drag, startPoint x: 582, startPoint y: 192, endPoint x: 1567, endPoint y: 199, distance: 985.0
click at [1567, 199] on div ""Update" fields in ClearPoint are the fields that change from reporting period …" at bounding box center [1067, 391] width 1003 height 717
click at [1530, 765] on button "Save" at bounding box center [1525, 764] width 34 height 22
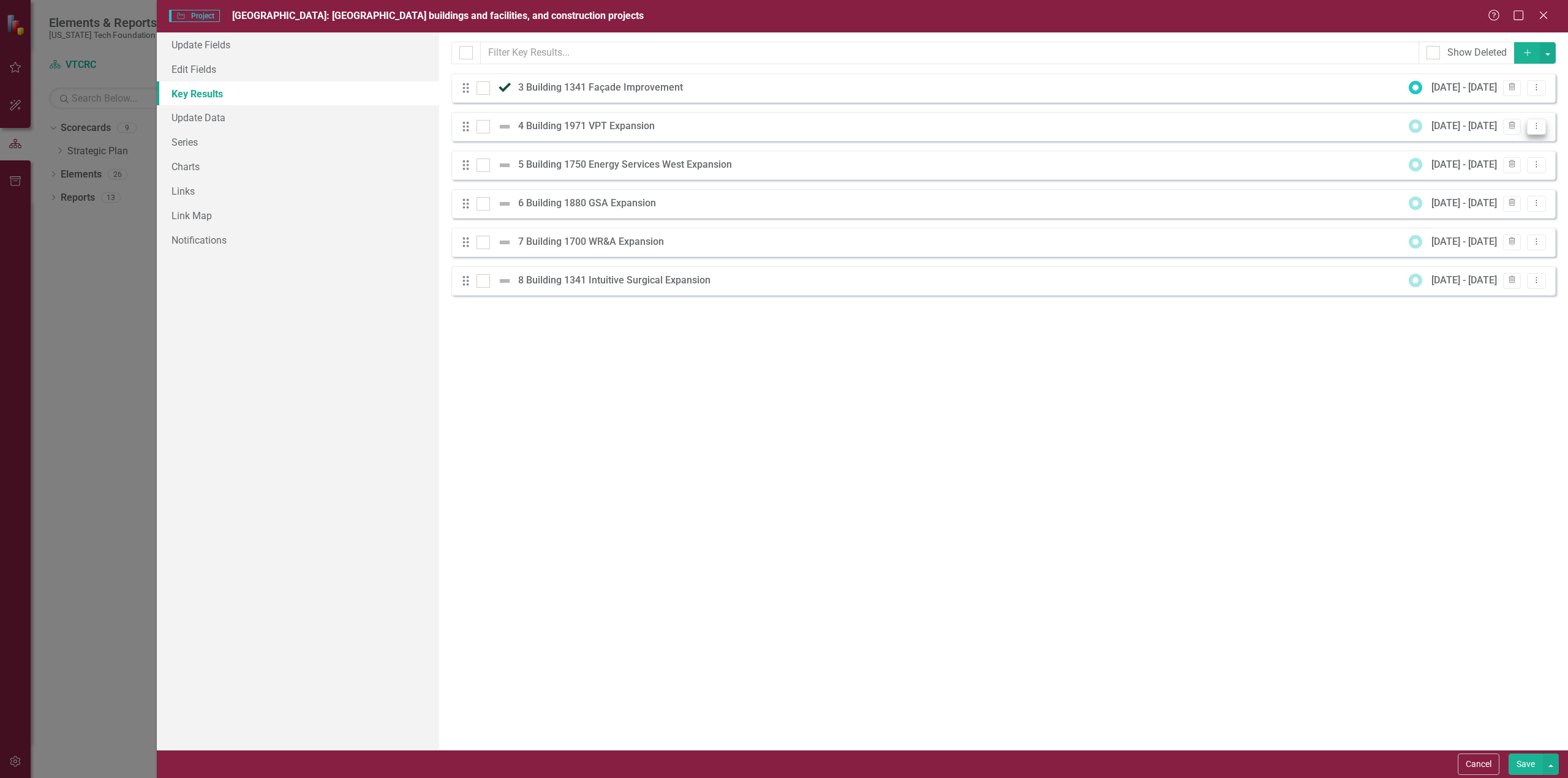
click at [1537, 124] on icon "Dropdown Menu" at bounding box center [1536, 126] width 11 height 8
click at [1473, 144] on link "Edit Edit Key Result" at bounding box center [1486, 146] width 118 height 22
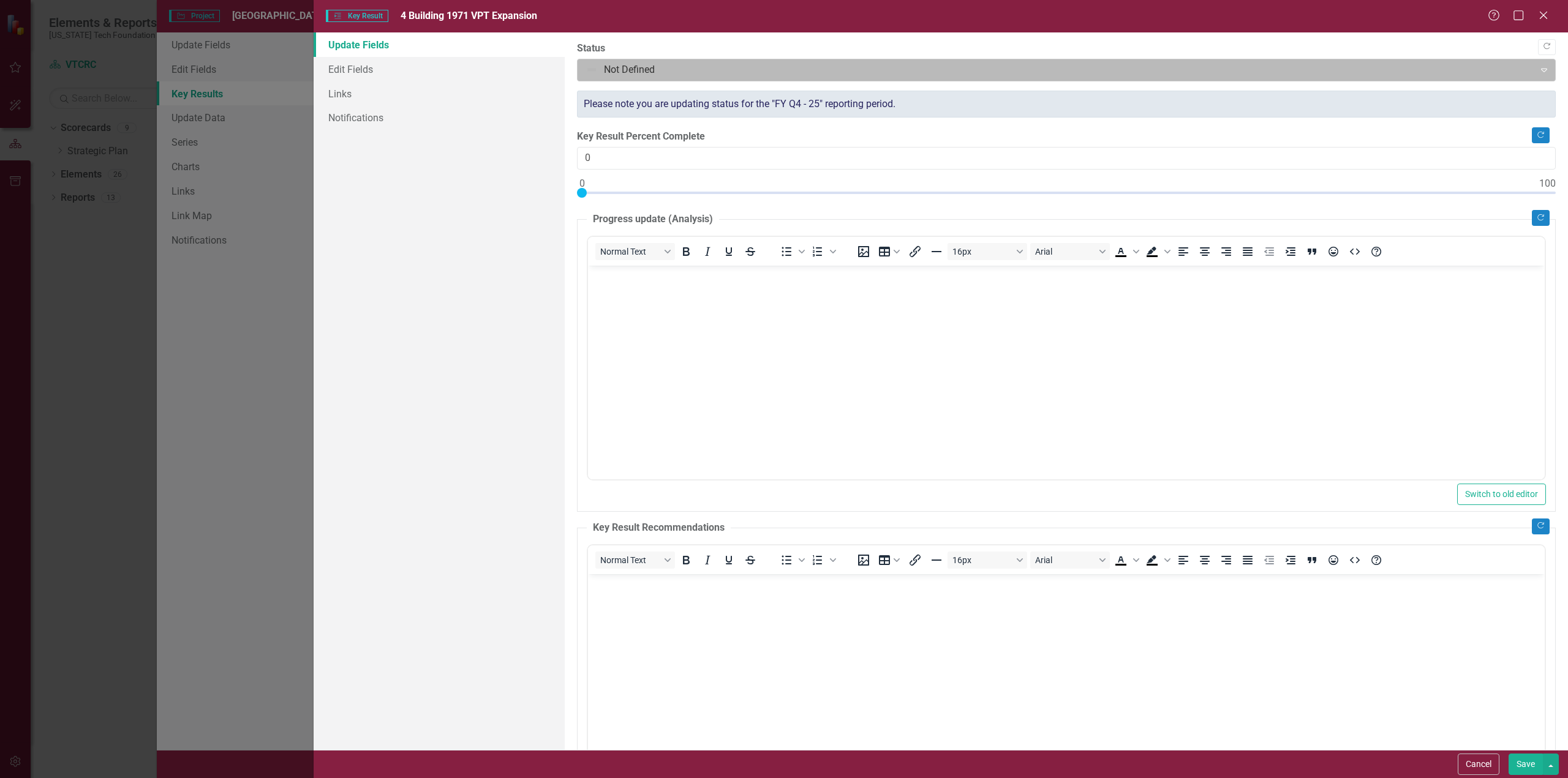
click at [698, 66] on div at bounding box center [1056, 69] width 941 height 17
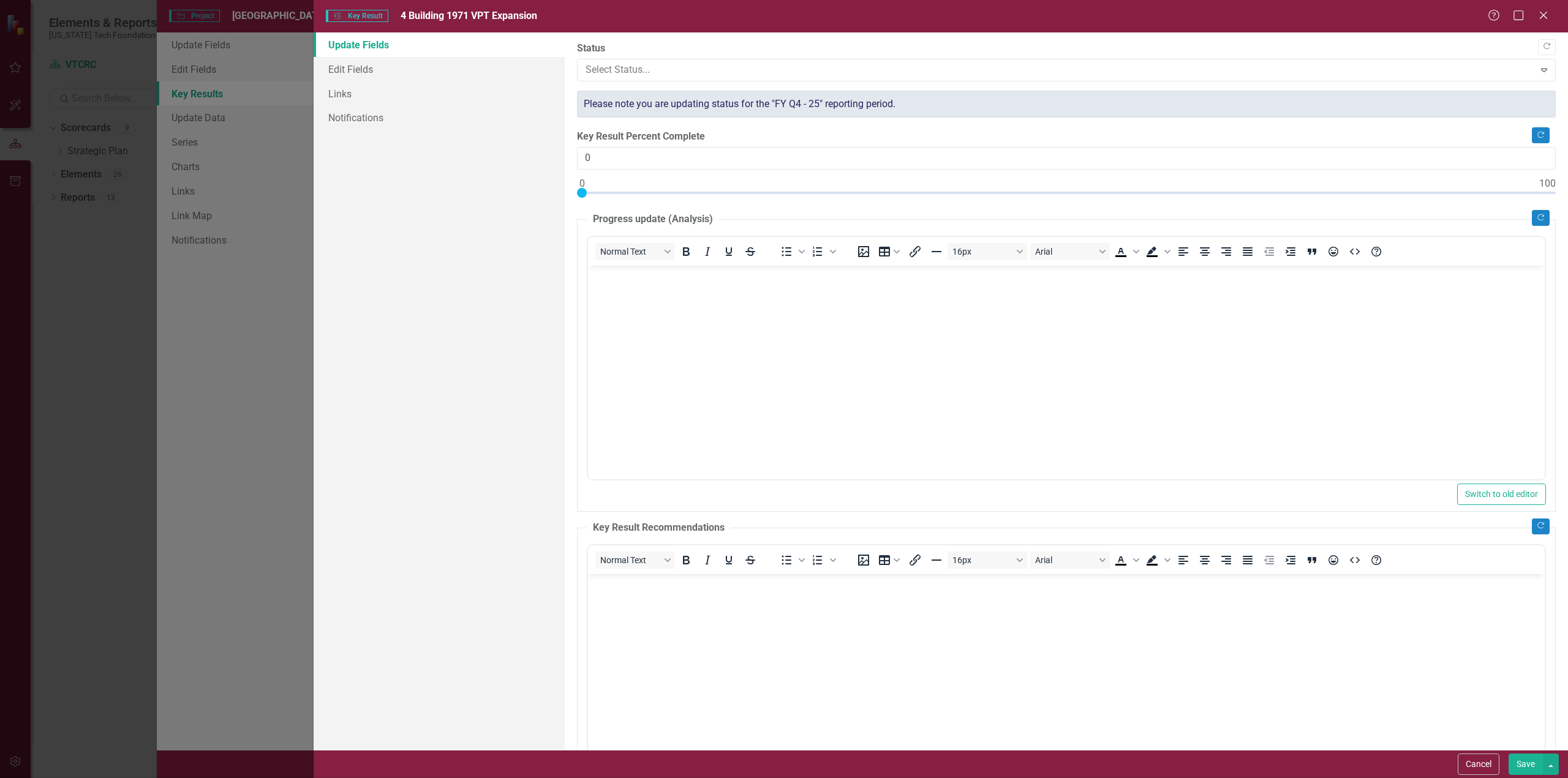
click at [349, 66] on link "Edit Fields" at bounding box center [439, 68] width 251 height 24
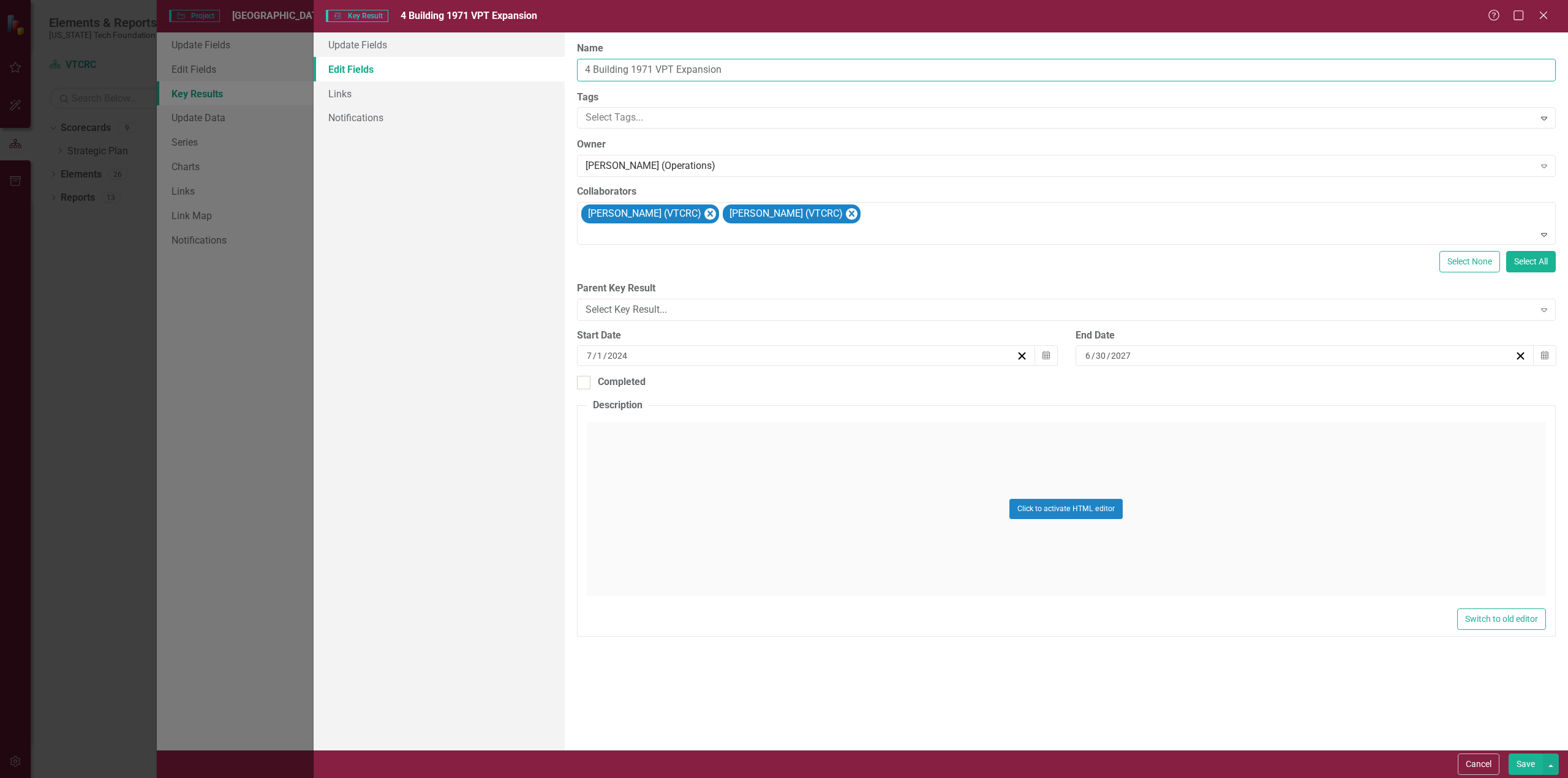
drag, startPoint x: 676, startPoint y: 66, endPoint x: 792, endPoint y: 89, distance: 118.3
click at [776, 84] on div "ClearPoint Can Do More! How ClearPoint Can Help Close Enterprise plans can auto…" at bounding box center [1067, 391] width 1003 height 717
type input "4 Building 1971 VPT Renovation"
click at [1530, 765] on button "Save" at bounding box center [1525, 764] width 34 height 22
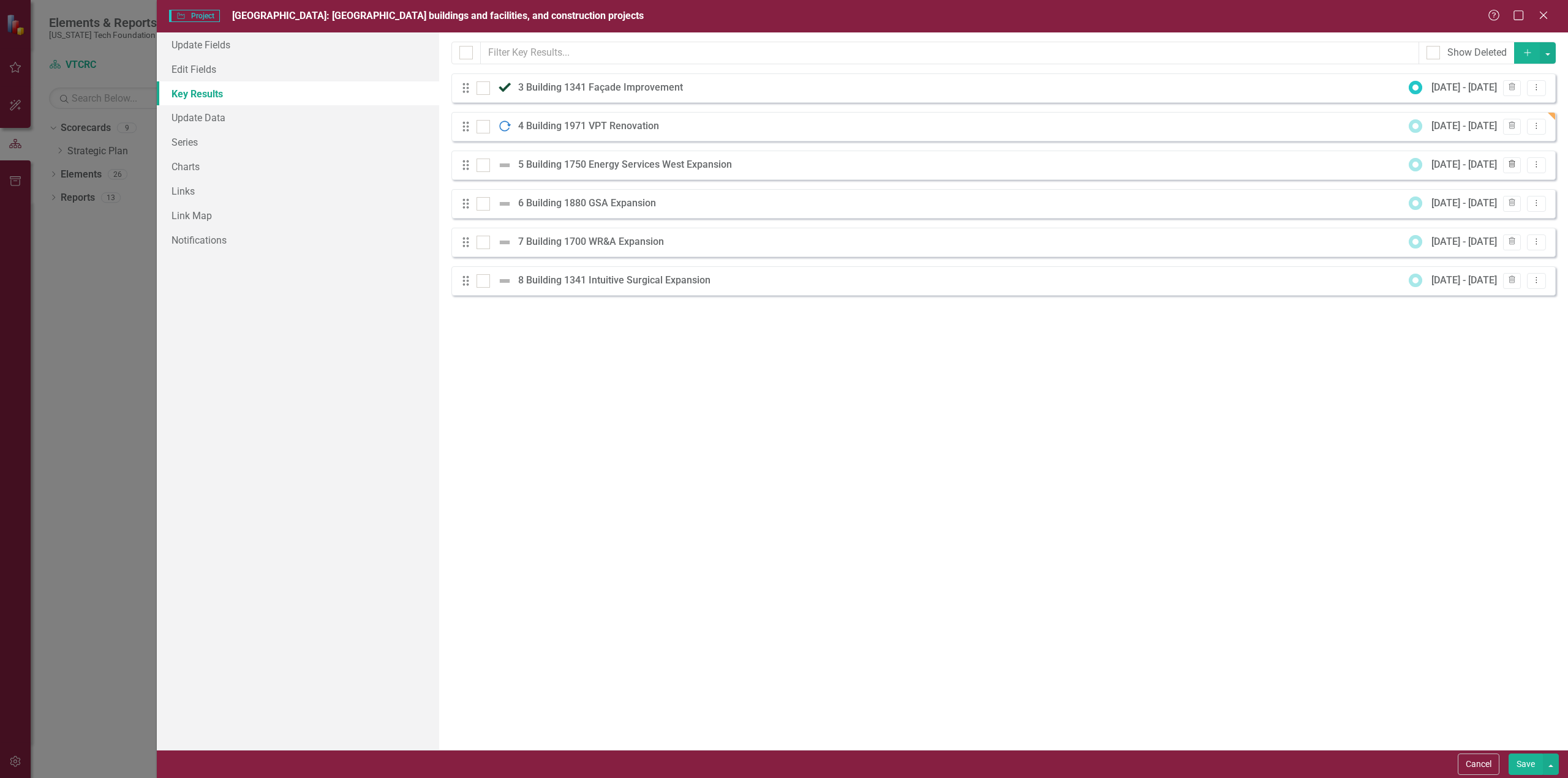
click at [1515, 162] on icon "Trash" at bounding box center [1511, 165] width 9 height 8
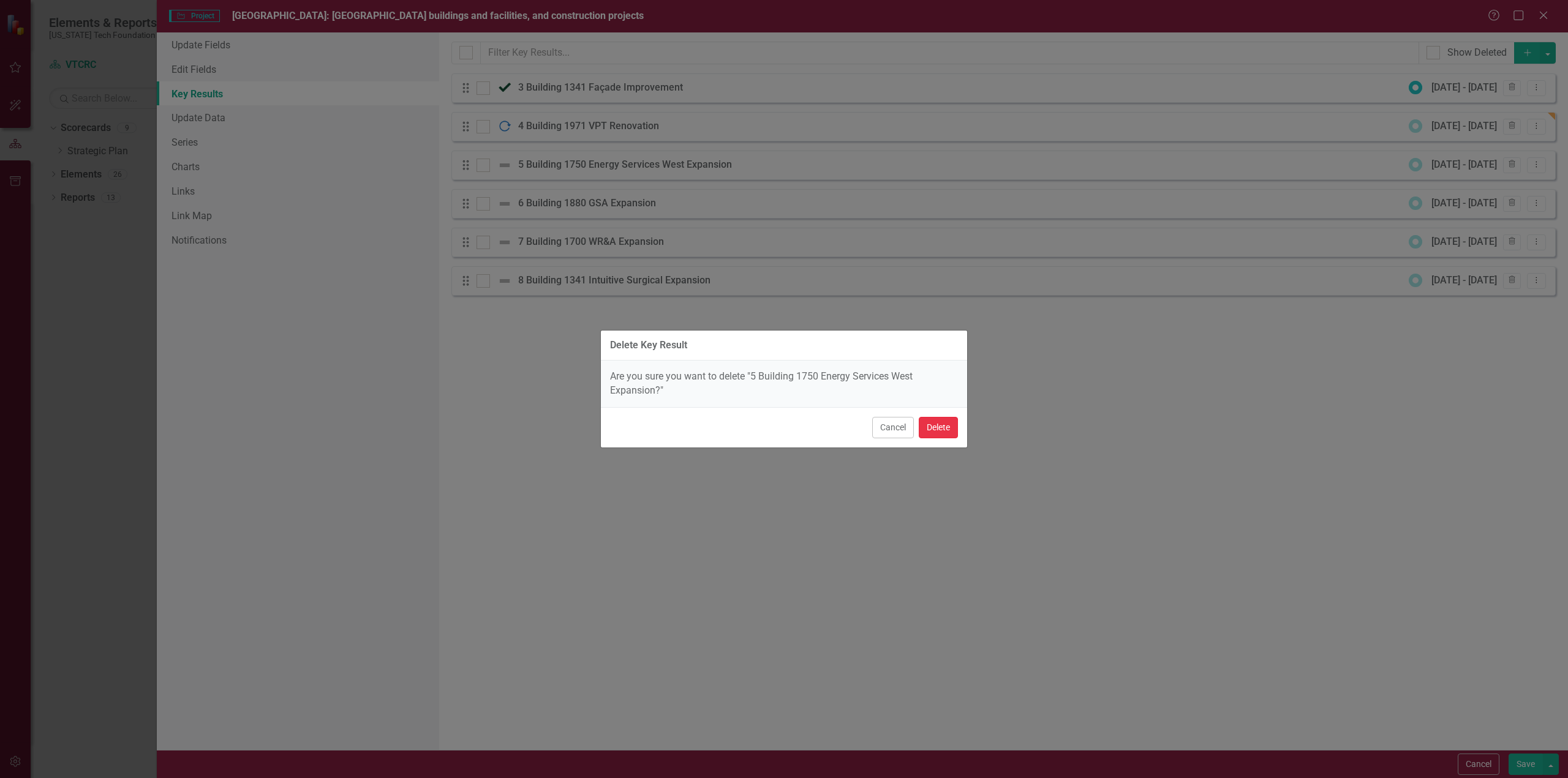
click at [941, 430] on button "Delete" at bounding box center [938, 428] width 39 height 22
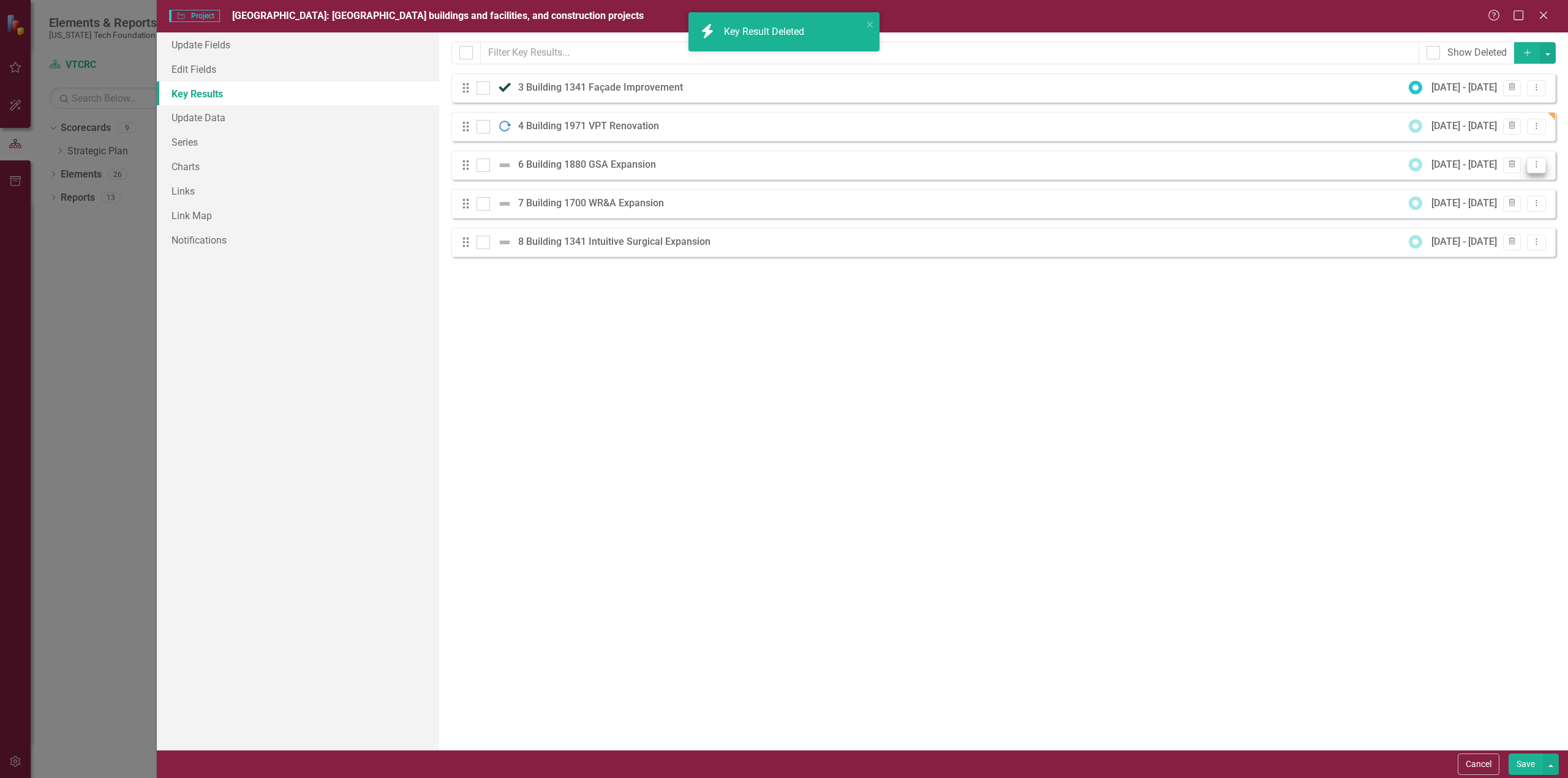
click at [1540, 163] on icon "Dropdown Menu" at bounding box center [1536, 164] width 11 height 8
click at [1495, 185] on link "Edit Edit Key Result" at bounding box center [1486, 185] width 118 height 22
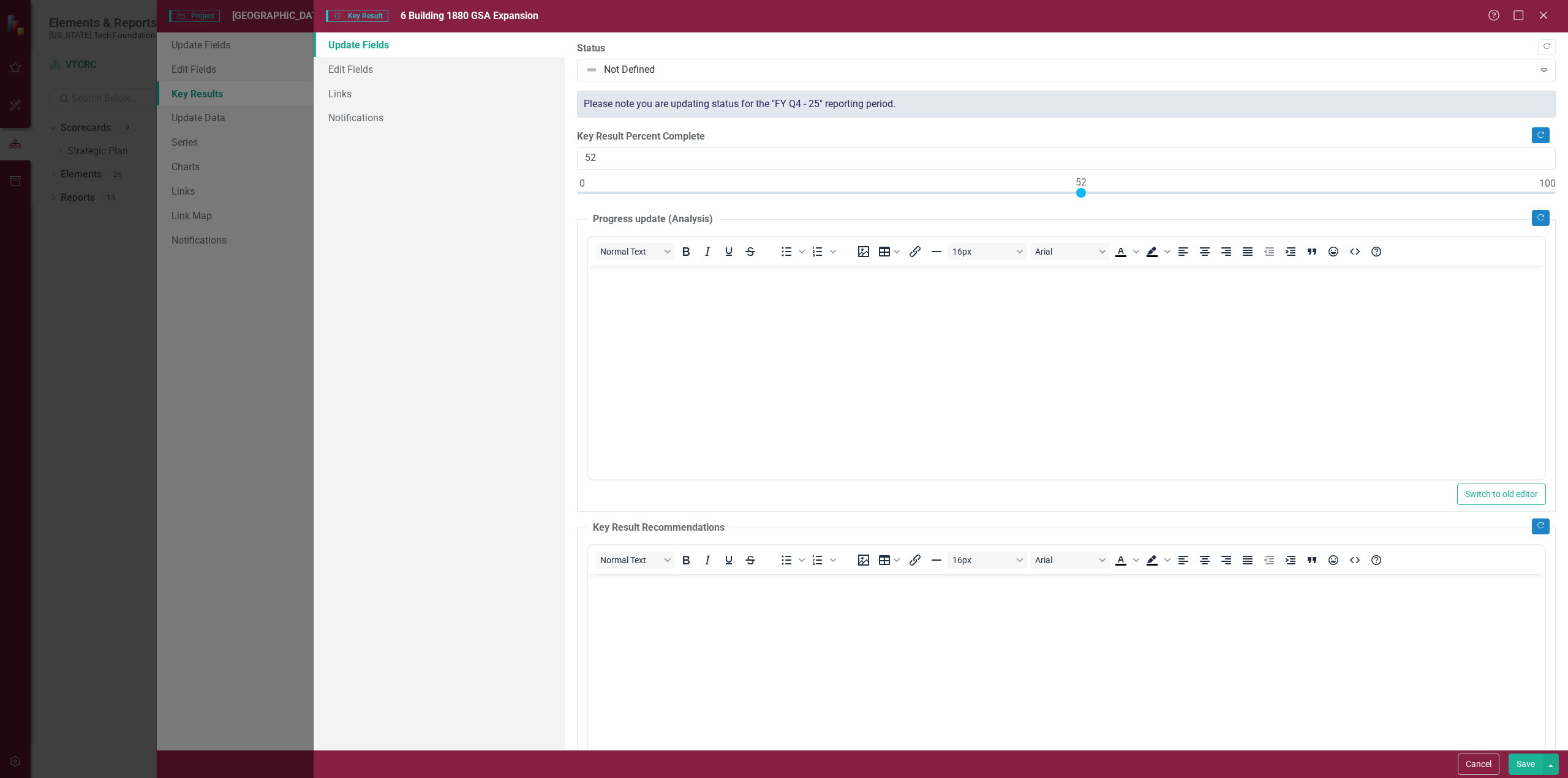
type input "51"
drag, startPoint x: 582, startPoint y: 194, endPoint x: 1075, endPoint y: 205, distance: 493.1
click at [1075, 205] on div "Copy Forward Status Not Defined Expand Please note you are updating status for …" at bounding box center [1066, 431] width 979 height 779
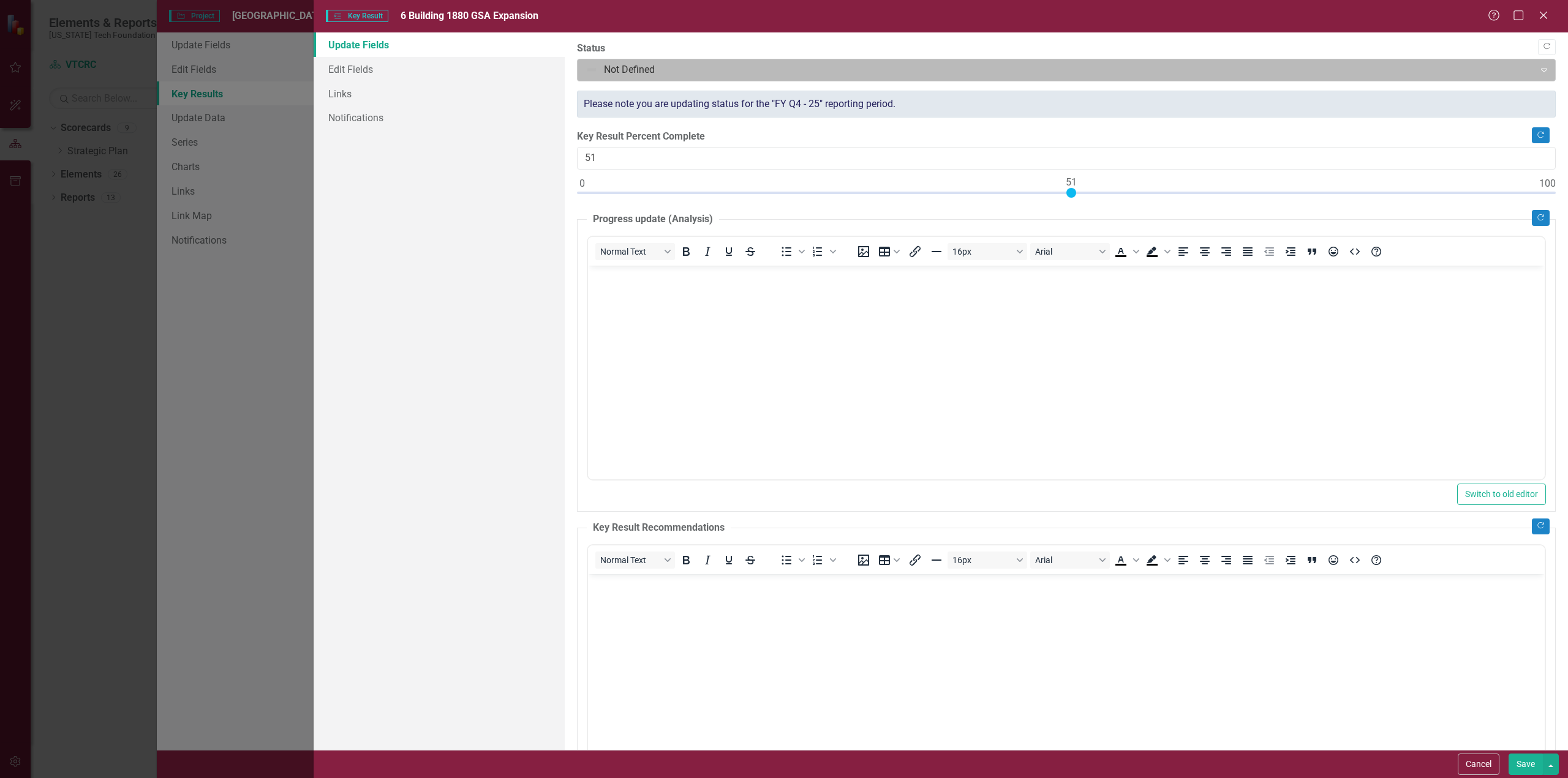
click at [1062, 71] on div at bounding box center [1056, 69] width 941 height 17
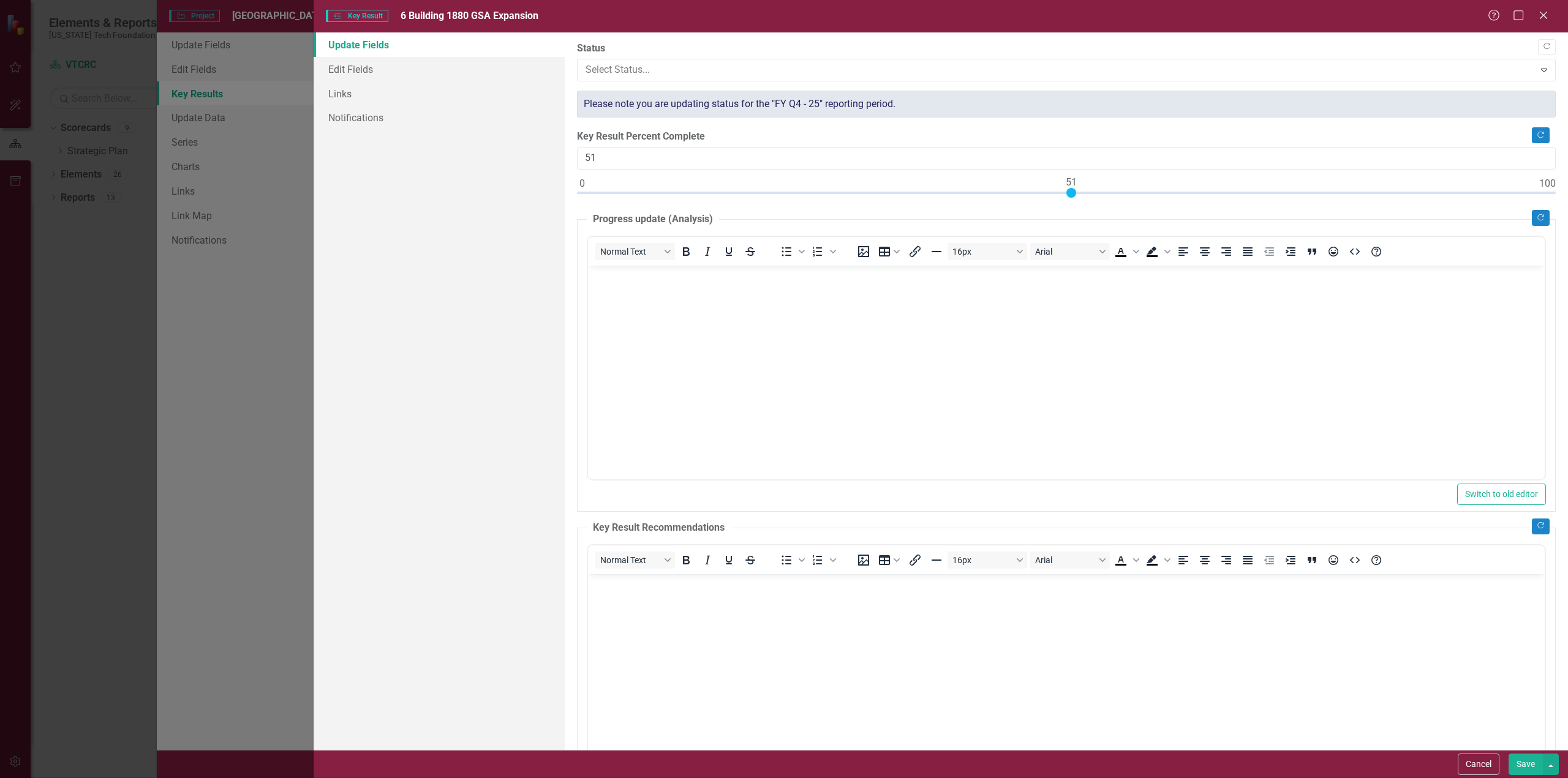
click at [1530, 766] on button "Save" at bounding box center [1525, 764] width 34 height 22
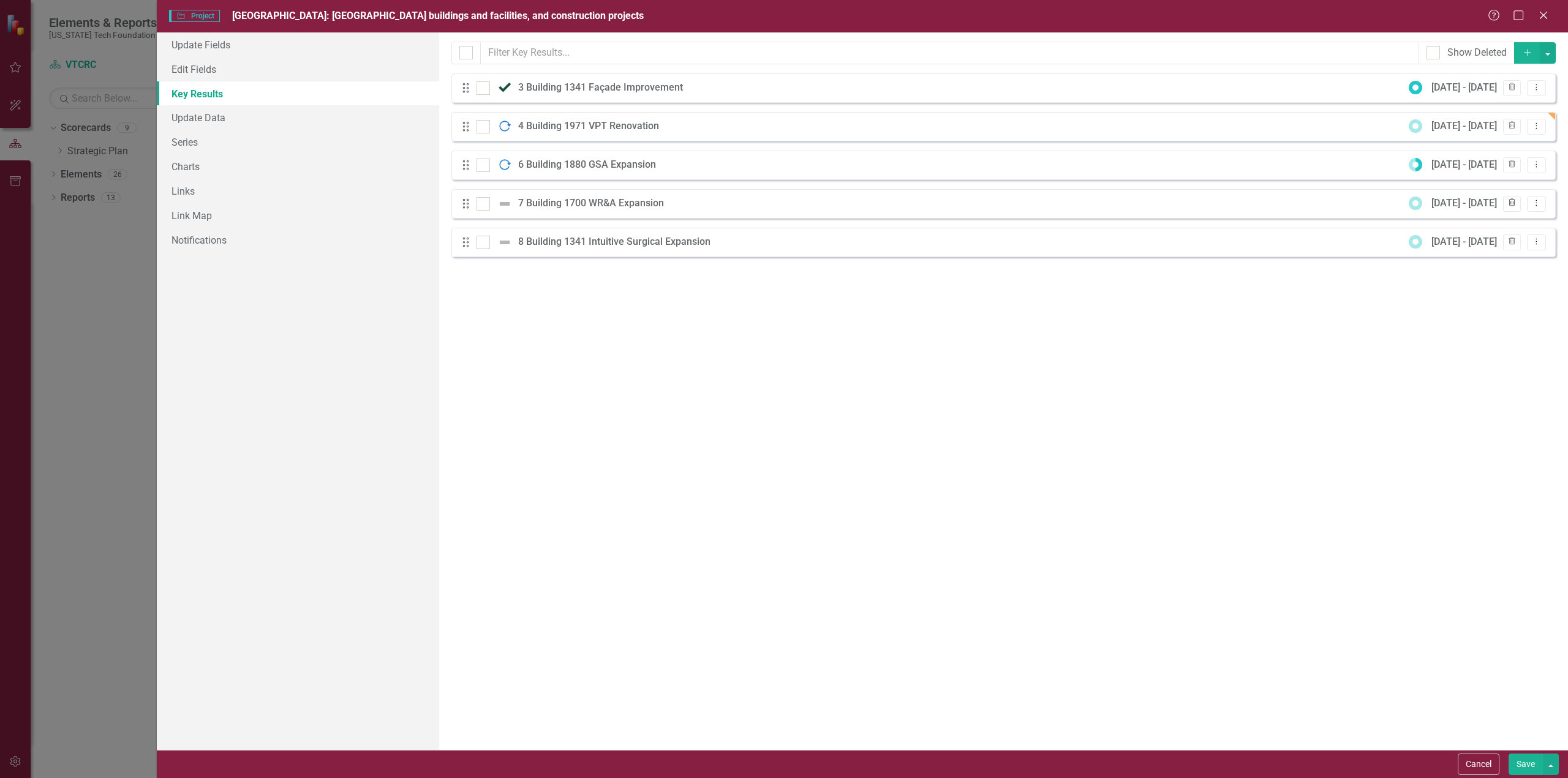
click at [1512, 204] on icon "Trash" at bounding box center [1511, 203] width 9 height 8
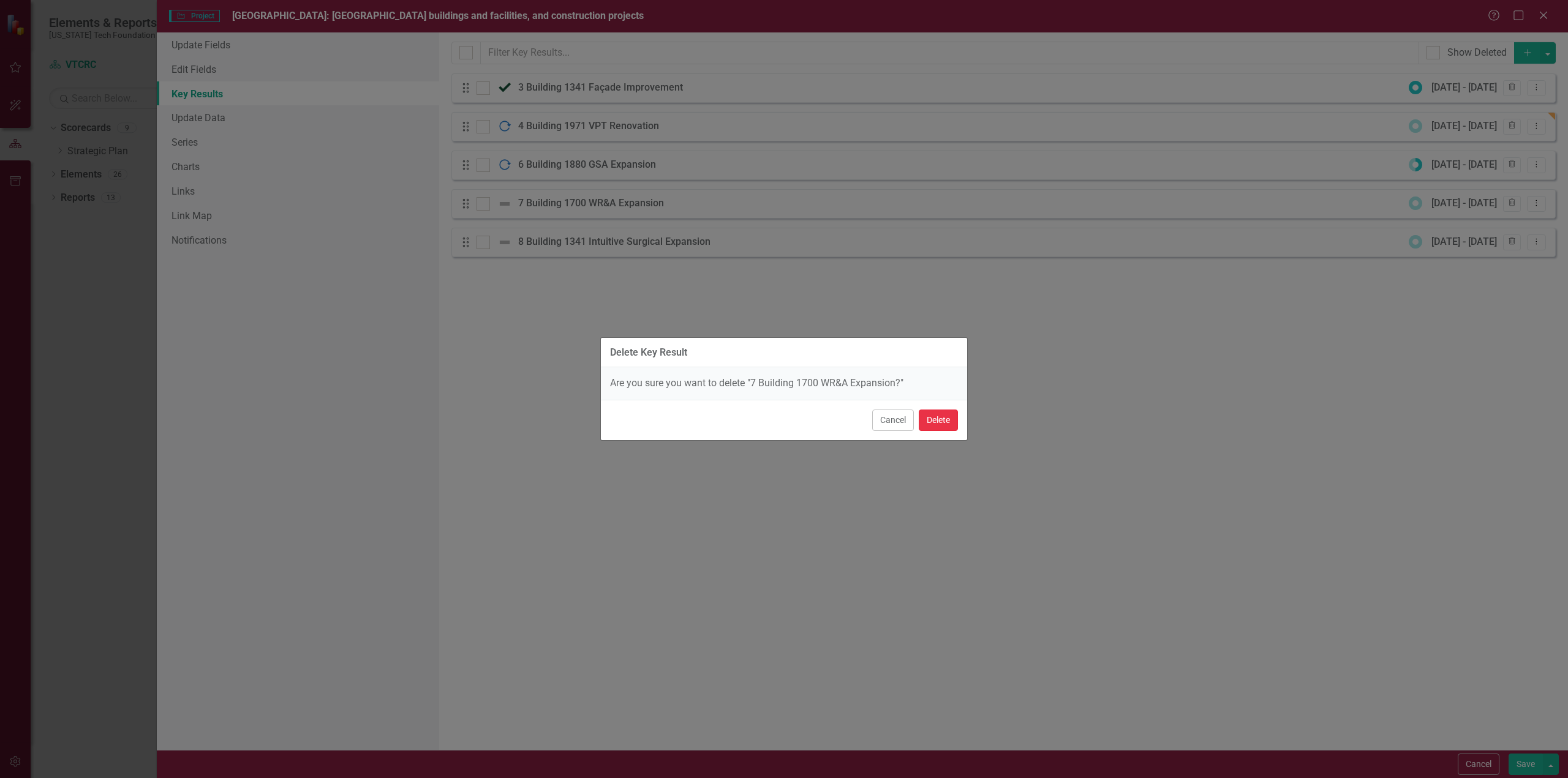
click at [937, 422] on button "Delete" at bounding box center [938, 420] width 39 height 22
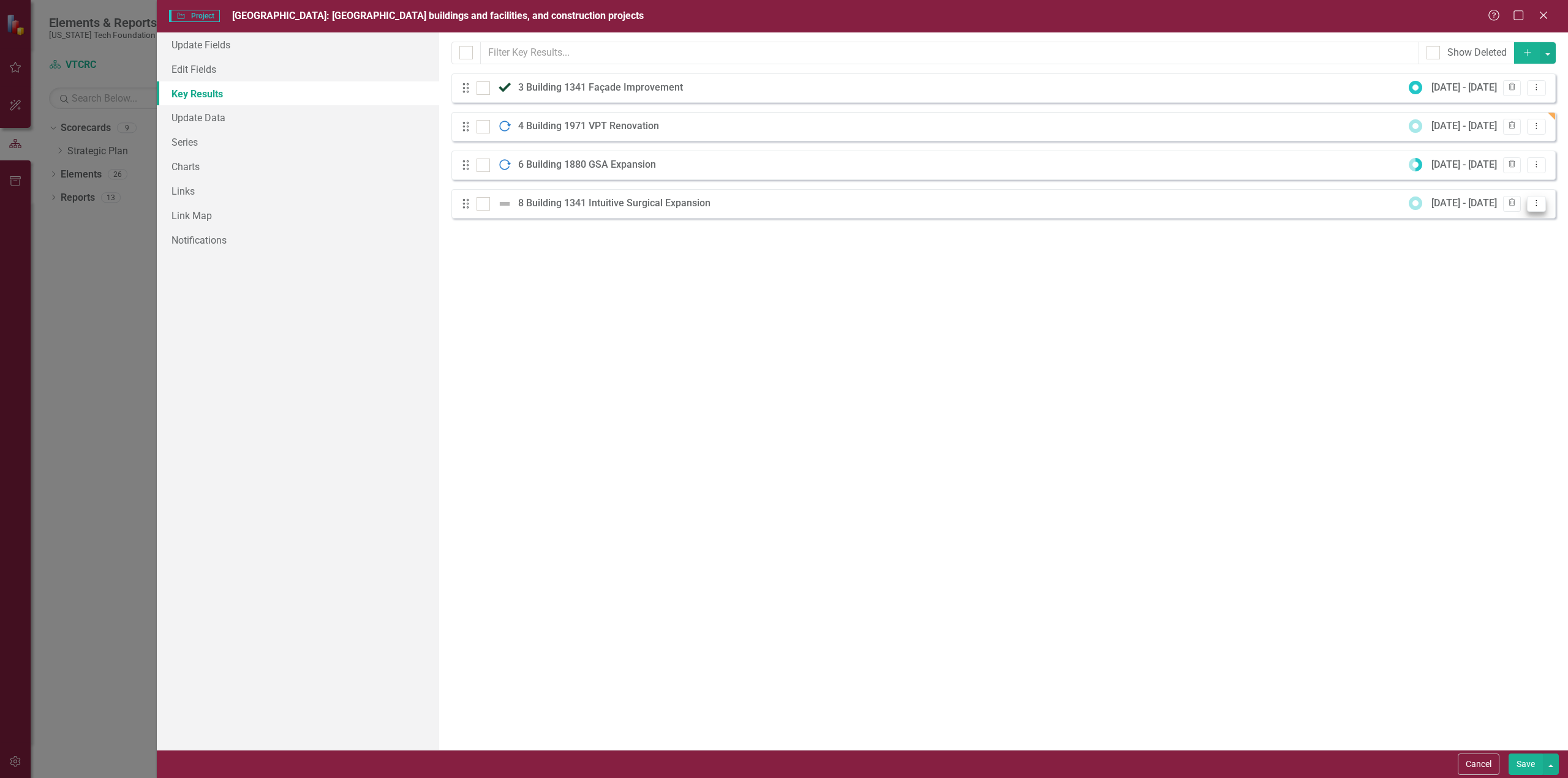
click at [1536, 201] on icon "Dropdown Menu" at bounding box center [1536, 203] width 11 height 8
click at [1483, 218] on link "Edit Edit Key Result" at bounding box center [1486, 223] width 118 height 22
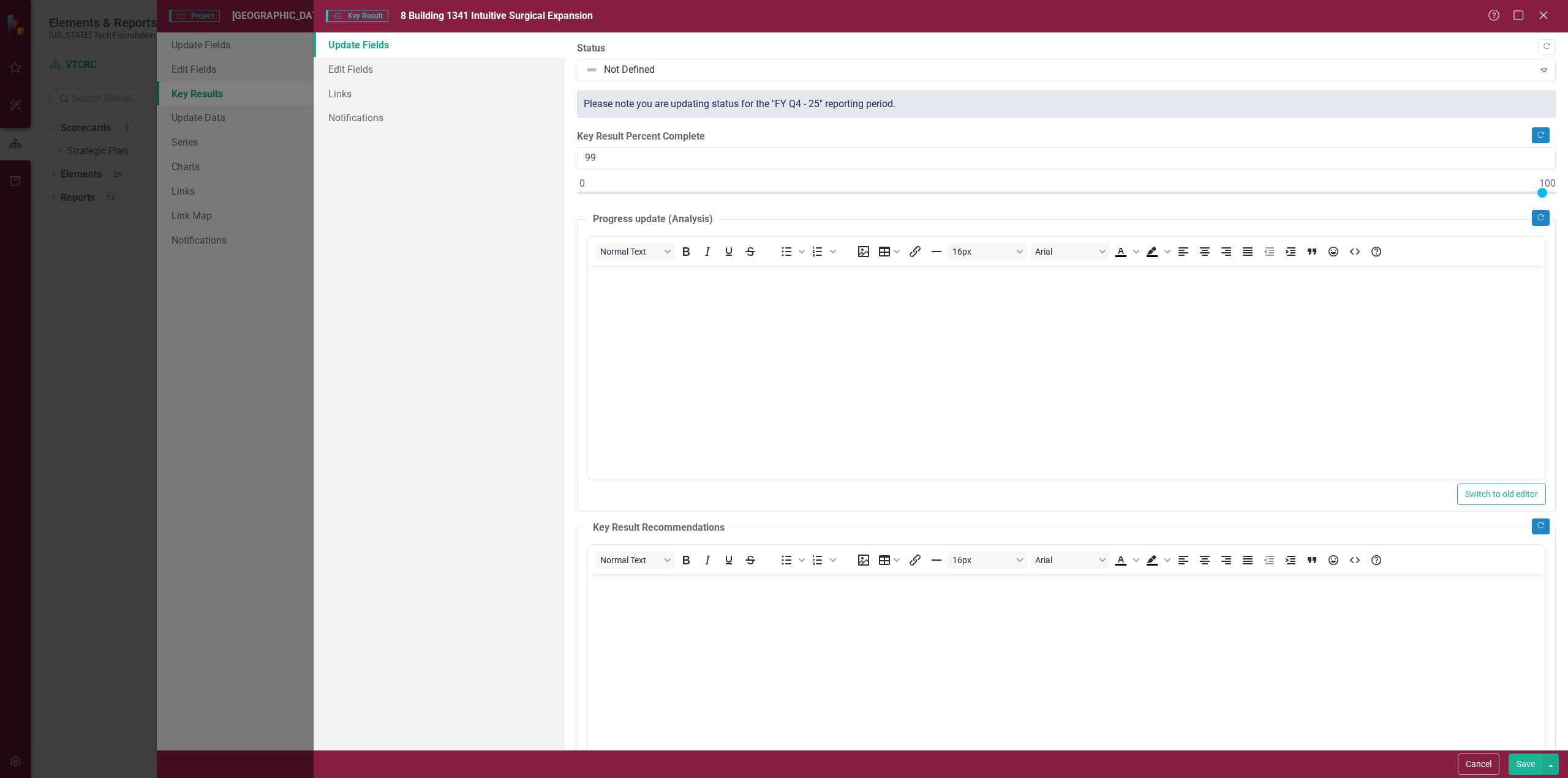
type input "100"
drag, startPoint x: 581, startPoint y: 191, endPoint x: 1546, endPoint y: 227, distance: 965.7
click at [1546, 227] on div ""Update" fields in ClearPoint are the fields that change from reporting period …" at bounding box center [1067, 391] width 1003 height 717
click at [1394, 64] on div at bounding box center [1056, 69] width 941 height 17
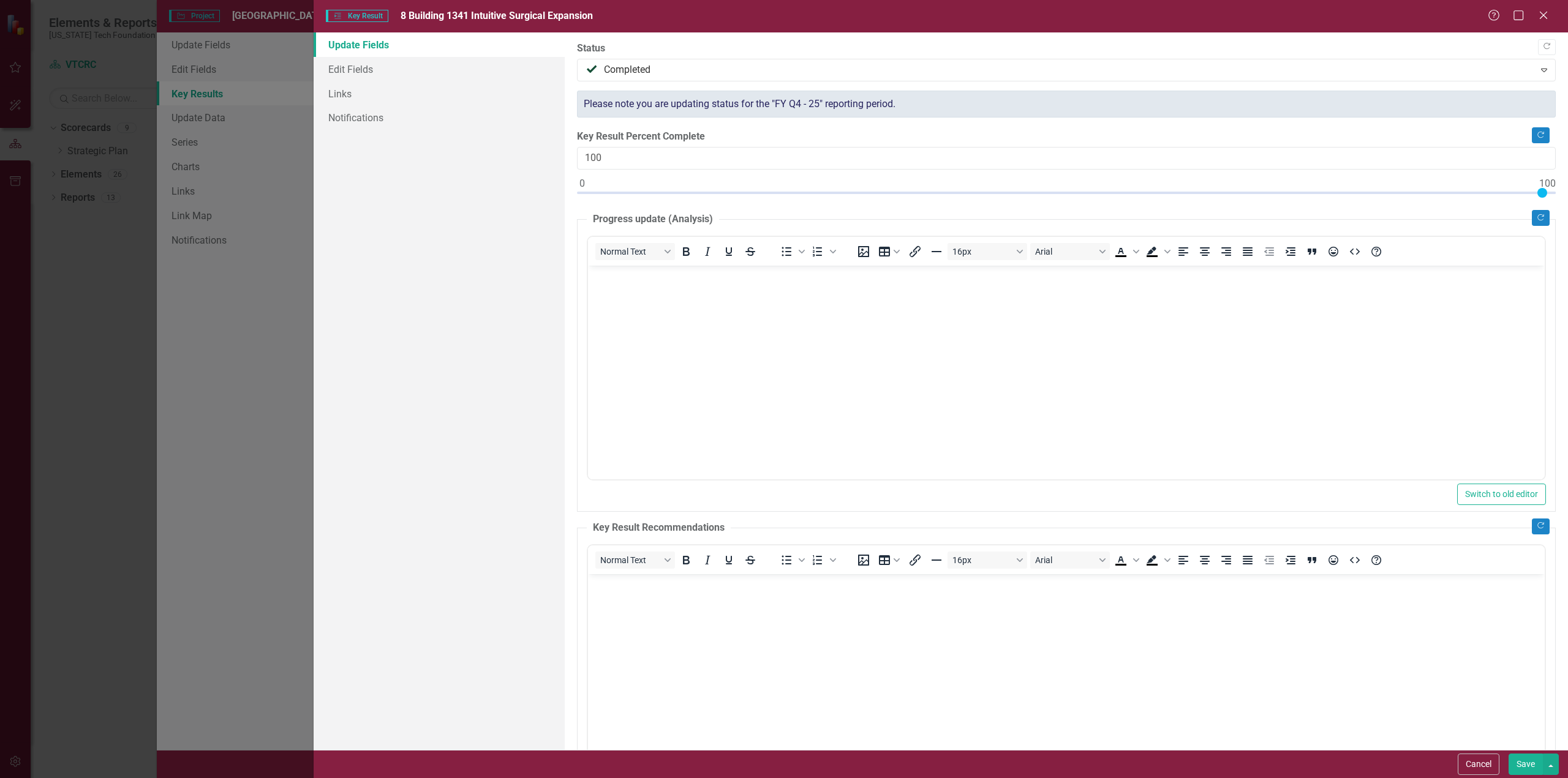
click at [1529, 758] on button "Save" at bounding box center [1525, 764] width 34 height 22
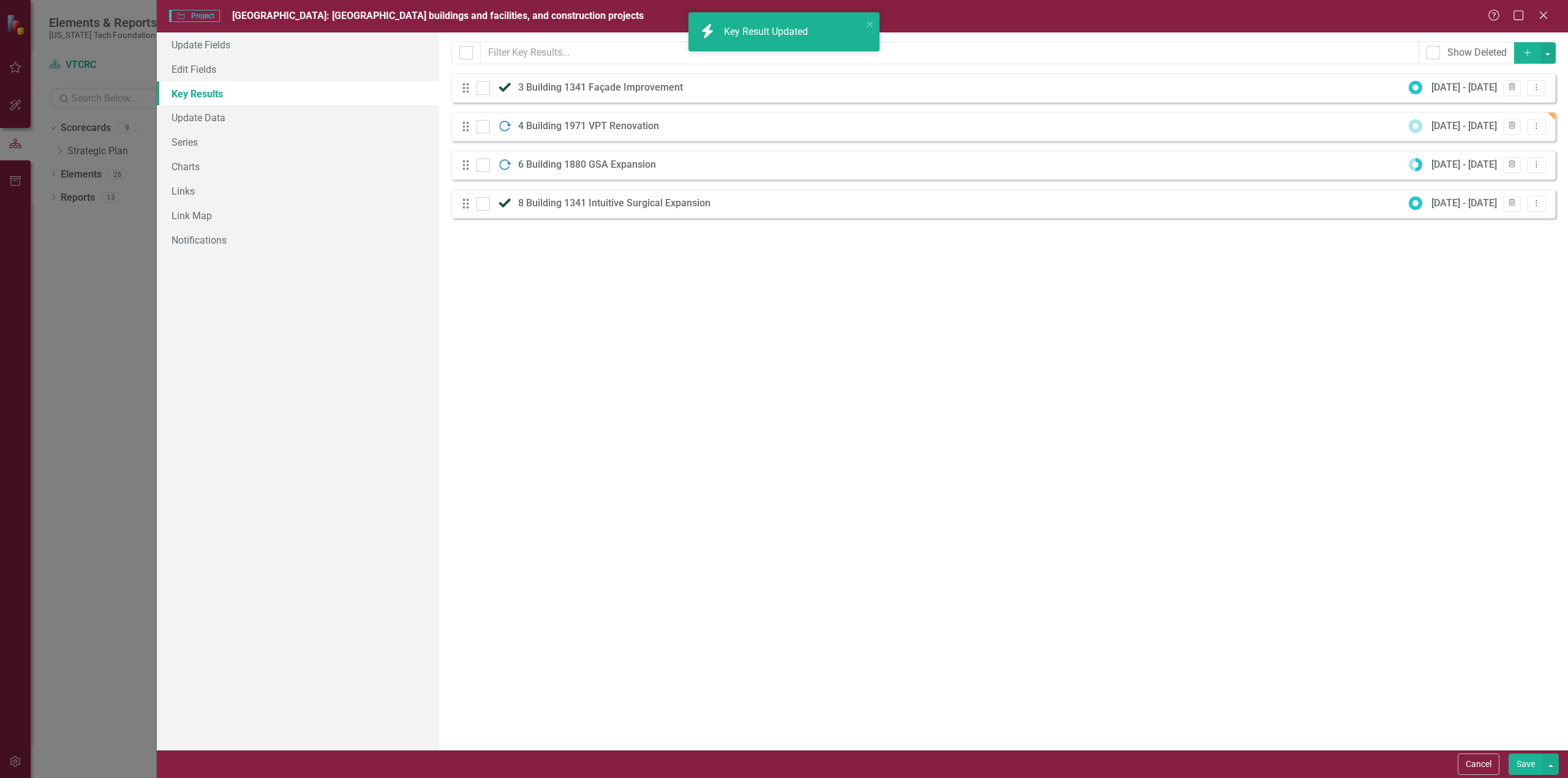
click at [1526, 51] on icon "Add" at bounding box center [1527, 52] width 11 height 9
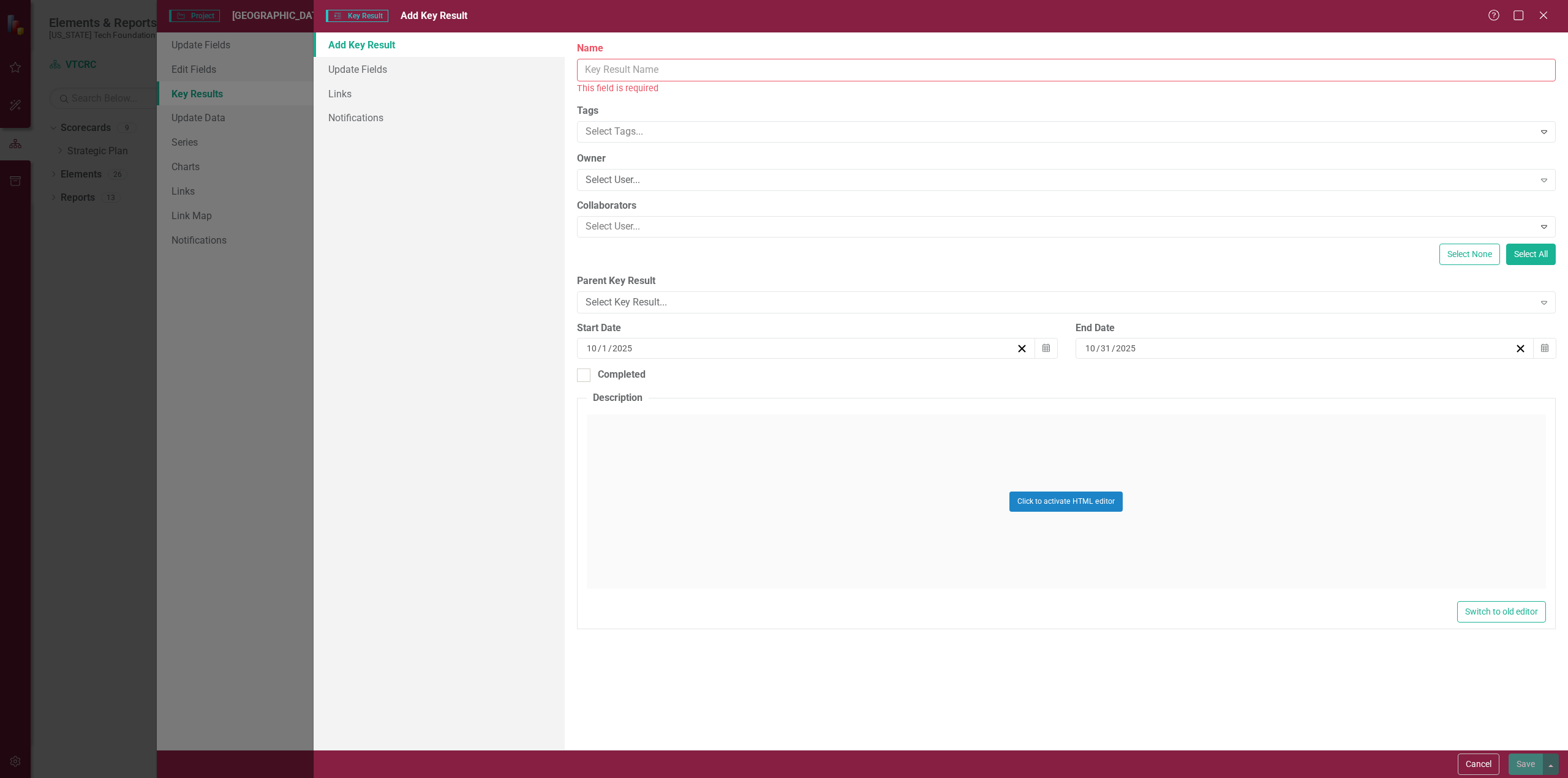
click at [673, 74] on input "Name" at bounding box center [1066, 69] width 979 height 22
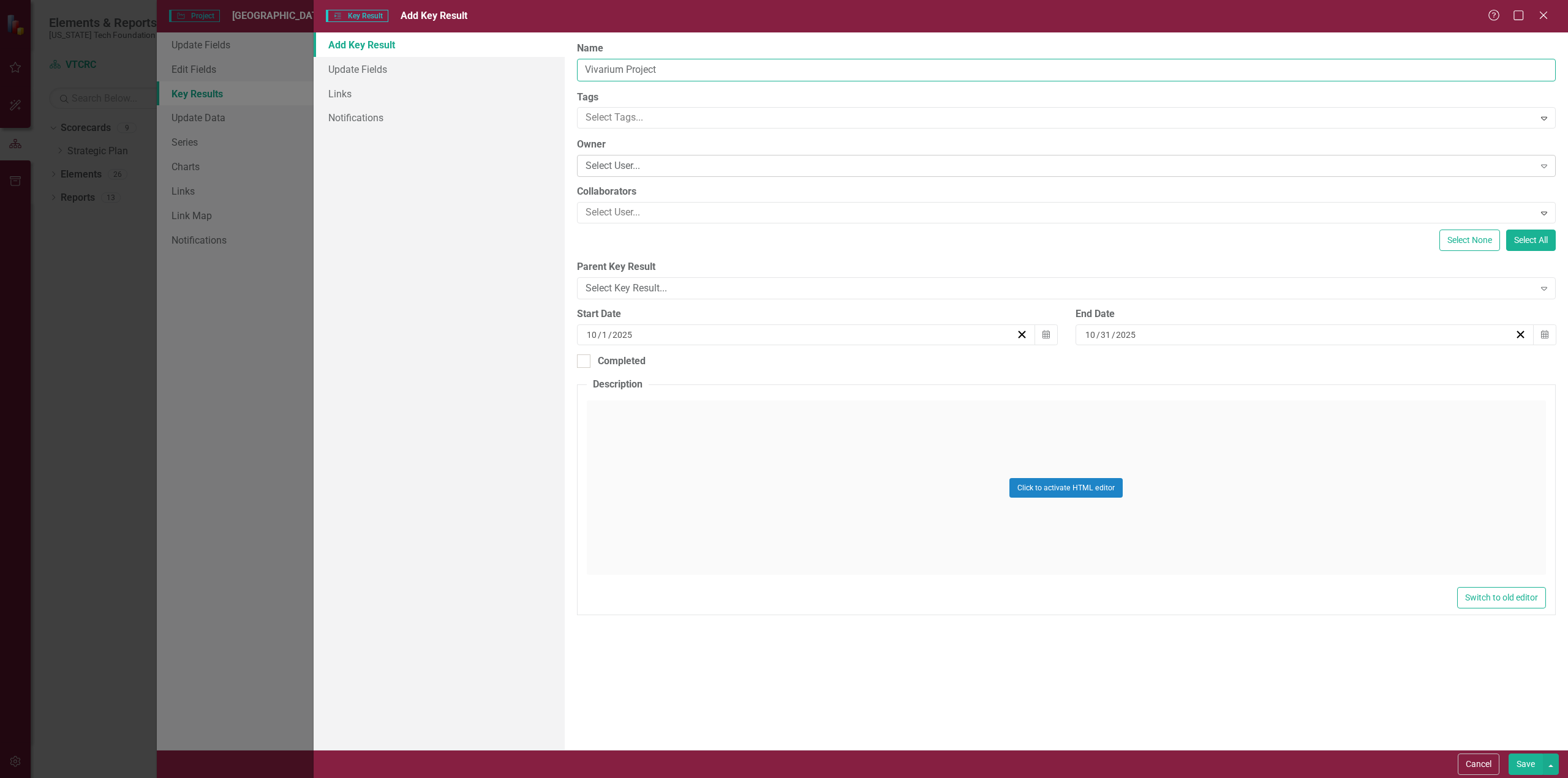
type input "Vivarium Project"
click at [697, 162] on div "Select User..." at bounding box center [1060, 166] width 949 height 14
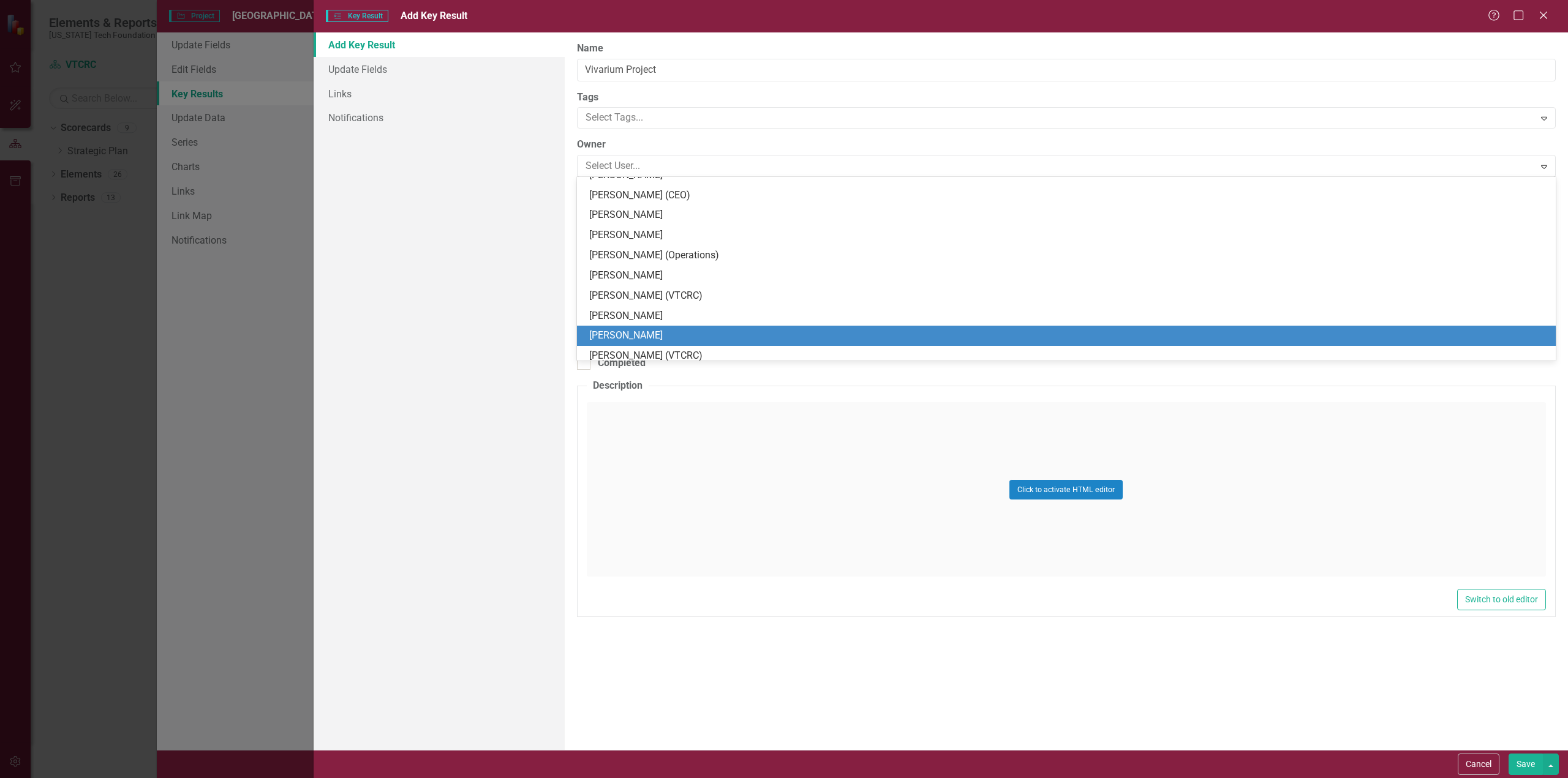
scroll to position [613, 0]
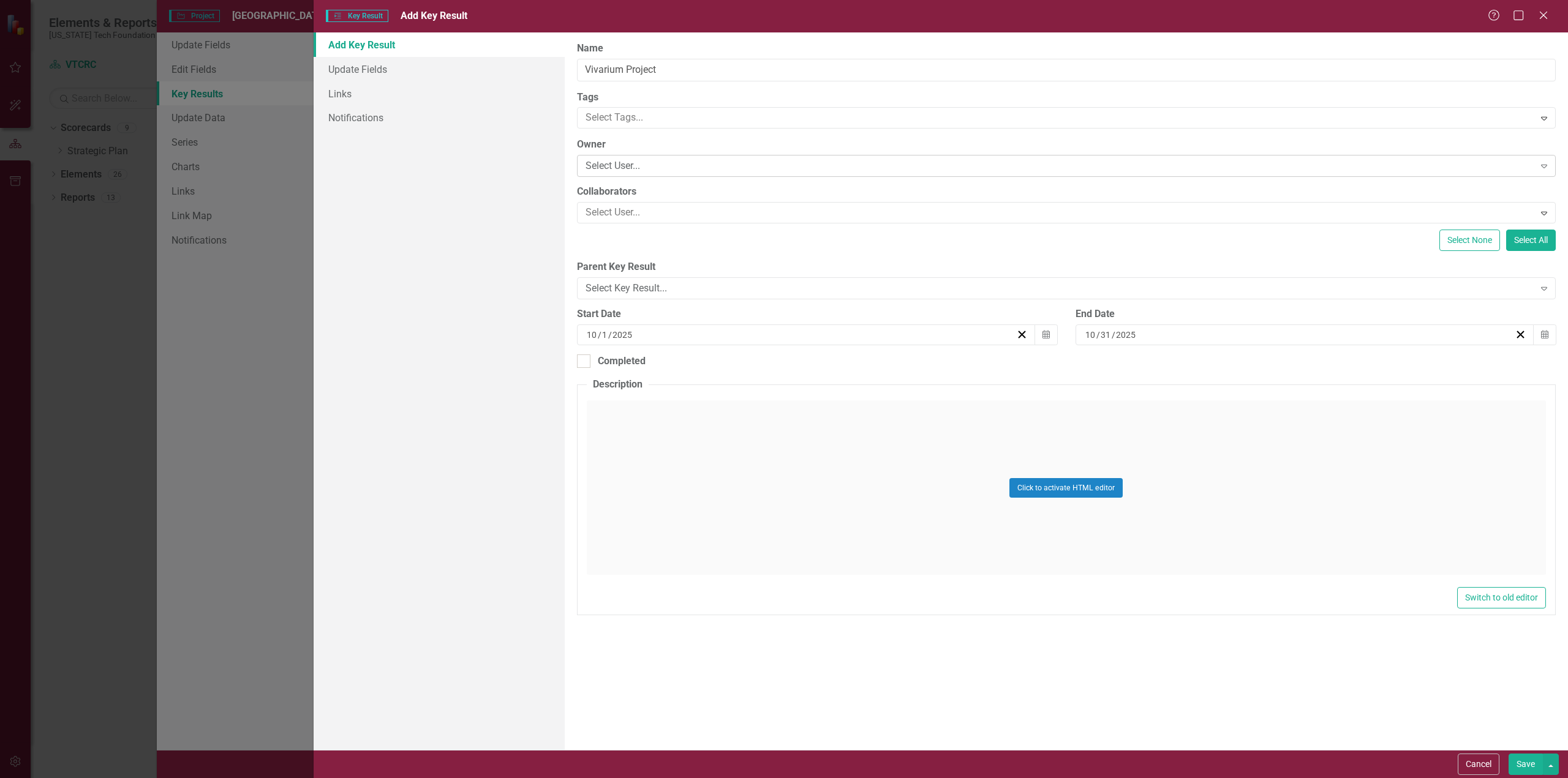
drag, startPoint x: 653, startPoint y: 163, endPoint x: 667, endPoint y: 160, distance: 14.3
click at [635, 162] on div "Select User..." at bounding box center [1060, 166] width 949 height 14
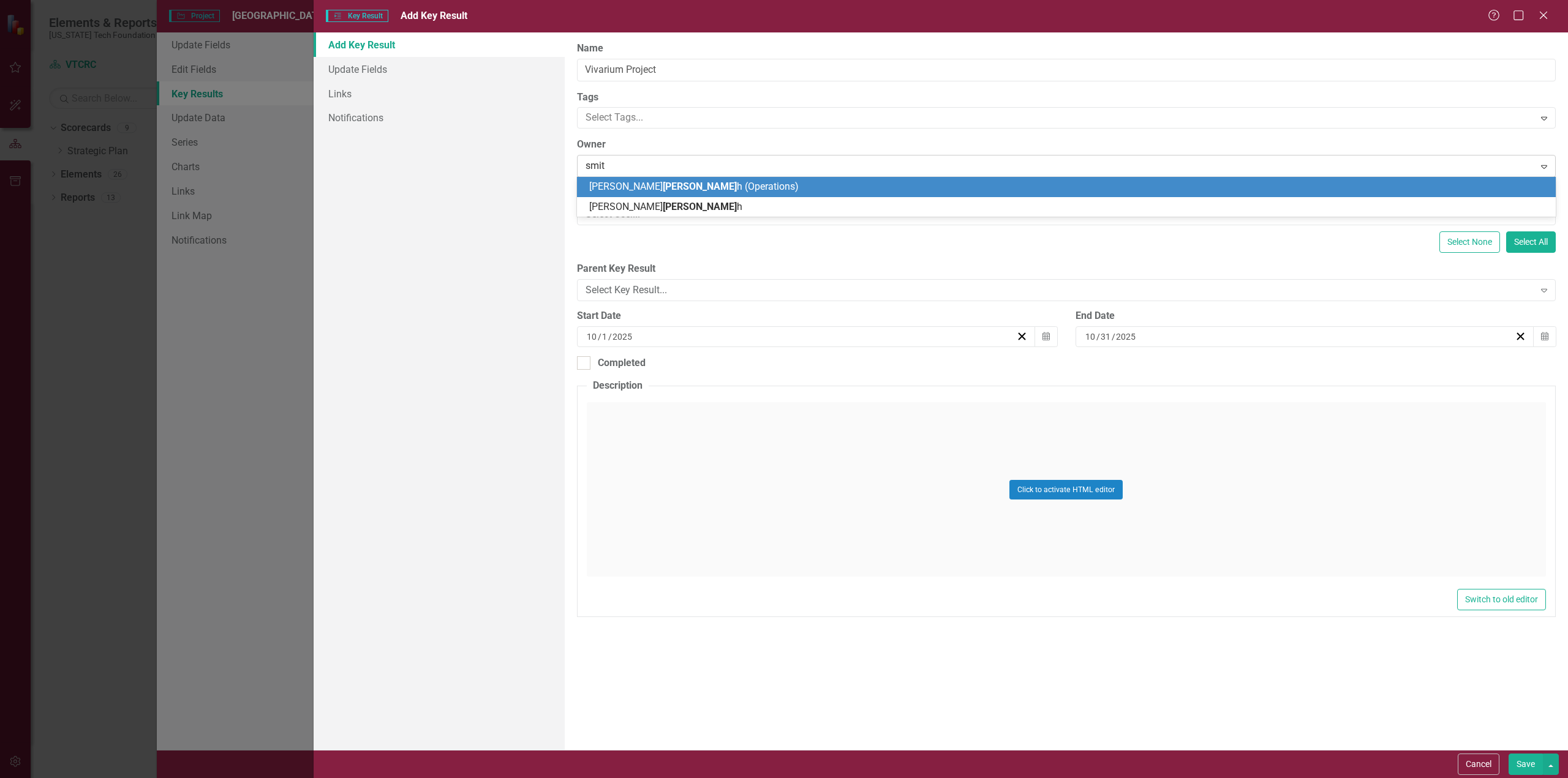
type input "smith"
click at [663, 187] on span "Smith" at bounding box center [700, 187] width 74 height 12
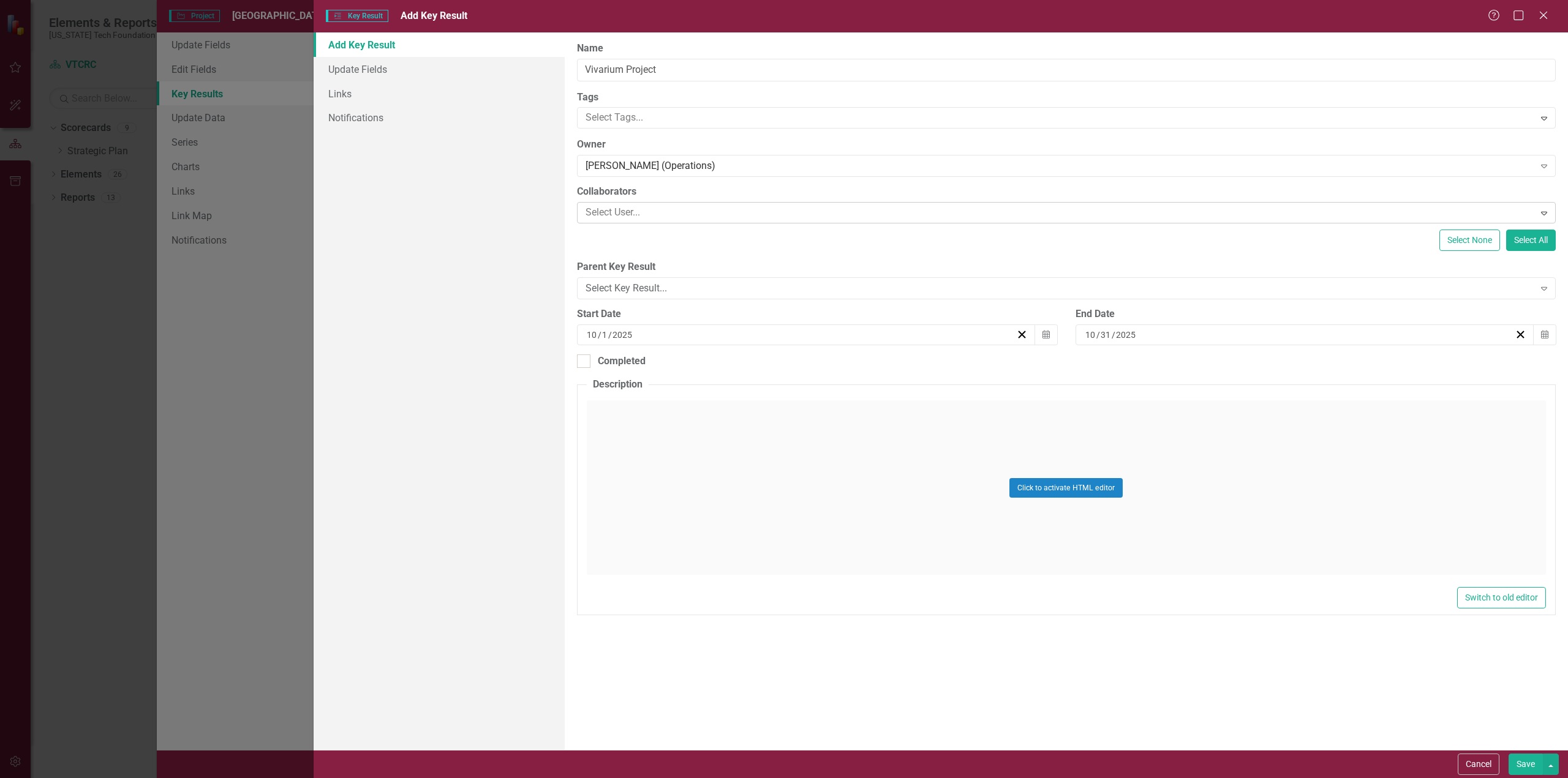
click at [618, 214] on div at bounding box center [1058, 212] width 954 height 17
click at [670, 211] on div at bounding box center [1058, 212] width 954 height 17
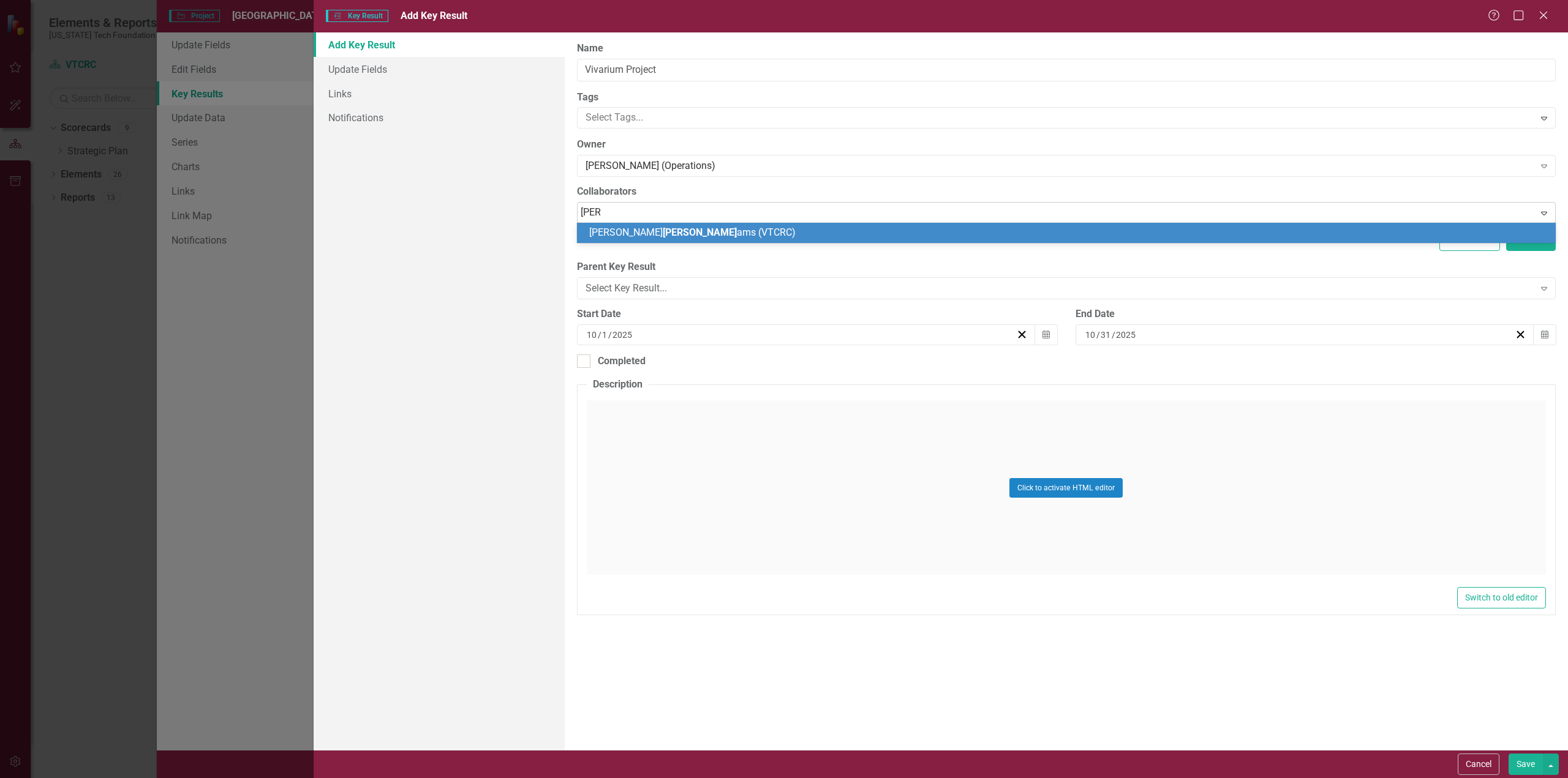
type input "willia"
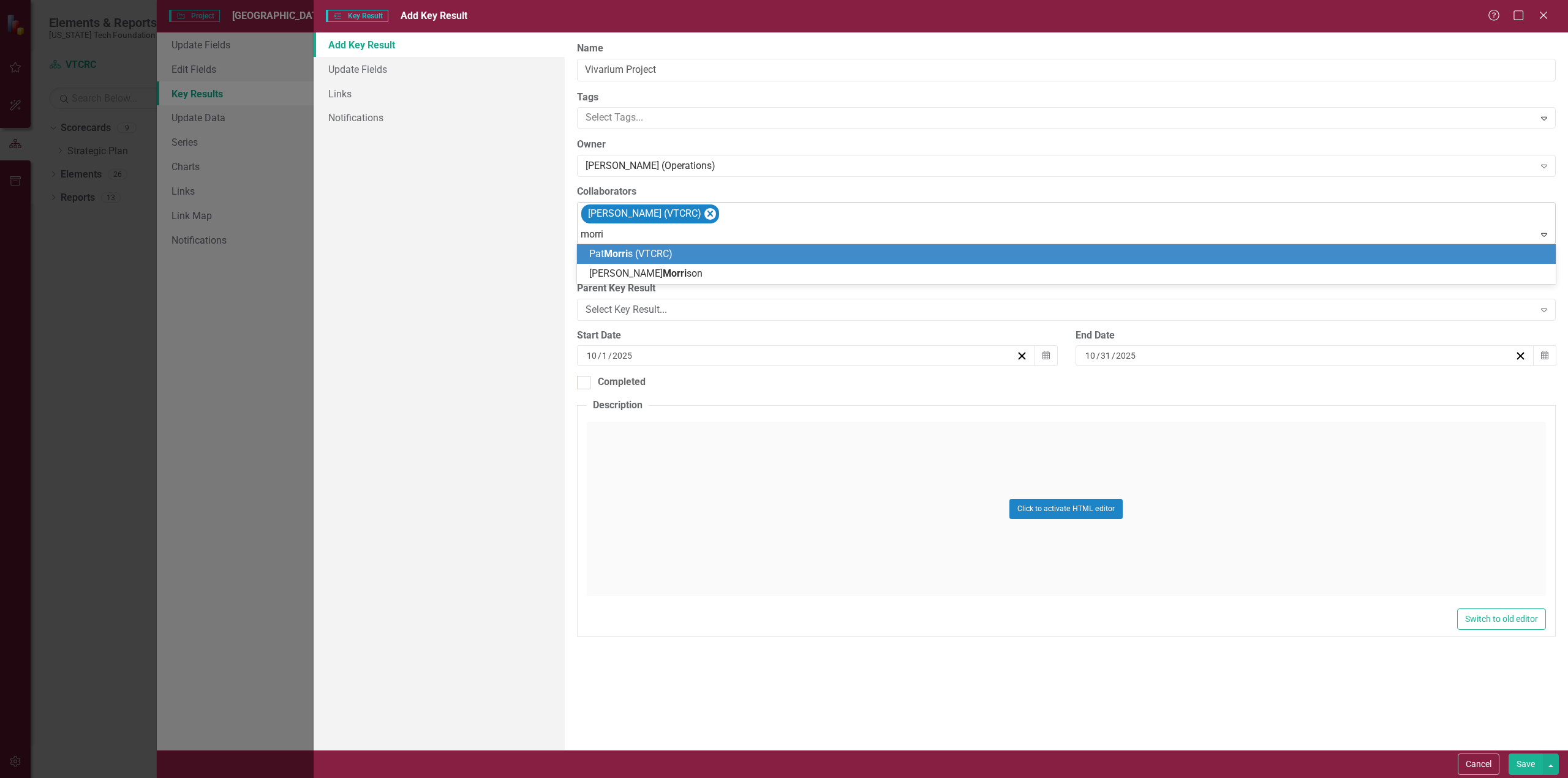
type input "morris"
type input "harris"
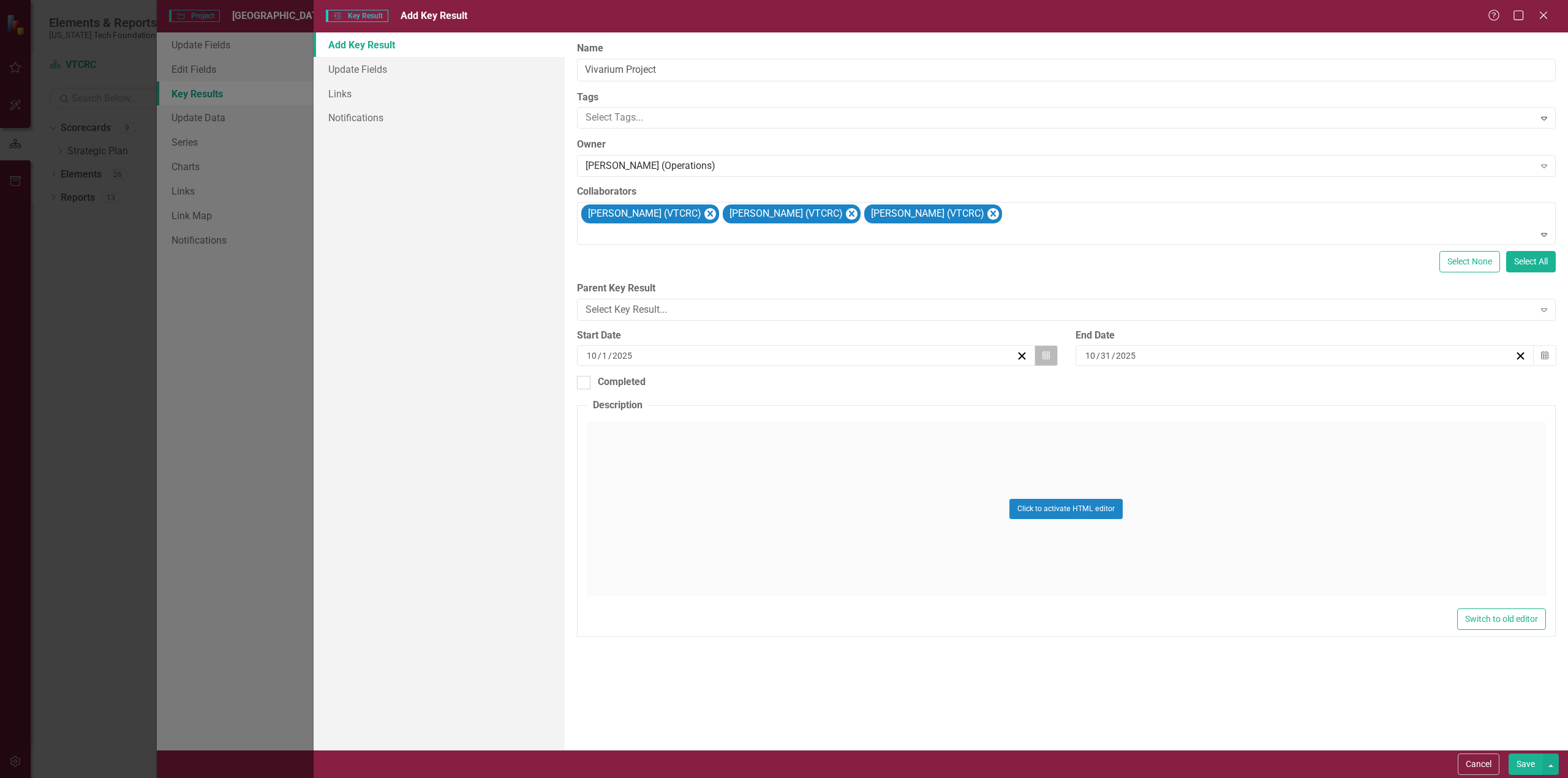
click at [1047, 353] on icon "button" at bounding box center [1046, 356] width 8 height 9
click at [605, 384] on button "«" at bounding box center [591, 380] width 27 height 27
click at [1293, 354] on div "10 / 31 / 2025" at bounding box center [1298, 356] width 431 height 13
click at [1290, 385] on button "»" at bounding box center [1277, 380] width 27 height 27
click at [1290, 383] on button "»" at bounding box center [1277, 380] width 27 height 27
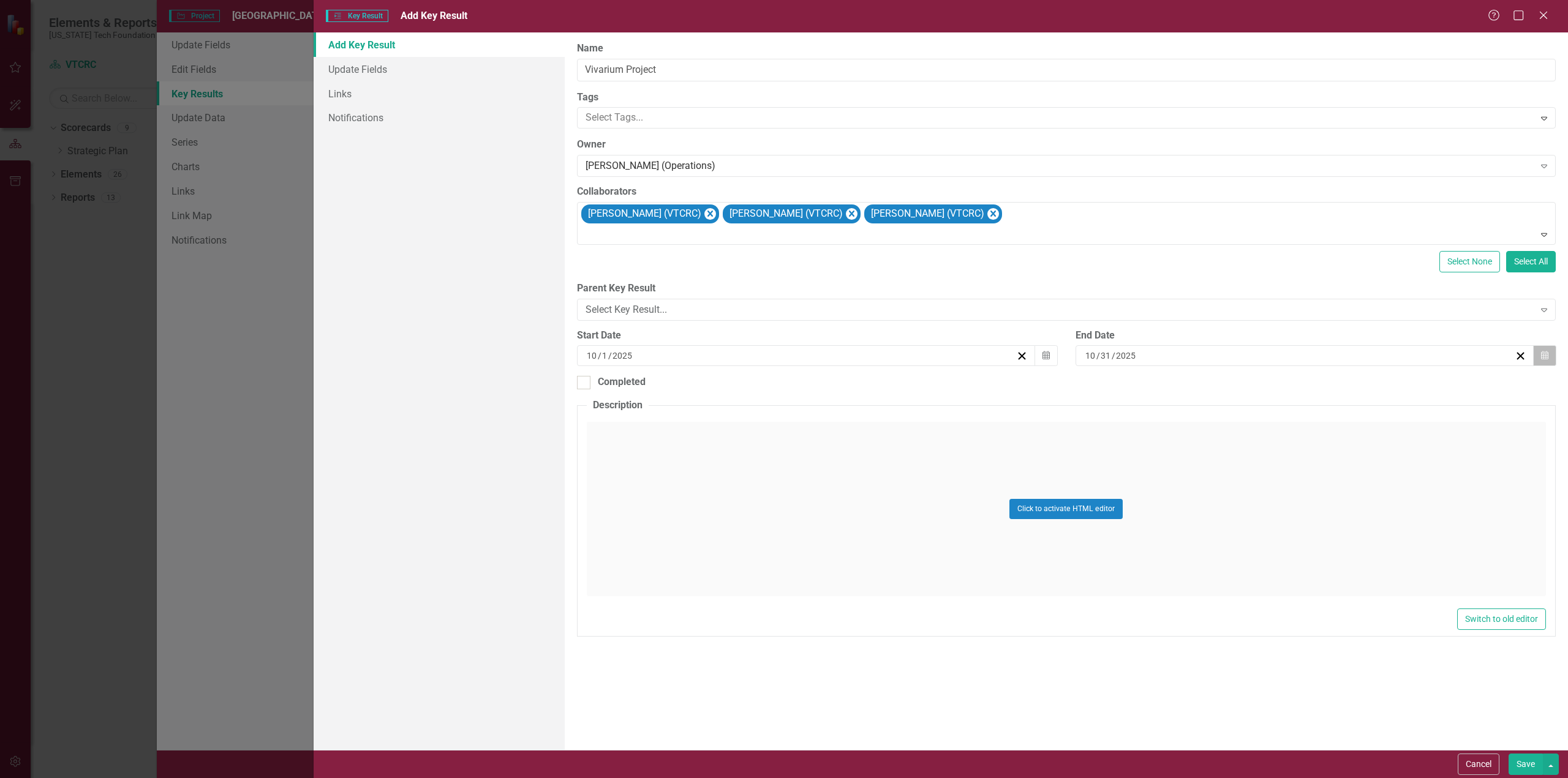
click at [1545, 353] on icon "button" at bounding box center [1545, 356] width 8 height 9
click at [1290, 385] on button "»" at bounding box center [1277, 380] width 27 height 27
click at [1249, 514] on abbr "30" at bounding box center [1244, 509] width 10 height 10
click at [1050, 352] on button "Calendar" at bounding box center [1046, 355] width 23 height 21
click at [605, 383] on button "«" at bounding box center [591, 380] width 27 height 27
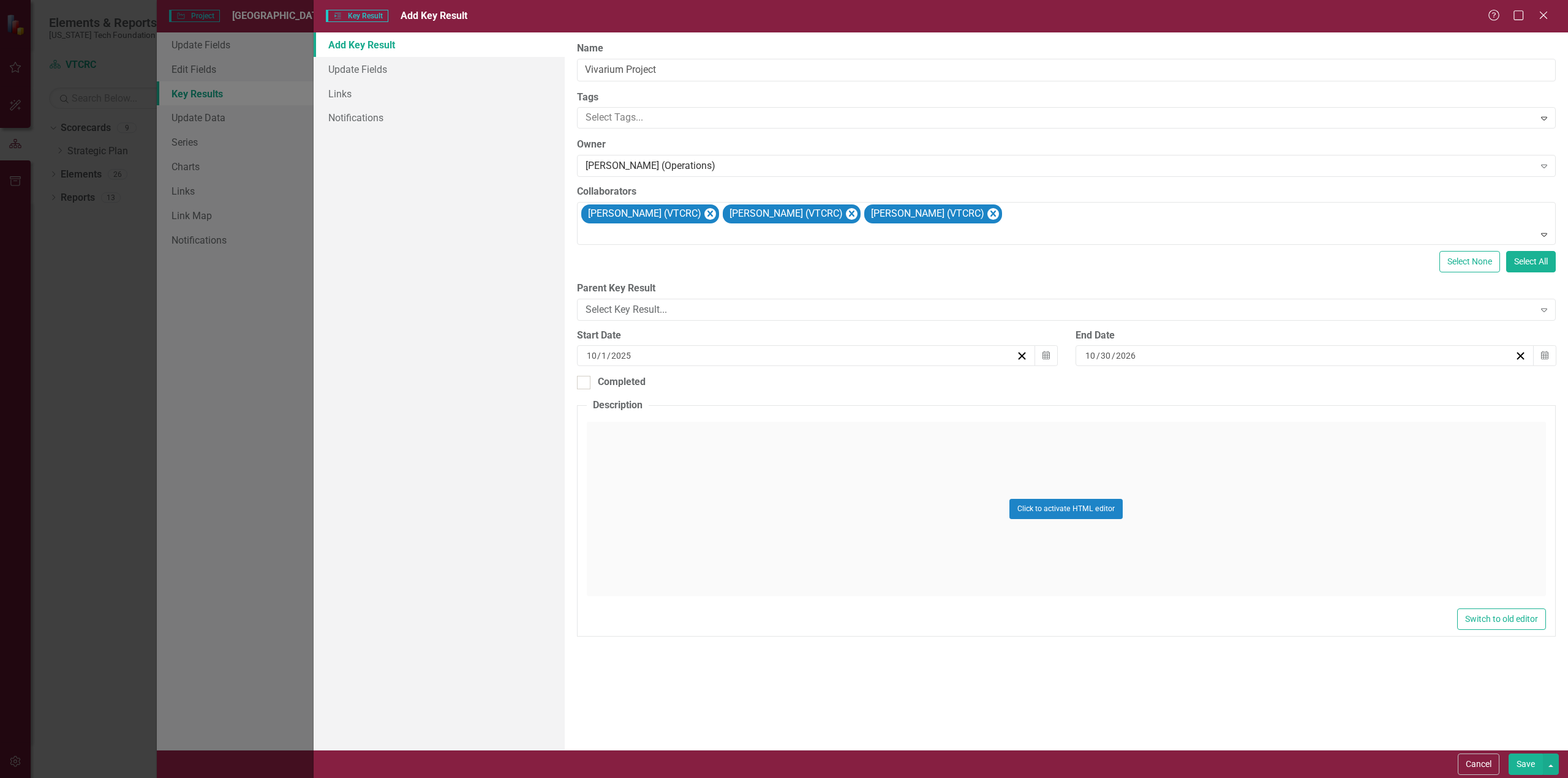
click at [605, 384] on button "«" at bounding box center [591, 380] width 27 height 27
click at [791, 385] on button "»" at bounding box center [778, 380] width 27 height 27
click at [657, 424] on abbr "1" at bounding box center [654, 420] width 5 height 10
click at [1525, 767] on button "Save" at bounding box center [1525, 764] width 34 height 22
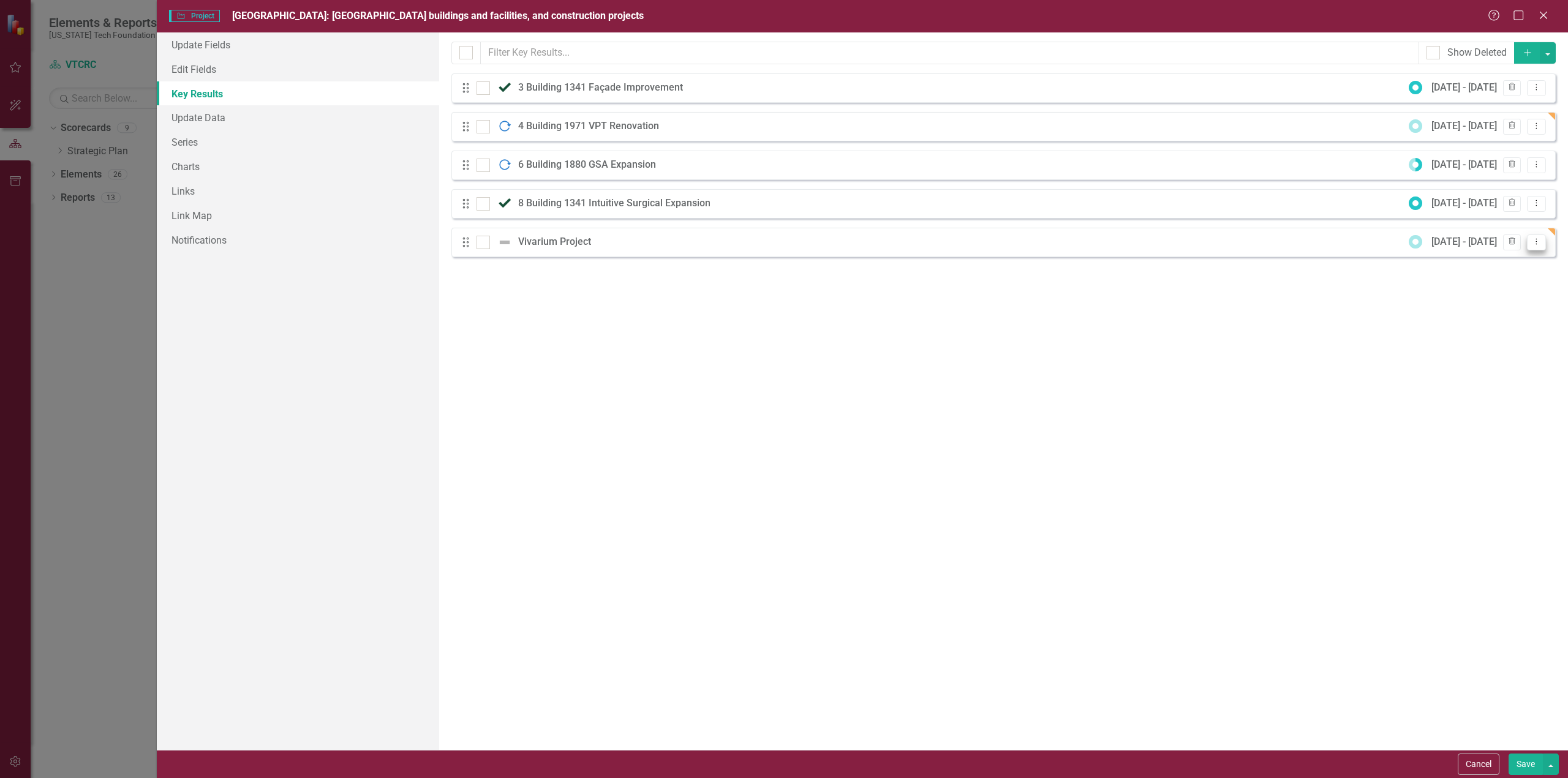
click at [1538, 240] on icon "Dropdown Menu" at bounding box center [1536, 241] width 11 height 8
click at [1462, 259] on link "Edit Edit Key Result" at bounding box center [1486, 262] width 118 height 22
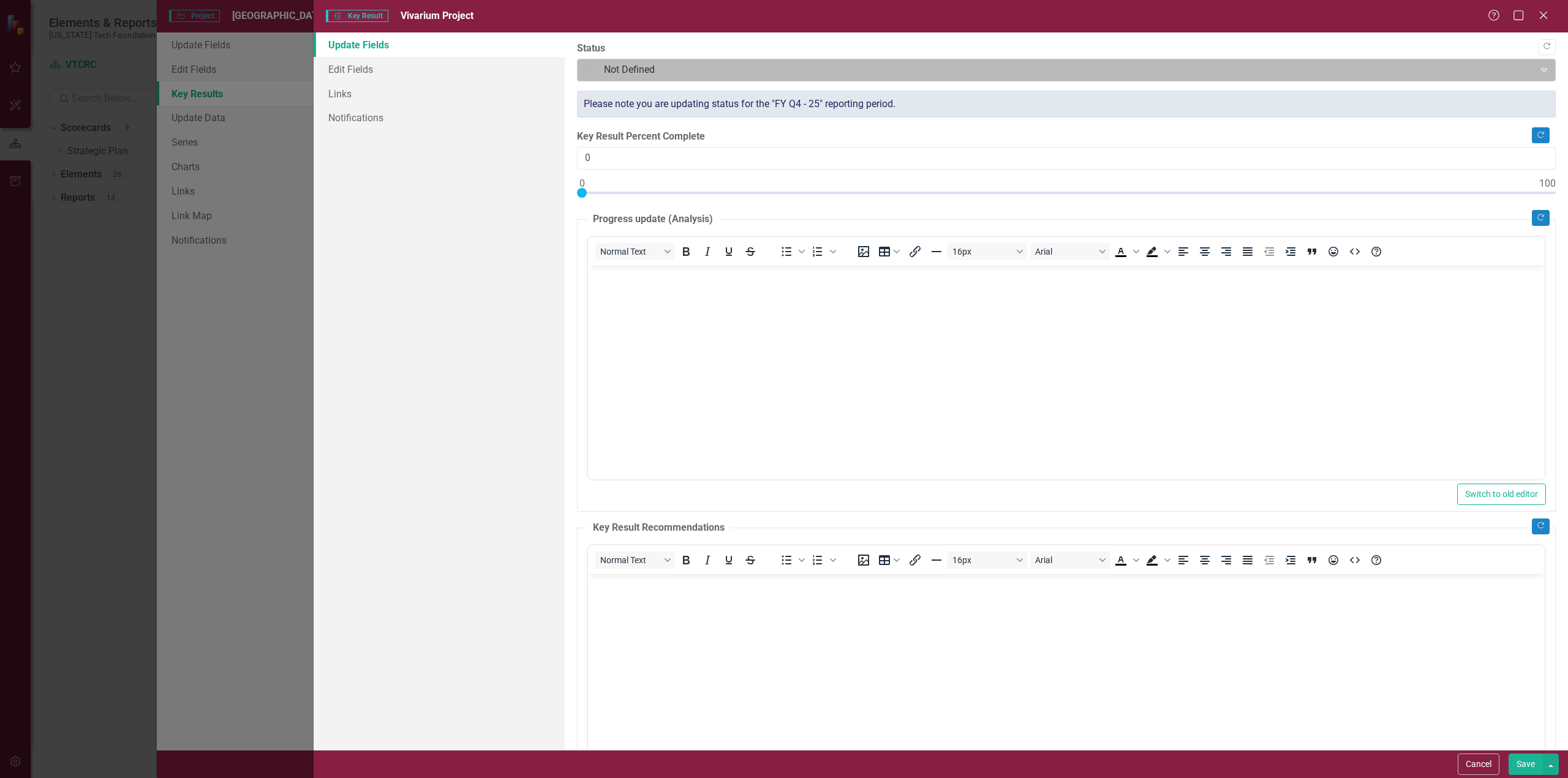
scroll to position [0, 0]
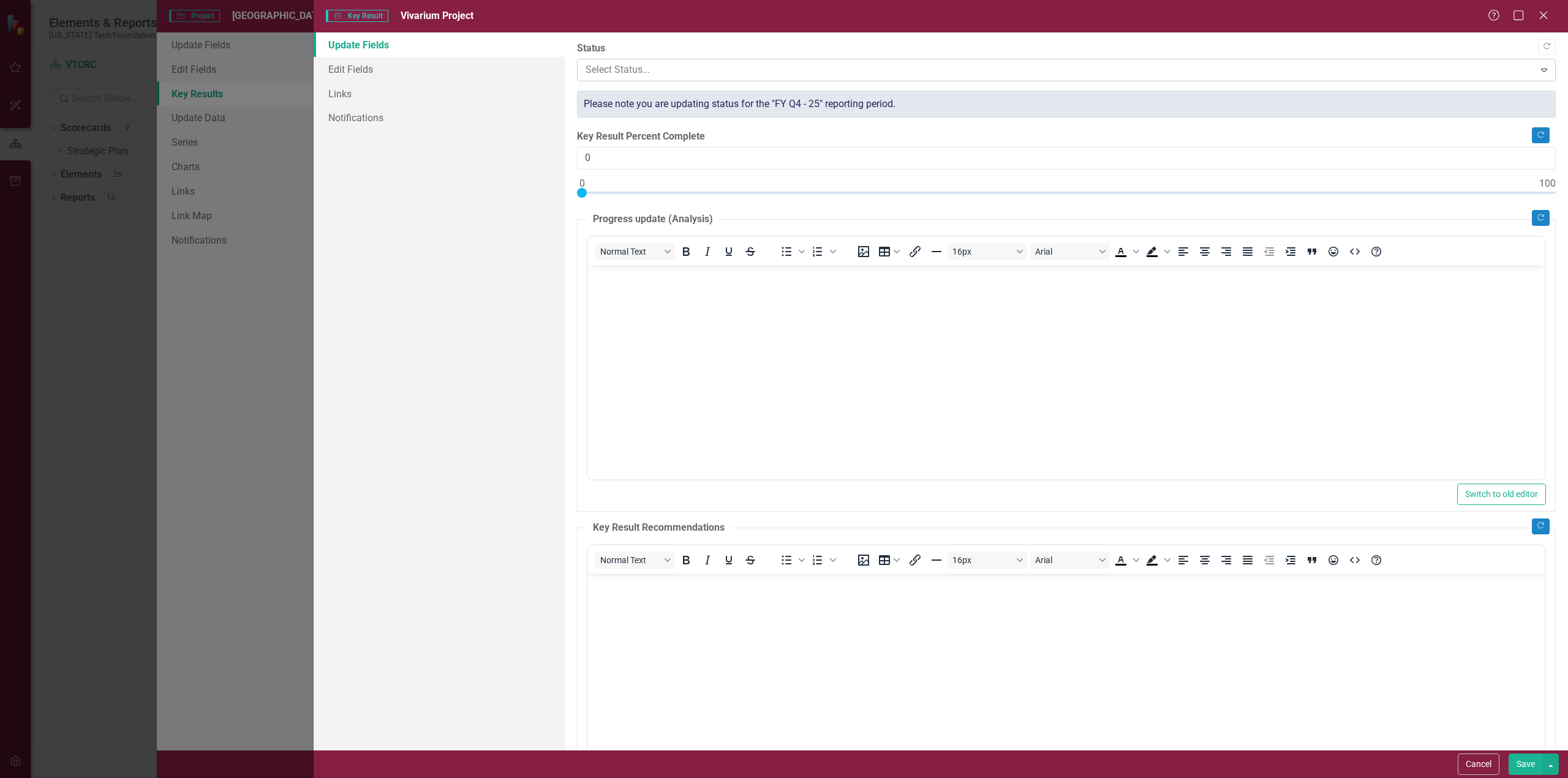
click at [765, 70] on div at bounding box center [1056, 69] width 941 height 17
type input "20"
drag, startPoint x: 581, startPoint y: 191, endPoint x: 774, endPoint y: 207, distance: 193.7
click at [774, 207] on div "Copy Forward Status Major Disruption Expand Please note you are updating status…" at bounding box center [1066, 431] width 979 height 779
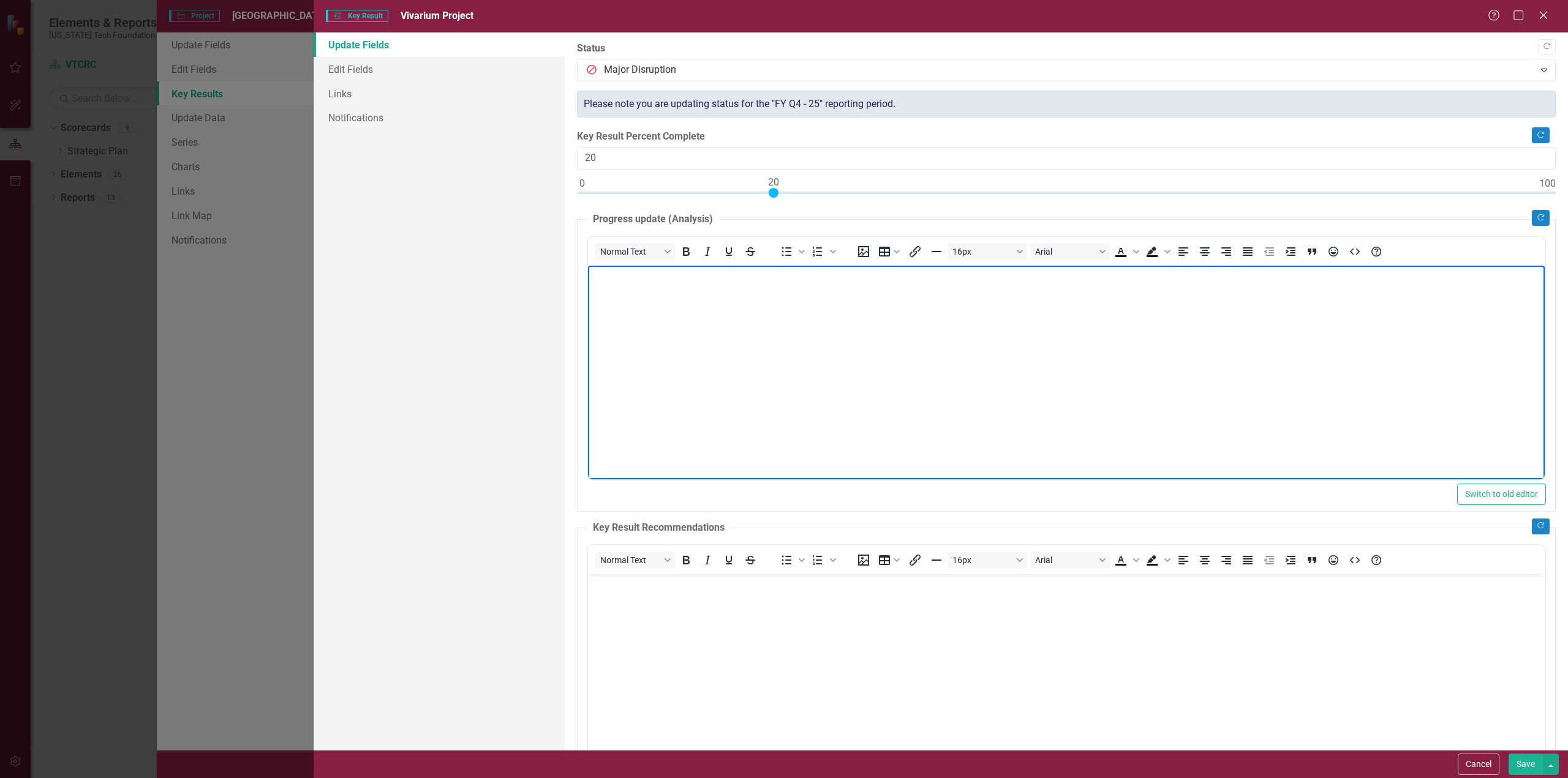
click at [631, 290] on body "Rich Text Area. Press ALT-0 for help." at bounding box center [1066, 357] width 957 height 184
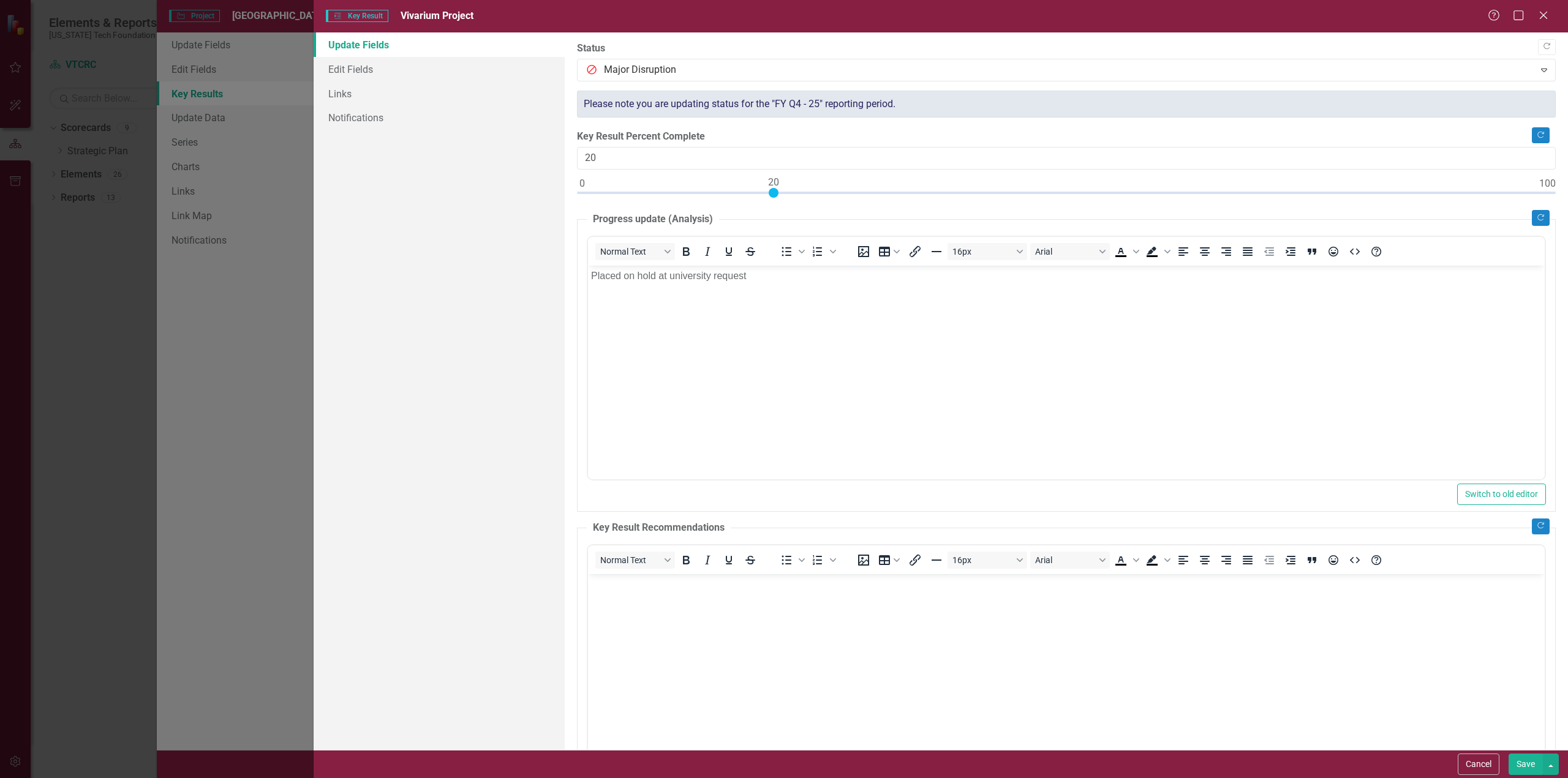
click at [1527, 766] on button "Save" at bounding box center [1525, 764] width 34 height 22
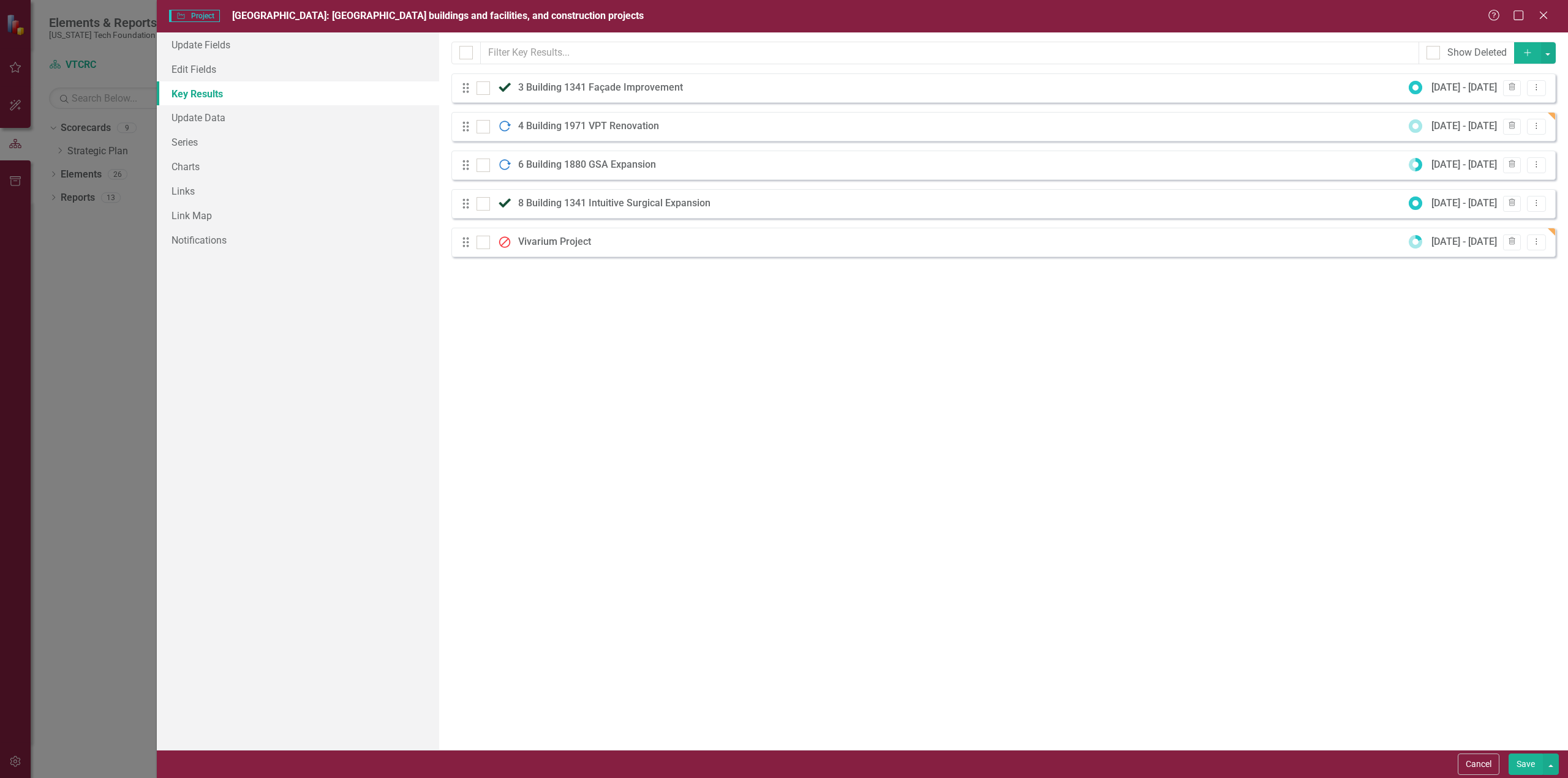
click at [1529, 54] on icon "Add" at bounding box center [1527, 52] width 11 height 9
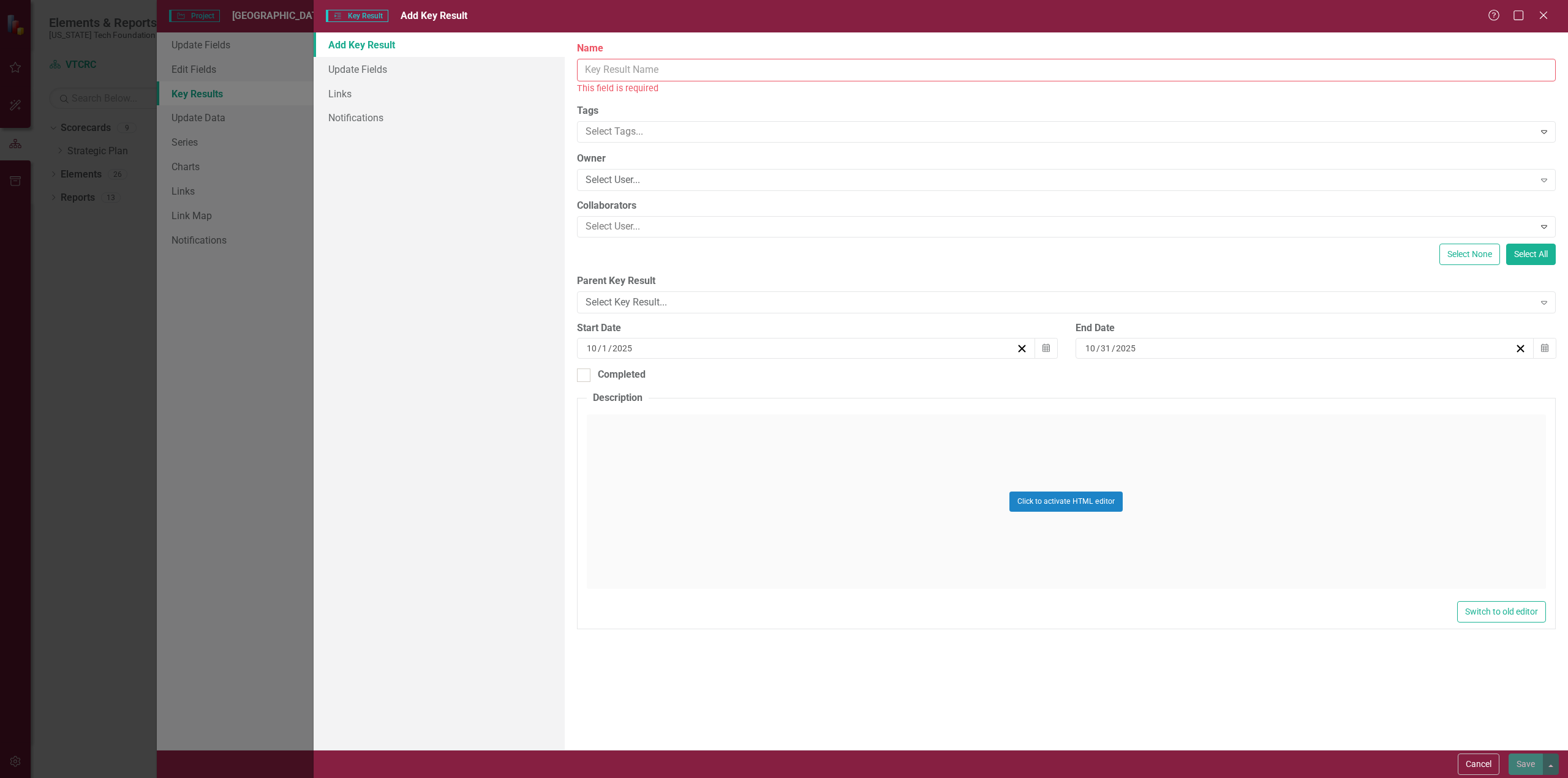
drag, startPoint x: 691, startPoint y: 69, endPoint x: 700, endPoint y: 68, distance: 9.1
click at [692, 69] on input "Name" at bounding box center [1066, 69] width 979 height 22
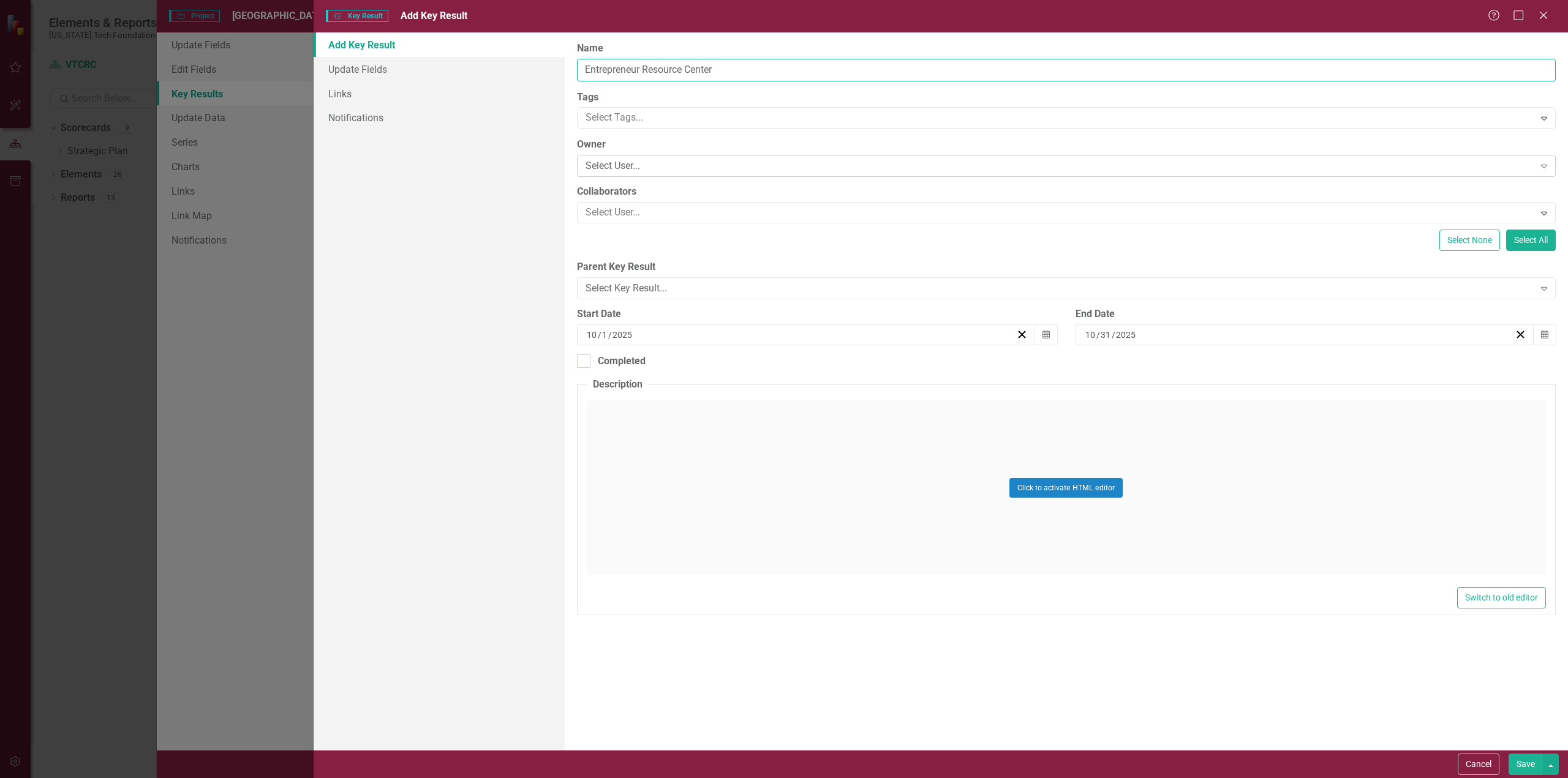
type input "Entrepreneur Resource Center"
click at [679, 167] on div "Select User..." at bounding box center [1060, 166] width 949 height 14
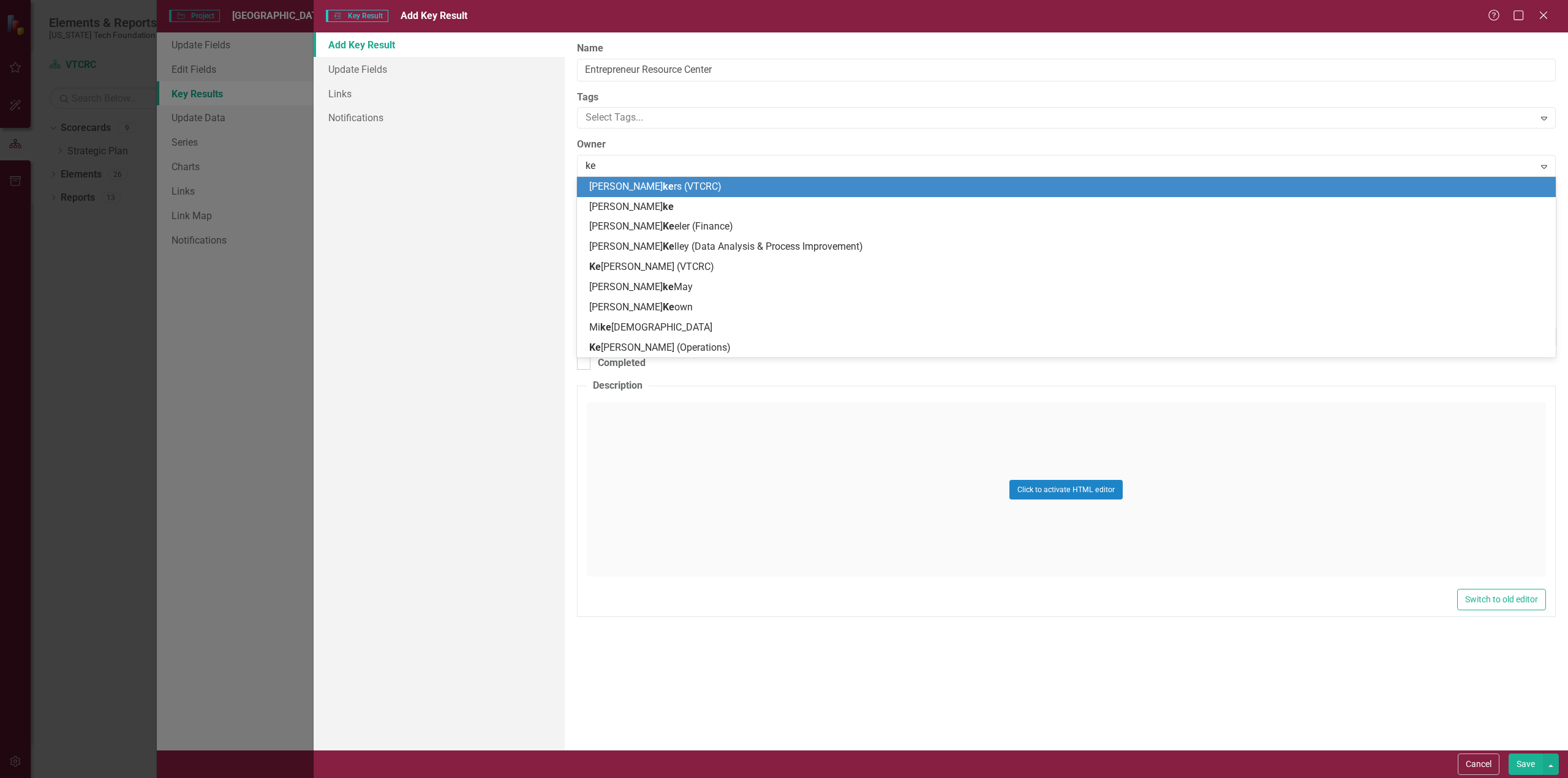
type input "ken"
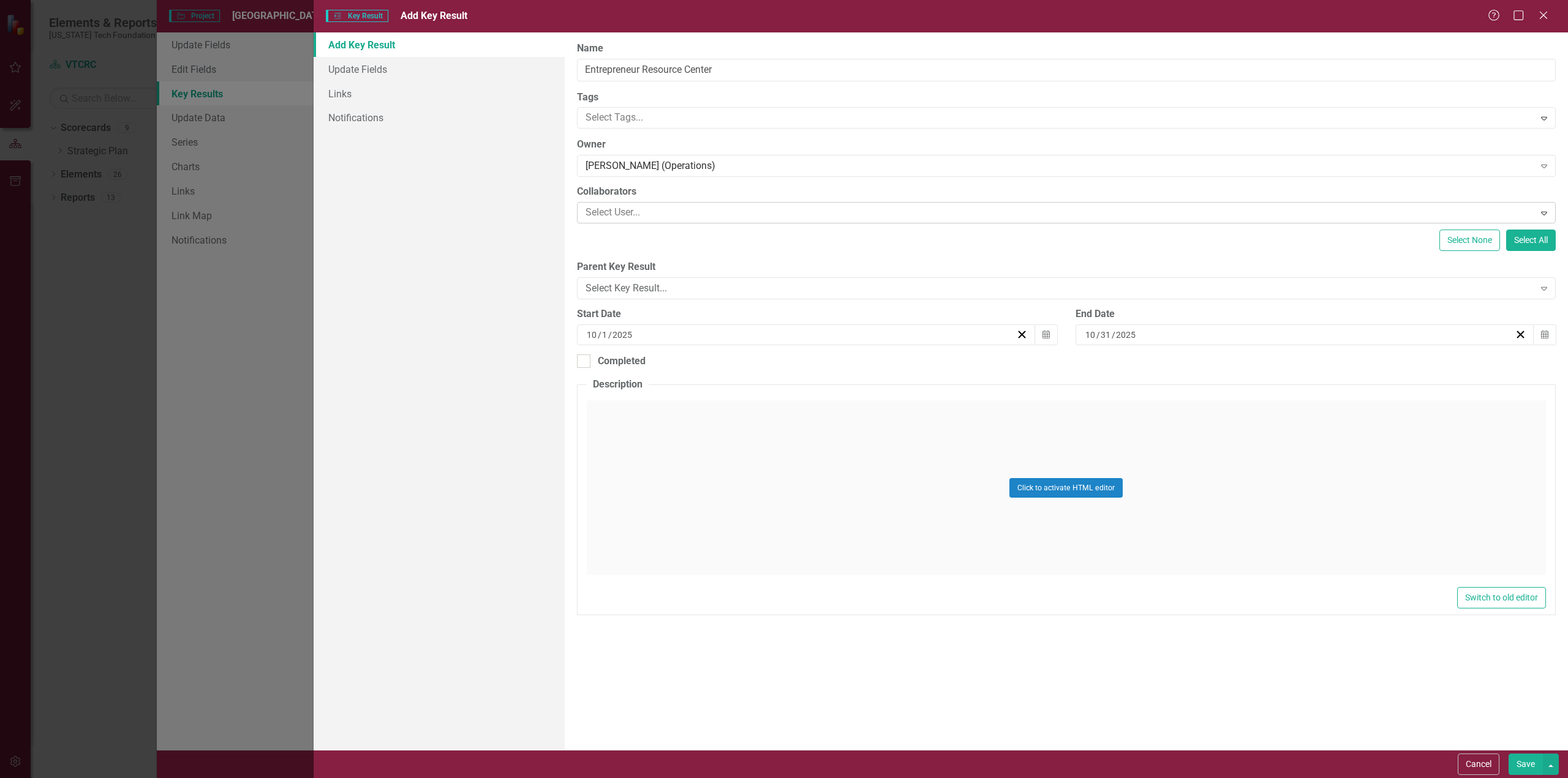
click at [649, 211] on div at bounding box center [1058, 212] width 954 height 17
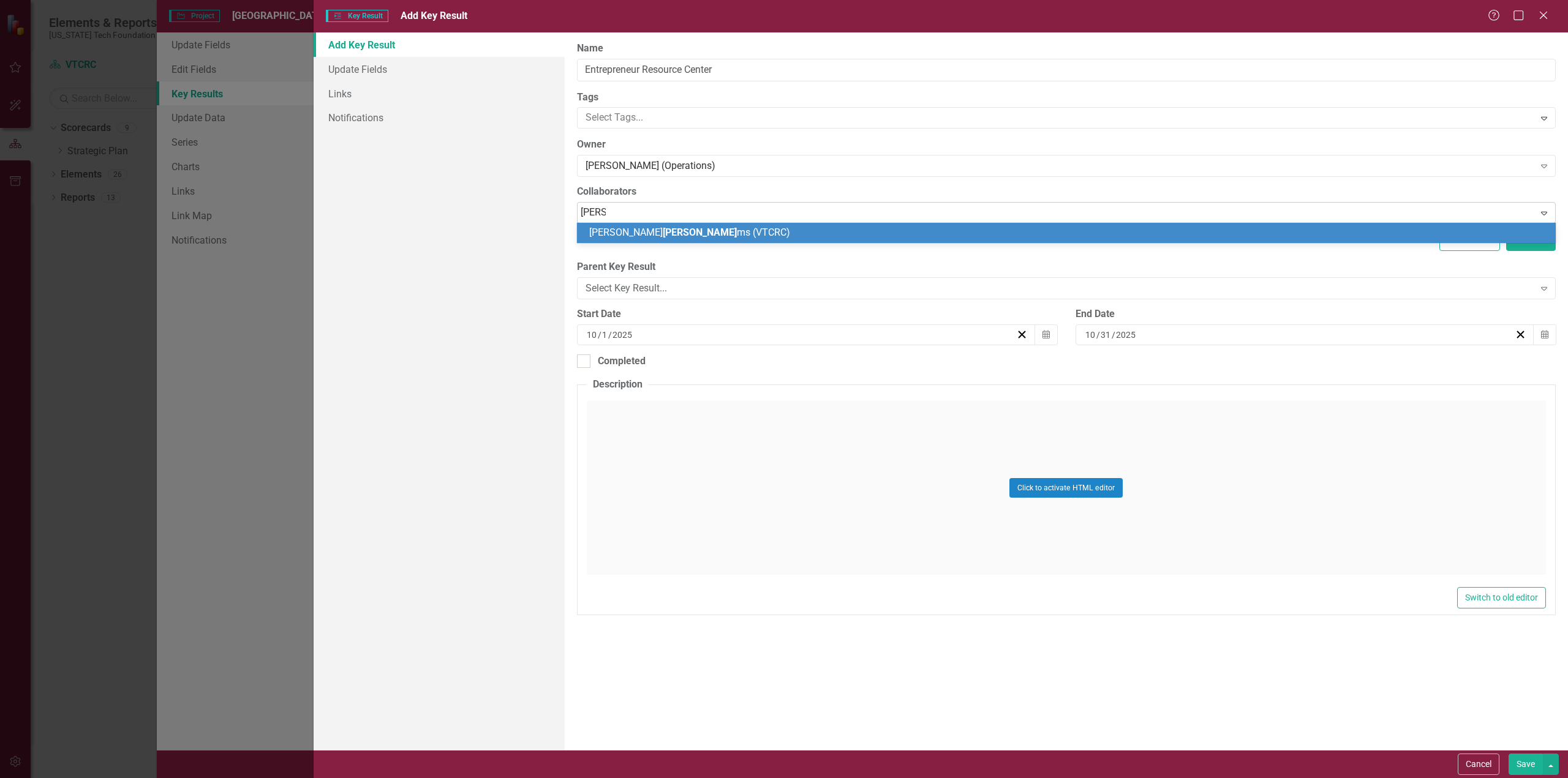
type input "william"
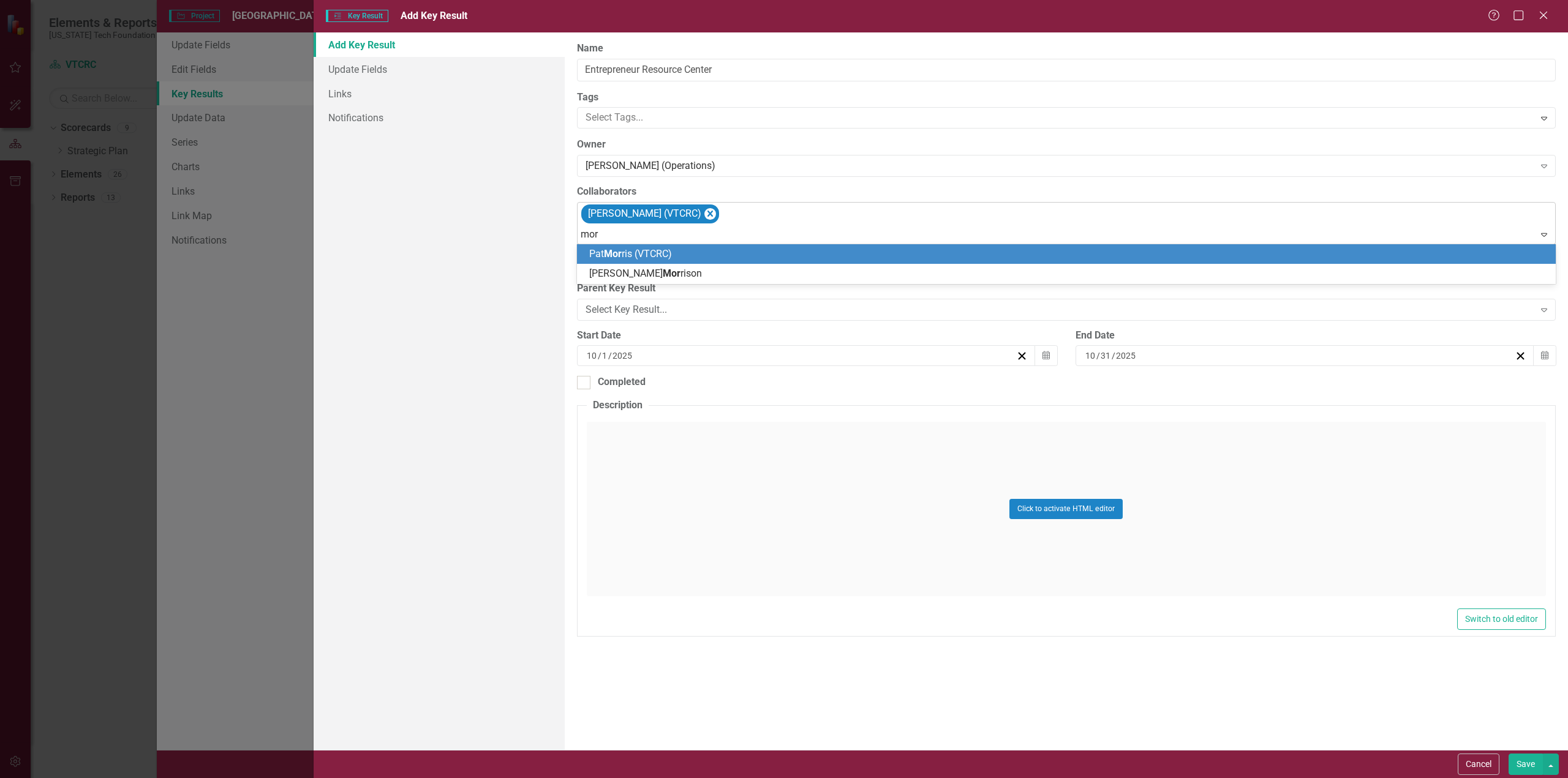
type input "morr"
type input "harris"
type input "gibson"
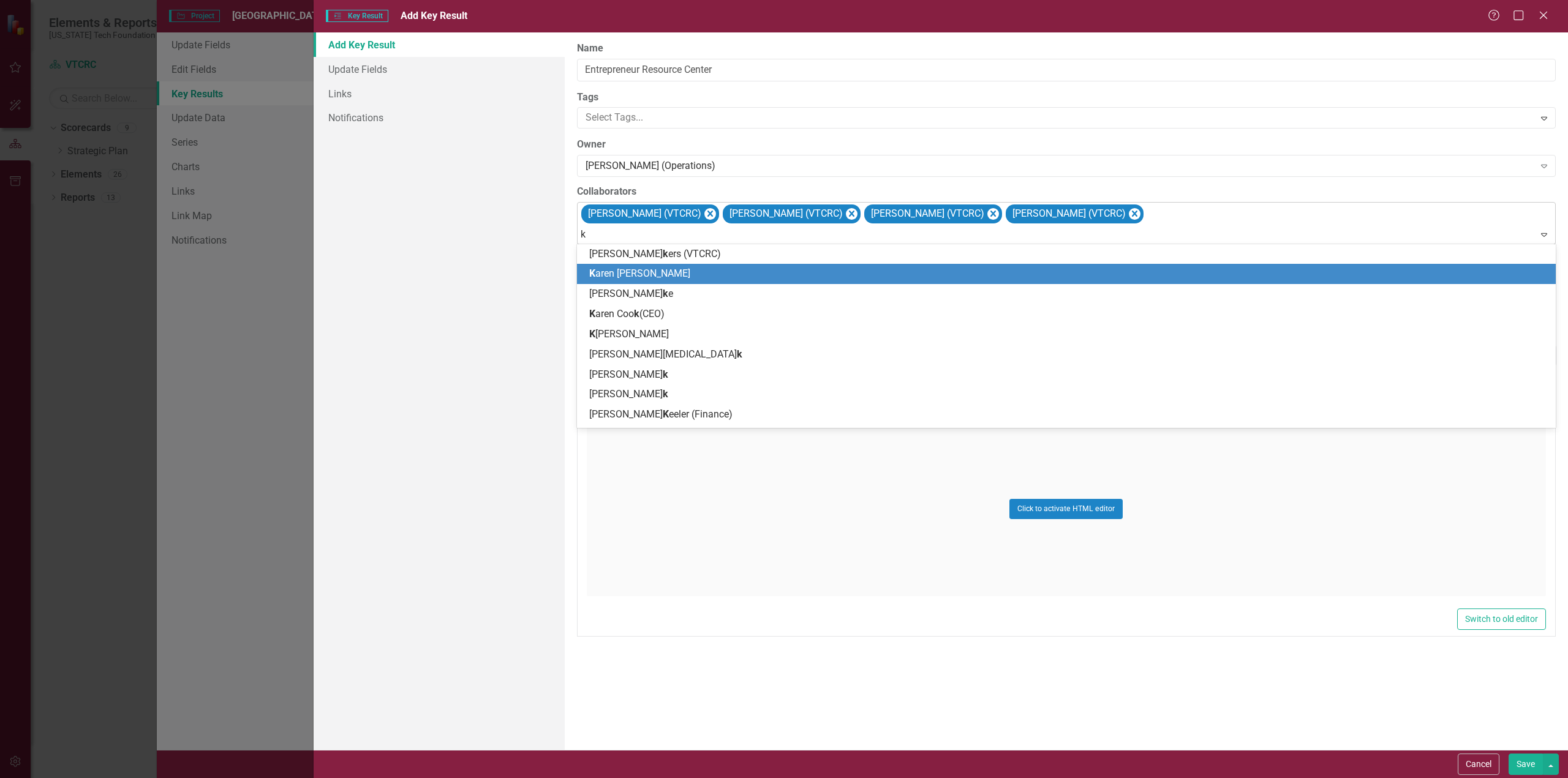
type input "ki"
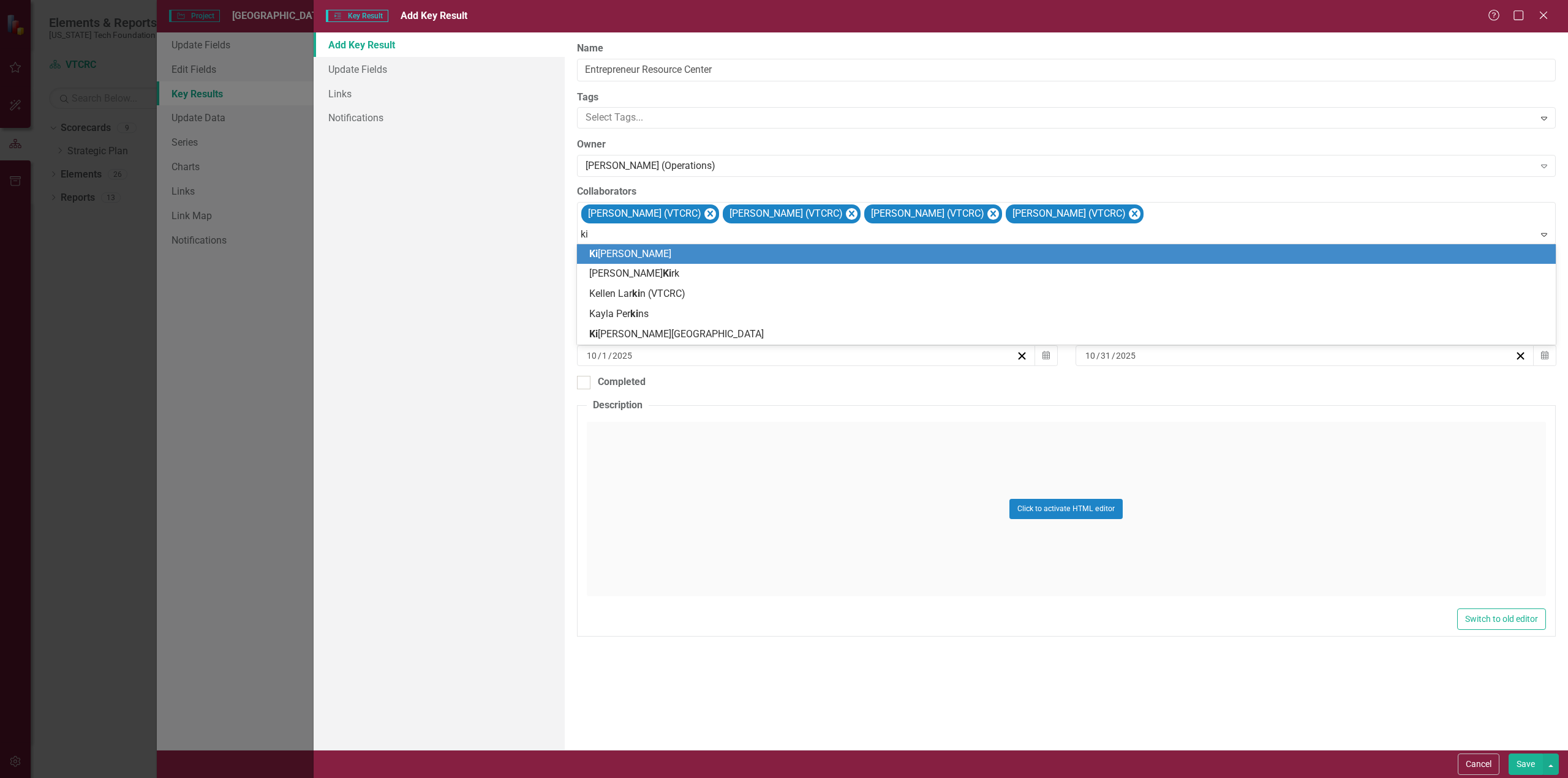
click at [638, 255] on span "Ki yah Duffey" at bounding box center [631, 254] width 82 height 12
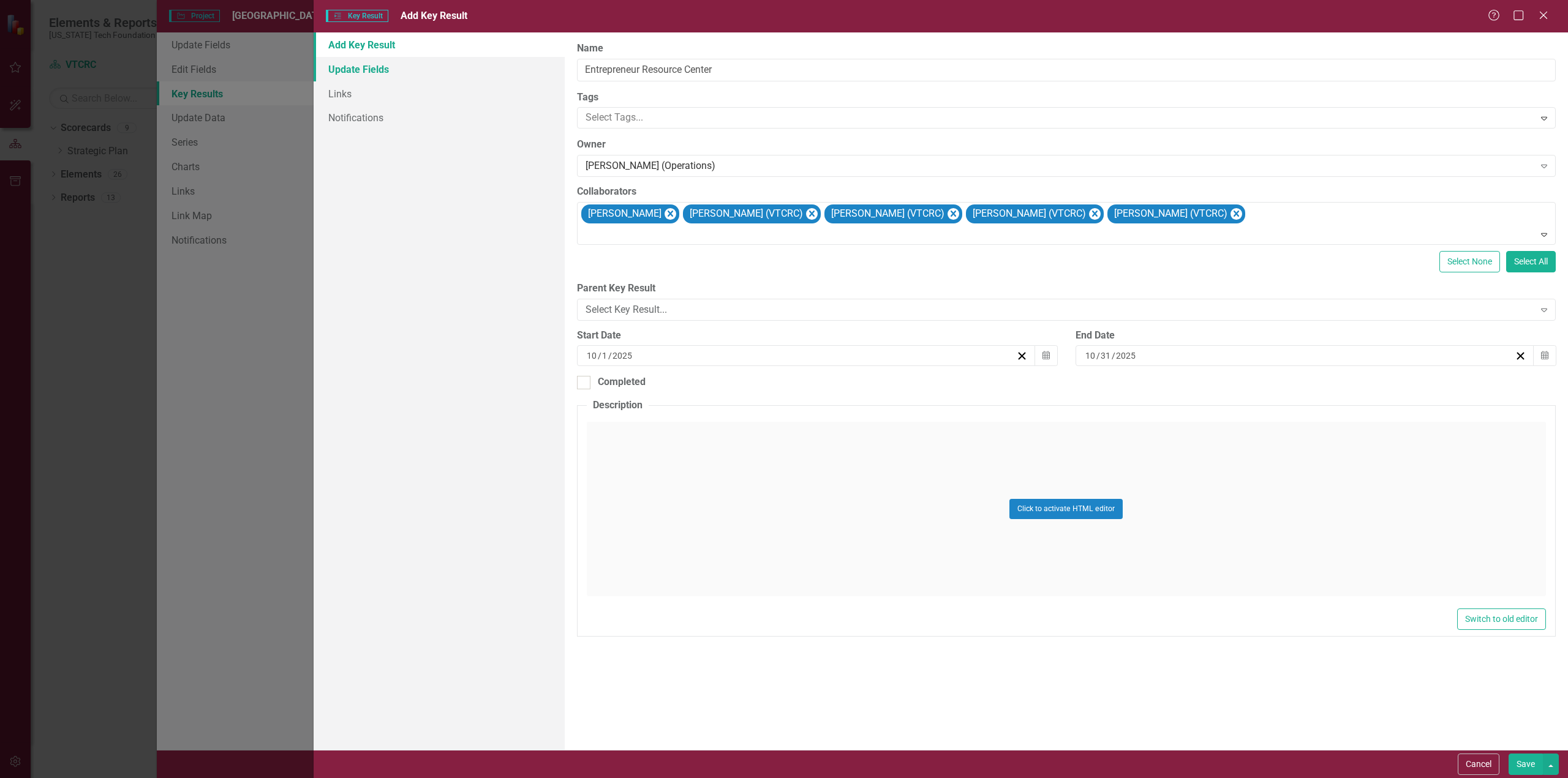
click at [358, 69] on link "Update Fields" at bounding box center [439, 68] width 251 height 24
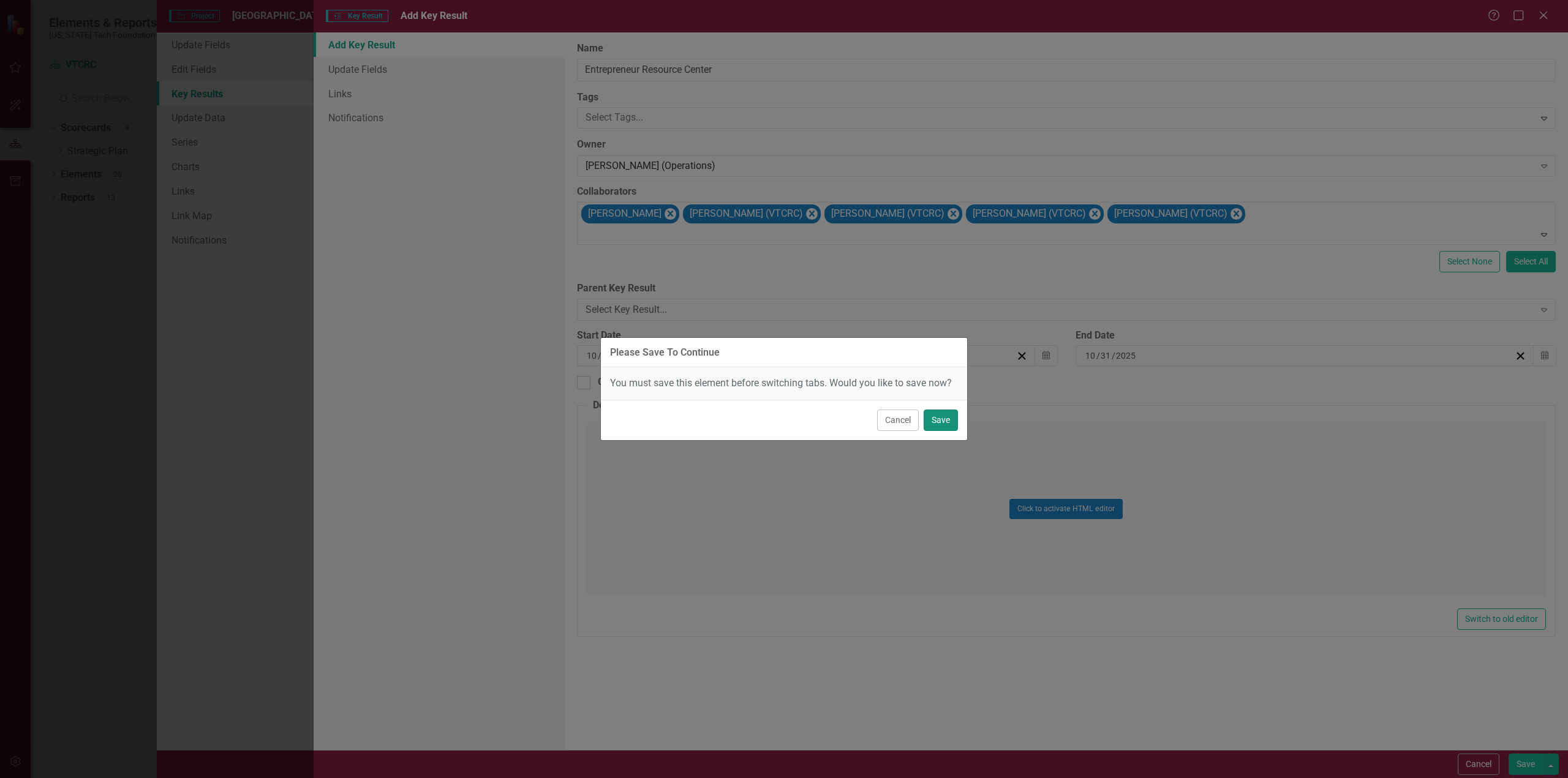
click at [941, 419] on button "Save" at bounding box center [940, 420] width 34 height 22
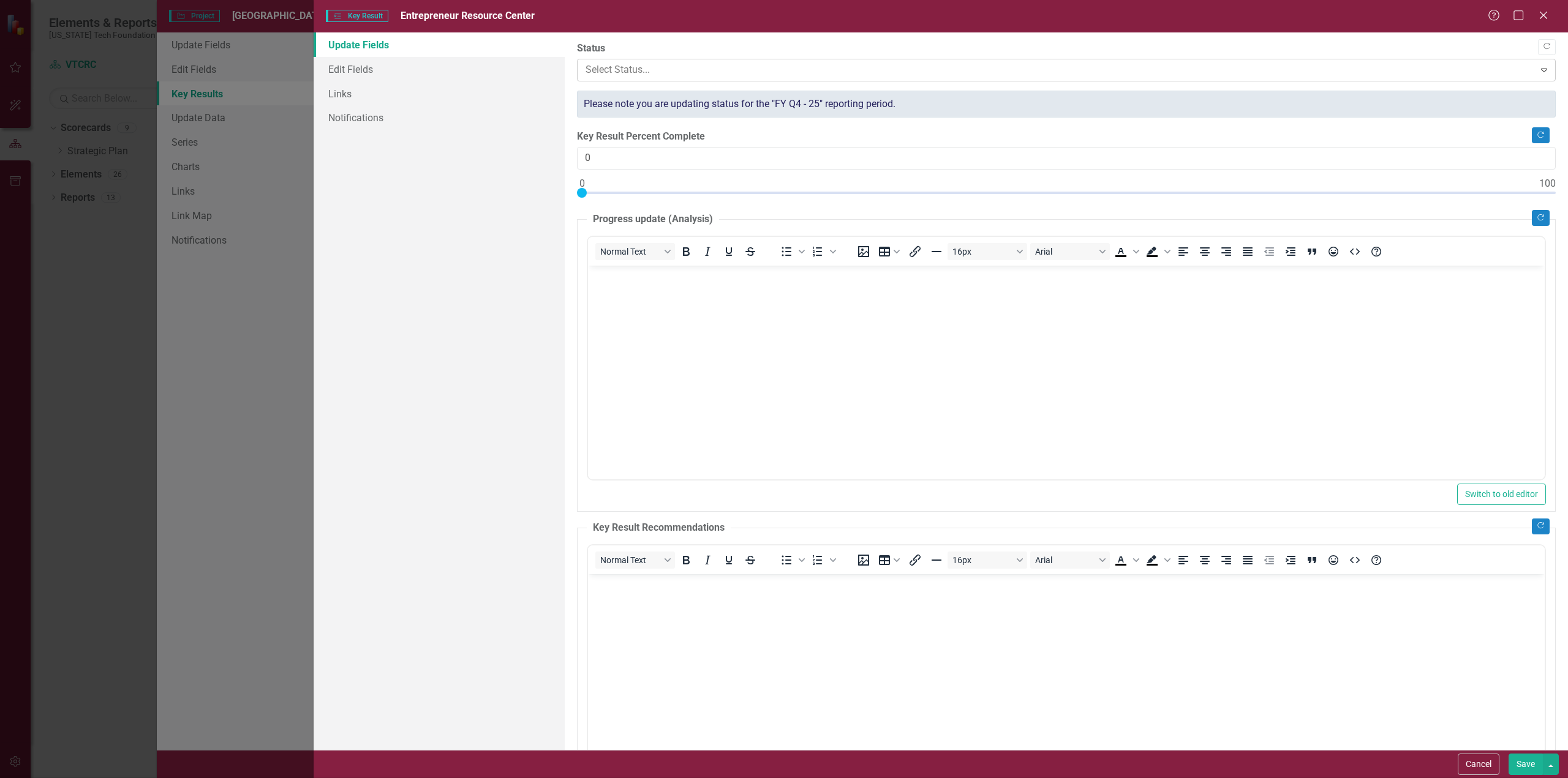
click at [708, 70] on div at bounding box center [1056, 69] width 941 height 17
type input "25"
drag, startPoint x: 582, startPoint y: 188, endPoint x: 820, endPoint y: 193, distance: 238.1
click at [820, 193] on div at bounding box center [822, 193] width 10 height 10
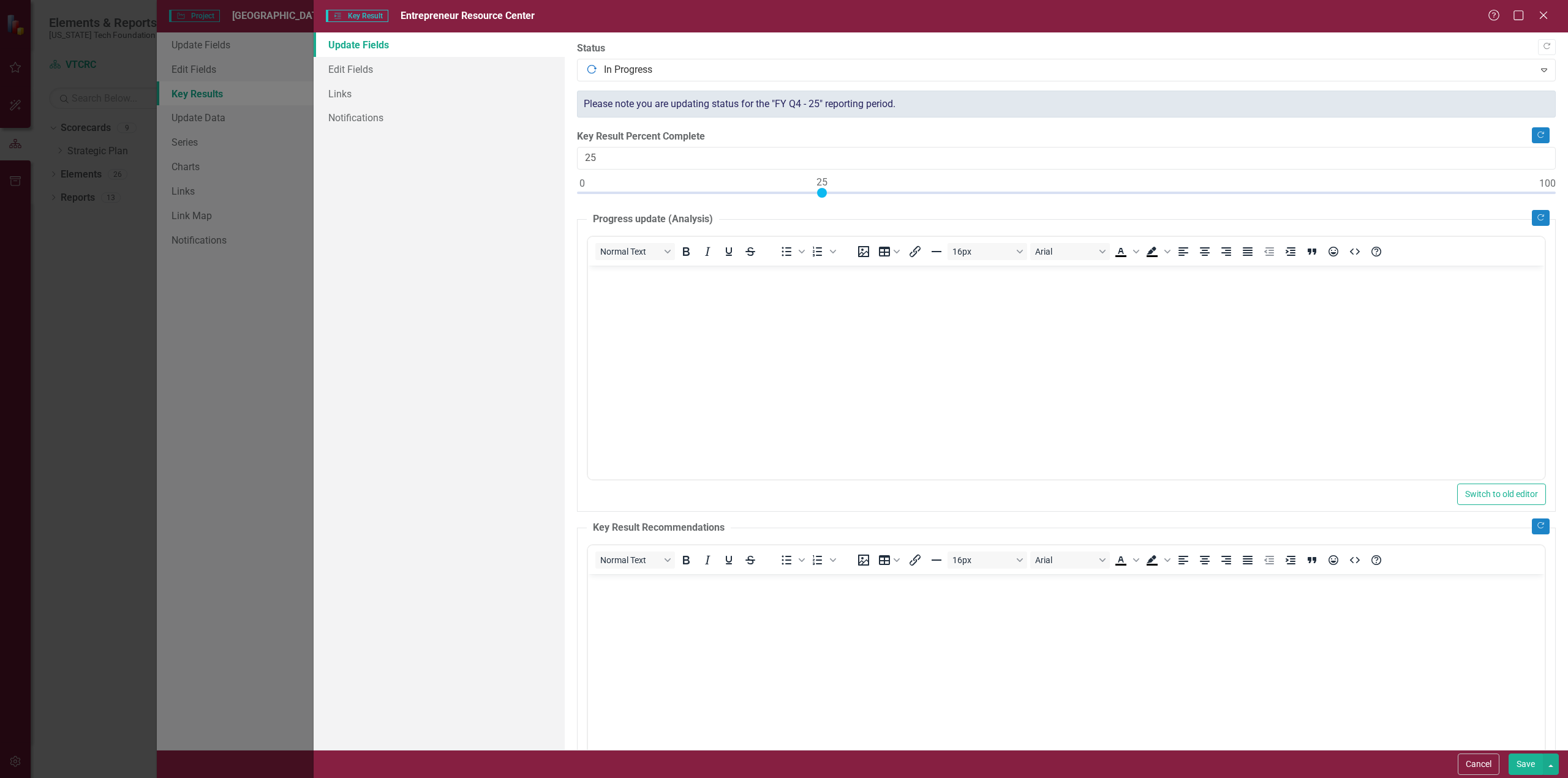
click at [686, 303] on body "Rich Text Area. Press ALT-0 for help." at bounding box center [1066, 357] width 957 height 184
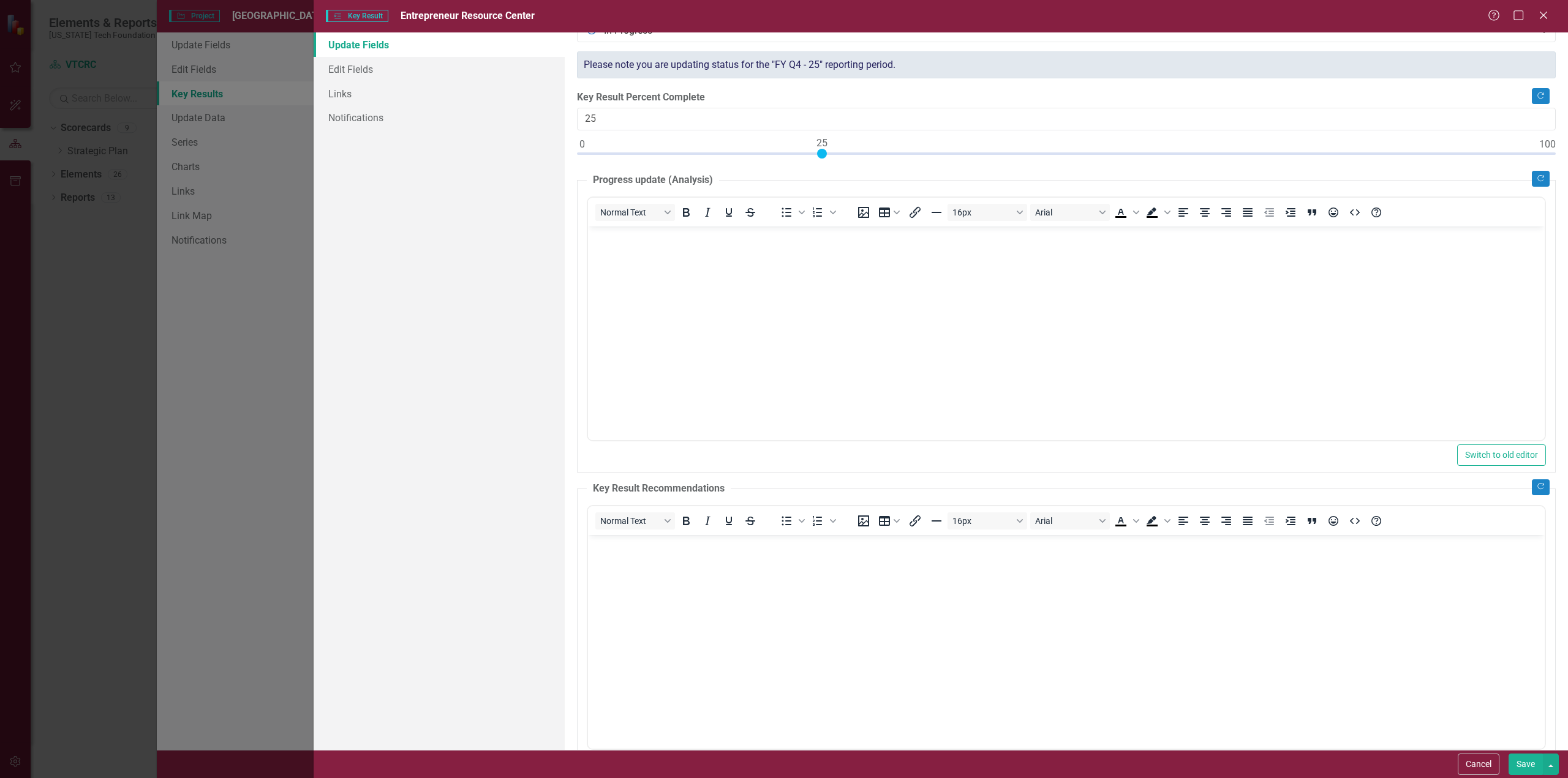
scroll to position [40, 0]
click at [1525, 766] on button "Save" at bounding box center [1525, 764] width 34 height 22
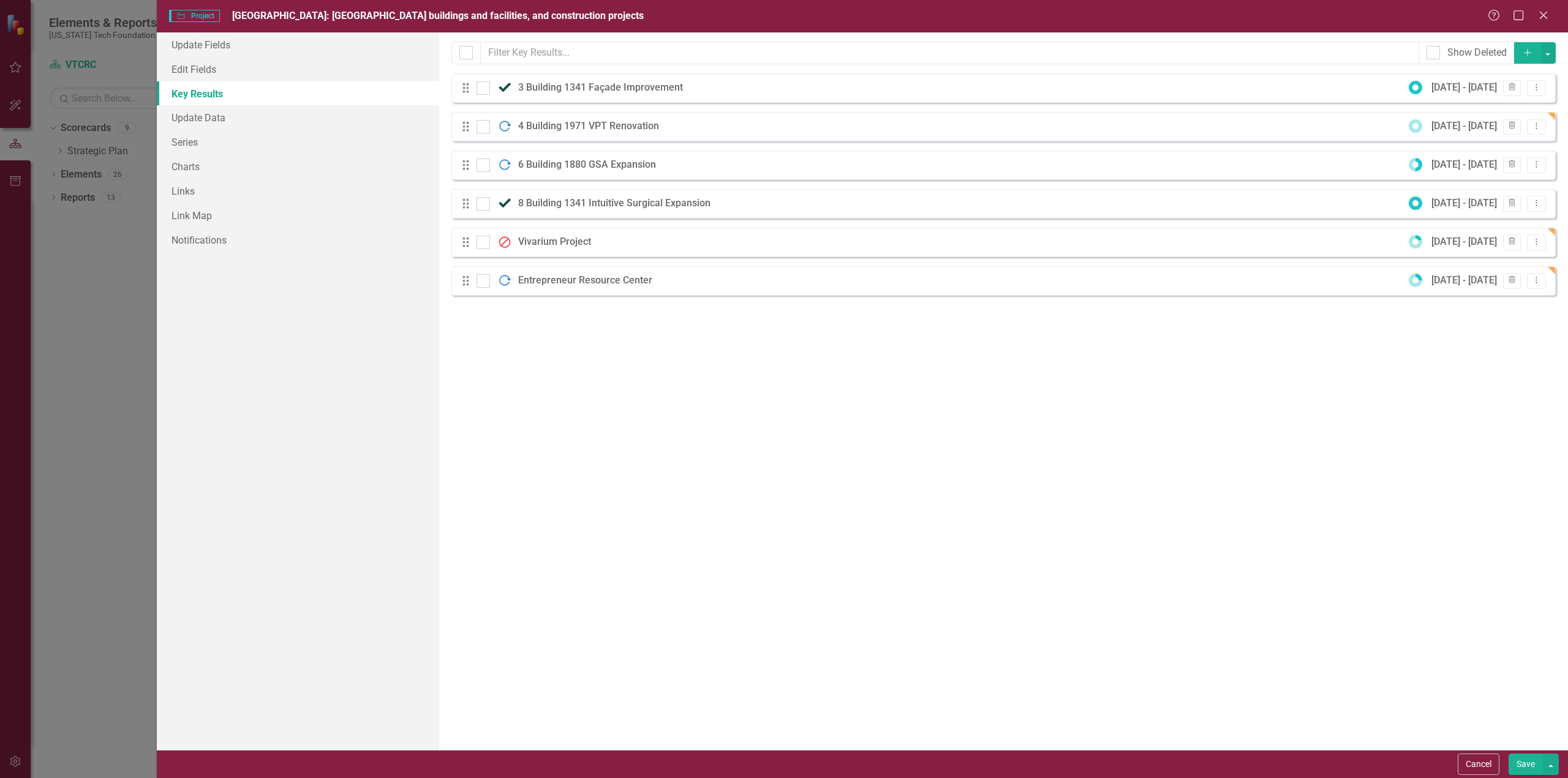
click at [1530, 51] on icon "Add" at bounding box center [1527, 52] width 11 height 9
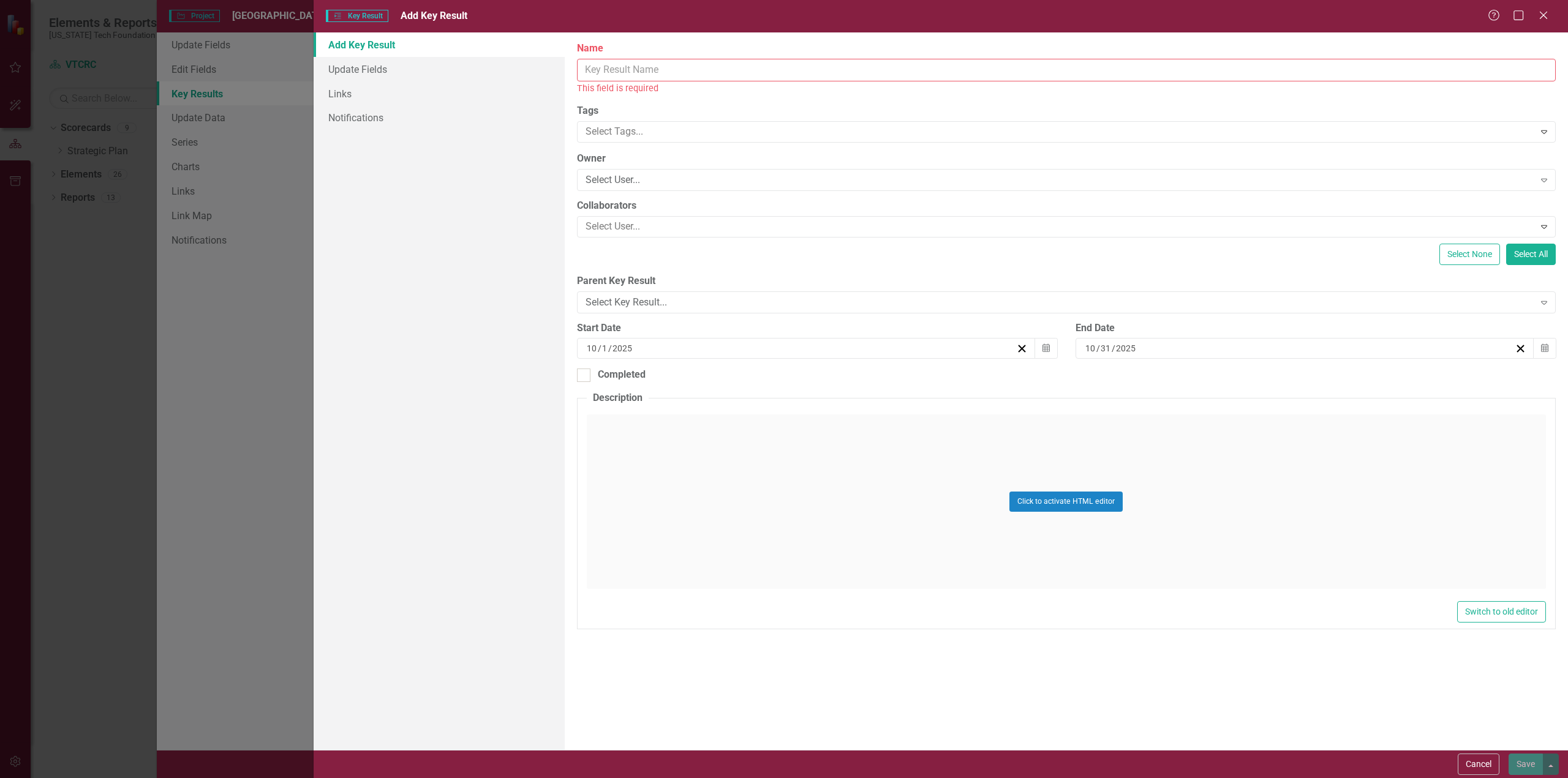
drag, startPoint x: 673, startPoint y: 65, endPoint x: 679, endPoint y: 66, distance: 6.1
click at [673, 66] on input "Name" at bounding box center [1066, 69] width 979 height 22
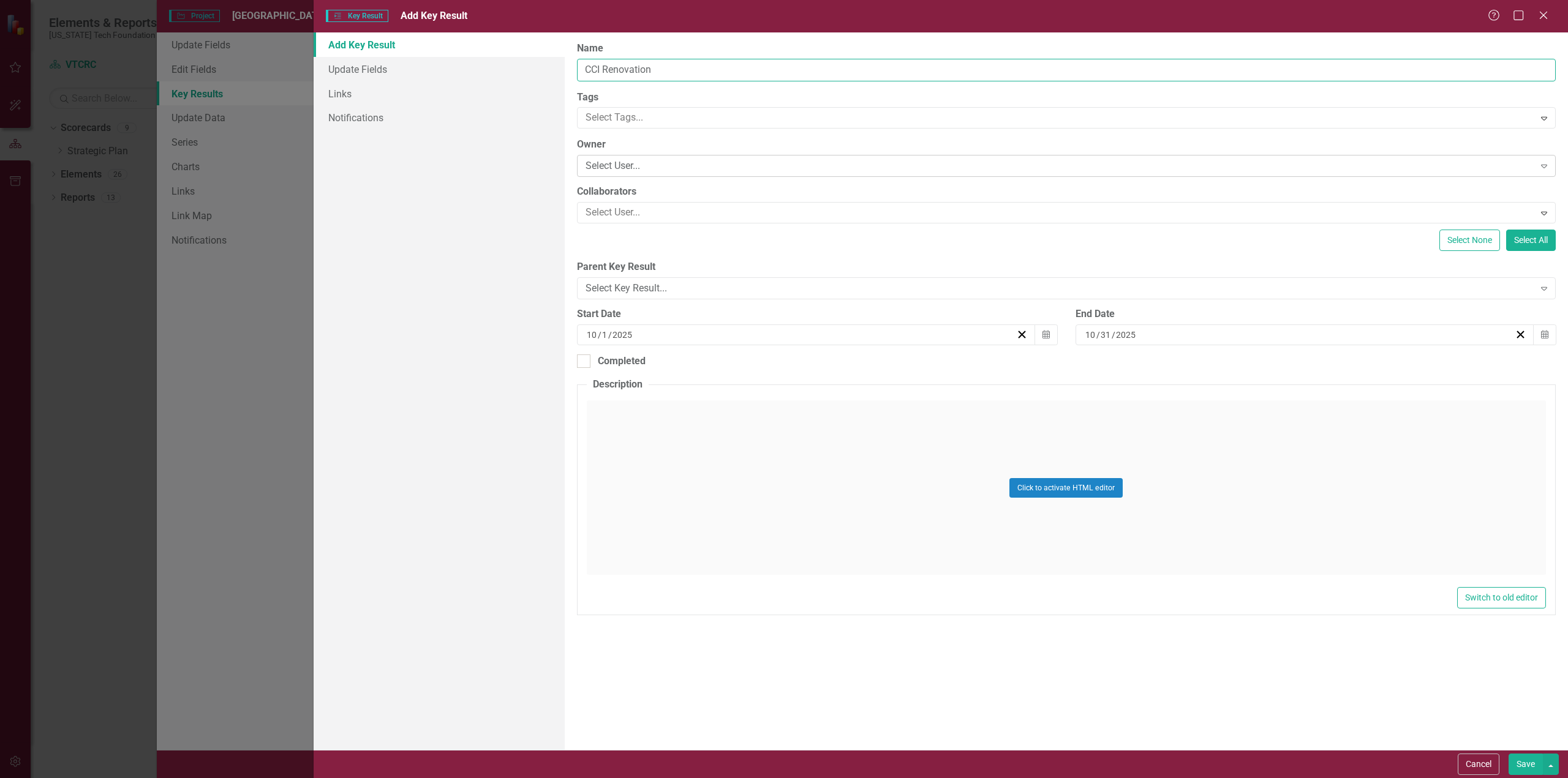
type input "CCI Renovation"
click at [642, 167] on div "Select User..." at bounding box center [1060, 166] width 949 height 14
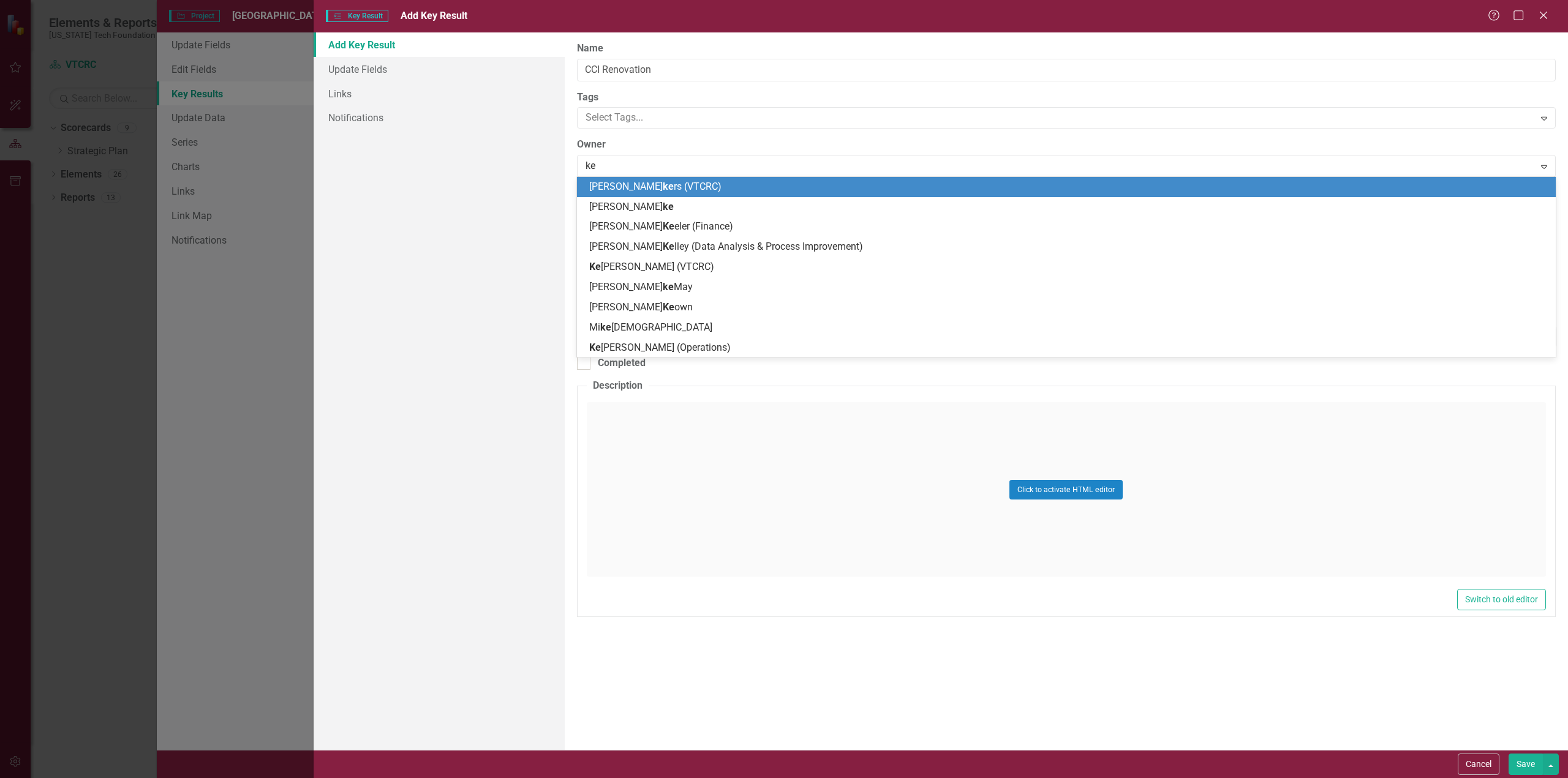
type input "ken"
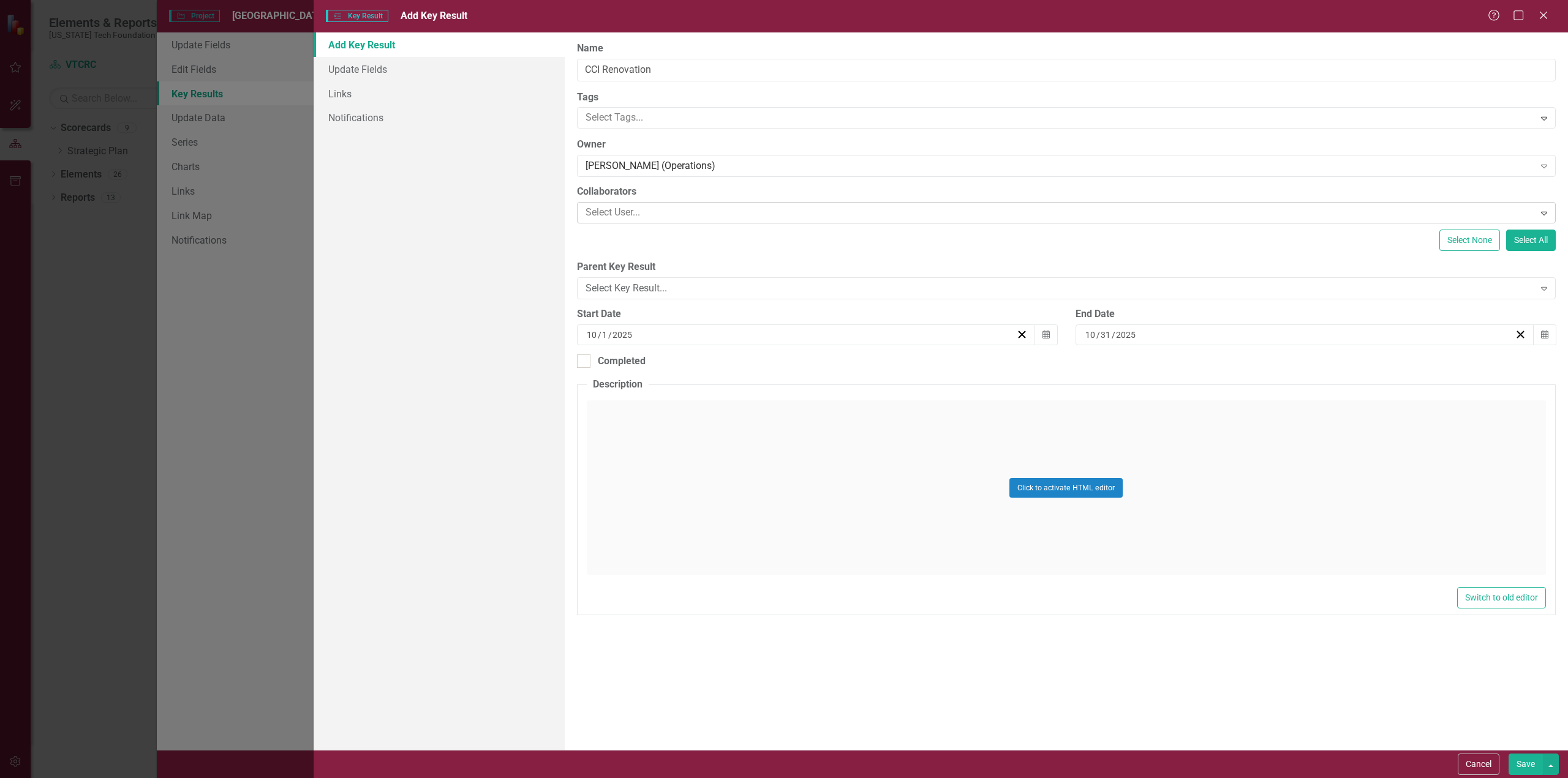
click at [623, 211] on div at bounding box center [1058, 212] width 954 height 17
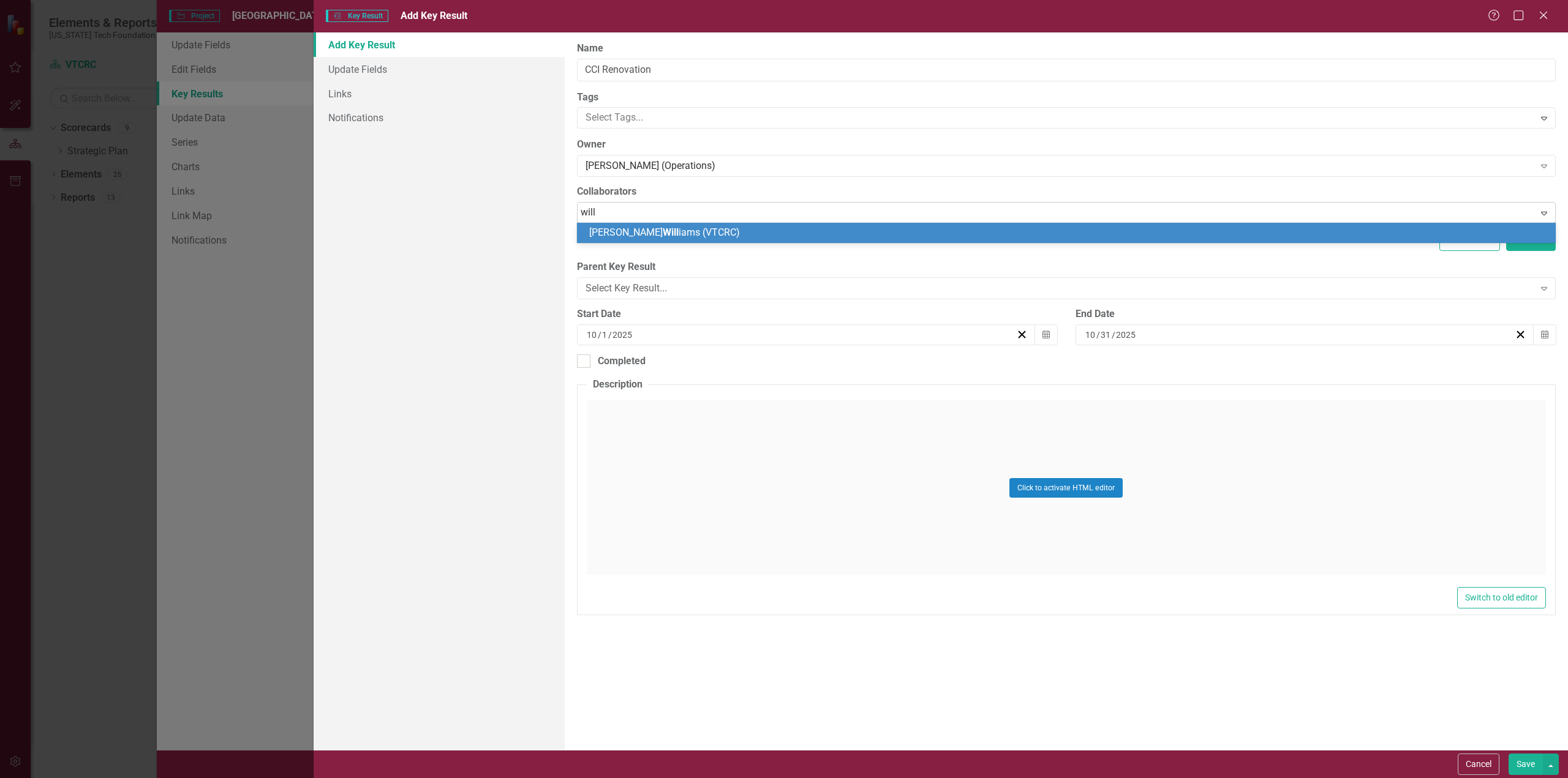
type input "willi"
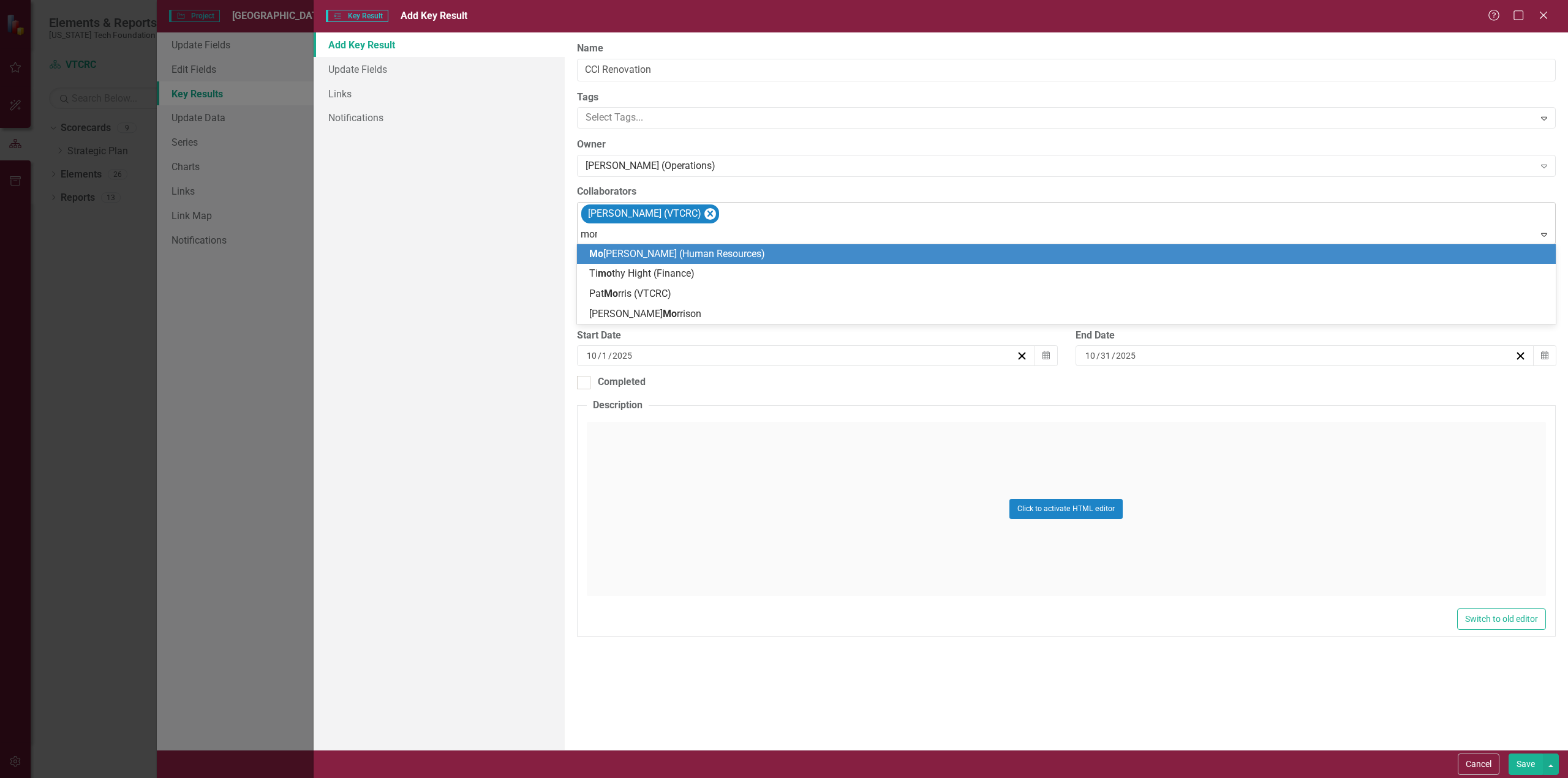
type input "morr"
type input "harris"
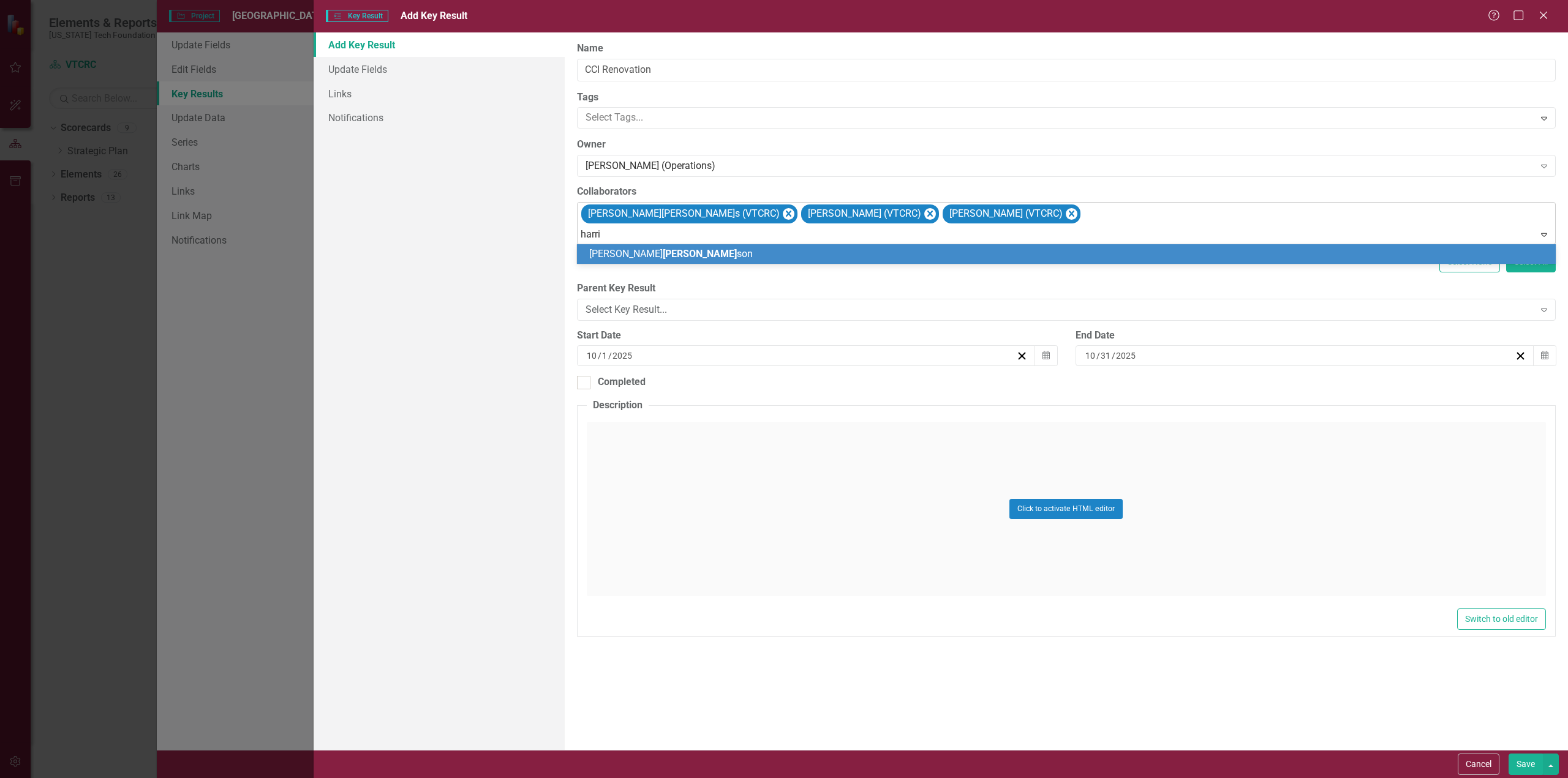
type input "harris"
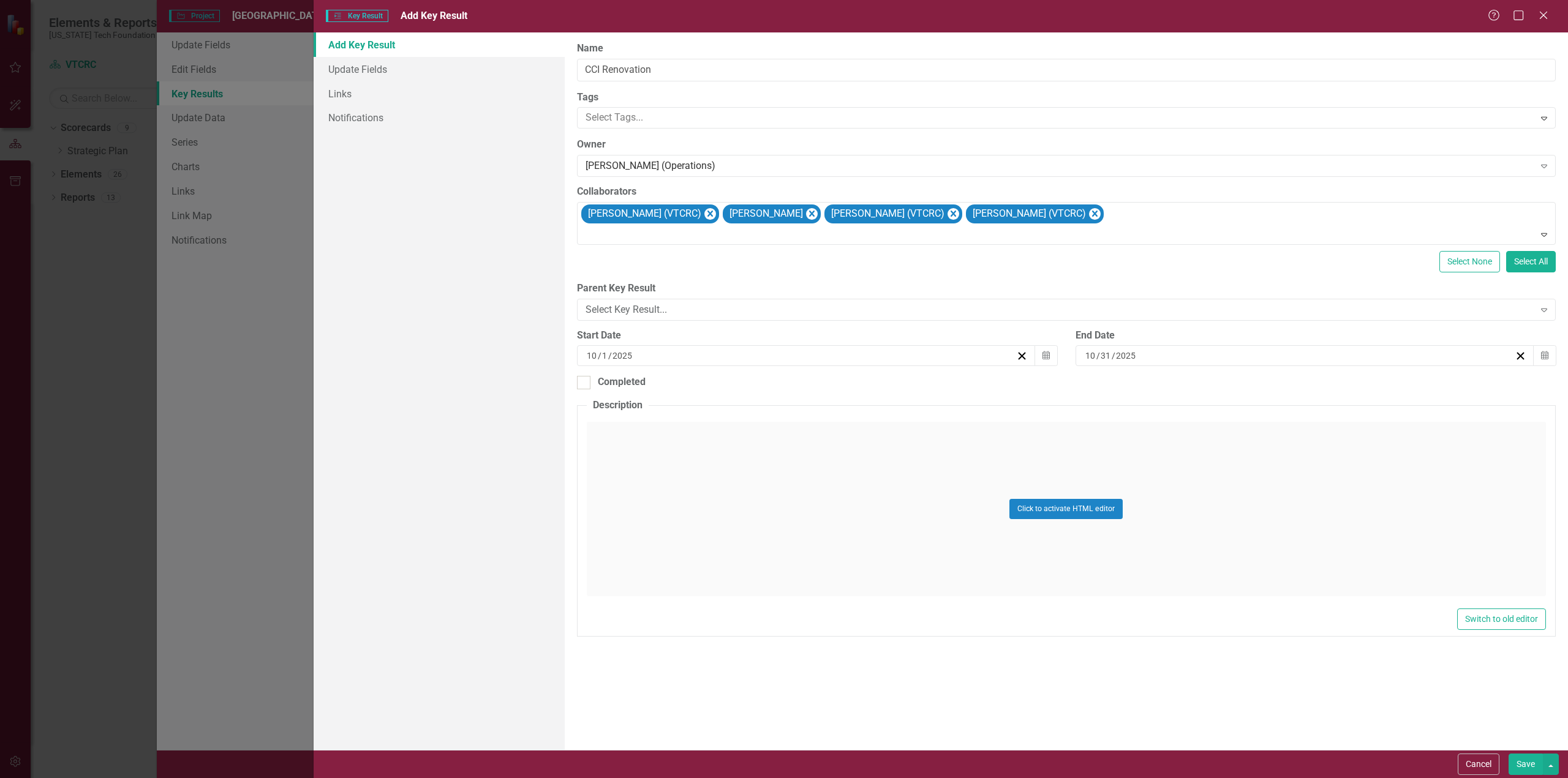
click at [1530, 760] on button "Save" at bounding box center [1525, 764] width 34 height 22
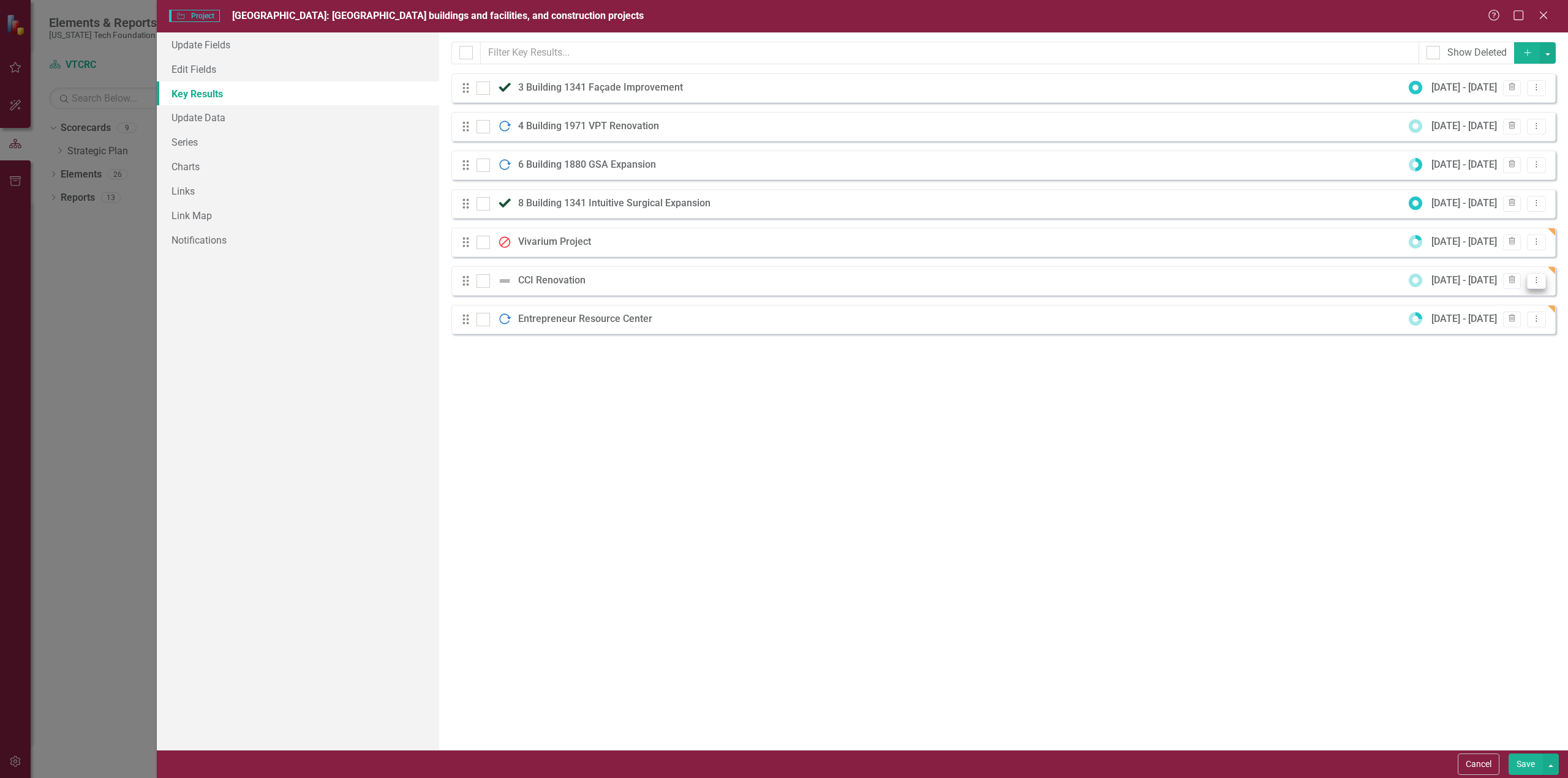
click at [1542, 278] on icon "Dropdown Menu" at bounding box center [1536, 281] width 11 height 8
click at [1468, 295] on link "Edit Edit Key Result" at bounding box center [1486, 300] width 118 height 22
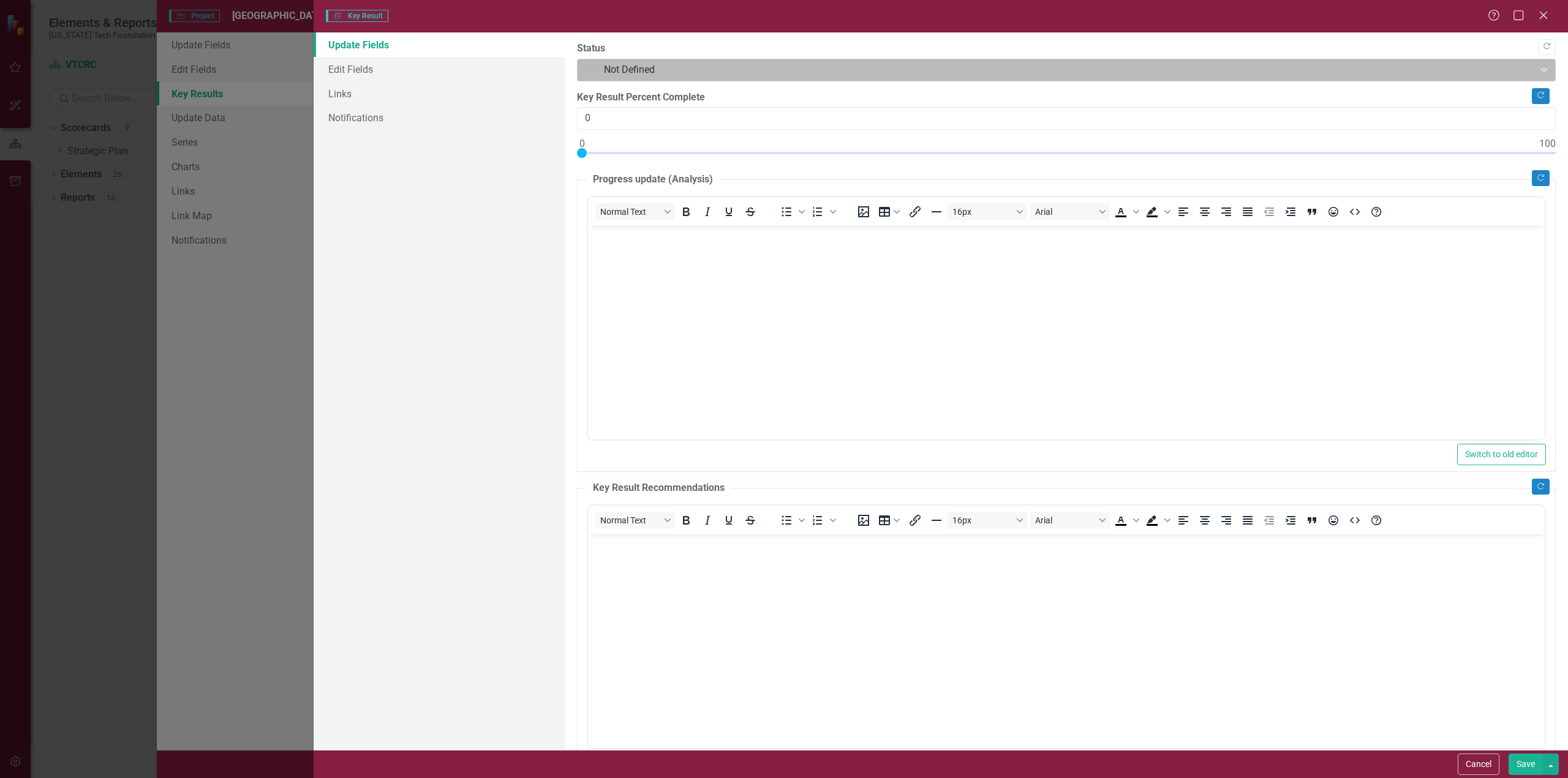
scroll to position [0, 0]
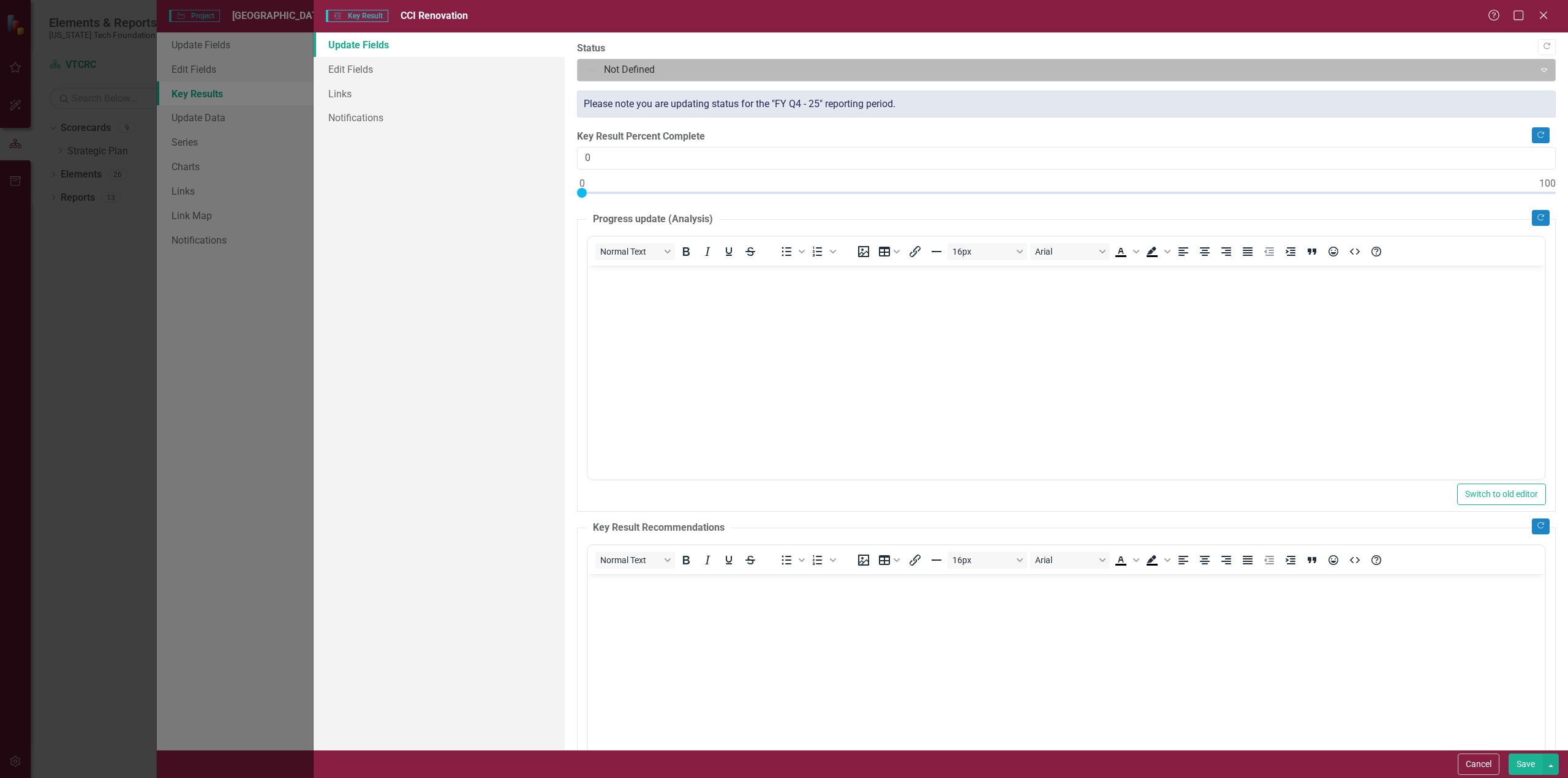
click at [1163, 73] on div at bounding box center [1056, 69] width 941 height 17
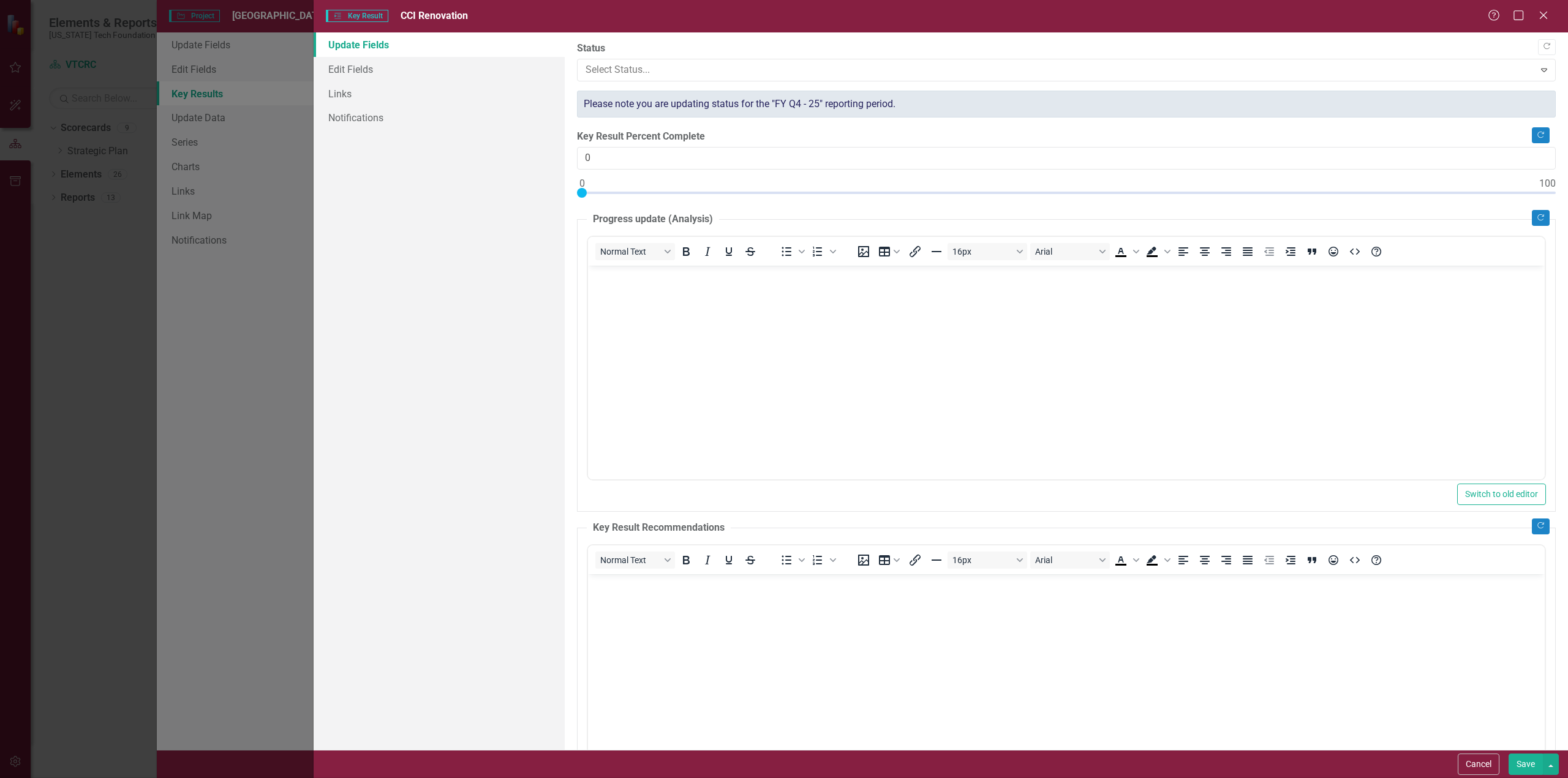
type input "25"
drag, startPoint x: 581, startPoint y: 191, endPoint x: 822, endPoint y: 199, distance: 241.1
click at [821, 199] on div at bounding box center [1066, 195] width 979 height 16
click at [1529, 763] on button "Save" at bounding box center [1525, 764] width 34 height 22
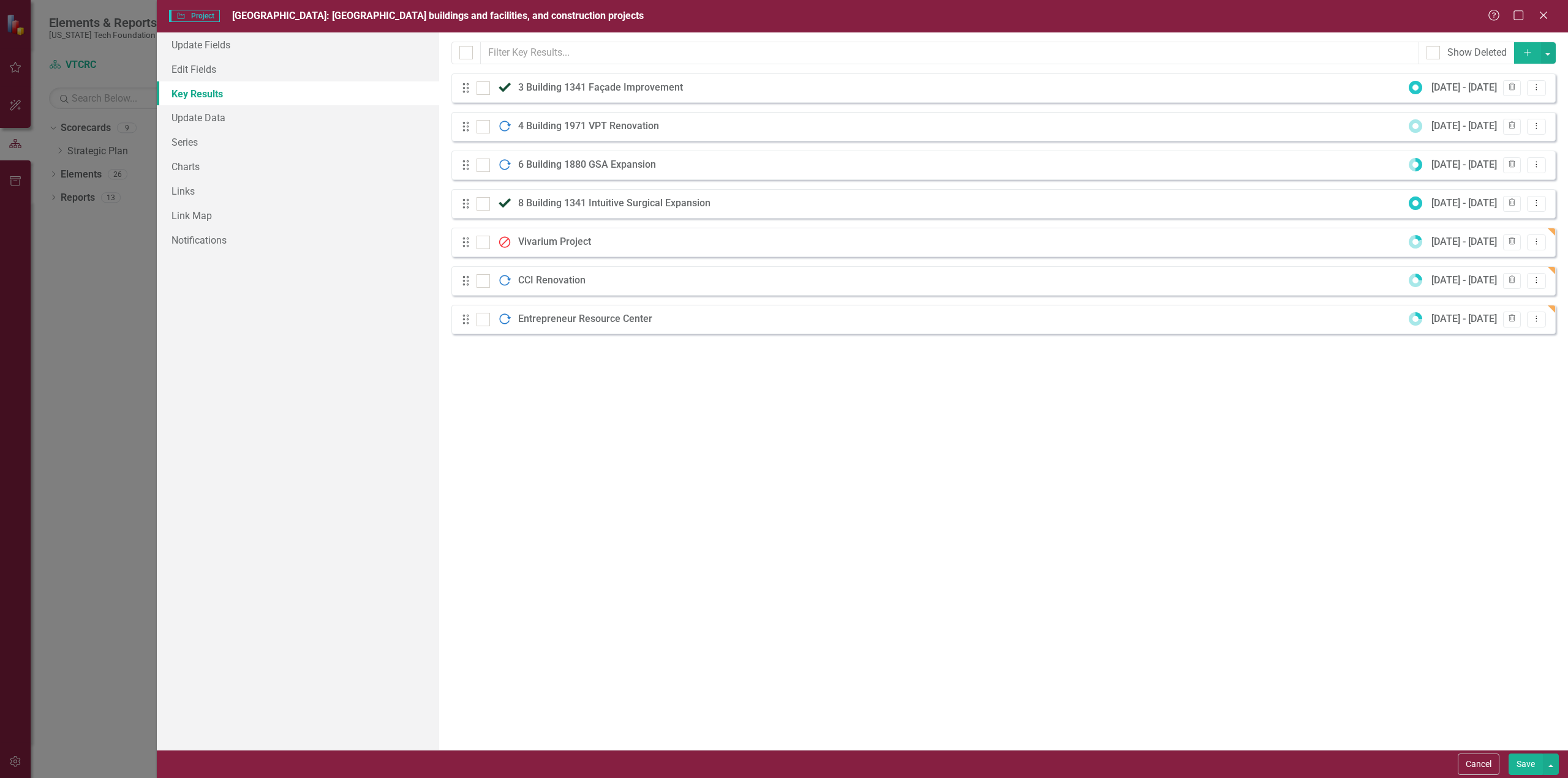
click at [1531, 48] on button "Add" at bounding box center [1528, 53] width 27 height 22
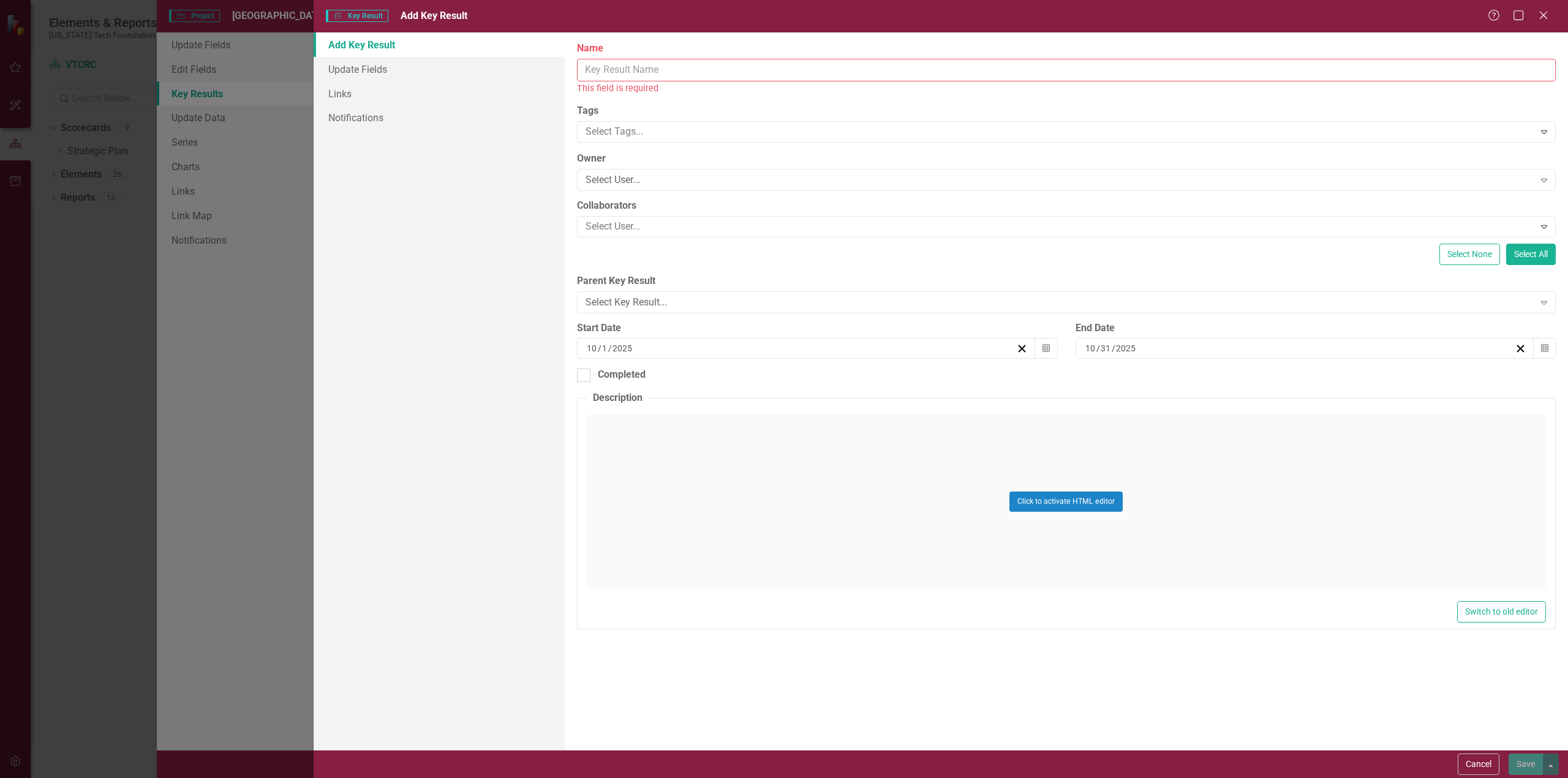
click at [674, 69] on input "Name" at bounding box center [1066, 69] width 979 height 22
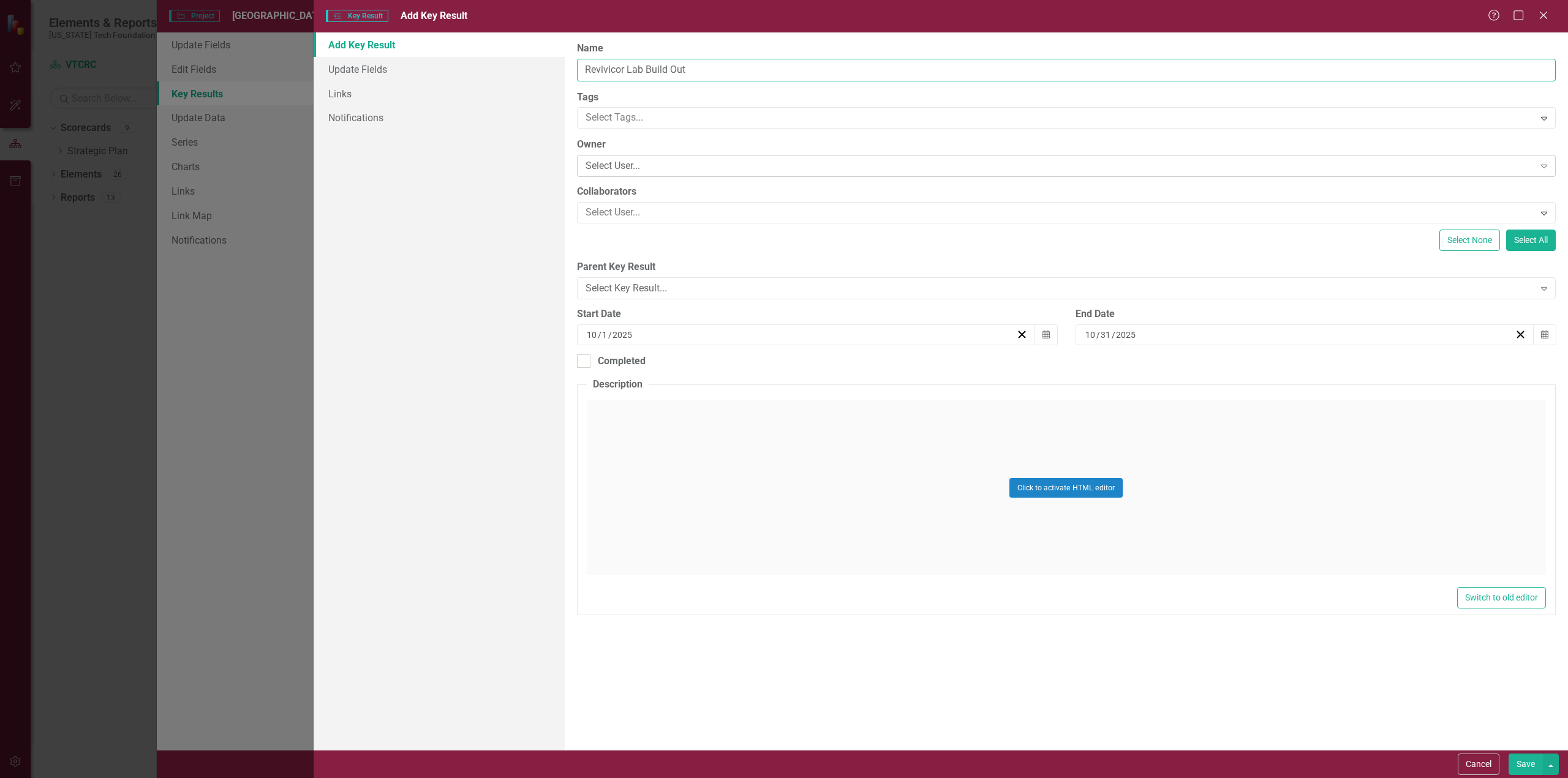
type input "Revivicor Lab Build Out"
click at [640, 166] on div "Select User..." at bounding box center [1060, 166] width 949 height 14
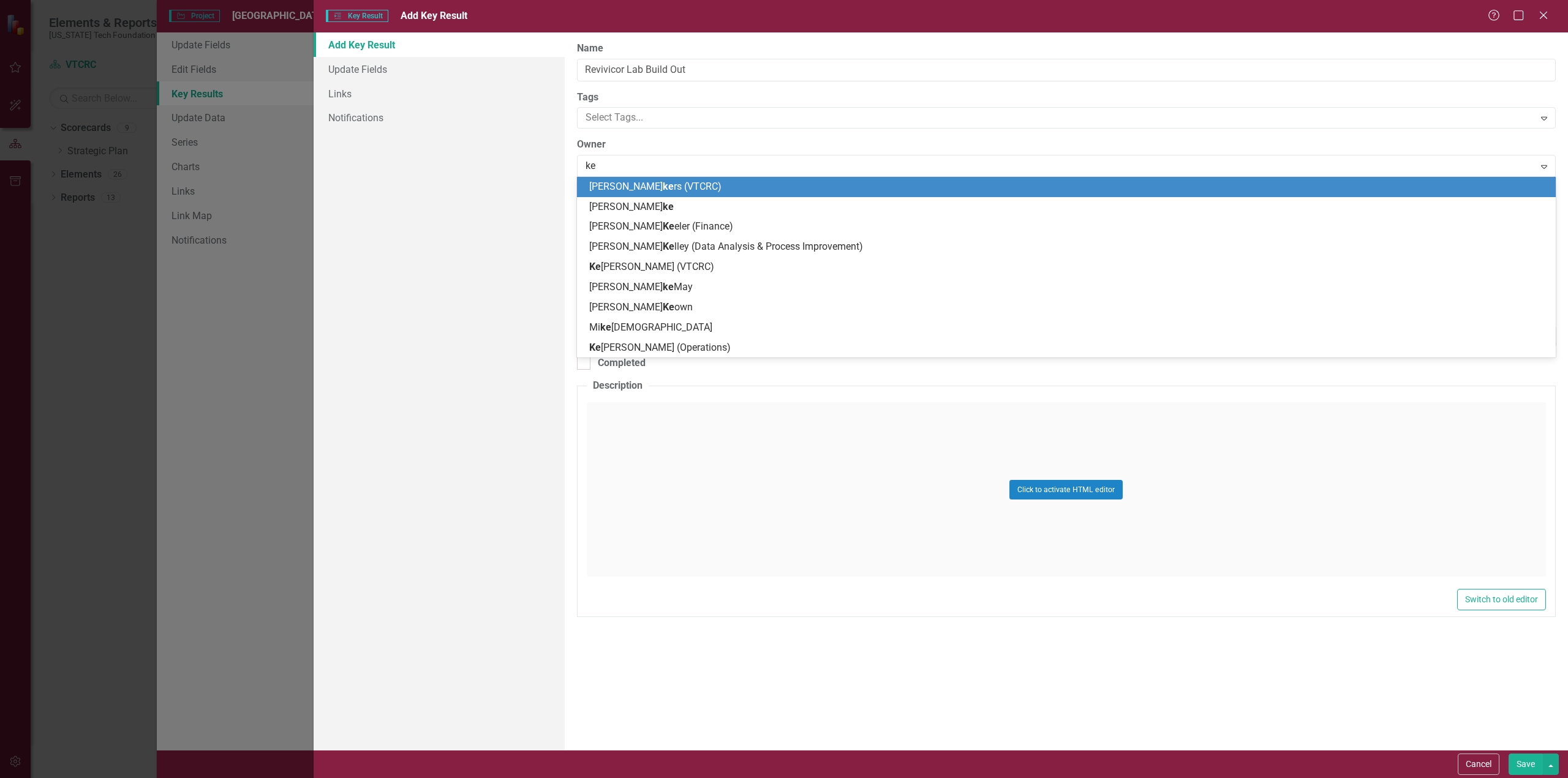
type input "ken"
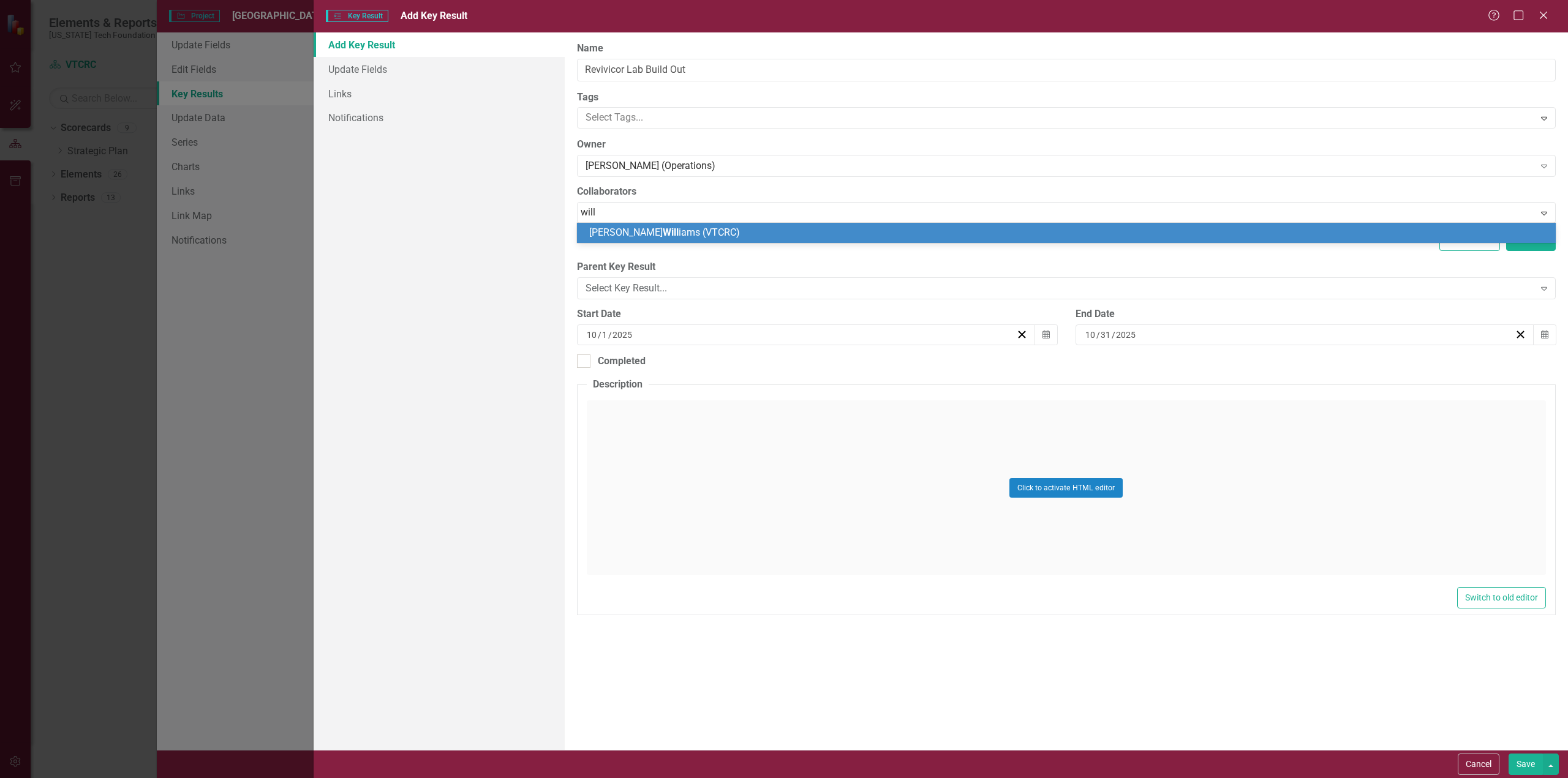
type input "willi"
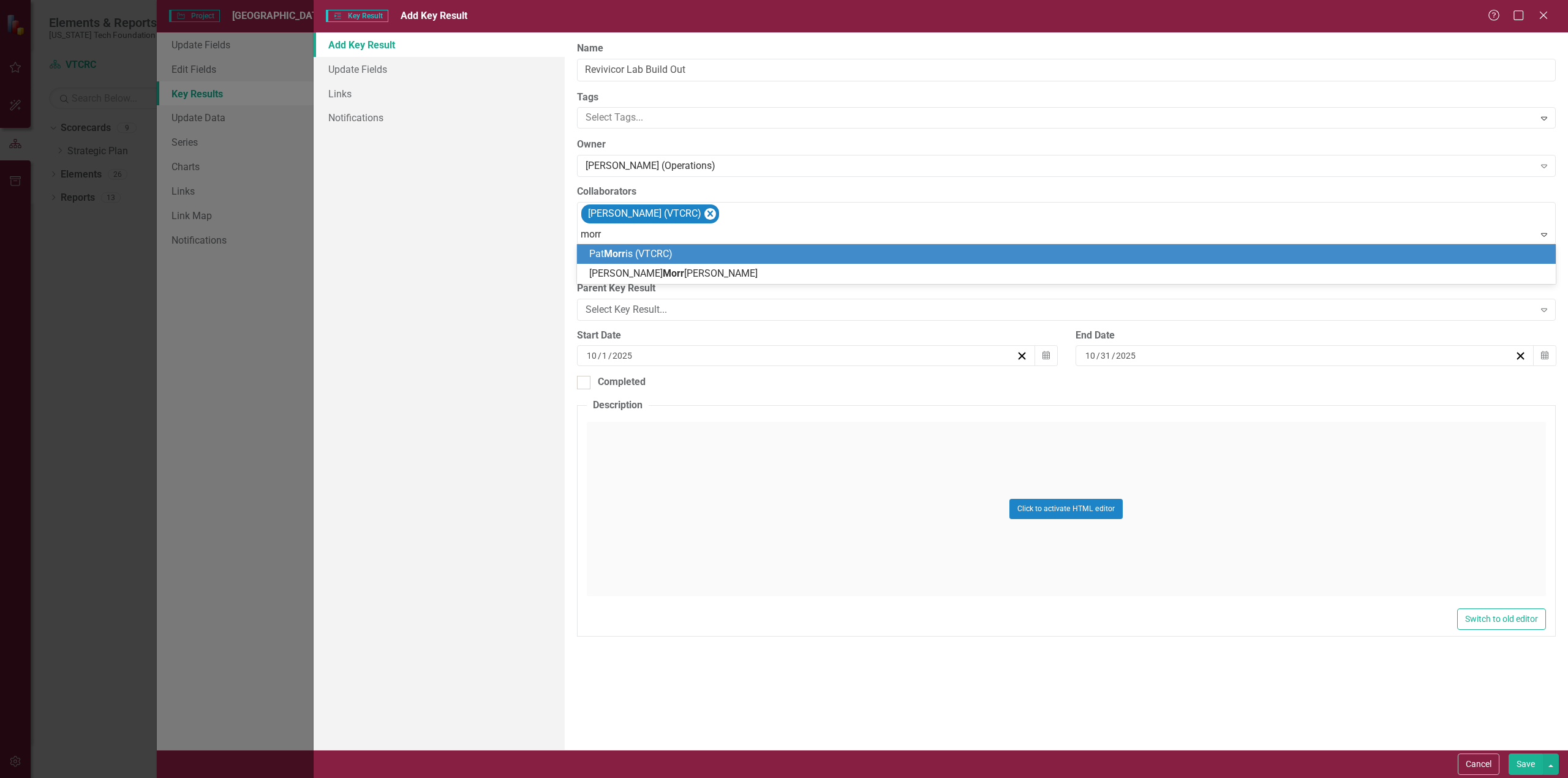
type input "morri"
type input "harris"
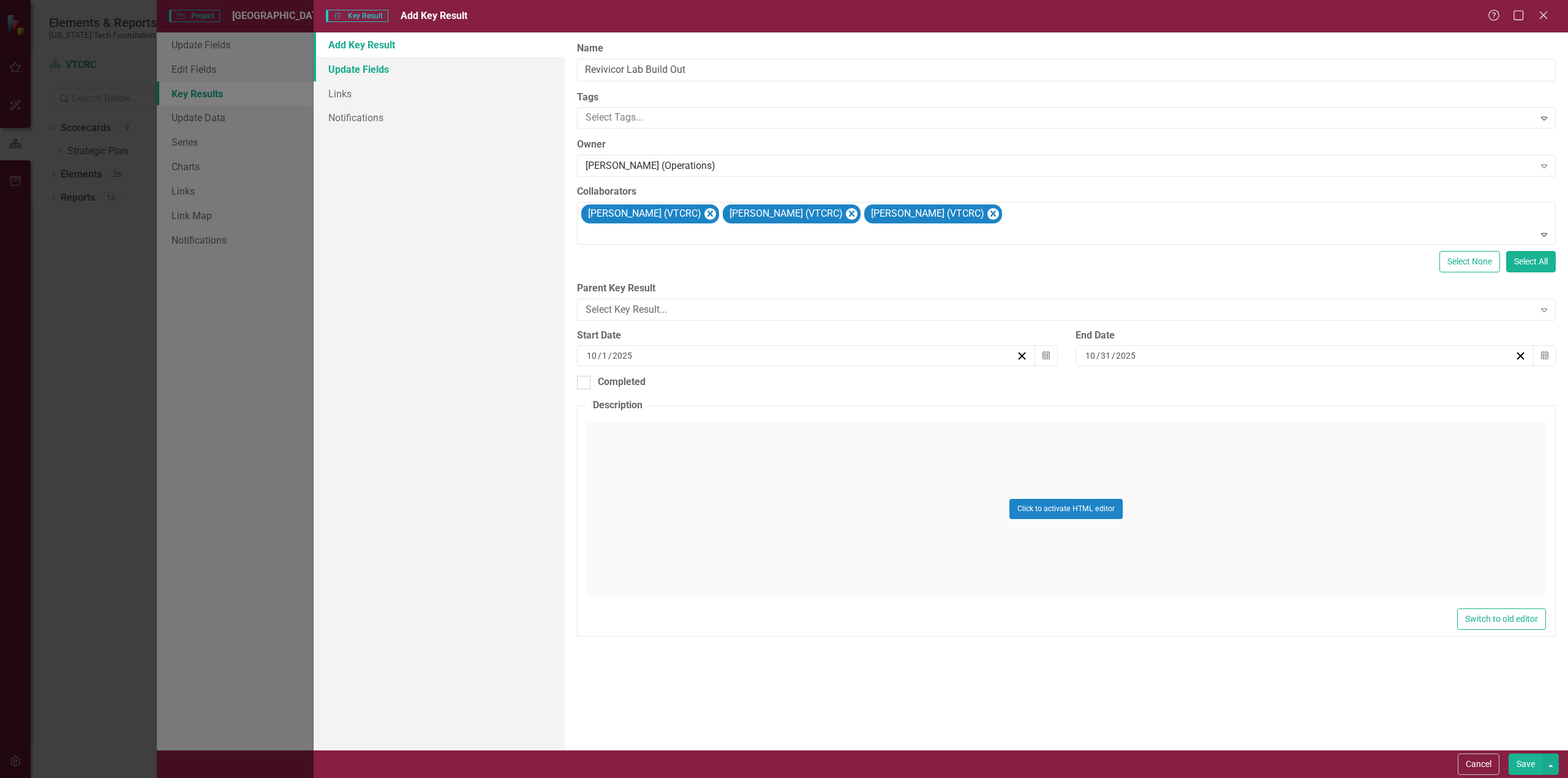
click at [364, 71] on link "Update Fields" at bounding box center [439, 68] width 251 height 24
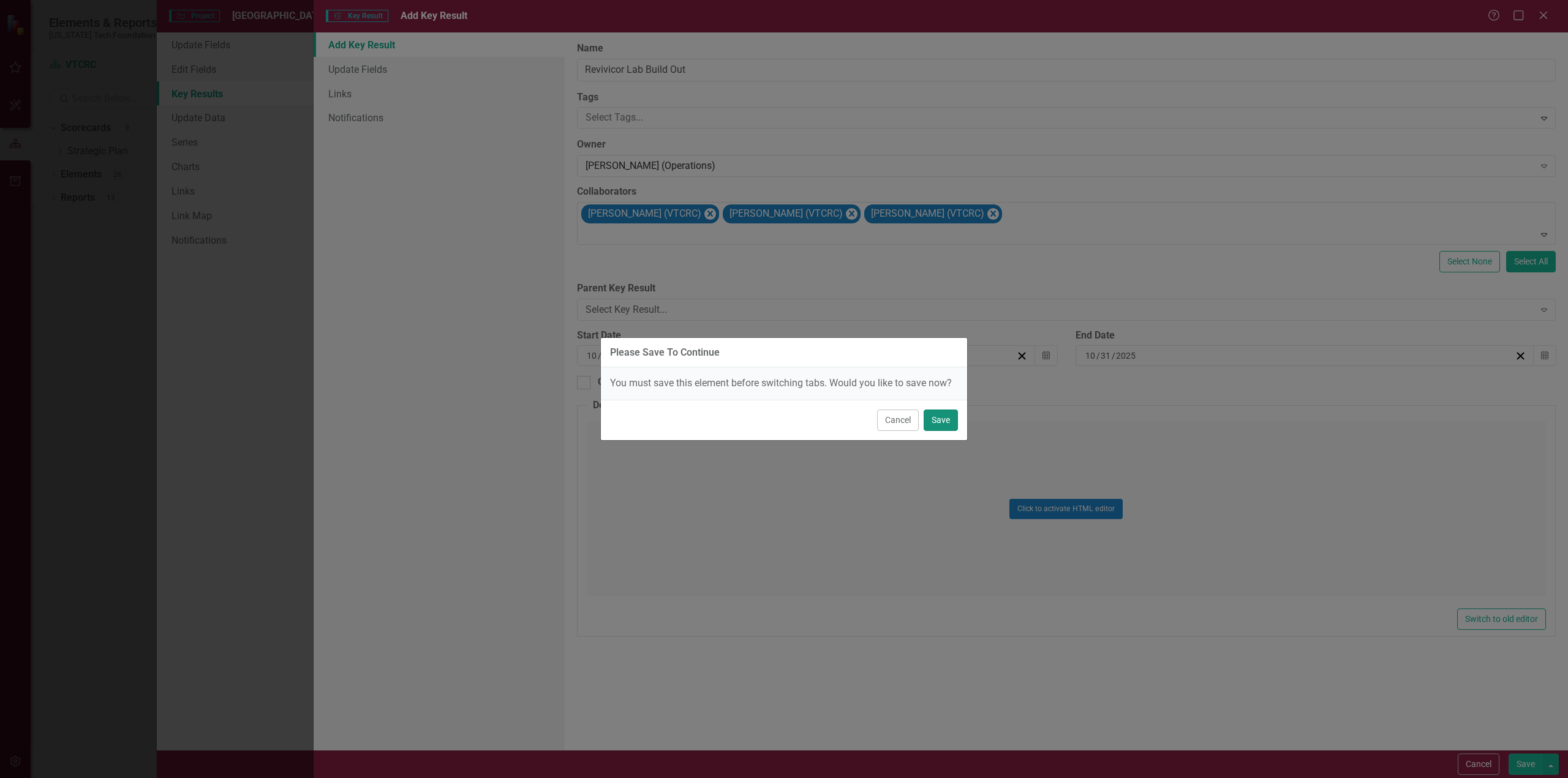
click at [948, 422] on button "Save" at bounding box center [940, 420] width 34 height 22
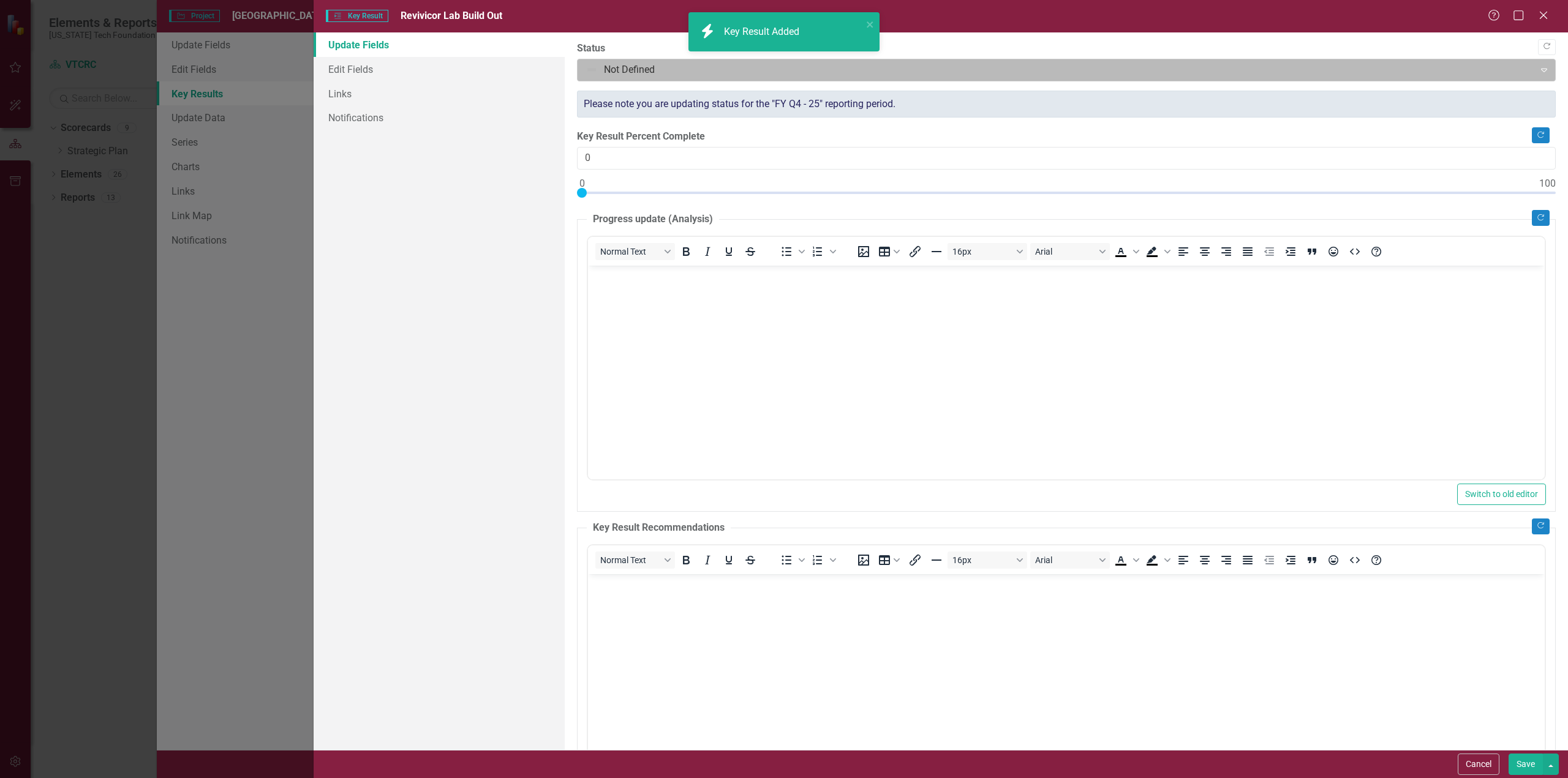
click at [767, 65] on div at bounding box center [1056, 69] width 941 height 17
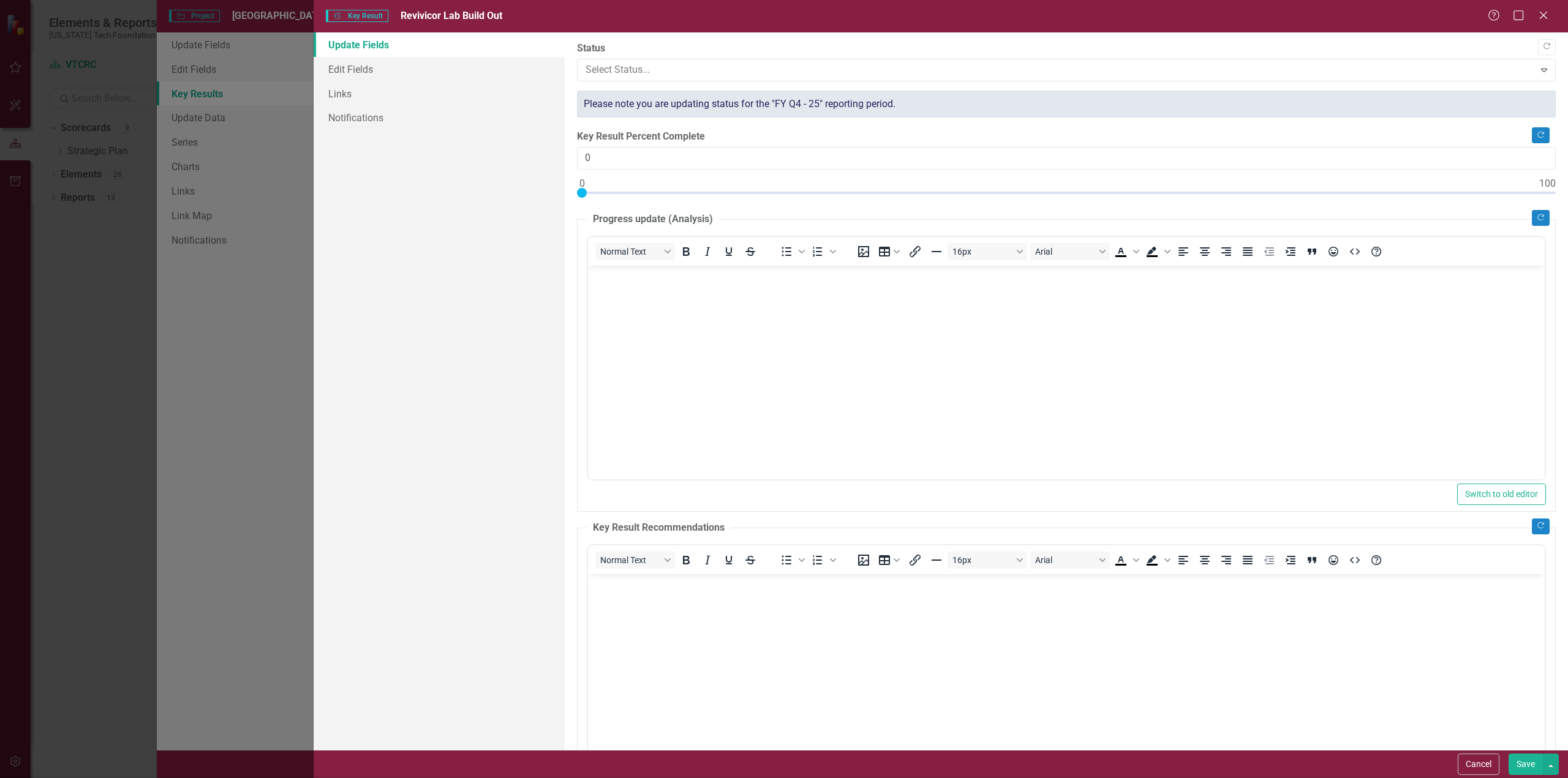
type input "50"
drag, startPoint x: 578, startPoint y: 188, endPoint x: 1059, endPoint y: 194, distance: 481.0
click at [1059, 194] on div at bounding box center [1062, 193] width 10 height 10
click at [1526, 765] on button "Save" at bounding box center [1525, 764] width 34 height 22
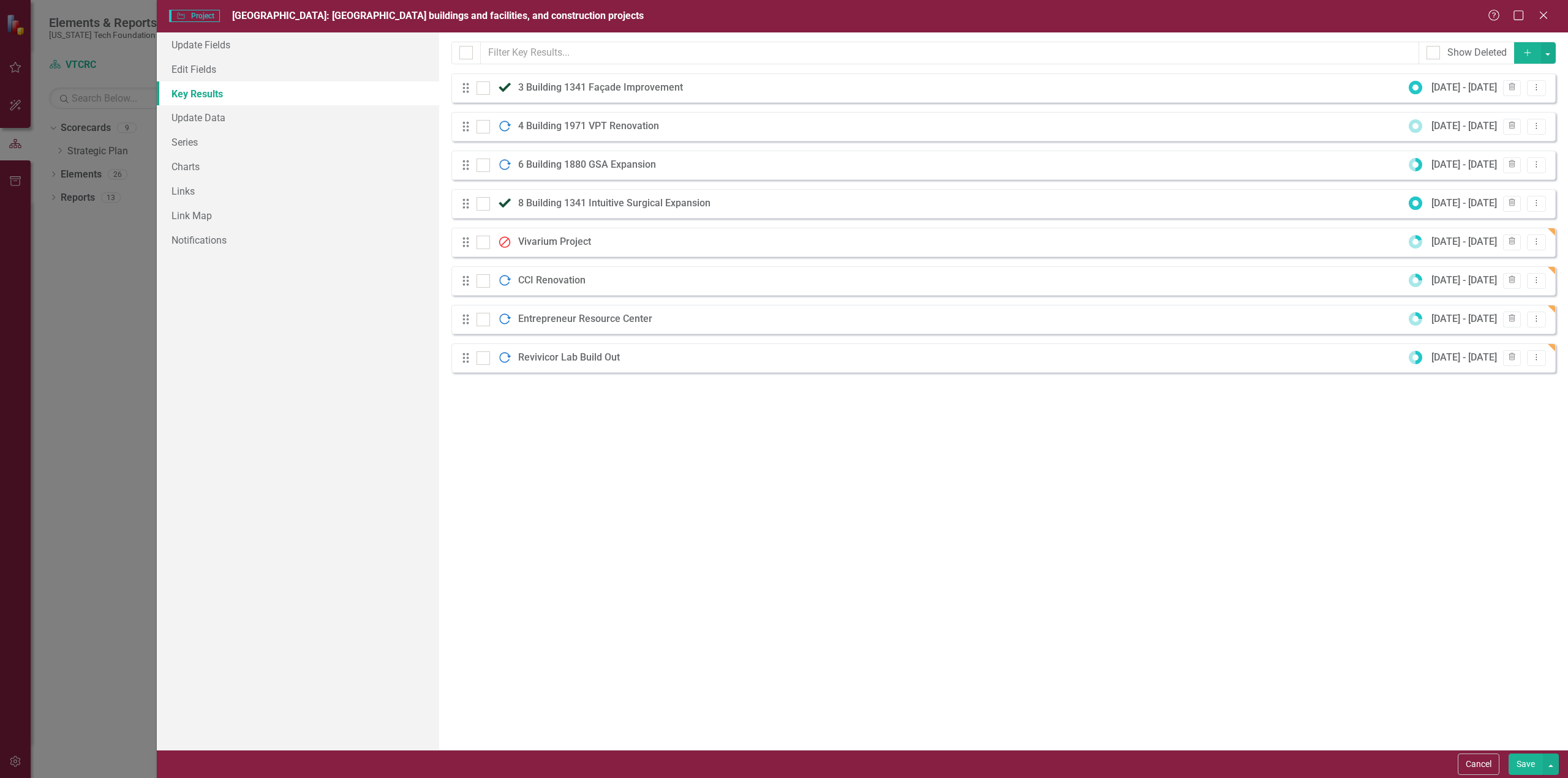
click at [1528, 50] on icon "Add" at bounding box center [1527, 52] width 11 height 9
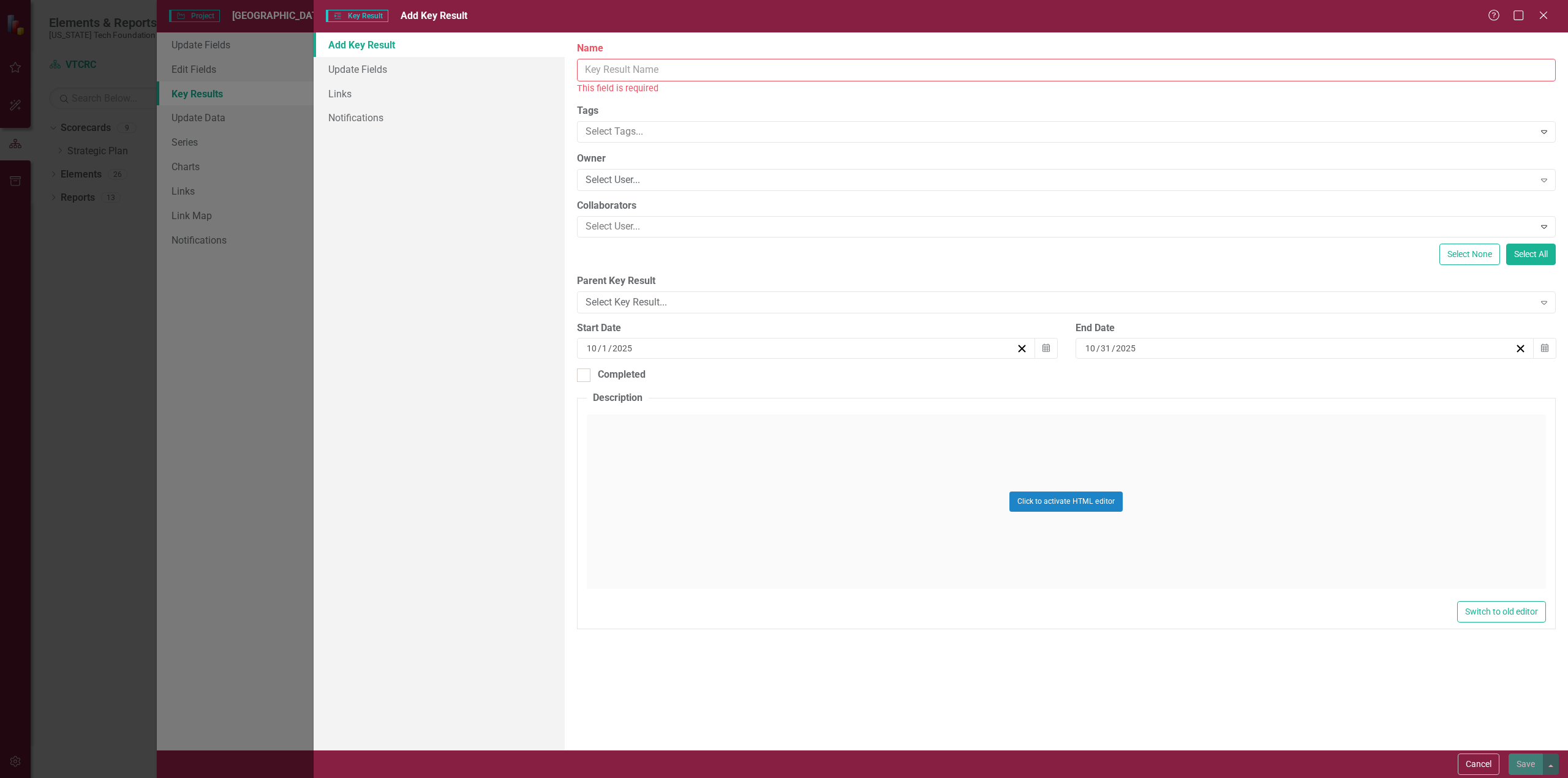
click at [698, 66] on input "Name" at bounding box center [1066, 69] width 979 height 22
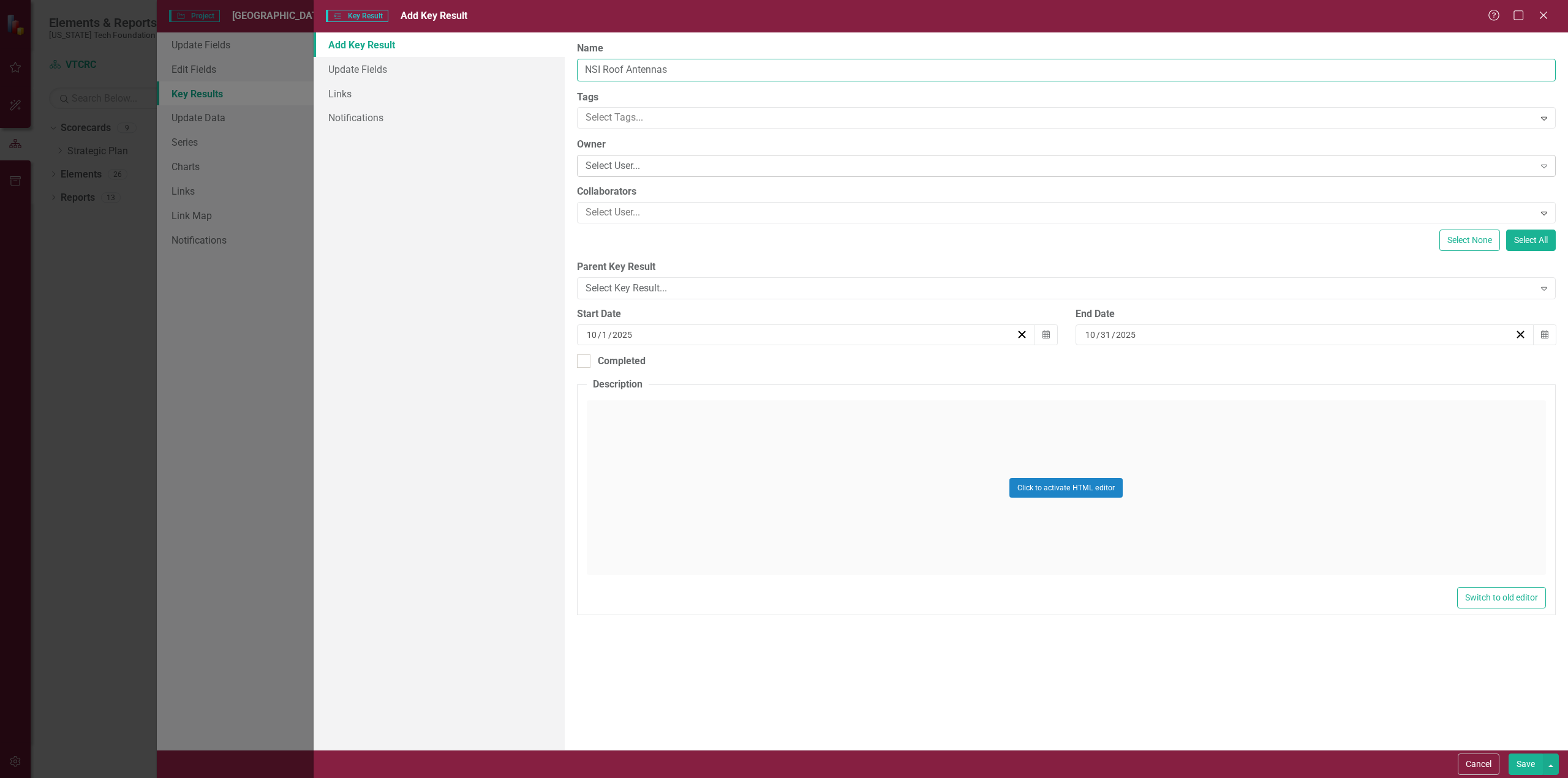
type input "NSI Roof Antennas"
click at [659, 161] on div "Select User..." at bounding box center [1060, 166] width 949 height 14
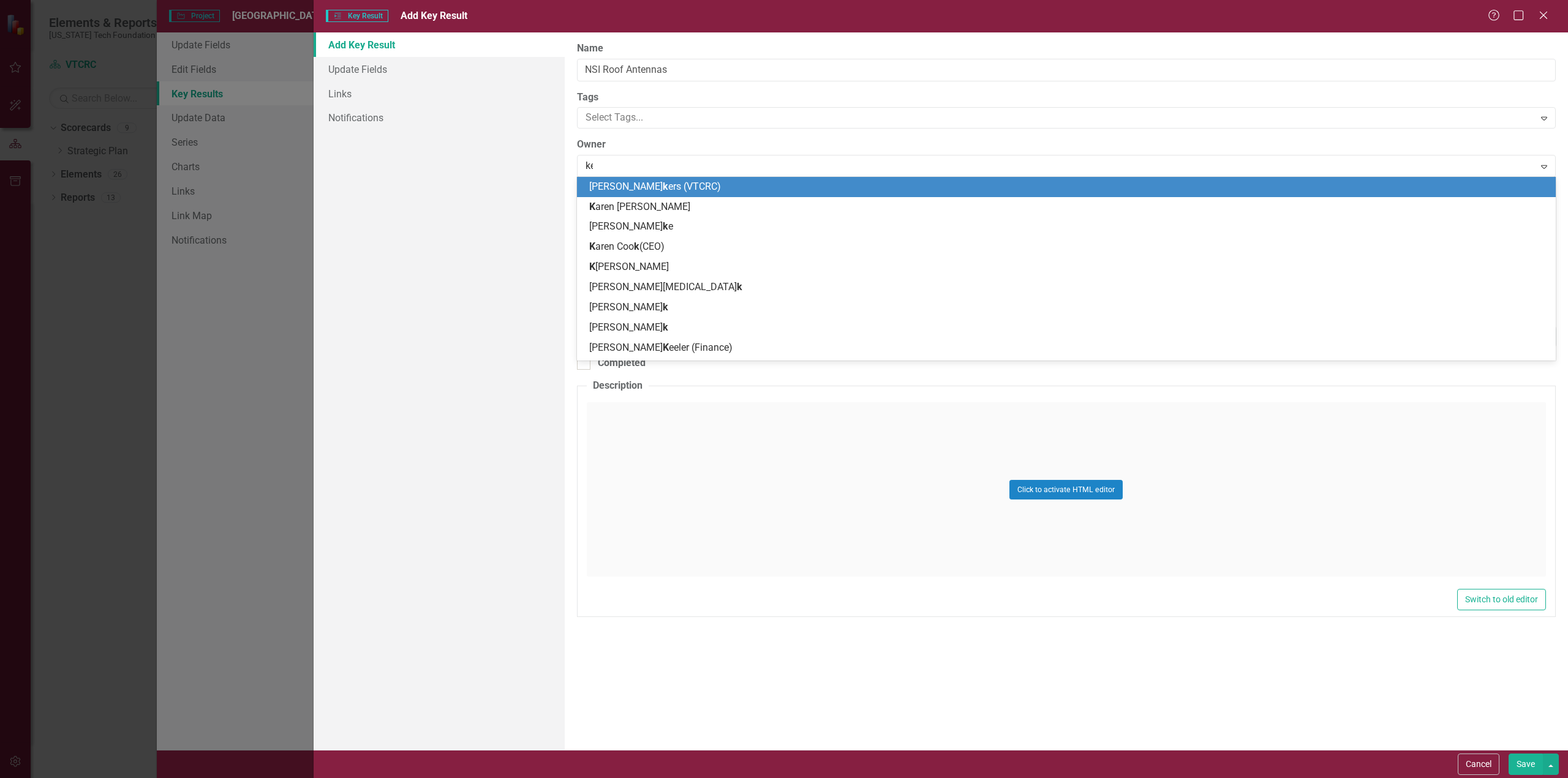
type input "ken"
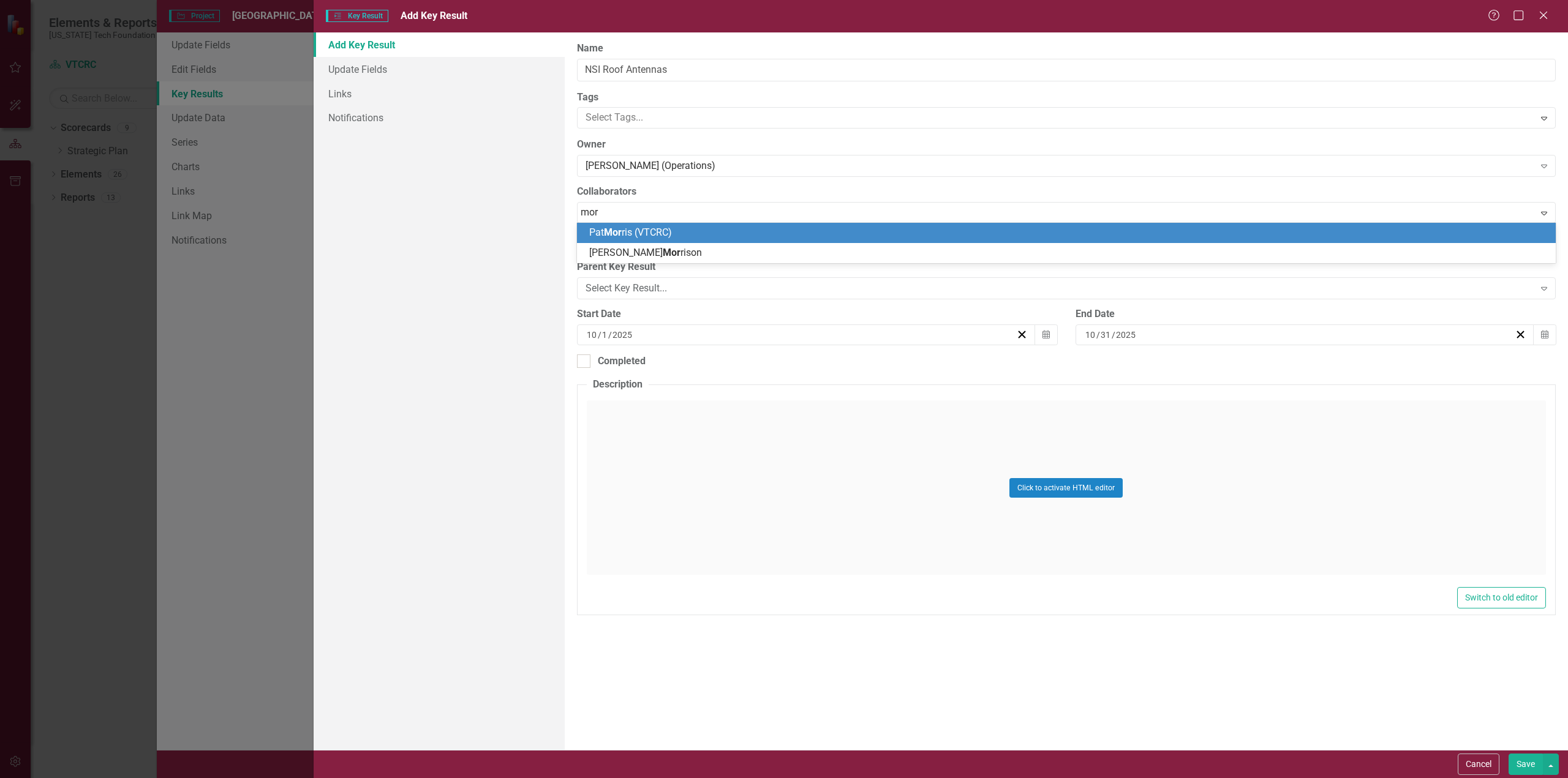
type input "morr"
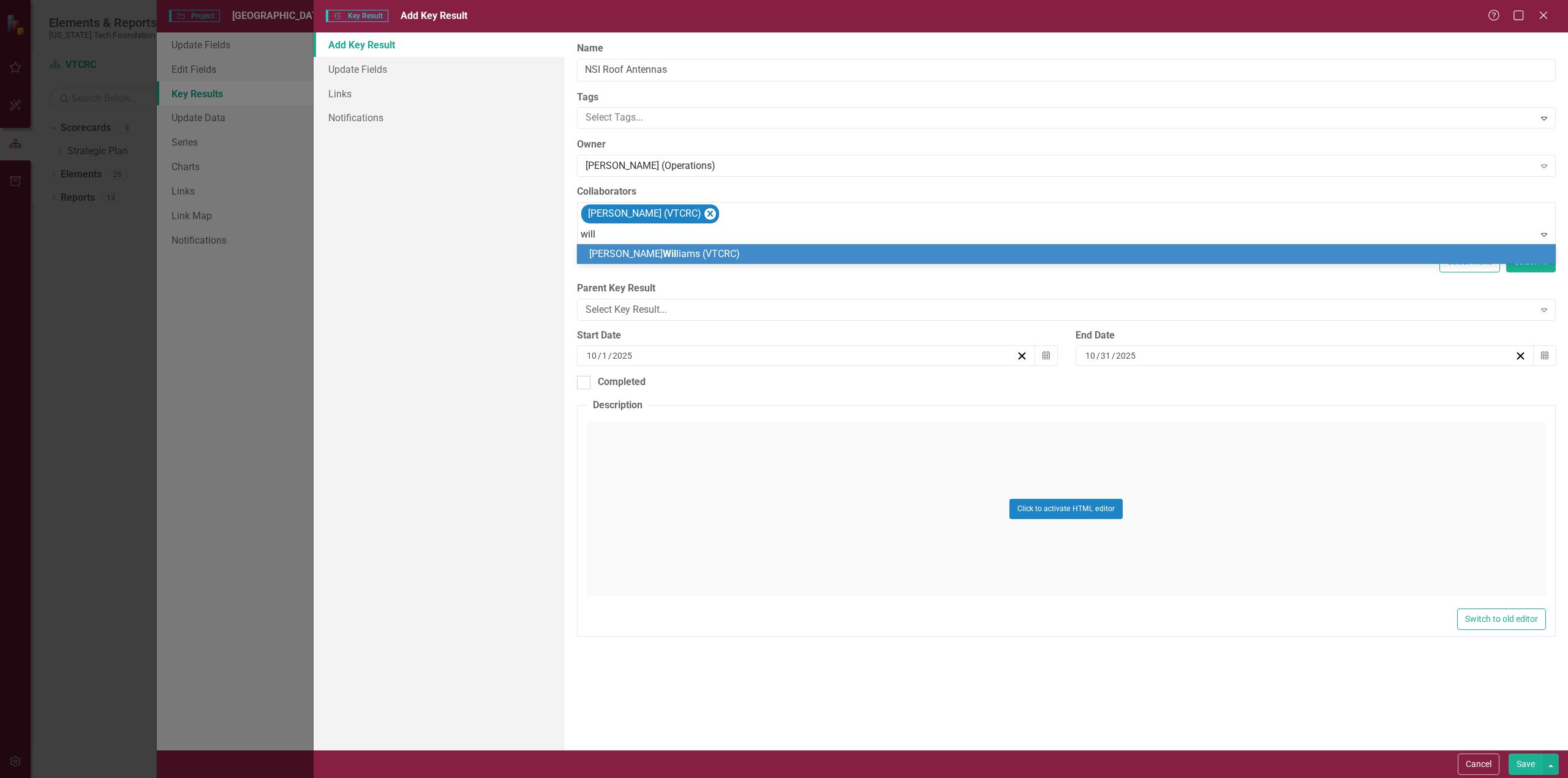
type input "willi"
type input "harri"
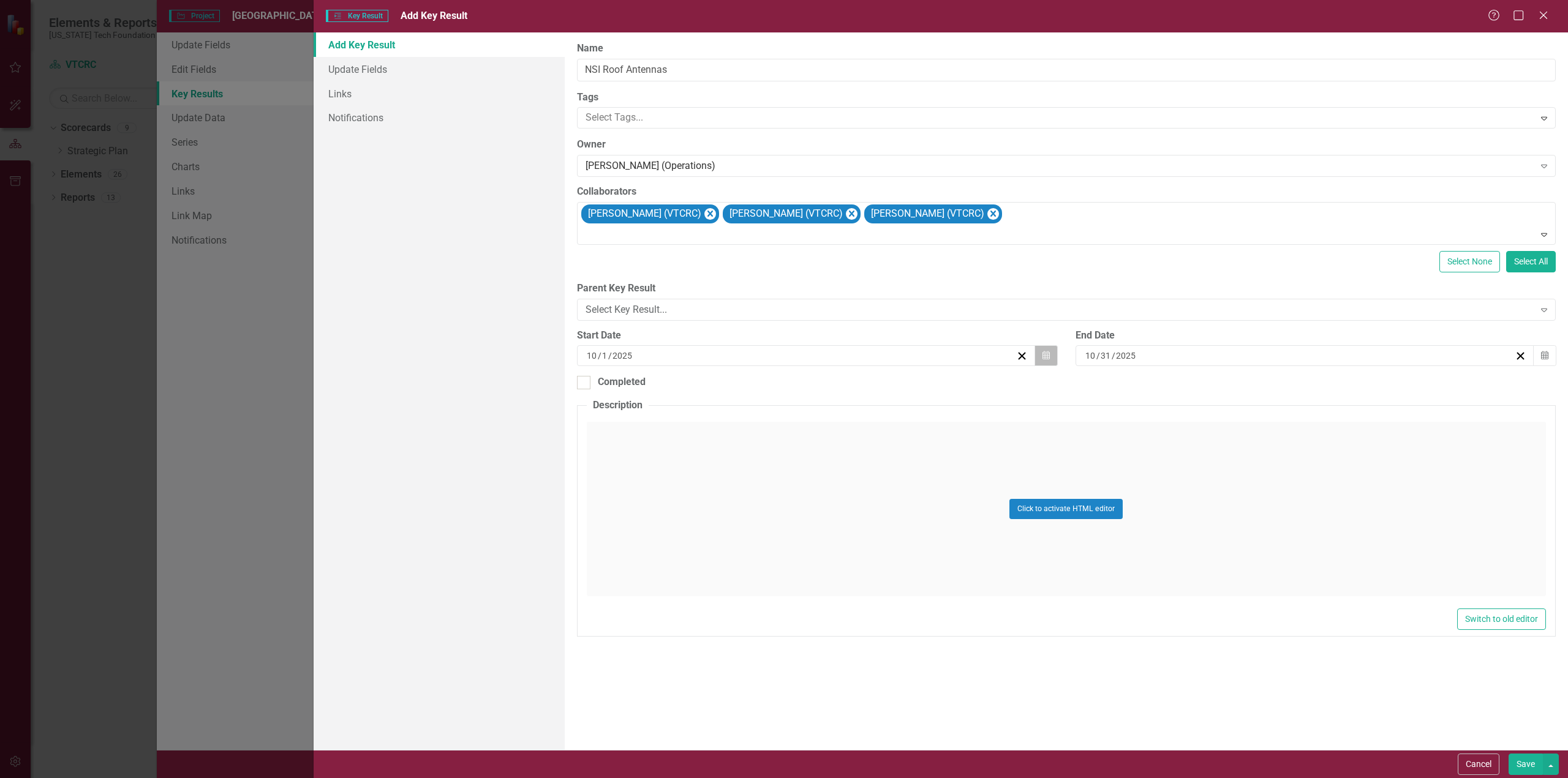
click at [1047, 352] on icon "Calendar" at bounding box center [1046, 356] width 8 height 9
click at [632, 386] on button "‹" at bounding box center [619, 380] width 27 height 27
click at [632, 384] on button "‹" at bounding box center [619, 380] width 27 height 27
click at [657, 422] on abbr "1" at bounding box center [654, 420] width 5 height 10
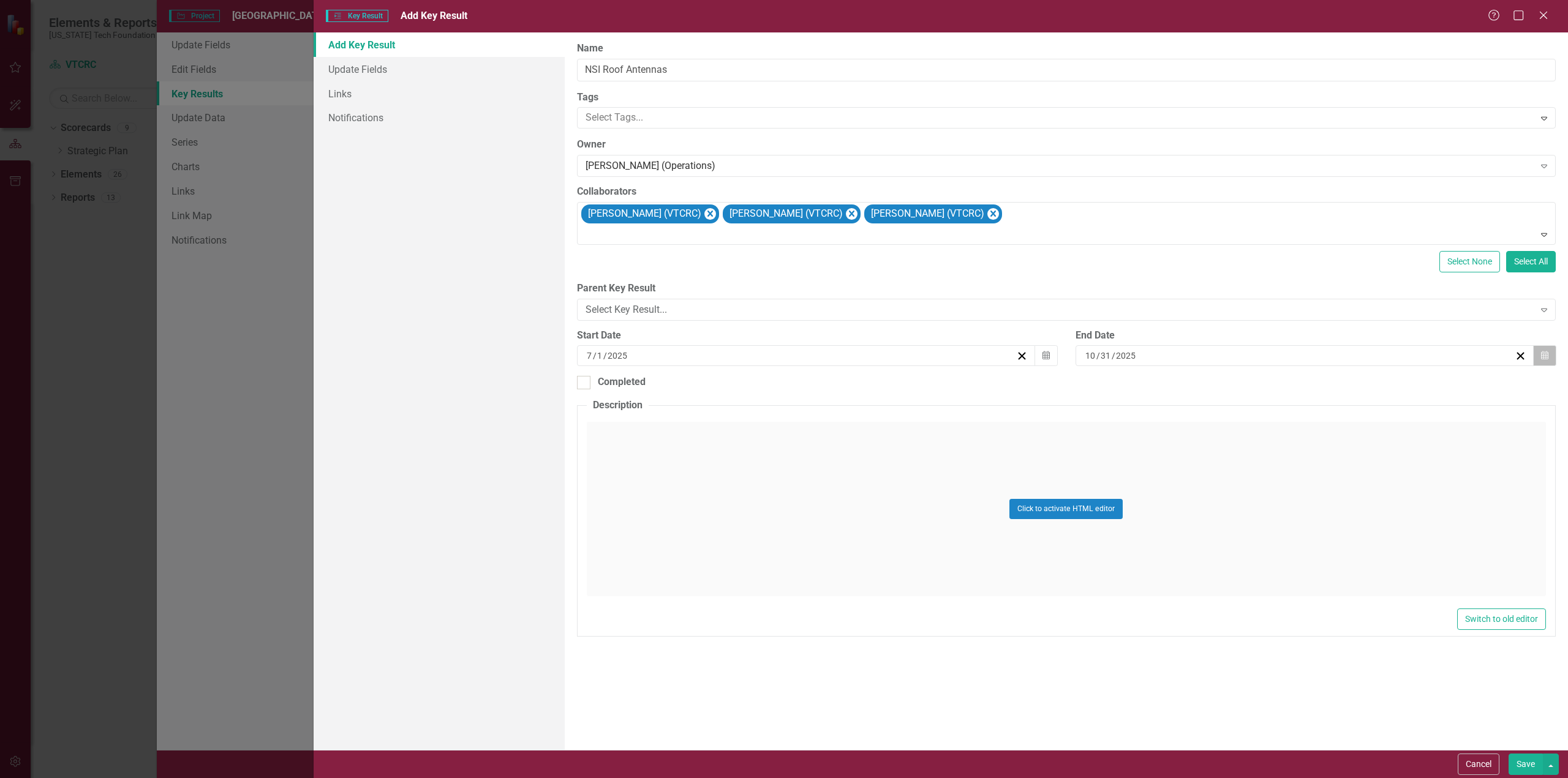
click at [1547, 355] on icon "button" at bounding box center [1545, 356] width 8 height 9
click at [1263, 384] on button "›" at bounding box center [1249, 380] width 27 height 27
click at [1263, 383] on button "›" at bounding box center [1249, 380] width 27 height 27
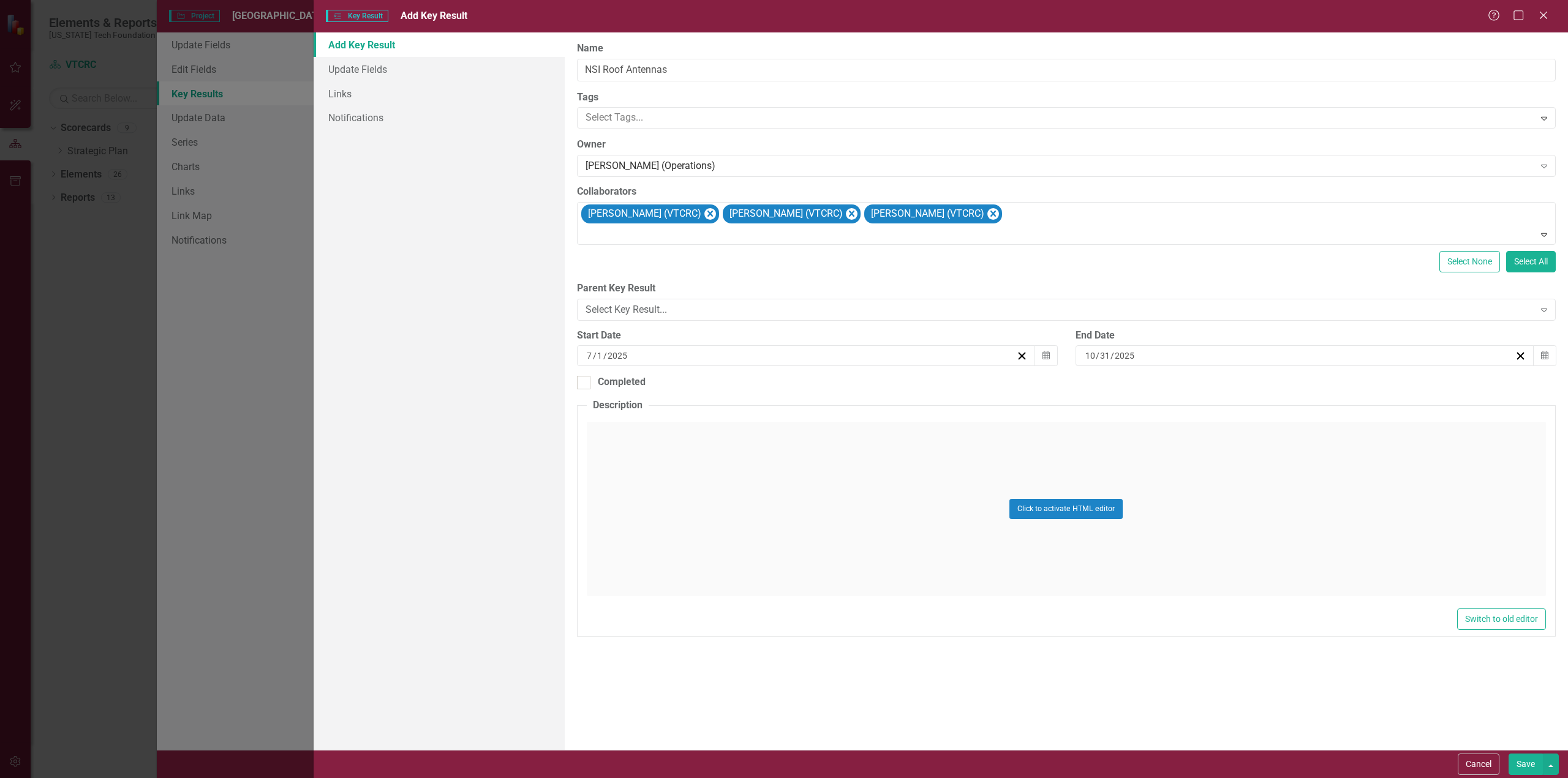
click at [1263, 383] on button "›" at bounding box center [1249, 380] width 27 height 27
click at [1263, 382] on button "›" at bounding box center [1249, 380] width 27 height 27
click at [1263, 381] on button "›" at bounding box center [1249, 380] width 27 height 27
click at [1157, 513] on abbr "30" at bounding box center [1153, 509] width 10 height 10
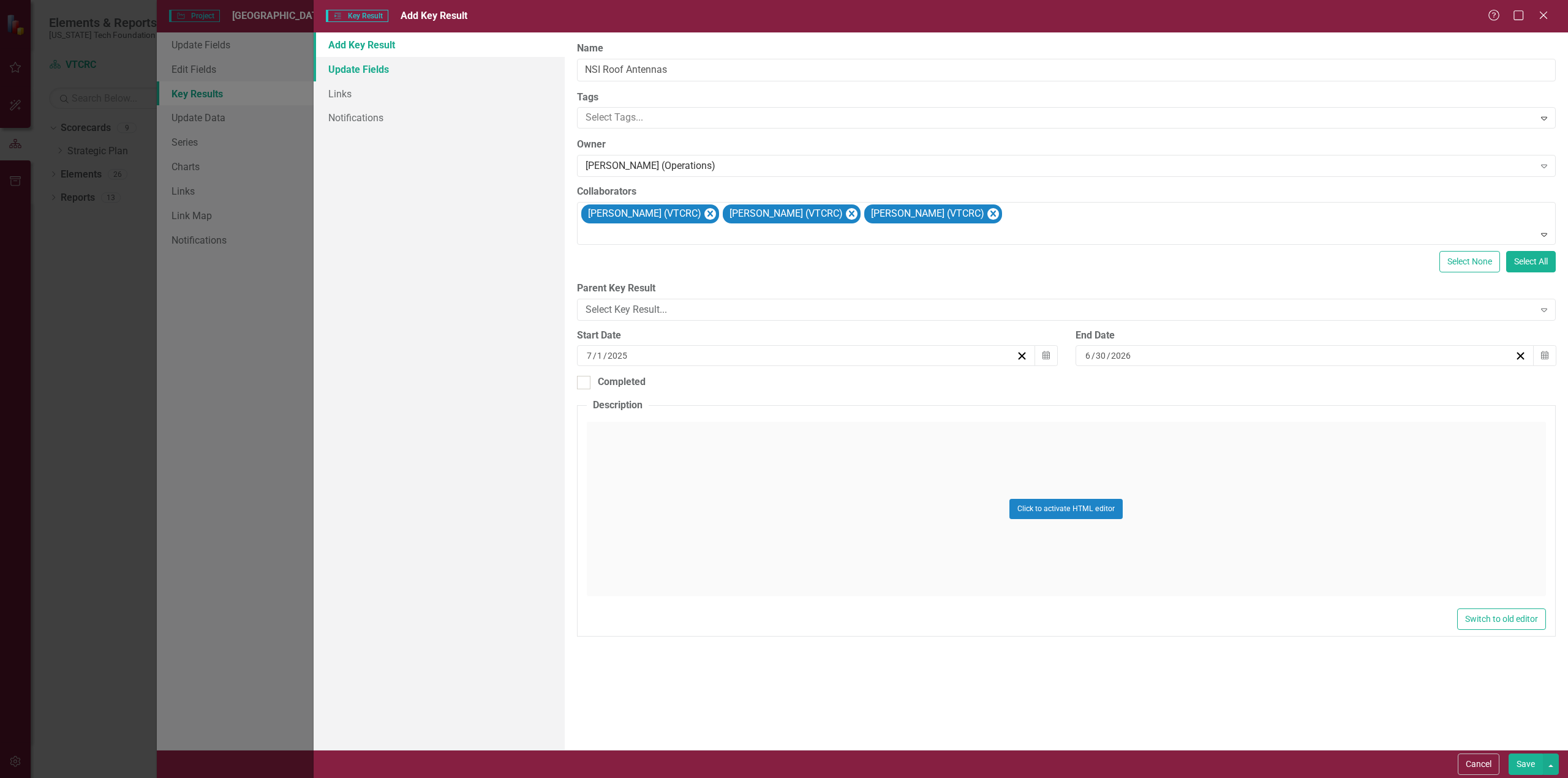
click at [360, 67] on link "Update Fields" at bounding box center [439, 68] width 251 height 24
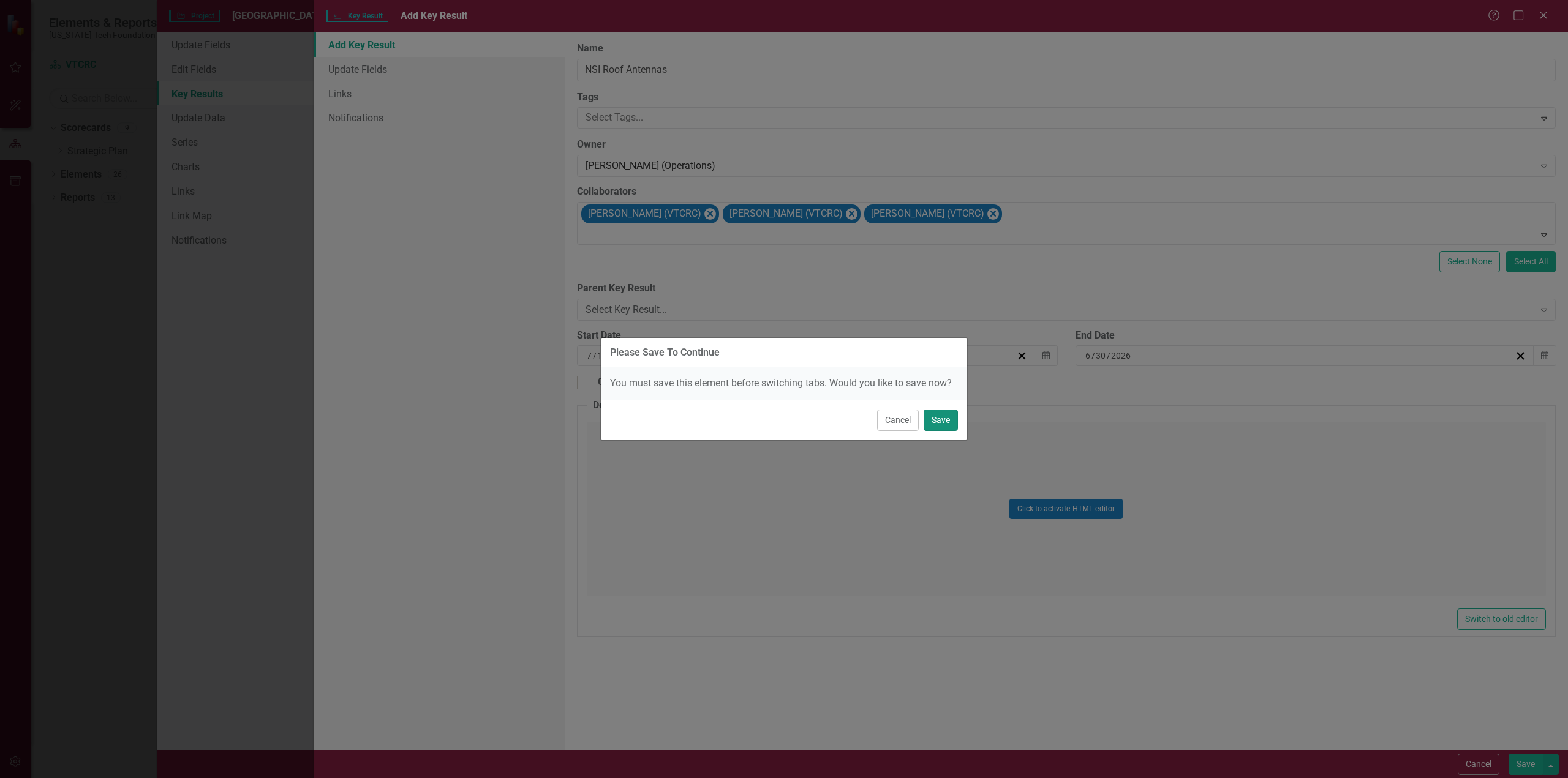
click at [945, 420] on button "Save" at bounding box center [940, 420] width 34 height 22
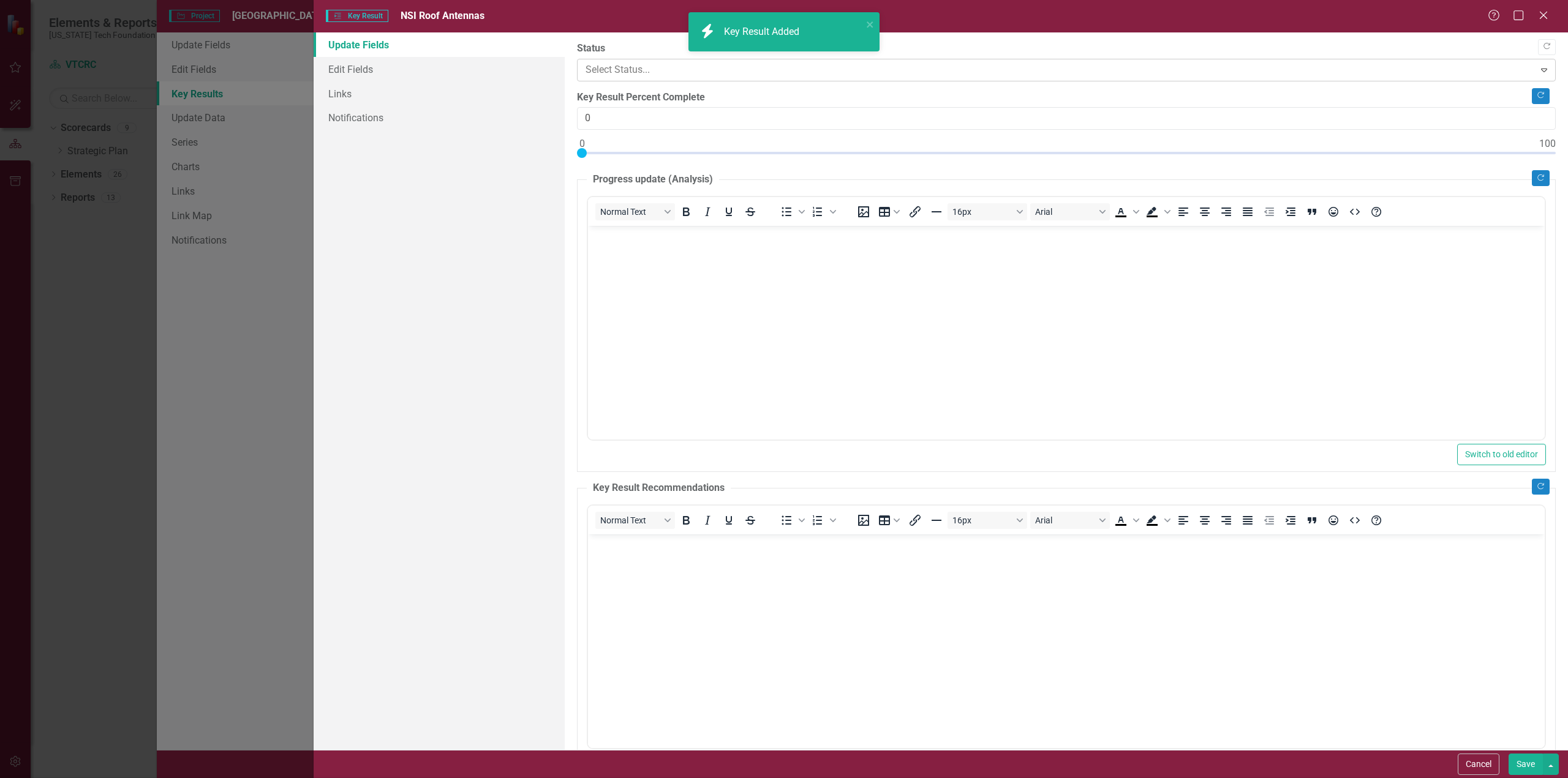
click at [821, 66] on div at bounding box center [1056, 69] width 941 height 17
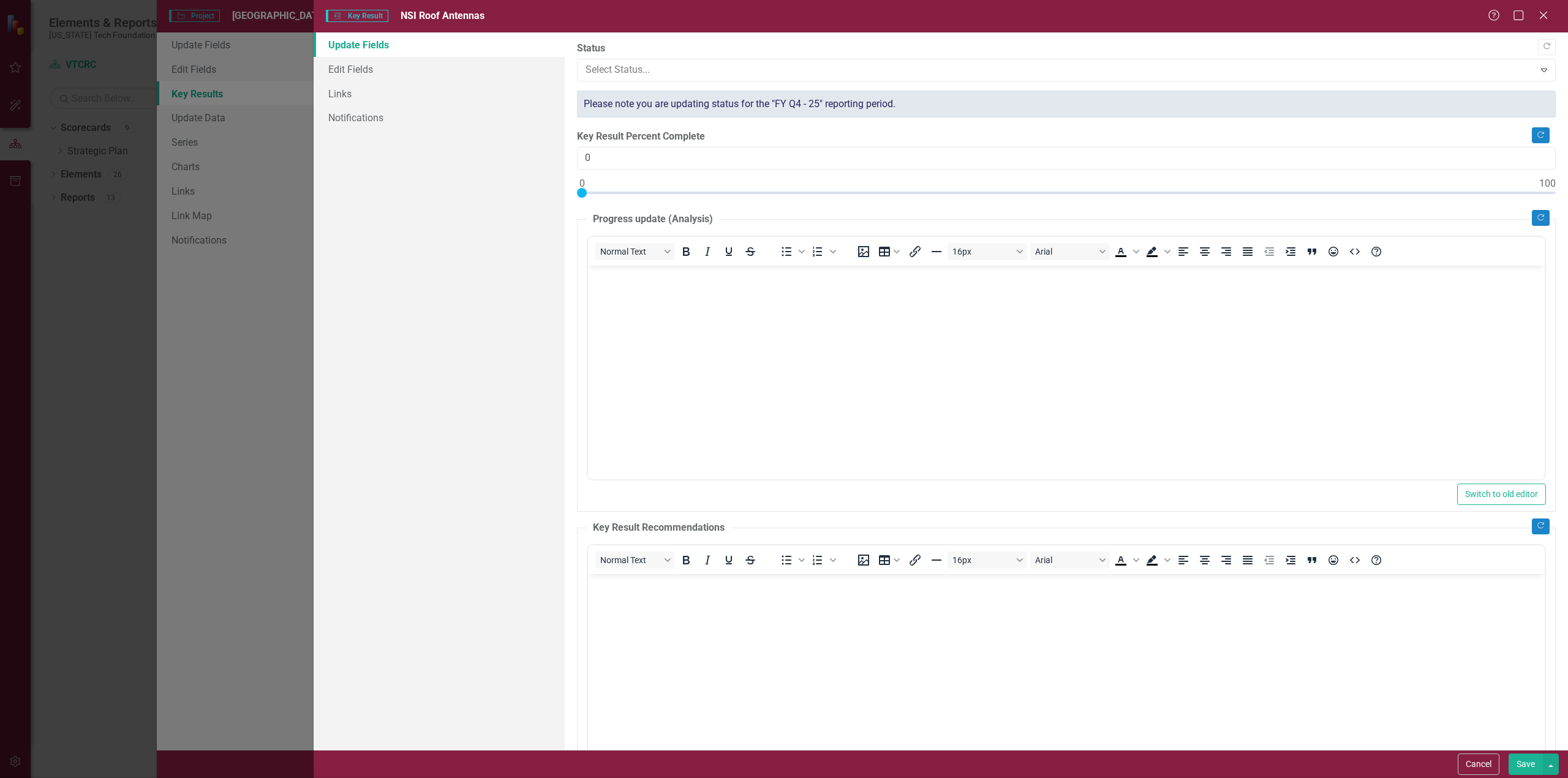
type input "10"
drag, startPoint x: 580, startPoint y: 192, endPoint x: 677, endPoint y: 200, distance: 97.3
click at [677, 200] on div at bounding box center [1066, 195] width 979 height 16
click at [1527, 765] on button "Save" at bounding box center [1525, 764] width 34 height 22
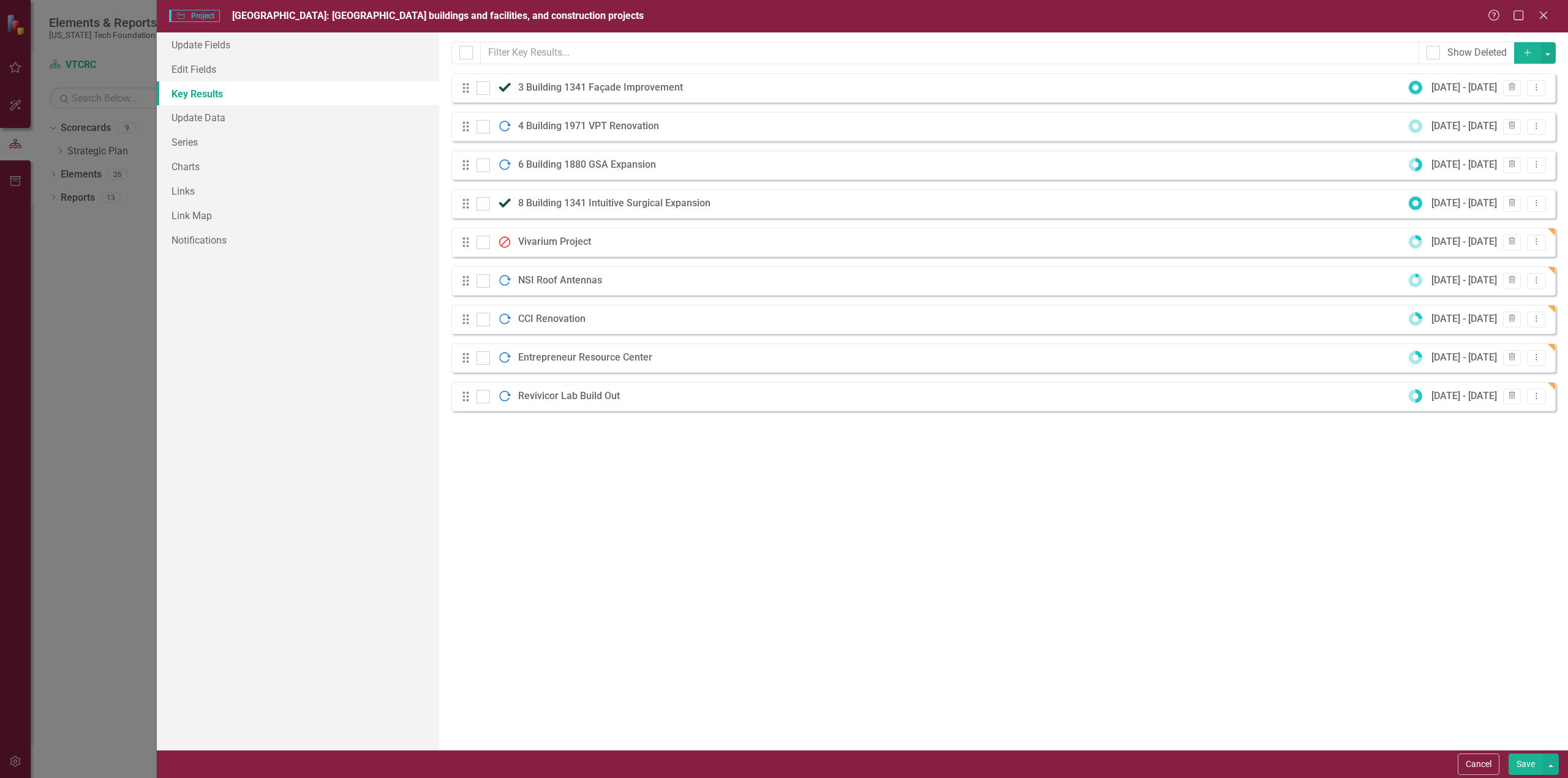
click at [1529, 54] on icon "Add" at bounding box center [1527, 52] width 11 height 9
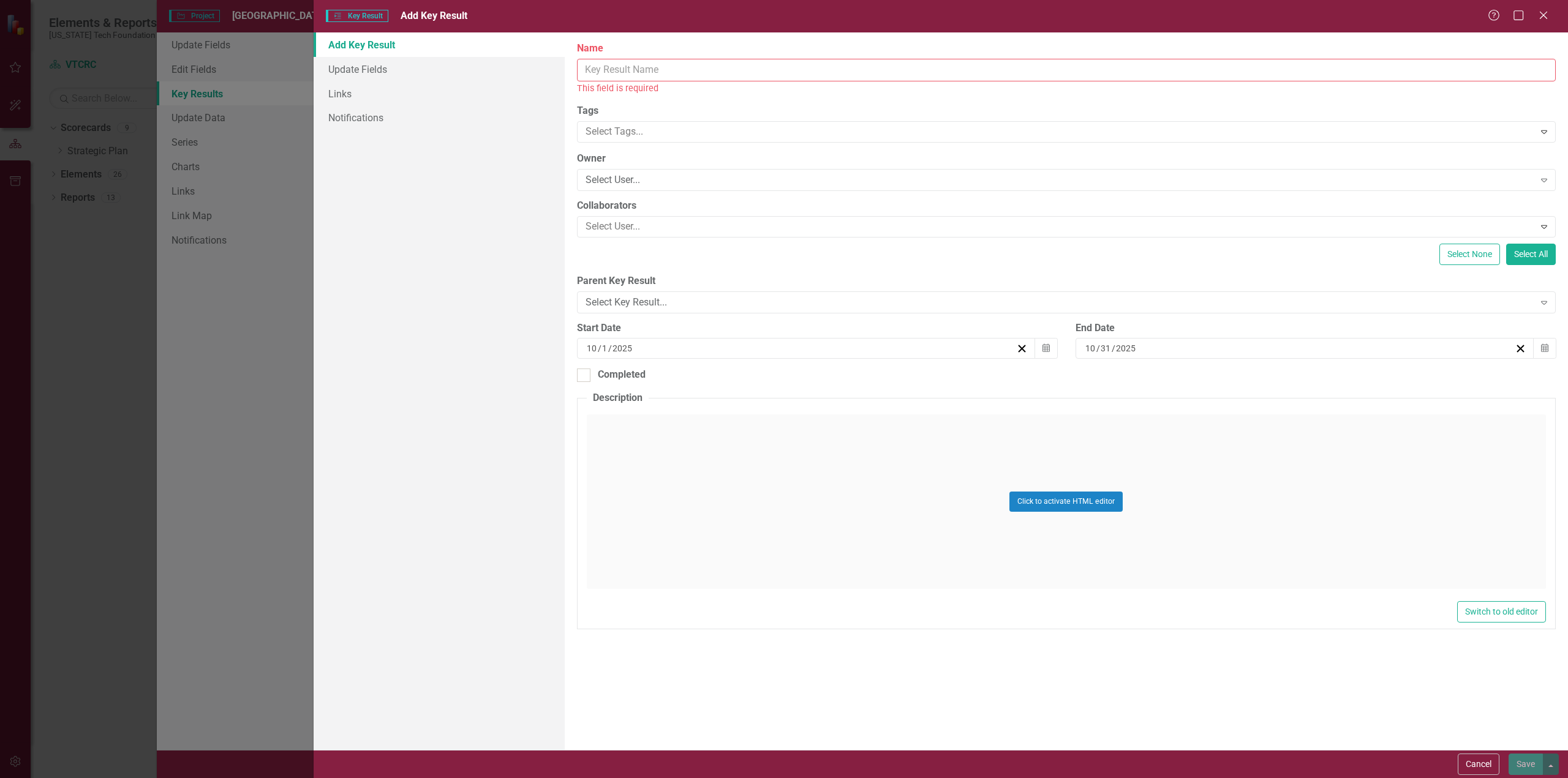
drag, startPoint x: 661, startPoint y: 71, endPoint x: 676, endPoint y: 69, distance: 15.1
click at [662, 71] on input "Name" at bounding box center [1066, 69] width 979 height 22
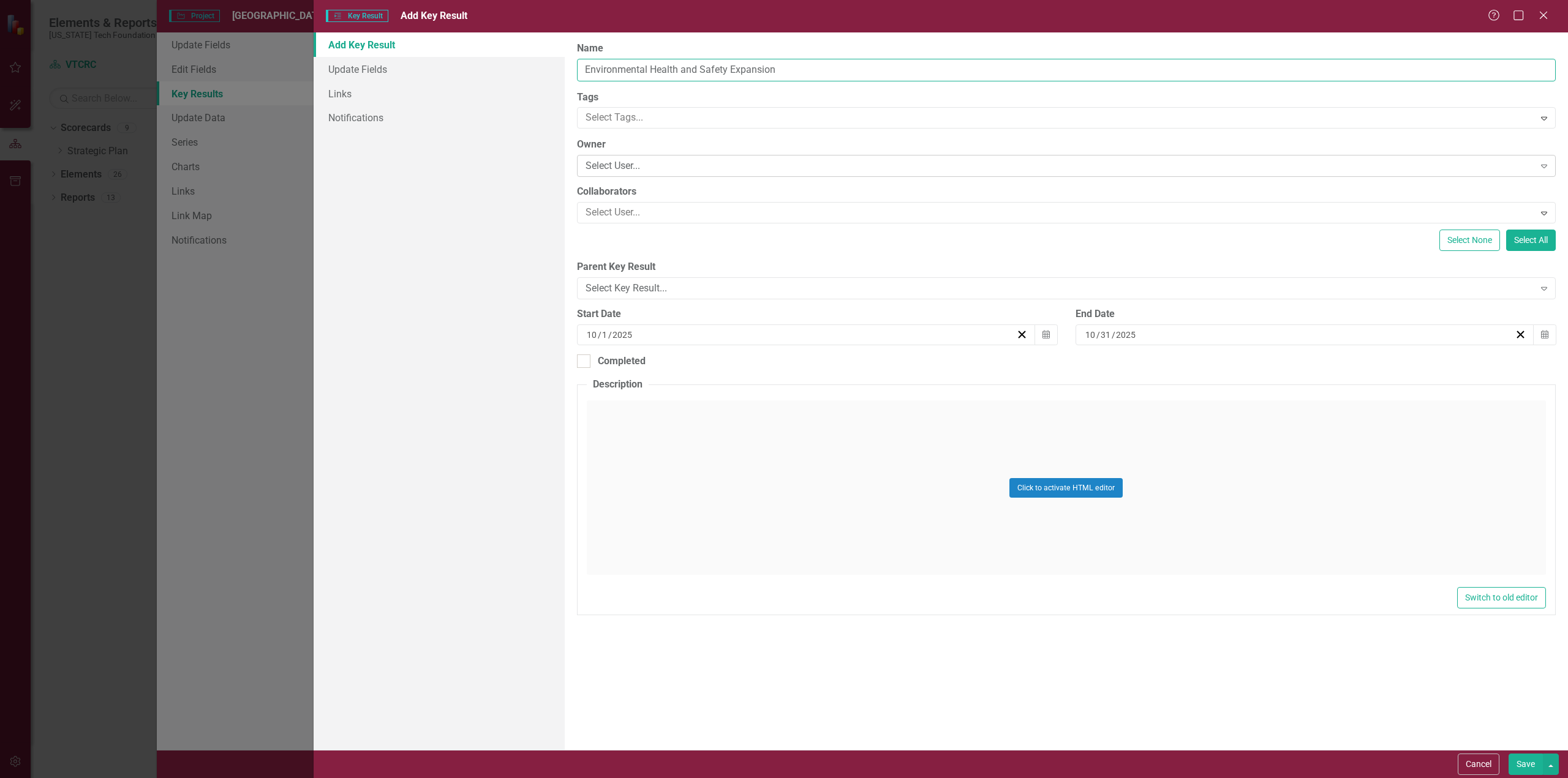
type input "Environmental Health and Safety Expansion"
click at [704, 165] on div "Select User..." at bounding box center [1060, 166] width 949 height 14
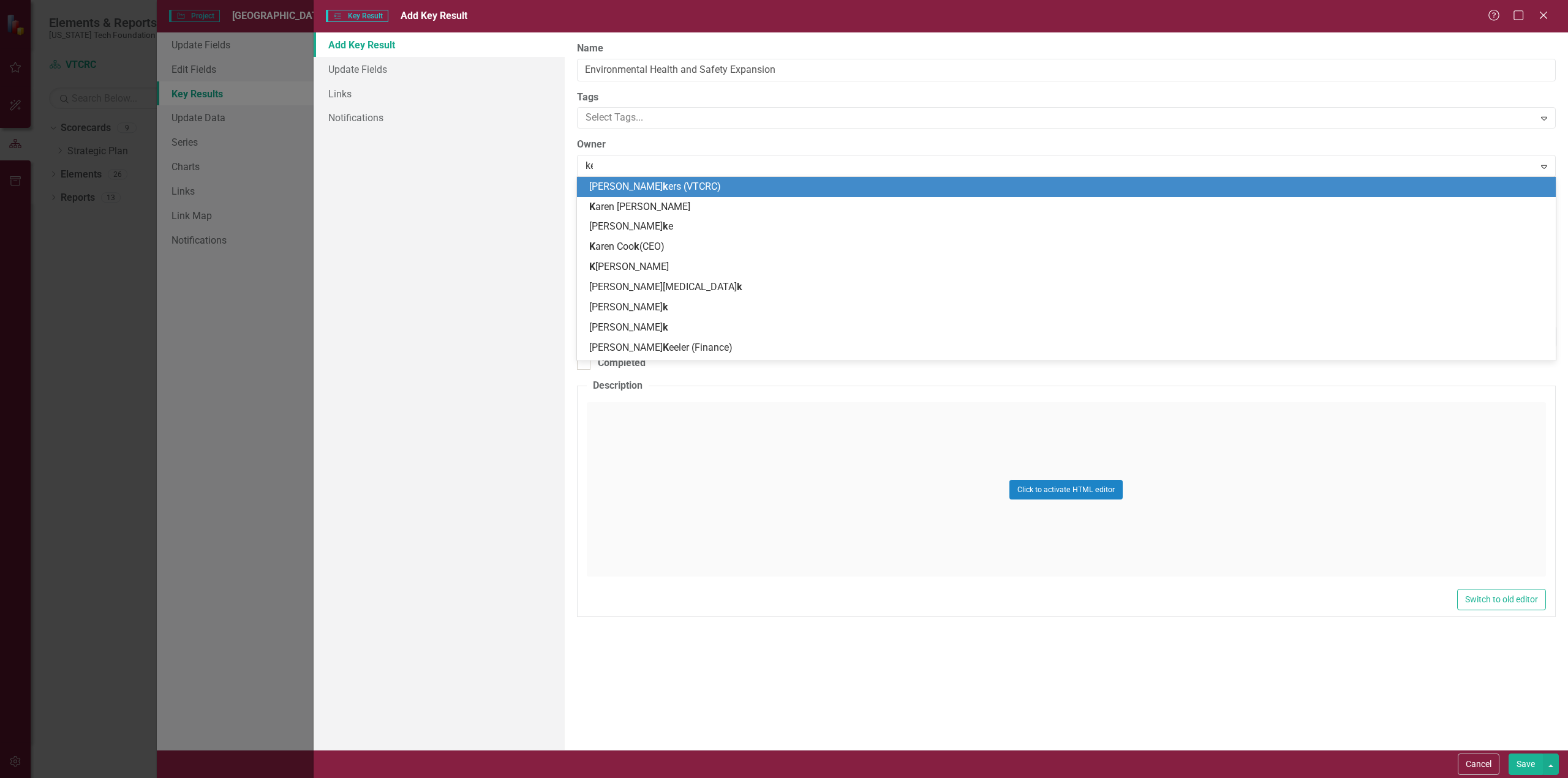
type input "ken"
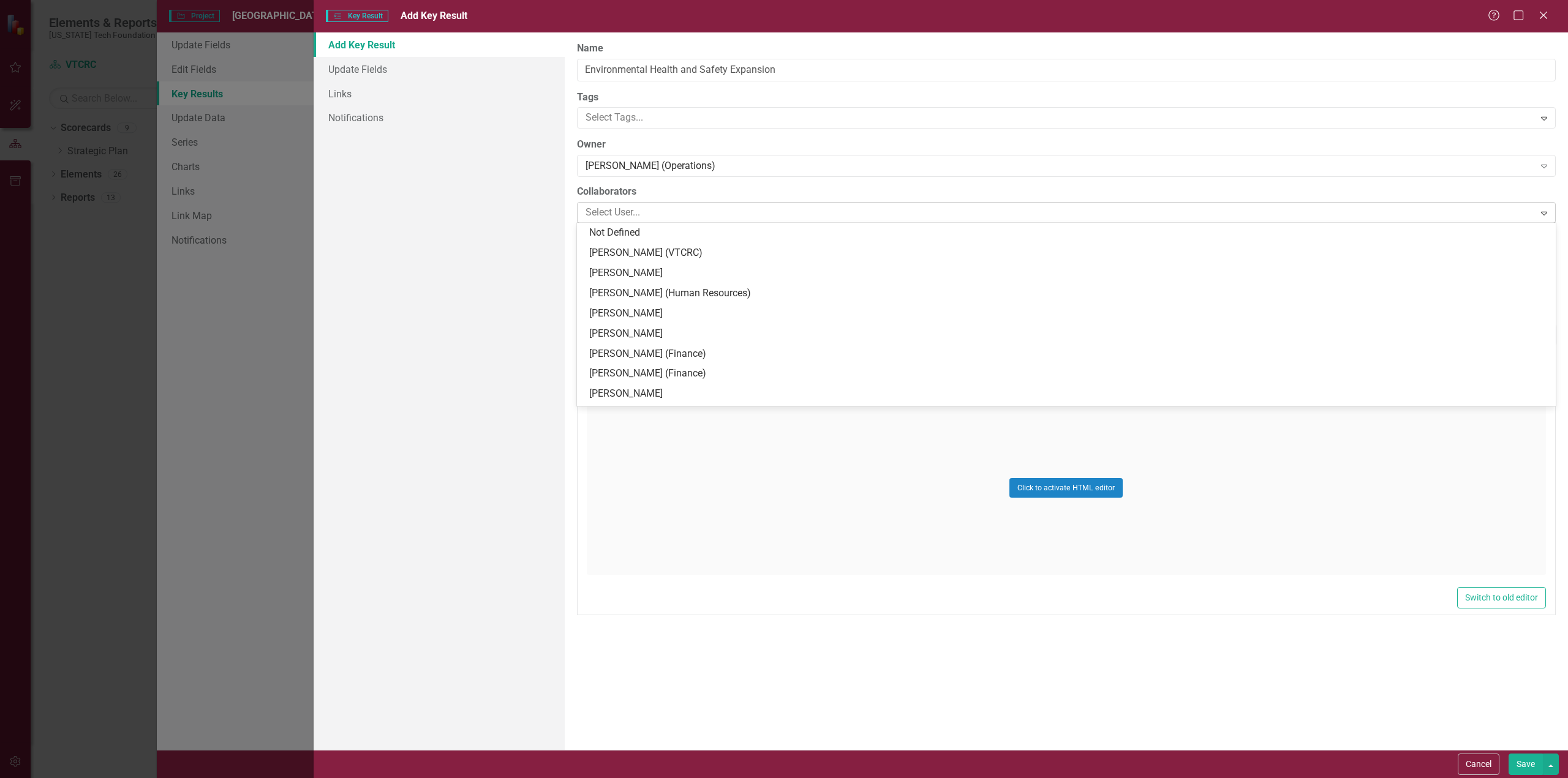
click at [683, 216] on div at bounding box center [1058, 212] width 954 height 17
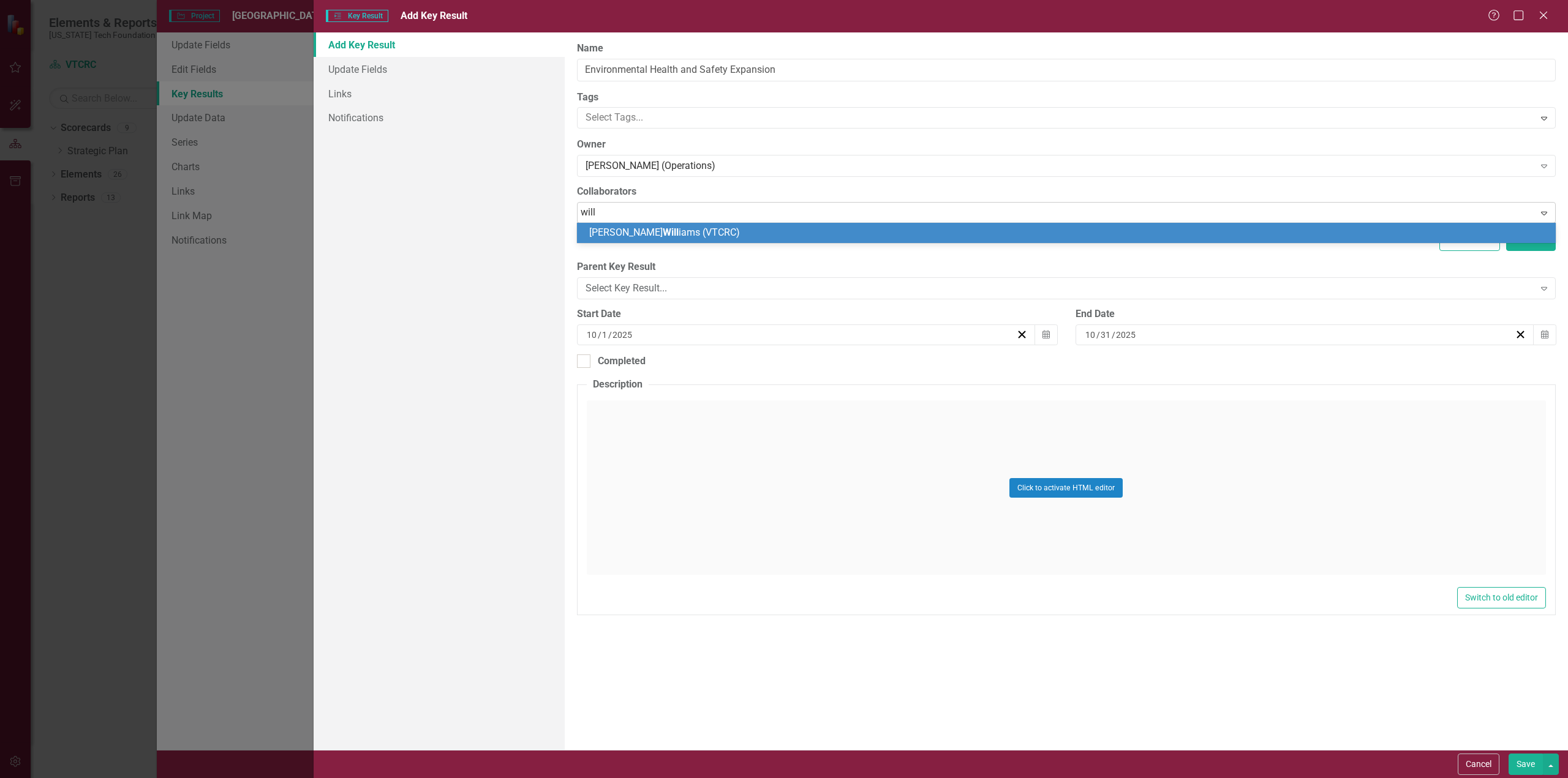
type input "willi"
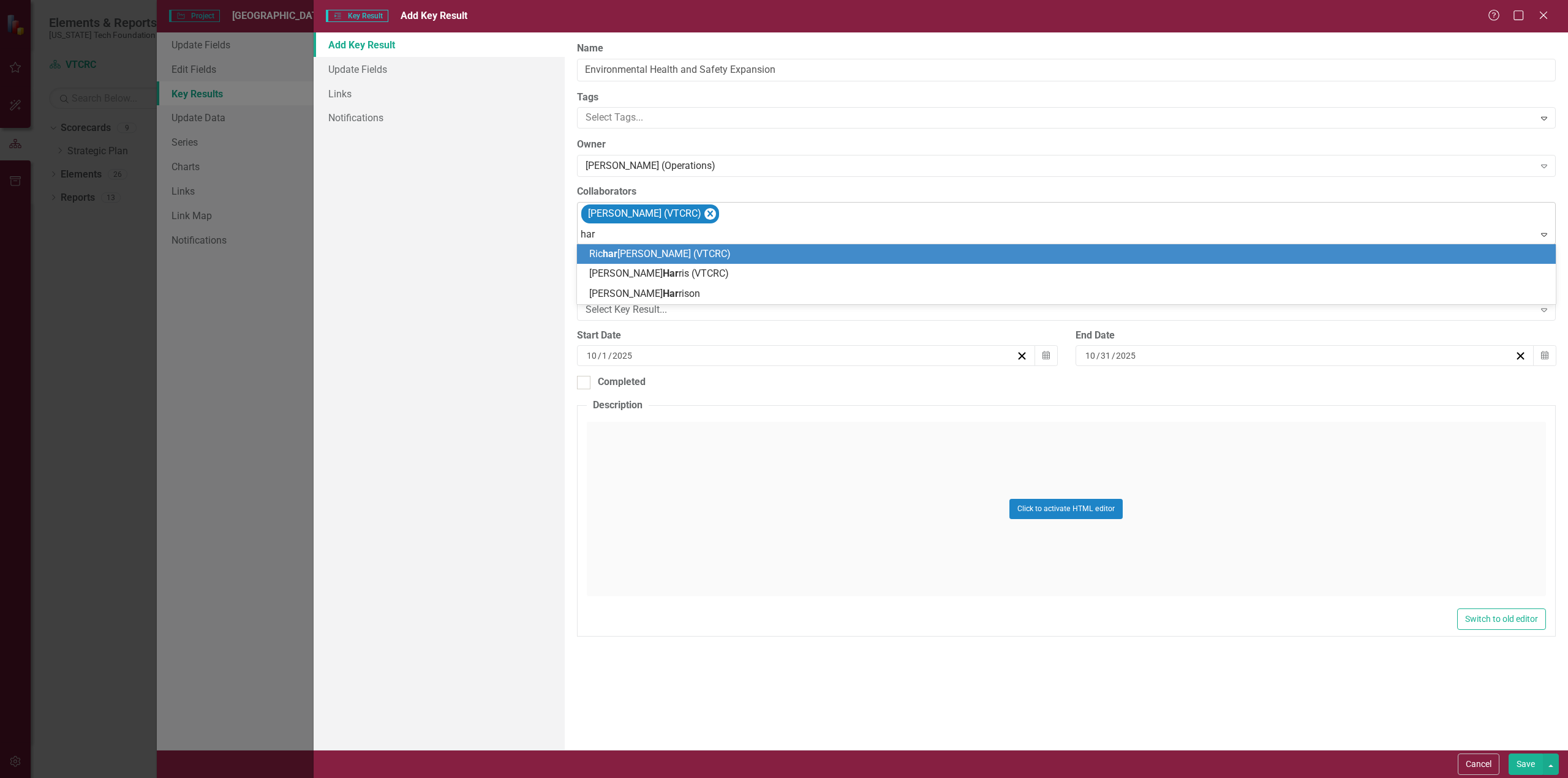
type input "harr"
type input "morr"
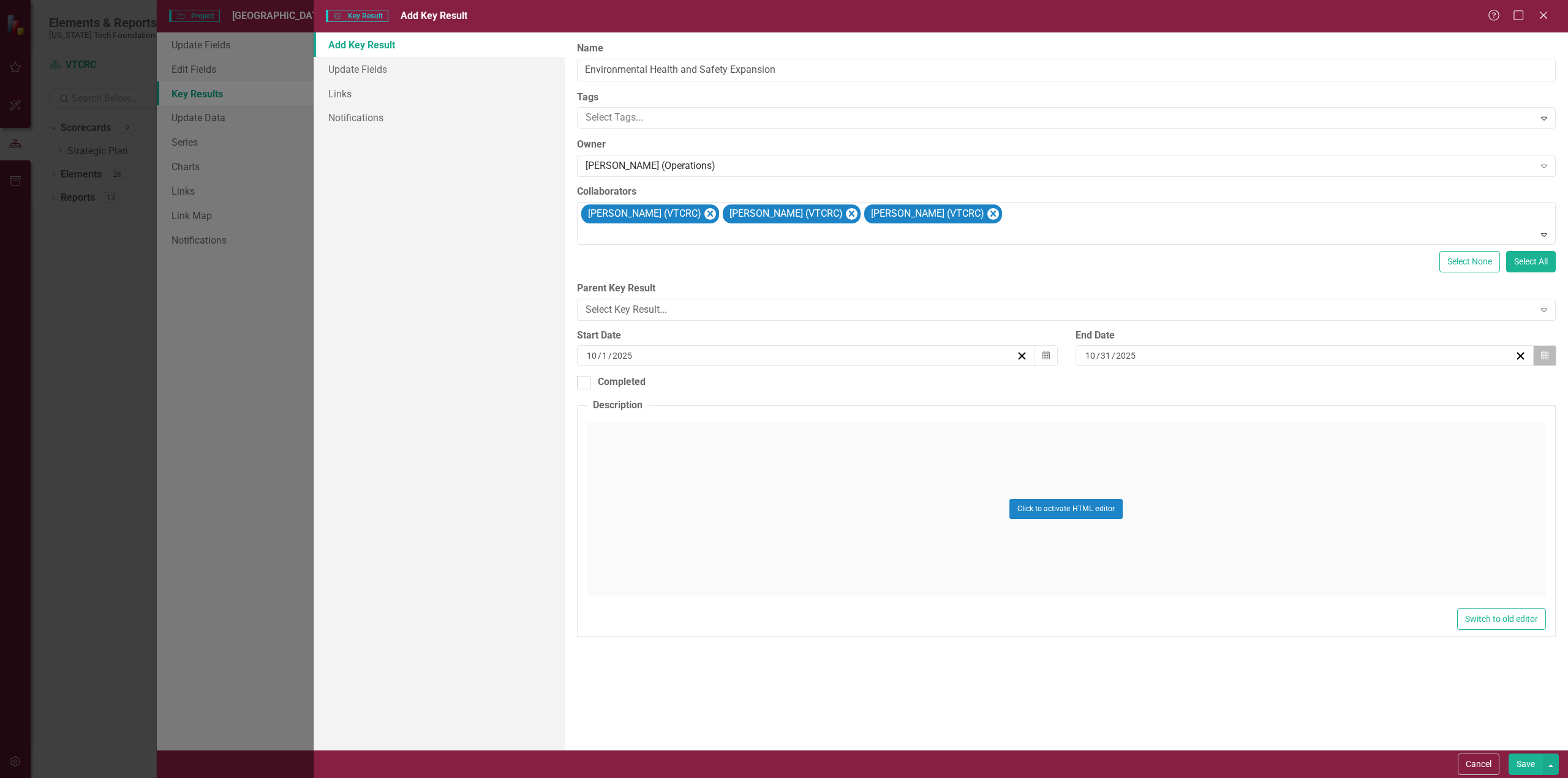
click at [1546, 352] on icon "Calendar" at bounding box center [1545, 356] width 8 height 9
click at [1290, 384] on button "»" at bounding box center [1277, 380] width 27 height 27
click at [1104, 384] on button "«" at bounding box center [1090, 380] width 27 height 27
click at [1249, 511] on abbr "30" at bounding box center [1244, 509] width 10 height 10
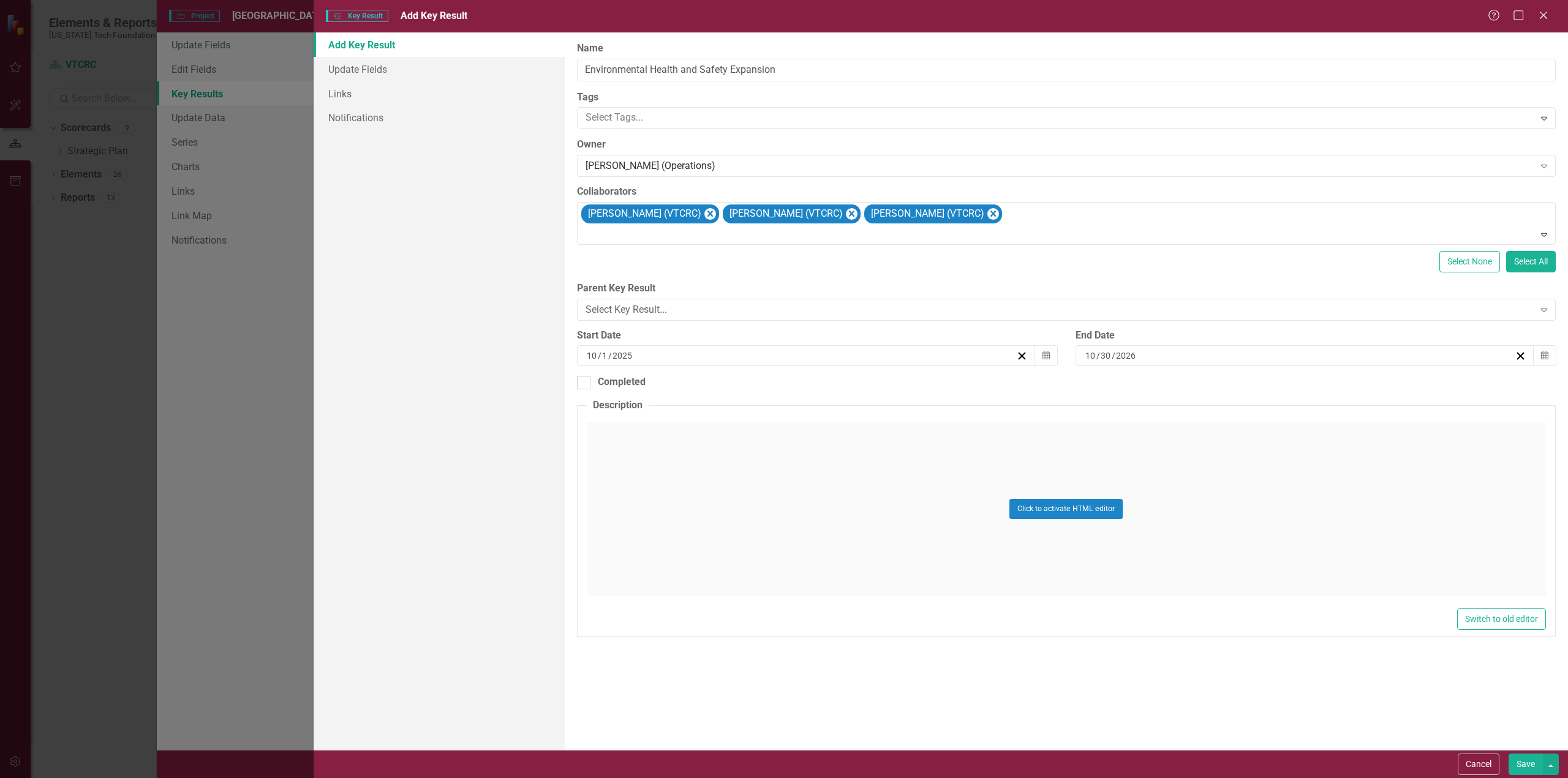
click at [1519, 765] on button "Save" at bounding box center [1525, 764] width 34 height 22
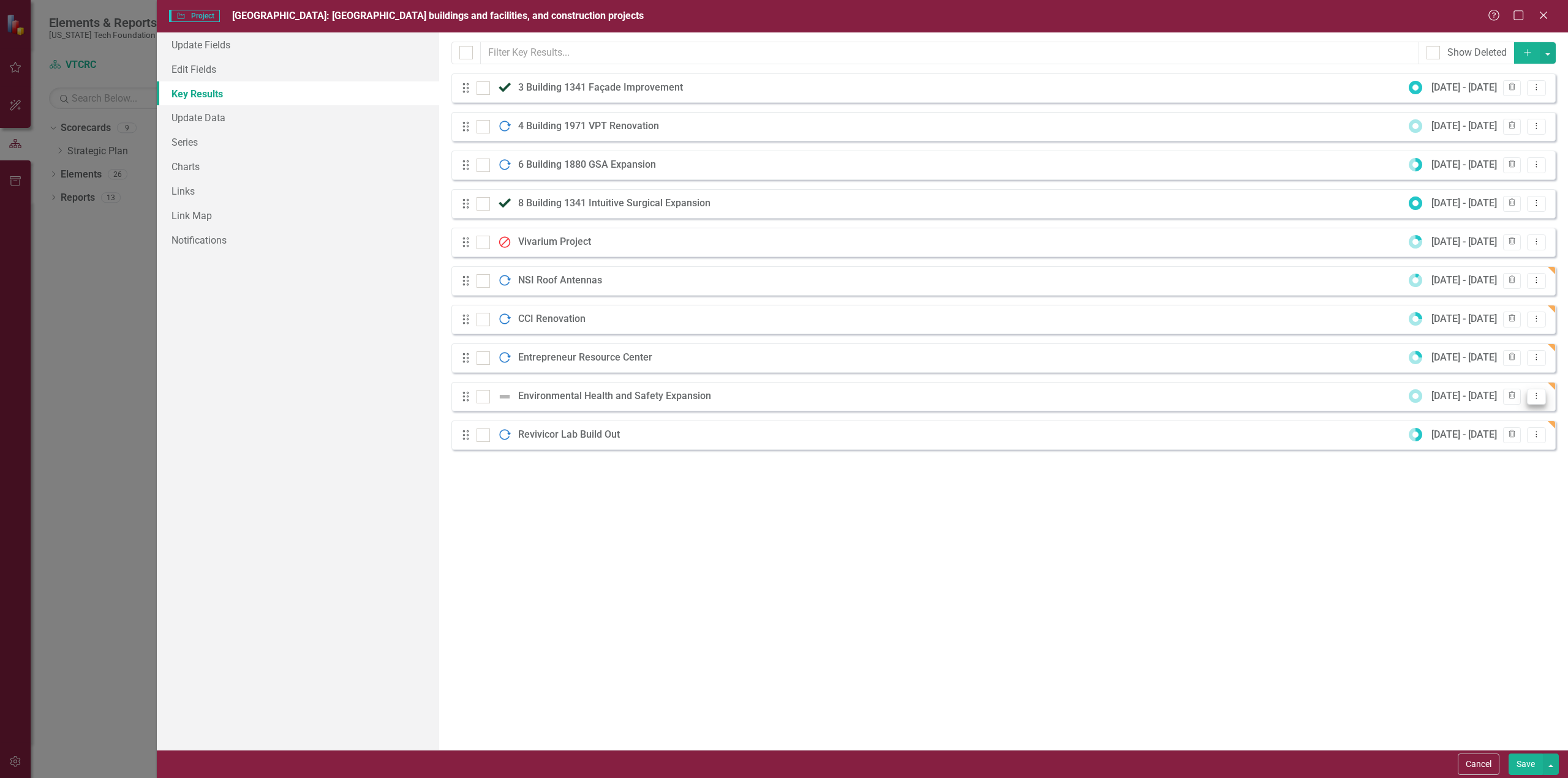
click at [1539, 398] on icon "Dropdown Menu" at bounding box center [1536, 396] width 11 height 8
click at [1482, 418] on link "Edit Edit Key Result" at bounding box center [1486, 416] width 118 height 22
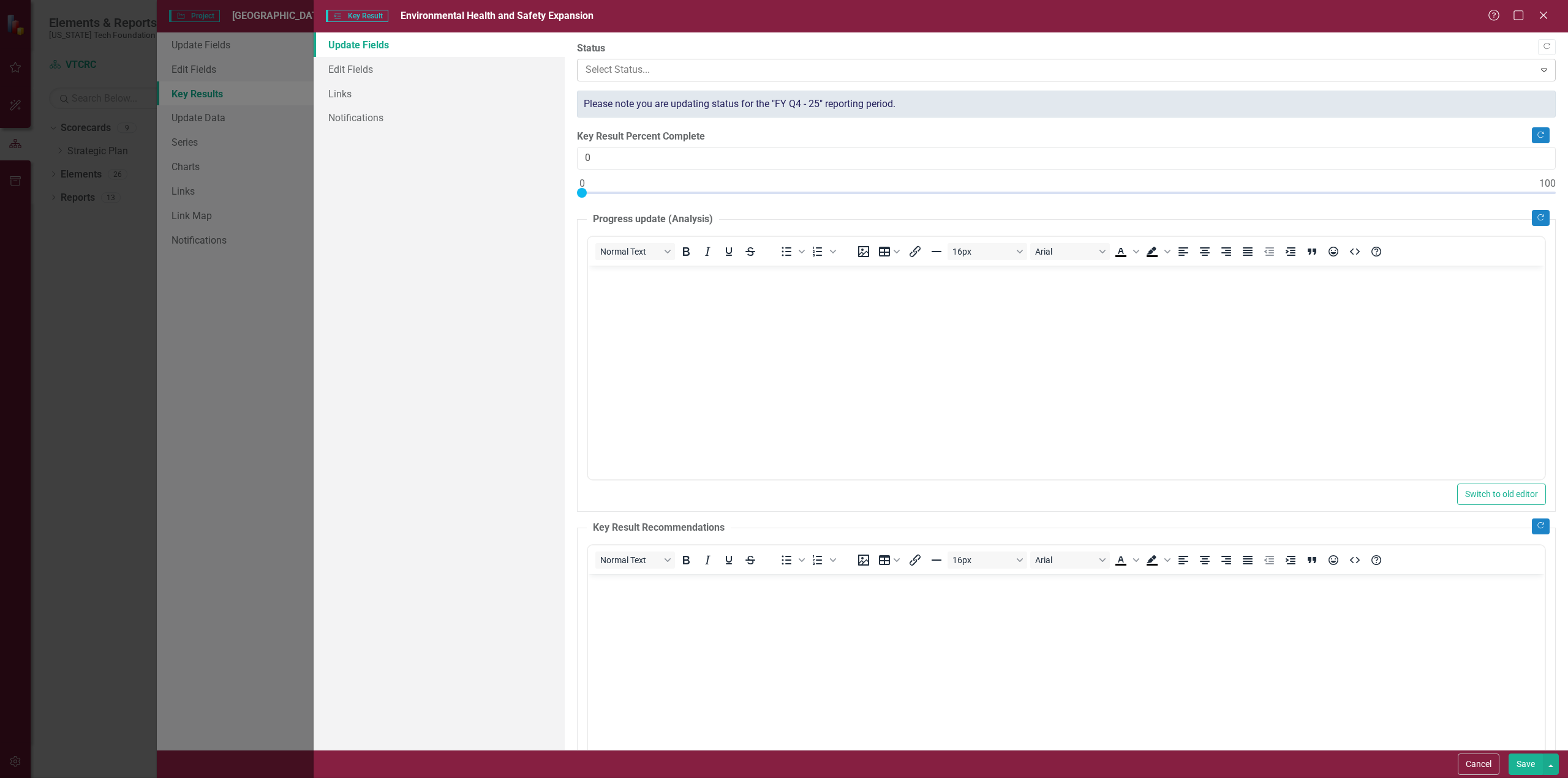
click at [664, 69] on div at bounding box center [1056, 69] width 941 height 17
type input "20"
drag, startPoint x: 582, startPoint y: 191, endPoint x: 774, endPoint y: 217, distance: 193.8
click at [774, 217] on div "Copy Forward Status In Progress Expand Please note you are updating status for …" at bounding box center [1066, 431] width 979 height 779
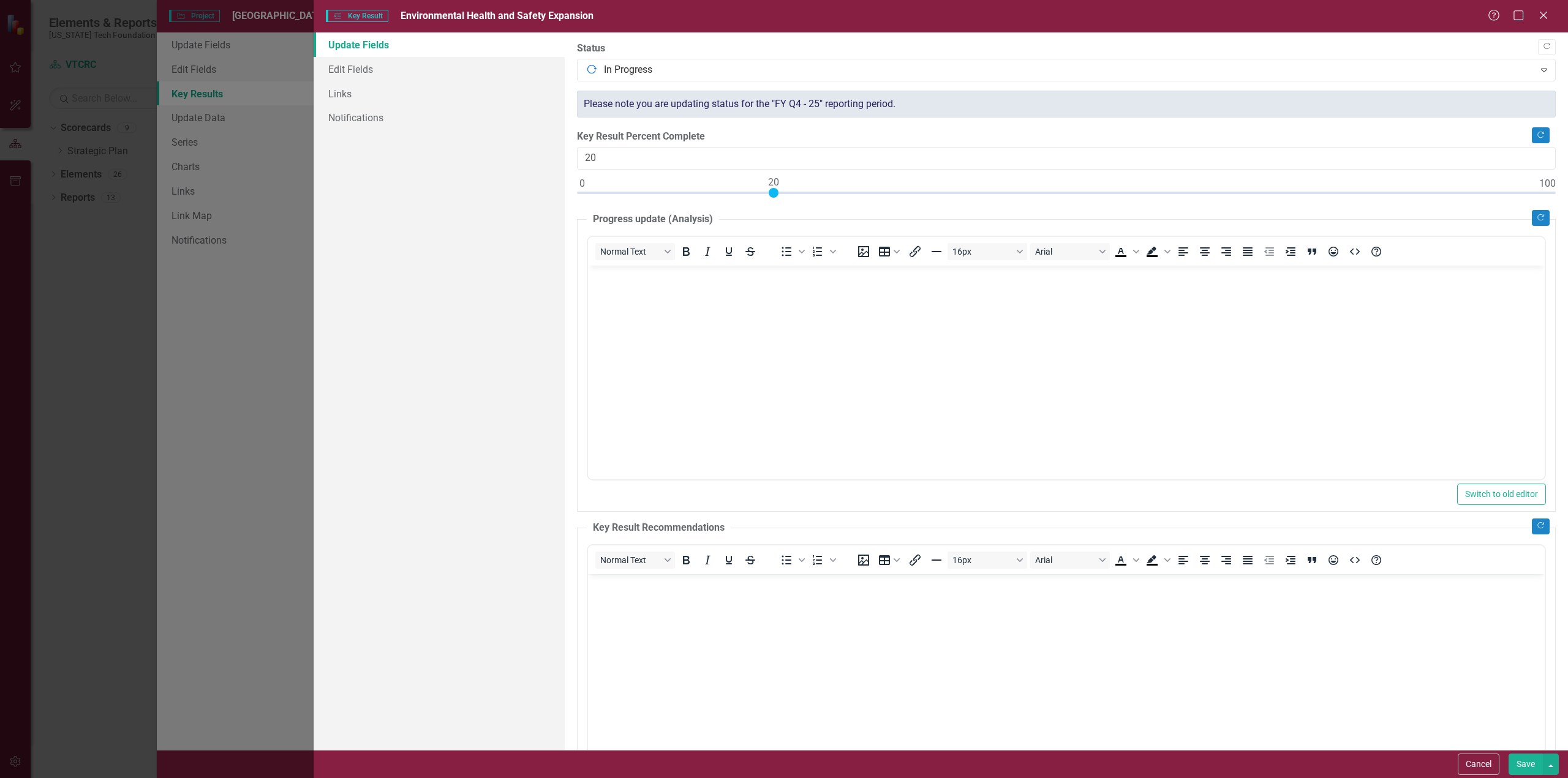
scroll to position [209, 0]
click at [1526, 765] on button "Save" at bounding box center [1525, 764] width 34 height 22
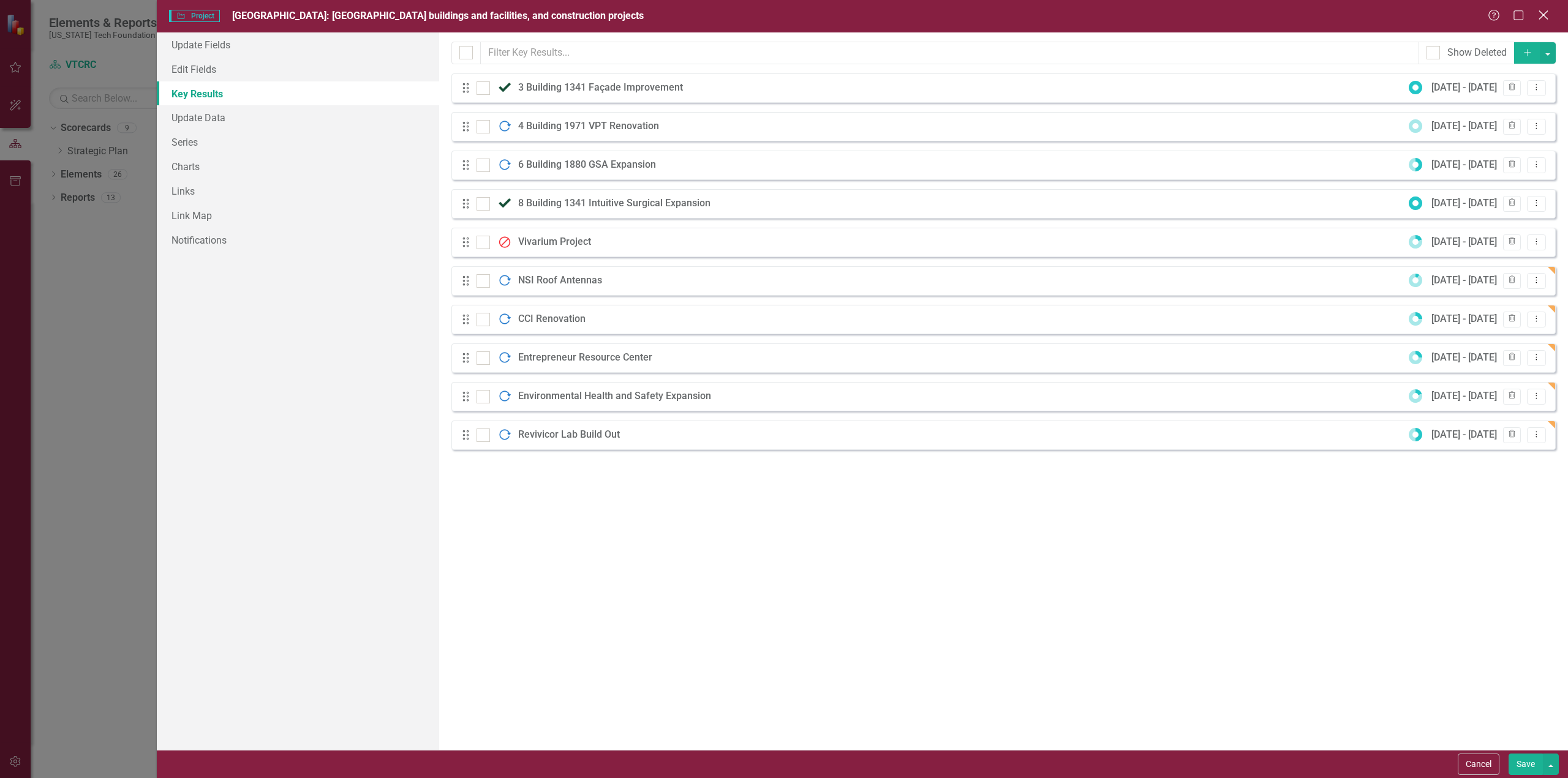
click at [1538, 9] on div "Close" at bounding box center [1544, 16] width 16 height 17
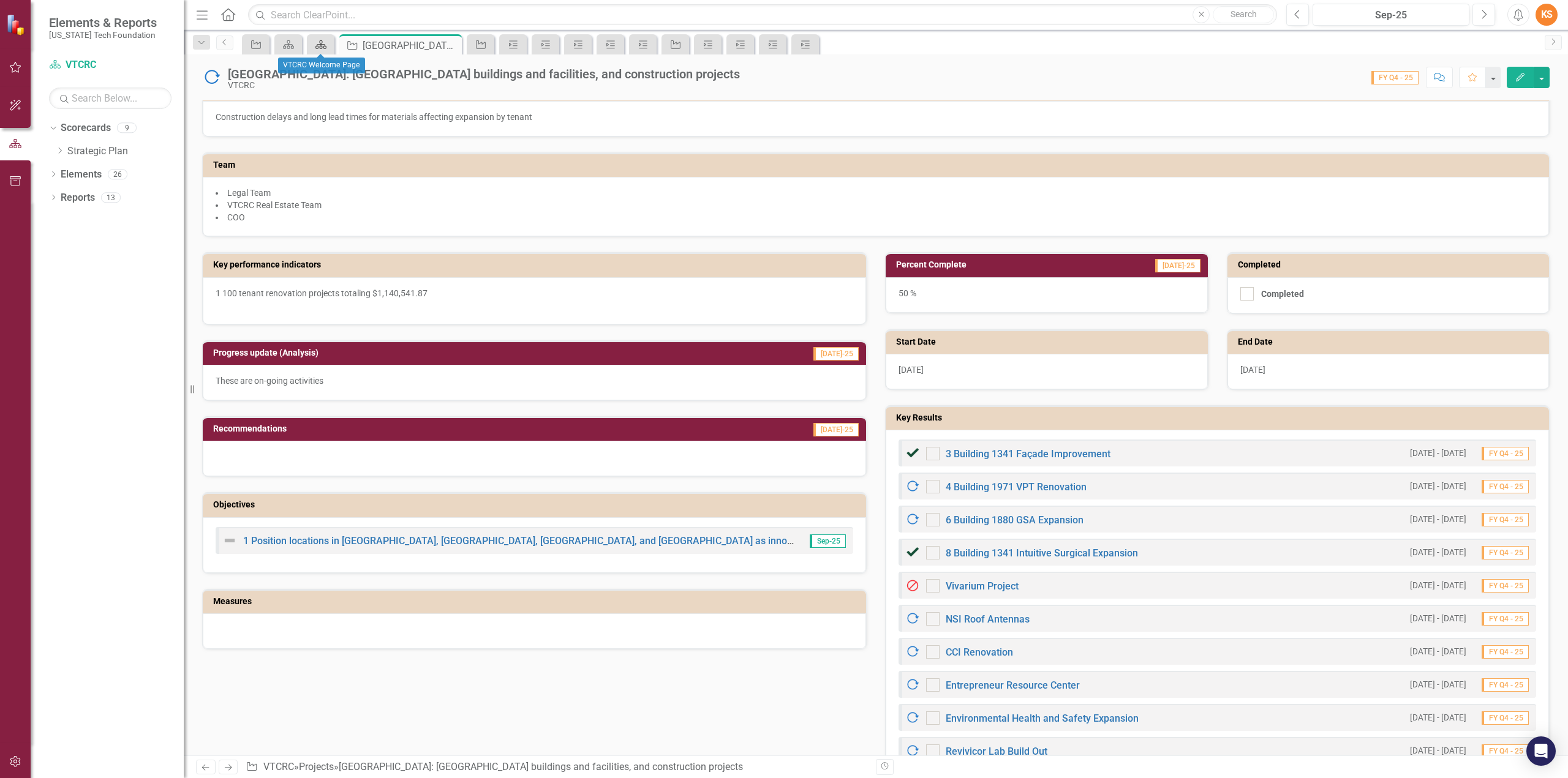
click at [321, 42] on icon "Scorecard" at bounding box center [321, 45] width 13 height 10
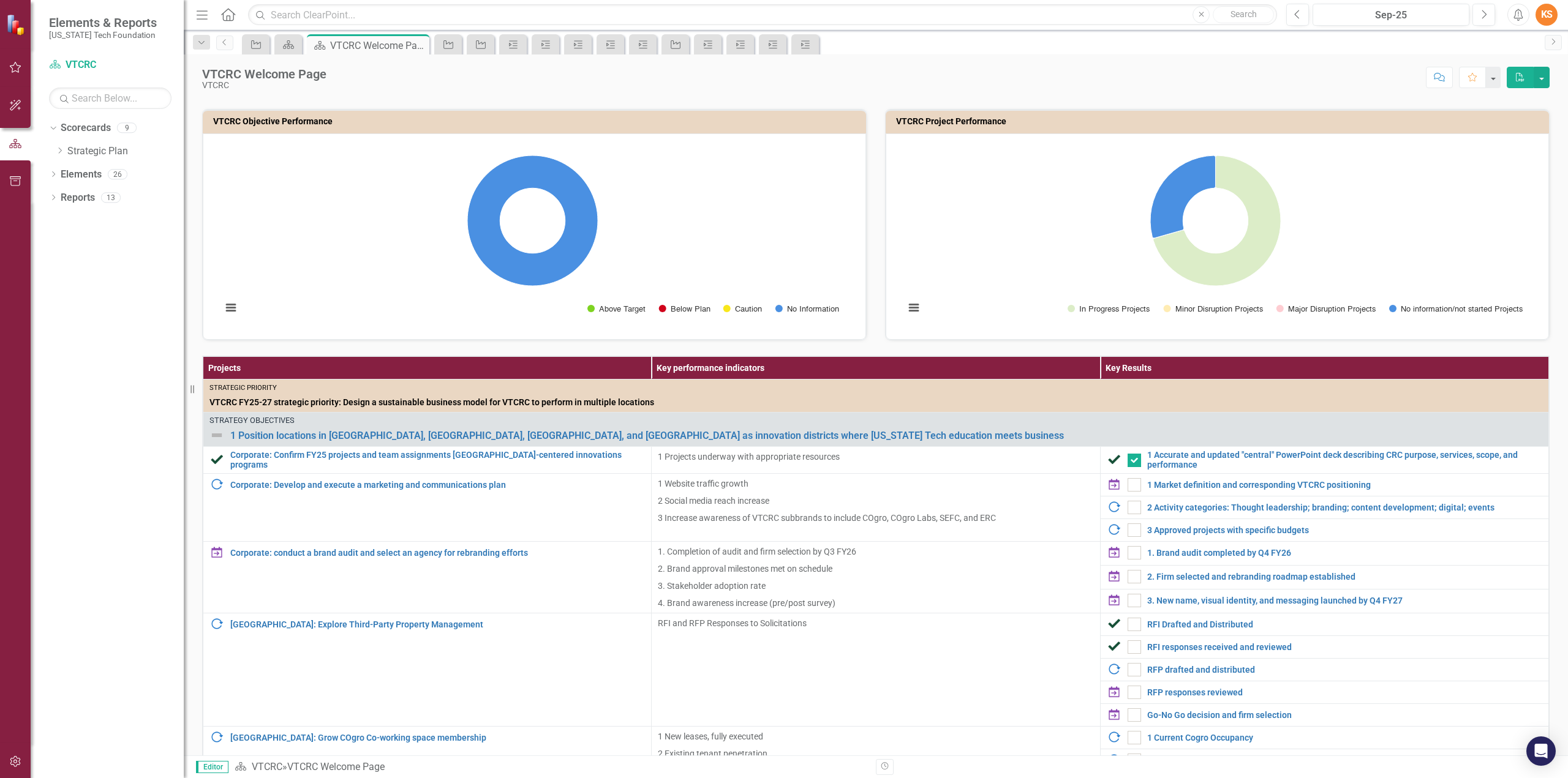
checkbox input "false"
checkbox input "true"
checkbox input "false"
checkbox input "true"
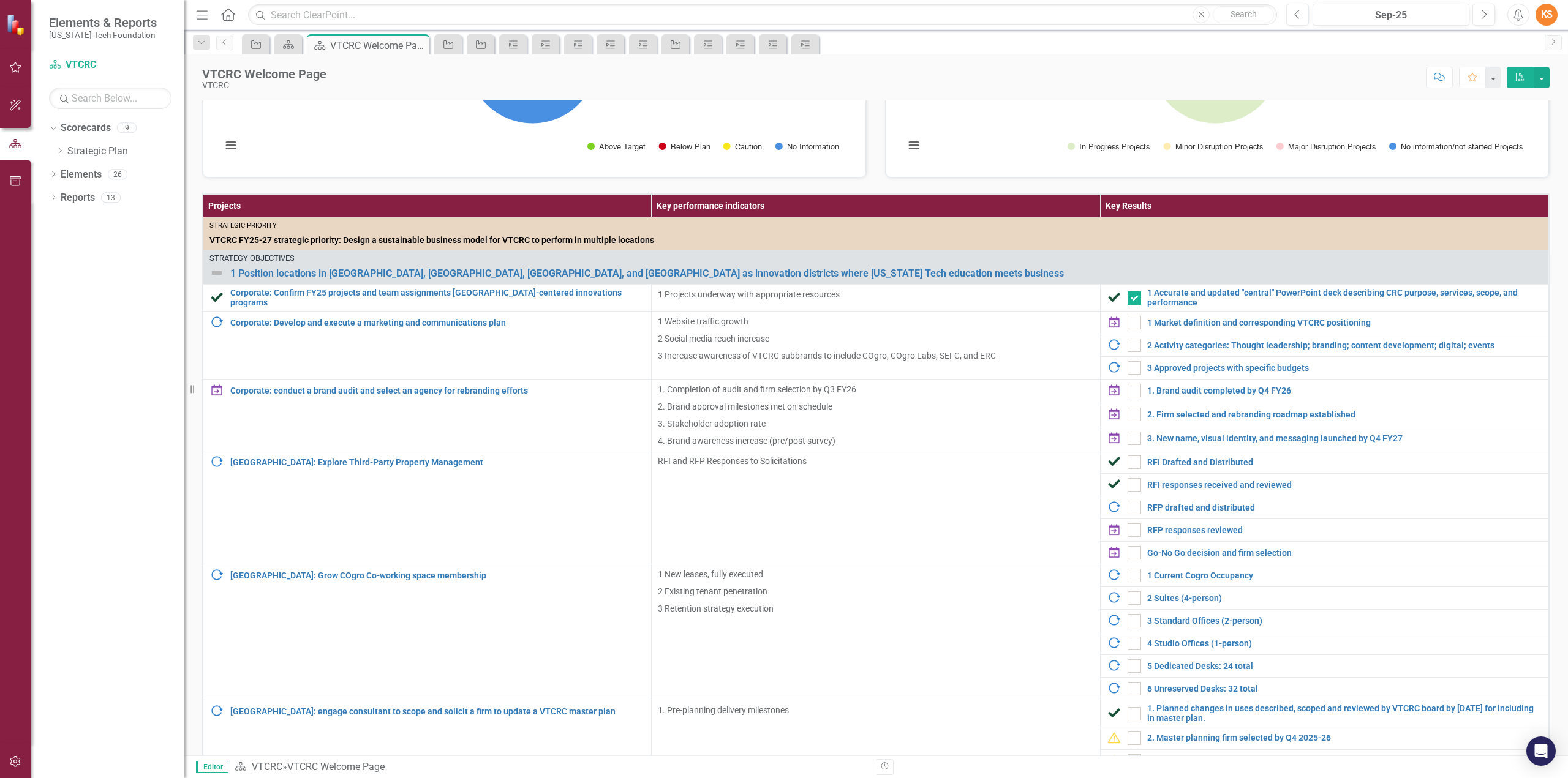
scroll to position [267, 0]
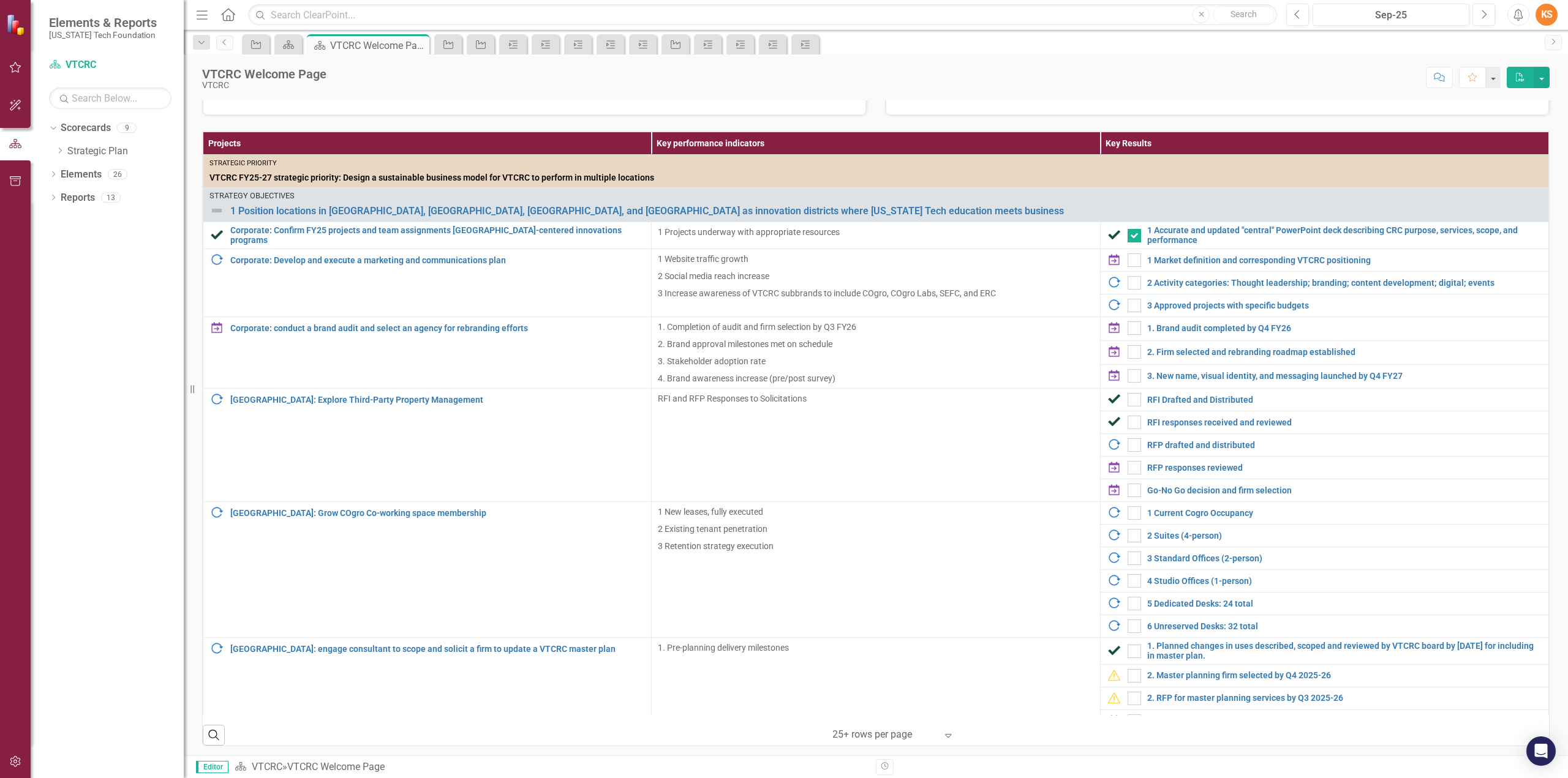
click at [943, 734] on icon "Expand" at bounding box center [948, 735] width 13 height 10
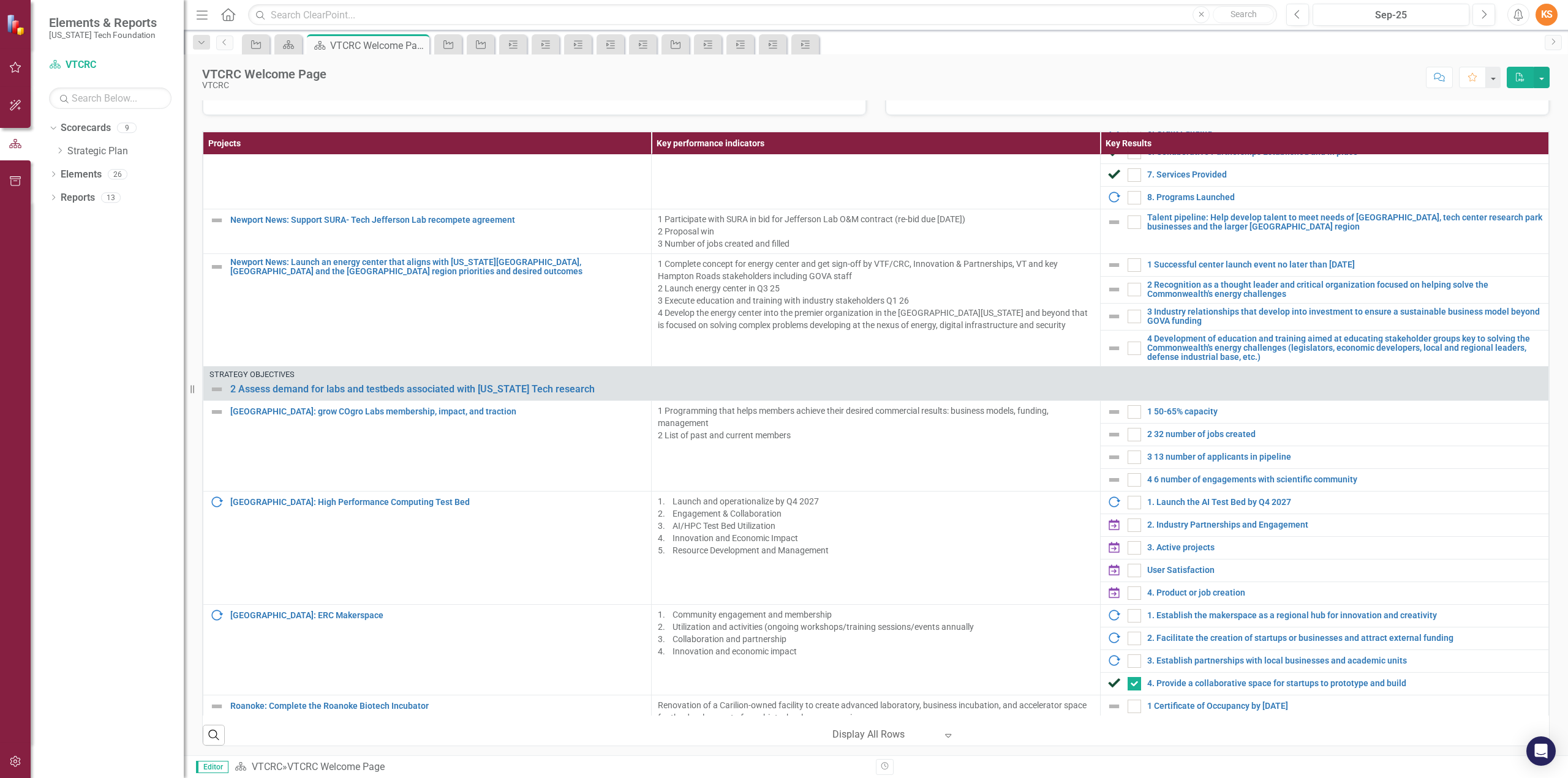
scroll to position [1054, 0]
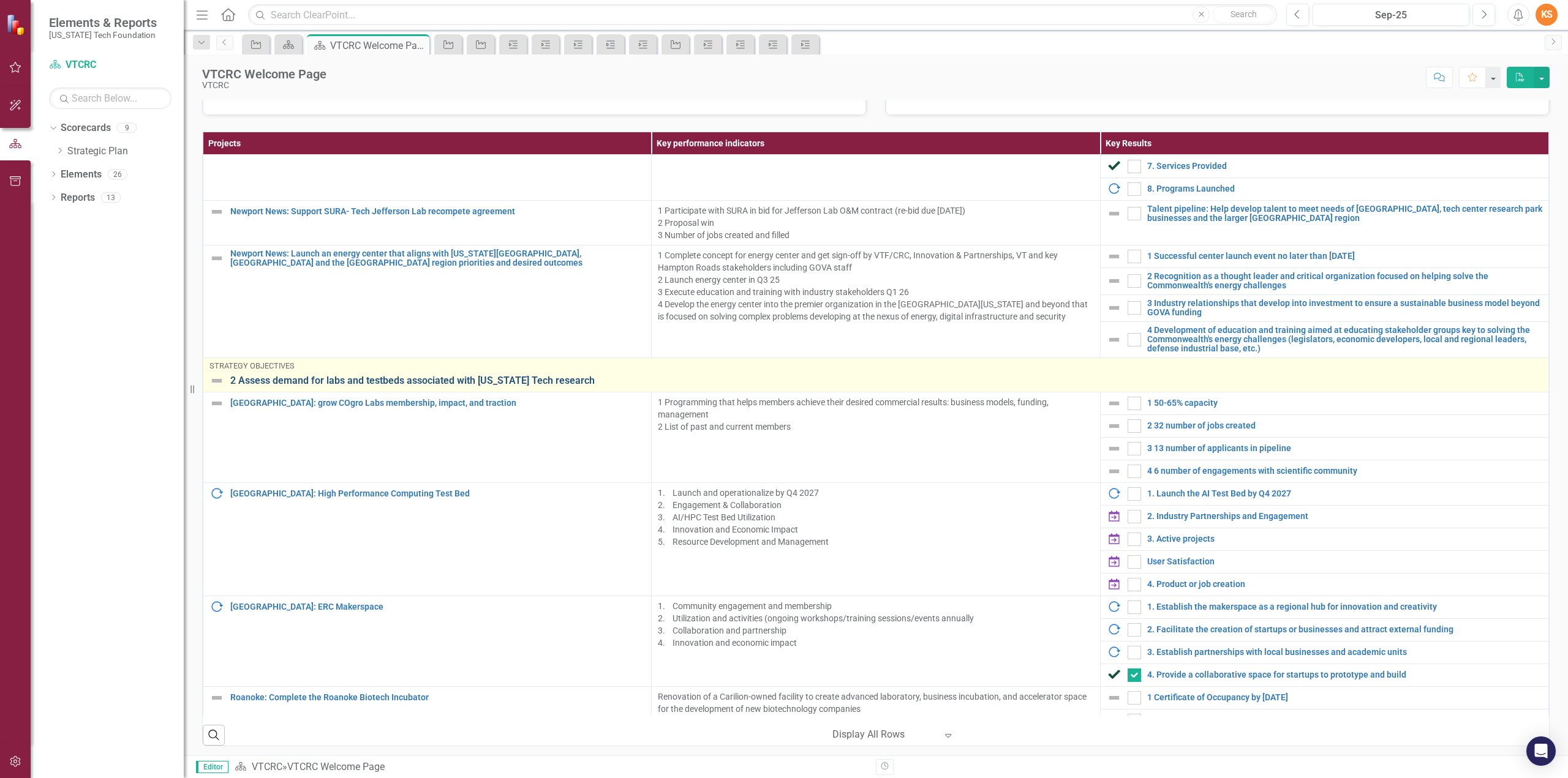
click at [338, 375] on link "2 Assess demand for labs and testbeds associated with [US_STATE] Tech research" at bounding box center [887, 380] width 1312 height 11
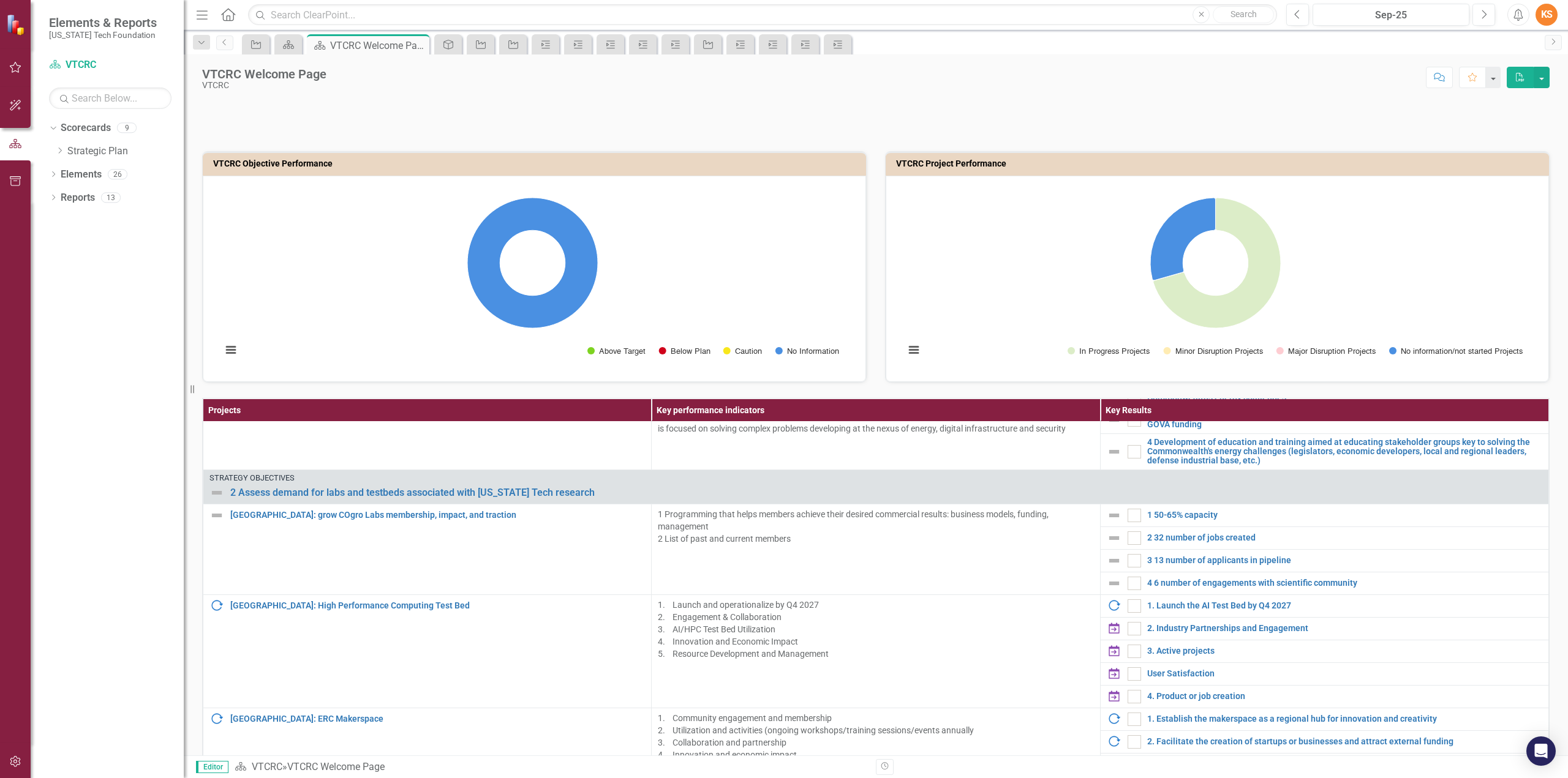
scroll to position [1225, 0]
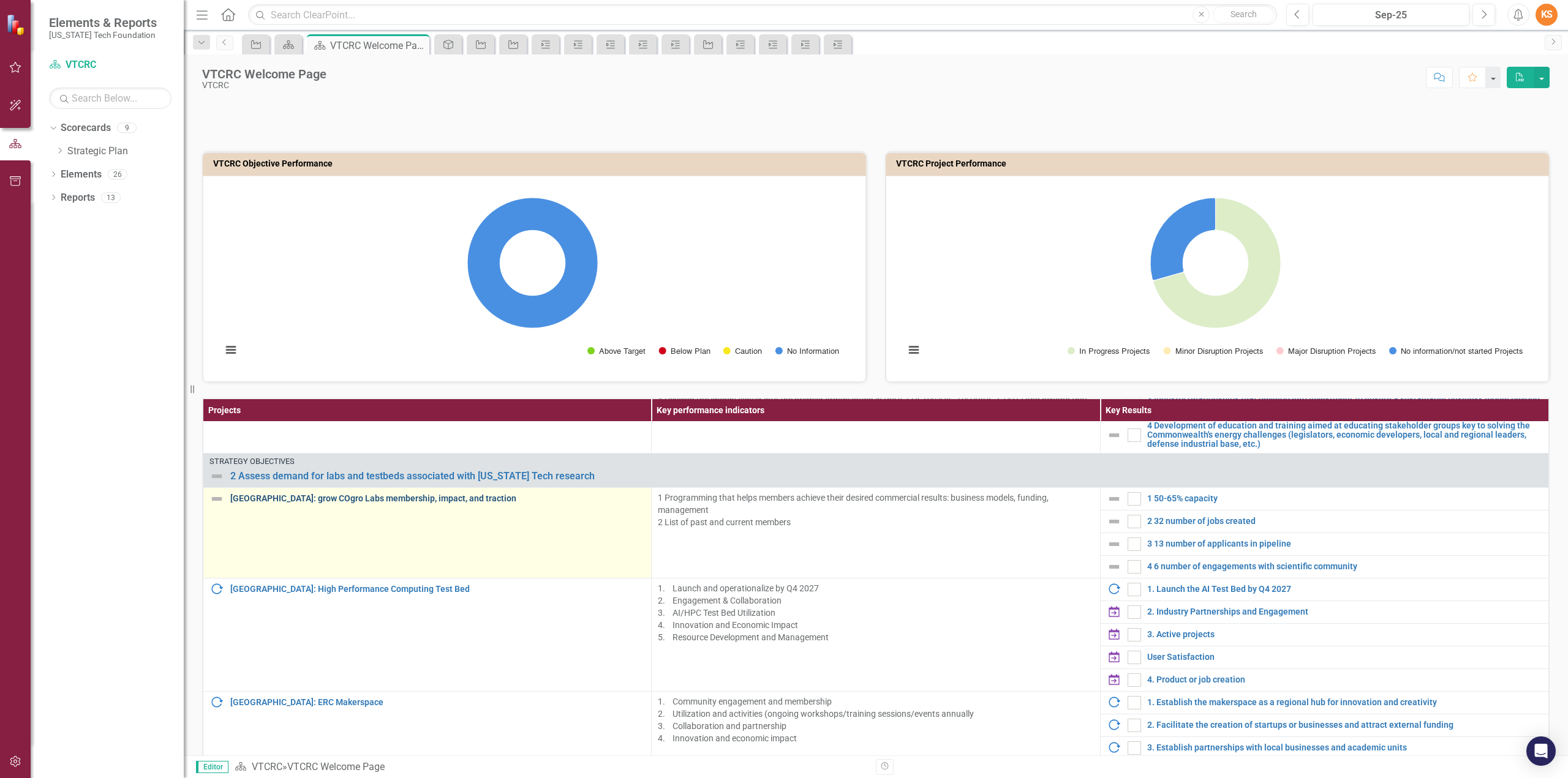
click at [347, 496] on link "[GEOGRAPHIC_DATA]: grow COgro Labs membership, impact, and traction" at bounding box center [438, 498] width 414 height 9
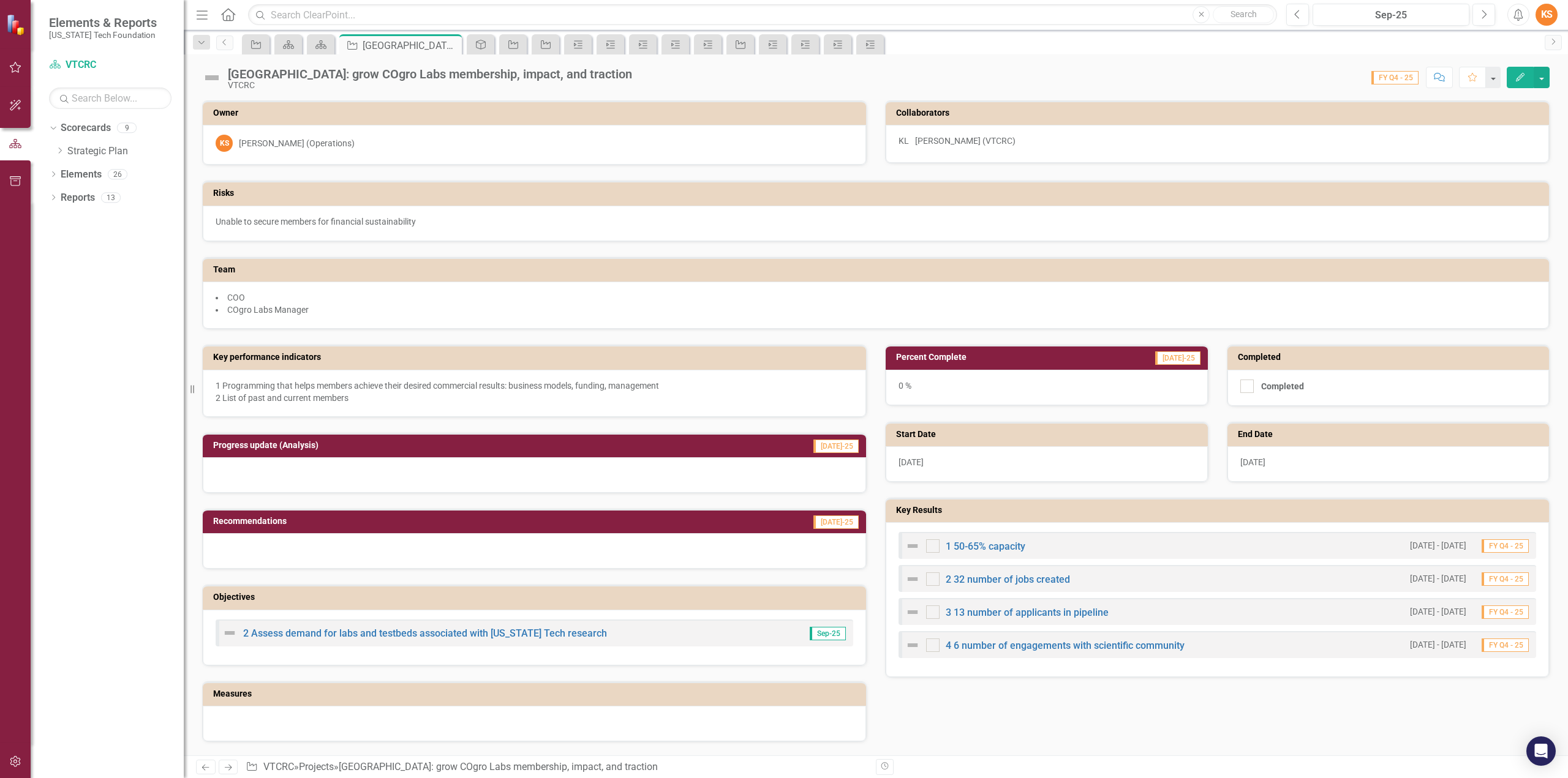
click at [1521, 74] on icon "button" at bounding box center [1520, 77] width 9 height 9
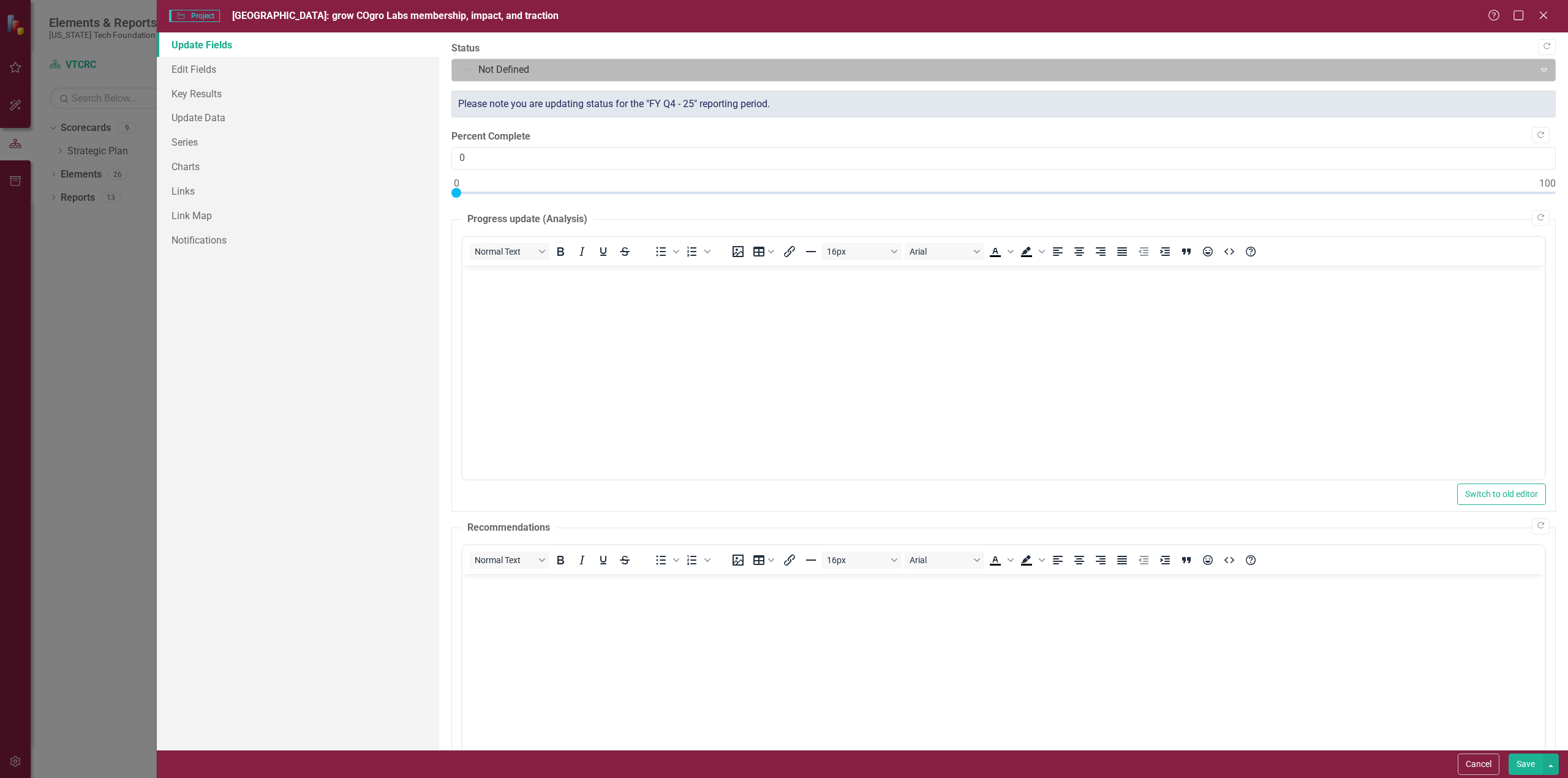
click at [658, 70] on div at bounding box center [993, 69] width 1067 height 17
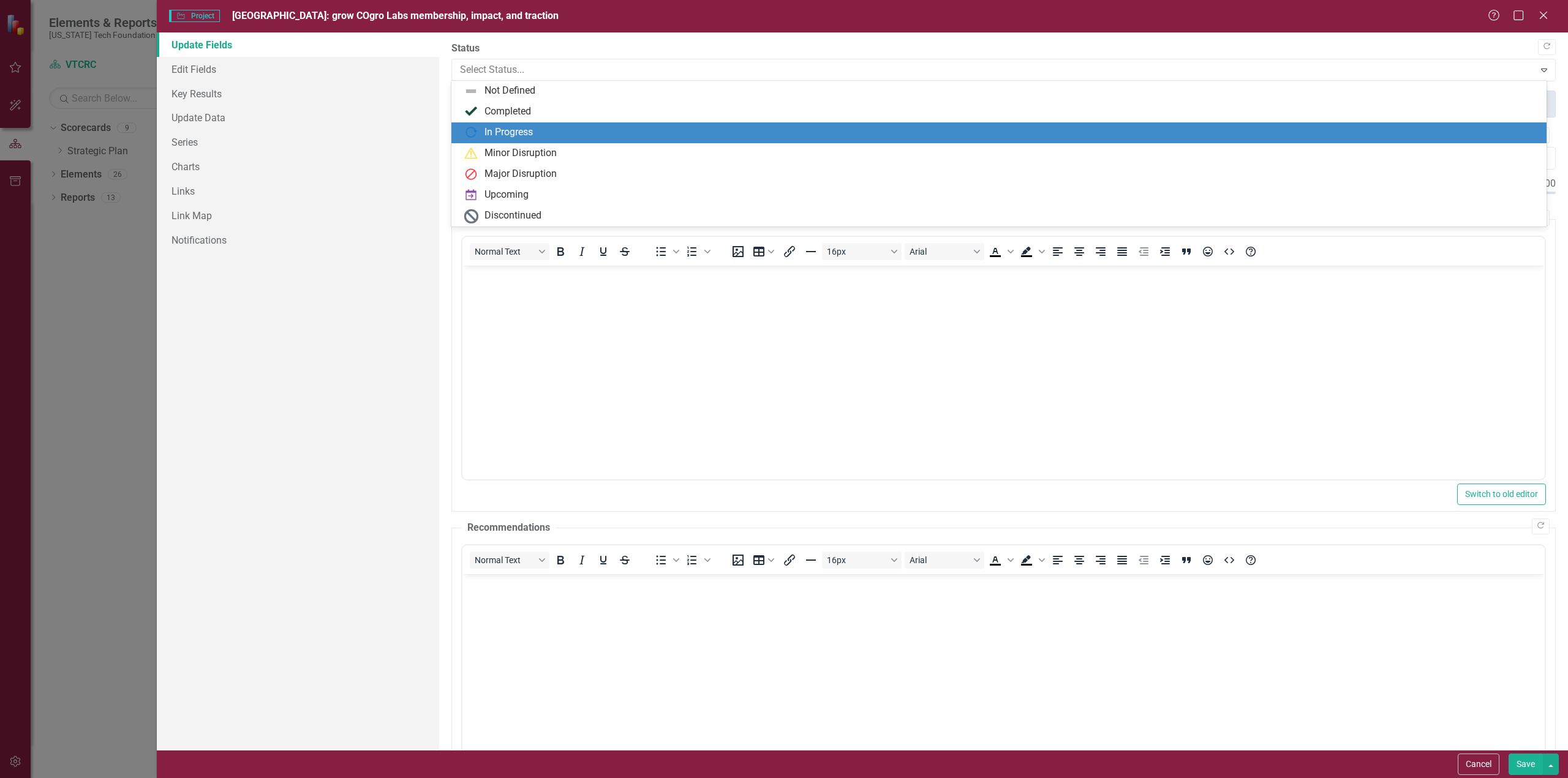
click at [513, 130] on div "In Progress" at bounding box center [508, 132] width 48 height 14
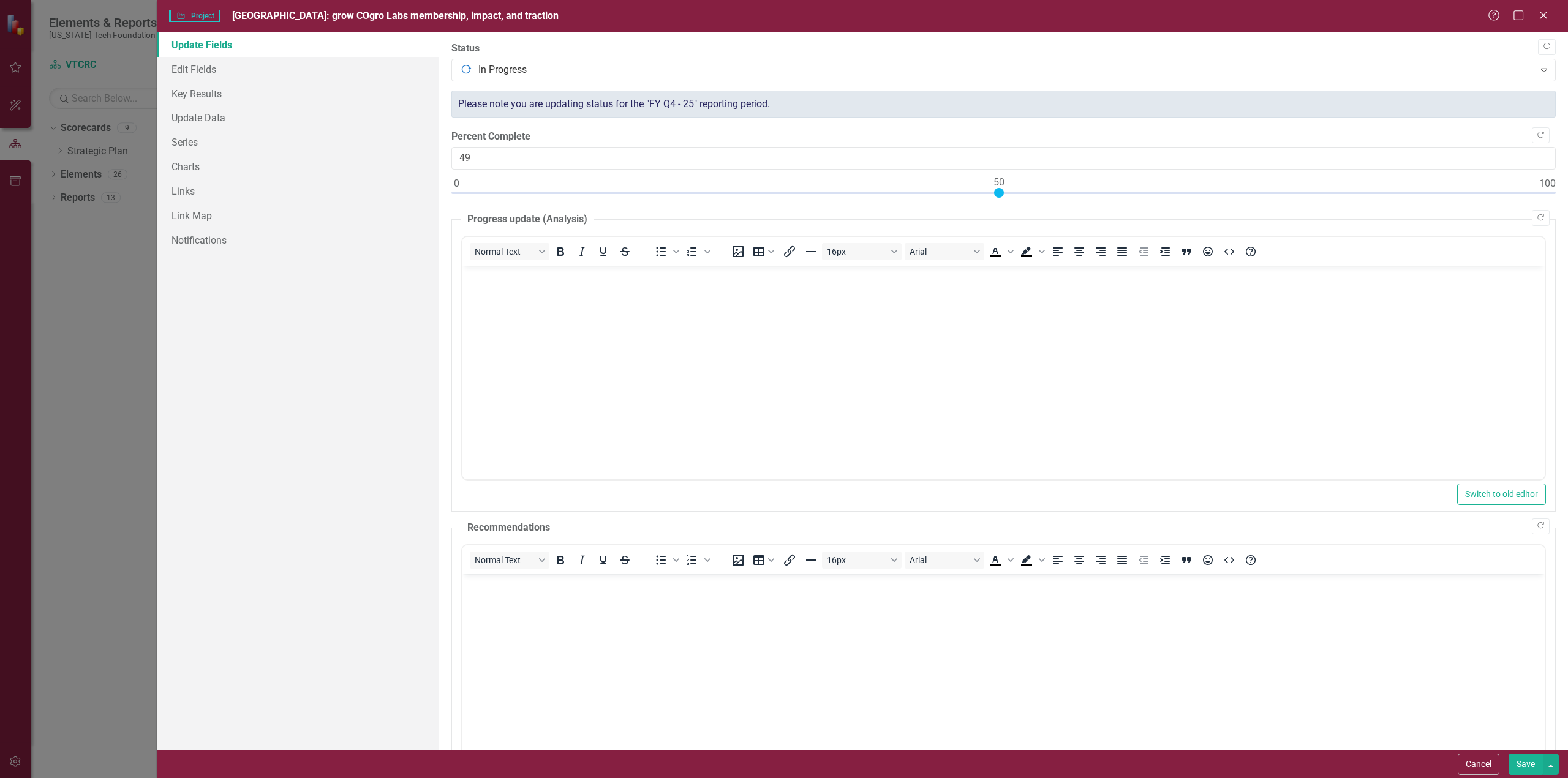
type input "50"
drag, startPoint x: 455, startPoint y: 190, endPoint x: 995, endPoint y: 193, distance: 540.0
click at [995, 193] on div at bounding box center [999, 193] width 10 height 10
click at [313, 295] on div "Update Fields Edit Fields Key Results Update Data Series Charts Links Link Map …" at bounding box center [297, 391] width 283 height 717
click at [195, 68] on link "Edit Fields" at bounding box center [297, 68] width 283 height 24
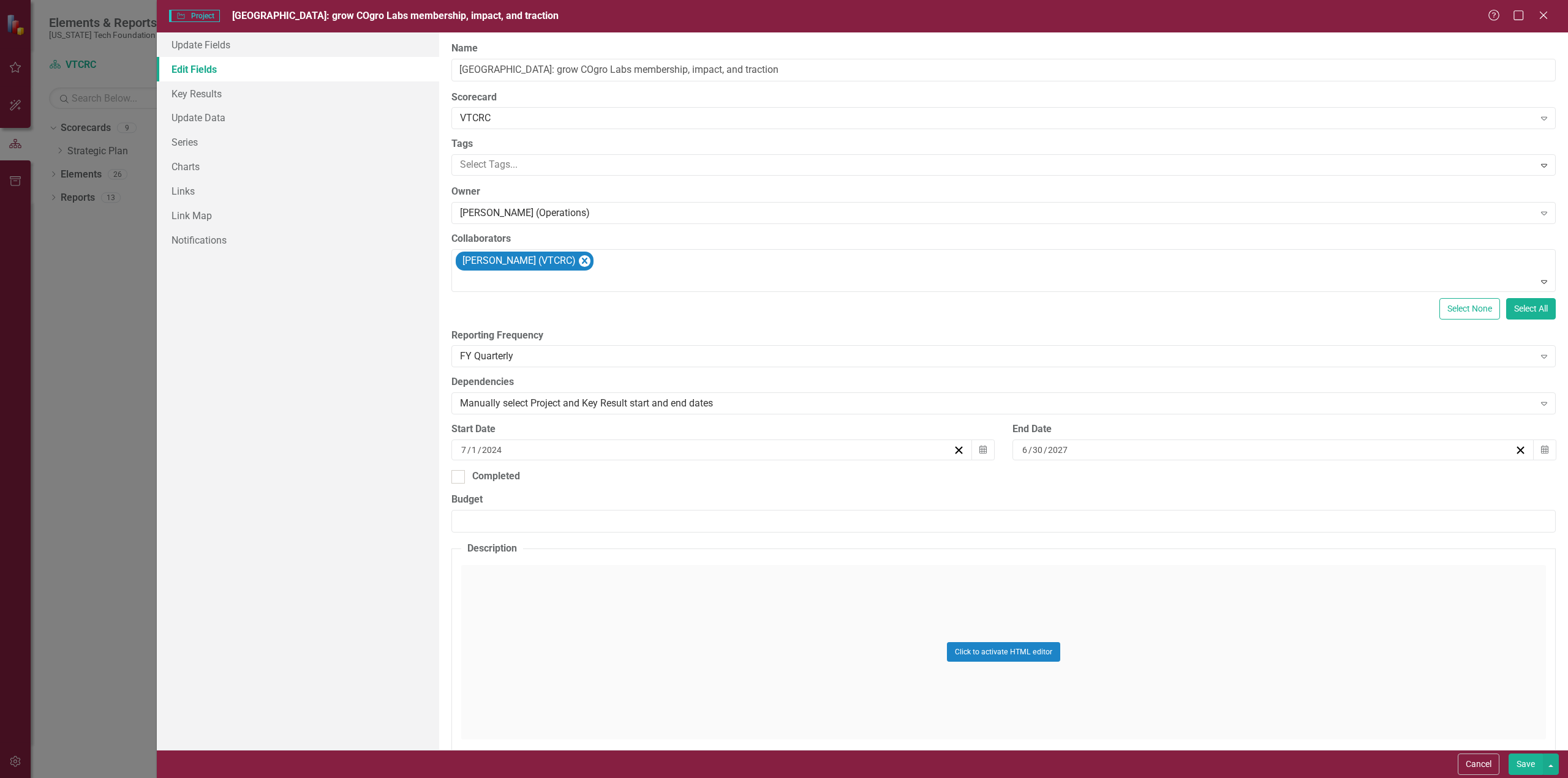
click at [1523, 760] on button "Save" at bounding box center [1525, 764] width 34 height 22
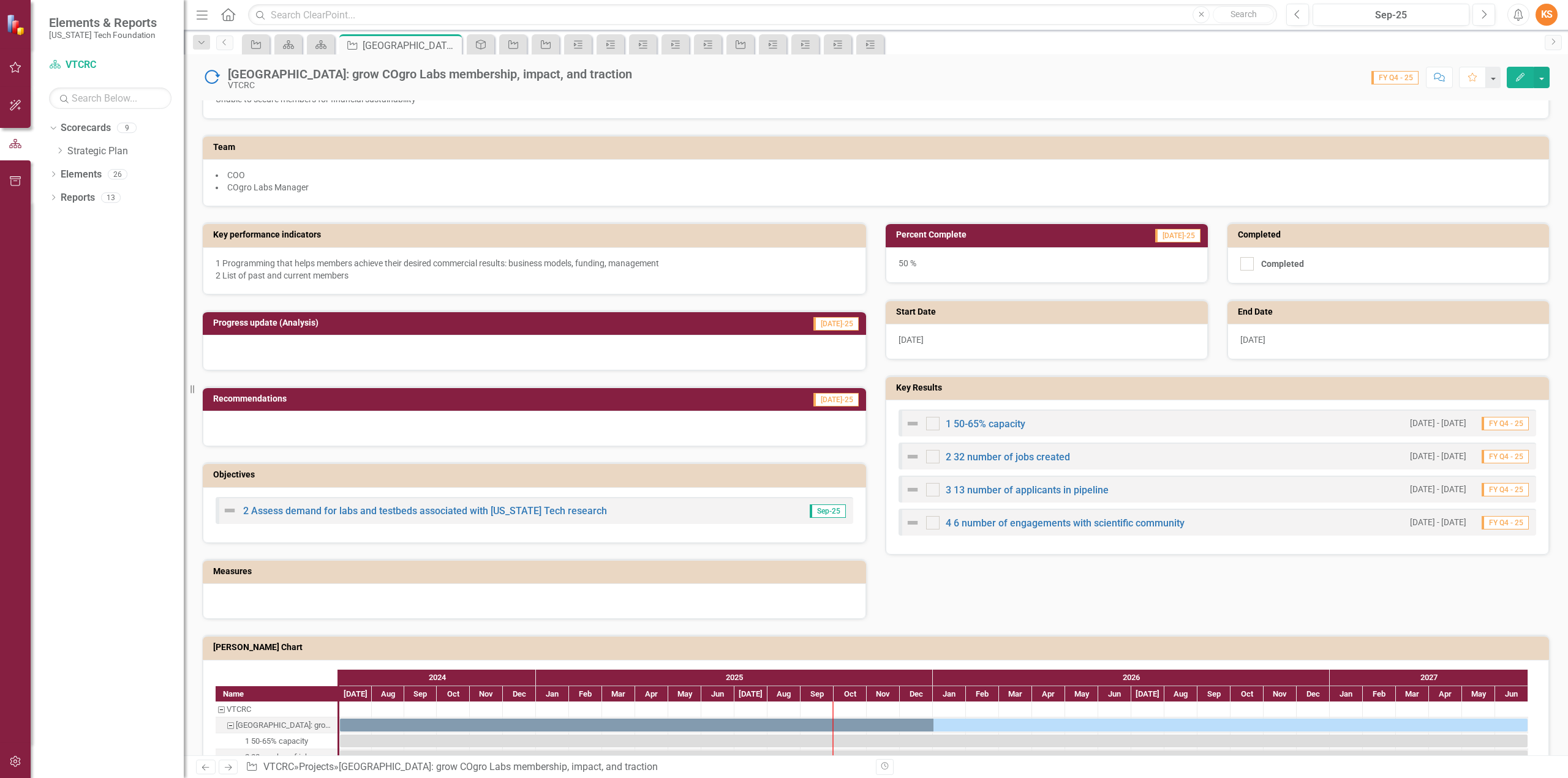
scroll to position [245, 0]
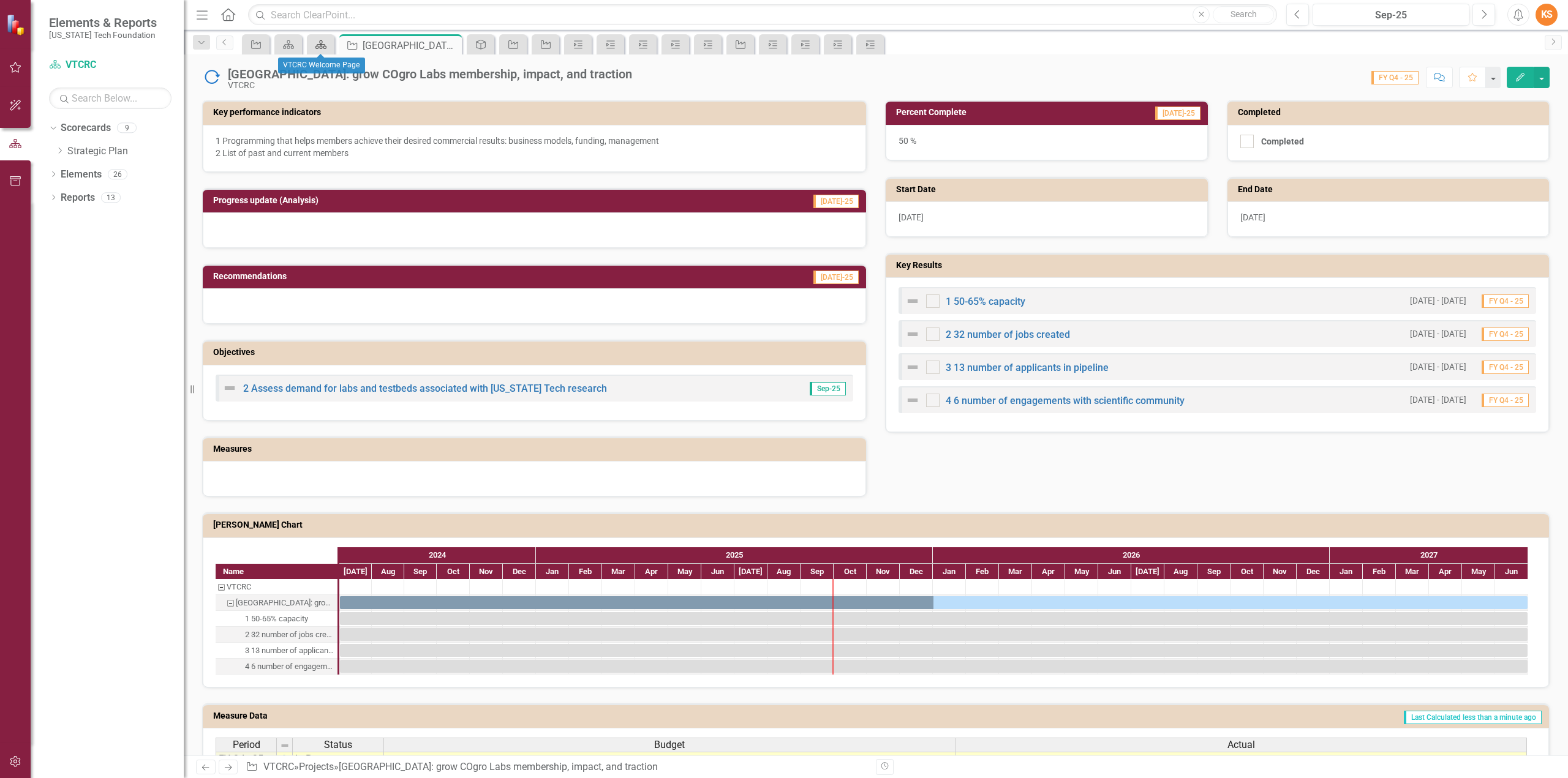
click at [319, 44] on icon at bounding box center [321, 44] width 11 height 9
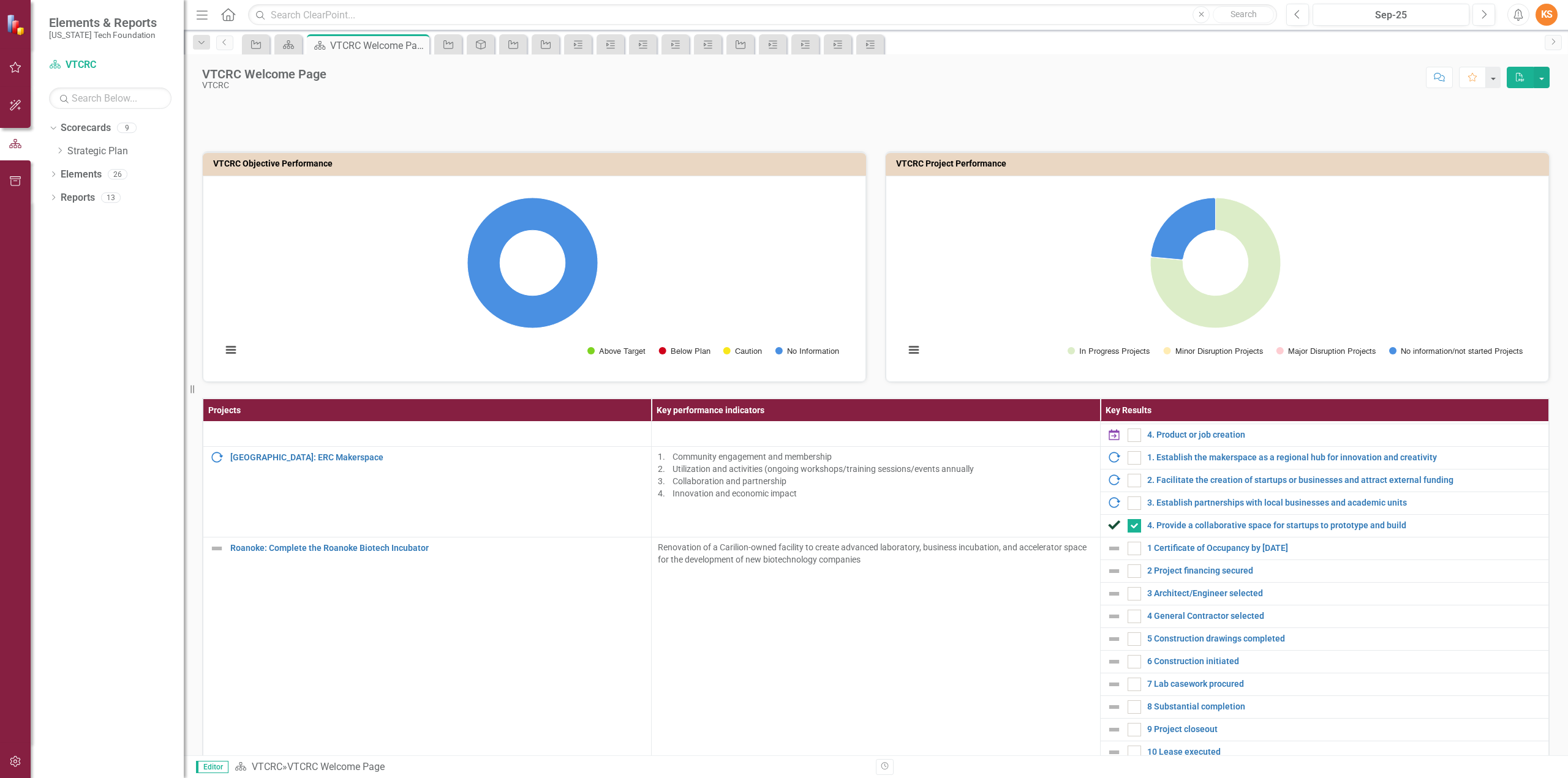
scroll to position [1531, 0]
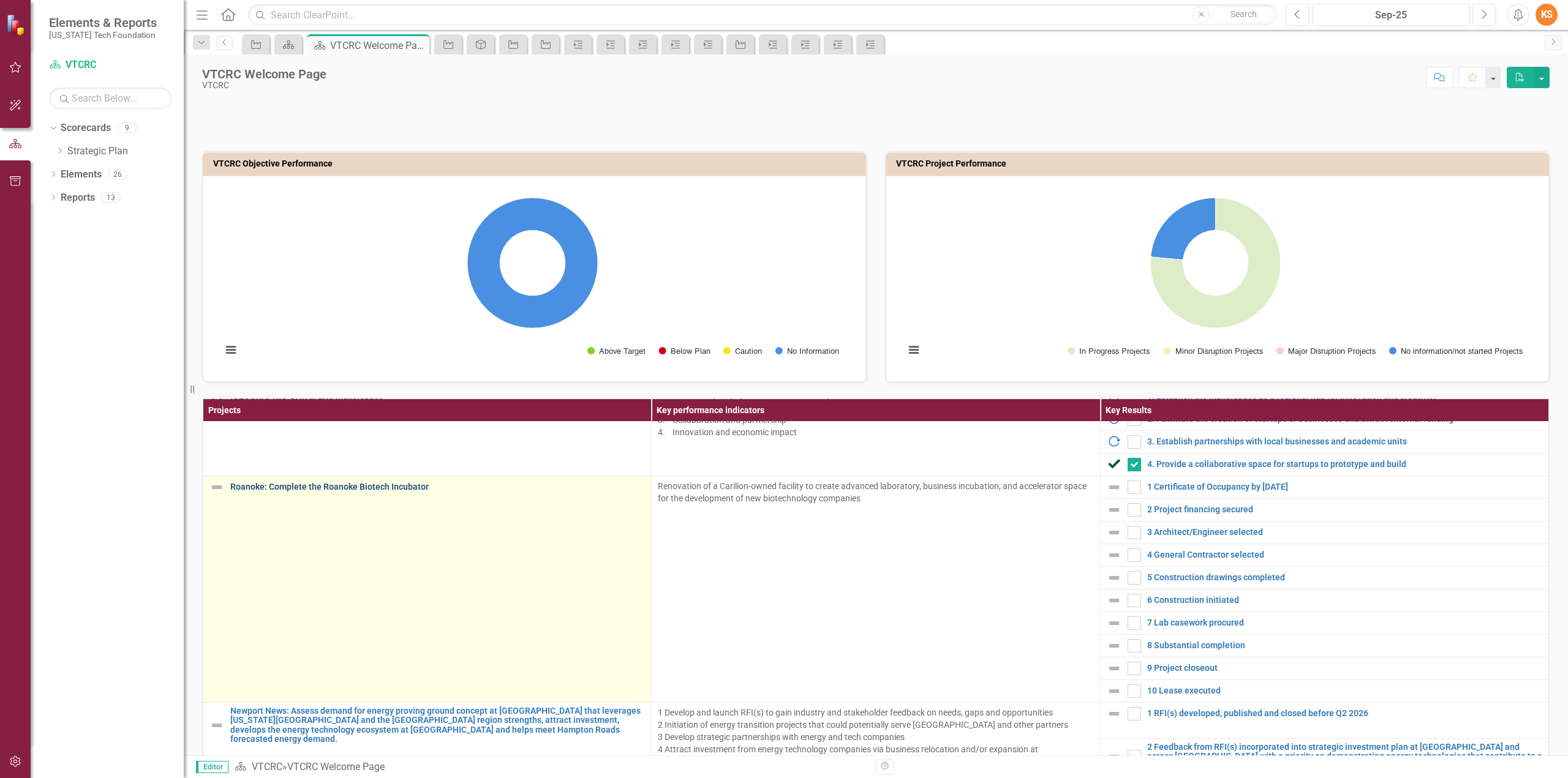
click at [290, 483] on link "Roanoke: Complete the Roanoke Biotech Incubator" at bounding box center [438, 487] width 414 height 9
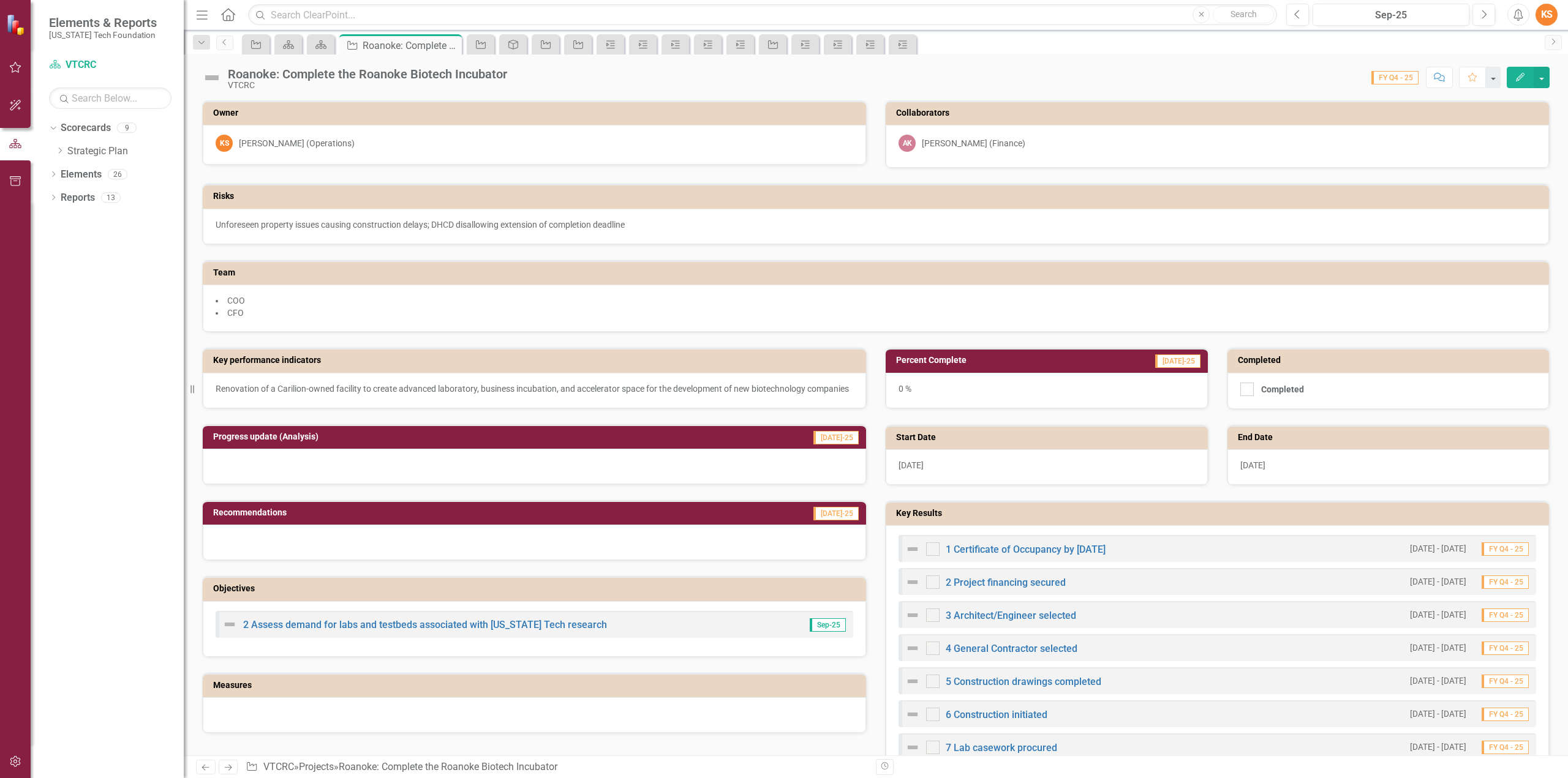
click at [1520, 69] on button "Edit" at bounding box center [1520, 77] width 27 height 22
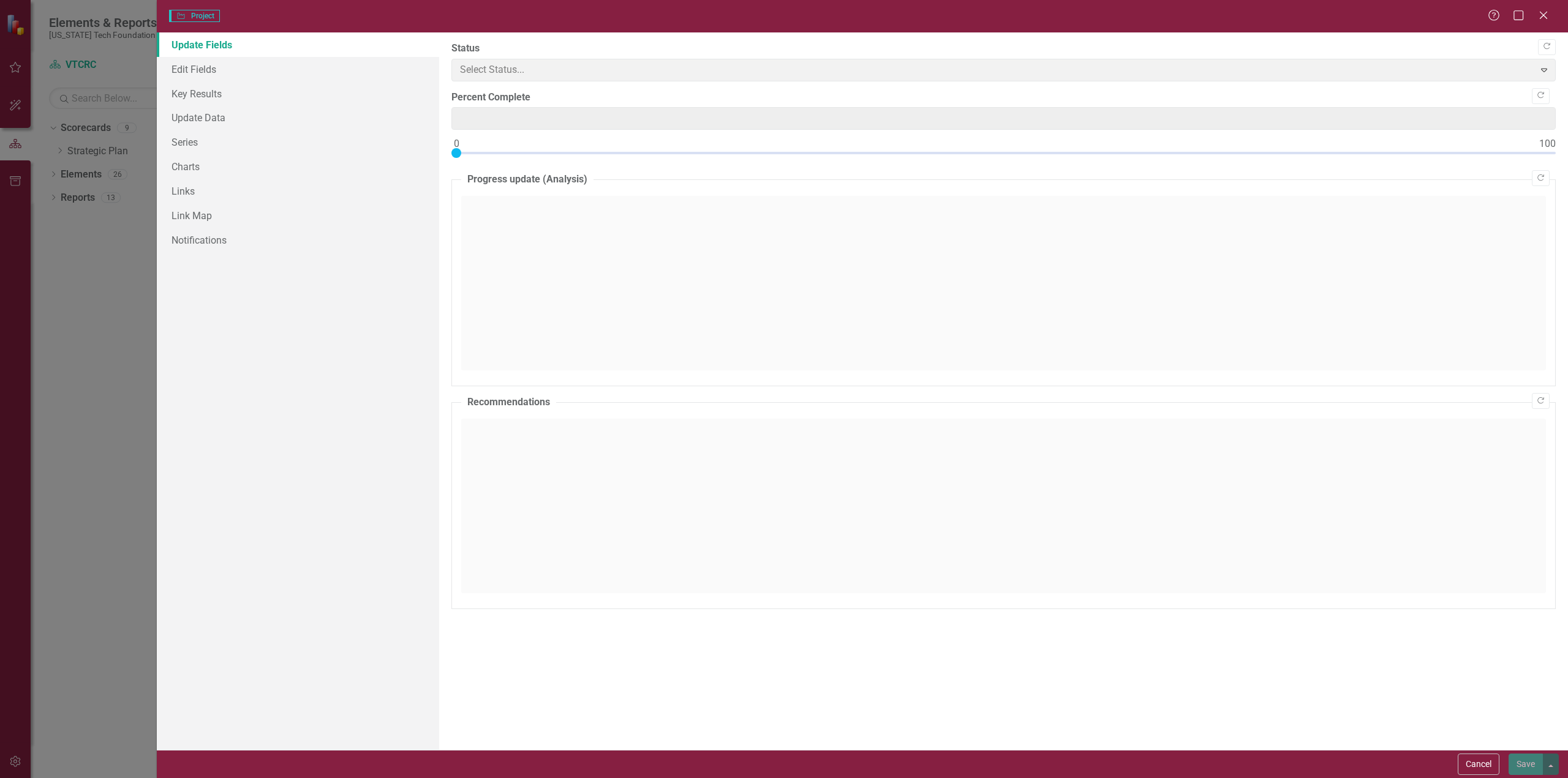
type input "0"
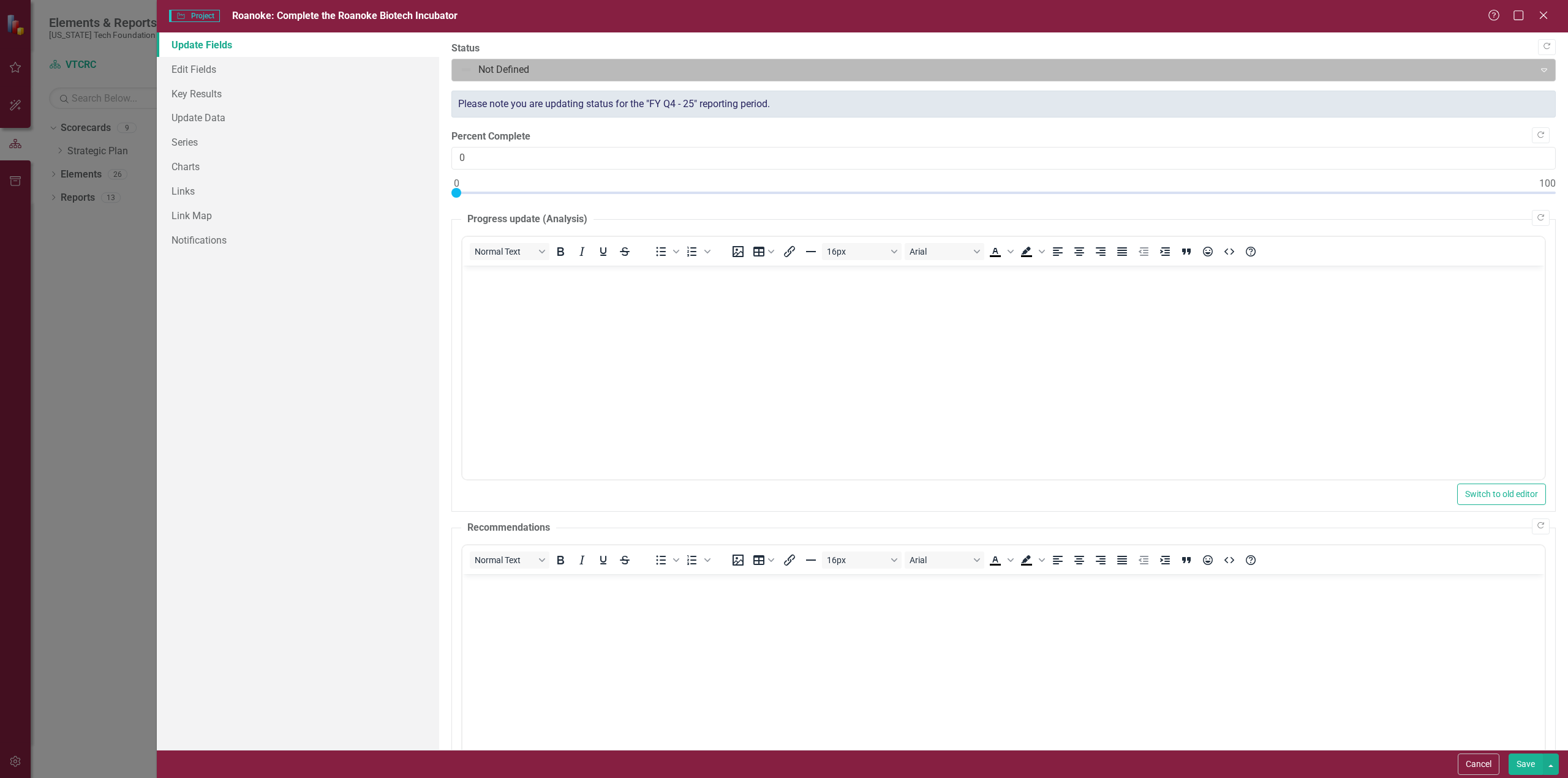
click at [582, 67] on div at bounding box center [993, 69] width 1067 height 17
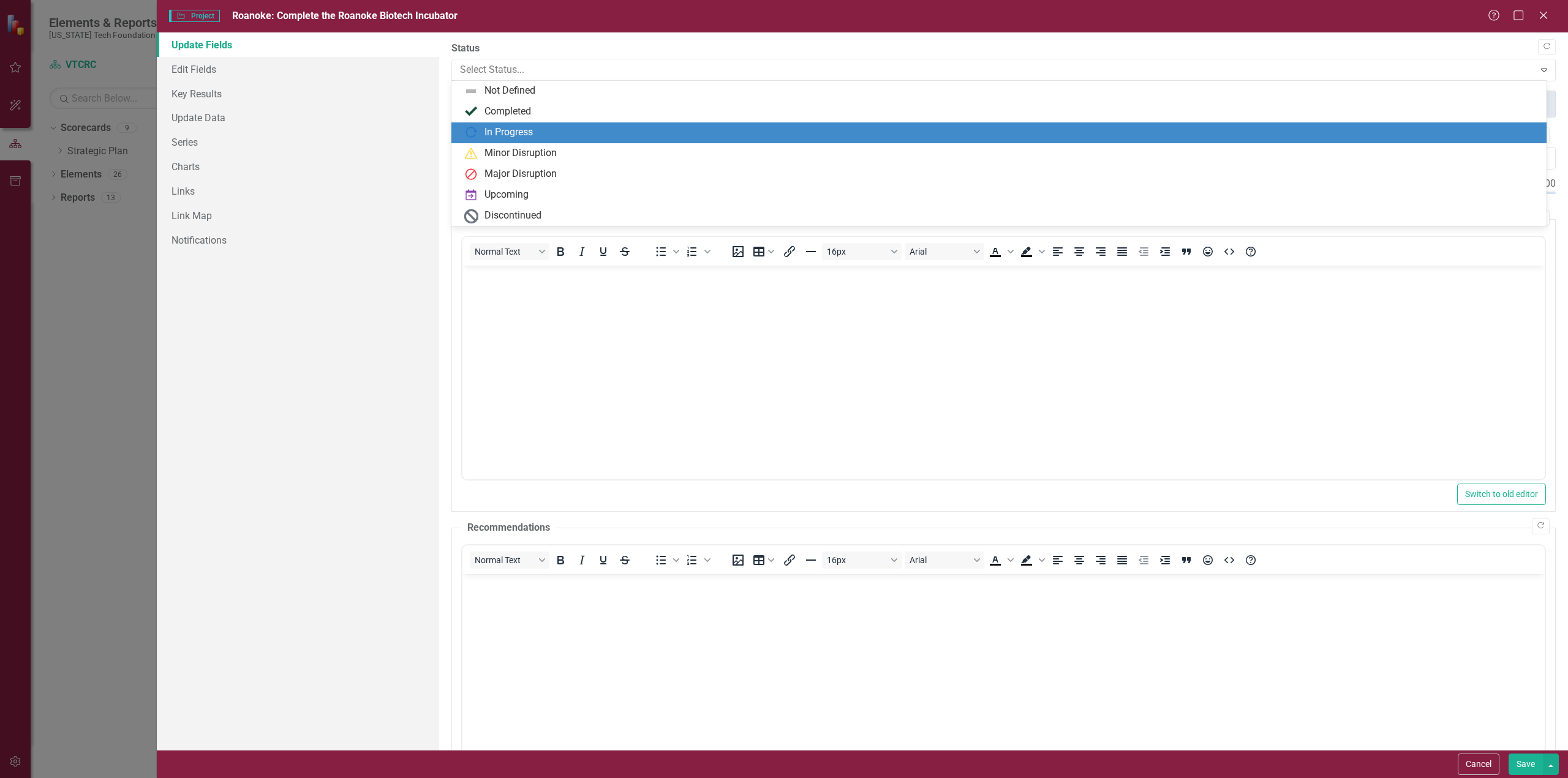
click at [511, 133] on div "In Progress" at bounding box center [508, 132] width 48 height 14
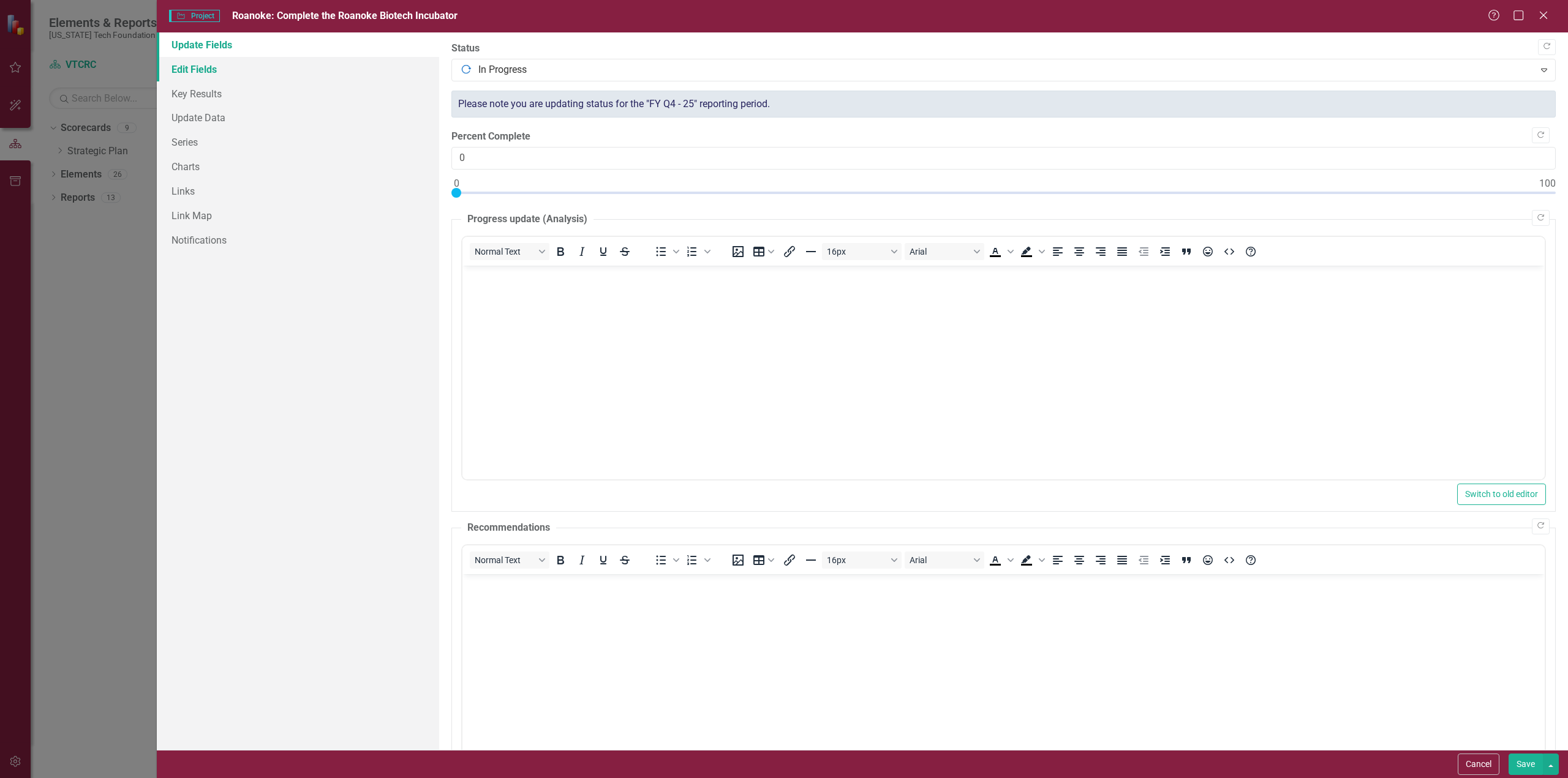
click at [178, 67] on link "Edit Fields" at bounding box center [297, 68] width 283 height 24
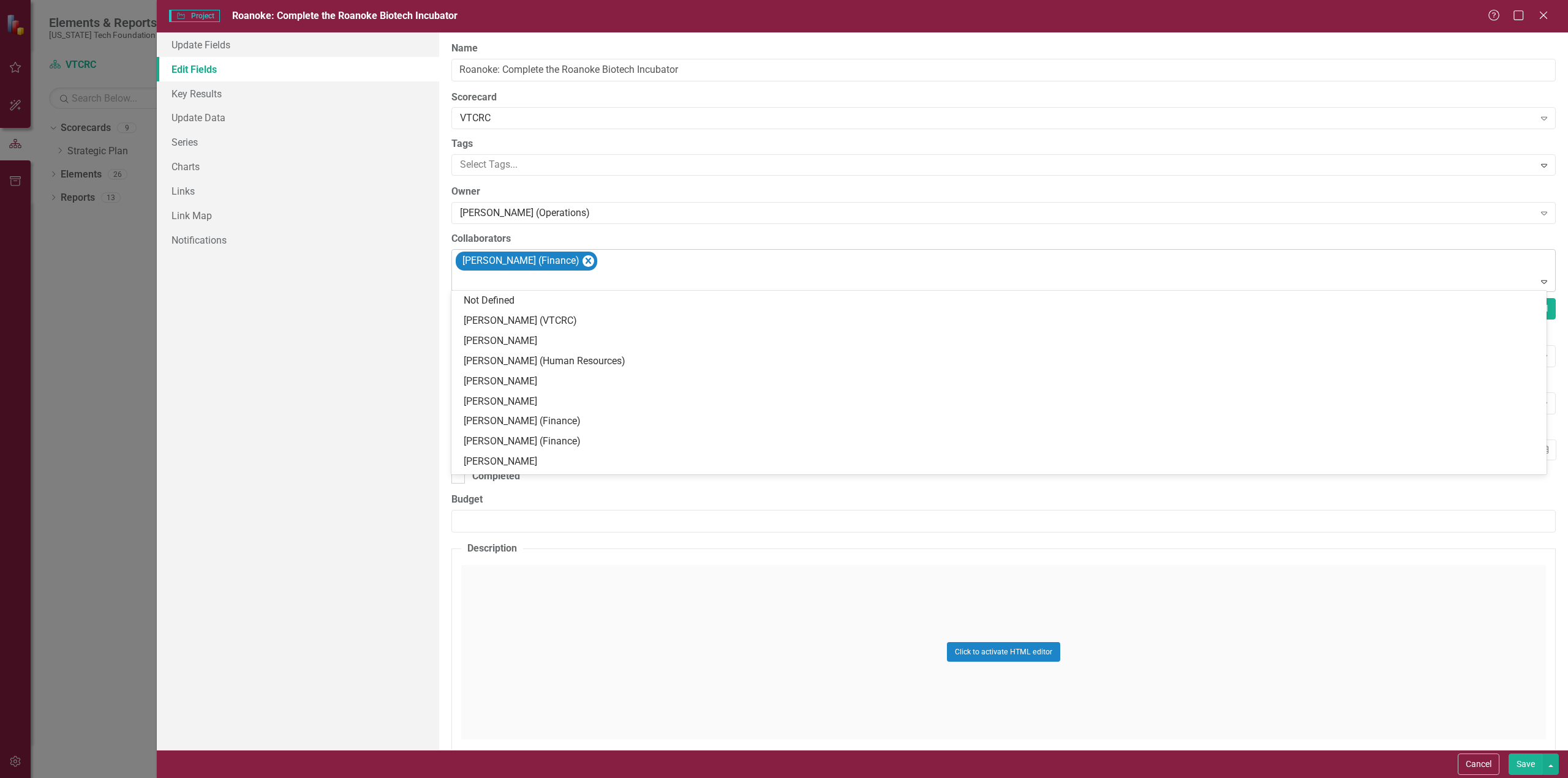
click at [645, 270] on div "[PERSON_NAME] (Finance)" at bounding box center [1004, 271] width 1102 height 42
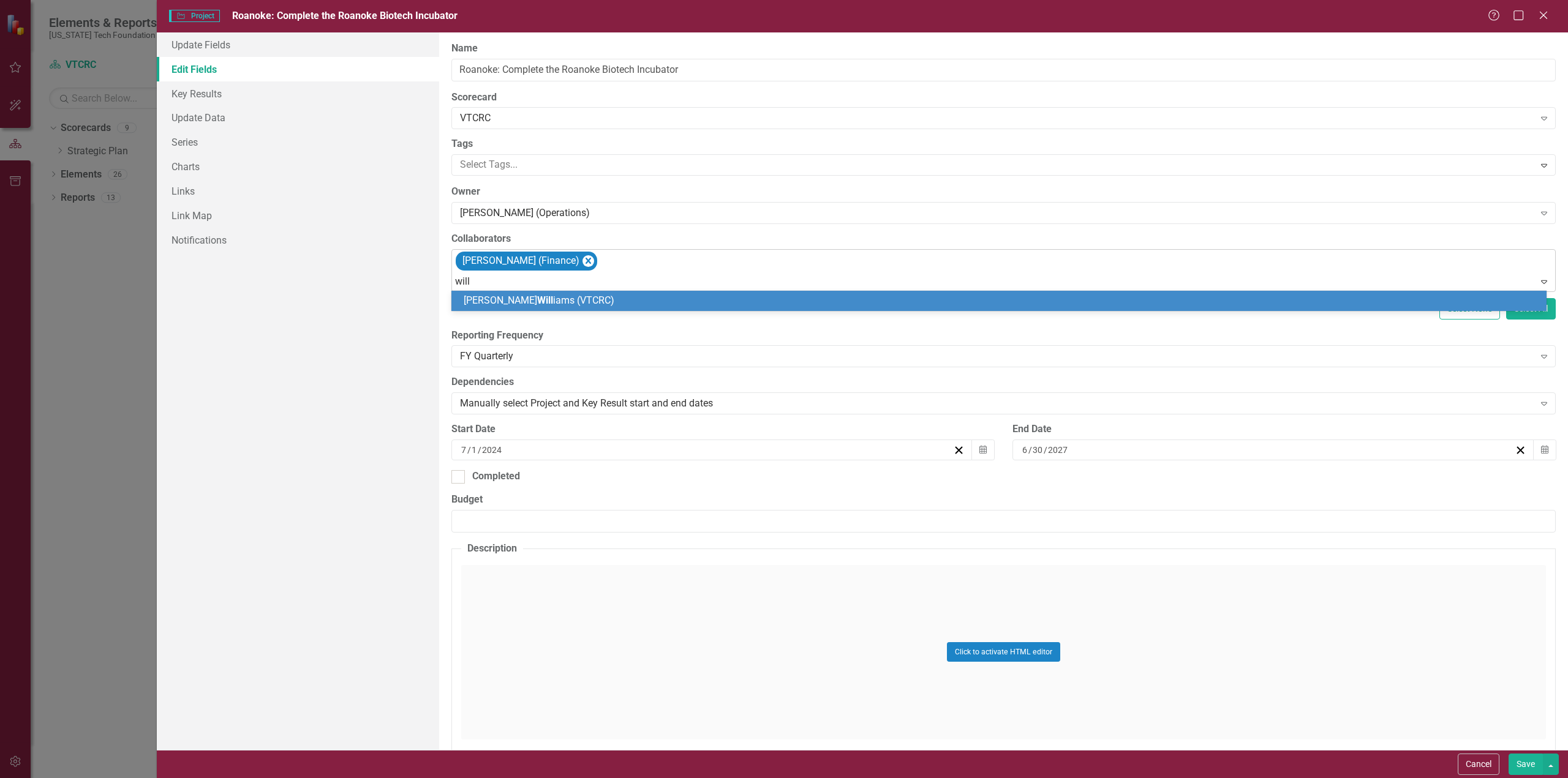
type input "[PERSON_NAME]"
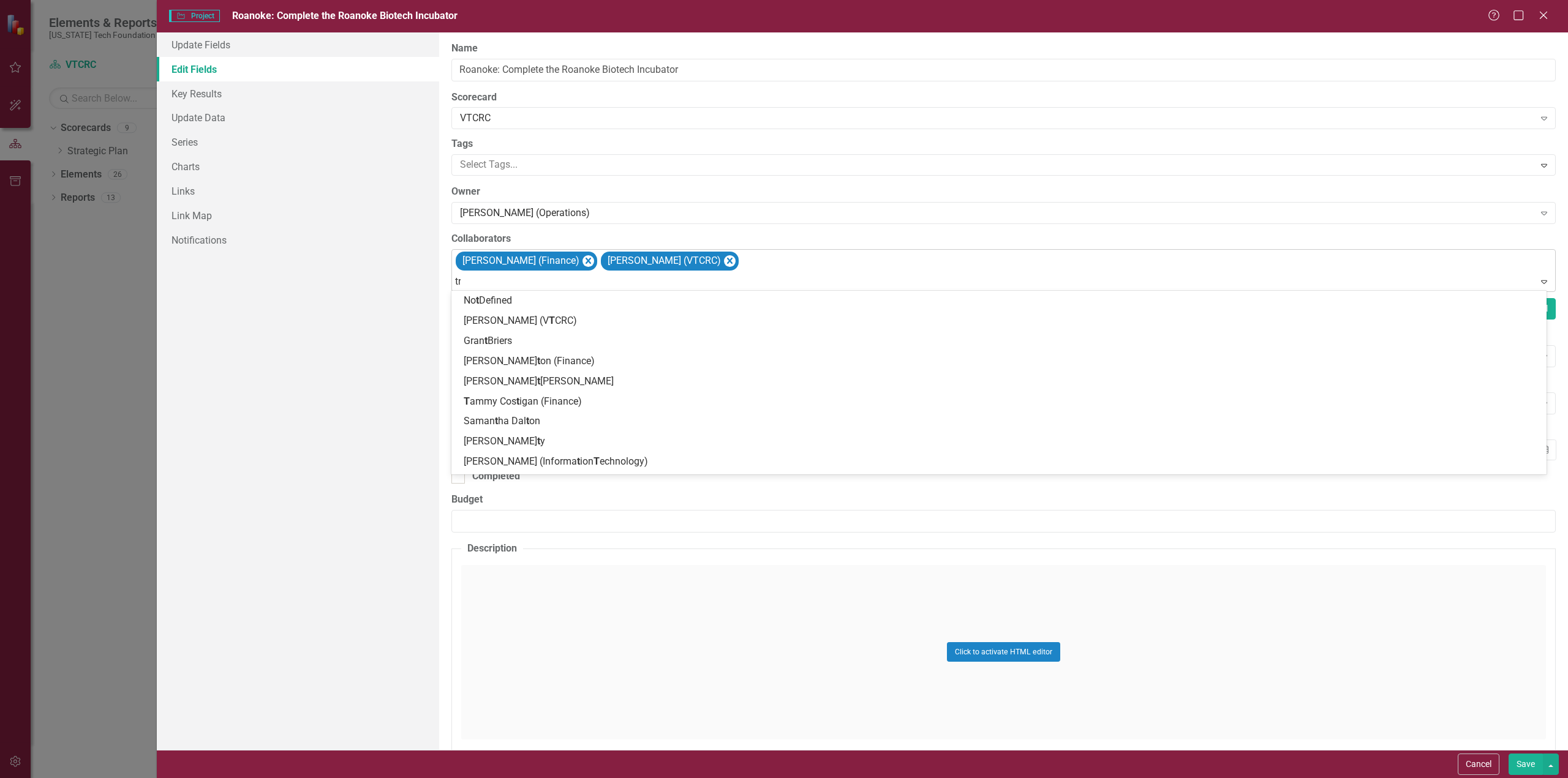
type input "tri"
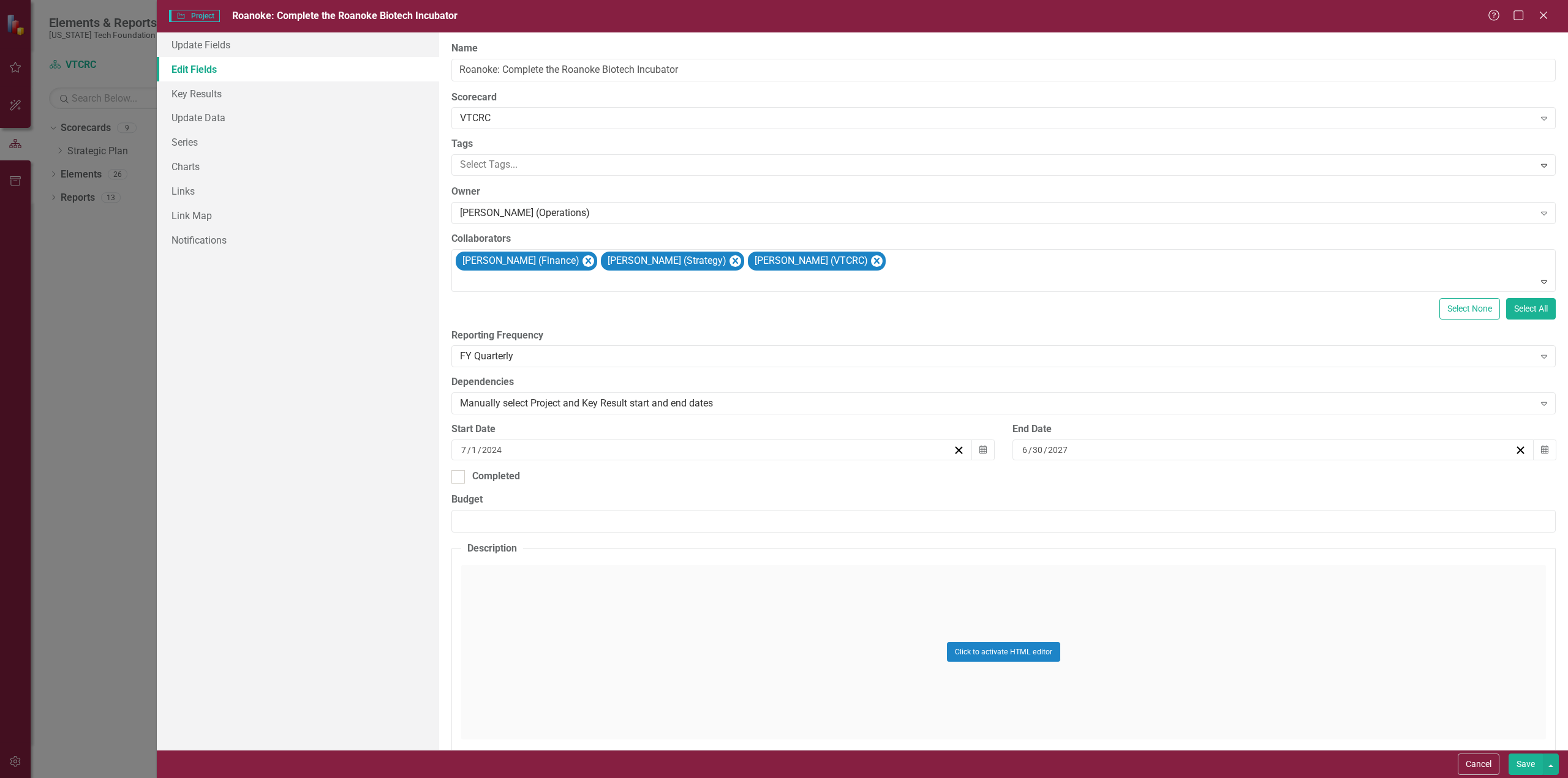
click at [1529, 765] on button "Save" at bounding box center [1525, 764] width 34 height 22
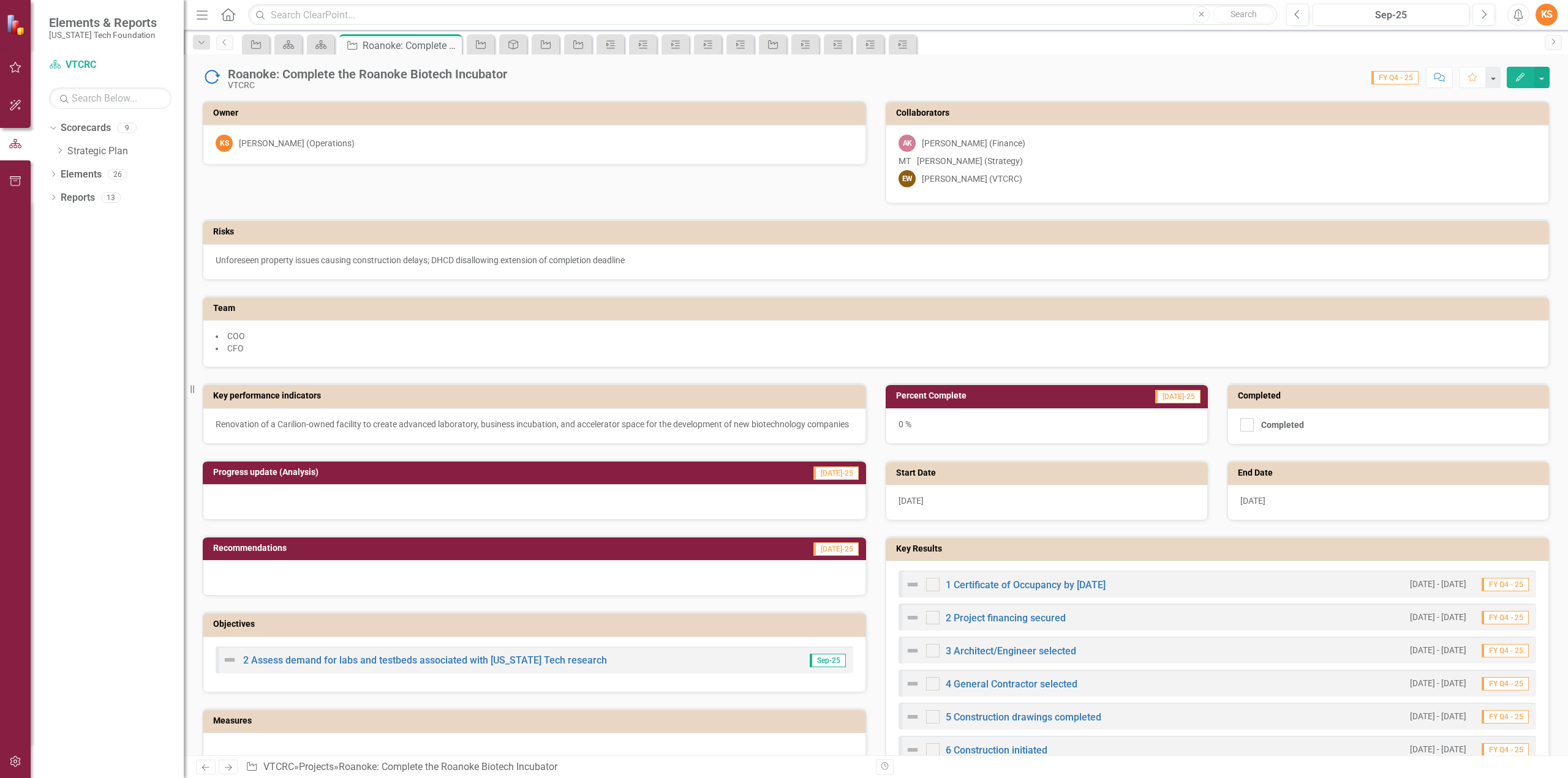
click at [1521, 75] on icon "button" at bounding box center [1520, 77] width 9 height 9
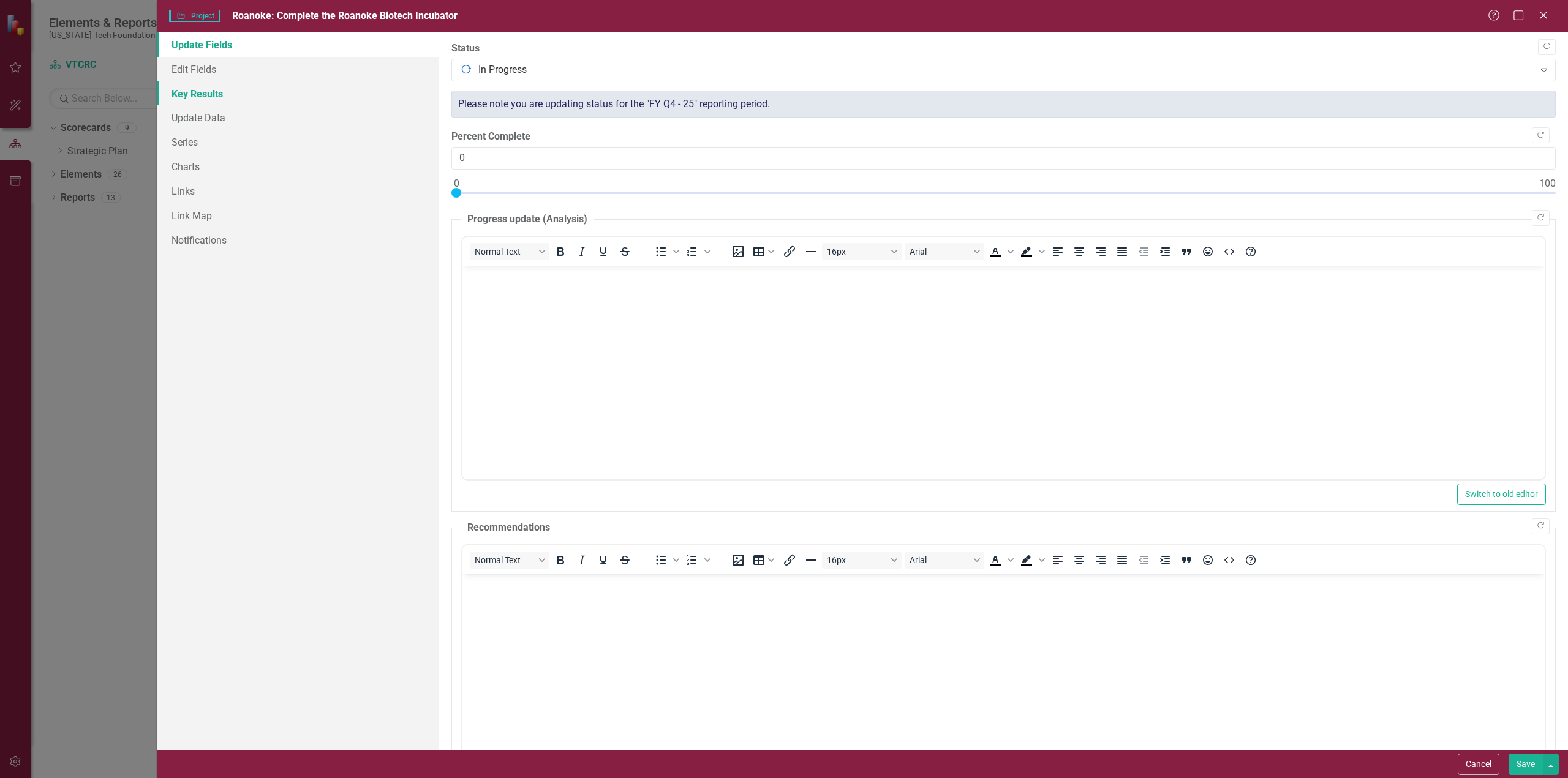
click at [201, 91] on link "Key Results" at bounding box center [297, 93] width 283 height 24
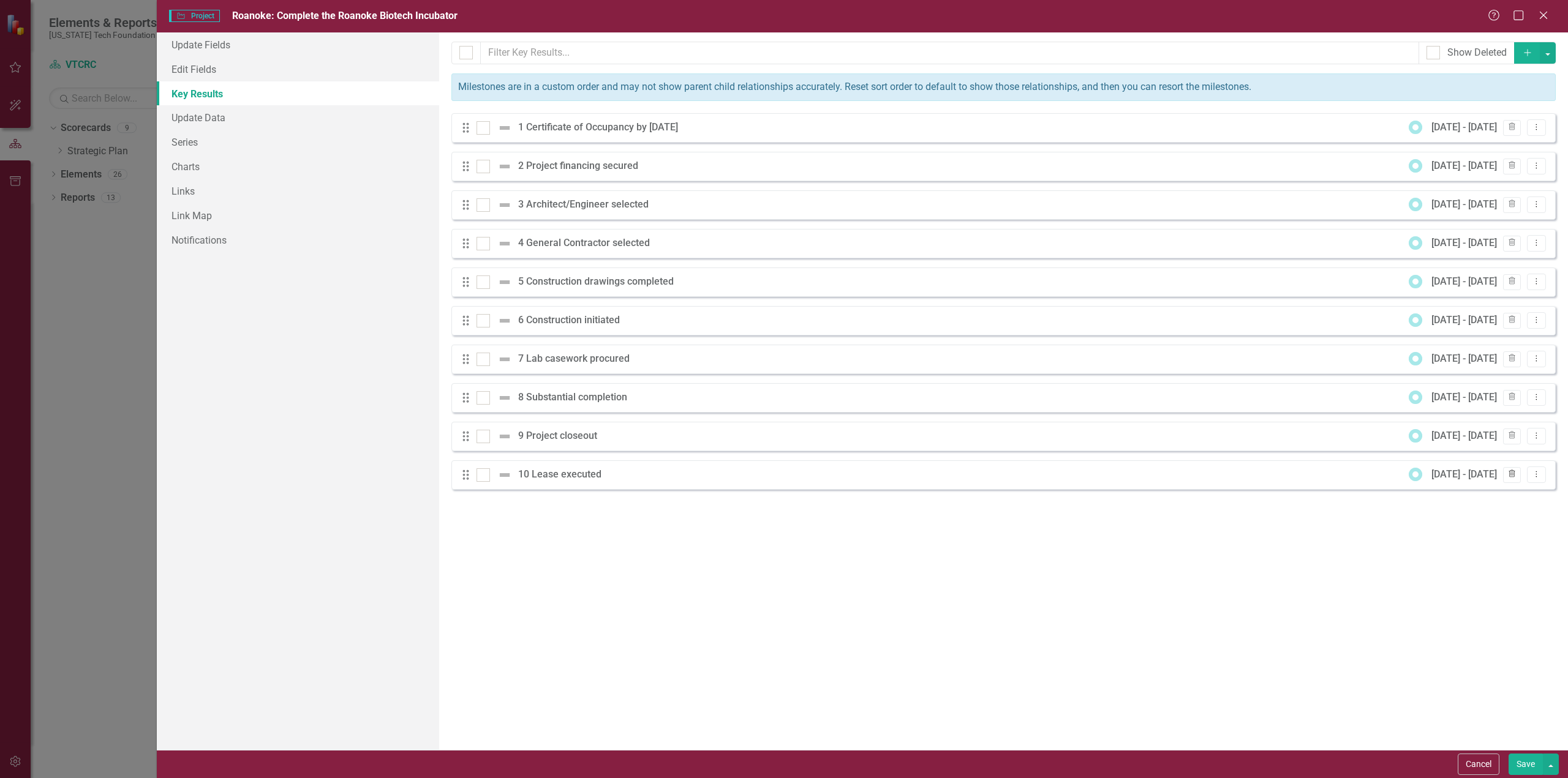
click at [1514, 470] on icon "button" at bounding box center [1511, 474] width 7 height 8
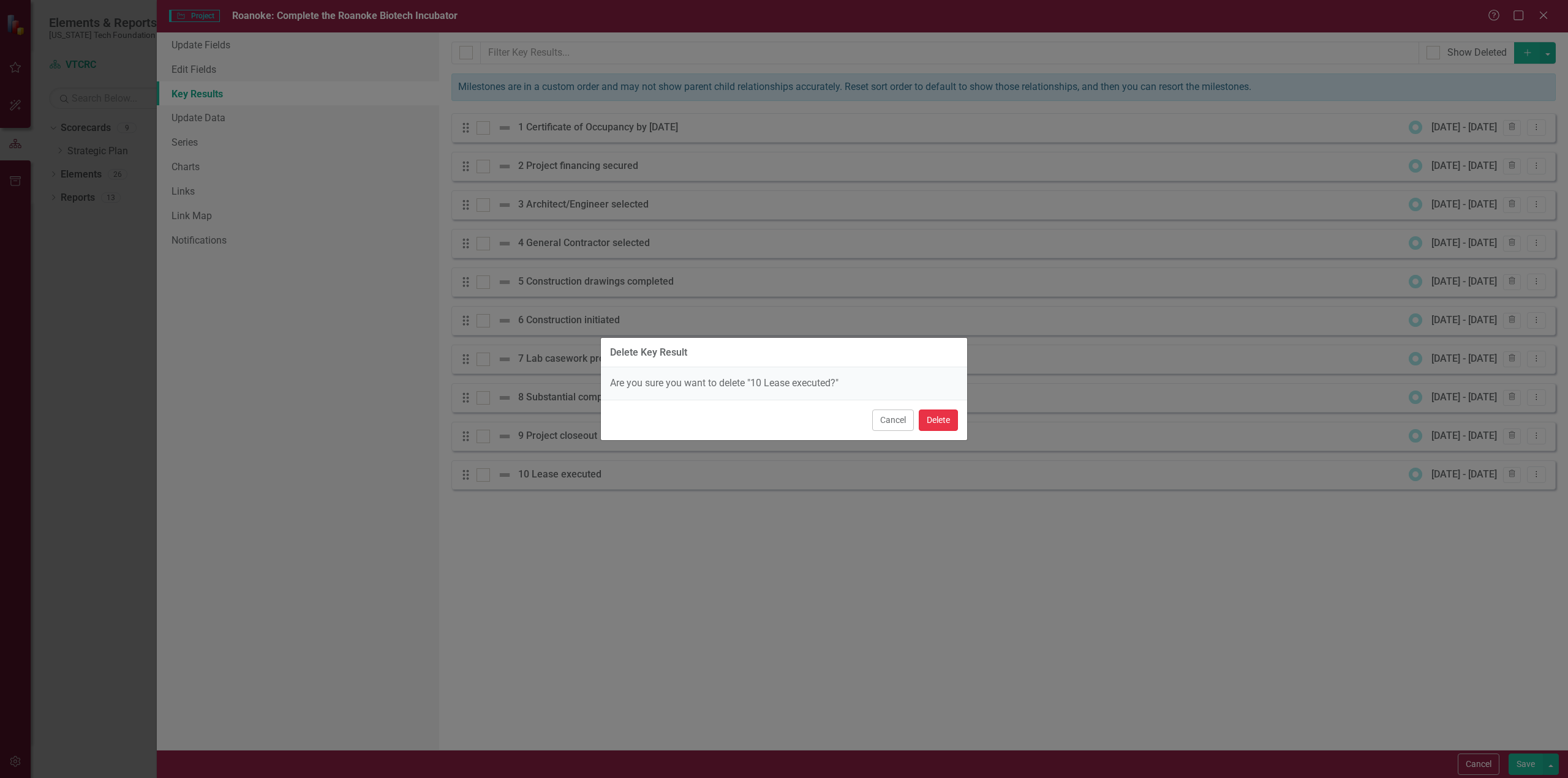
click at [947, 420] on button "Delete" at bounding box center [938, 420] width 39 height 22
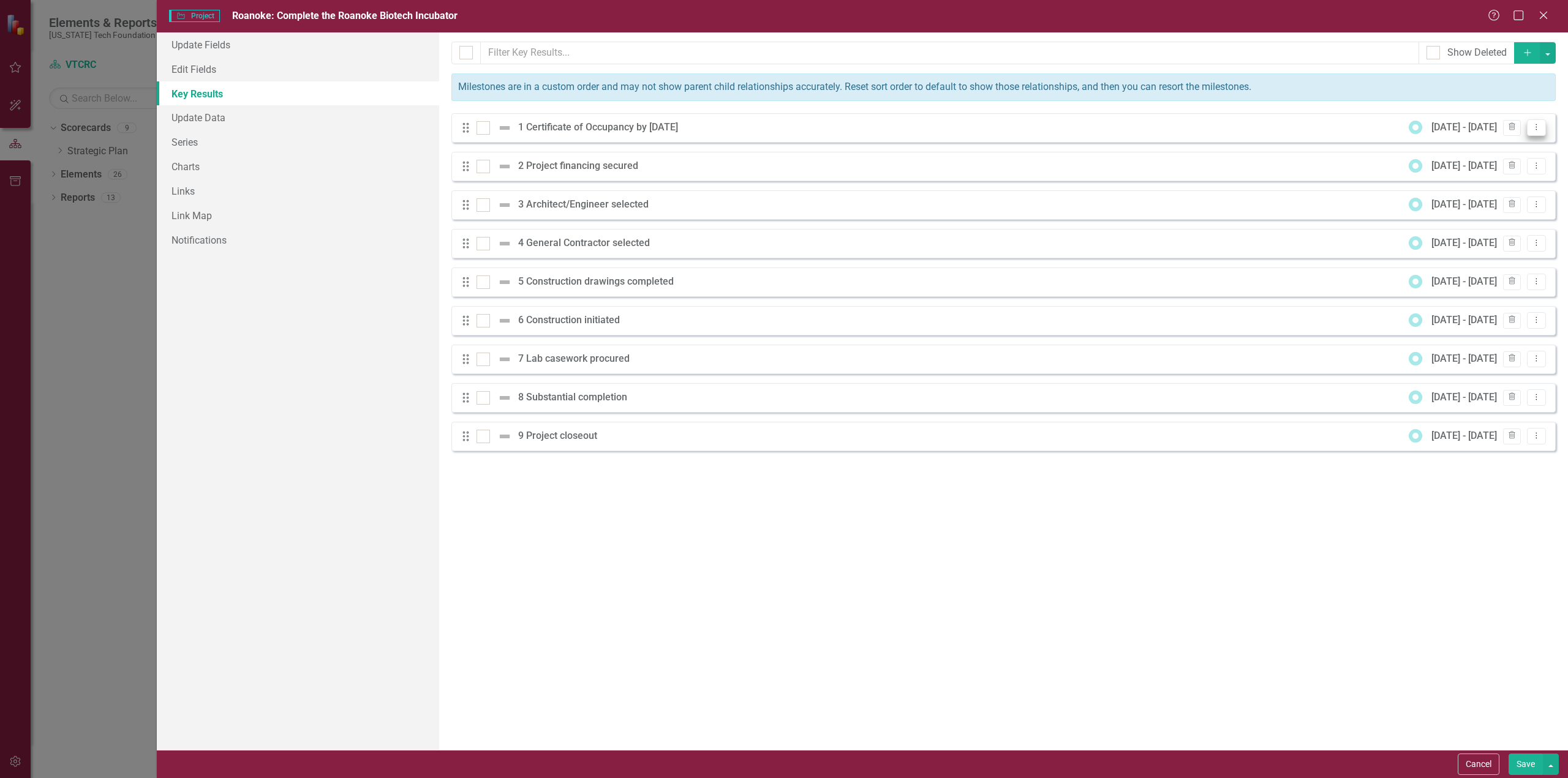
click at [1537, 124] on button "Dropdown Menu" at bounding box center [1536, 127] width 19 height 17
click at [1473, 148] on link "Edit Edit Key Result" at bounding box center [1486, 147] width 118 height 22
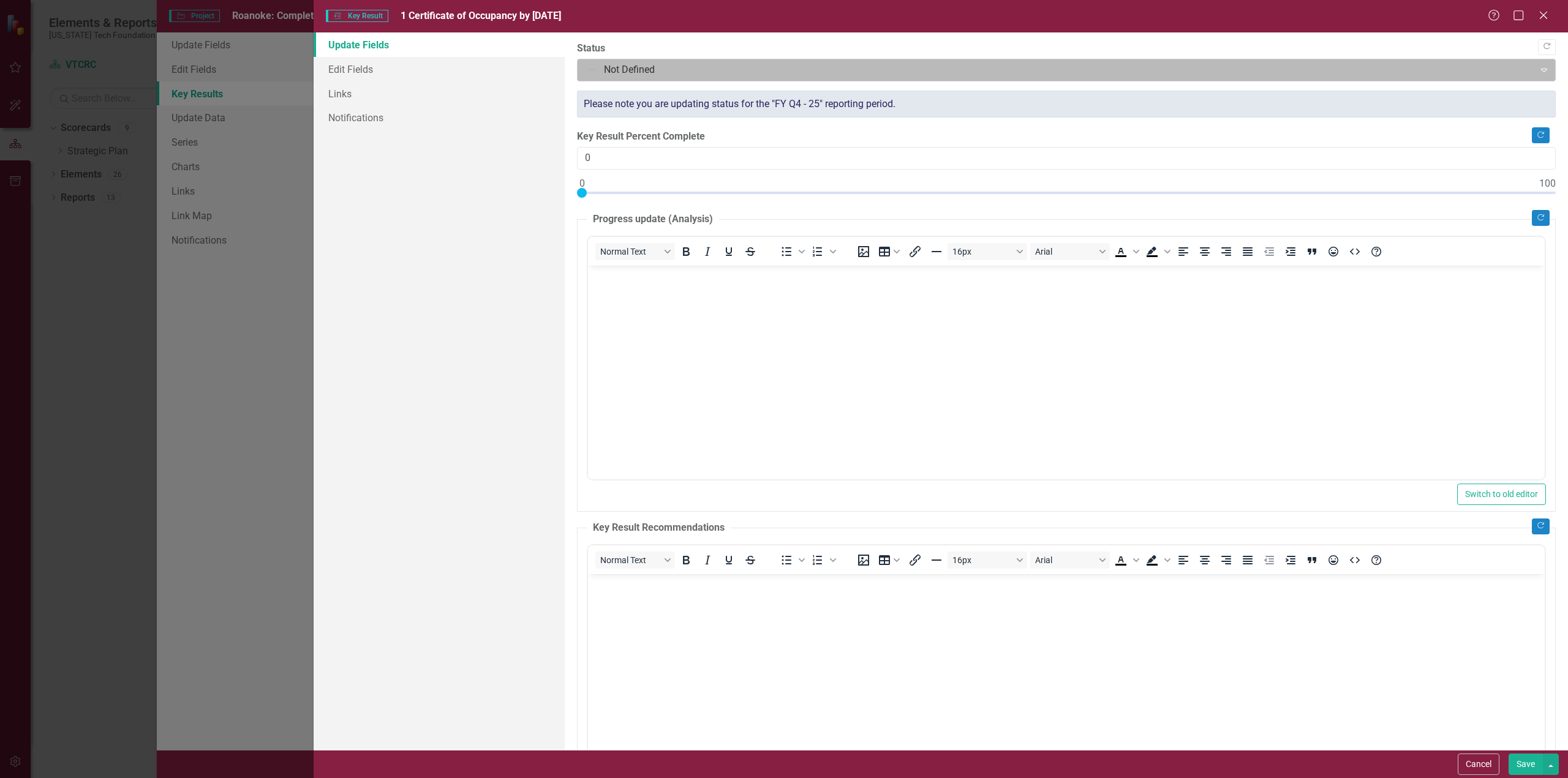
click at [681, 66] on div at bounding box center [1056, 69] width 941 height 17
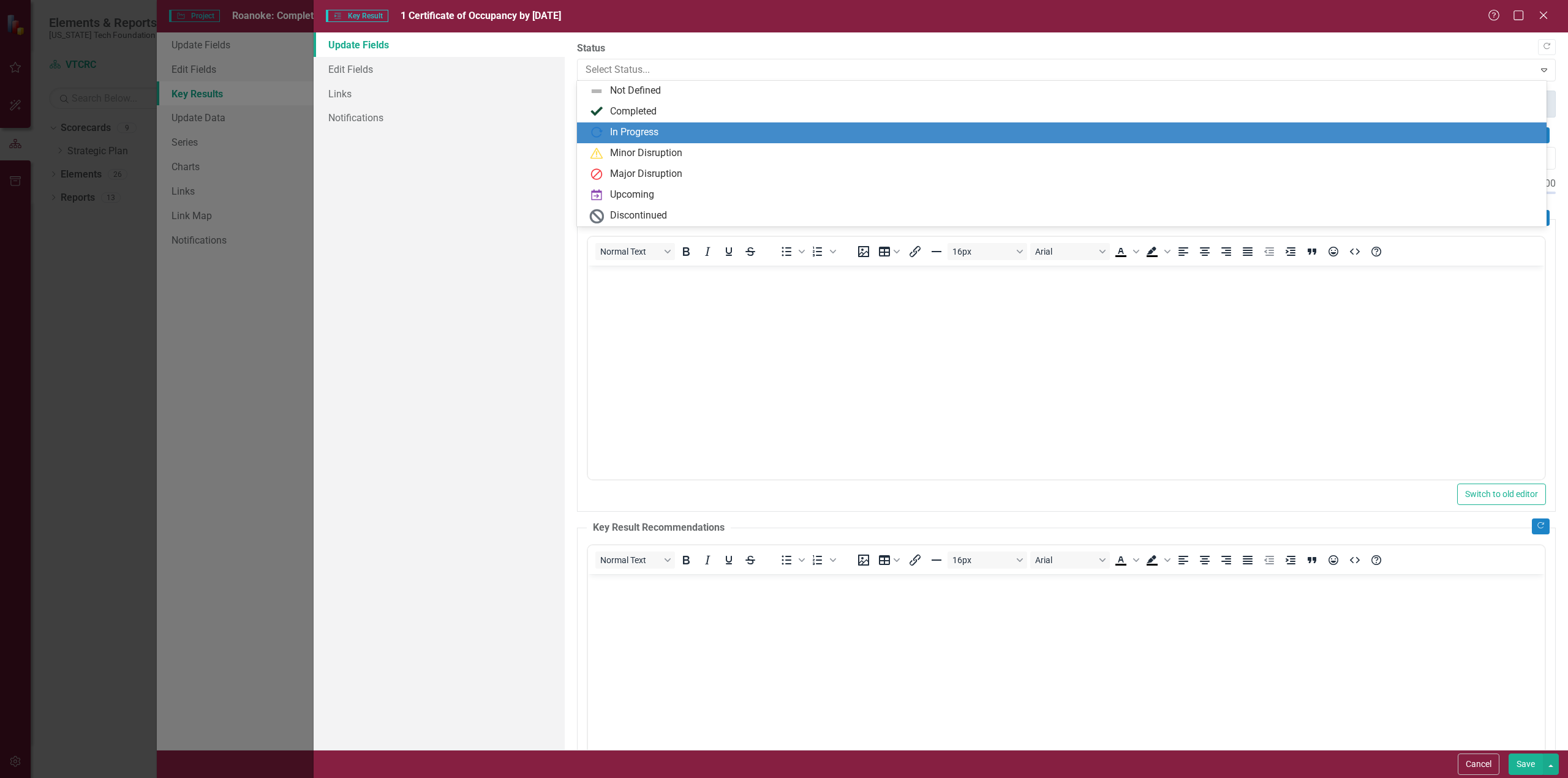
click at [637, 128] on div "In Progress" at bounding box center [633, 132] width 48 height 14
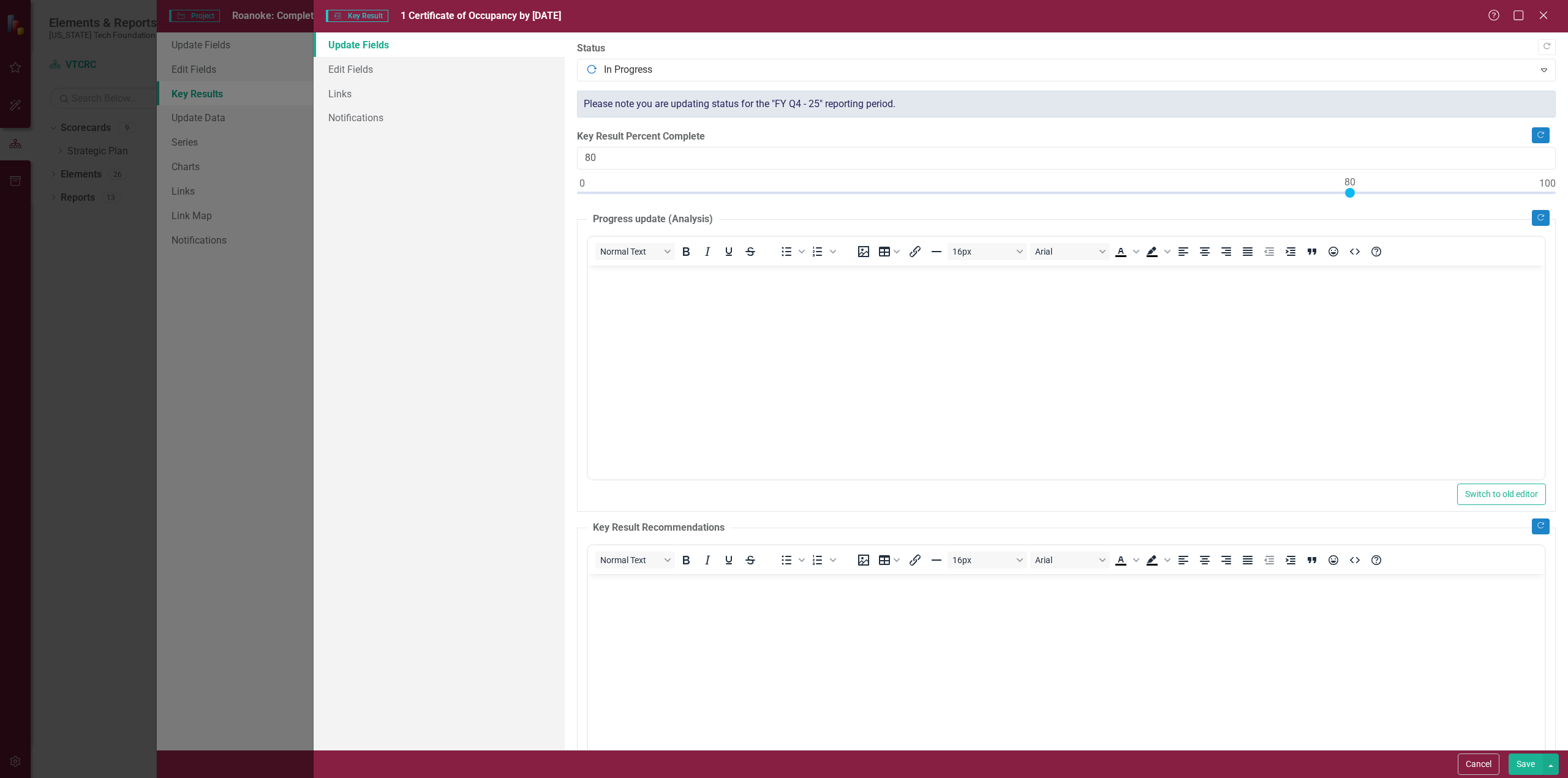
drag, startPoint x: 581, startPoint y: 191, endPoint x: 1351, endPoint y: 193, distance: 770.0
click at [1351, 193] on div at bounding box center [1350, 193] width 10 height 10
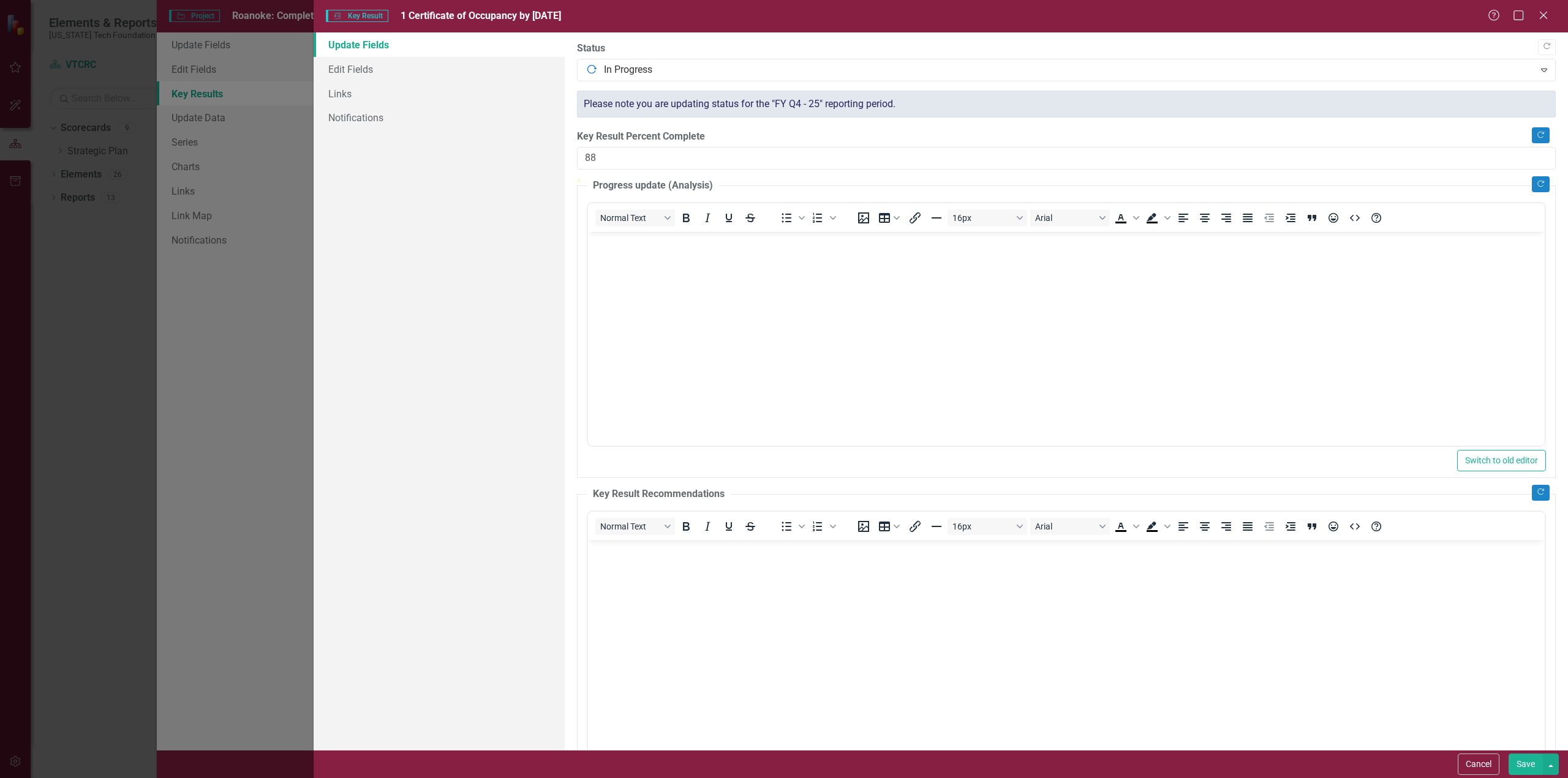
type input "90"
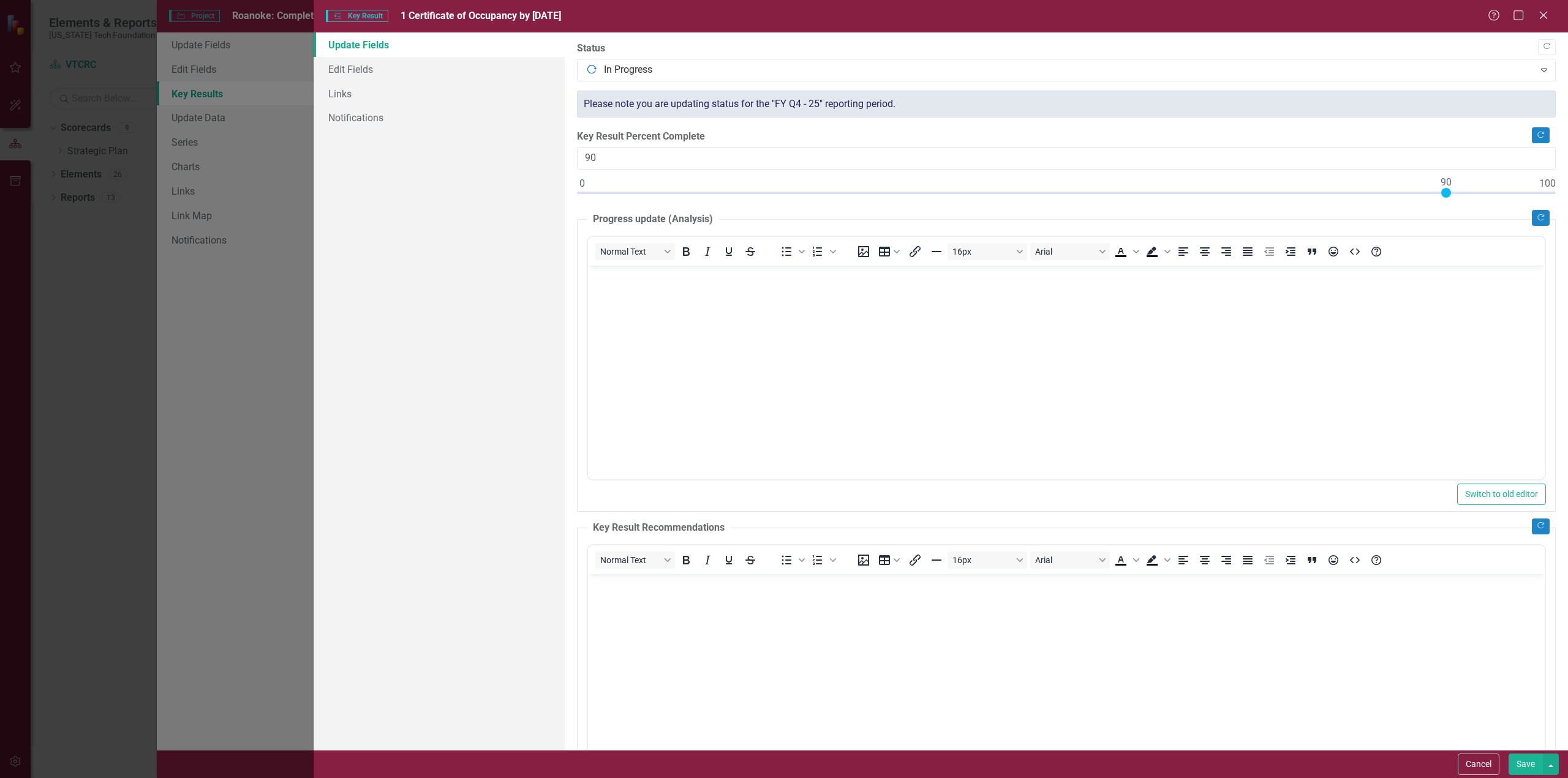
drag, startPoint x: 1351, startPoint y: 193, endPoint x: 1445, endPoint y: 188, distance: 94.1
click at [1445, 188] on div at bounding box center [1446, 193] width 10 height 10
click at [1524, 766] on button "Save" at bounding box center [1525, 764] width 34 height 22
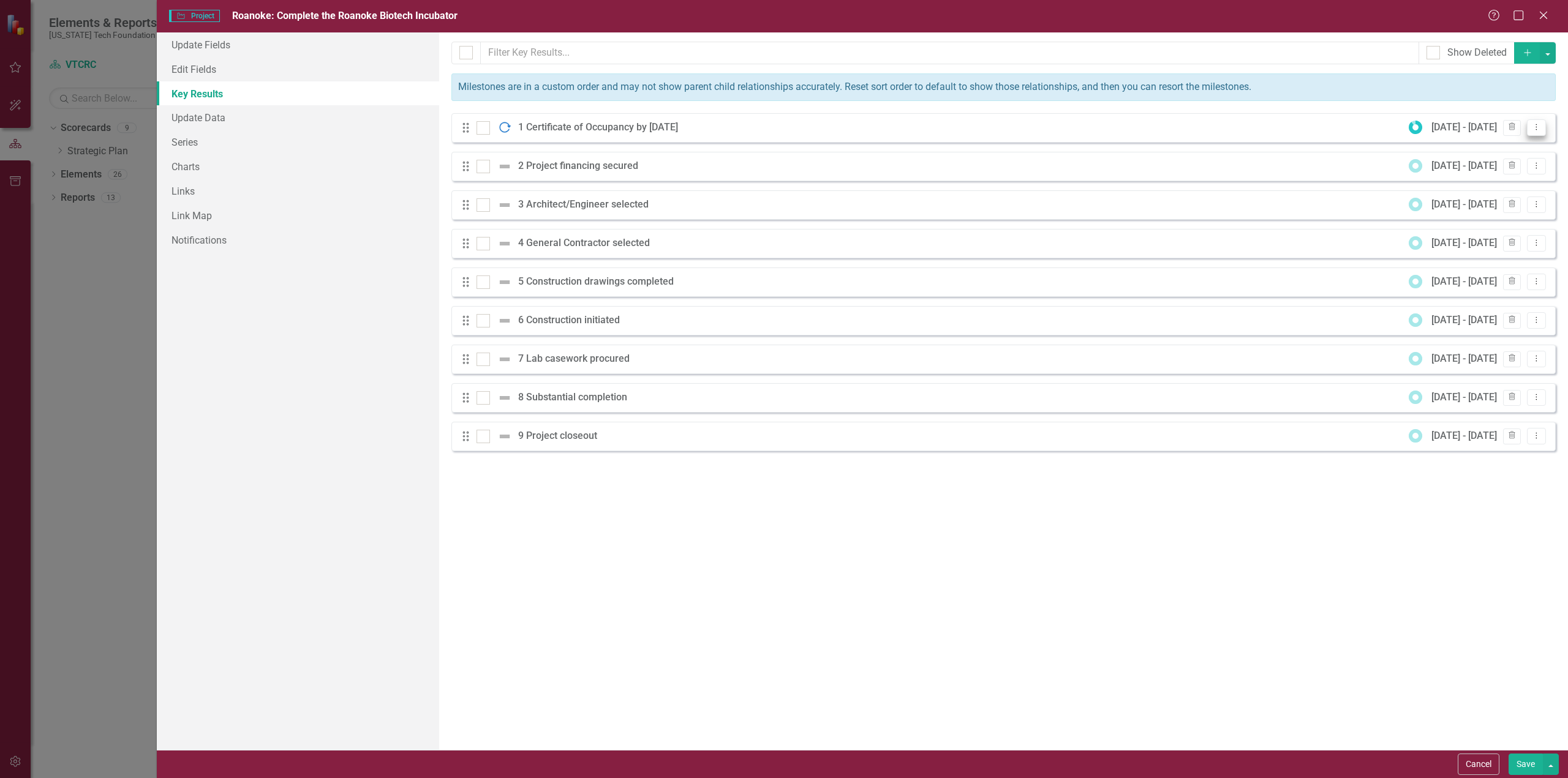
click at [1536, 127] on icon "Dropdown Menu" at bounding box center [1536, 127] width 11 height 8
click at [1480, 144] on link "Edit Edit Key Result" at bounding box center [1486, 147] width 118 height 22
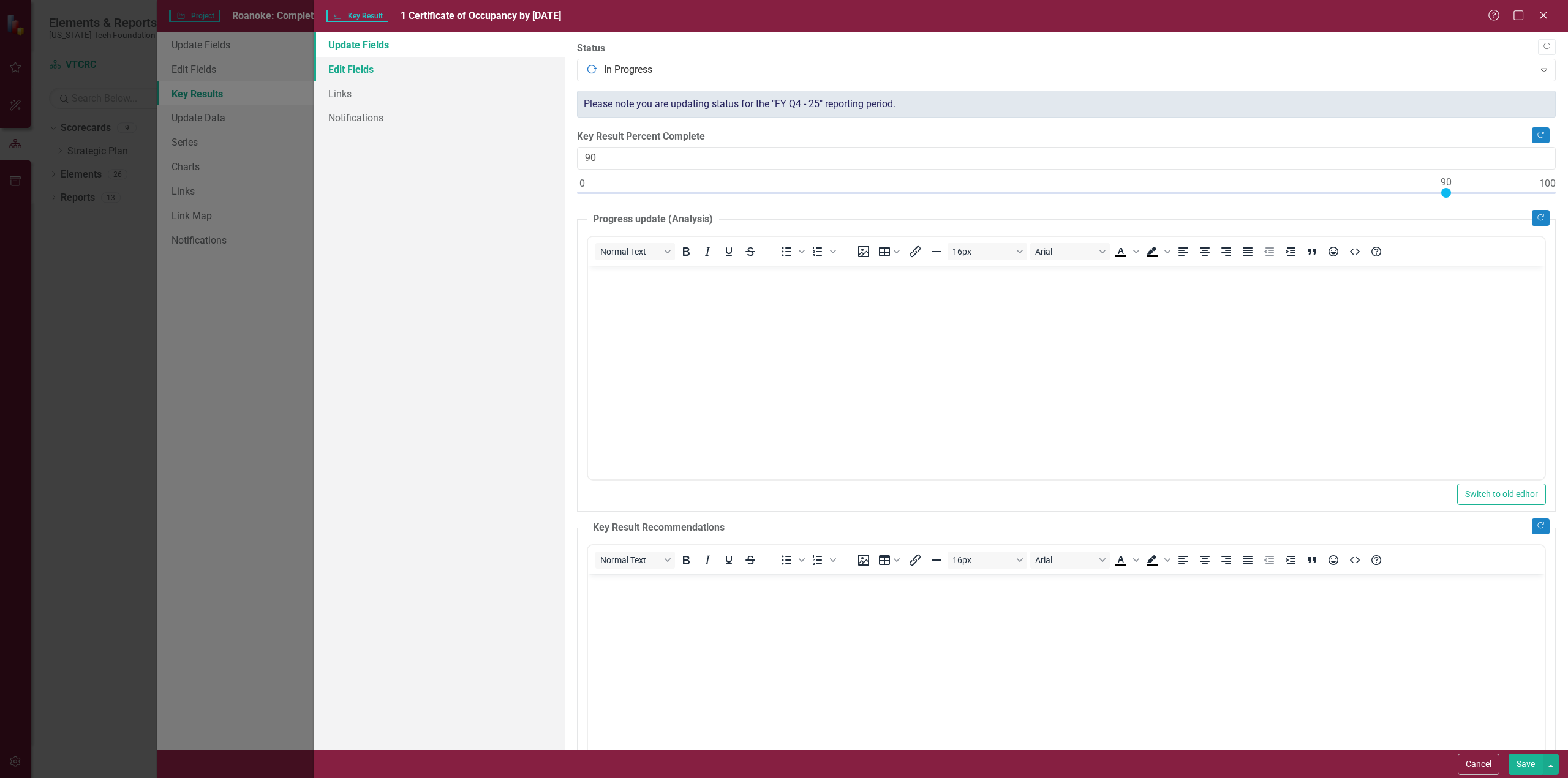
click at [340, 68] on link "Edit Fields" at bounding box center [439, 68] width 251 height 24
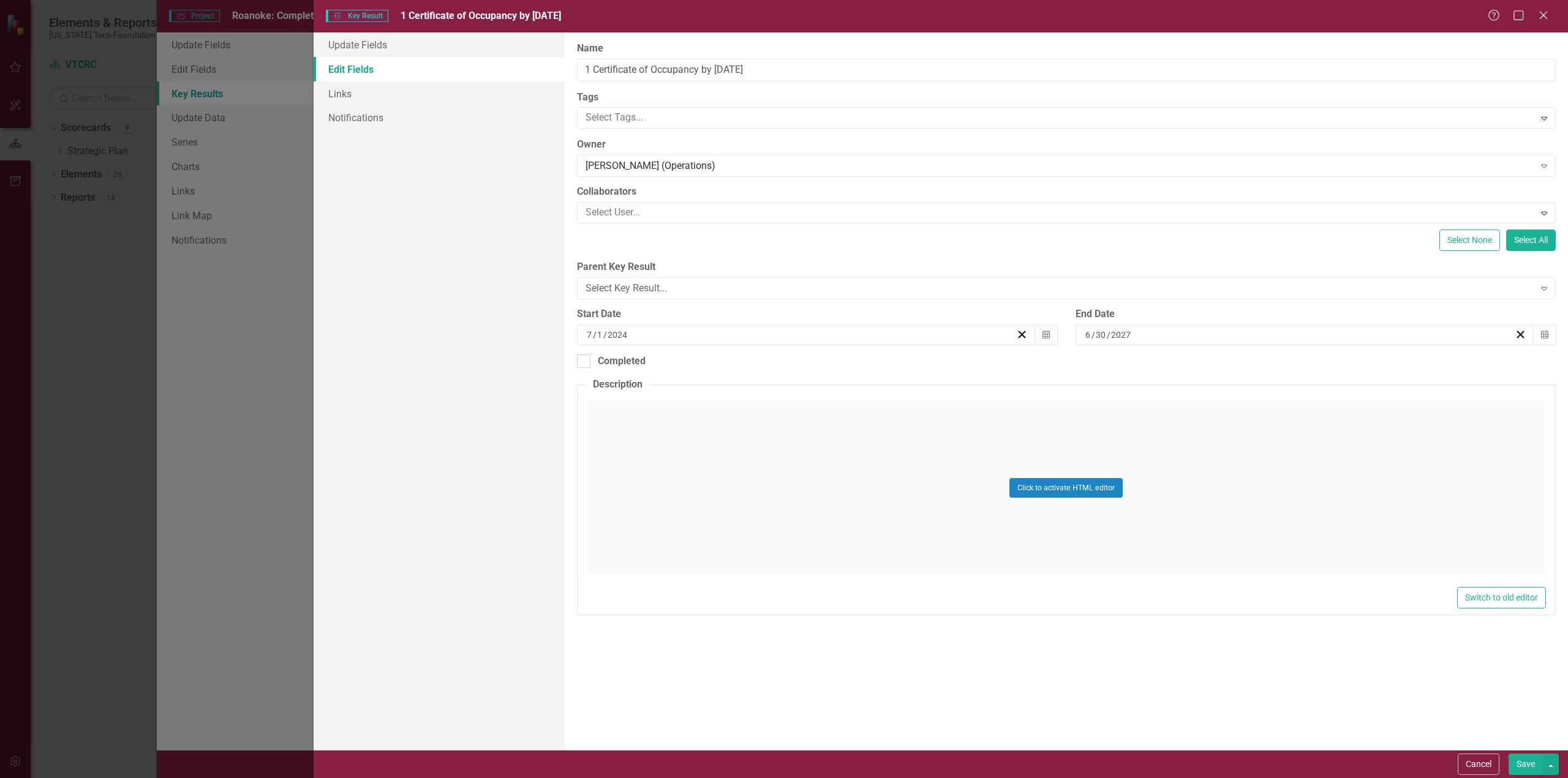
click at [711, 334] on div "7 / 1 / 2024" at bounding box center [800, 334] width 431 height 13
click at [764, 363] on button "›" at bounding box center [751, 359] width 27 height 27
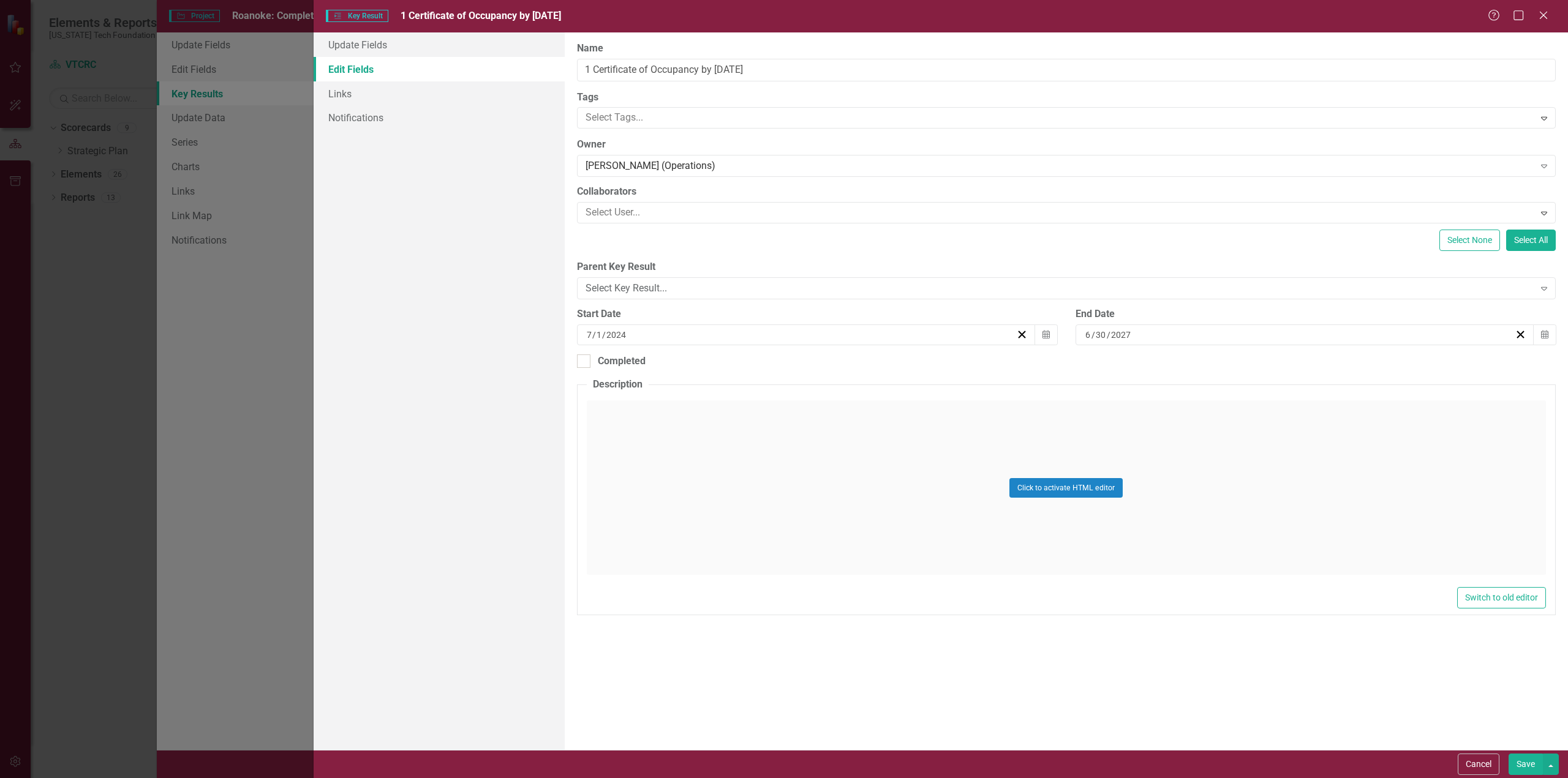
click at [764, 363] on button "›" at bounding box center [751, 359] width 27 height 27
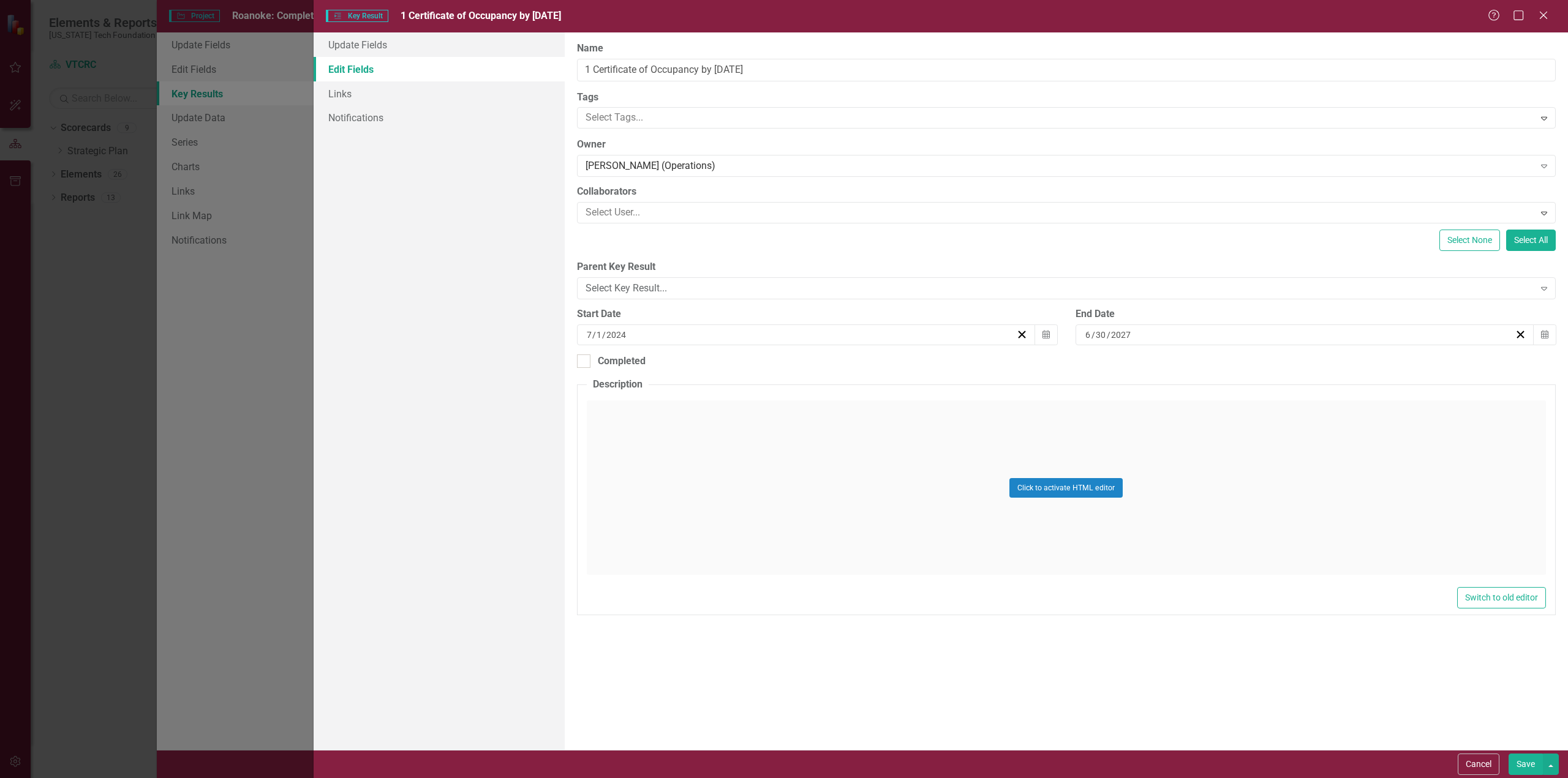
click at [764, 363] on button "›" at bounding box center [751, 359] width 27 height 27
click at [764, 362] on button "›" at bounding box center [751, 359] width 27 height 27
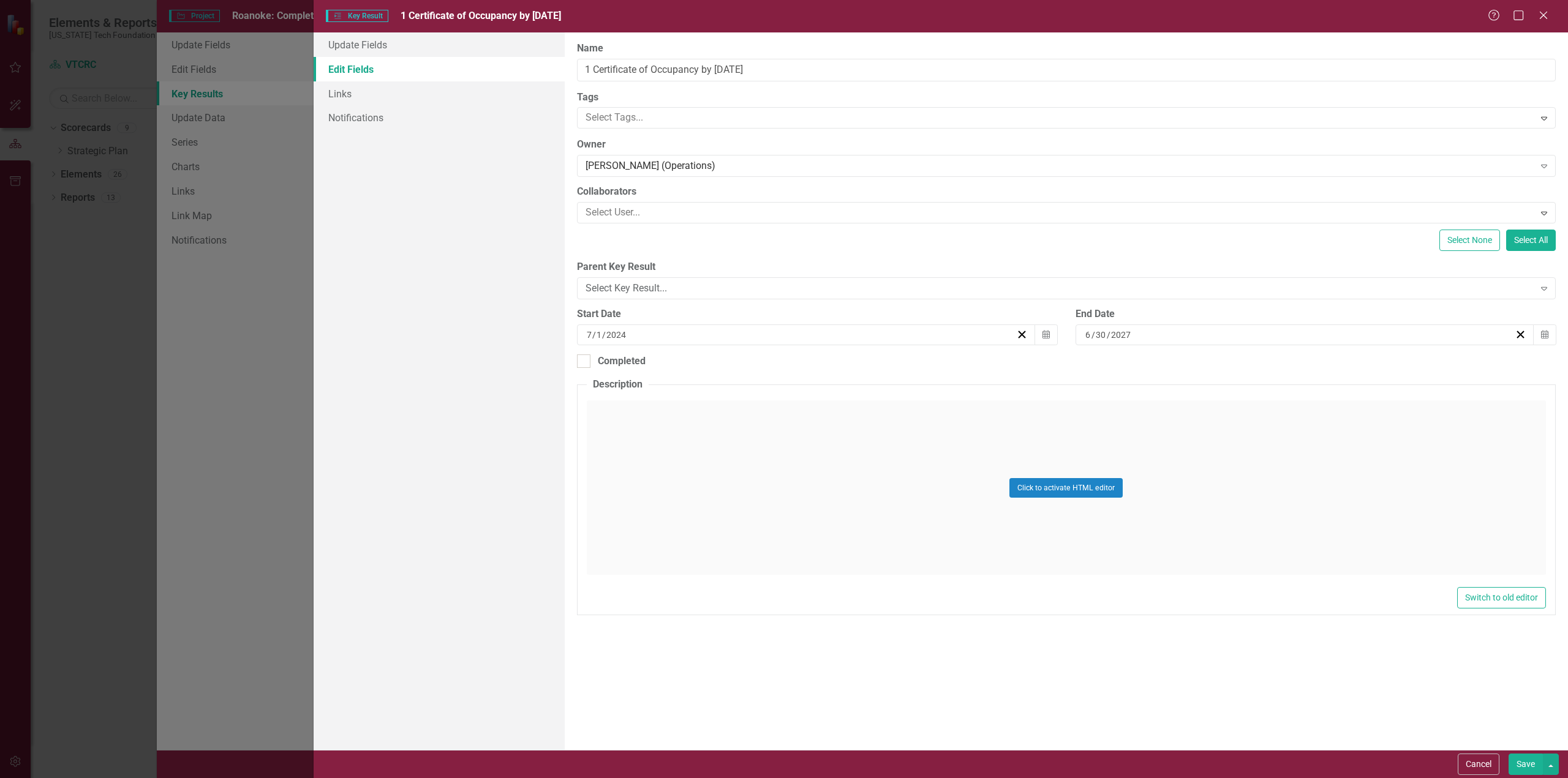
click at [638, 403] on button "1" at bounding box center [623, 399] width 30 height 22
click at [1546, 332] on icon "Calendar" at bounding box center [1545, 334] width 8 height 9
click at [1104, 364] on button "«" at bounding box center [1090, 359] width 27 height 27
click at [1104, 365] on button "«" at bounding box center [1090, 359] width 27 height 27
click at [1263, 362] on button "›" at bounding box center [1249, 359] width 27 height 27
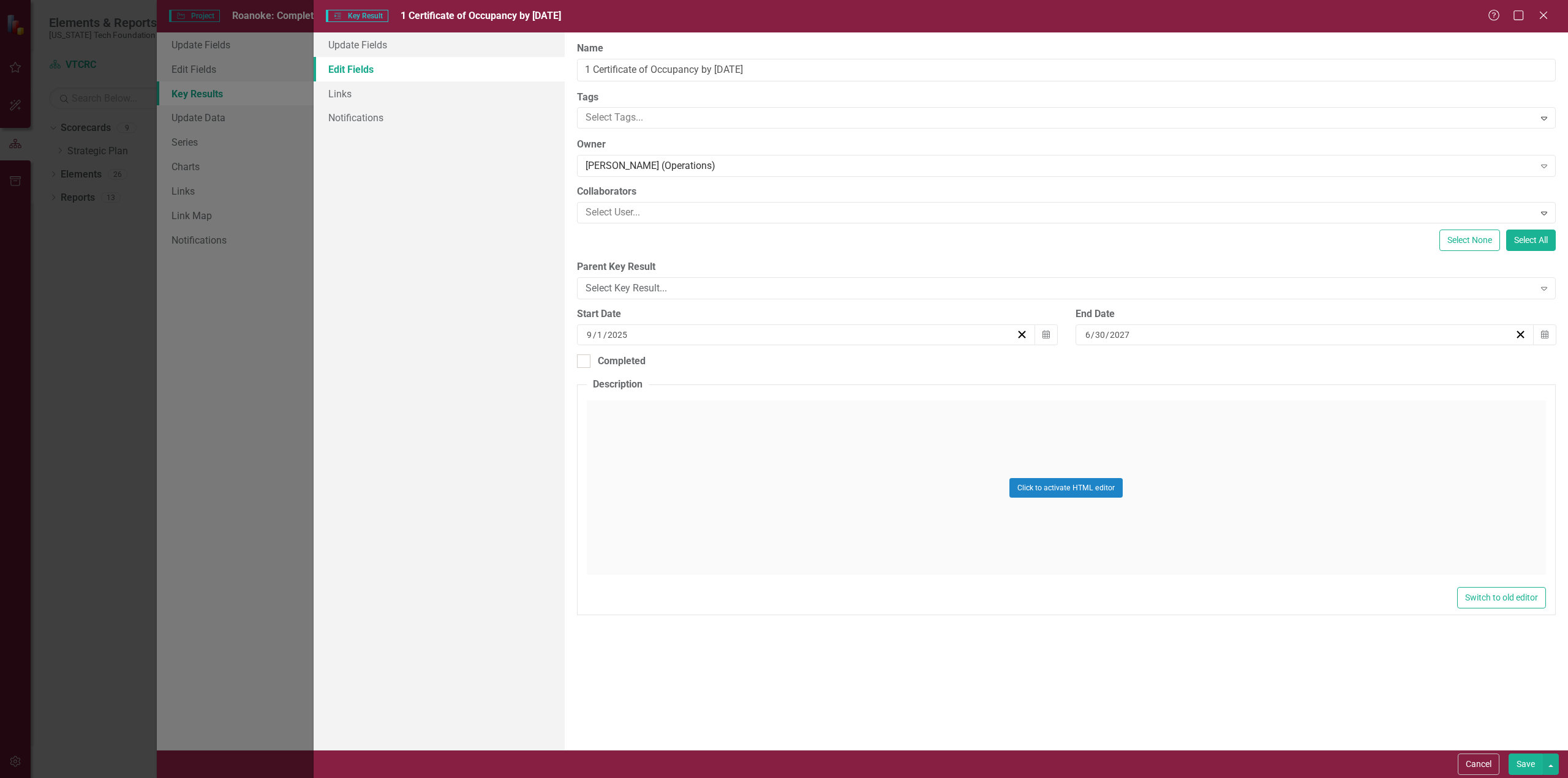
click at [1263, 364] on button "›" at bounding box center [1249, 359] width 27 height 27
click at [1124, 514] on abbr "1" at bounding box center [1121, 509] width 5 height 10
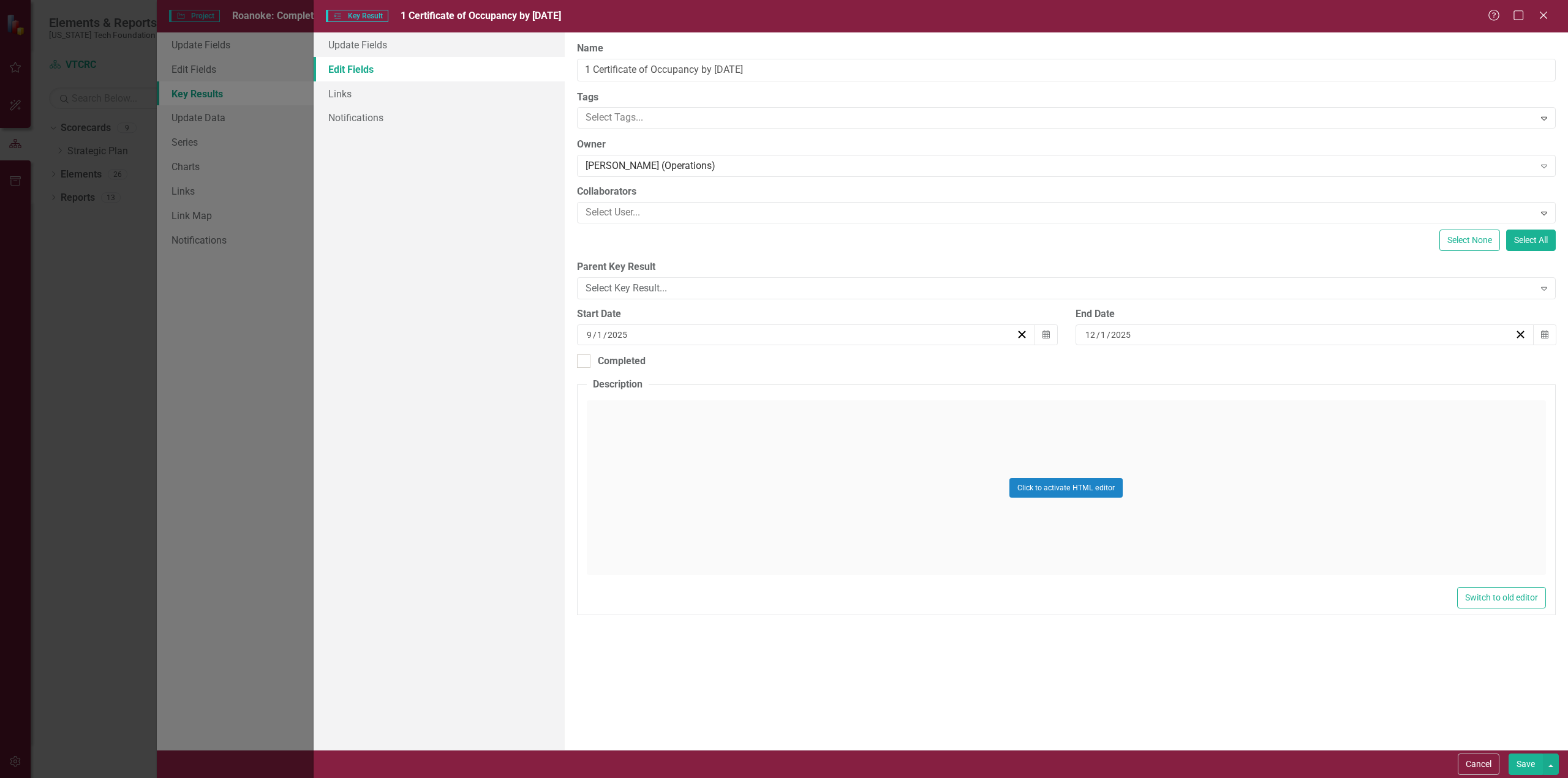
click at [1526, 763] on button "Save" at bounding box center [1525, 764] width 34 height 22
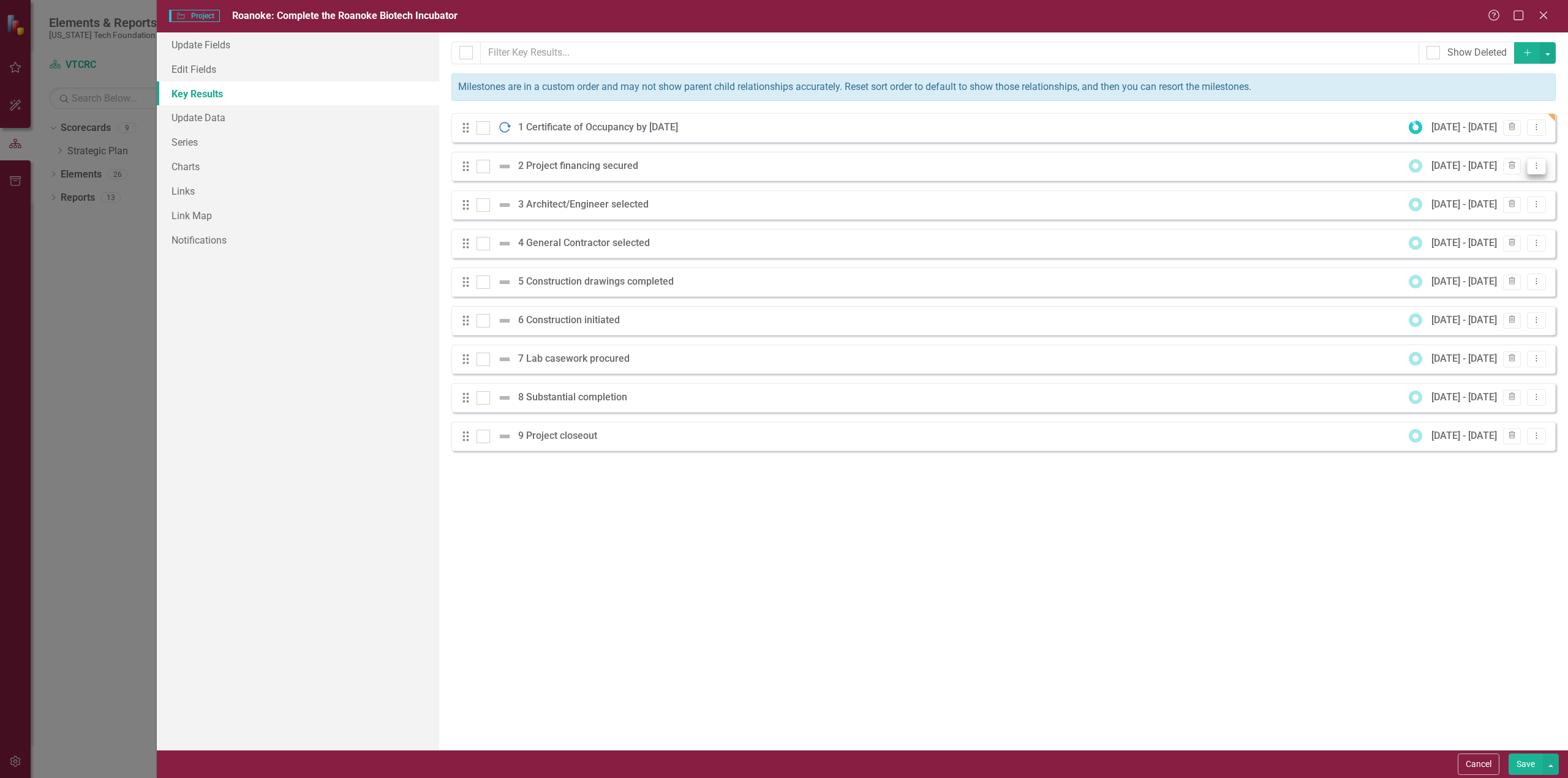
click at [1537, 166] on icon "Dropdown Menu" at bounding box center [1536, 165] width 11 height 8
click at [1477, 187] on link "Edit Edit Key Result" at bounding box center [1486, 186] width 118 height 22
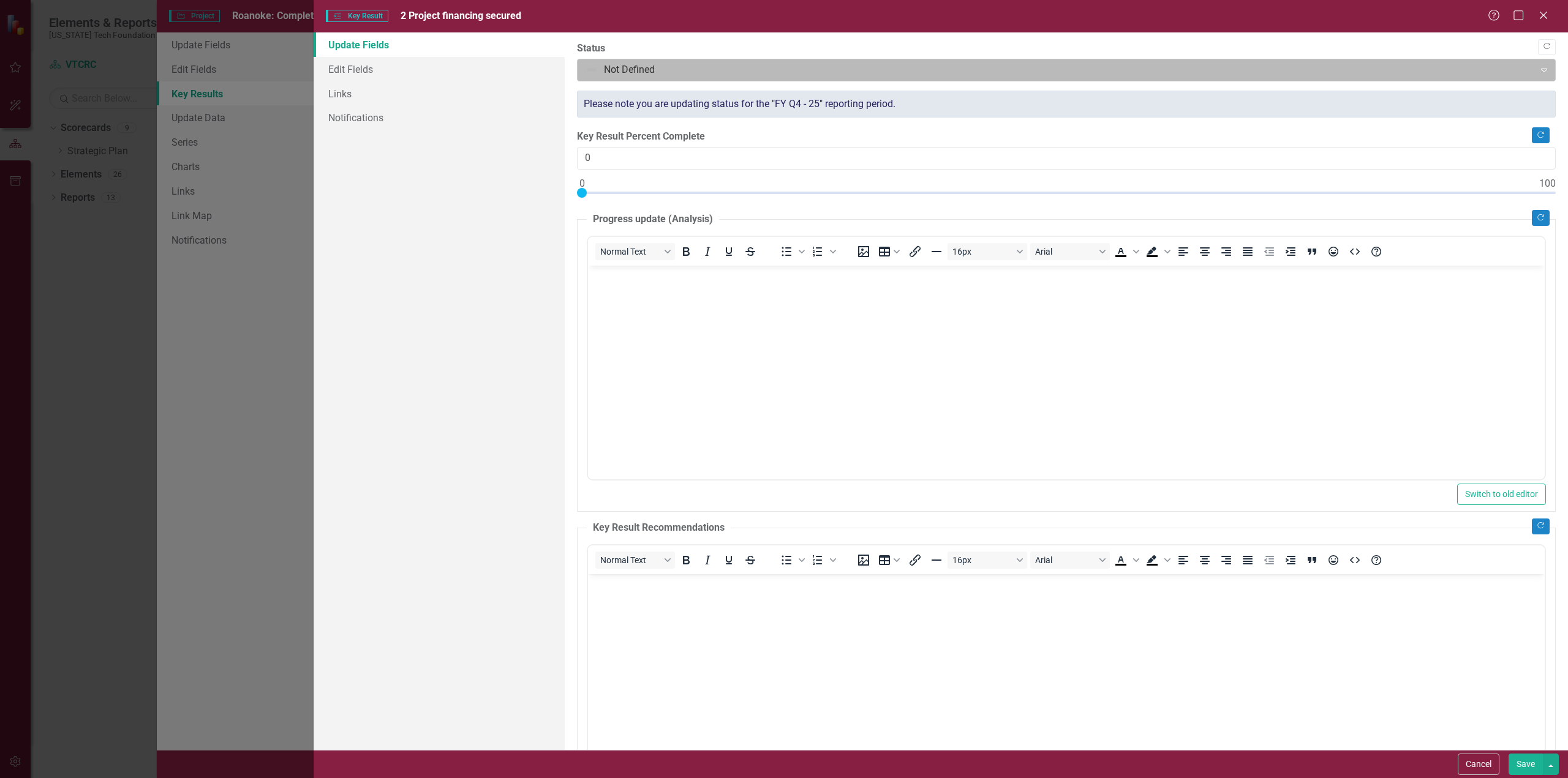
click at [720, 71] on div at bounding box center [1056, 69] width 941 height 17
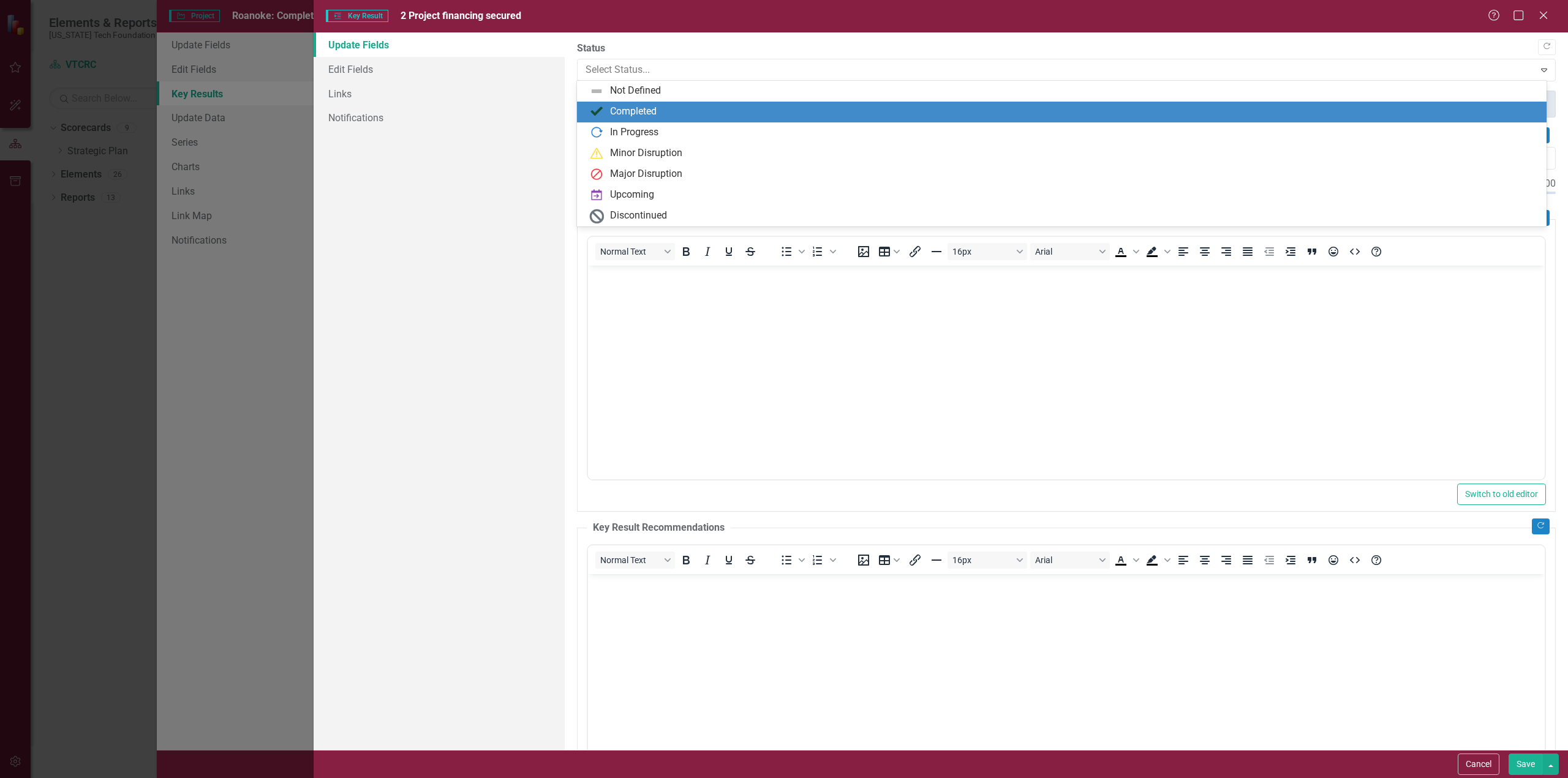
click at [637, 112] on div "Completed" at bounding box center [633, 111] width 47 height 14
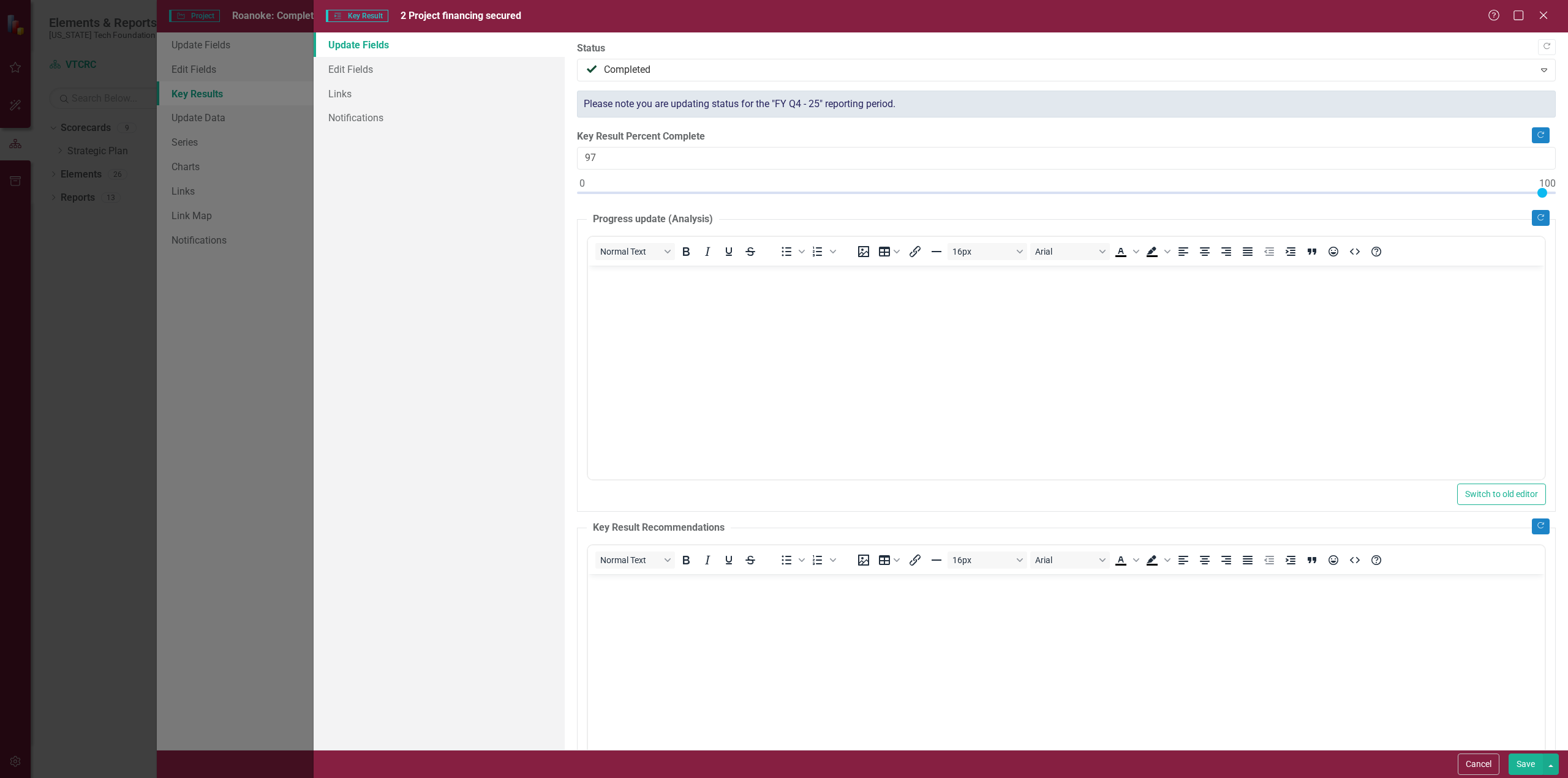
type input "100"
drag, startPoint x: 581, startPoint y: 191, endPoint x: 1567, endPoint y: 197, distance: 986.0
click at [1567, 197] on div ""Update" fields in ClearPoint are the fields that change from reporting period …" at bounding box center [1067, 391] width 1003 height 717
click at [1527, 769] on button "Save" at bounding box center [1525, 764] width 34 height 22
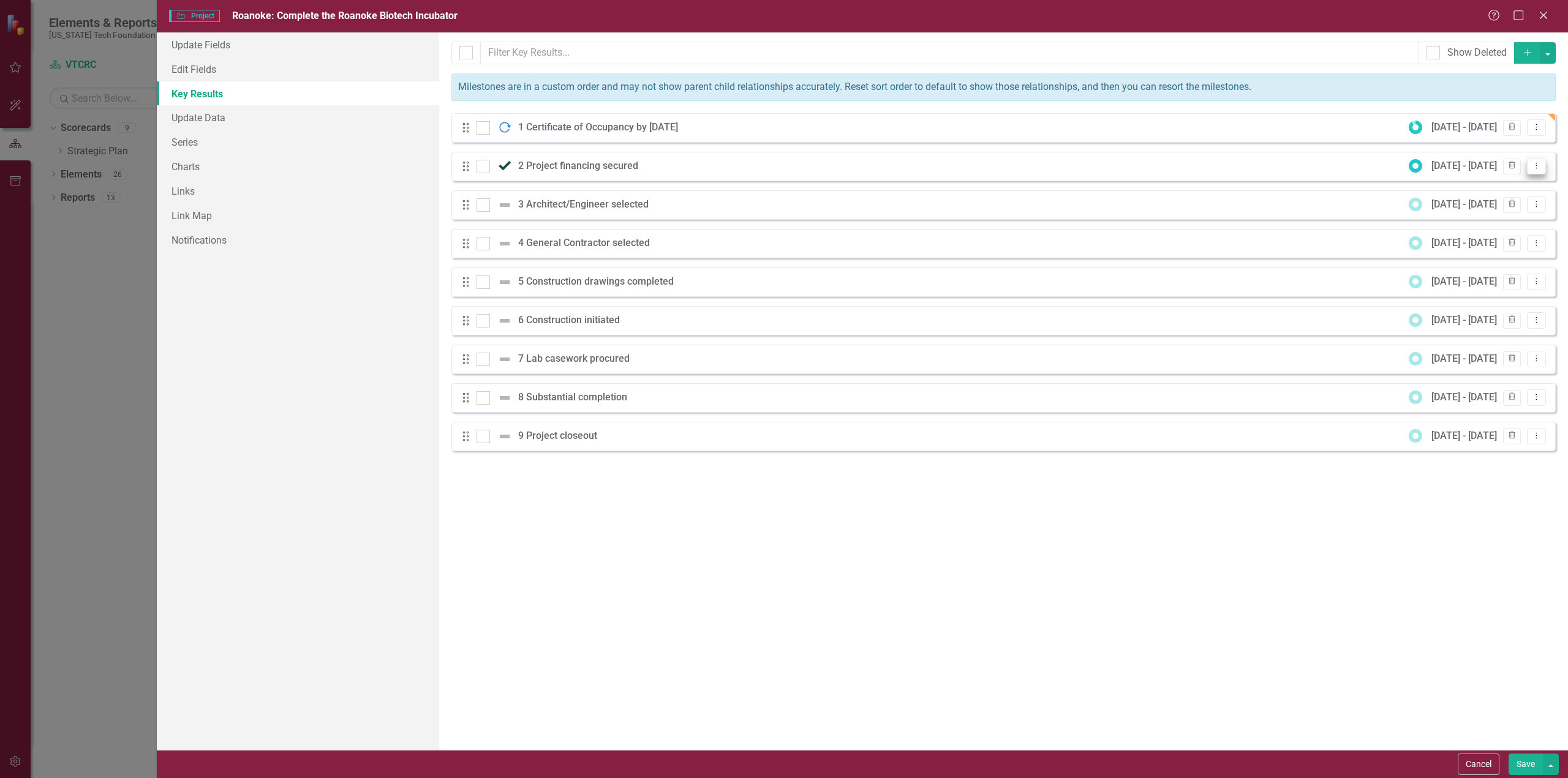
click at [1539, 166] on icon "Dropdown Menu" at bounding box center [1536, 165] width 11 height 8
click at [1492, 187] on link "Edit Edit Key Result" at bounding box center [1486, 186] width 118 height 22
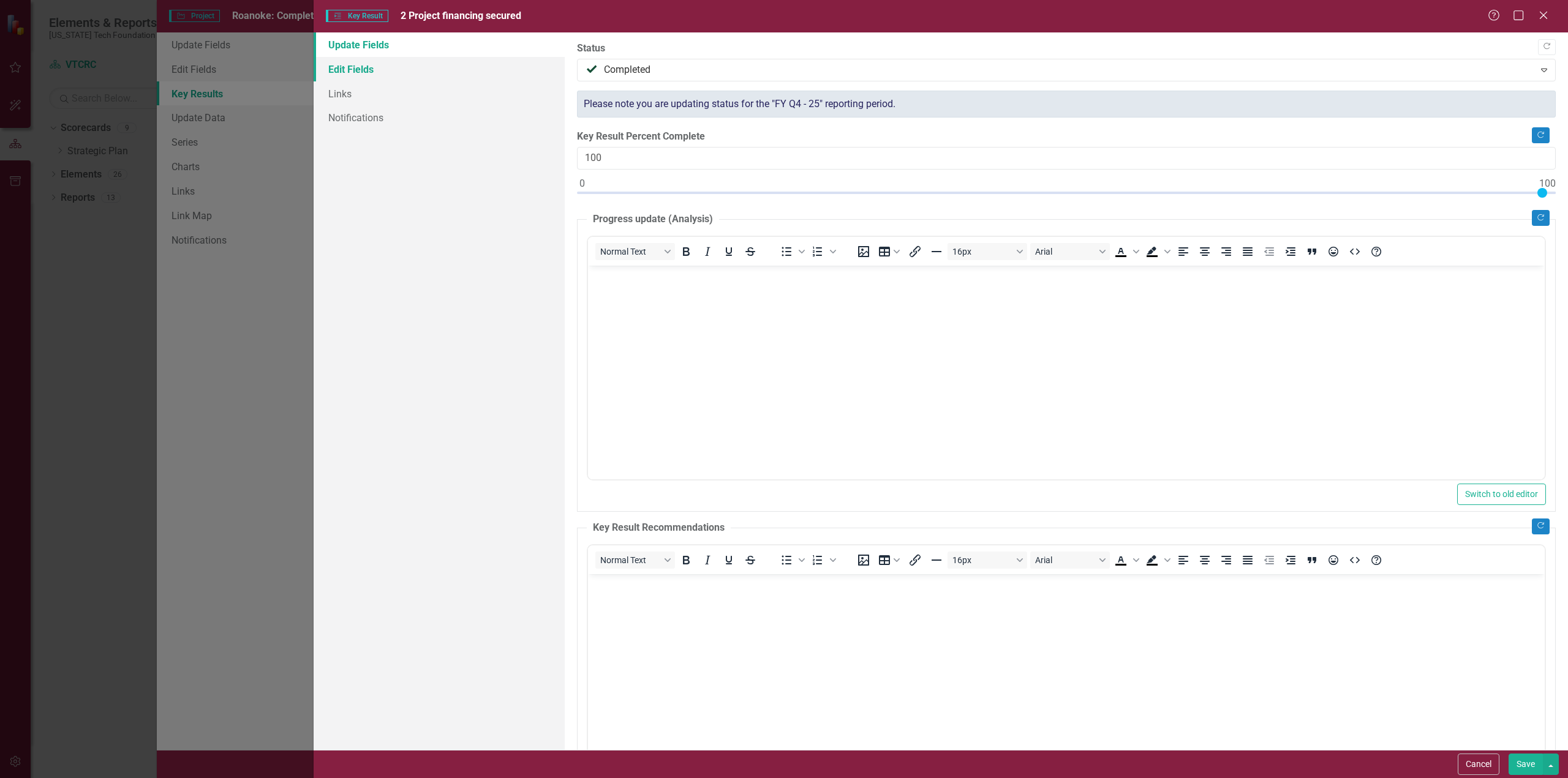
click at [358, 68] on link "Edit Fields" at bounding box center [439, 68] width 251 height 24
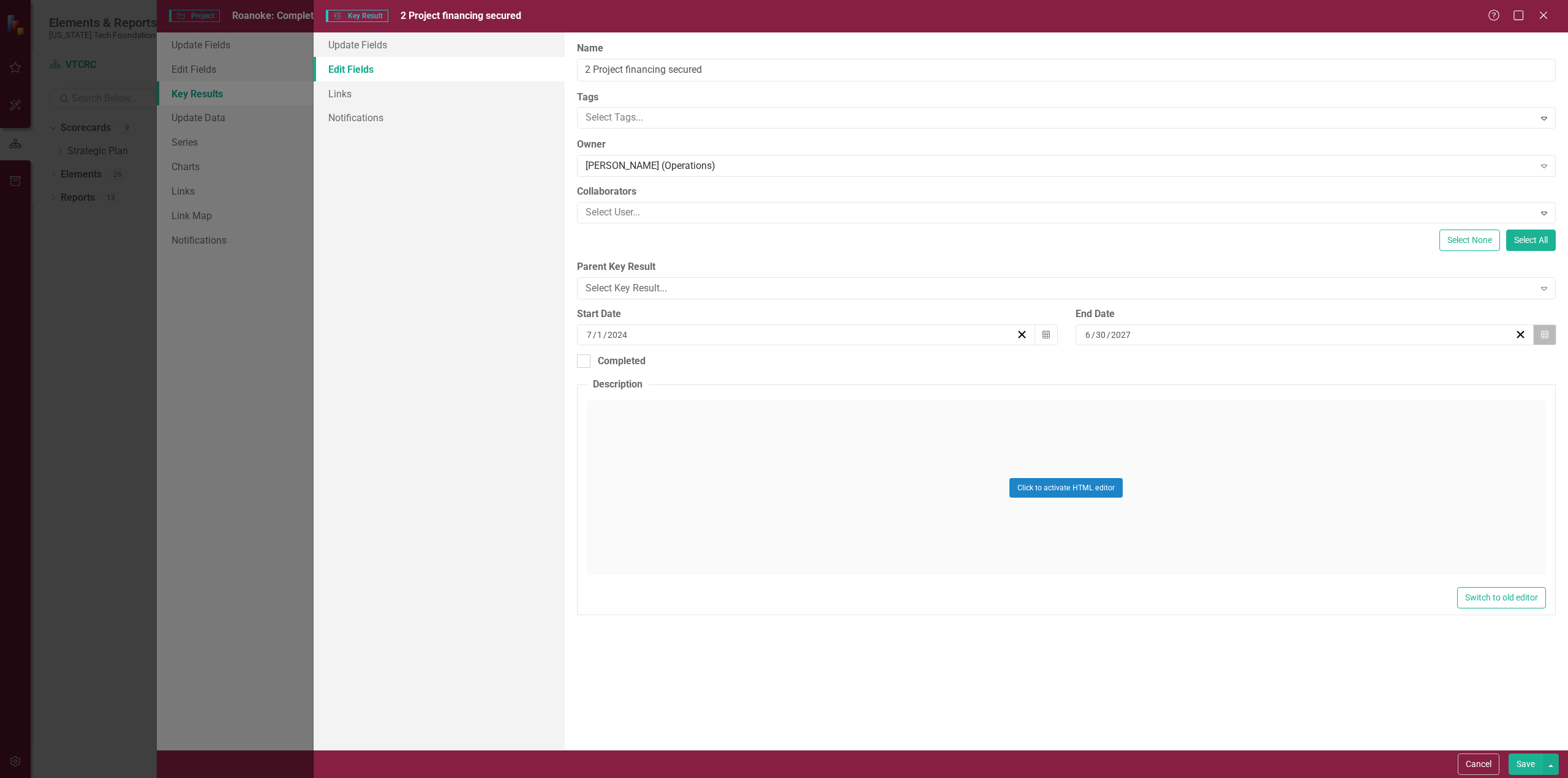
click at [1548, 332] on button "Calendar" at bounding box center [1545, 334] width 23 height 21
click at [1131, 364] on button "‹" at bounding box center [1117, 359] width 27 height 27
click at [1104, 360] on button "«" at bounding box center [1090, 359] width 27 height 27
click at [1104, 361] on button "«" at bounding box center [1090, 359] width 27 height 27
click at [1216, 404] on abbr "1" at bounding box center [1213, 399] width 5 height 10
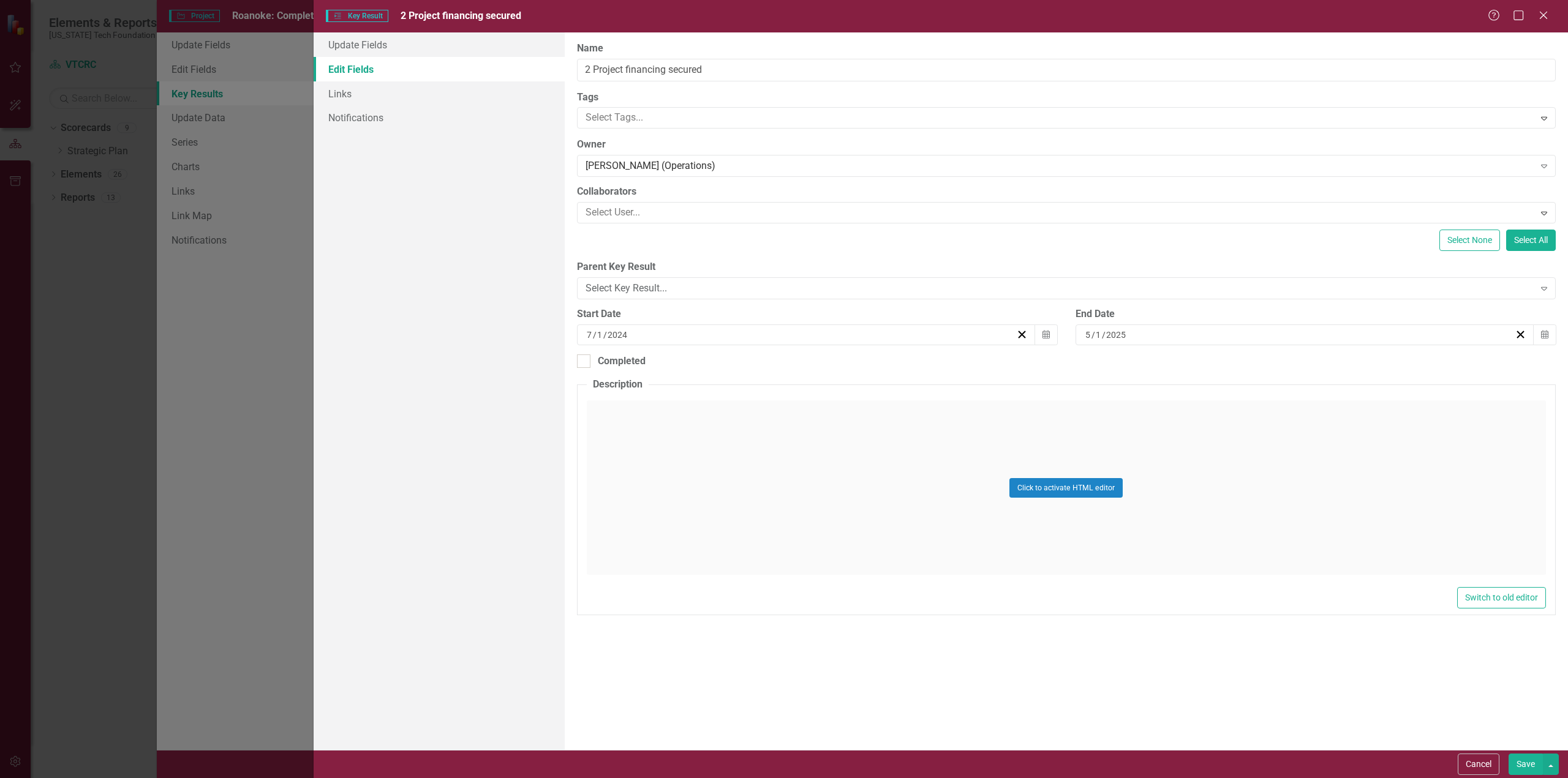
click at [1530, 761] on button "Save" at bounding box center [1525, 764] width 34 height 22
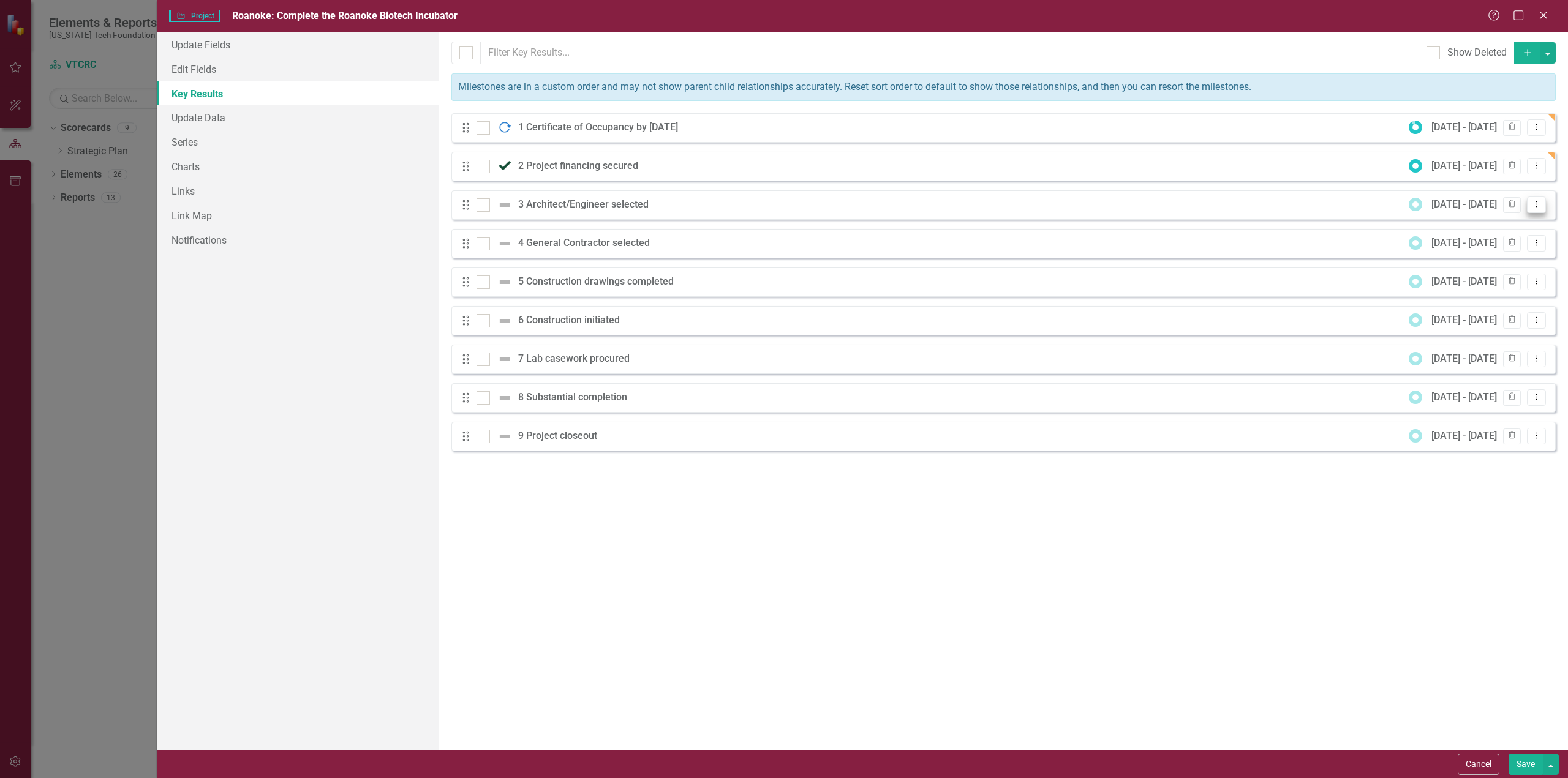
click at [1540, 202] on icon "Dropdown Menu" at bounding box center [1536, 204] width 11 height 8
click at [1496, 226] on link "Edit Edit Key Result" at bounding box center [1486, 224] width 118 height 22
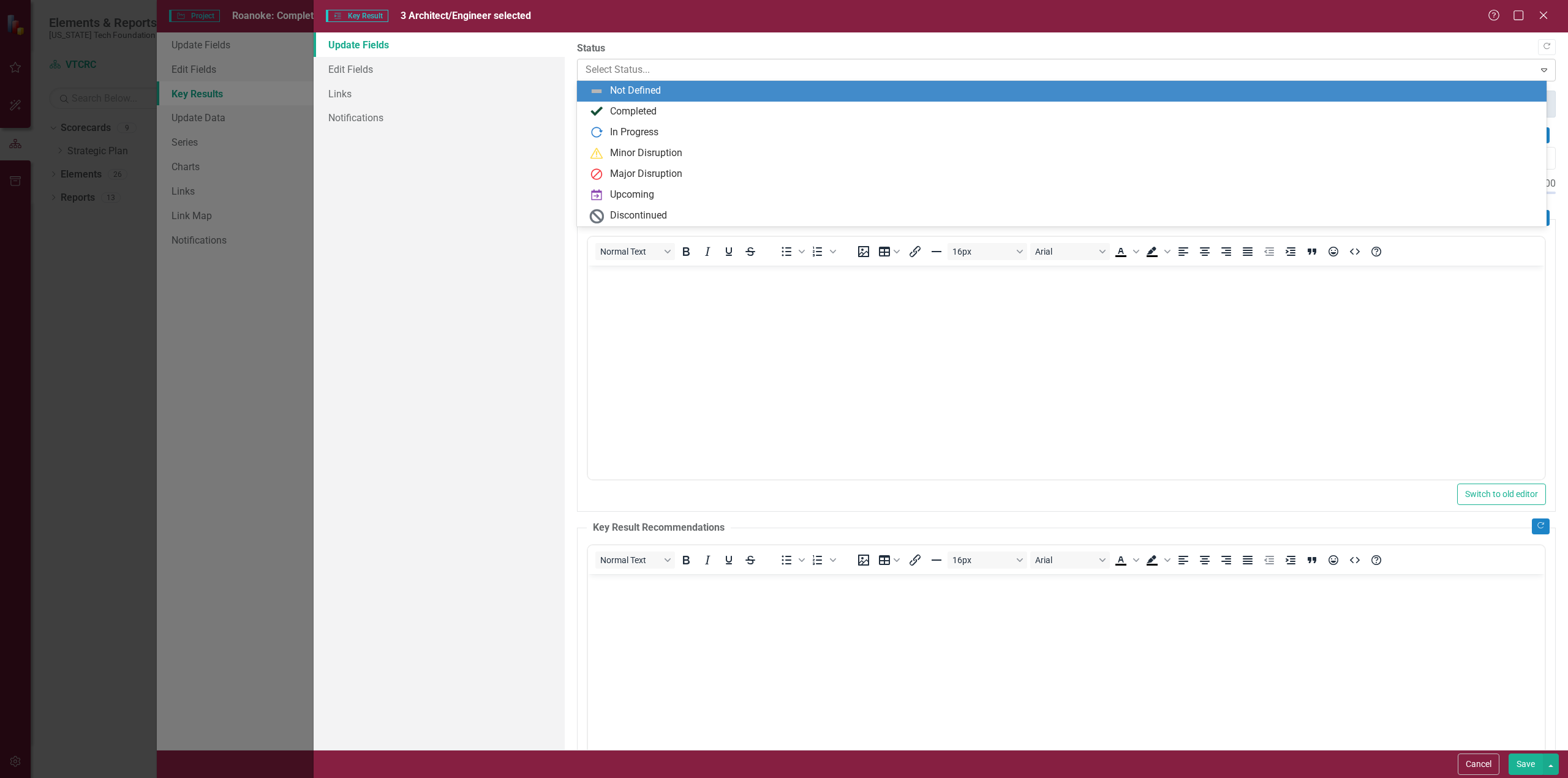
click at [807, 69] on div at bounding box center [1056, 69] width 941 height 17
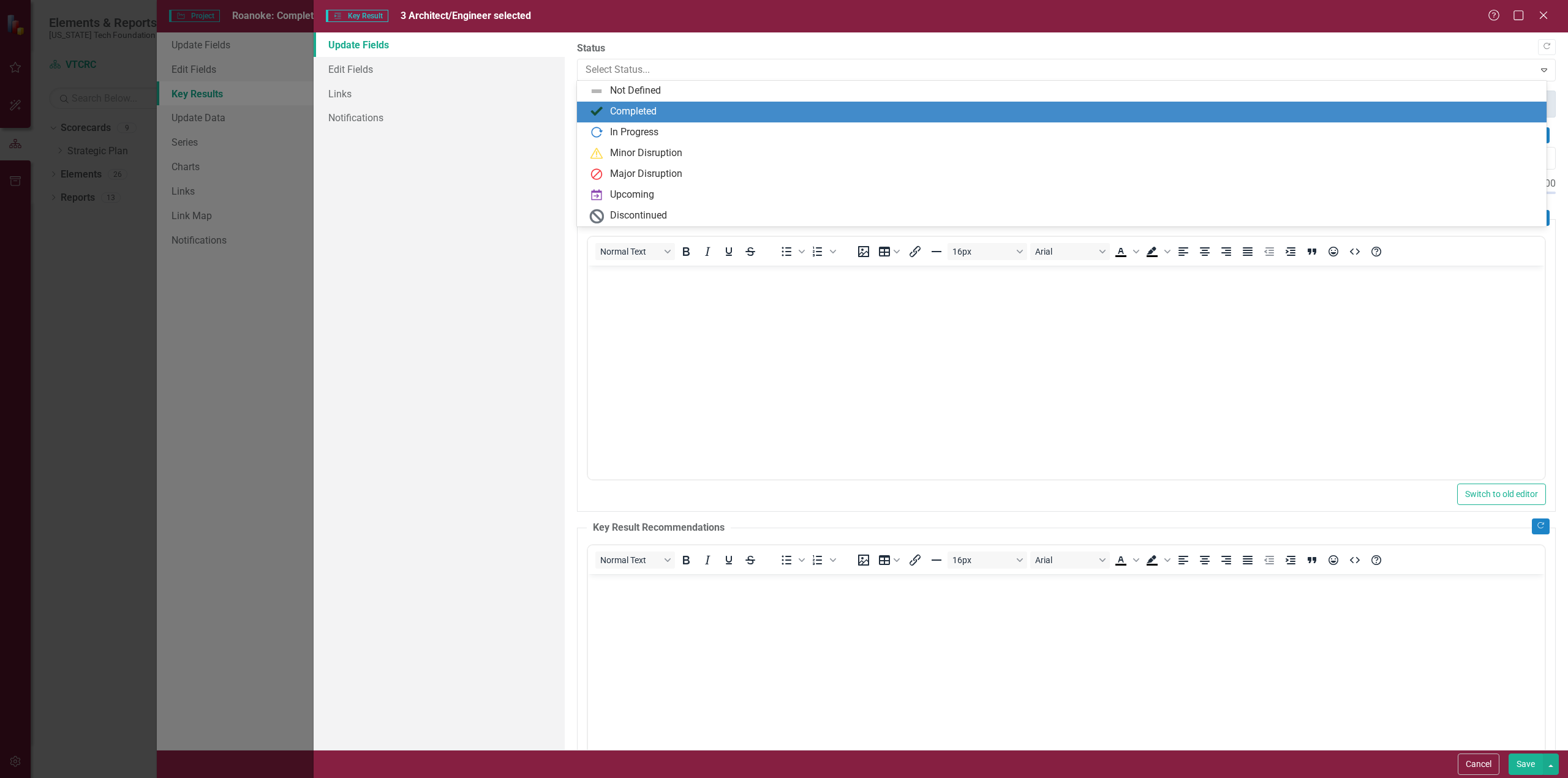
click at [634, 108] on div "Completed" at bounding box center [633, 111] width 47 height 14
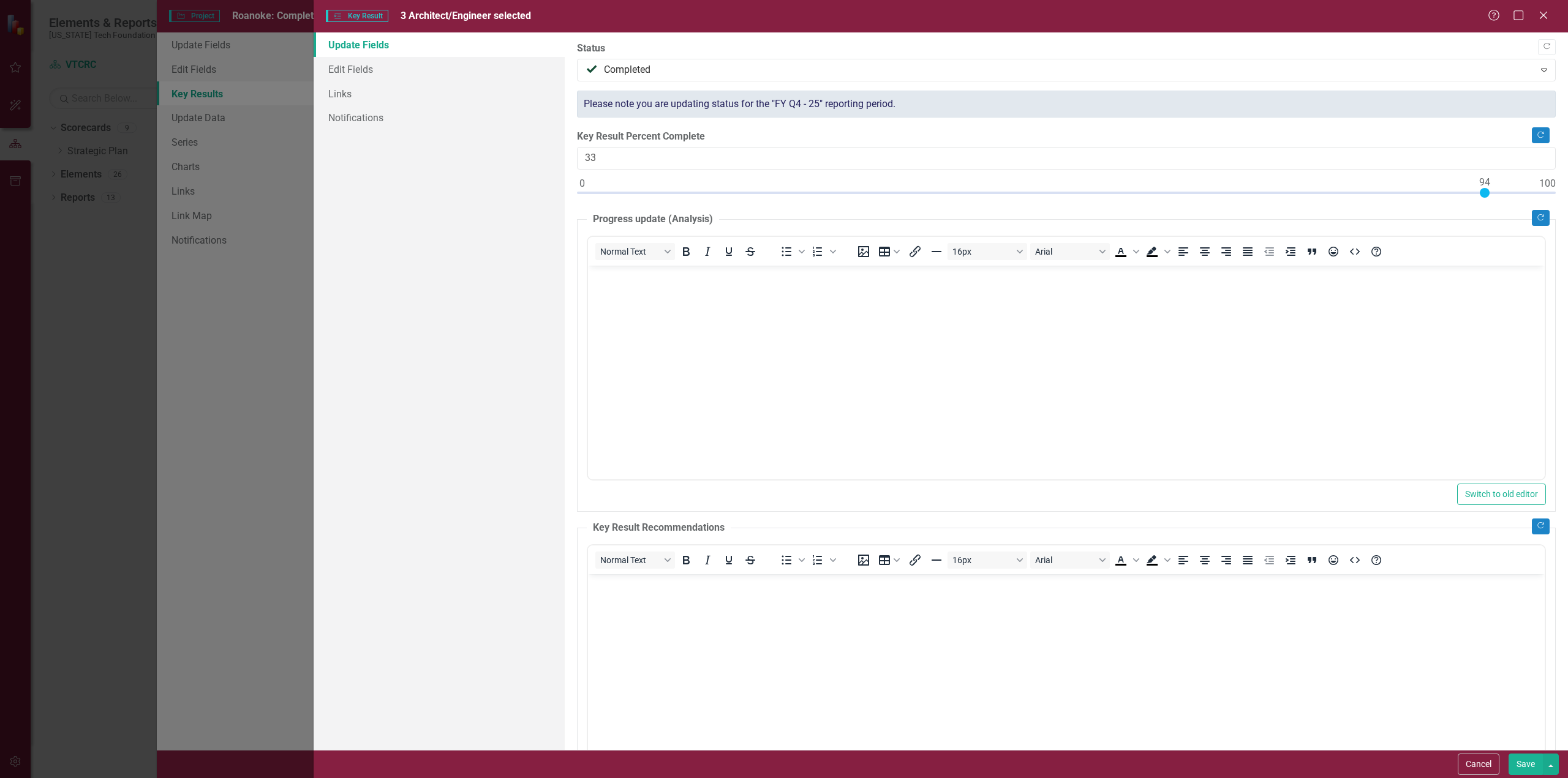
type input "100"
drag, startPoint x: 580, startPoint y: 190, endPoint x: 1567, endPoint y: 187, distance: 987.0
click at [1567, 187] on div ""Update" fields in ClearPoint are the fields that change from reporting period …" at bounding box center [1067, 391] width 1003 height 717
click at [359, 68] on link "Edit Fields" at bounding box center [439, 68] width 251 height 24
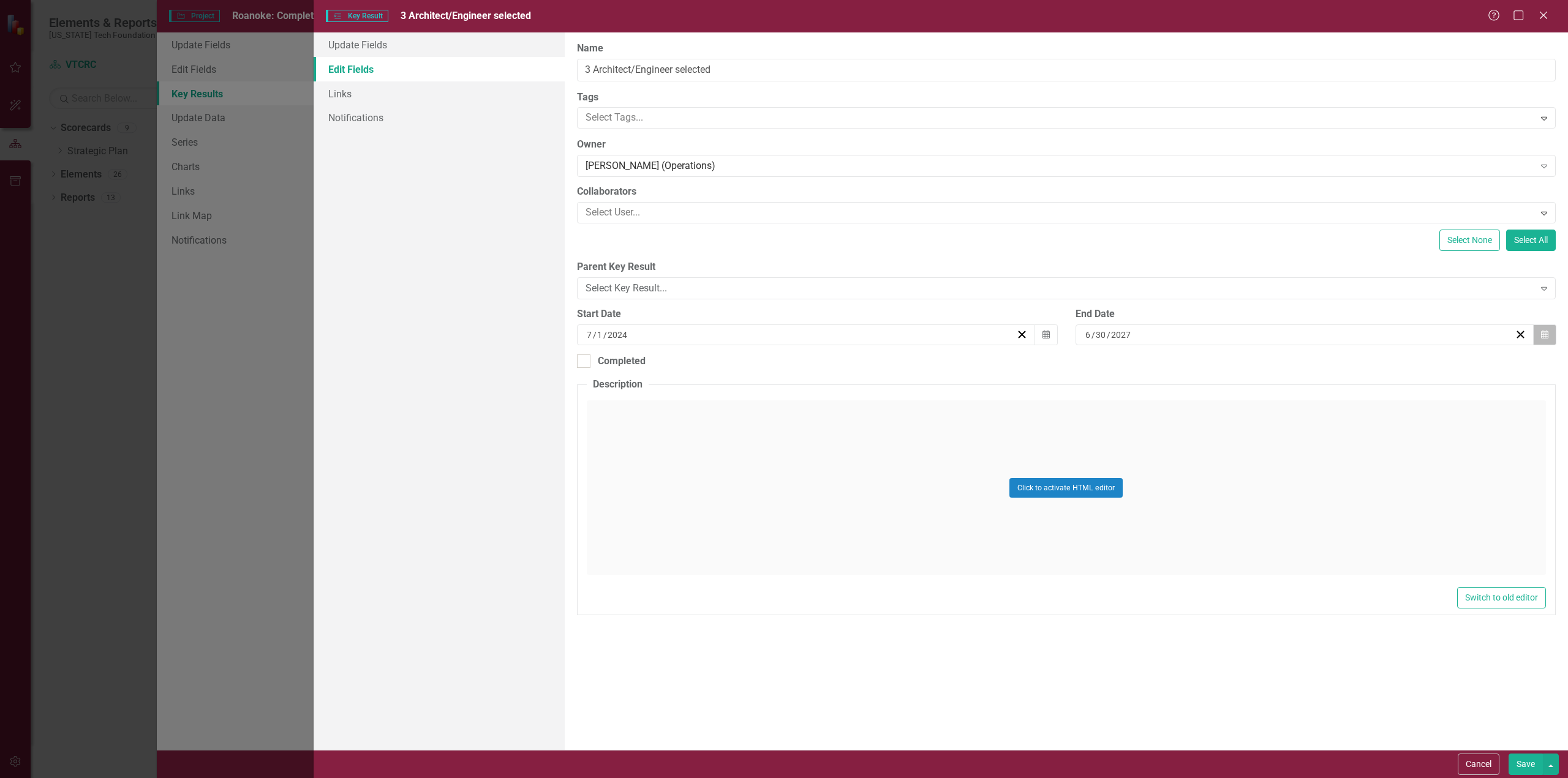
click at [1546, 333] on icon "button" at bounding box center [1545, 334] width 8 height 9
click at [1104, 364] on button "«" at bounding box center [1090, 359] width 27 height 27
click at [1104, 362] on button "«" at bounding box center [1090, 359] width 27 height 27
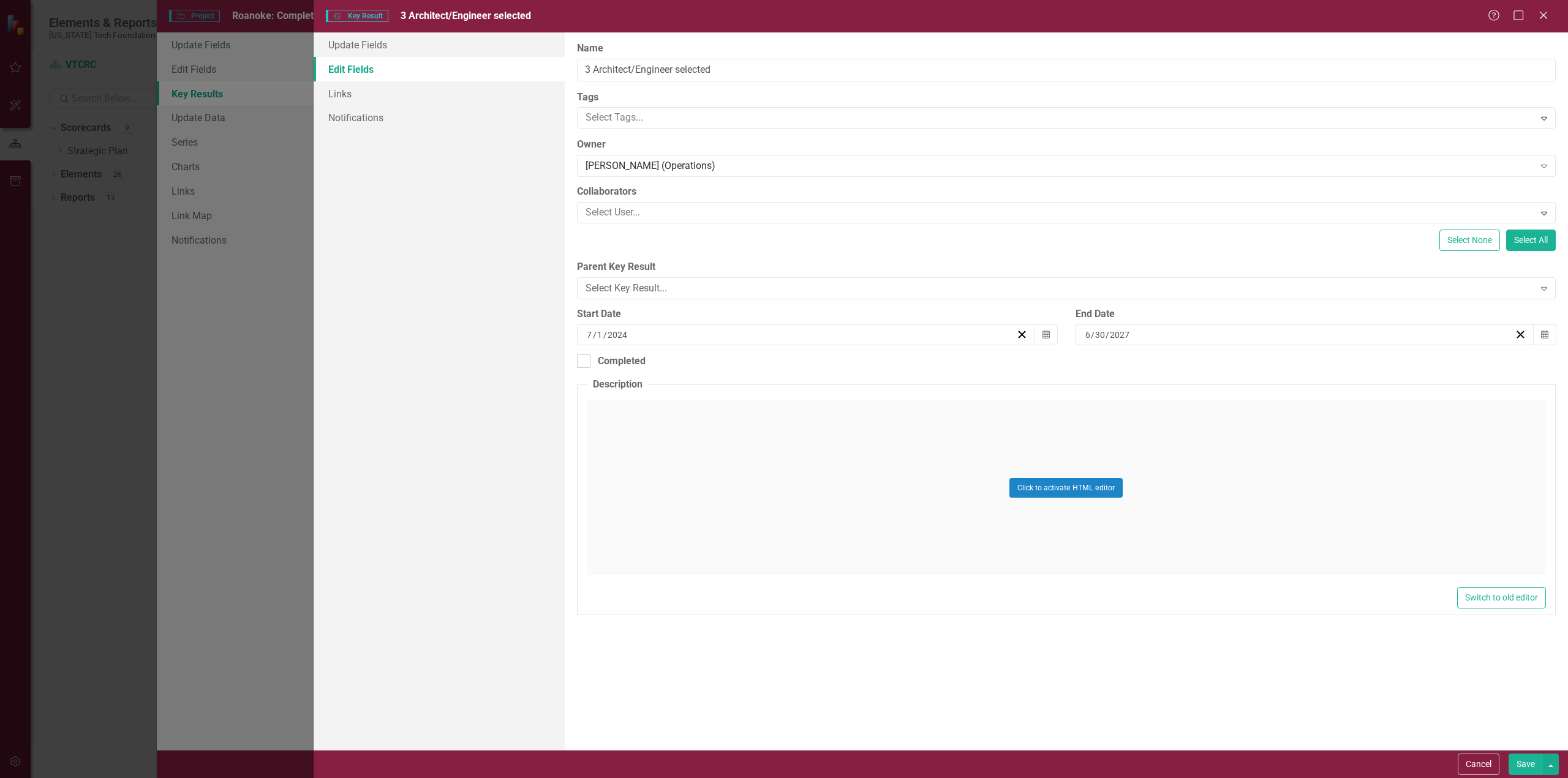
click at [1290, 363] on button "»" at bounding box center [1277, 359] width 27 height 27
click at [1131, 362] on button "‹" at bounding box center [1117, 359] width 27 height 27
click at [1104, 364] on button "«" at bounding box center [1090, 359] width 27 height 27
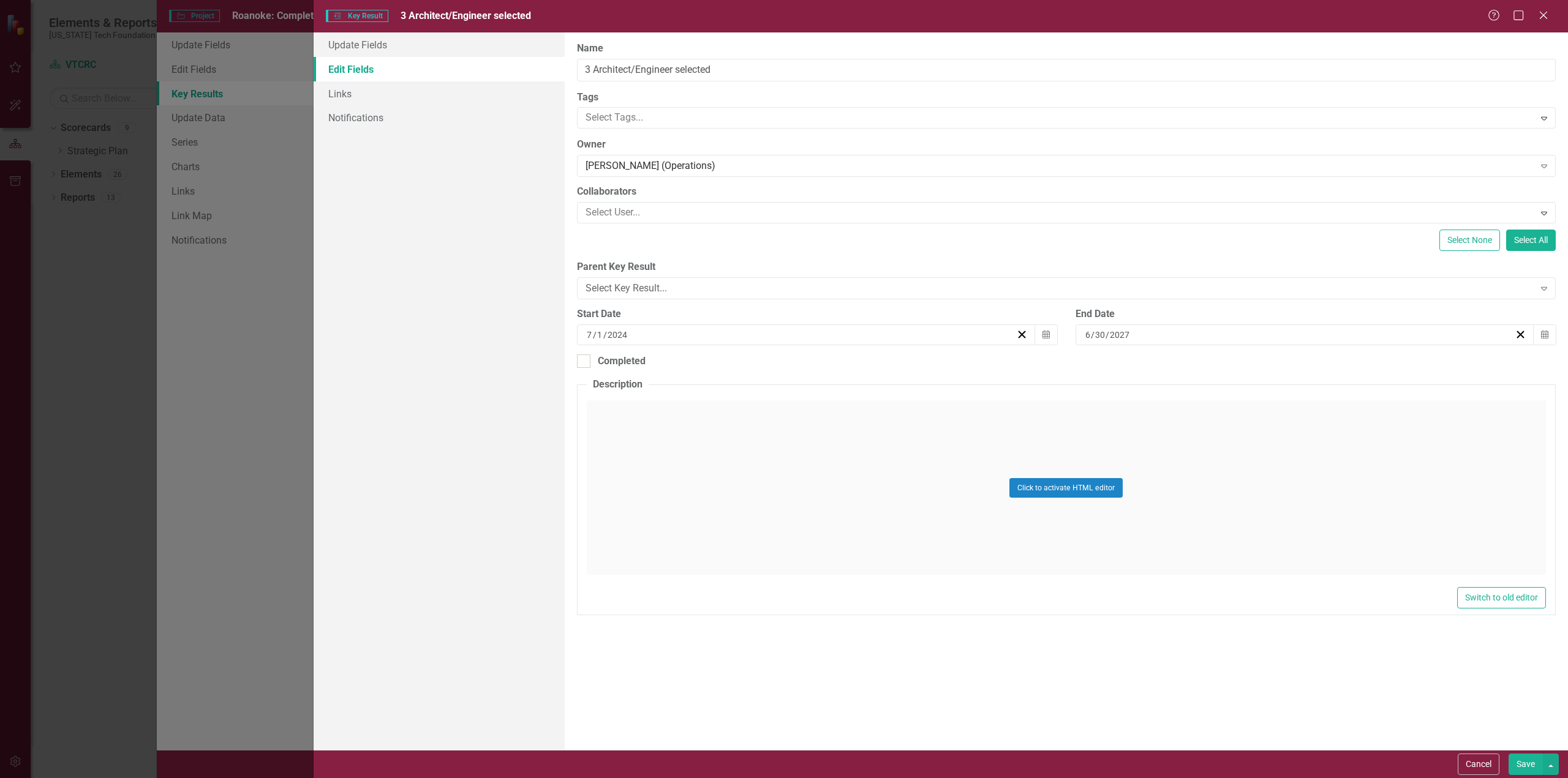
click at [1216, 403] on abbr "1" at bounding box center [1213, 399] width 5 height 10
click at [1535, 766] on button "Save" at bounding box center [1525, 764] width 34 height 22
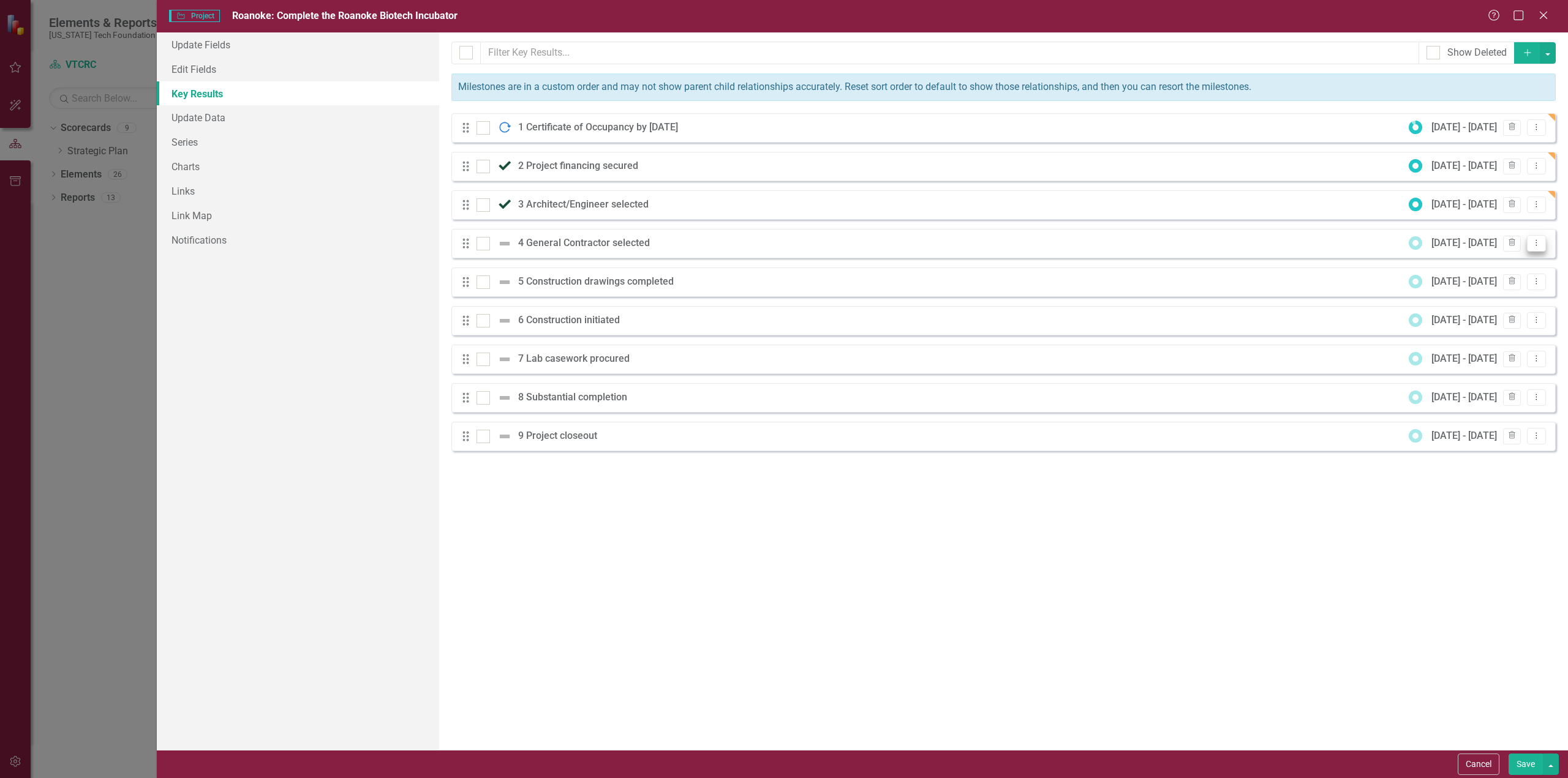
click at [1538, 241] on icon "Dropdown Menu" at bounding box center [1536, 242] width 11 height 8
click at [1489, 262] on link "Edit Edit Key Result" at bounding box center [1486, 263] width 118 height 22
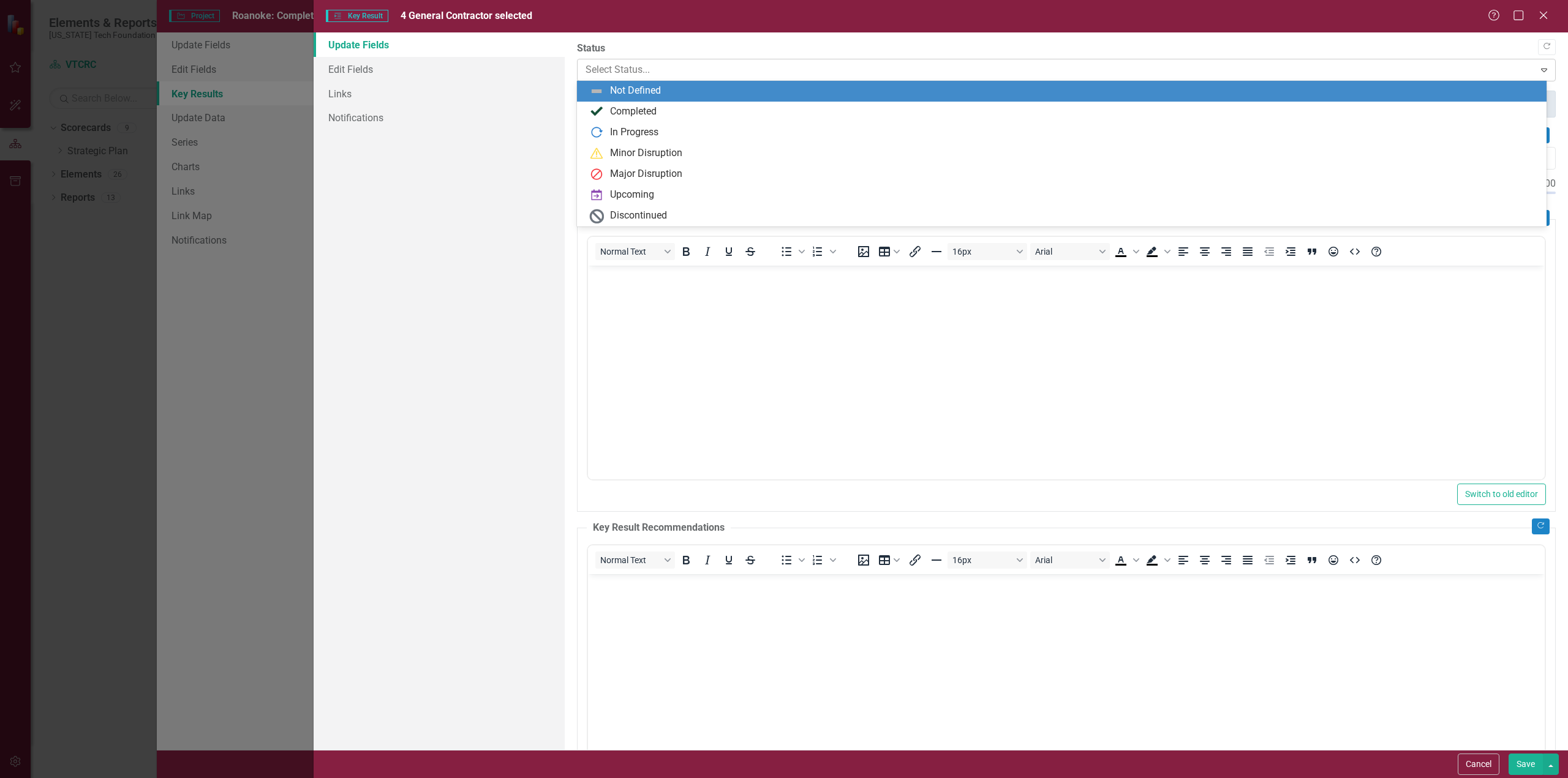
click at [692, 68] on div at bounding box center [1056, 69] width 941 height 17
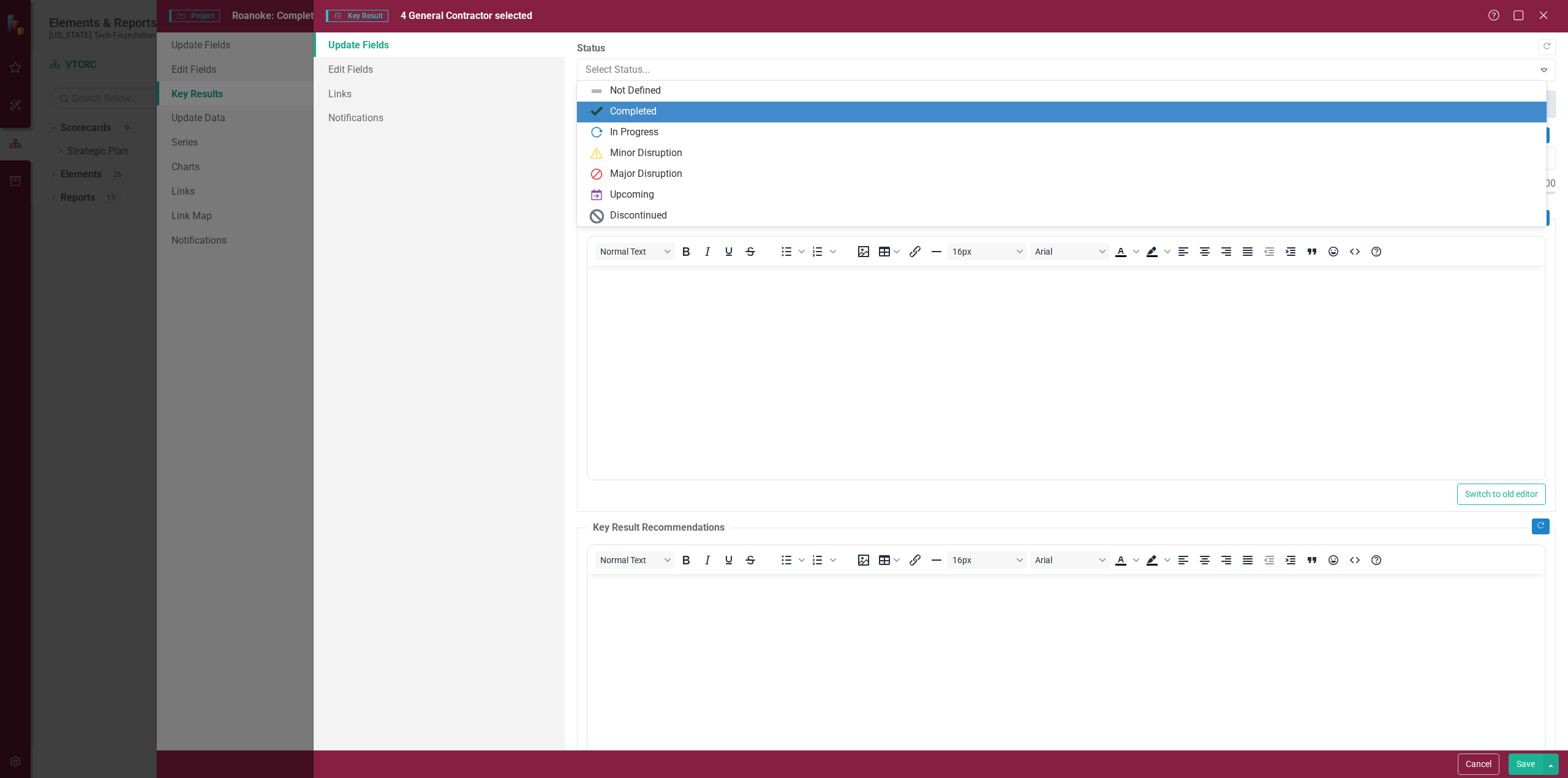
click at [635, 109] on div "Completed" at bounding box center [633, 111] width 47 height 14
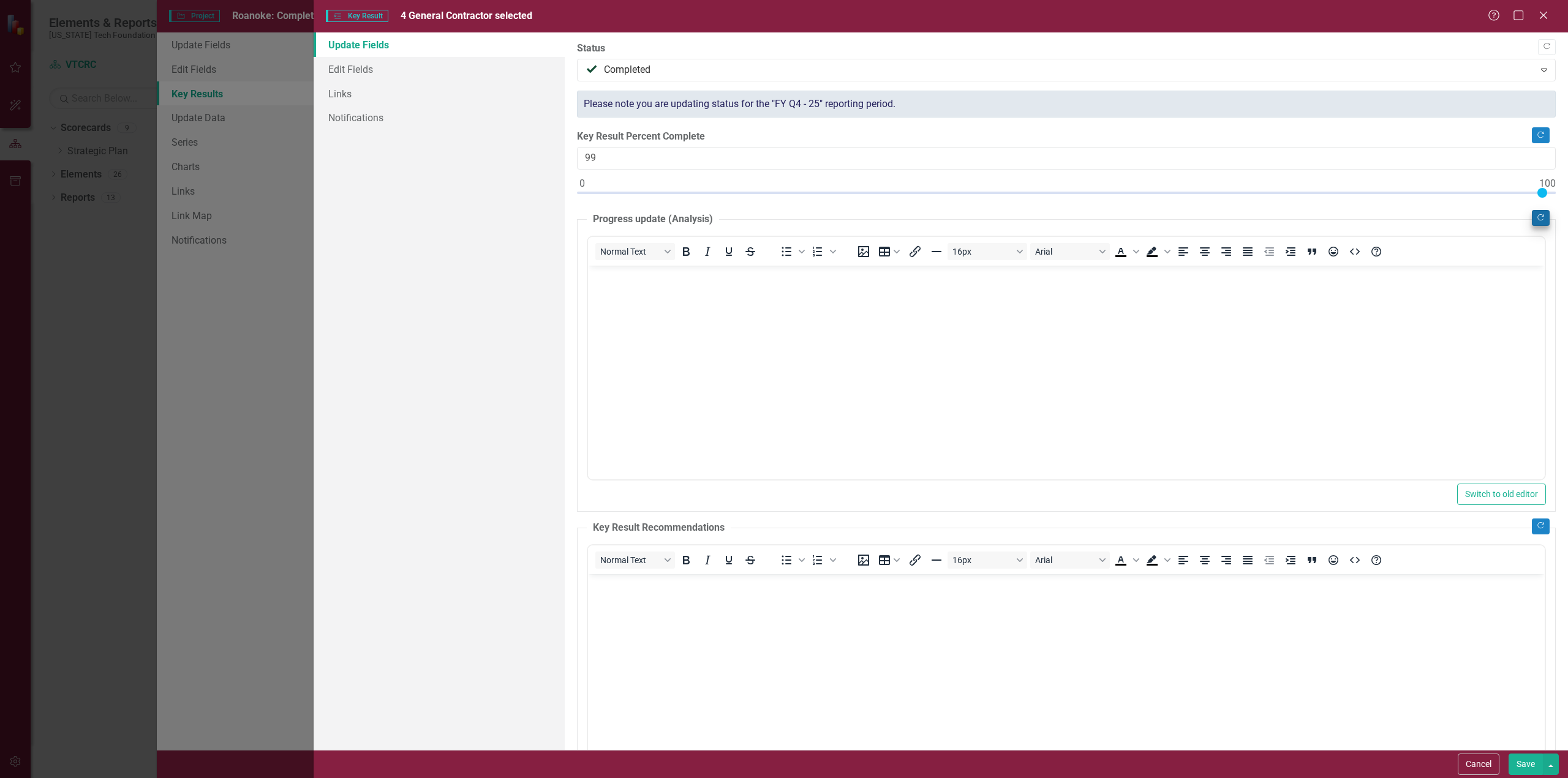
type input "100"
drag, startPoint x: 583, startPoint y: 191, endPoint x: 1543, endPoint y: 217, distance: 960.4
click at [1540, 217] on div "Copy Forward Status Completed Expand Please note you are updating status for th…" at bounding box center [1066, 431] width 979 height 779
click at [353, 65] on link "Edit Fields" at bounding box center [439, 68] width 251 height 24
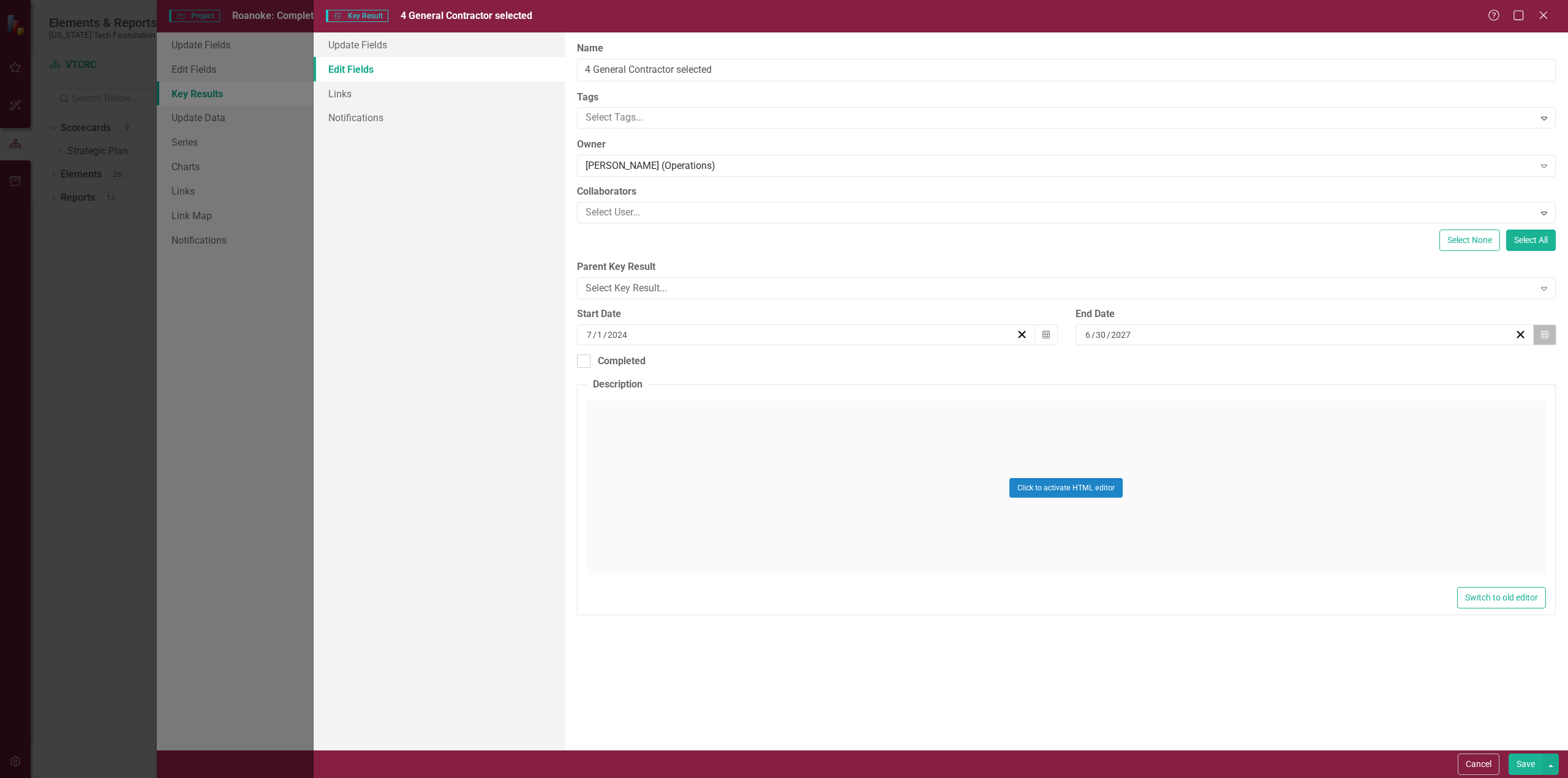
click at [1548, 334] on button "Calendar" at bounding box center [1545, 334] width 23 height 21
click at [1104, 362] on button "«" at bounding box center [1090, 359] width 27 height 27
click at [1131, 362] on button "‹" at bounding box center [1117, 359] width 27 height 27
click at [1216, 401] on abbr "1" at bounding box center [1213, 399] width 5 height 10
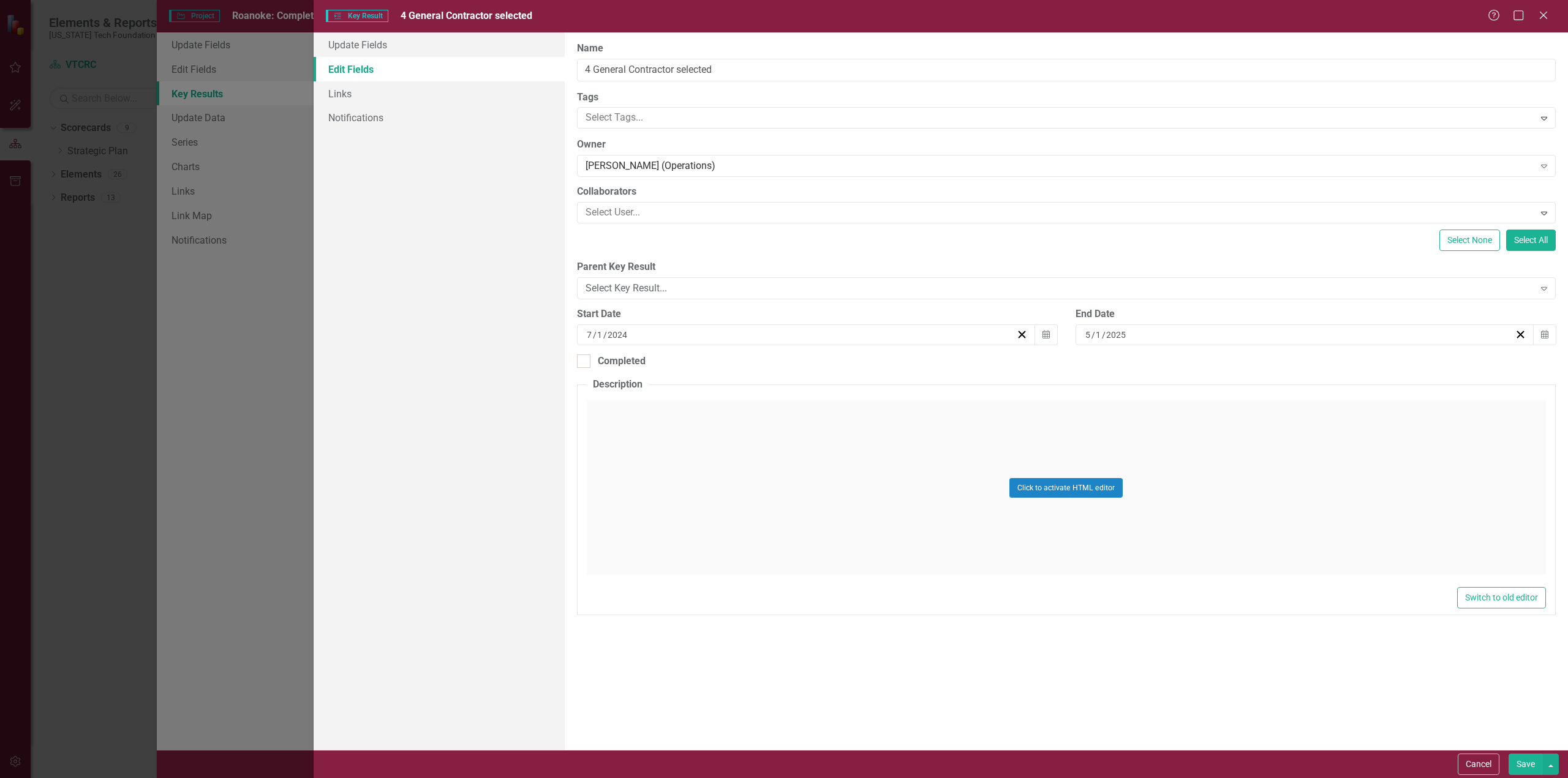
click at [1524, 770] on button "Save" at bounding box center [1525, 764] width 34 height 22
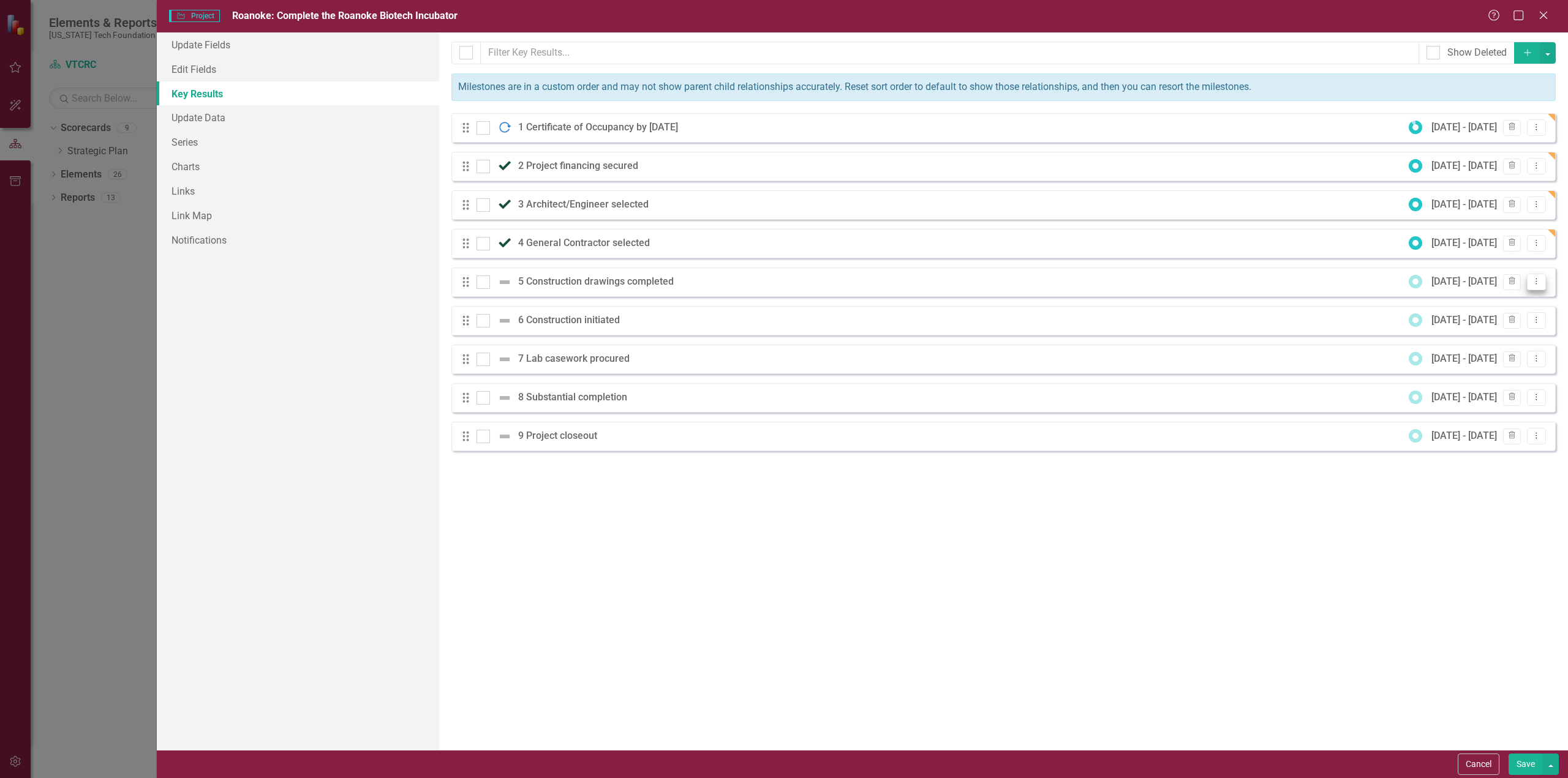
click at [1537, 278] on icon "Dropdown Menu" at bounding box center [1536, 281] width 11 height 8
click at [1483, 301] on link "Edit Edit Key Result" at bounding box center [1486, 301] width 118 height 22
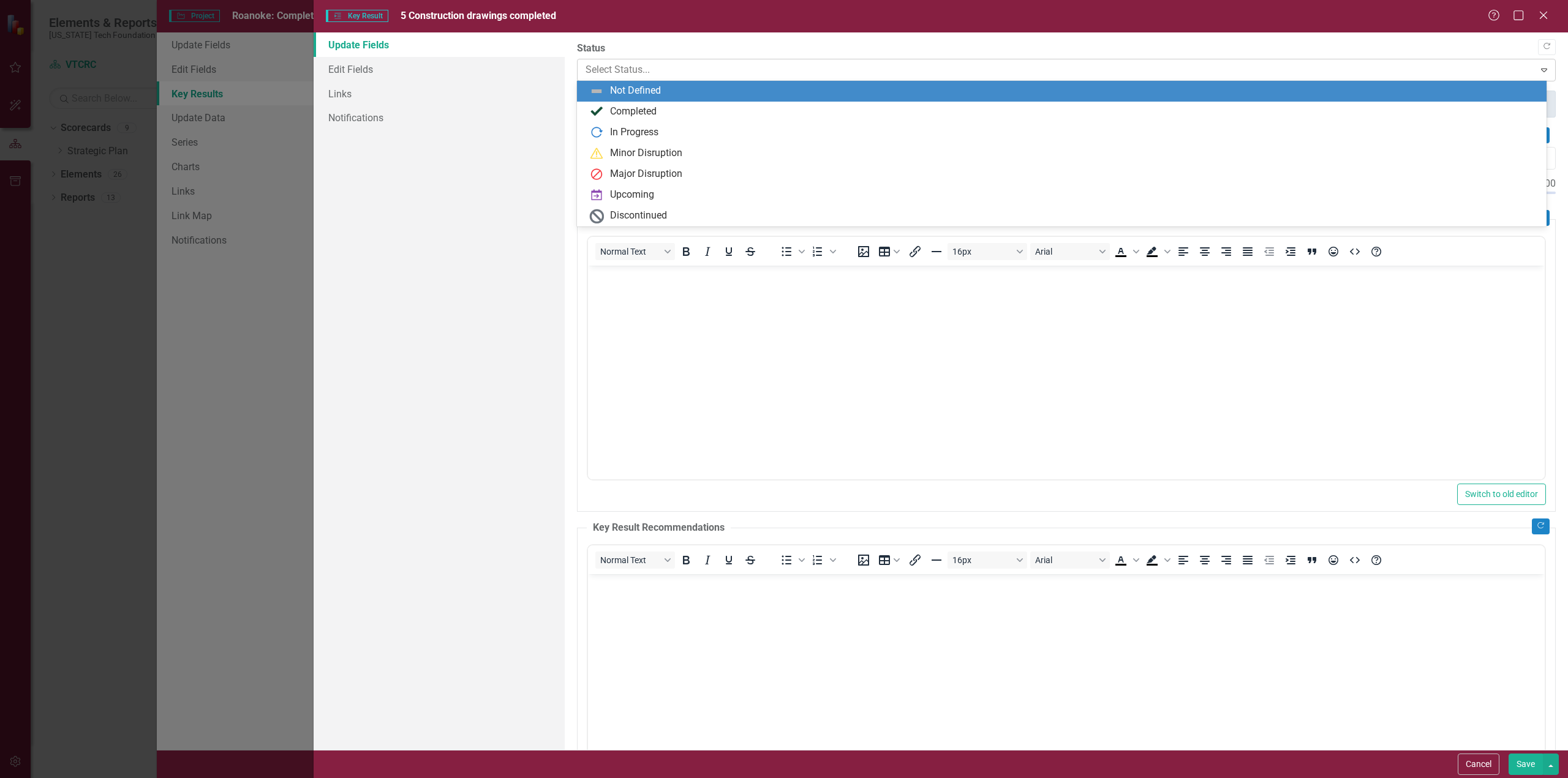
click at [816, 69] on div at bounding box center [1056, 69] width 941 height 17
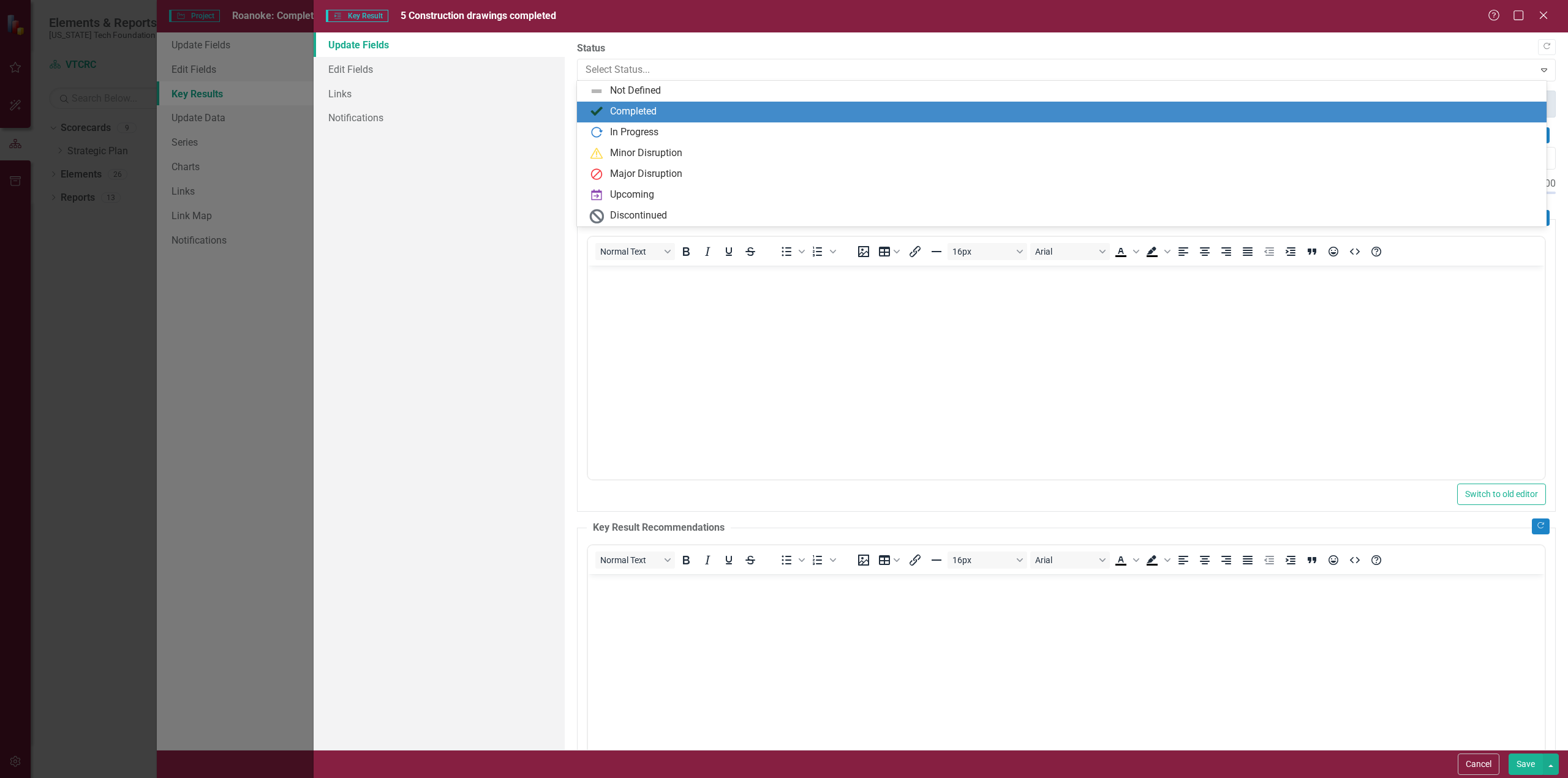
click at [640, 109] on div "Completed" at bounding box center [633, 111] width 47 height 14
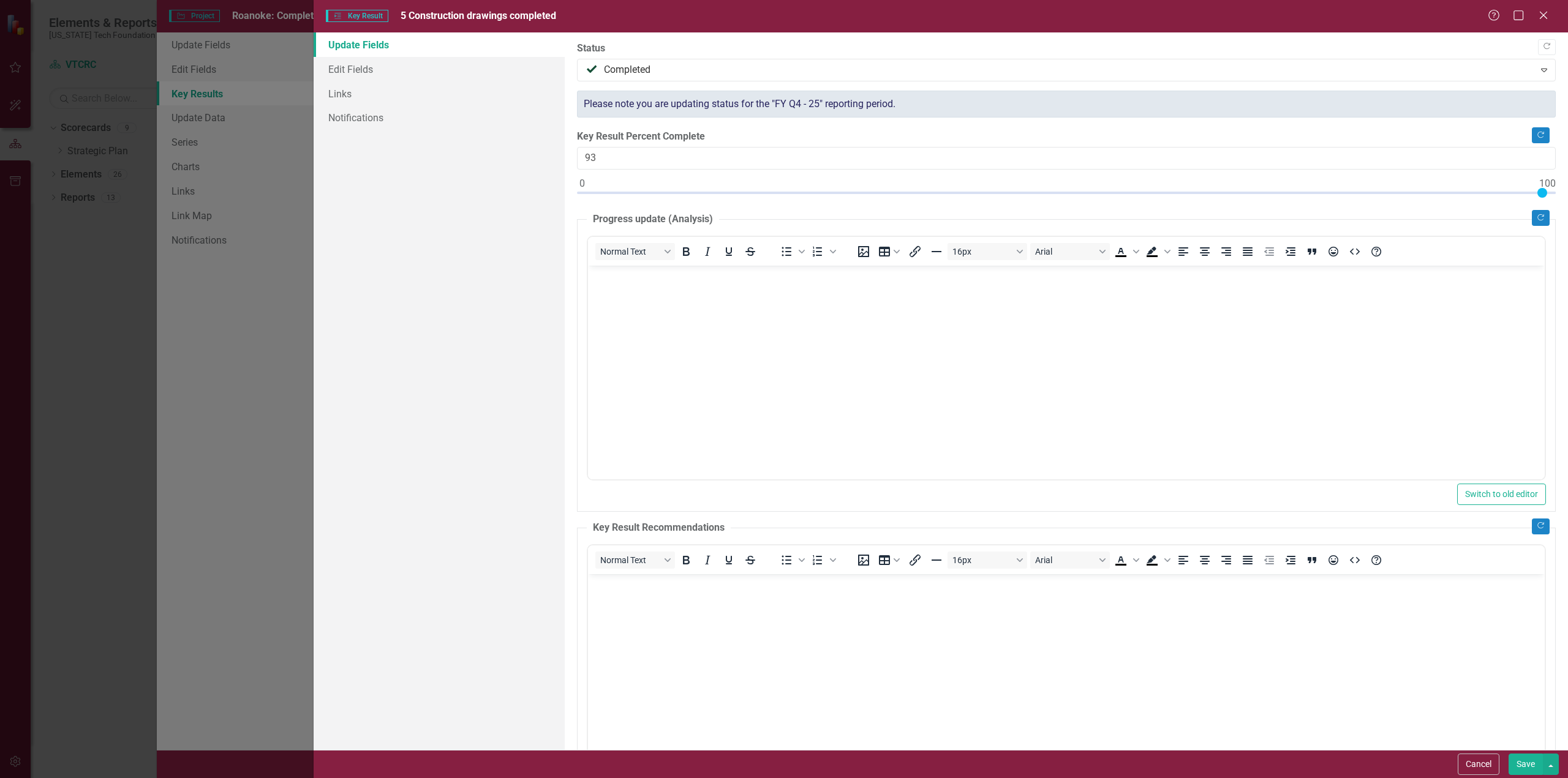
type input "100"
drag, startPoint x: 583, startPoint y: 193, endPoint x: 1549, endPoint y: 225, distance: 966.5
click at [1549, 224] on div ""Update" fields in ClearPoint are the fields that change from reporting period …" at bounding box center [1067, 391] width 1003 height 717
click at [348, 67] on link "Edit Fields" at bounding box center [439, 68] width 251 height 24
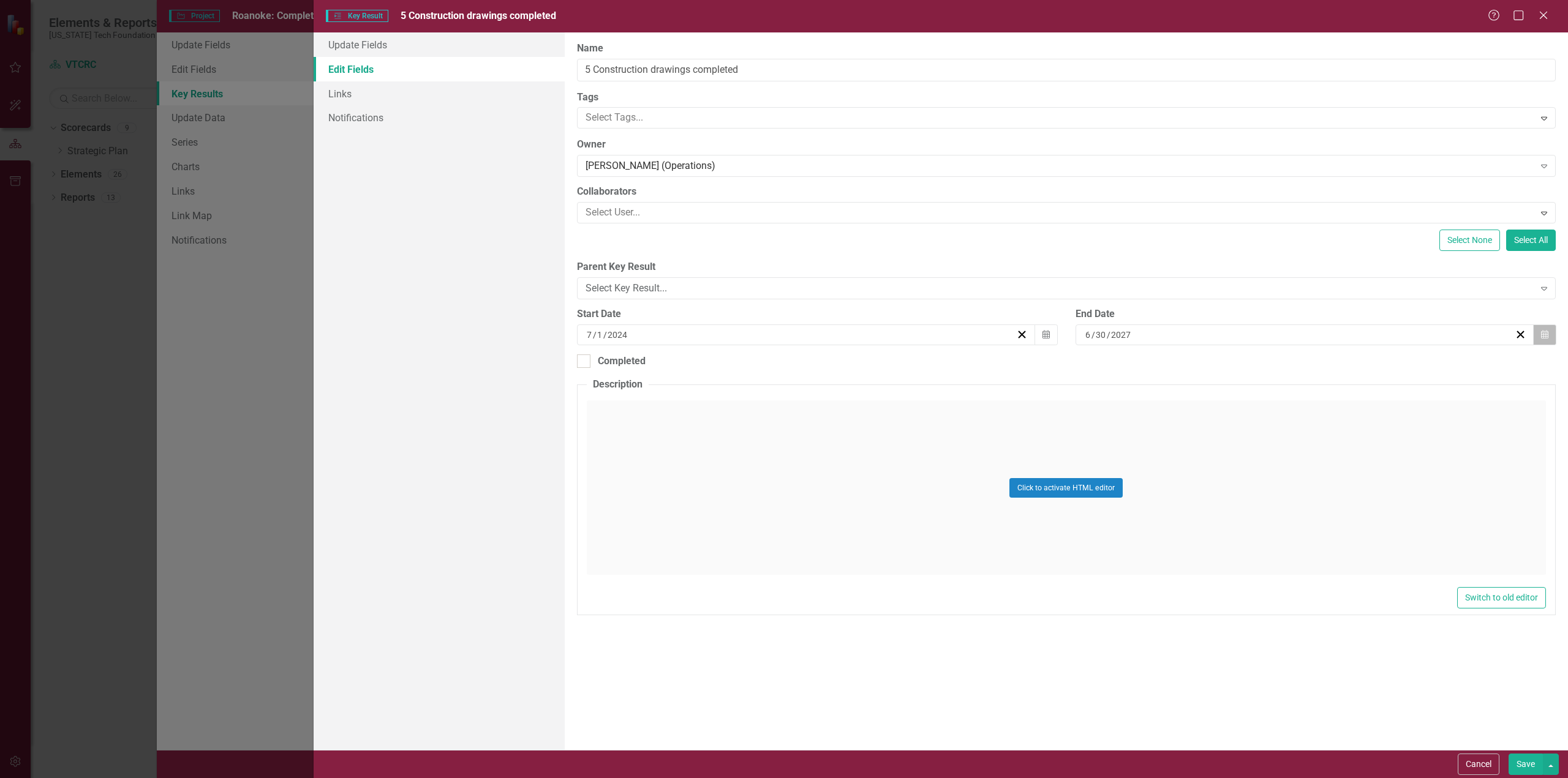
click at [1548, 330] on icon "Calendar" at bounding box center [1545, 334] width 8 height 9
click at [1263, 363] on button "›" at bounding box center [1249, 359] width 27 height 27
click at [1131, 361] on button "‹" at bounding box center [1117, 359] width 27 height 27
click at [1131, 360] on button "‹" at bounding box center [1117, 359] width 27 height 27
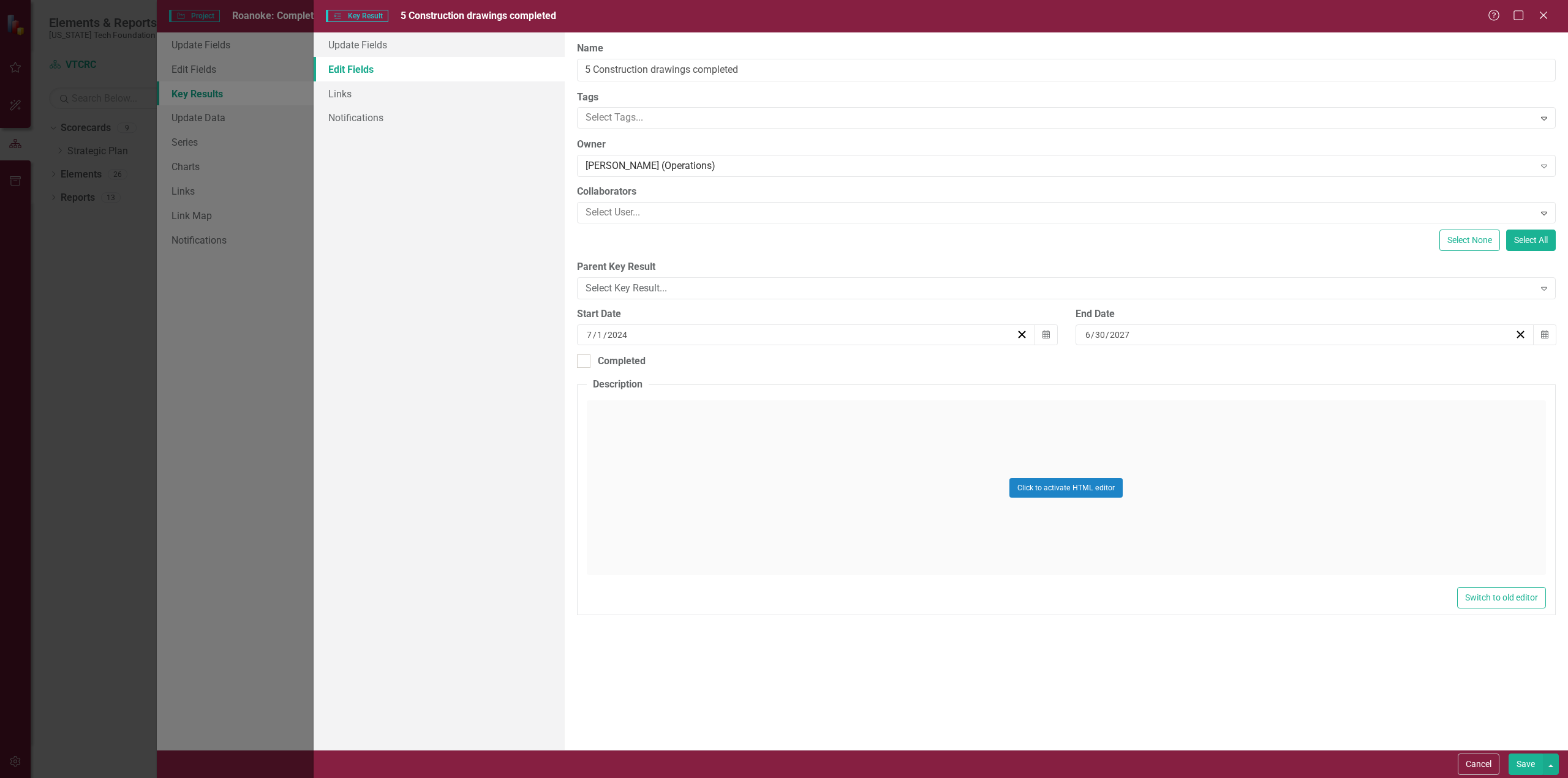
click at [1104, 359] on button "«" at bounding box center [1090, 359] width 27 height 27
click at [1104, 361] on button "«" at bounding box center [1090, 359] width 27 height 27
click at [1216, 493] on abbr "1" at bounding box center [1213, 488] width 5 height 10
click at [1528, 763] on button "Save" at bounding box center [1525, 764] width 34 height 22
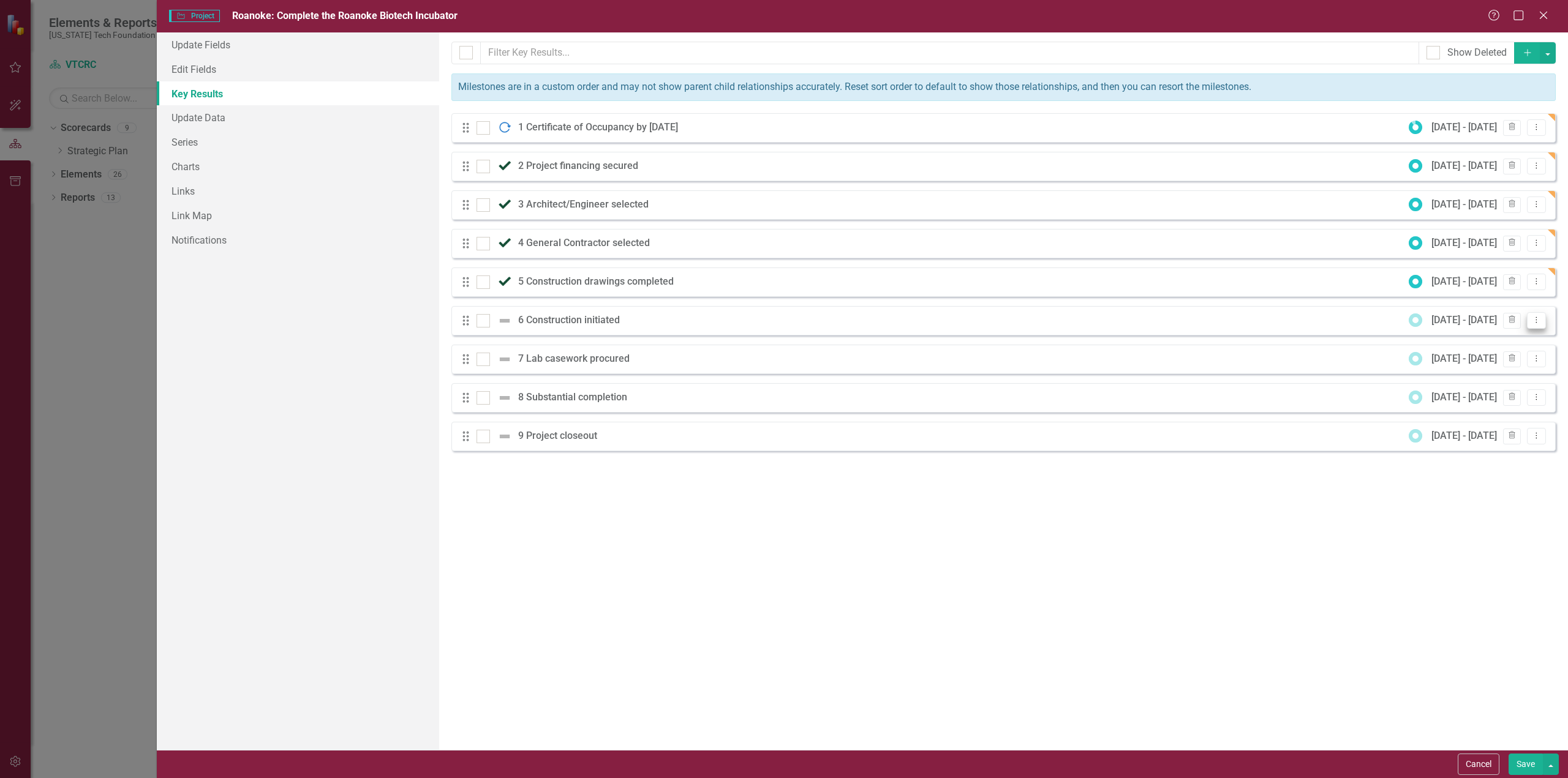
click at [1536, 319] on icon "Dropdown Menu" at bounding box center [1536, 320] width 11 height 8
click at [1485, 340] on link "Edit Edit Key Result" at bounding box center [1486, 339] width 118 height 22
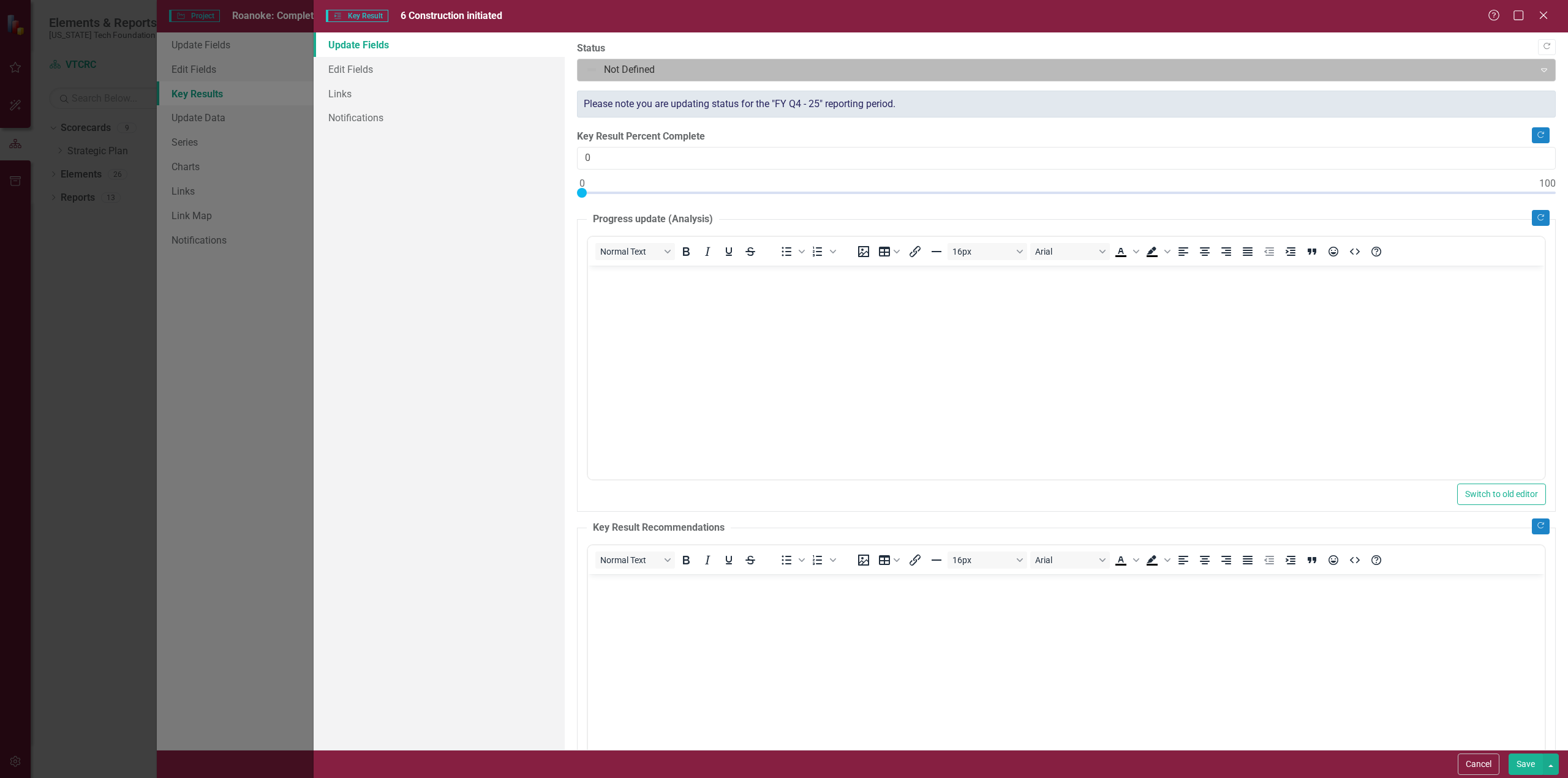
click at [747, 65] on div at bounding box center [1056, 69] width 941 height 17
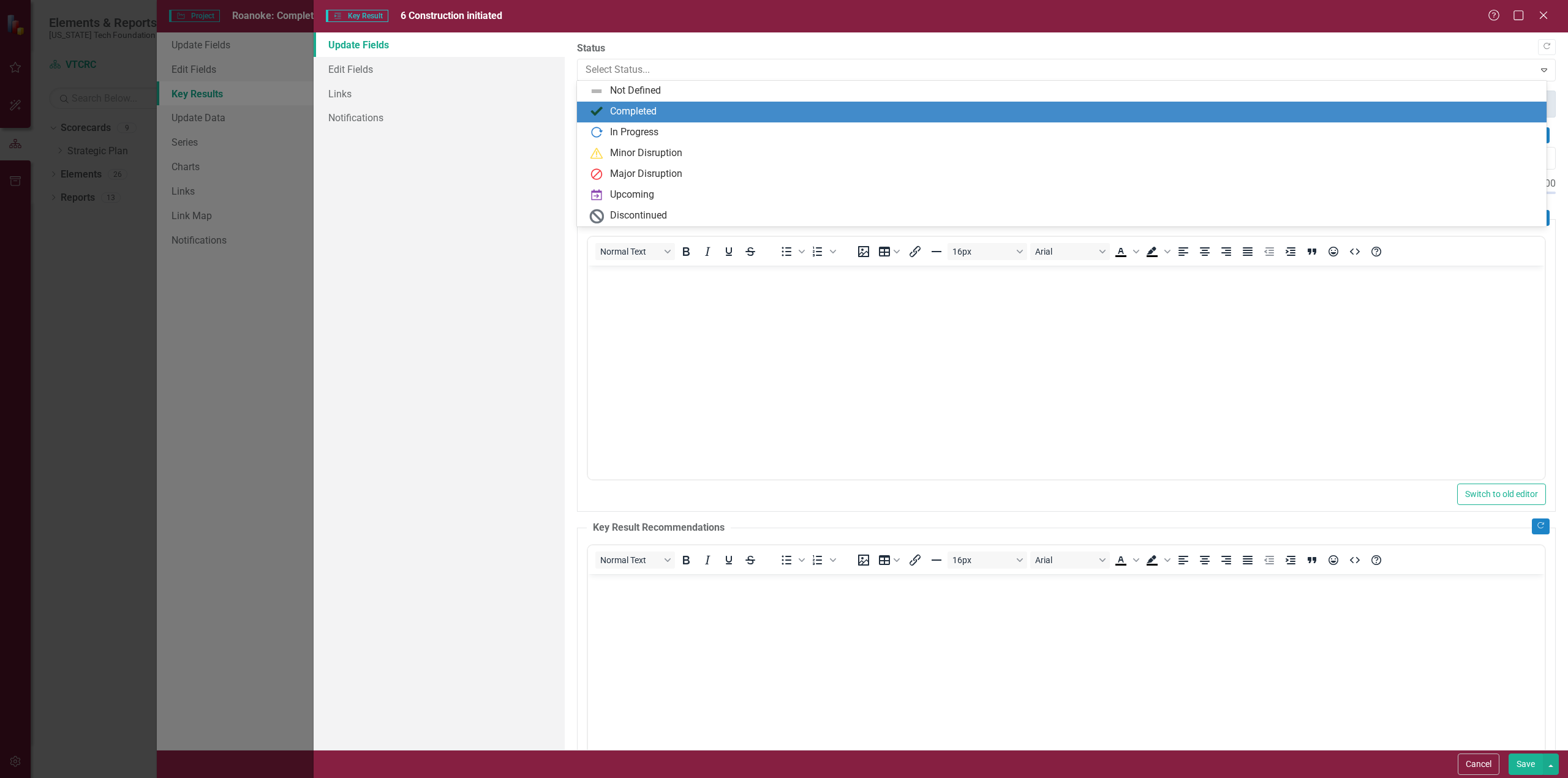
click at [633, 110] on div "Completed" at bounding box center [633, 111] width 47 height 14
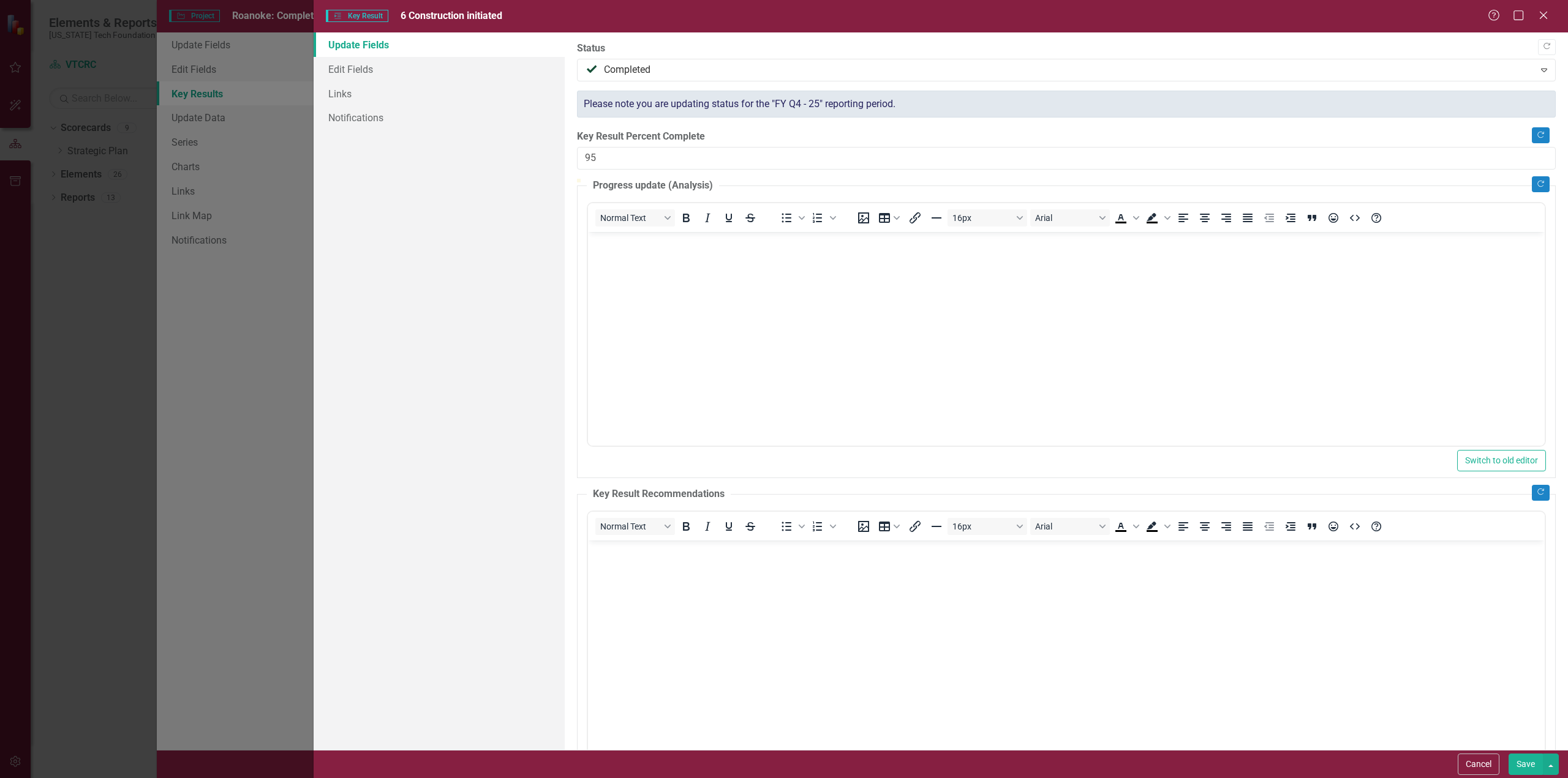
type input "100"
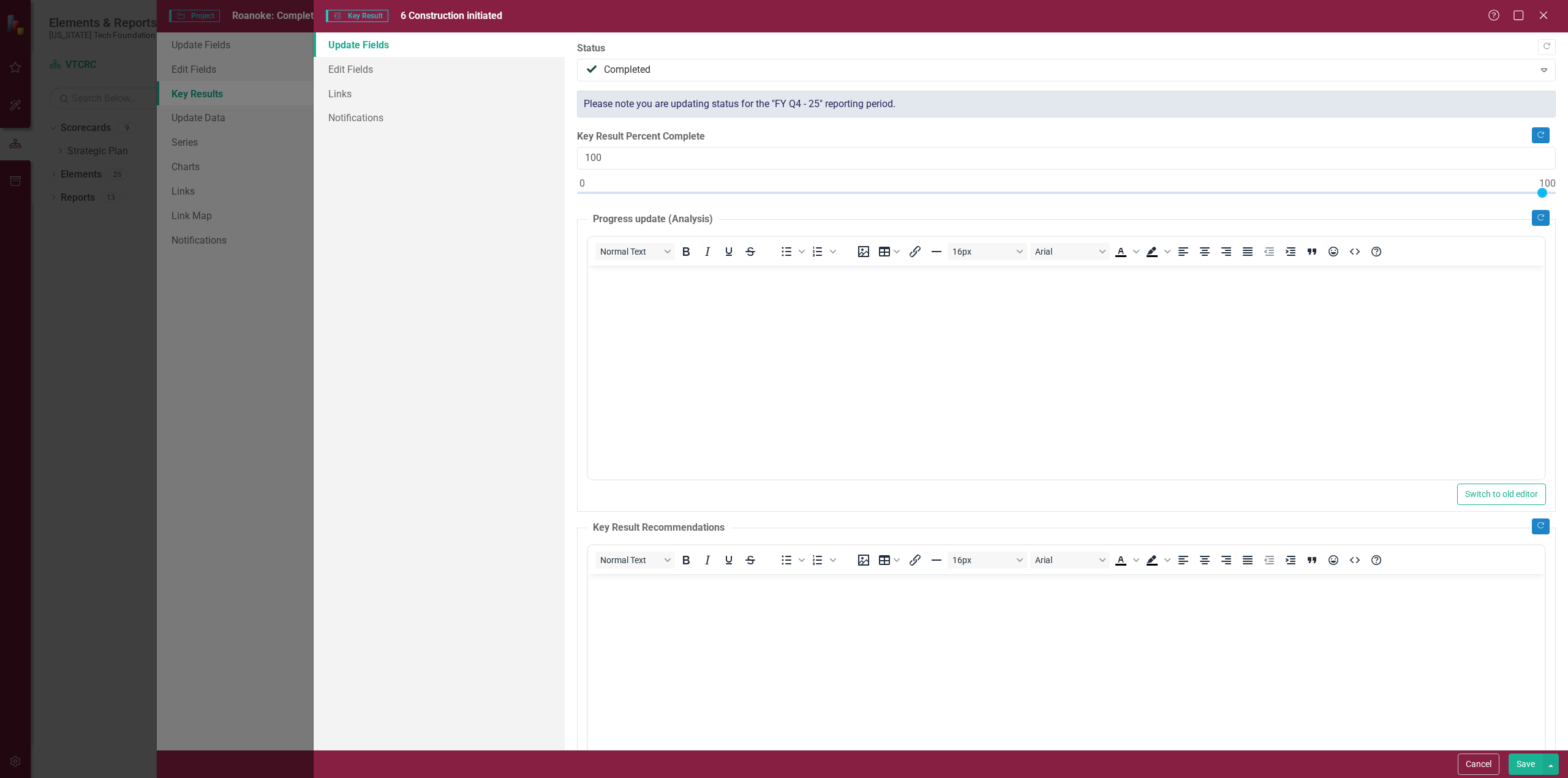
drag, startPoint x: 580, startPoint y: 188, endPoint x: 1567, endPoint y: 206, distance: 987.2
click at [1567, 206] on div ""Update" fields in ClearPoint are the fields that change from reporting period …" at bounding box center [1067, 391] width 1003 height 717
click at [348, 66] on link "Edit Fields" at bounding box center [439, 68] width 251 height 24
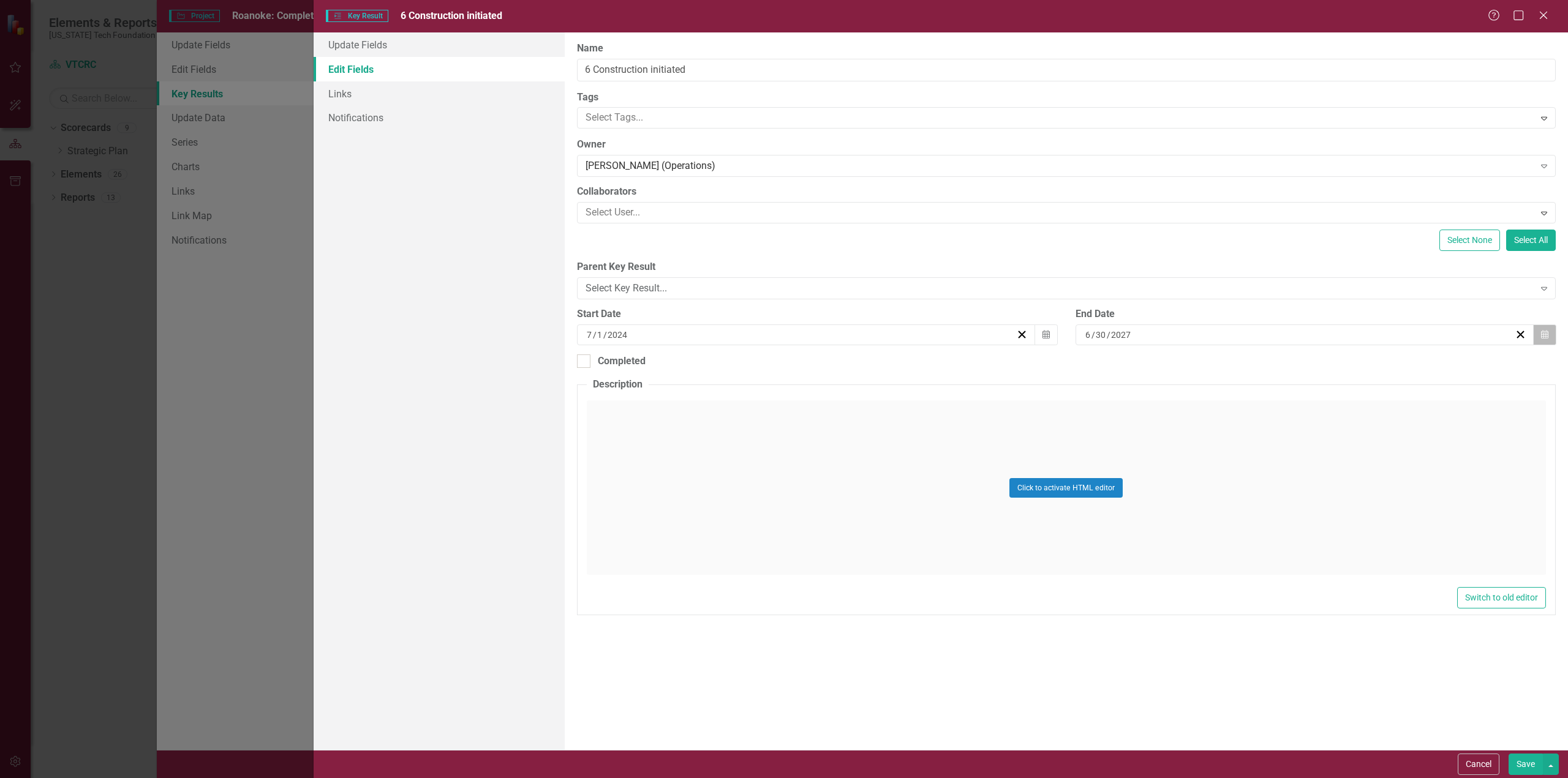
click at [1544, 336] on icon "button" at bounding box center [1545, 334] width 8 height 9
click at [1104, 362] on button "«" at bounding box center [1090, 359] width 27 height 27
click at [1209, 363] on button "«" at bounding box center [1212, 365] width 27 height 27
click at [1210, 364] on button "«" at bounding box center [1212, 365] width 27 height 27
click at [1402, 362] on button "»" at bounding box center [1398, 365] width 27 height 27
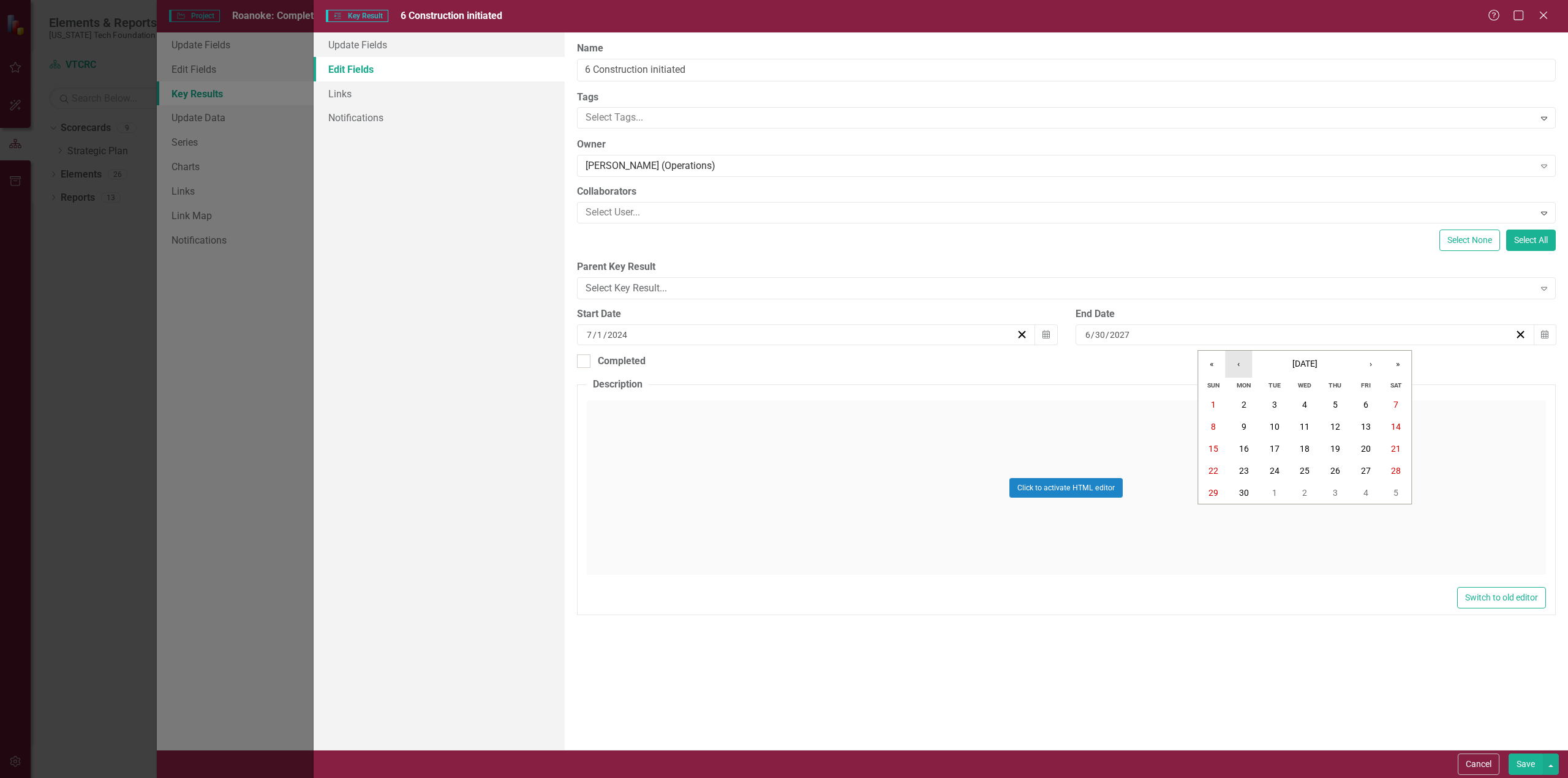
click at [1241, 362] on button "‹" at bounding box center [1239, 365] width 27 height 27
click at [1332, 402] on abbr "1" at bounding box center [1334, 405] width 5 height 10
click at [1523, 760] on button "Save" at bounding box center [1525, 764] width 34 height 22
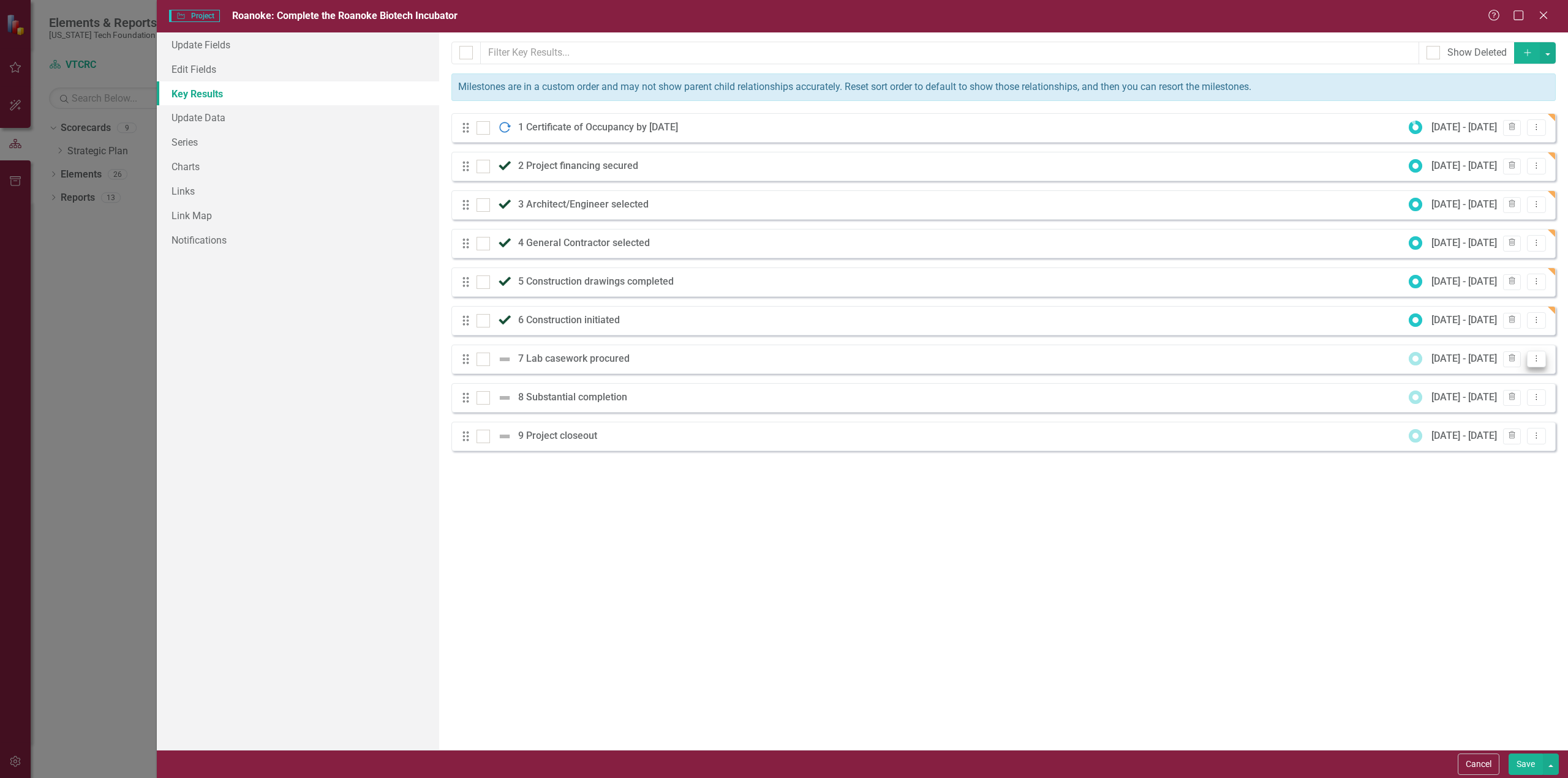
click at [1535, 356] on icon "Dropdown Menu" at bounding box center [1536, 359] width 11 height 8
click at [1487, 378] on link "Edit Edit Key Result" at bounding box center [1486, 378] width 118 height 22
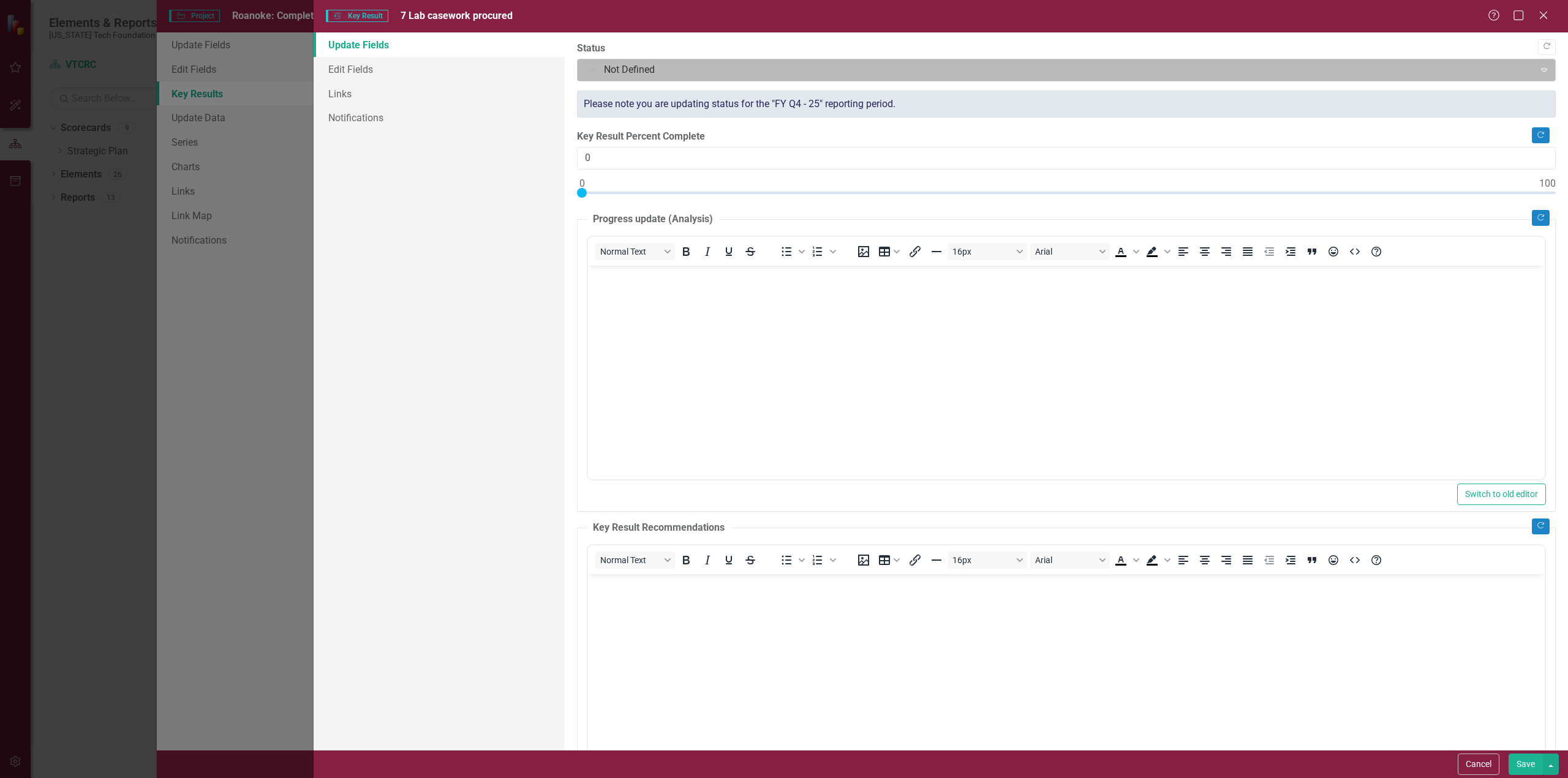
click at [632, 66] on div at bounding box center [1056, 69] width 941 height 17
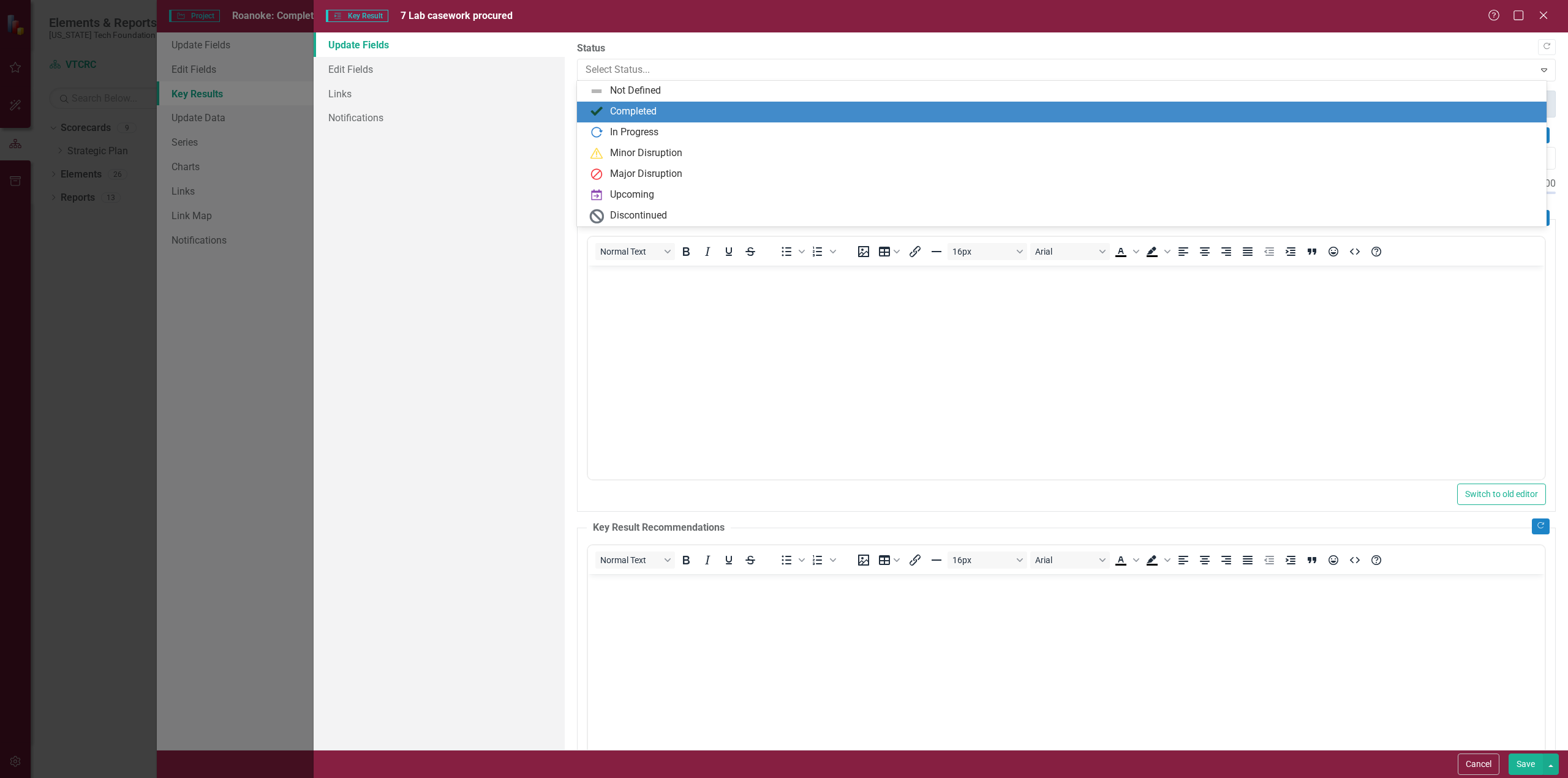
click at [631, 108] on div "Completed" at bounding box center [633, 111] width 47 height 14
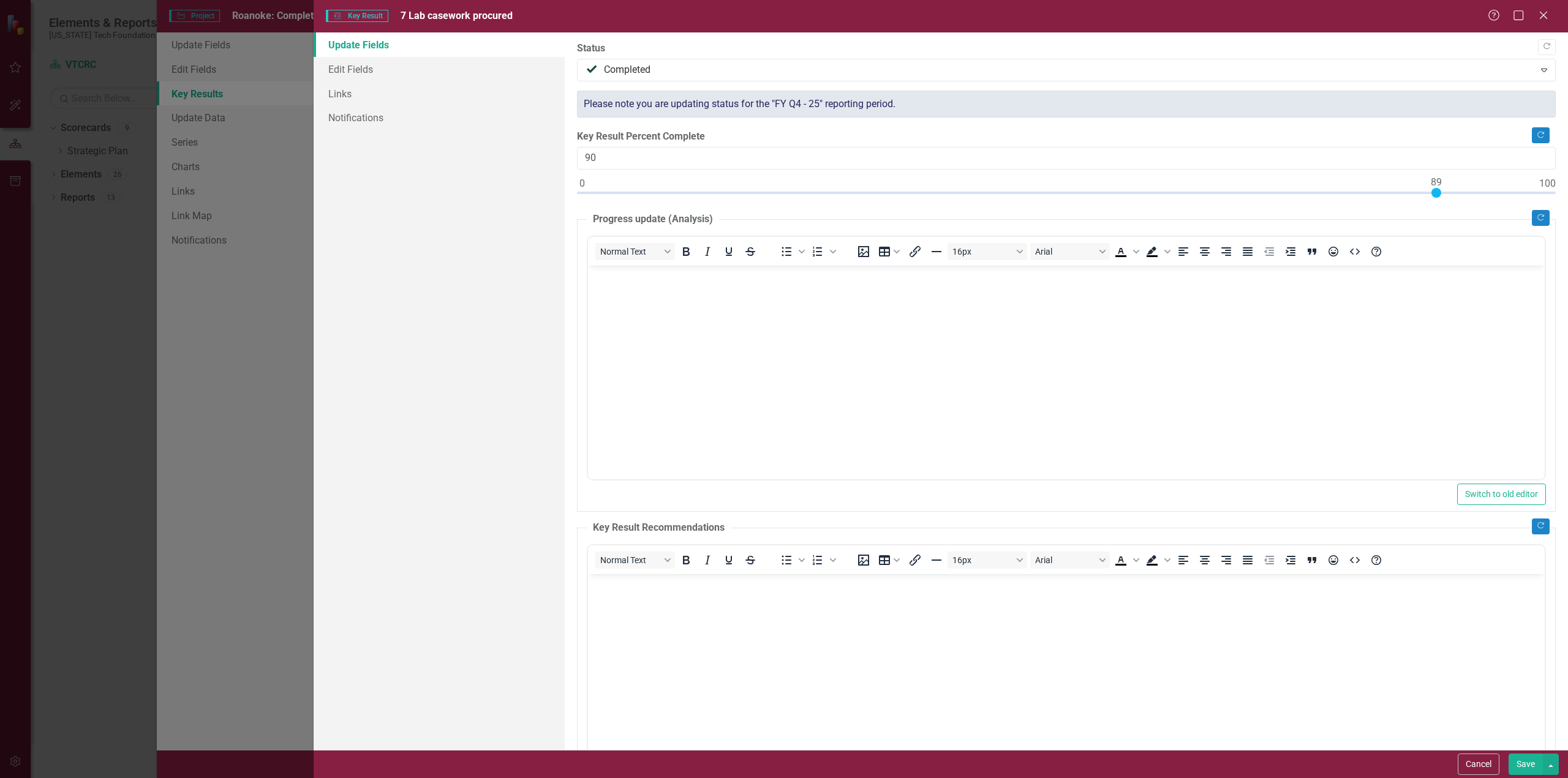
drag, startPoint x: 582, startPoint y: 190, endPoint x: 1439, endPoint y: 234, distance: 858.1
click at [1439, 232] on div "Copy Forward Status Completed Expand Please note you are updating status for th…" at bounding box center [1066, 431] width 979 height 779
type input "89"
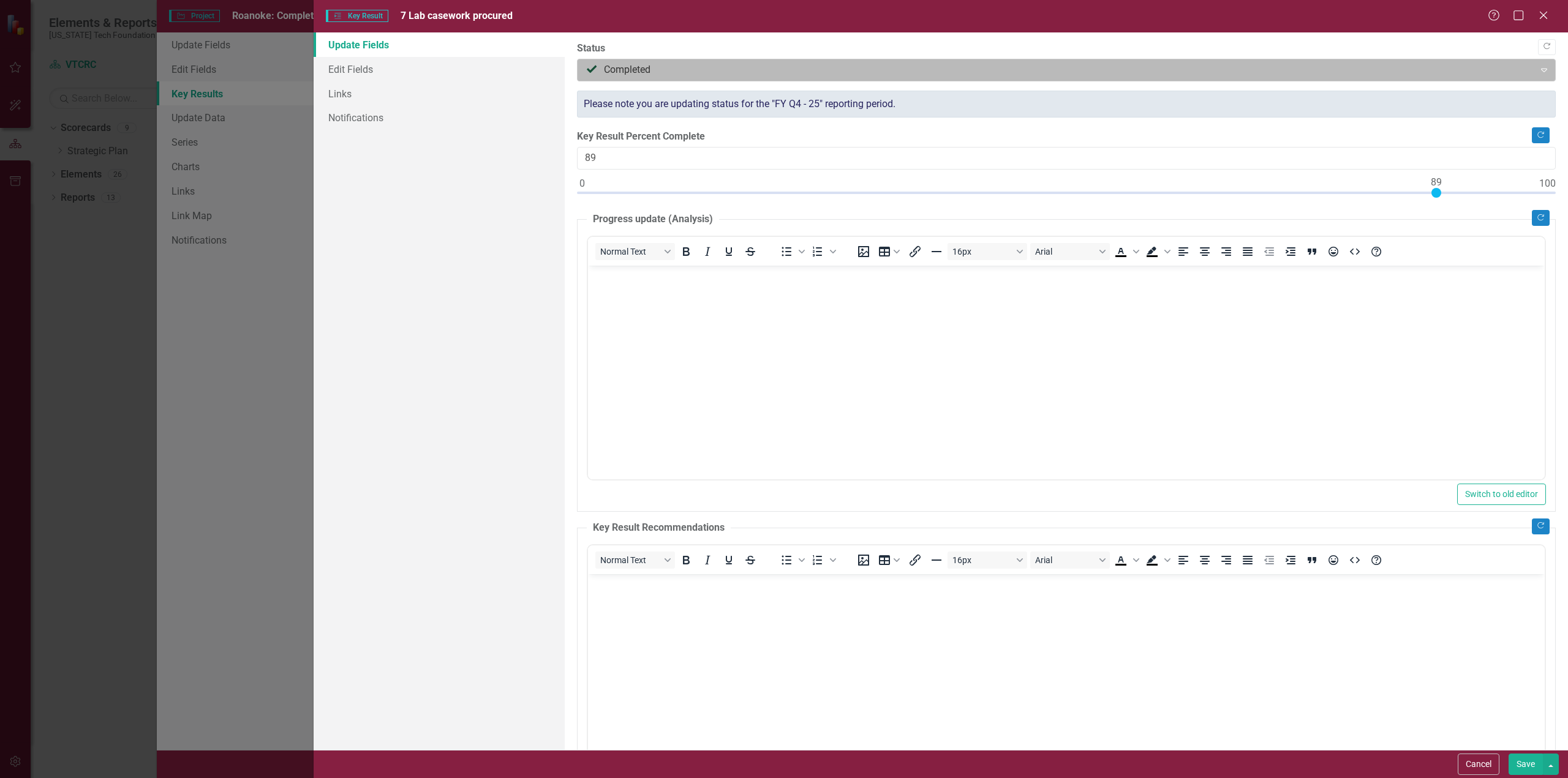
click at [678, 67] on div at bounding box center [1056, 69] width 941 height 17
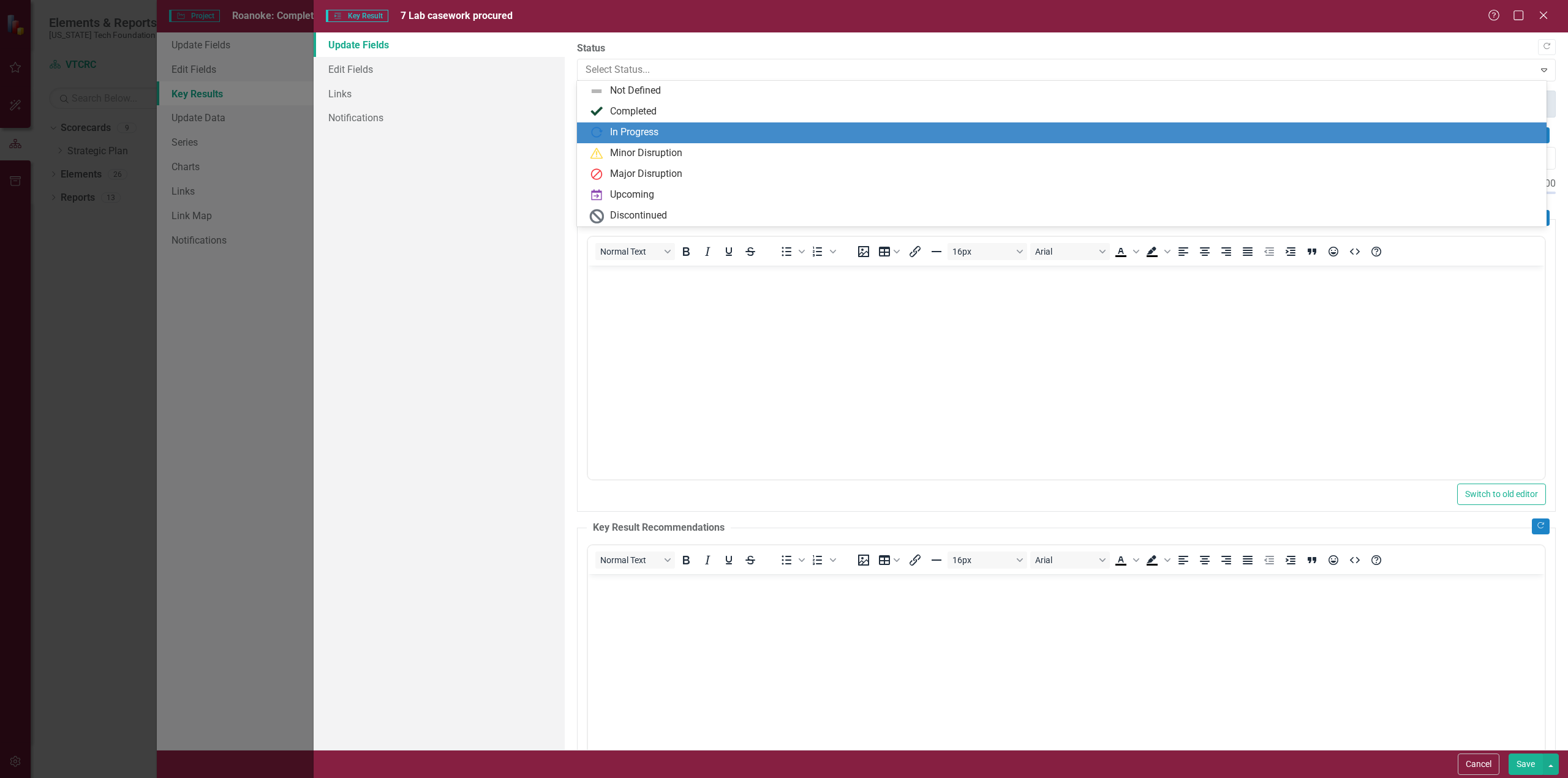
click at [633, 133] on div "In Progress" at bounding box center [633, 132] width 48 height 14
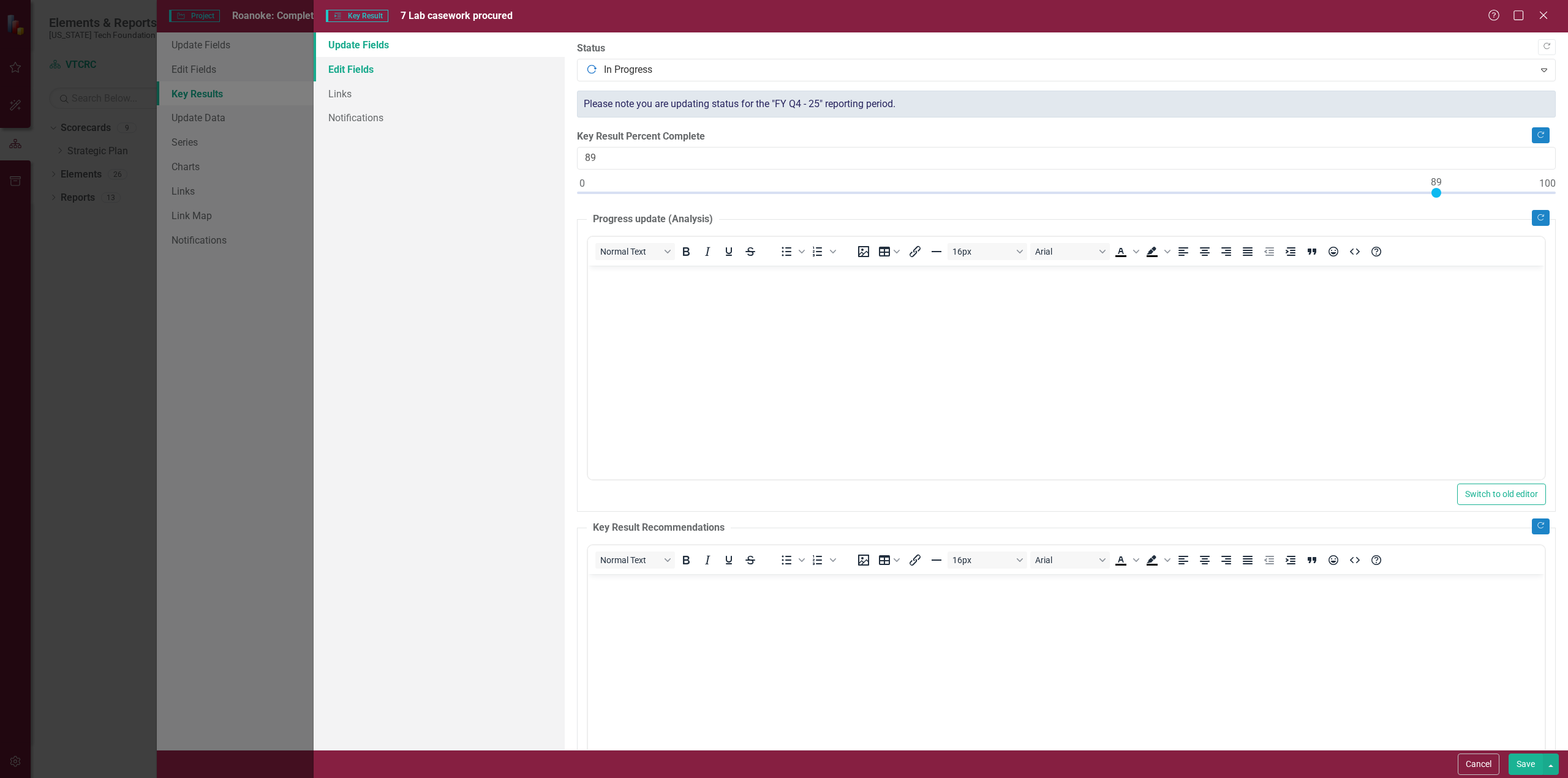
click at [344, 70] on link "Edit Fields" at bounding box center [439, 68] width 251 height 24
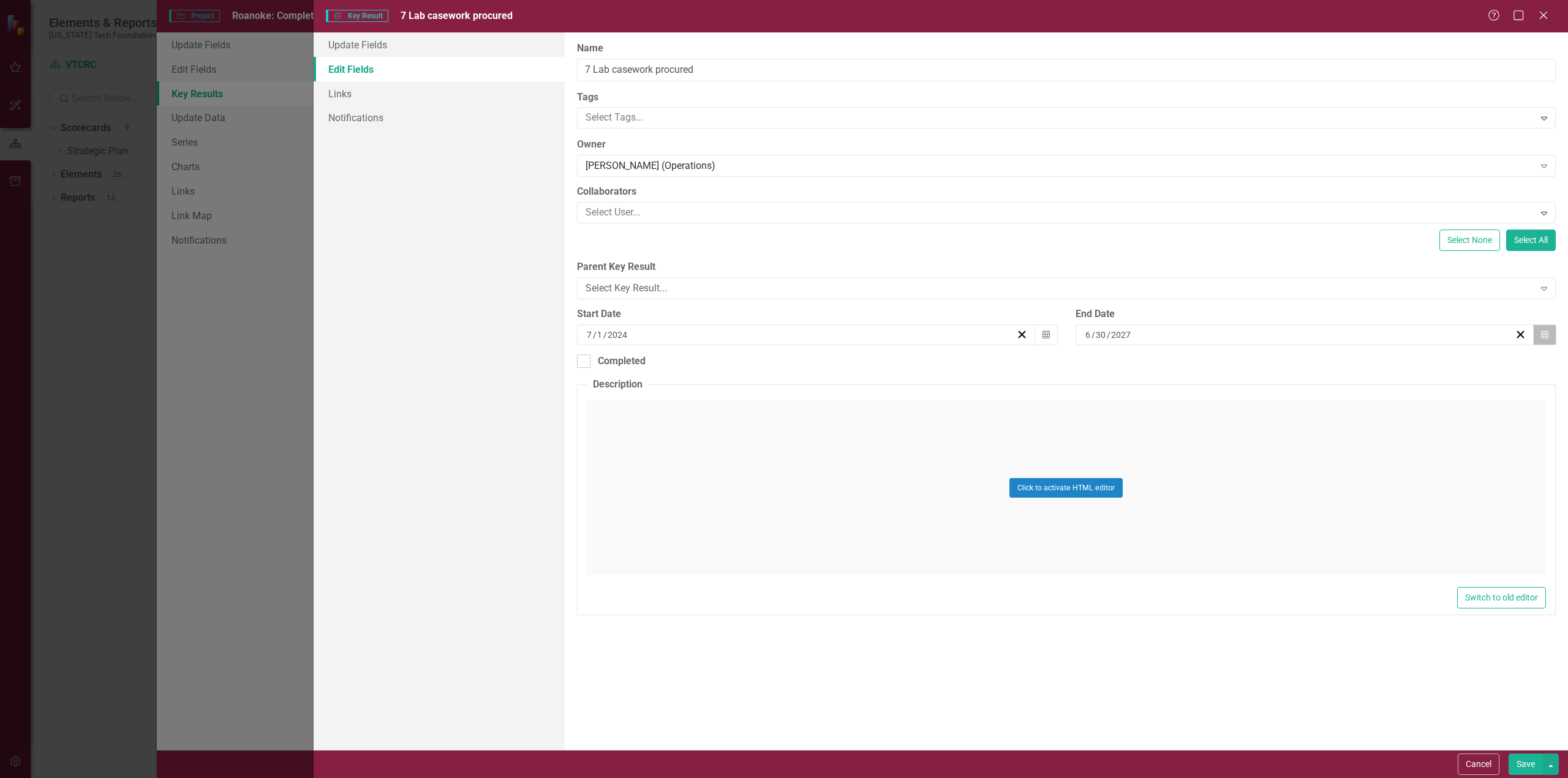
click at [1544, 333] on icon "button" at bounding box center [1545, 334] width 8 height 9
click at [1208, 362] on button "«" at bounding box center [1212, 365] width 27 height 27
click at [1372, 364] on button "›" at bounding box center [1371, 365] width 27 height 27
click at [1372, 364] on button "›" at bounding box center [1371, 365] width 27 height 27
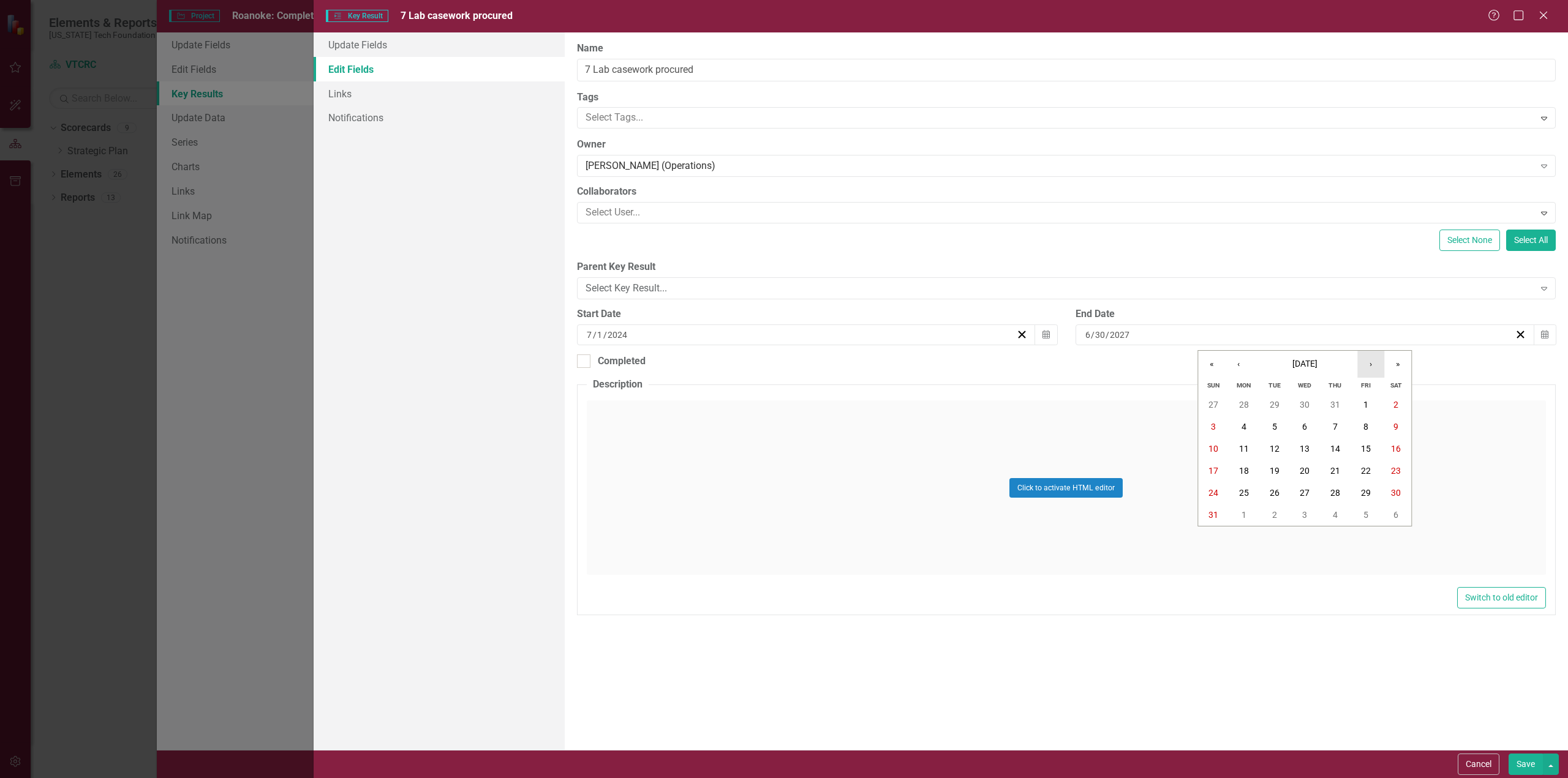
click at [1372, 364] on button "›" at bounding box center [1371, 365] width 27 height 27
click at [1372, 363] on button "›" at bounding box center [1371, 365] width 27 height 27
click at [1530, 765] on button "Save" at bounding box center [1525, 764] width 34 height 22
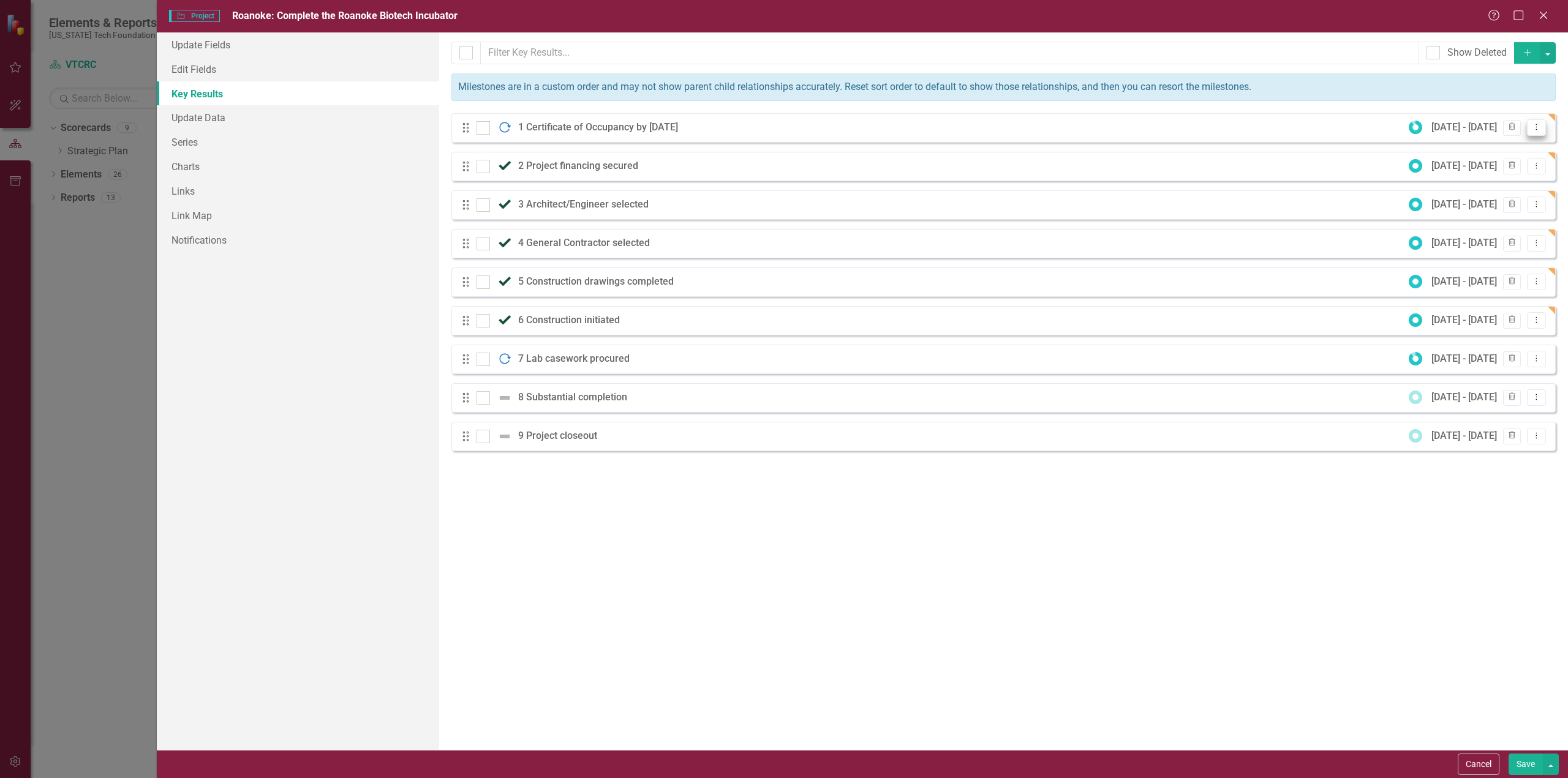
click at [1538, 127] on icon at bounding box center [1536, 127] width 1 height 6
click at [1472, 149] on link "Edit Edit Key Result" at bounding box center [1486, 147] width 118 height 22
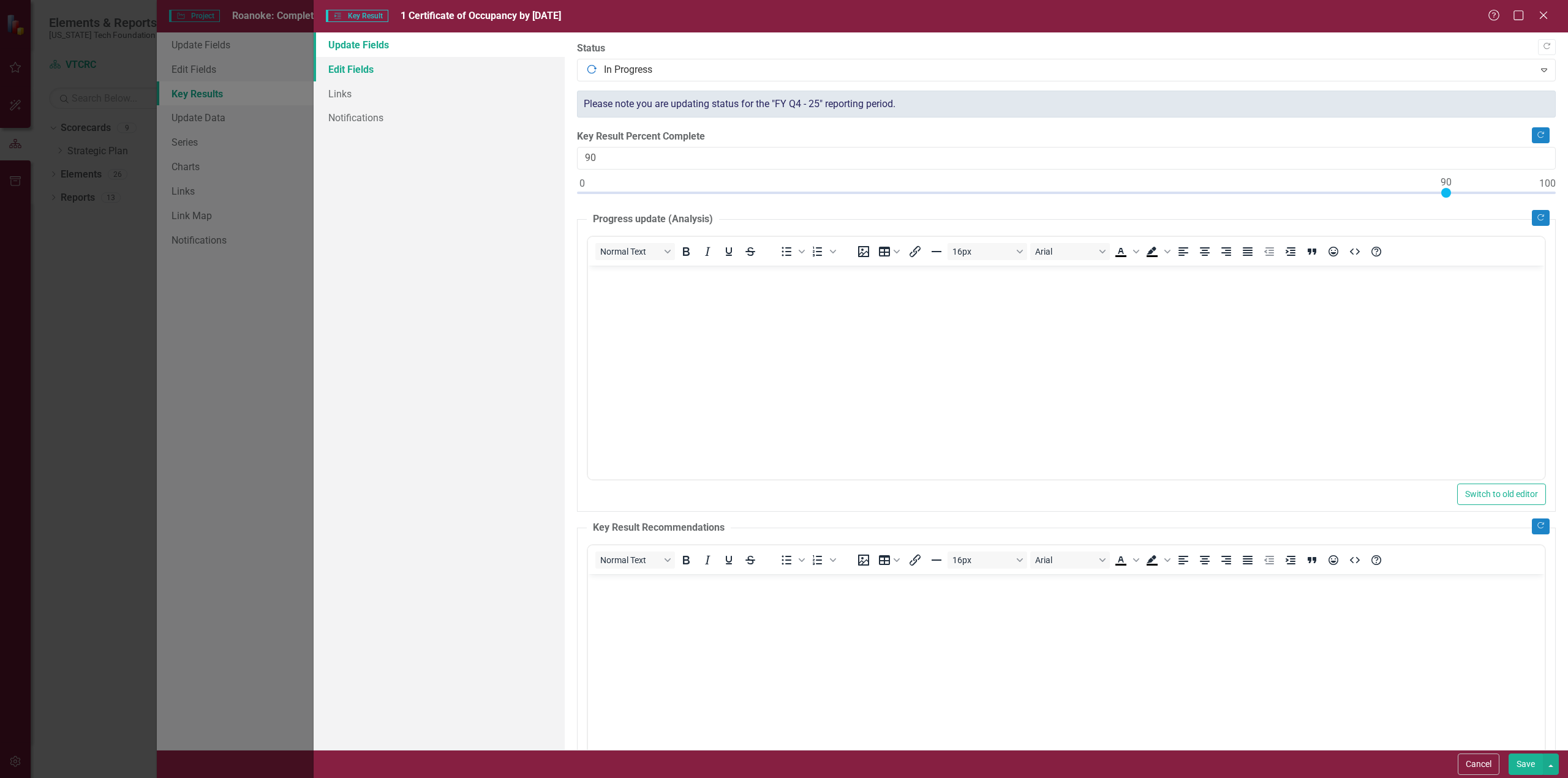
click at [350, 66] on link "Edit Fields" at bounding box center [439, 68] width 251 height 24
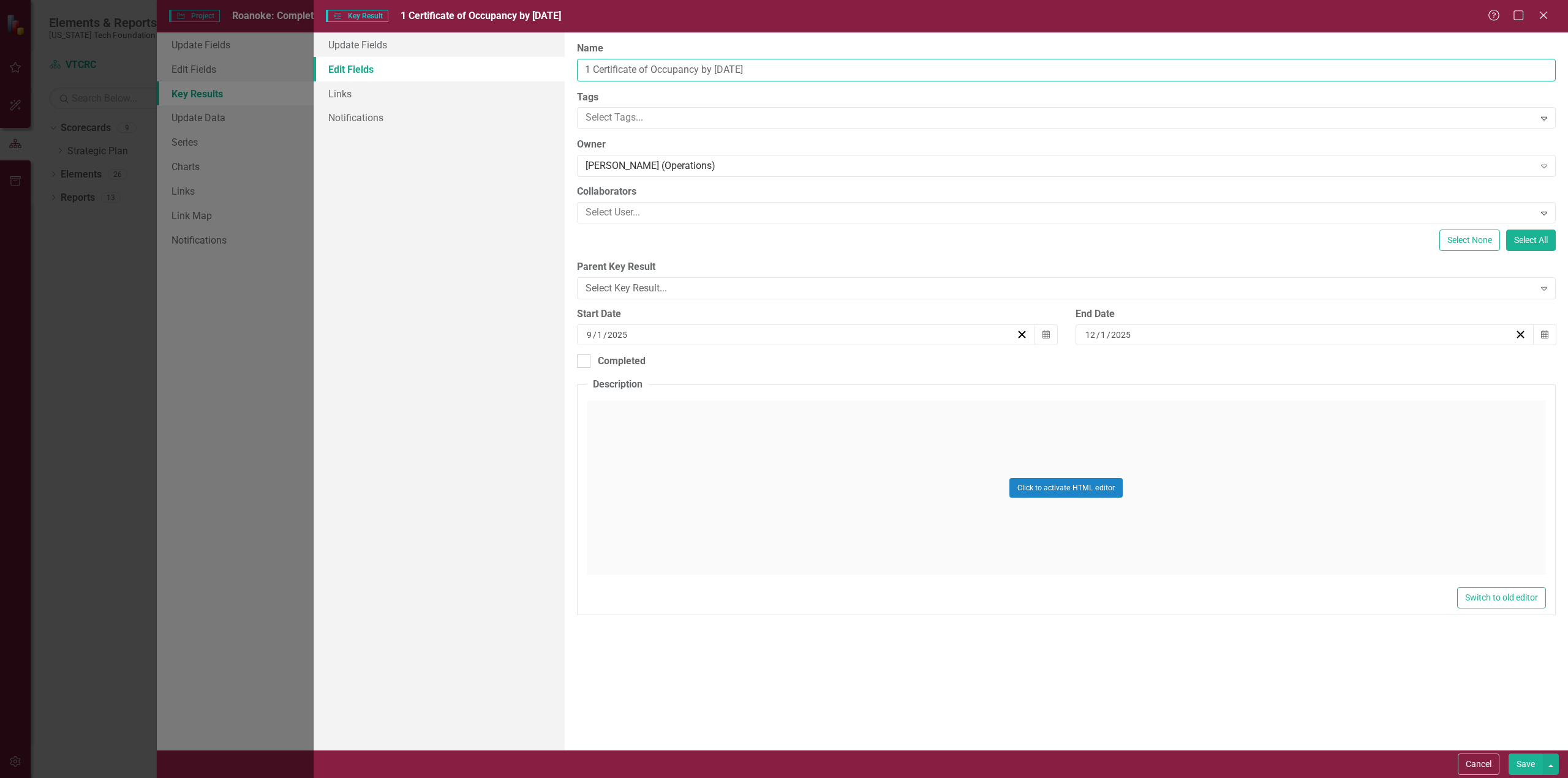
drag, startPoint x: 703, startPoint y: 69, endPoint x: 851, endPoint y: 76, distance: 148.2
click at [851, 76] on input "1 Certificate of Occupancy by [DATE]" at bounding box center [1066, 69] width 979 height 22
type input "1 Certificate of Occupancy Obtained"
click at [1525, 763] on button "Save" at bounding box center [1525, 764] width 34 height 22
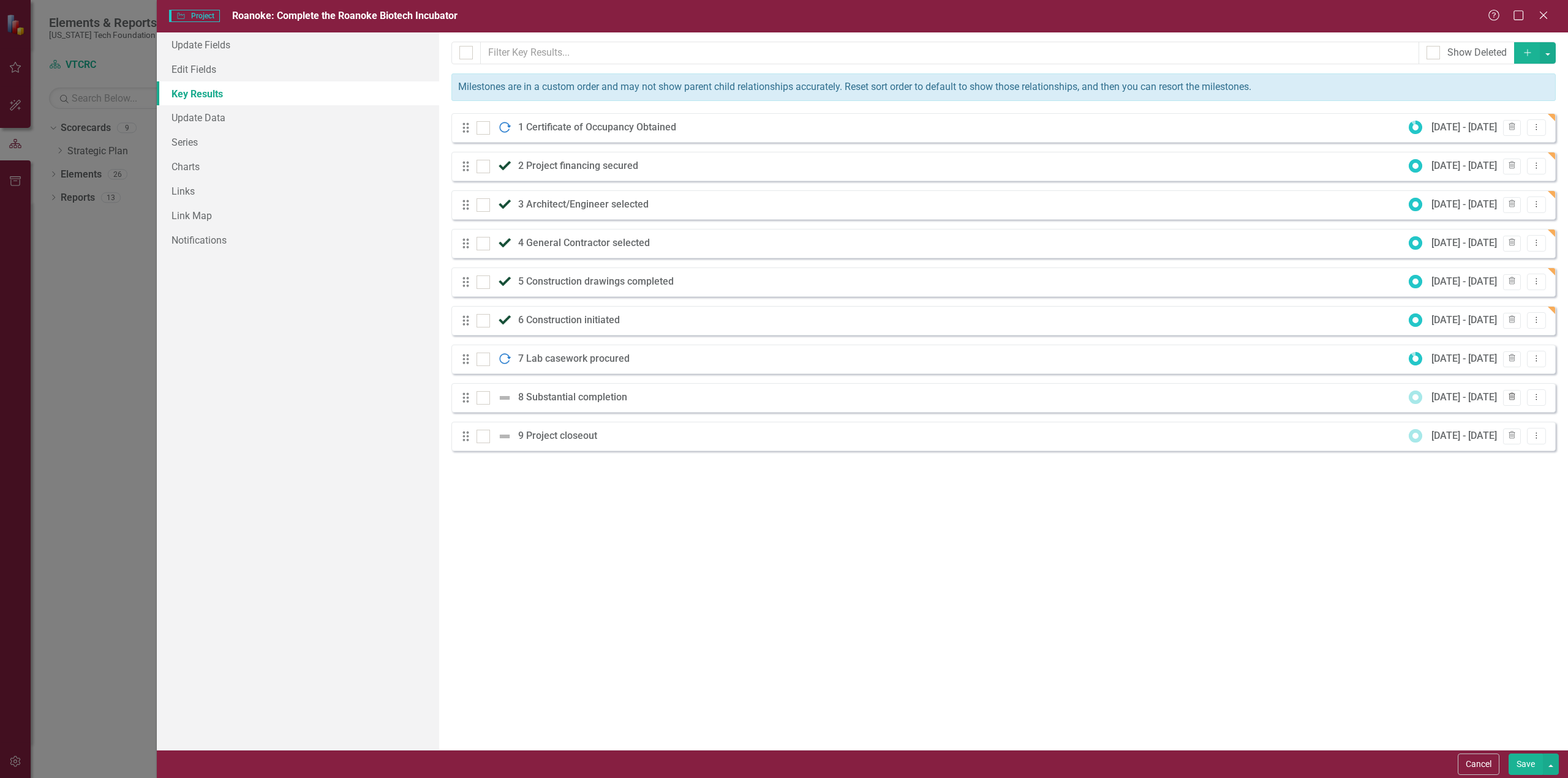
click at [1512, 395] on icon "Trash" at bounding box center [1511, 398] width 9 height 8
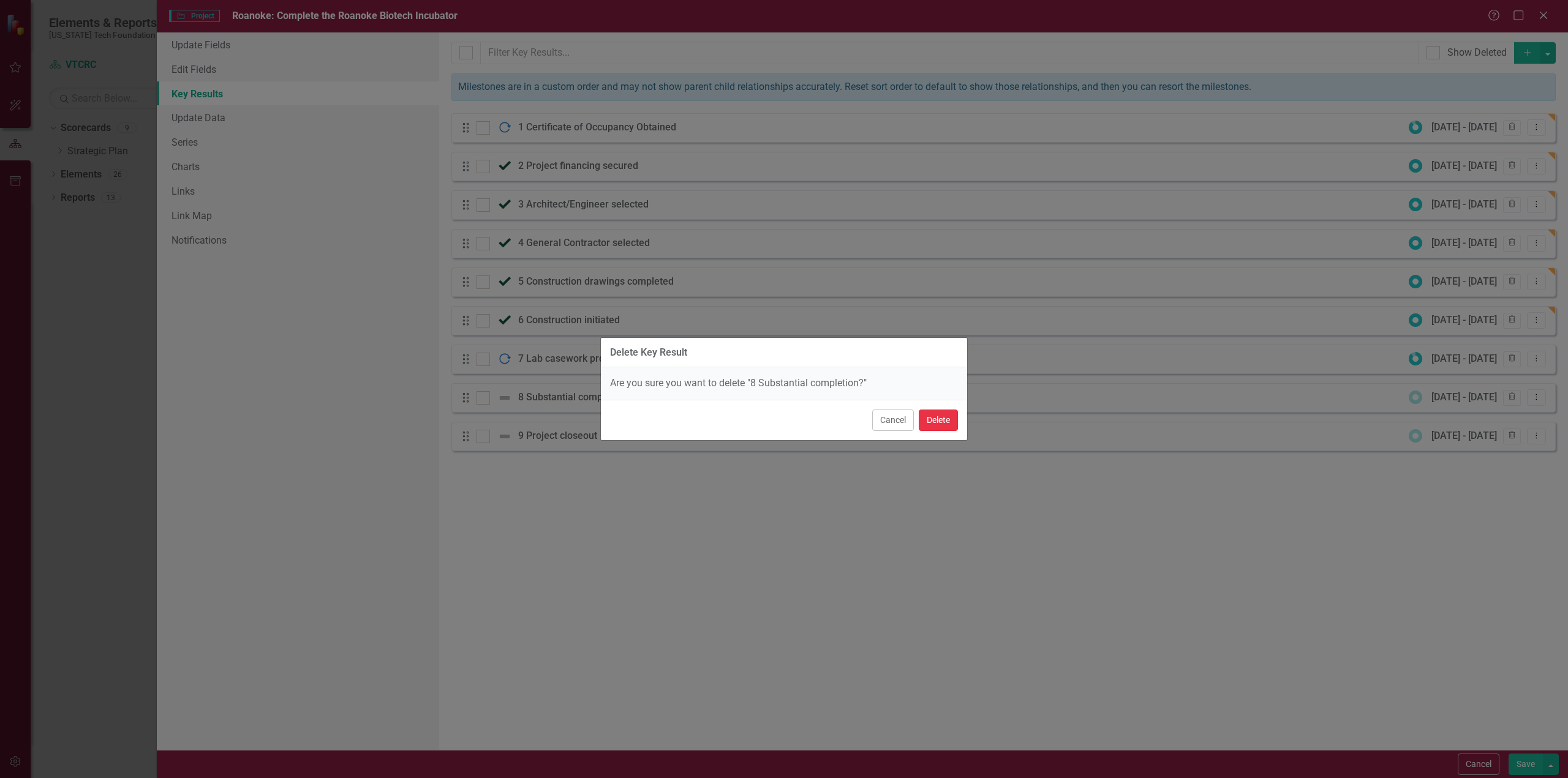
click at [934, 419] on button "Delete" at bounding box center [938, 420] width 39 height 22
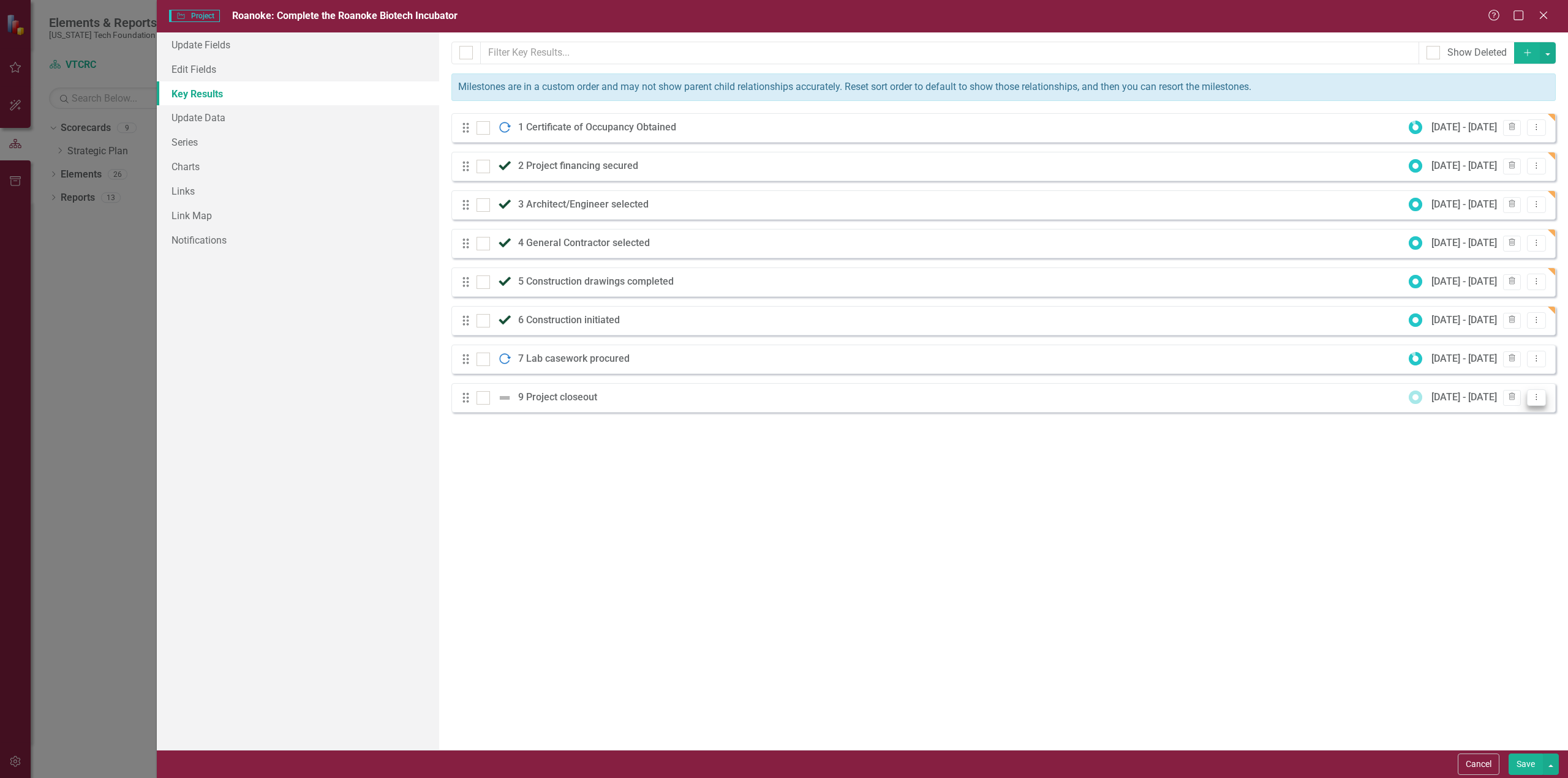
click at [1536, 399] on icon "Dropdown Menu" at bounding box center [1536, 397] width 11 height 8
click at [1497, 418] on link "Edit Edit Key Result" at bounding box center [1486, 416] width 118 height 22
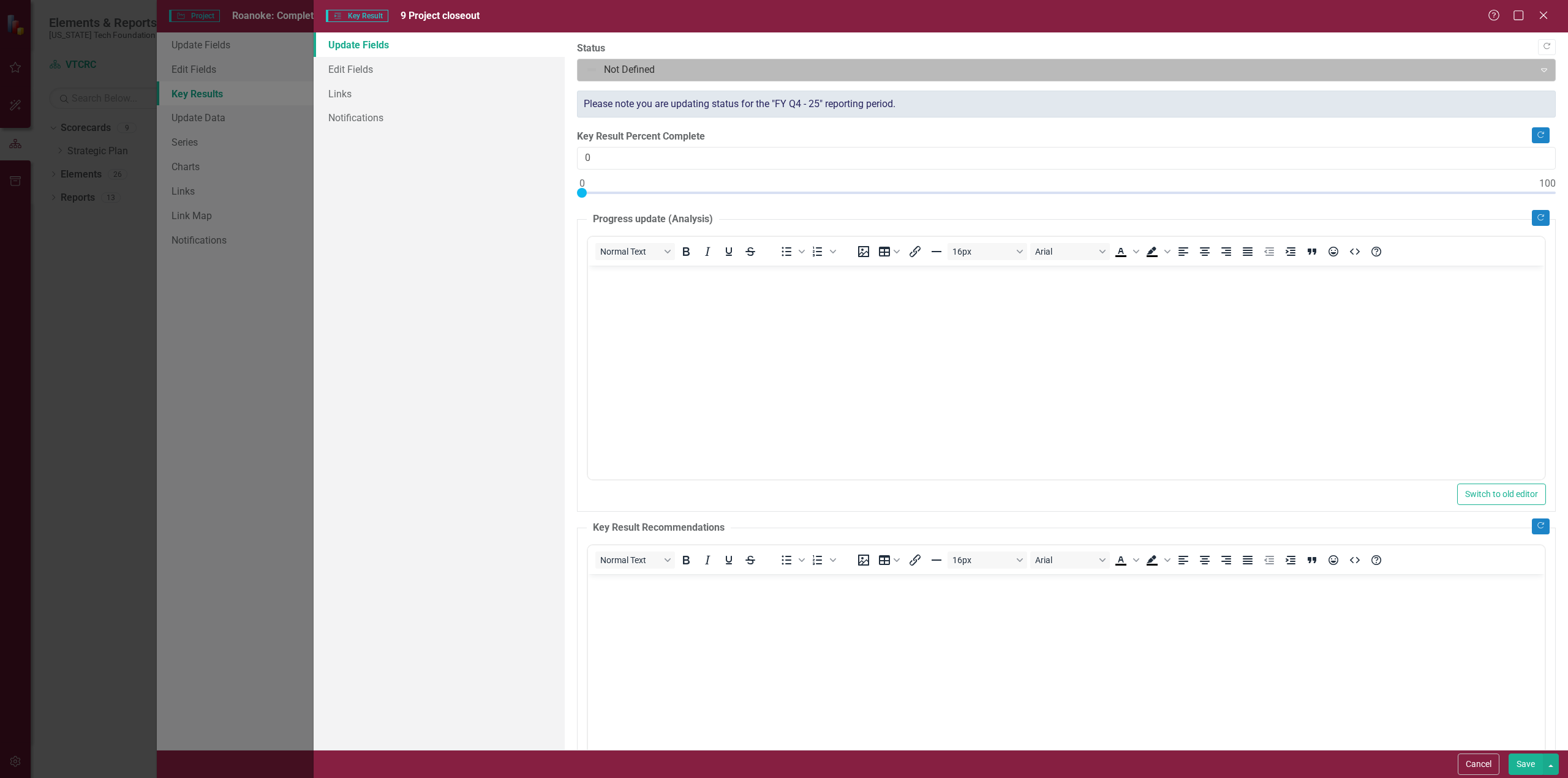
click at [632, 73] on div at bounding box center [1056, 69] width 941 height 17
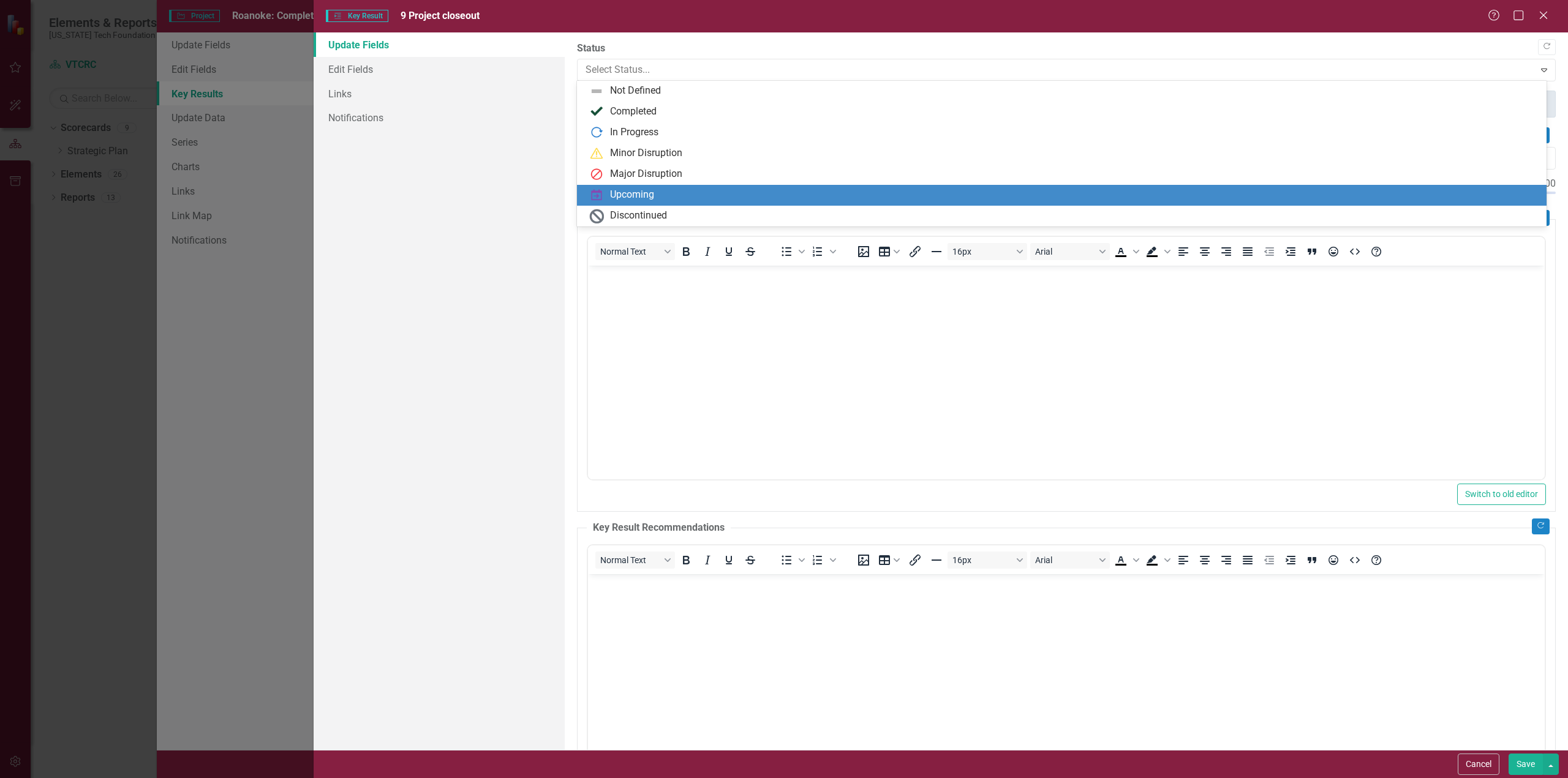
click at [628, 194] on div "Upcoming" at bounding box center [632, 194] width 44 height 14
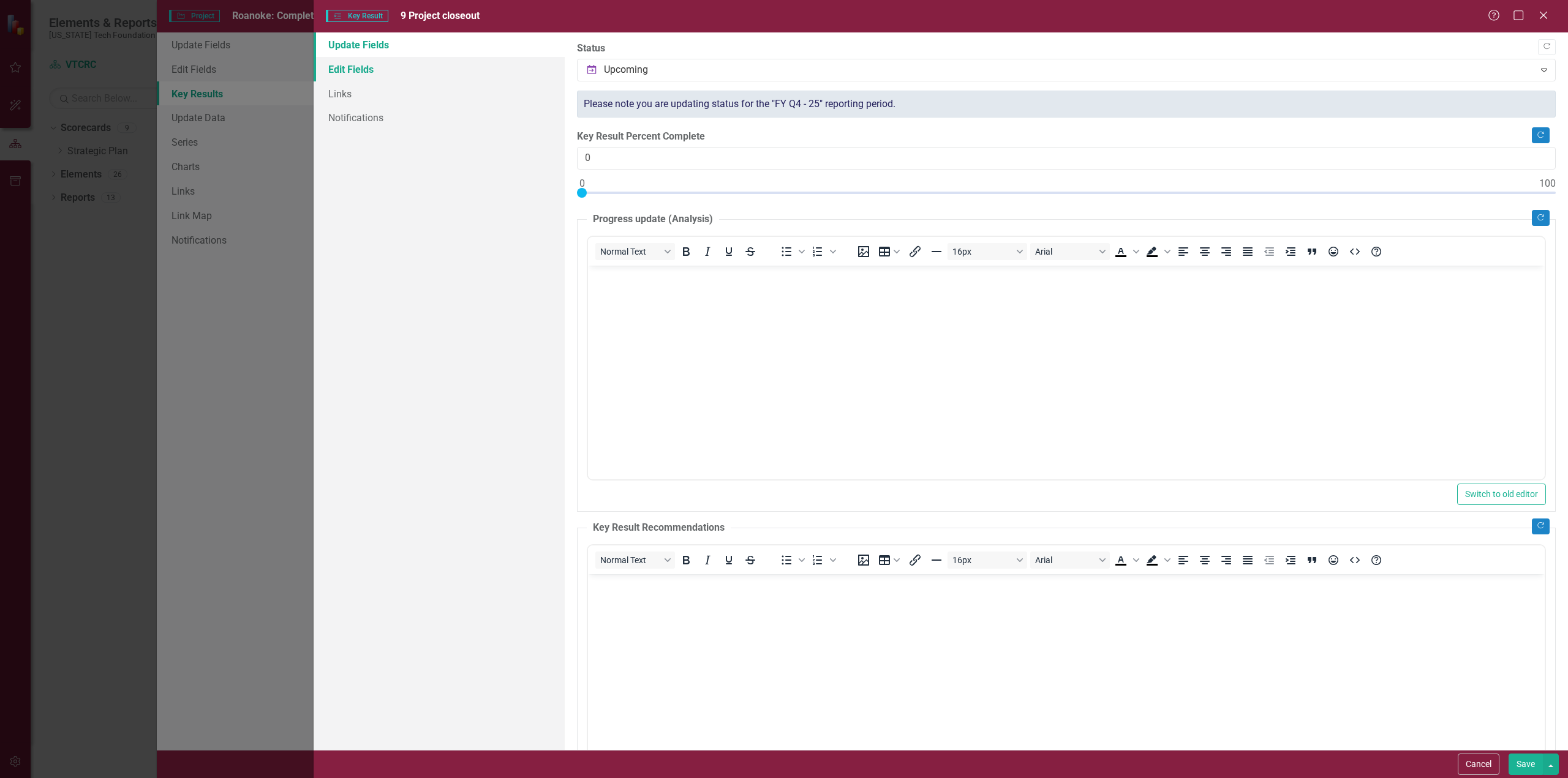
click at [344, 68] on link "Edit Fields" at bounding box center [439, 68] width 251 height 24
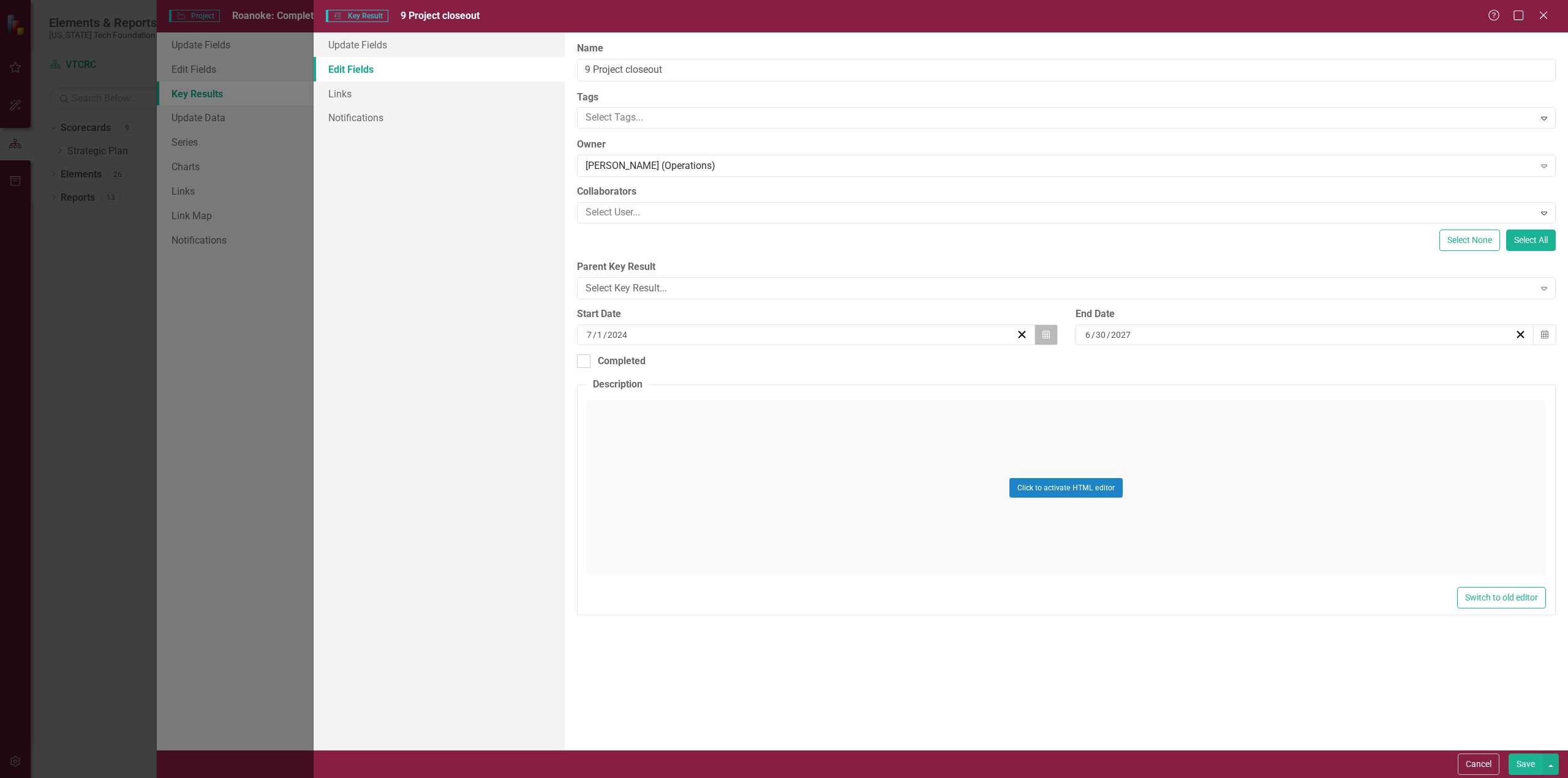
click at [1045, 332] on icon "Calendar" at bounding box center [1046, 334] width 8 height 9
click at [873, 362] on button "›" at bounding box center [872, 365] width 27 height 27
click at [872, 365] on button "›" at bounding box center [872, 365] width 27 height 27
click at [901, 366] on button "»" at bounding box center [899, 365] width 27 height 27
click at [874, 363] on button "›" at bounding box center [872, 365] width 27 height 27
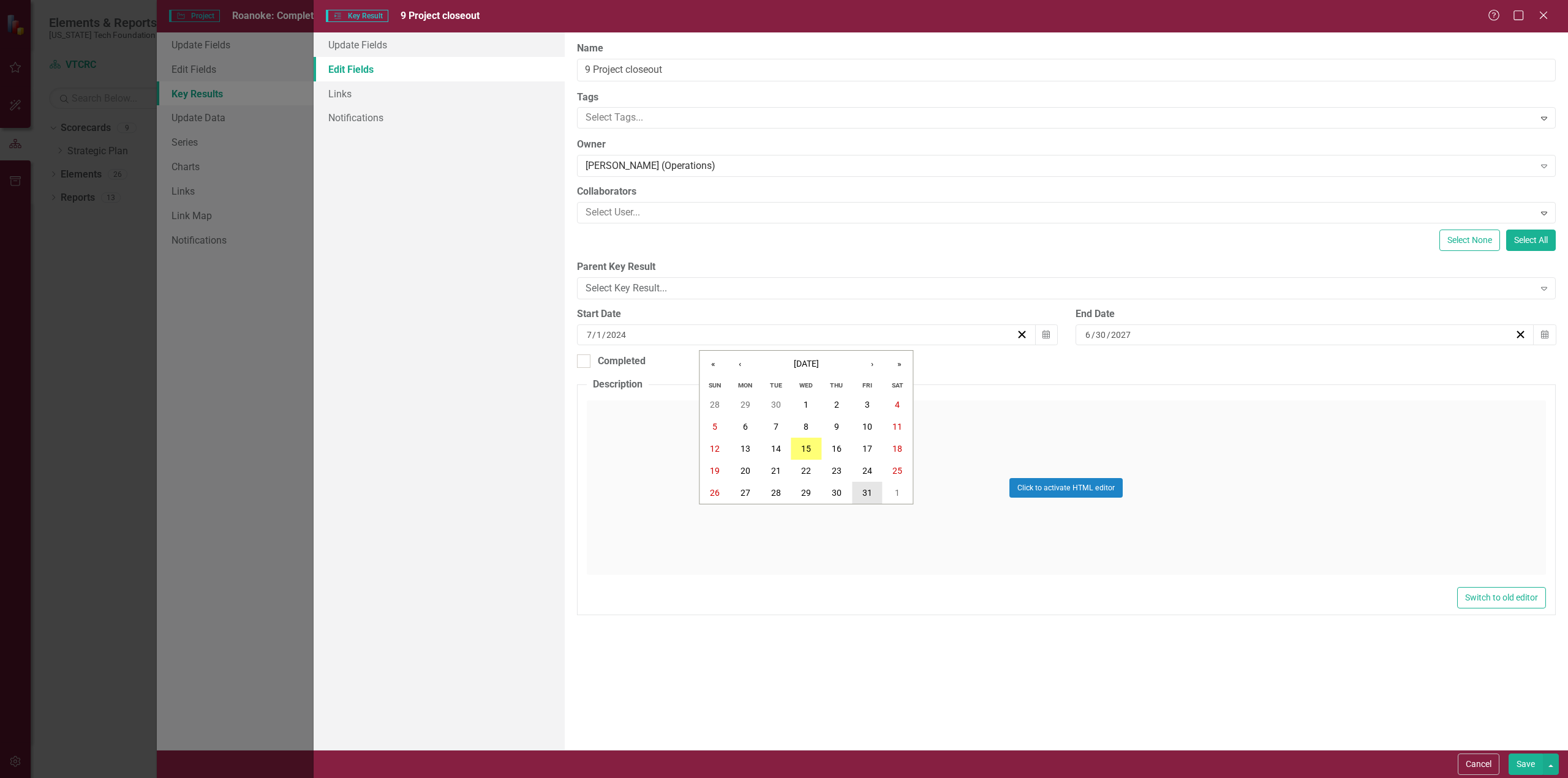
click at [868, 495] on abbr "31" at bounding box center [867, 493] width 10 height 10
click at [1546, 331] on icon "Calendar" at bounding box center [1545, 334] width 8 height 9
click at [1213, 365] on button "«" at bounding box center [1212, 365] width 27 height 27
click at [1211, 366] on button "«" at bounding box center [1212, 365] width 27 height 27
click at [1213, 365] on button "«" at bounding box center [1212, 365] width 27 height 27
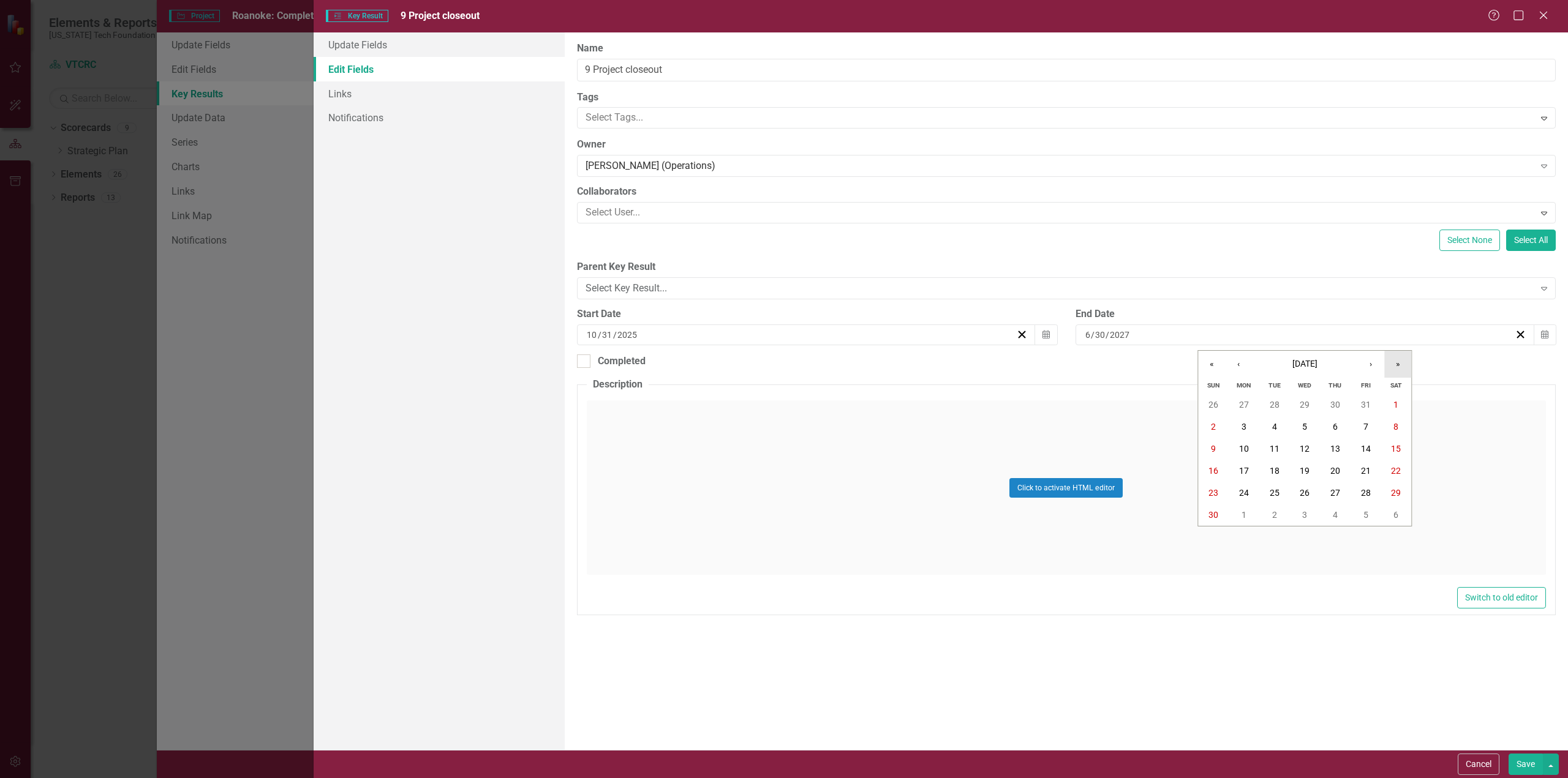
click at [1399, 366] on button "»" at bounding box center [1398, 365] width 27 height 27
click at [1246, 490] on abbr "30" at bounding box center [1244, 493] width 10 height 10
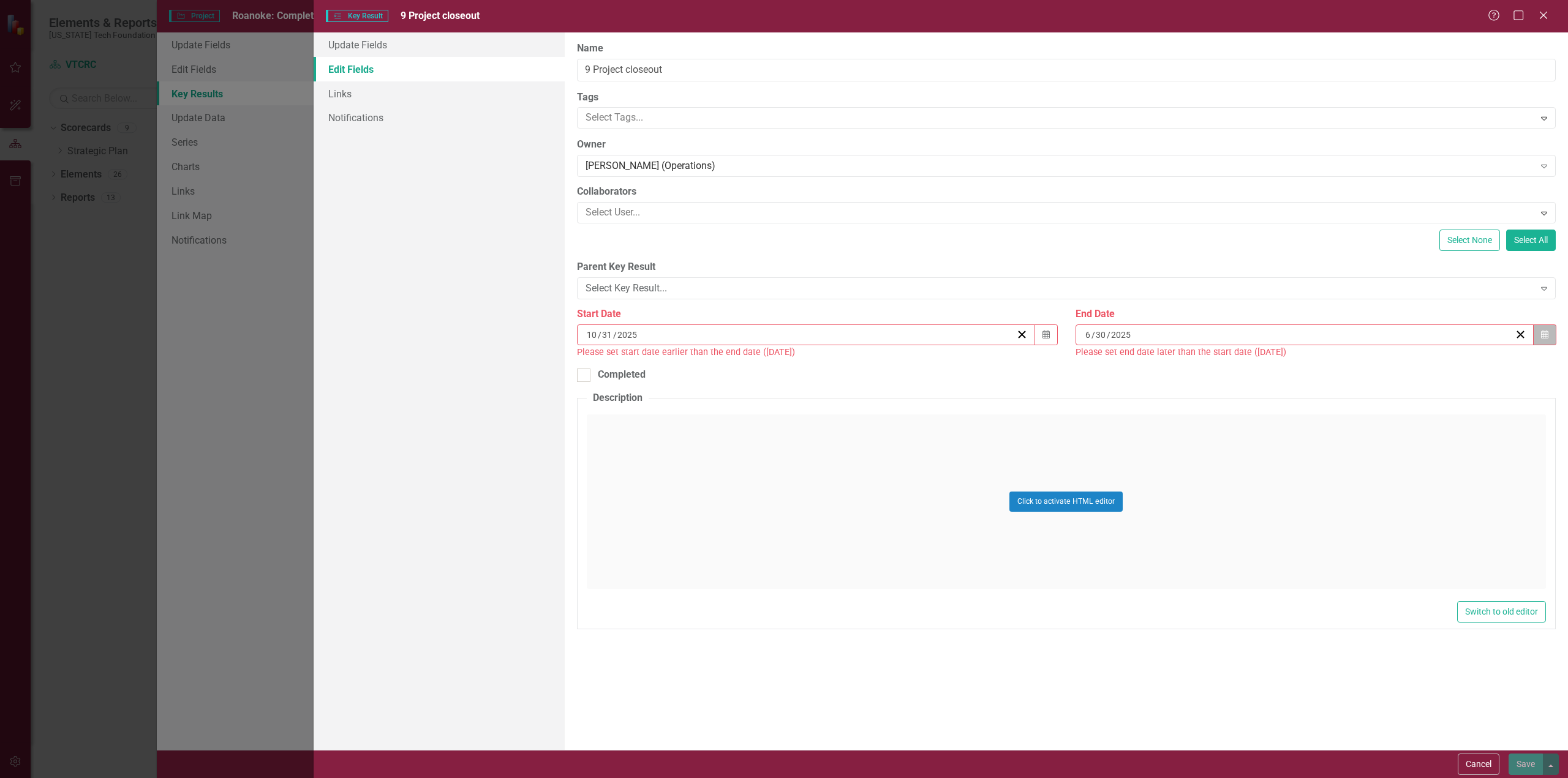
click at [1545, 330] on icon "Calendar" at bounding box center [1545, 334] width 8 height 9
click at [1400, 364] on button "»" at bounding box center [1398, 365] width 27 height 27
click at [1210, 562] on div "Click to activate HTML editor" at bounding box center [1066, 501] width 959 height 175
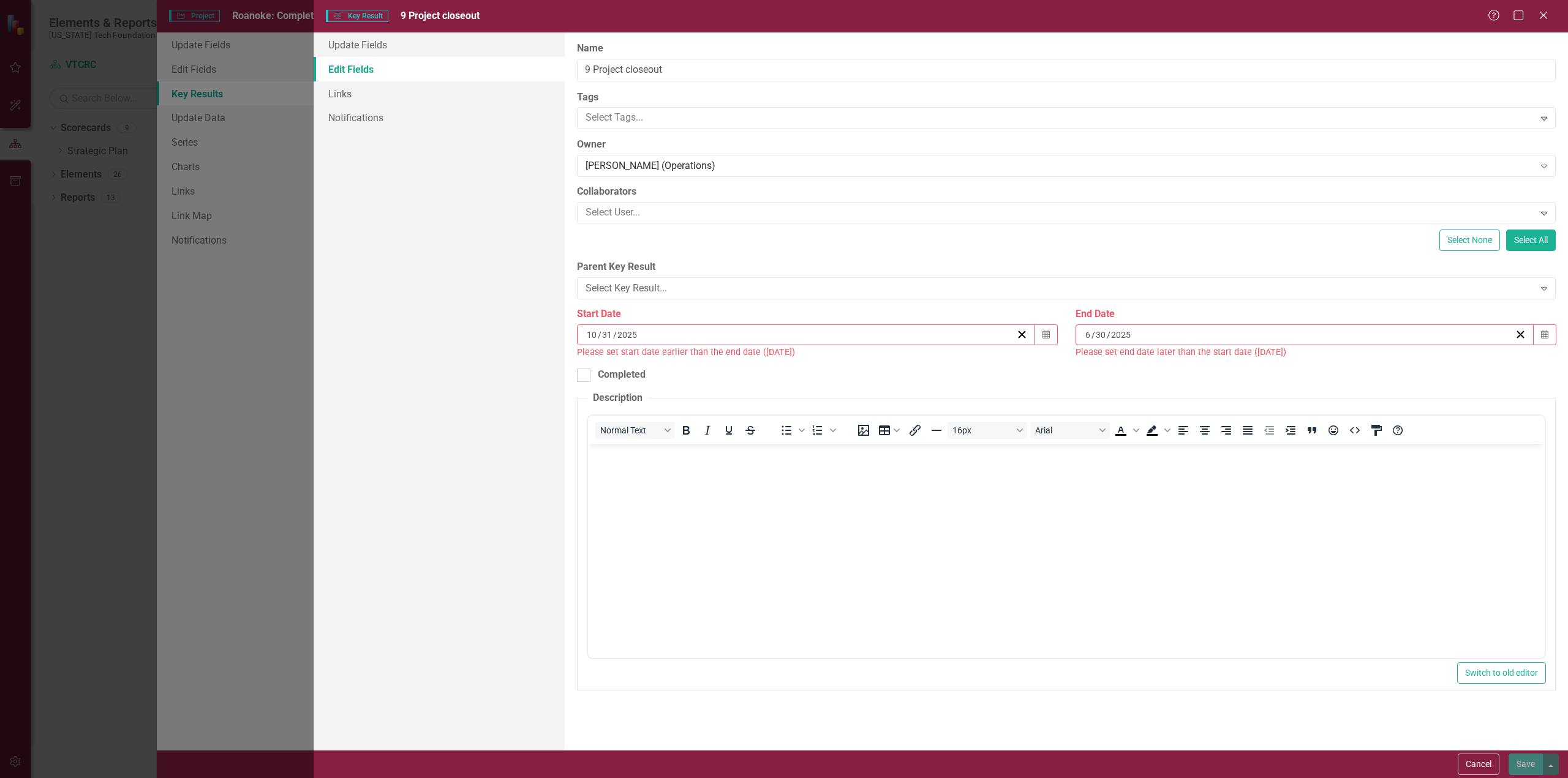
click at [1162, 332] on div "[DATE]" at bounding box center [1298, 334] width 431 height 13
click at [1401, 362] on button "»" at bounding box center [1398, 365] width 27 height 27
click at [1274, 490] on abbr "30" at bounding box center [1275, 493] width 10 height 10
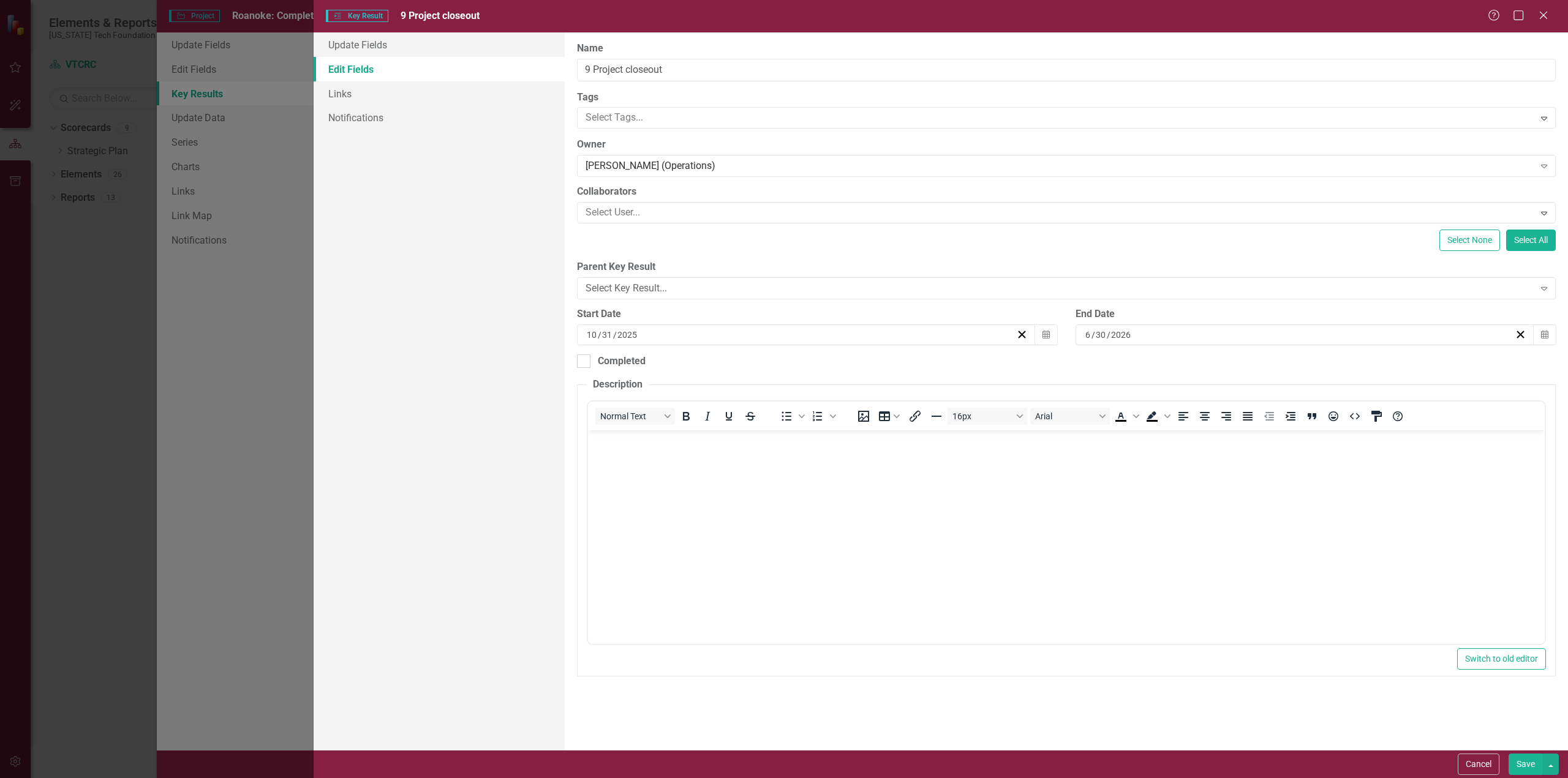
click at [1528, 767] on button "Save" at bounding box center [1525, 764] width 34 height 22
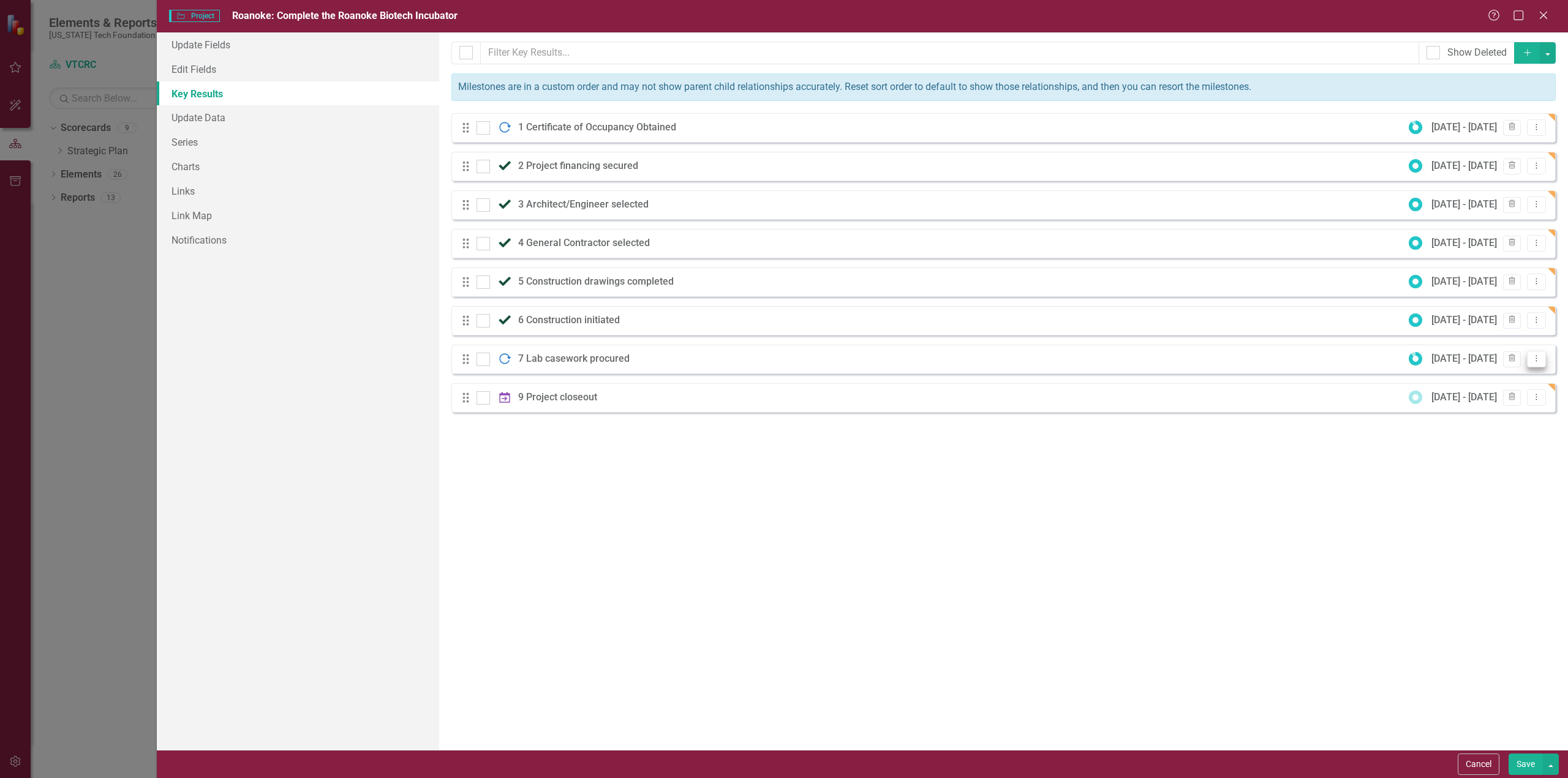
click at [1535, 359] on icon "Dropdown Menu" at bounding box center [1536, 359] width 11 height 8
click at [1509, 376] on link "Edit Edit Key Result" at bounding box center [1486, 378] width 118 height 22
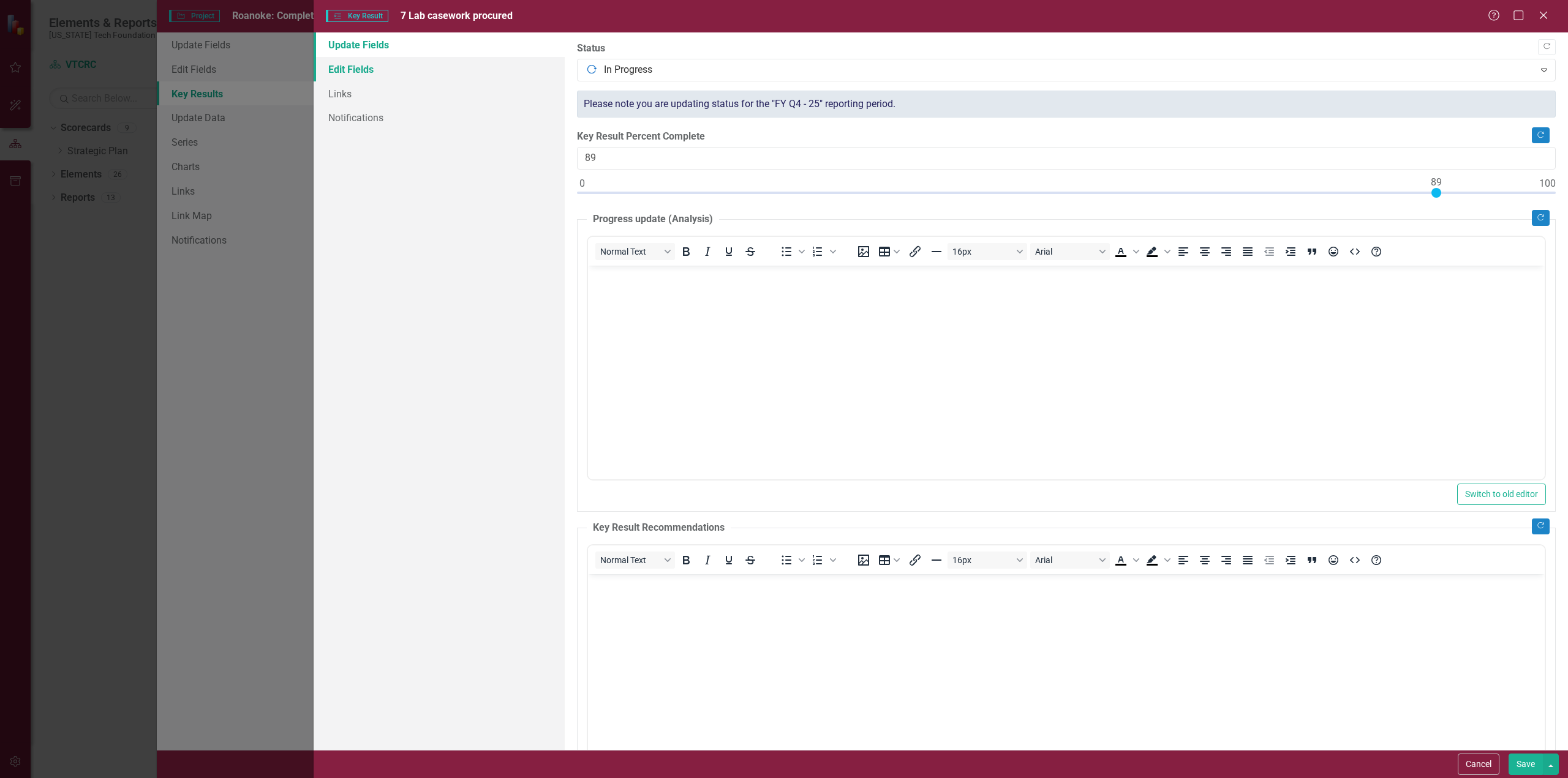
click at [357, 71] on link "Edit Fields" at bounding box center [439, 68] width 251 height 24
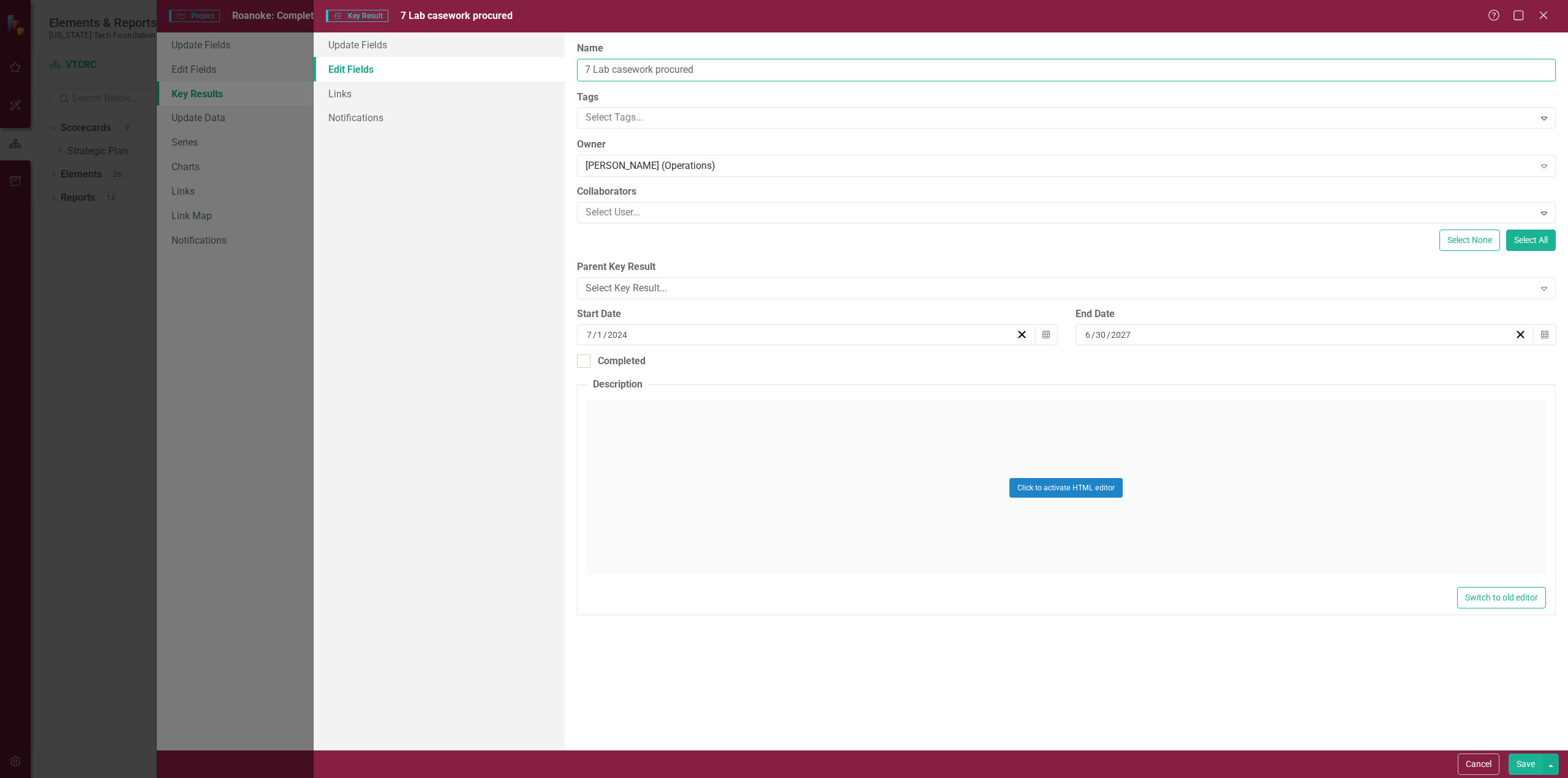
drag, startPoint x: 593, startPoint y: 65, endPoint x: 704, endPoint y: 62, distance: 111.0
click at [704, 62] on input "7 Lab casework procured" at bounding box center [1066, 69] width 979 height 22
type input "7 Casework and other equipment procured and installed"
click at [1534, 770] on button "Save" at bounding box center [1525, 764] width 34 height 22
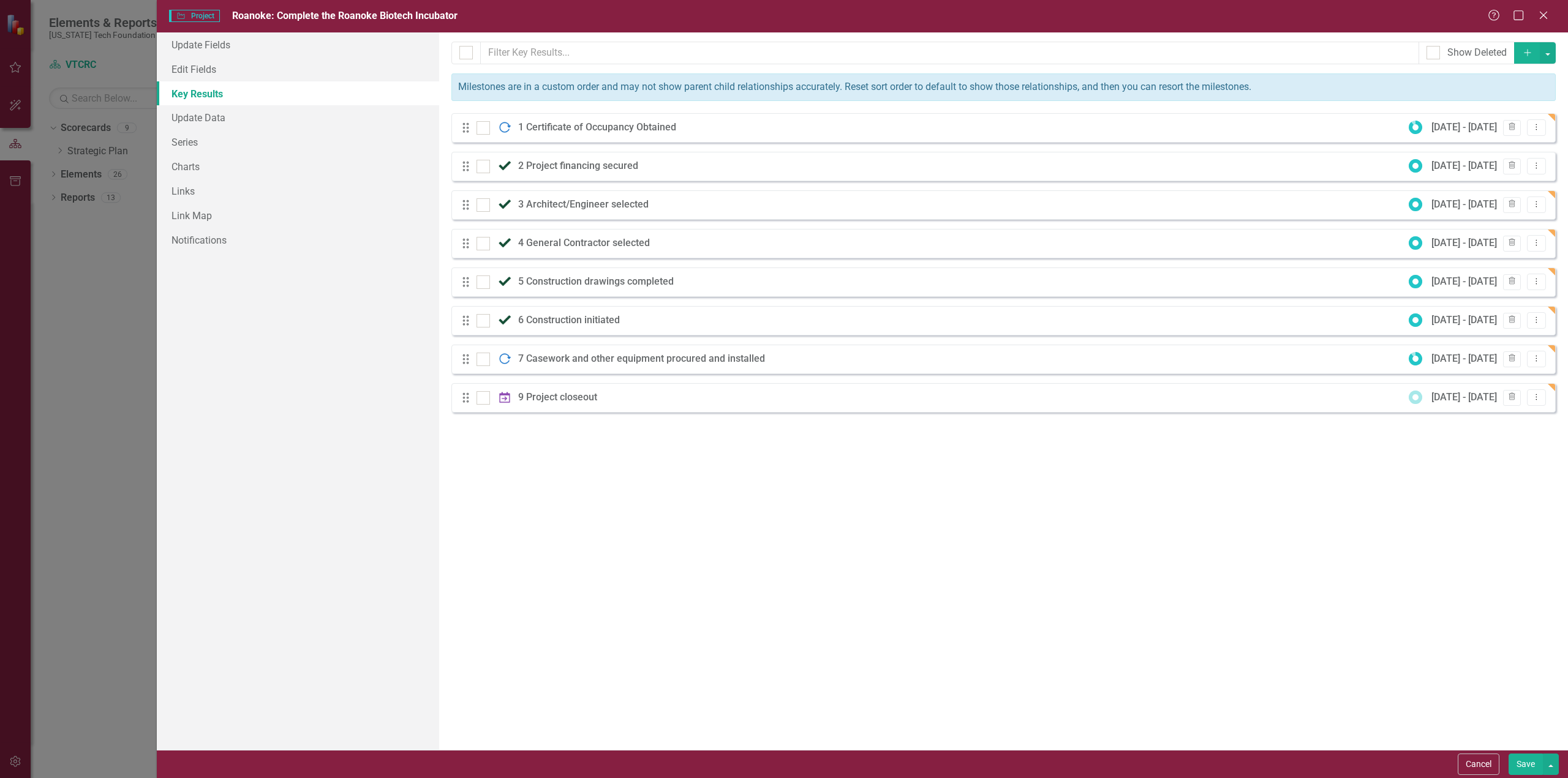
click at [1525, 766] on button "Save" at bounding box center [1525, 764] width 34 height 22
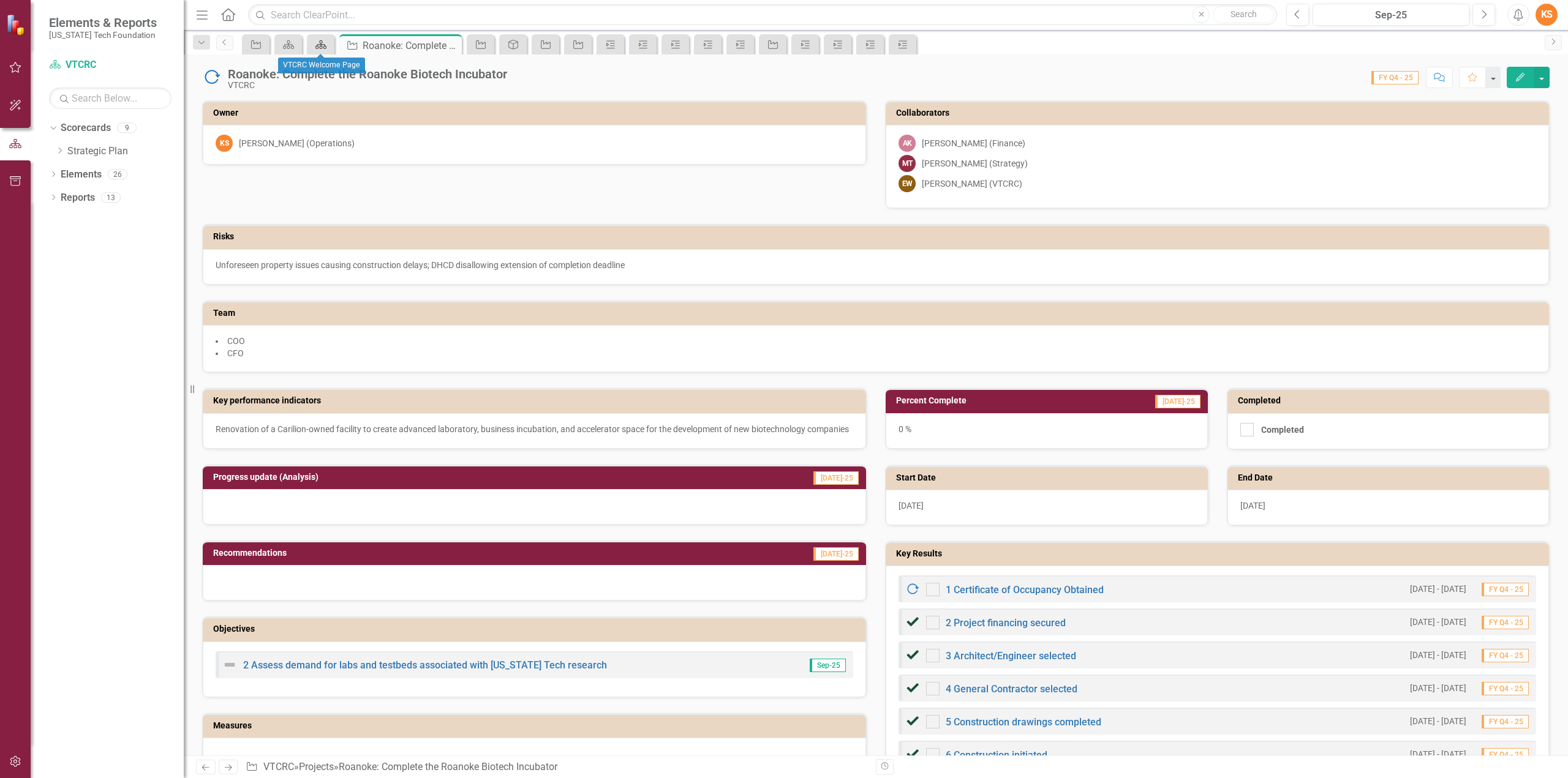
click at [325, 41] on icon "Scorecard" at bounding box center [321, 45] width 13 height 10
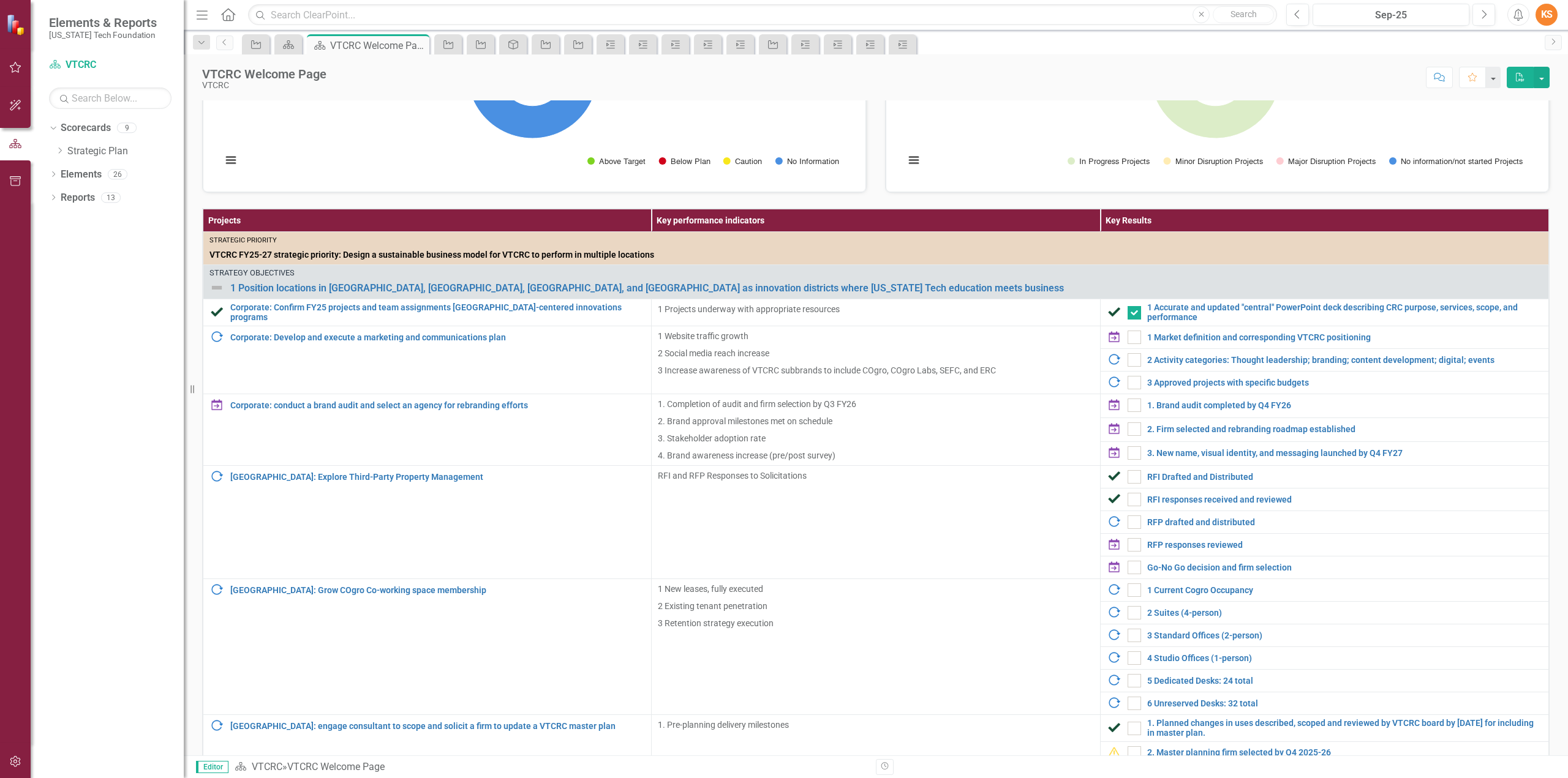
scroll to position [267, 0]
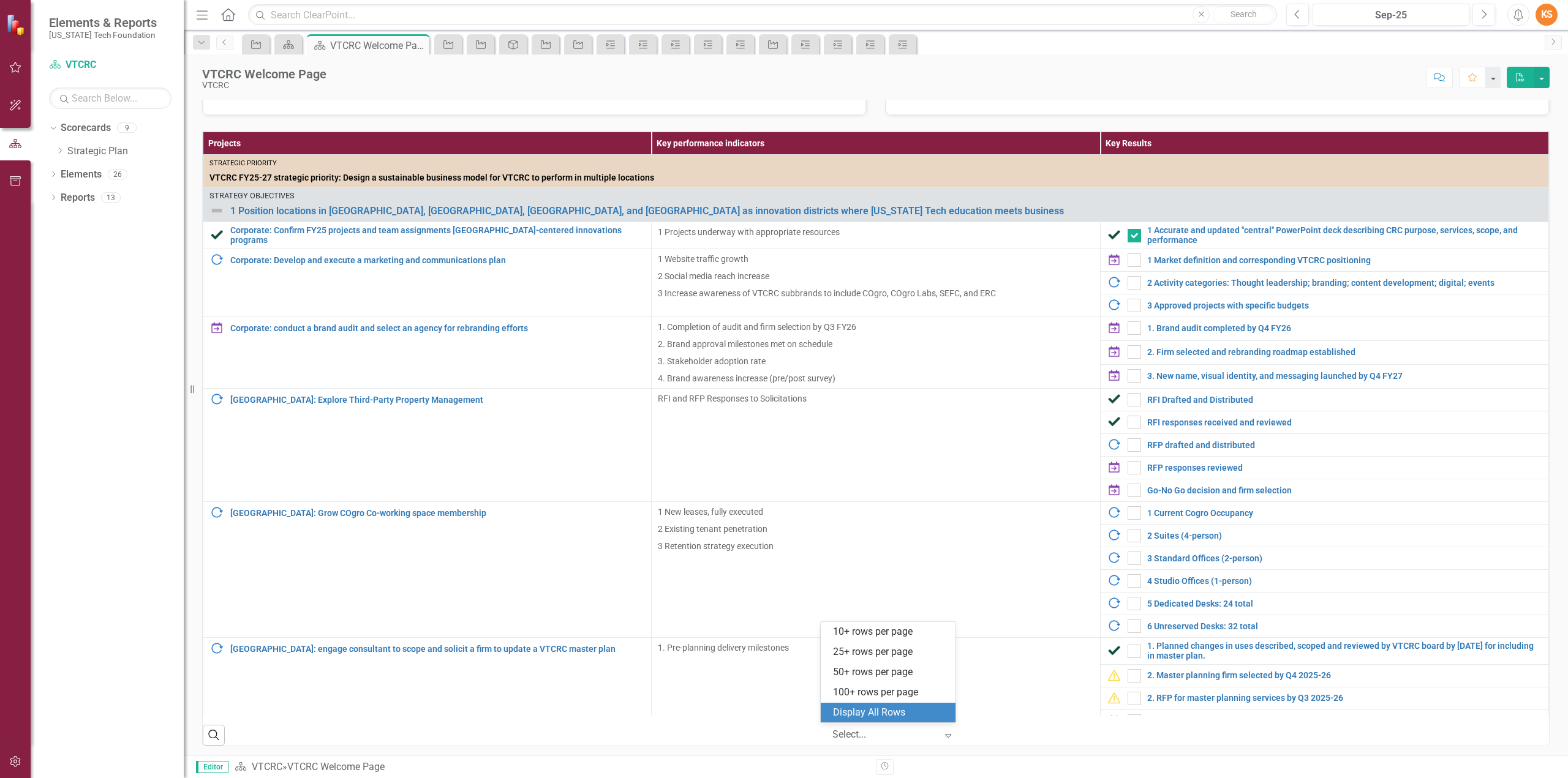
click at [860, 730] on div at bounding box center [884, 735] width 105 height 17
click at [1052, 730] on div "Search ‹ Previous 1 (current) › Next 5 results available. Use Up and Down to ch…" at bounding box center [875, 730] width 1346 height 30
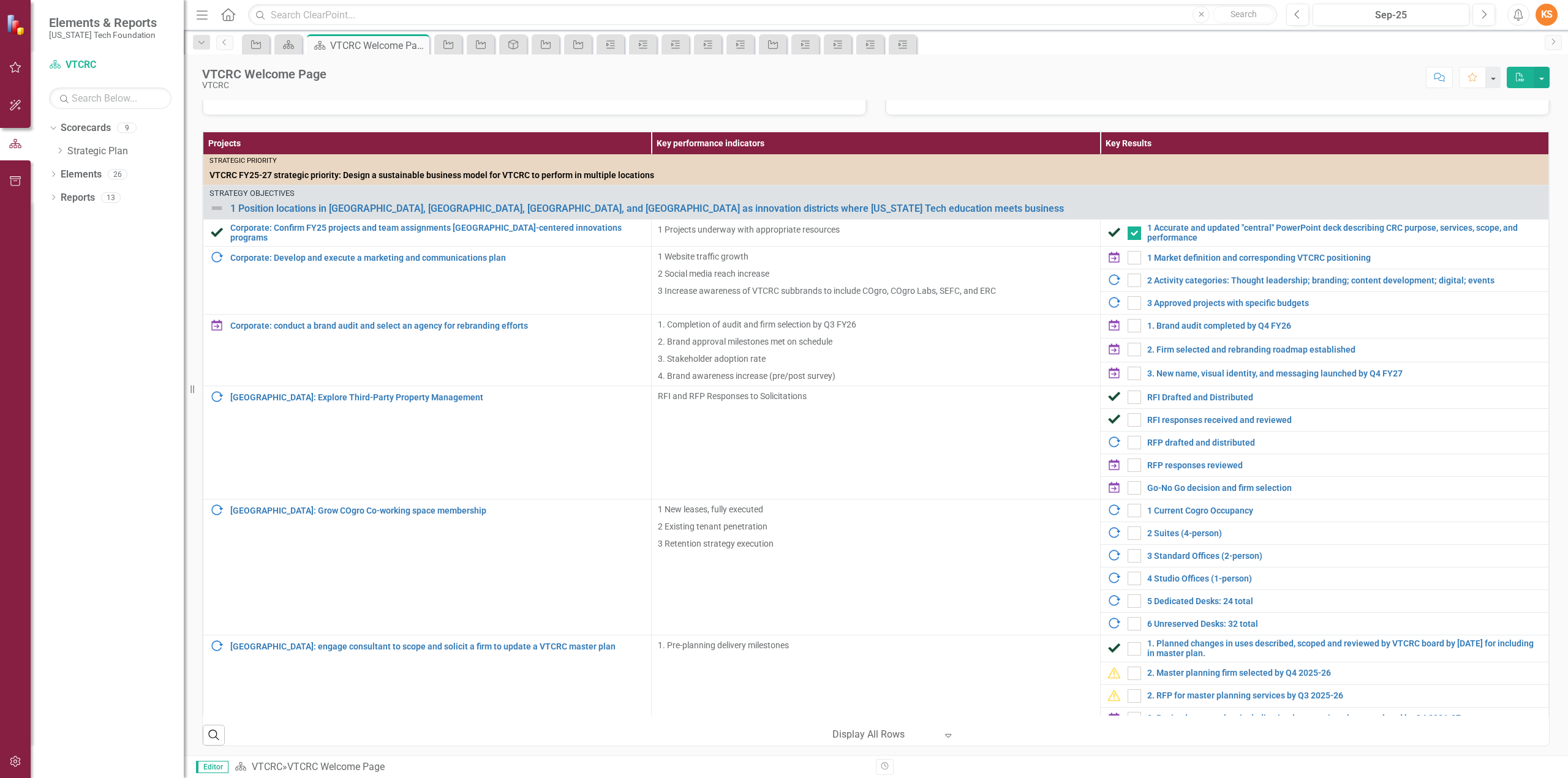
scroll to position [0, 0]
